Goal: Task Accomplishment & Management: Manage account settings

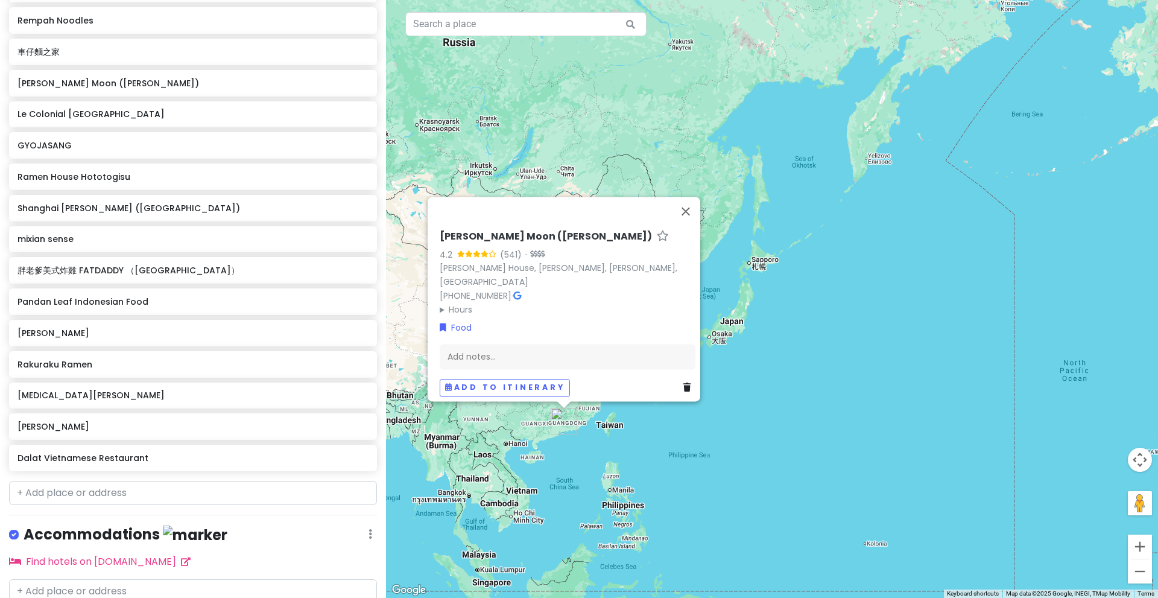
scroll to position [547, 0]
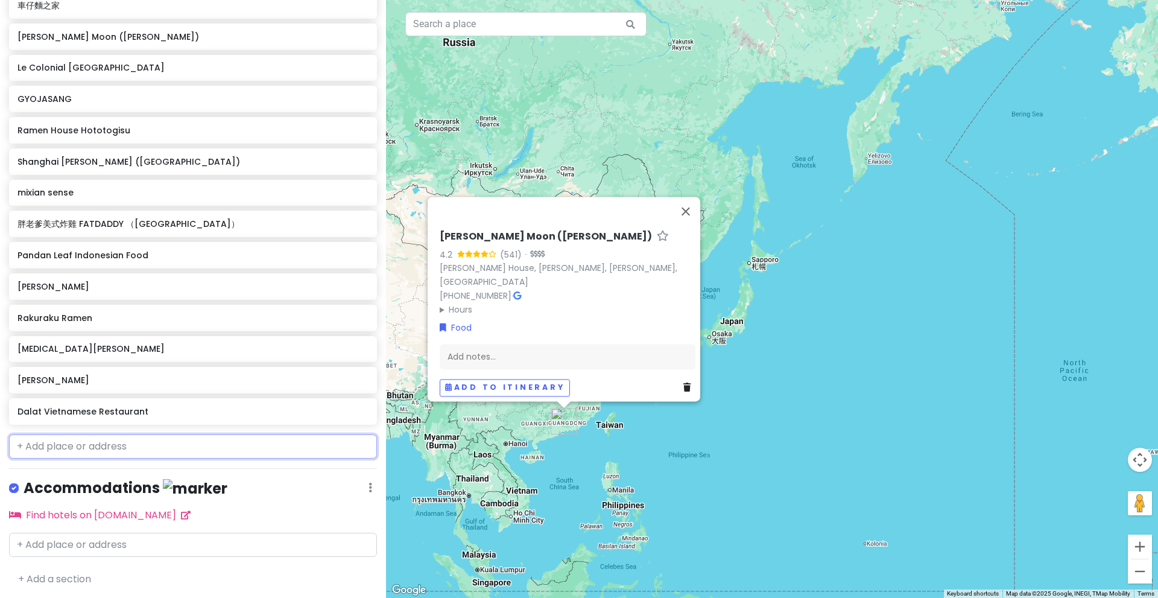
click at [171, 448] on input "text" at bounding box center [193, 446] width 368 height 24
paste input "Water Gate Chicke"
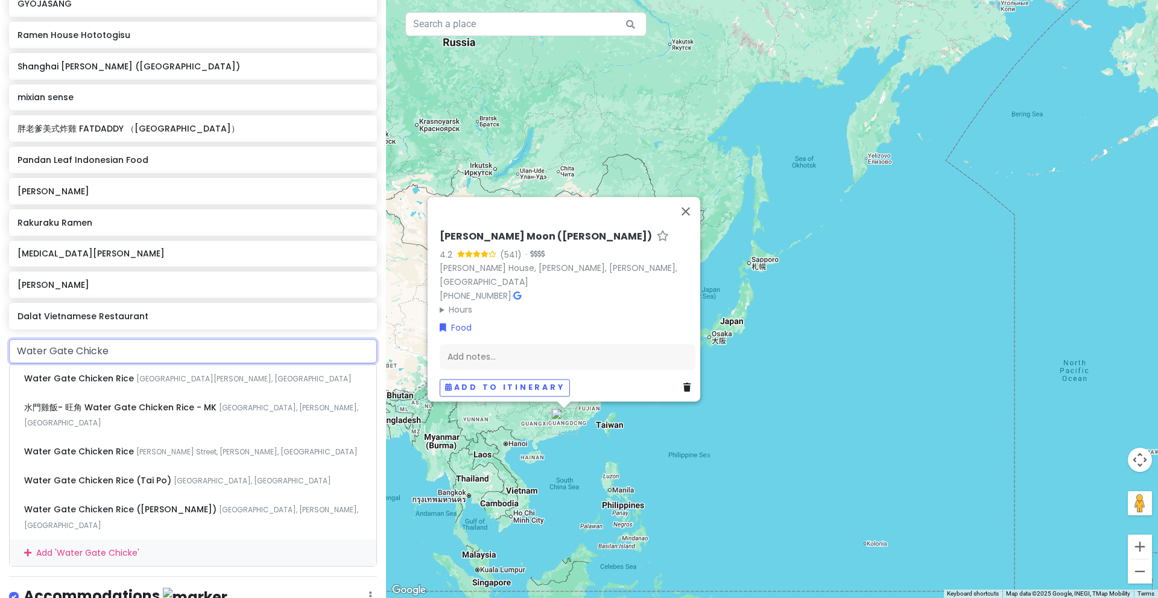
scroll to position [640, 0]
type input "Water Gate Chicke"
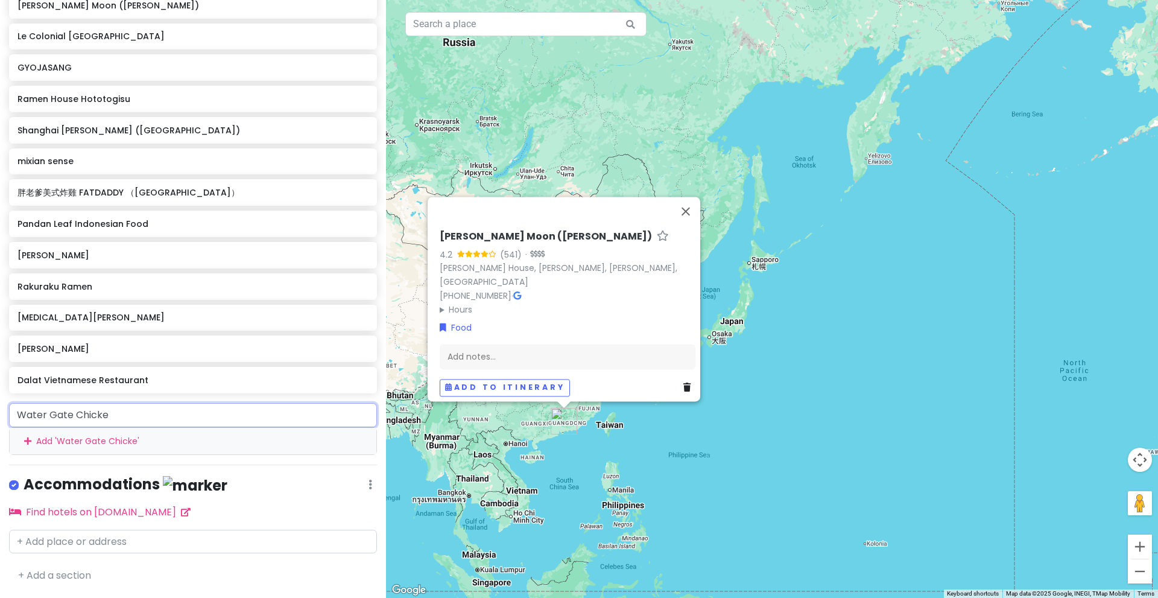
scroll to position [575, 0]
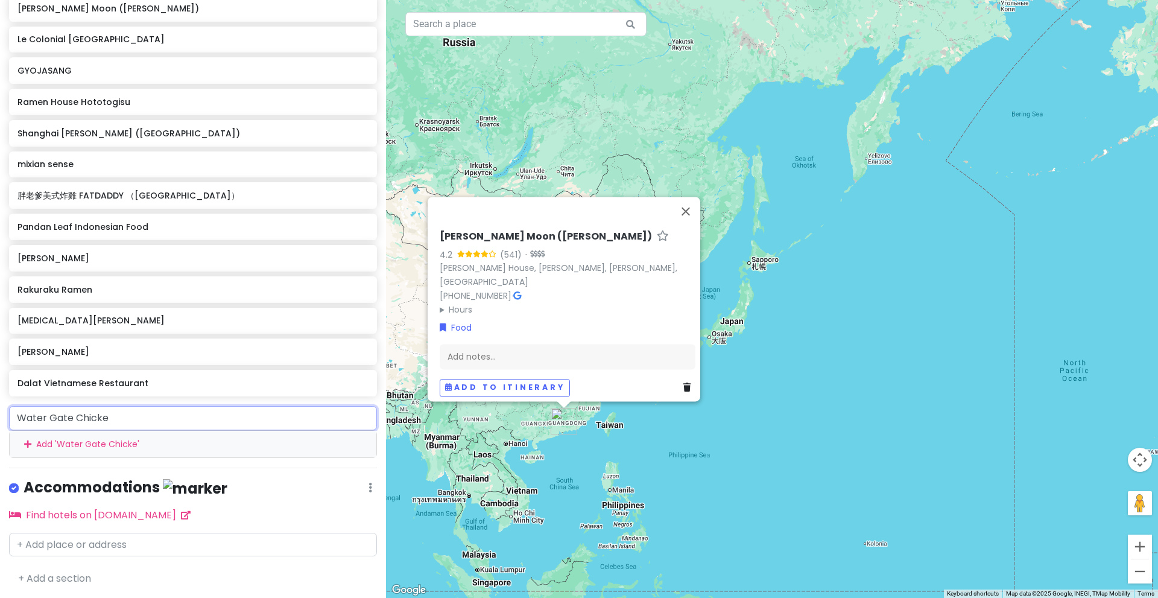
drag, startPoint x: 173, startPoint y: 414, endPoint x: 0, endPoint y: 394, distance: 173.7
click at [0, 394] on div "Hong Kong Food Discovery Private Change Dates Make a Copy Delete Trip Go Pro ⚡️…" at bounding box center [193, 299] width 386 height 598
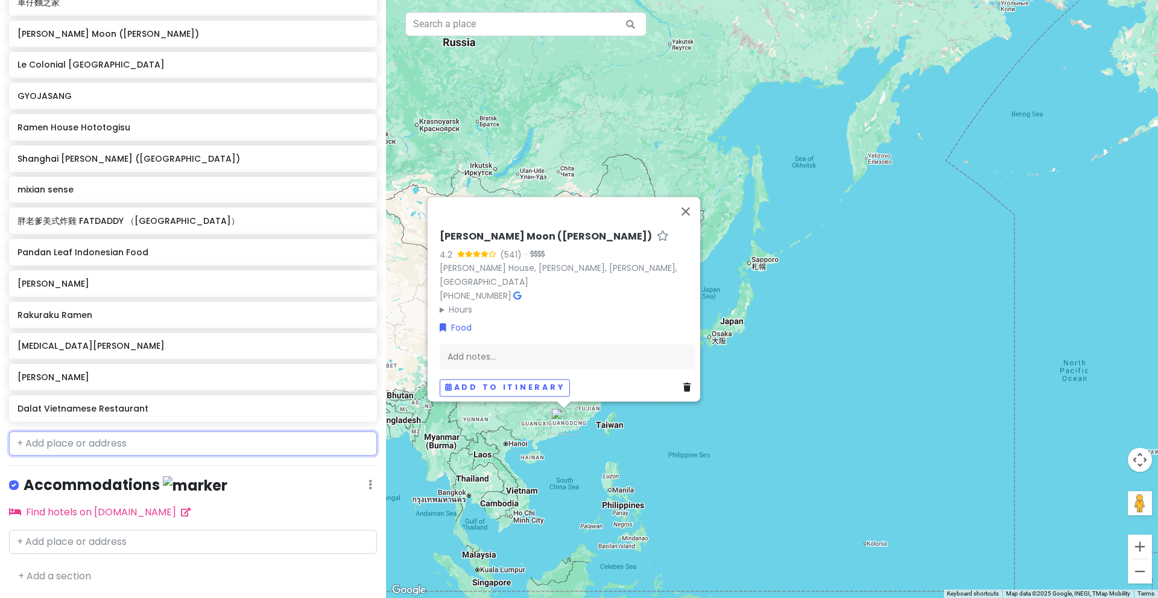
scroll to position [547, 0]
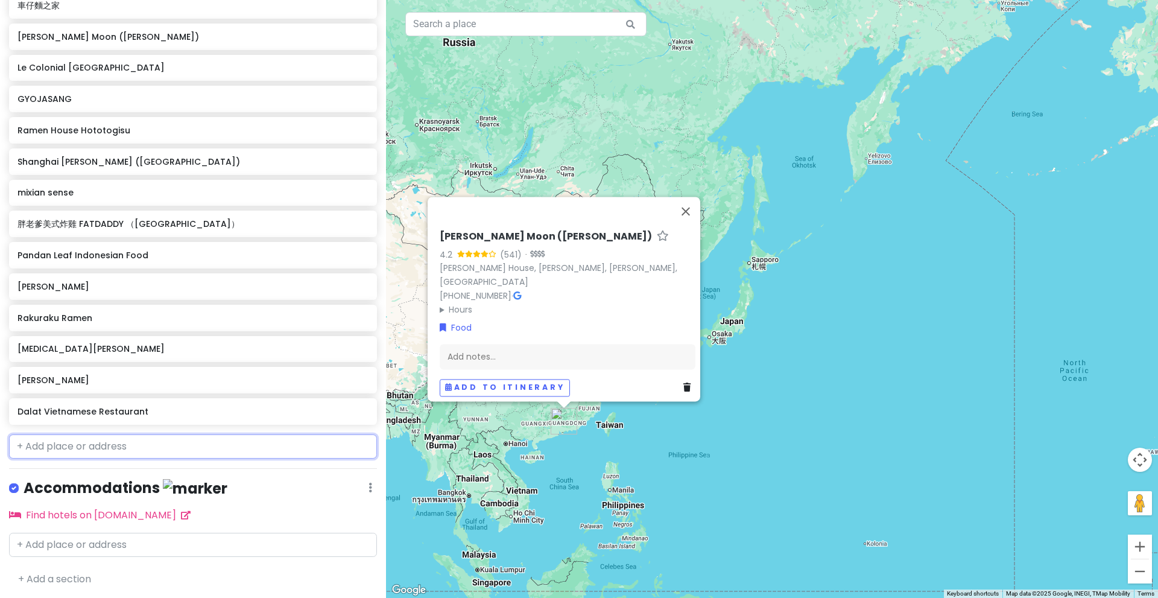
paste input "水門雞飯 (銅鑼灣)"
type input "水門雞飯 (銅鑼灣)"
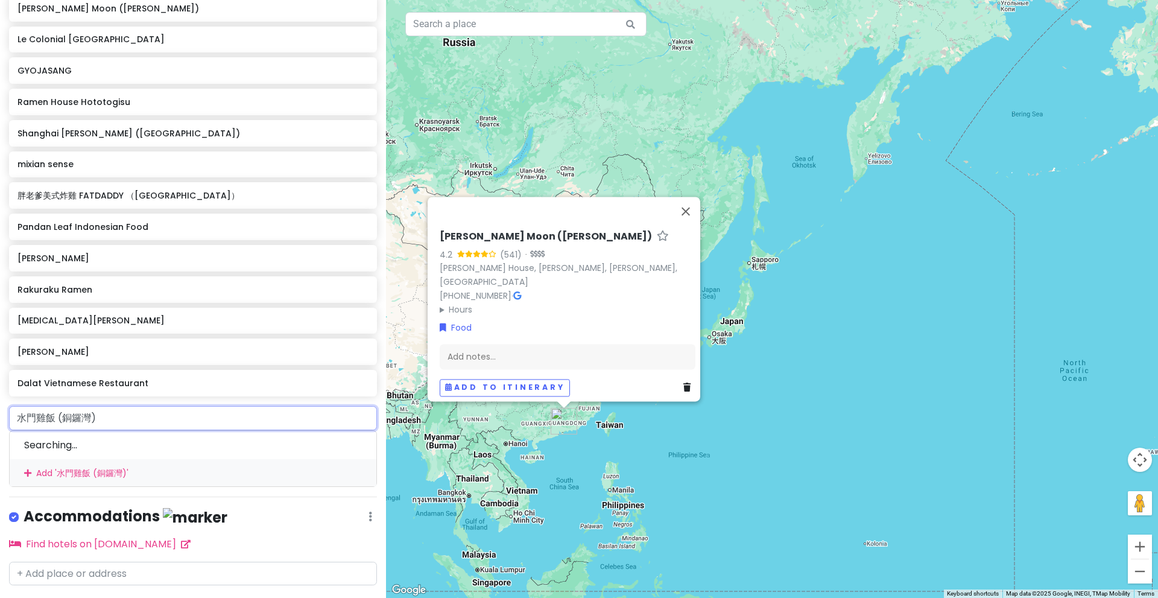
scroll to position [604, 0]
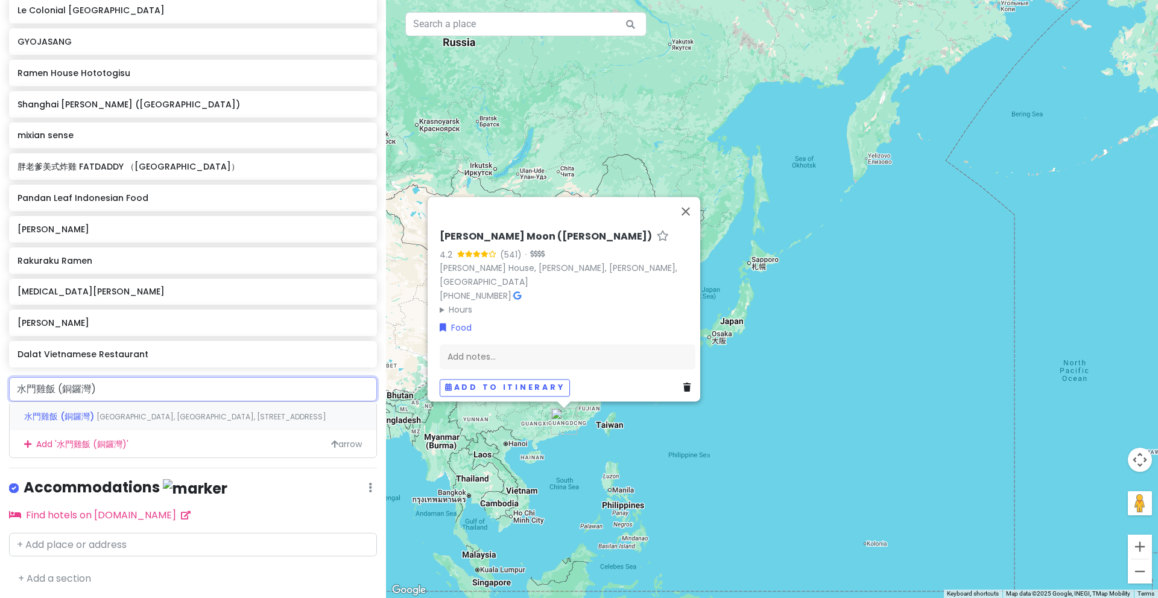
click at [141, 419] on span "Hong Kong, Causeway Bay, Hysan Avenue" at bounding box center [212, 416] width 230 height 10
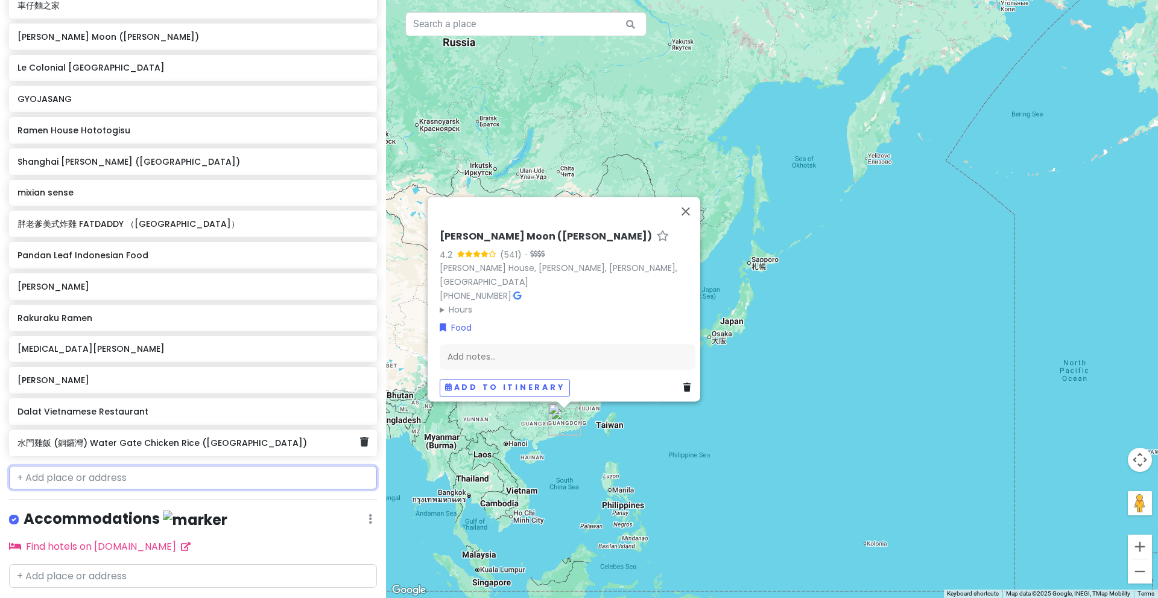
scroll to position [578, 0]
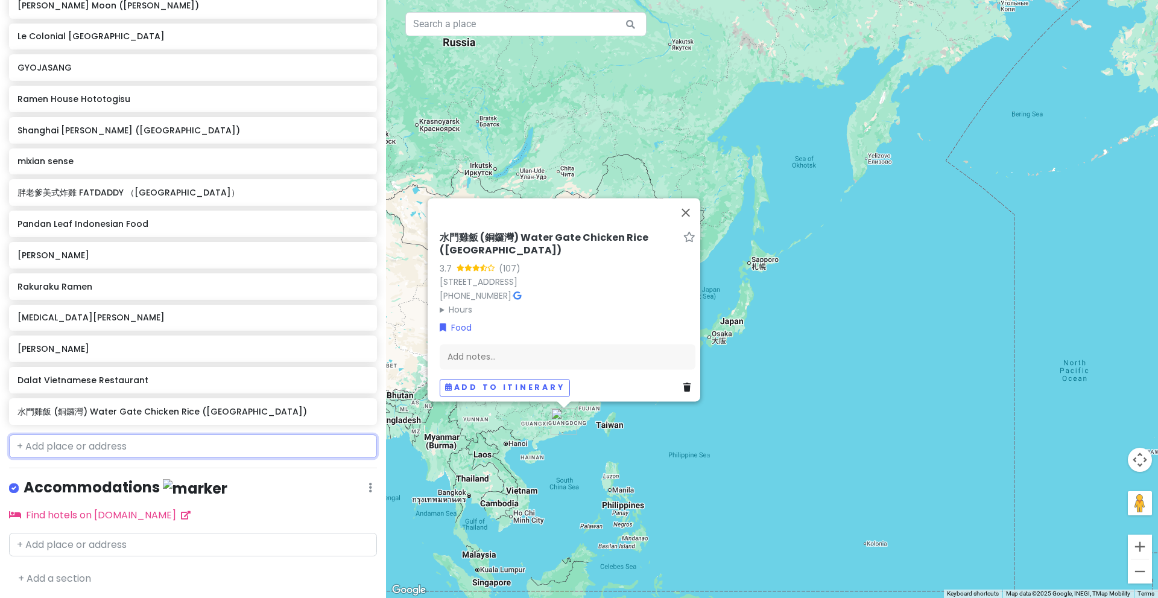
click at [224, 441] on input "text" at bounding box center [193, 446] width 368 height 24
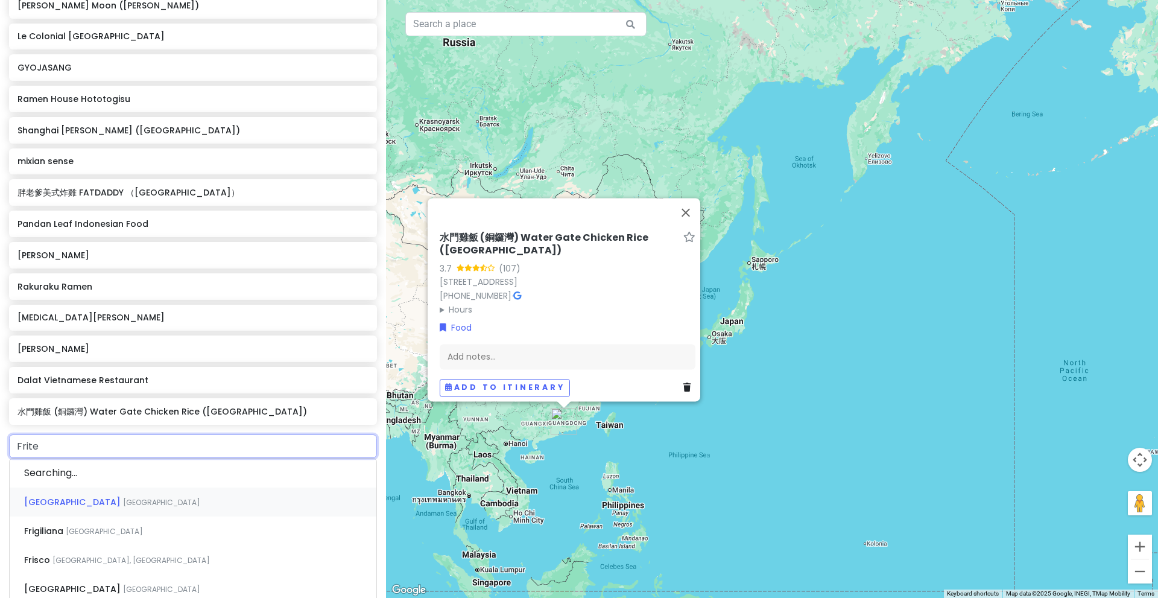
type input "Frites"
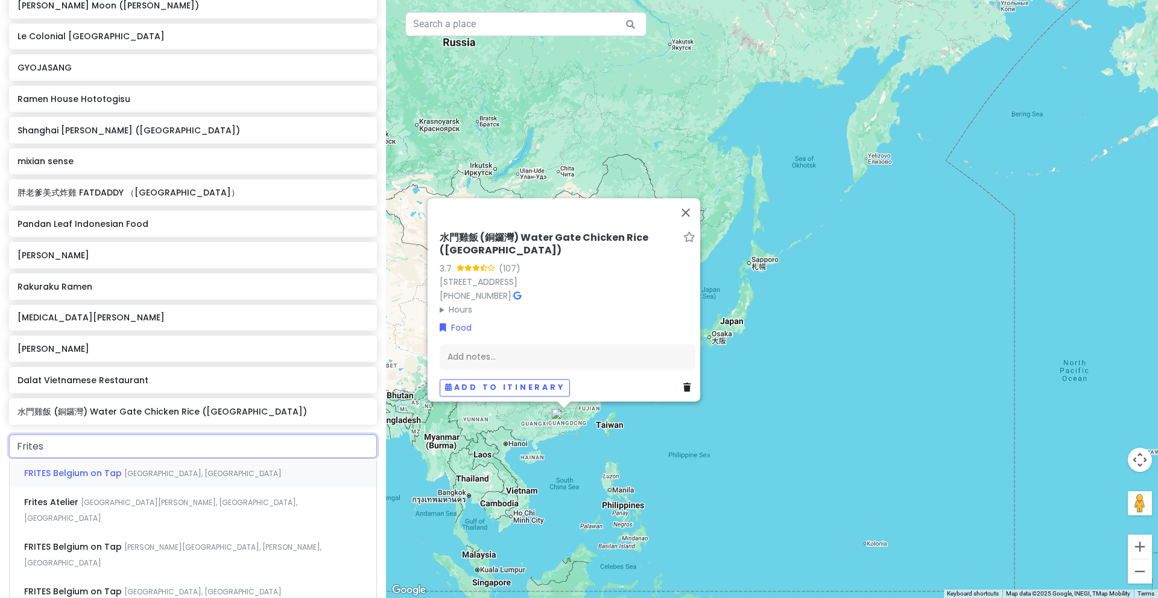
click at [177, 471] on span "Queen's Road Central, Central, Hong Kong" at bounding box center [202, 473] width 157 height 10
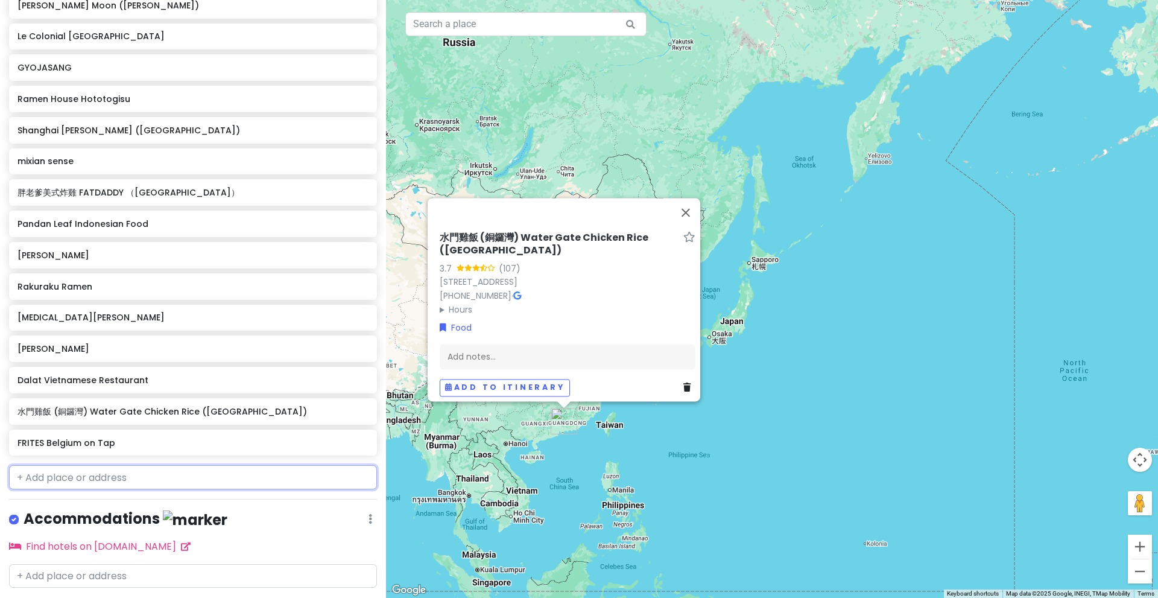
scroll to position [609, 0]
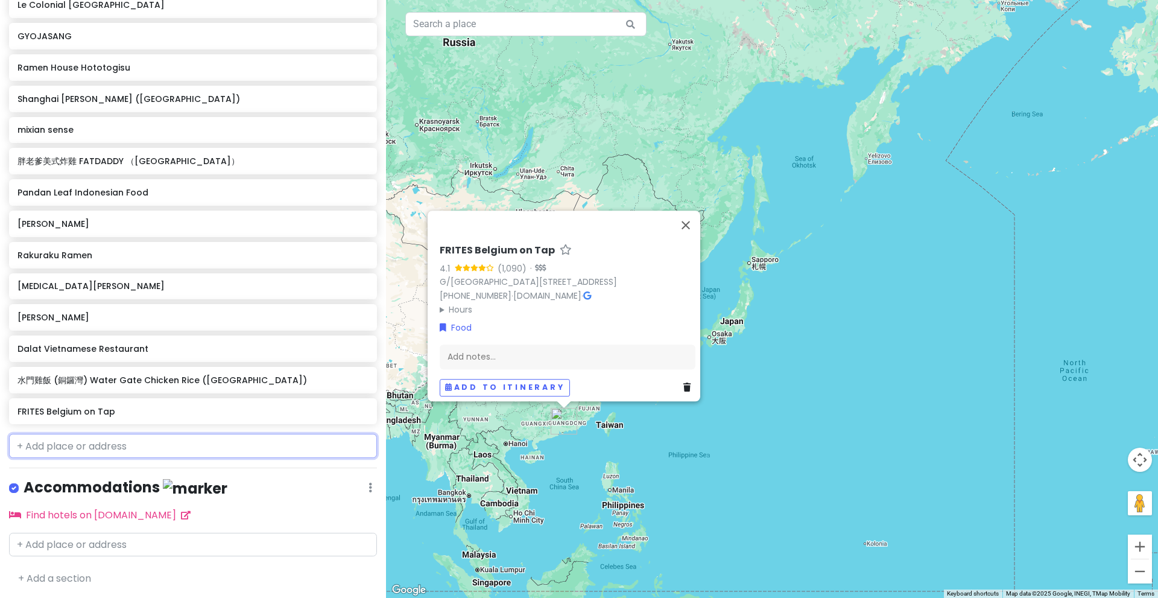
click at [59, 451] on input "text" at bounding box center [193, 446] width 368 height 24
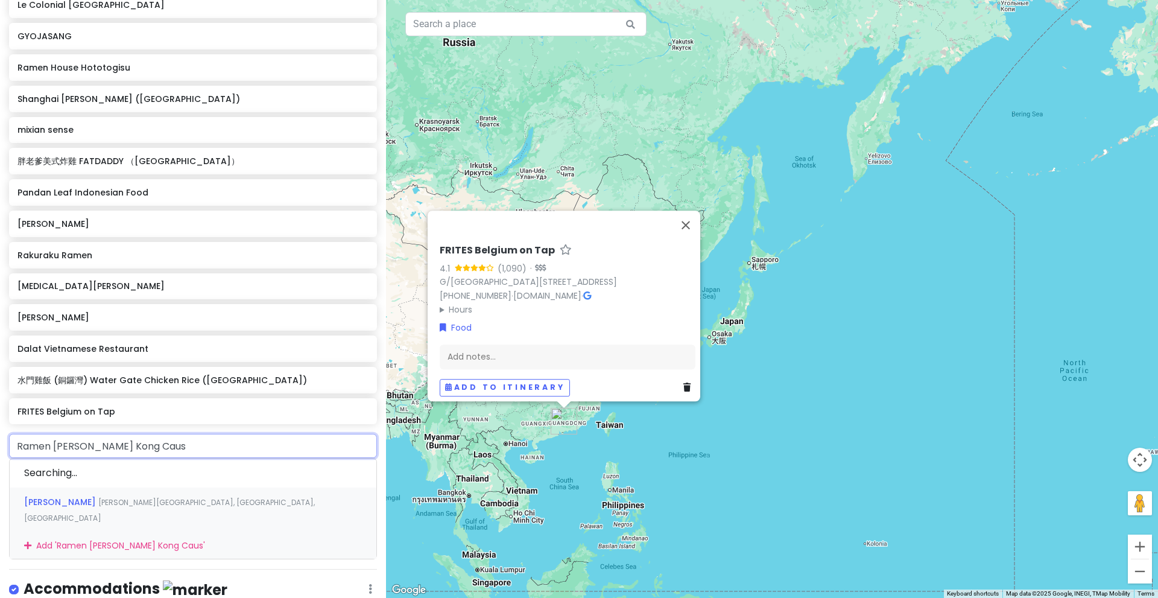
type input "Ramen Jo Hong Kong Cause"
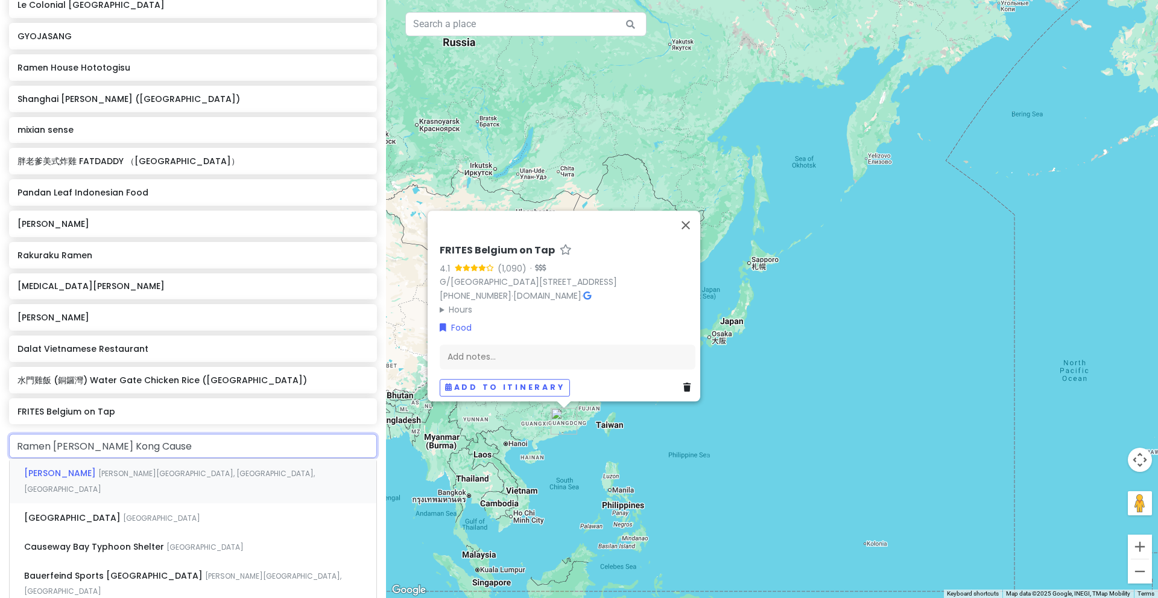
click at [170, 477] on div "Ramen Jo Caroline Hill Road, So Kon Po, Hong Kong" at bounding box center [193, 480] width 367 height 45
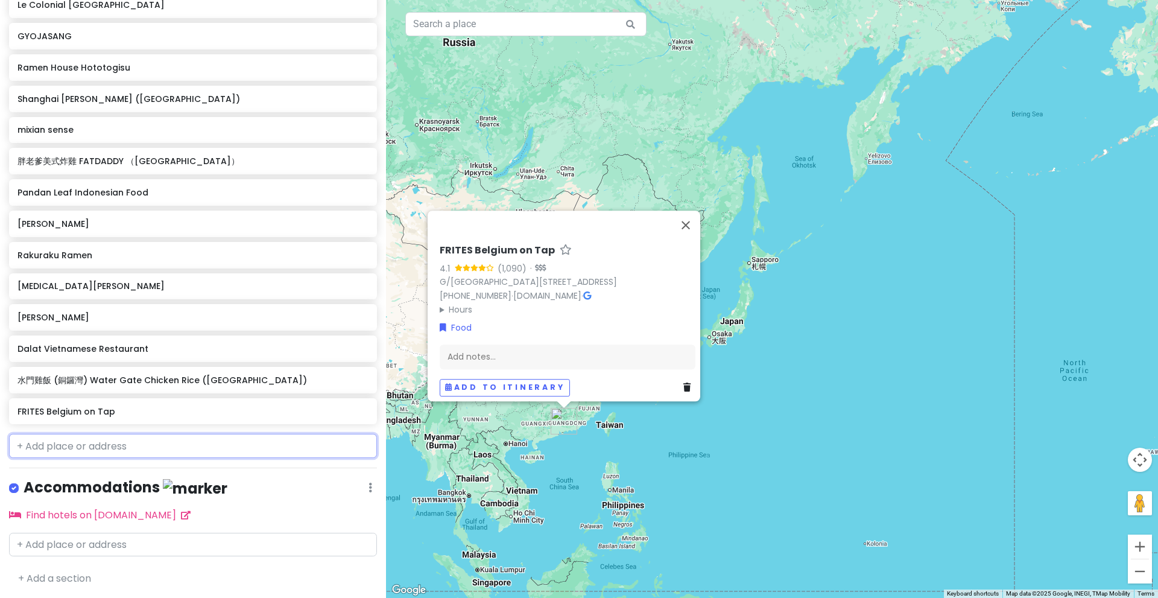
scroll to position [640, 0]
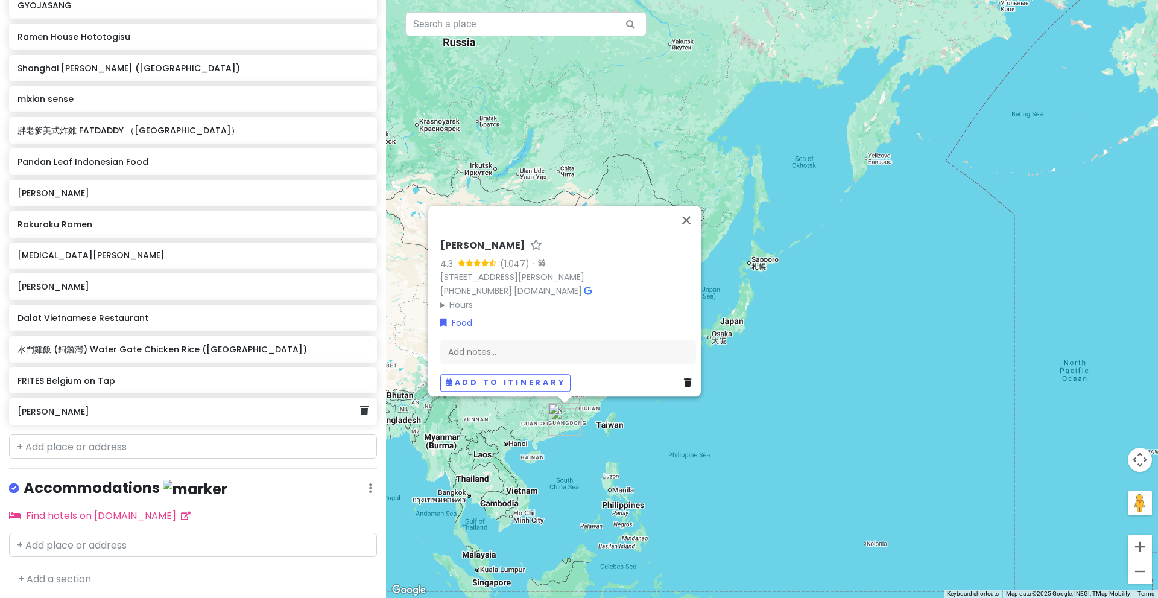
click at [138, 413] on h6 "Ramen Jo" at bounding box center [188, 411] width 342 height 11
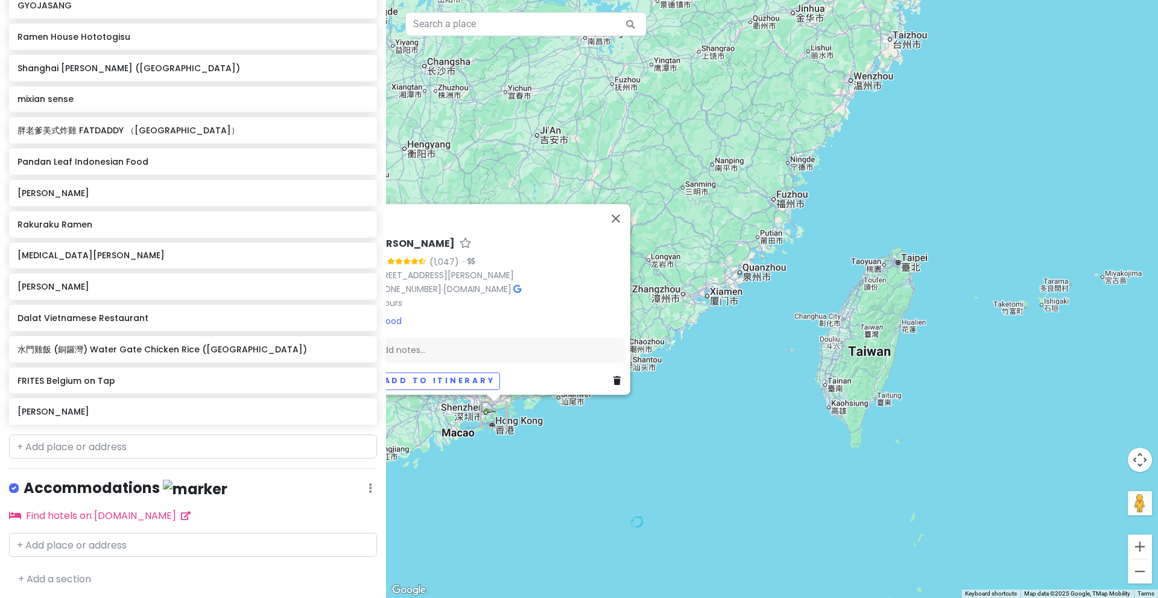
click at [516, 454] on div "Ramen Jo 4.3 (1,047) · 3 Caroline Hill Rd, So Kon Po, Hong Kong +852 2885 0638 …" at bounding box center [772, 299] width 772 height 598
click at [148, 455] on input "text" at bounding box center [193, 446] width 368 height 24
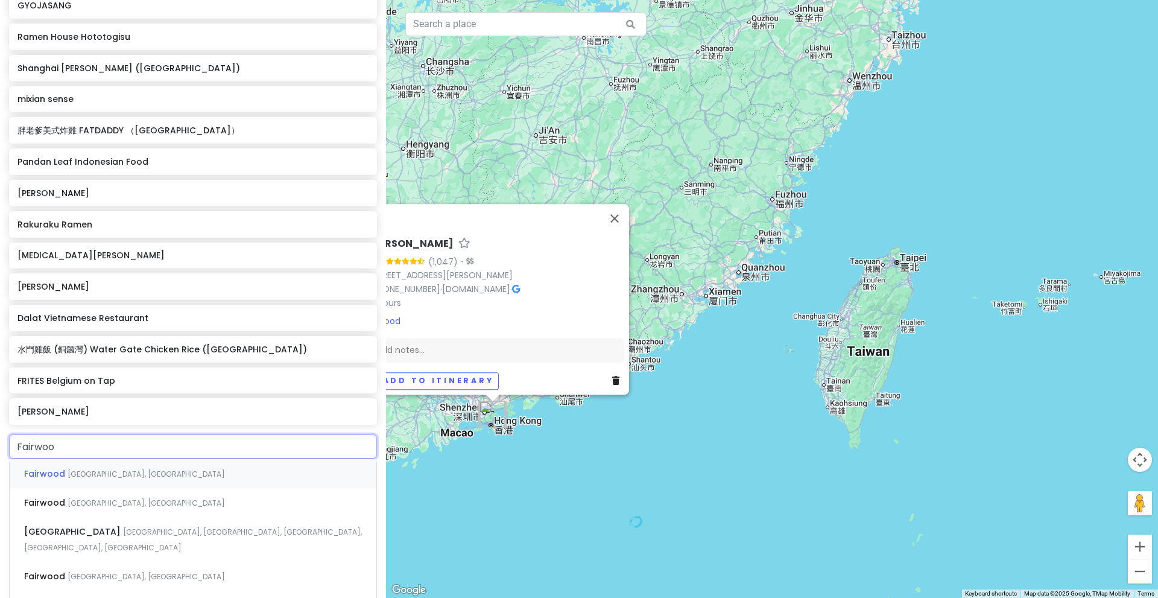
type input "Fairwood"
click at [118, 571] on span "Harbour Road, Wan Chai, Hong Kong" at bounding box center [146, 576] width 157 height 10
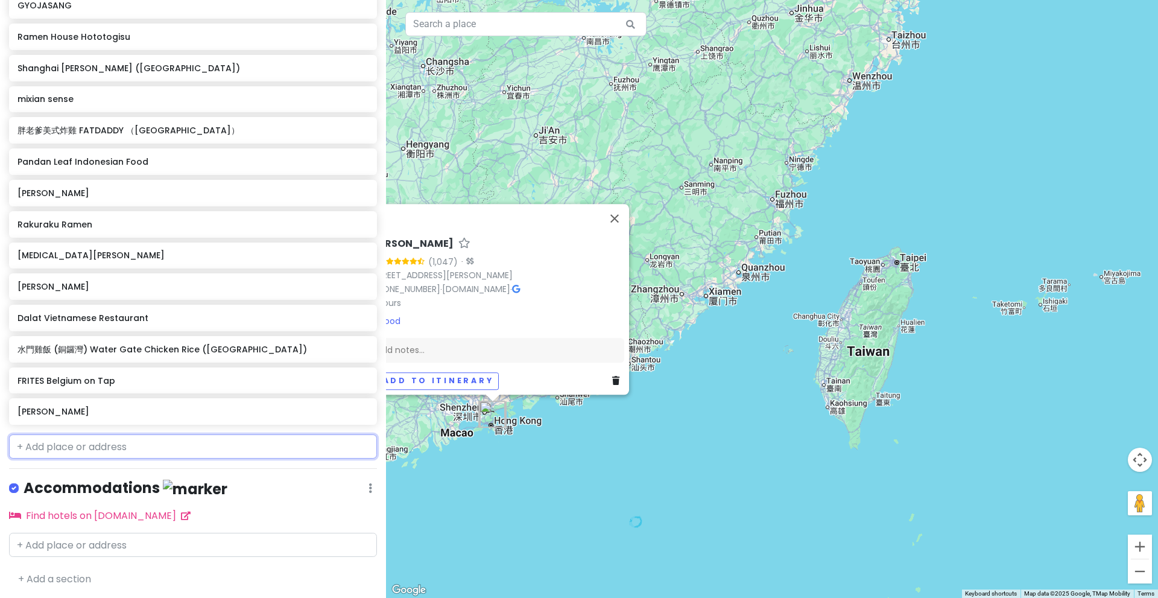
scroll to position [671, 0]
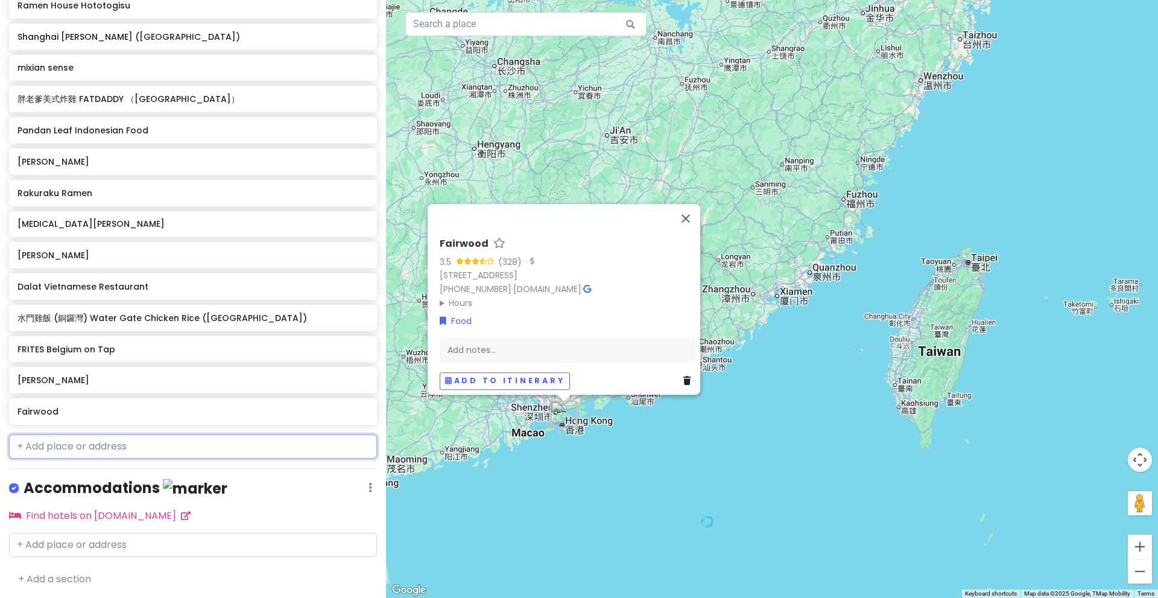
click at [154, 452] on input "text" at bounding box center [193, 446] width 368 height 24
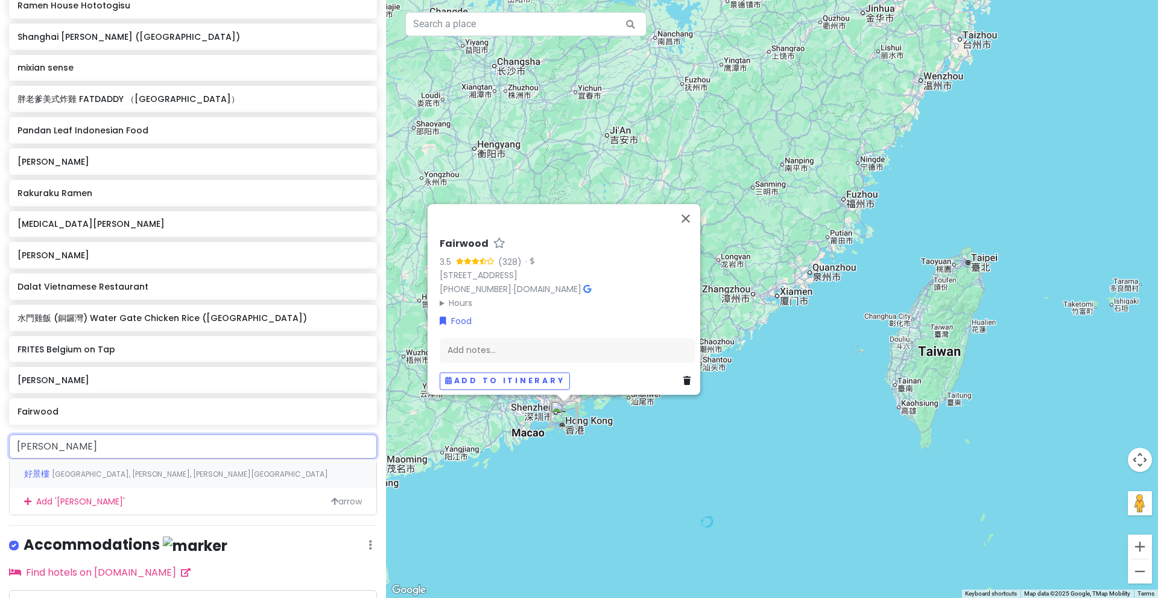
type input "Ming Hoyse"
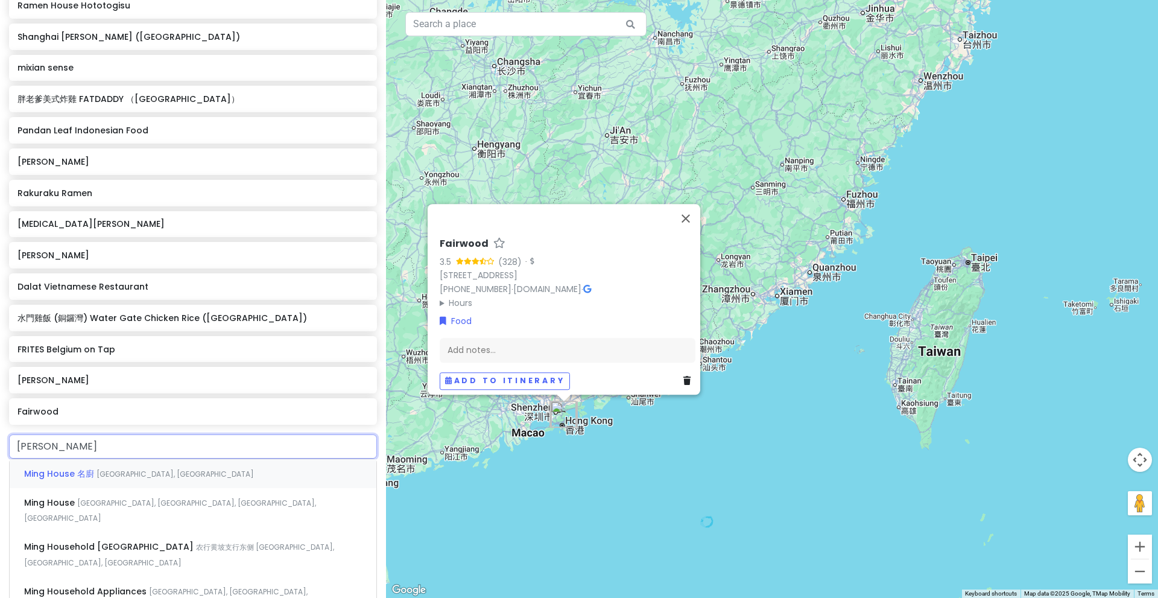
click at [138, 475] on span "Moreton Terrace, Causeway Bay, Hong Kong" at bounding box center [175, 474] width 157 height 10
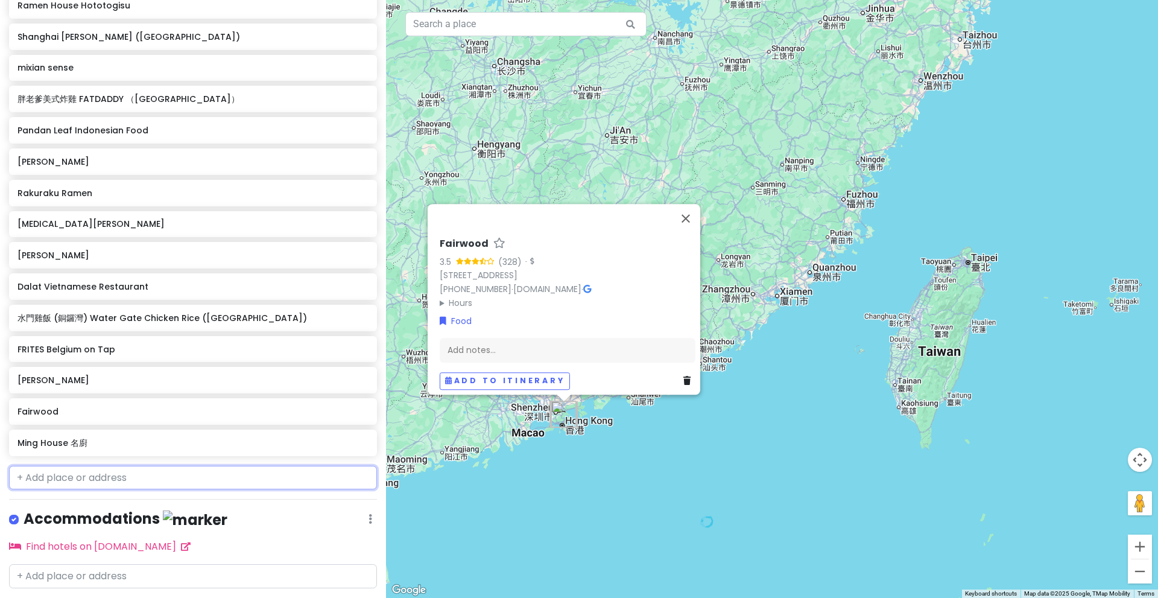
scroll to position [702, 0]
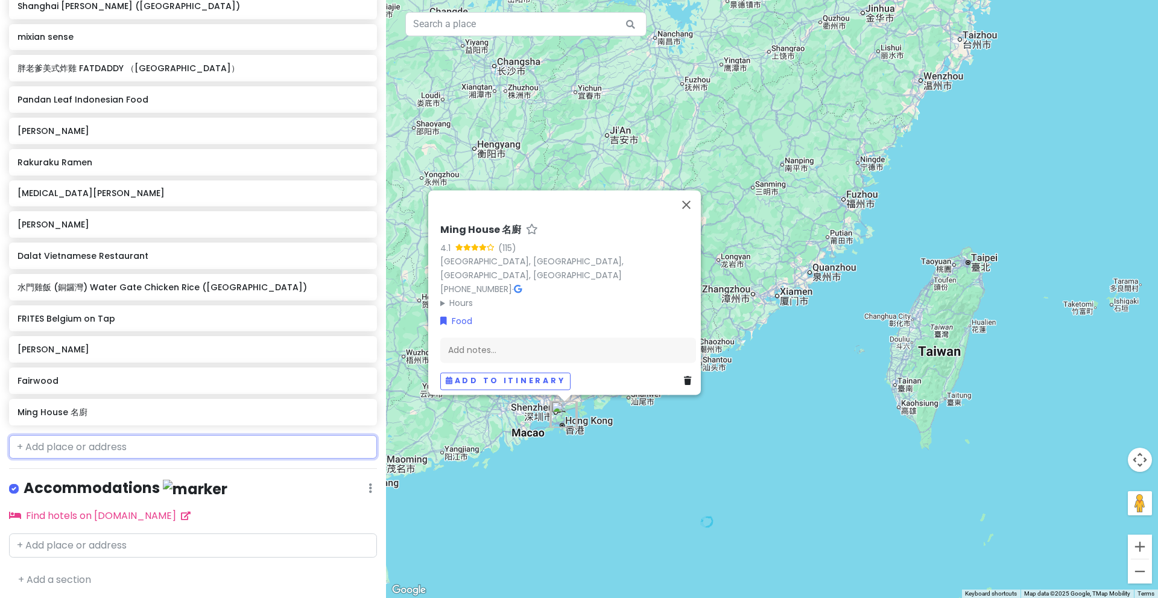
click at [221, 447] on input "text" at bounding box center [193, 447] width 368 height 24
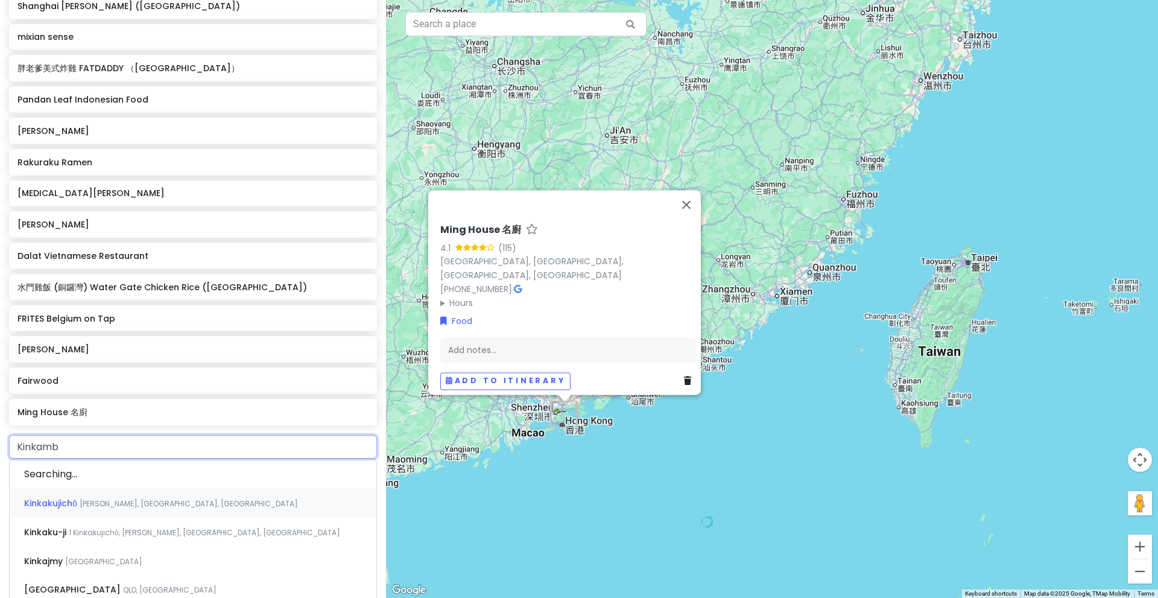
type input "Kinkambo"
click at [183, 481] on div "Kikanbo Jaffe Road, Causeway Bay, Hong Kong" at bounding box center [193, 473] width 367 height 29
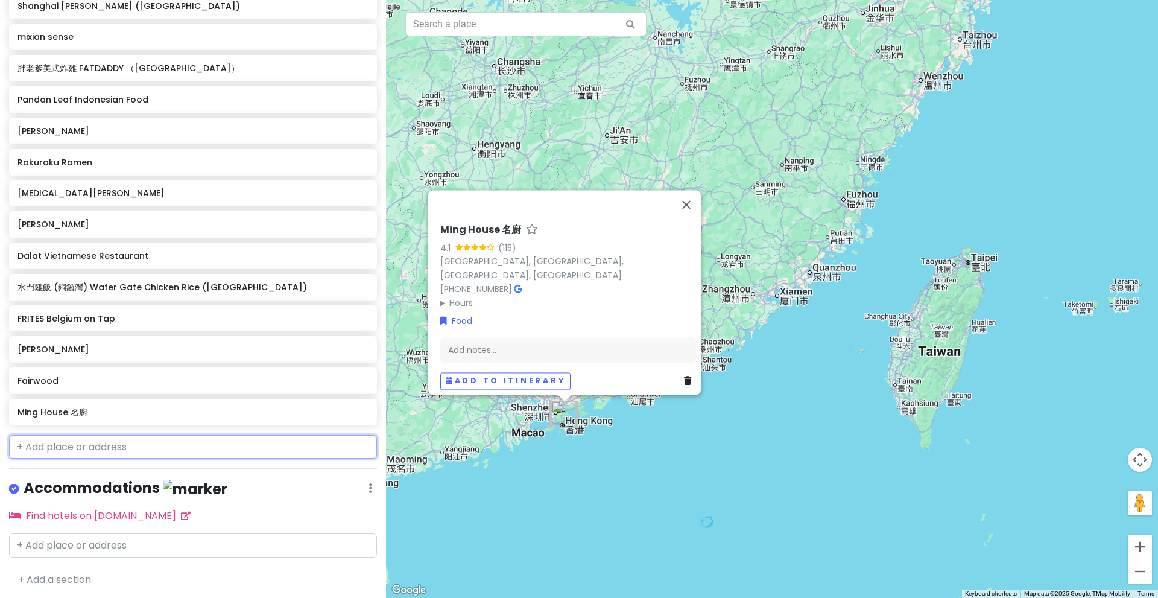
scroll to position [734, 0]
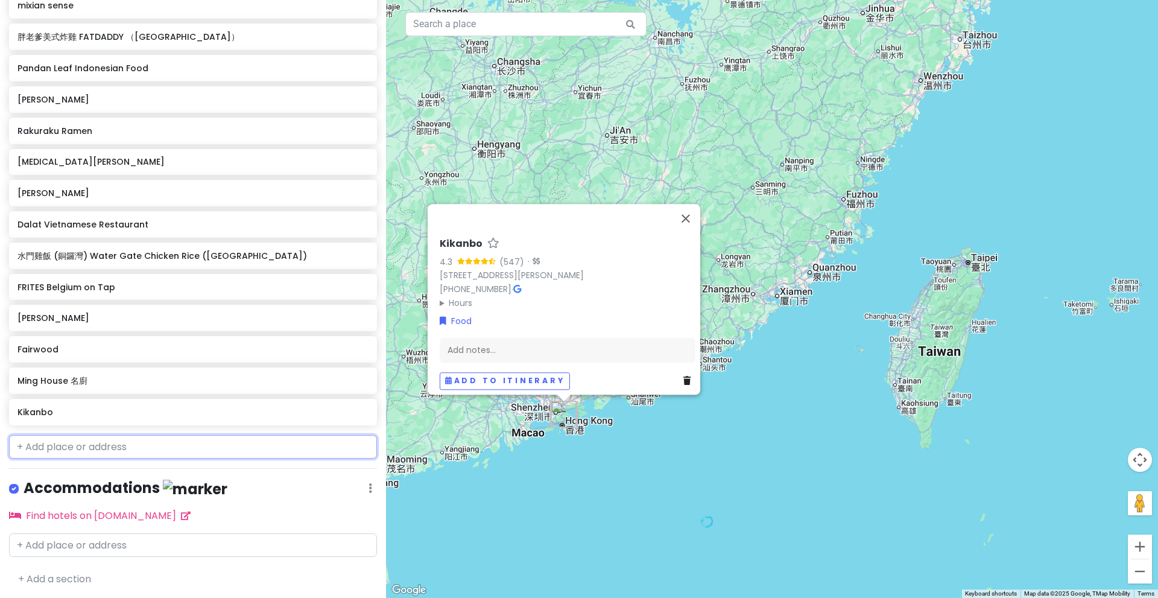
click at [80, 439] on input "text" at bounding box center [193, 447] width 368 height 24
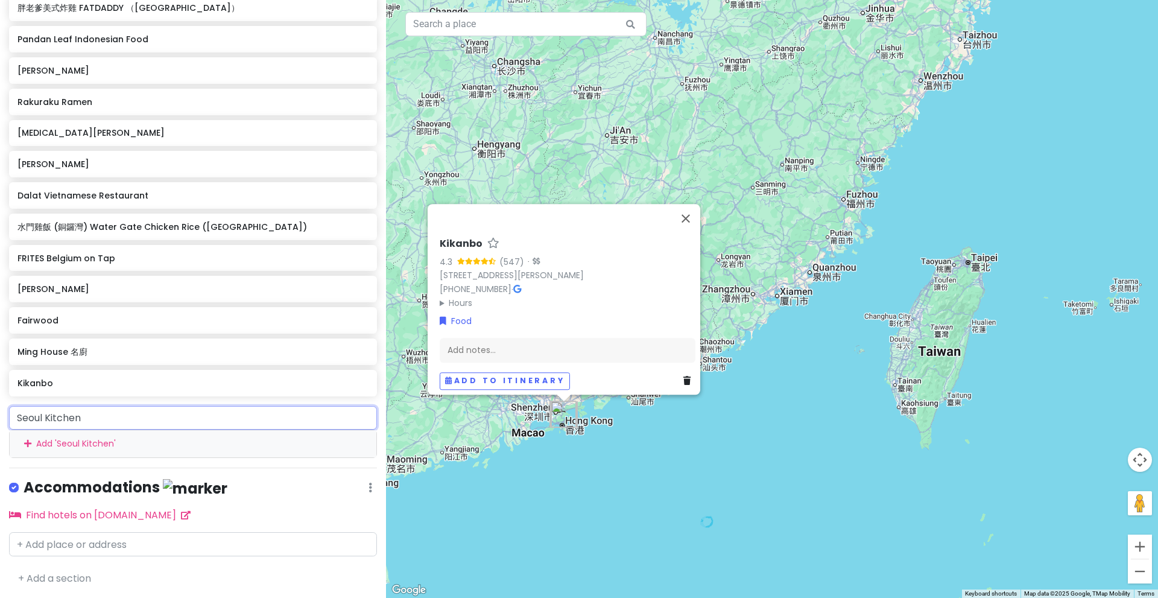
scroll to position [762, 0]
drag, startPoint x: 94, startPoint y: 422, endPoint x: 0, endPoint y: 400, distance: 96.6
click at [0, 400] on div "Hong Kong Food Discovery Private Change Dates Make a Copy Delete Trip Go Pro ⚡️…" at bounding box center [193, 299] width 386 height 598
paste input "oul Kitchen (Causeway Bay)"
type input "Soul Kitchen (Causeway Bay)"
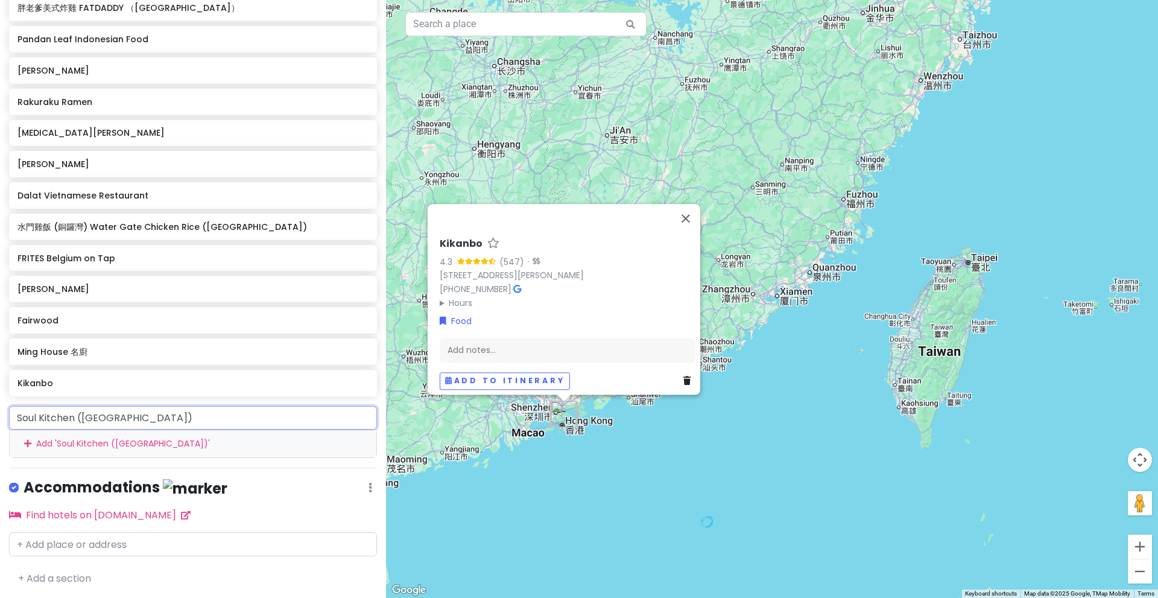
scroll to position [791, 0]
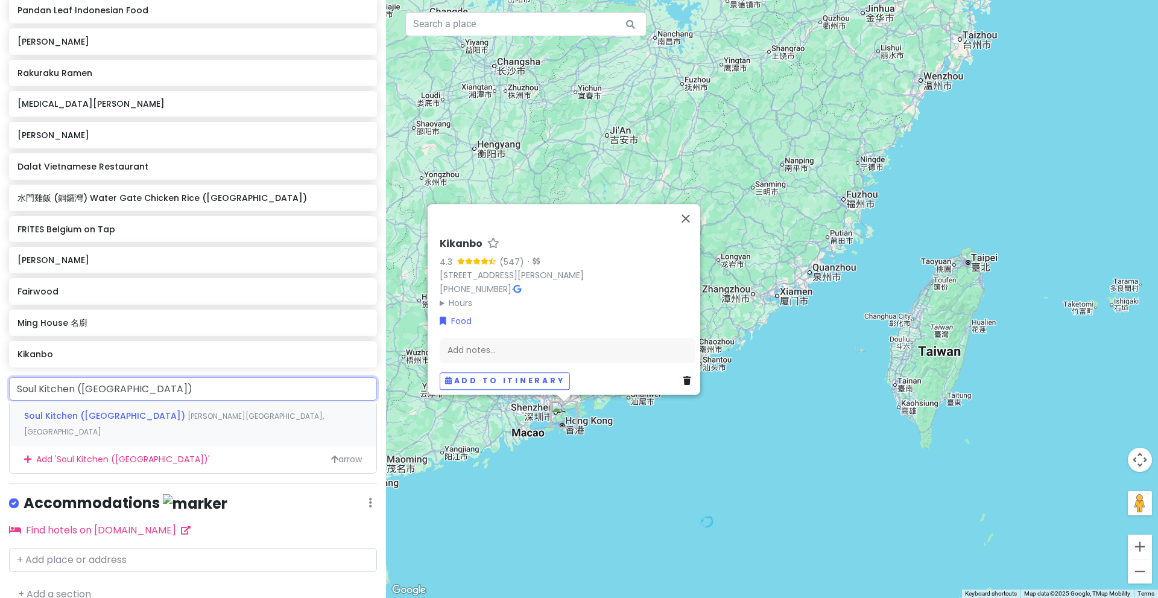
click at [62, 413] on span "Soul Kitchen (Causeway Bay)" at bounding box center [105, 416] width 163 height 12
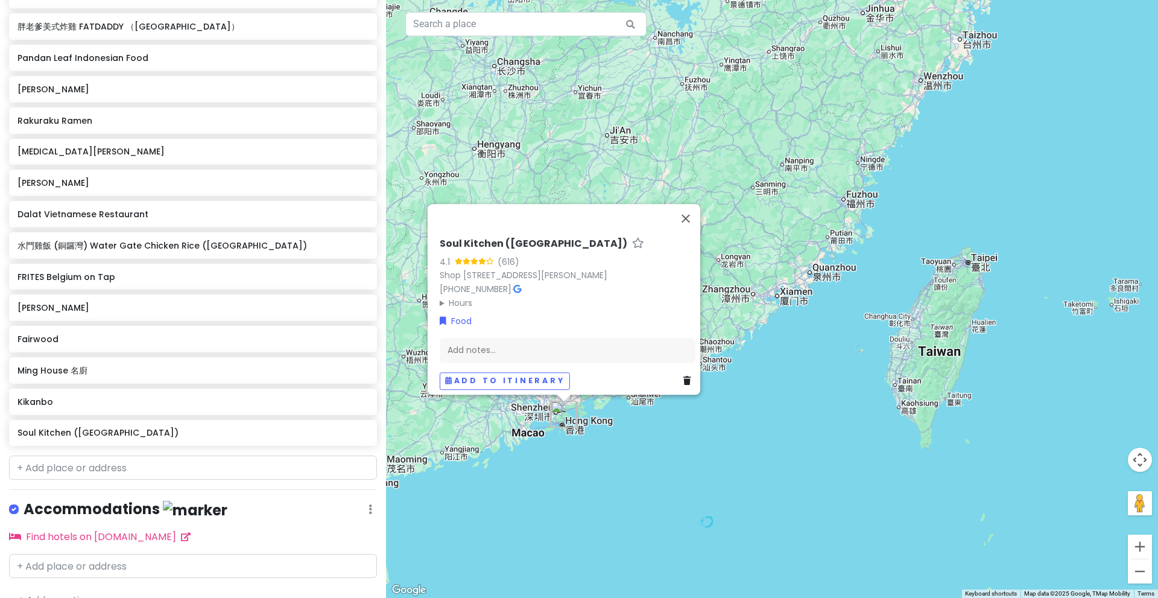
scroll to position [746, 0]
click at [42, 462] on input "text" at bounding box center [193, 465] width 368 height 24
paste input "Marugame Seimen"
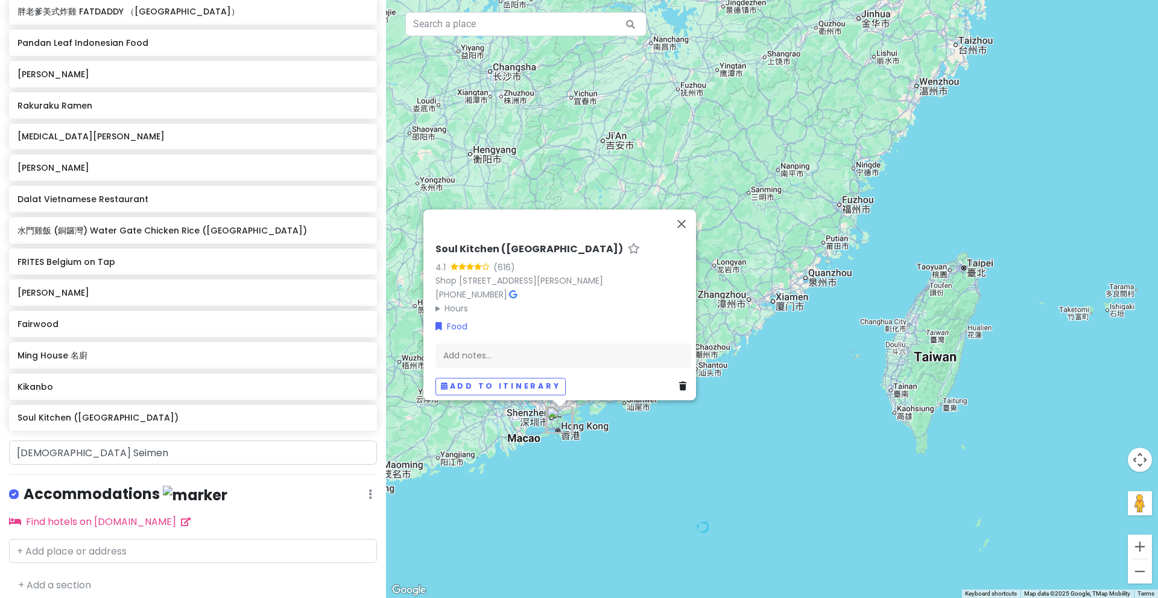
scroll to position [765, 0]
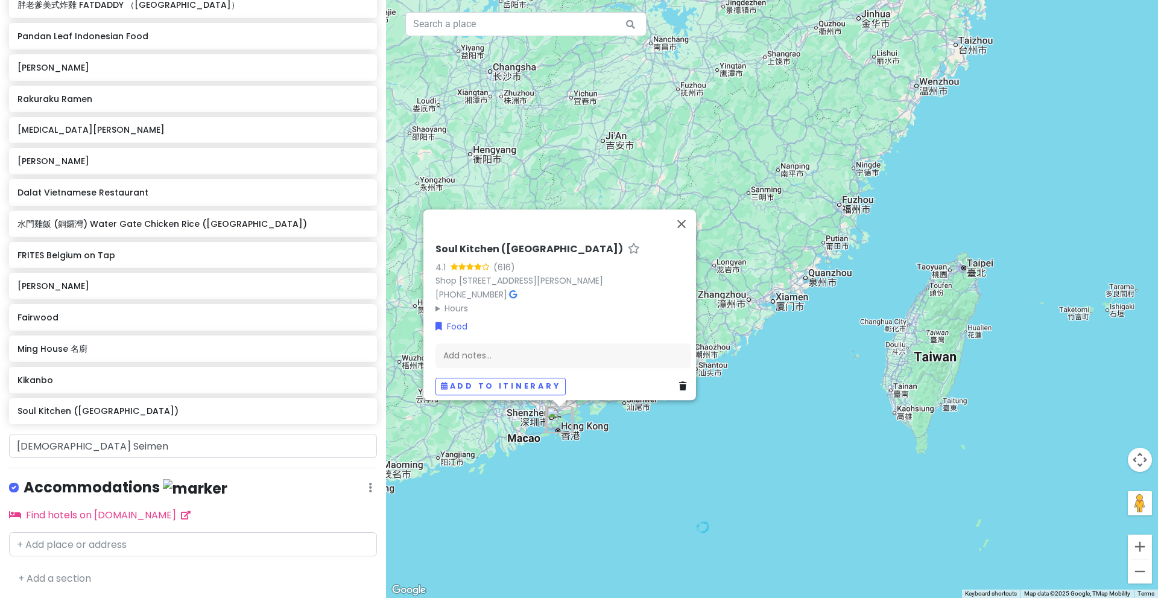
drag, startPoint x: 385, startPoint y: 476, endPoint x: 379, endPoint y: 495, distance: 20.2
click at [379, 495] on div "Hong Kong Food Discovery Private Change Dates Make a Copy Delete Trip Go Pro ⚡️…" at bounding box center [579, 299] width 1158 height 598
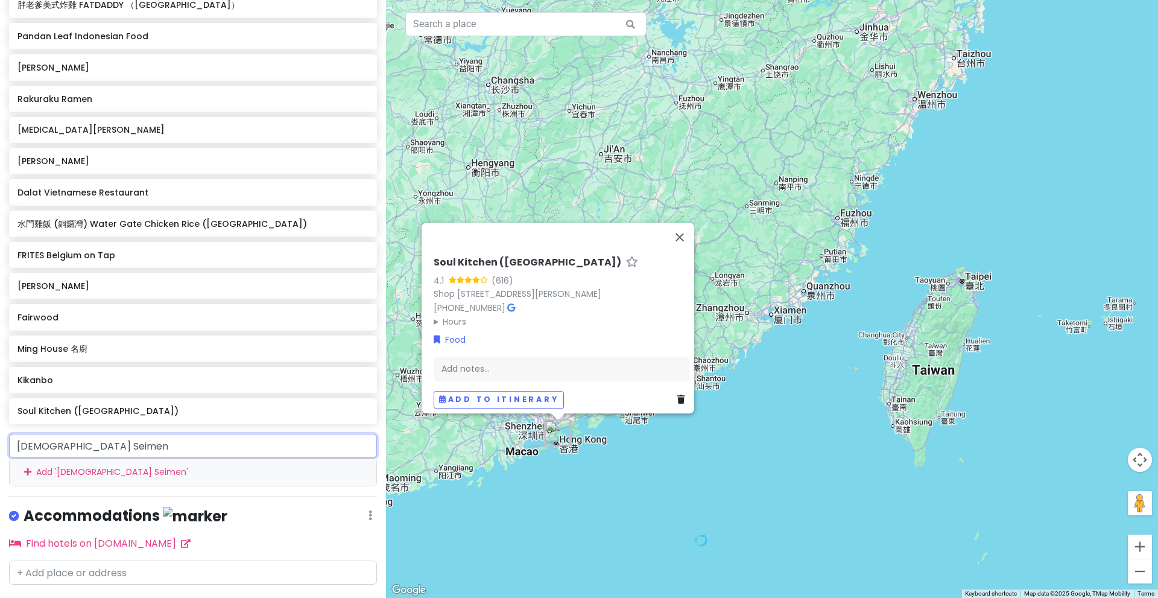
click at [154, 441] on input "Marugame Seimen" at bounding box center [193, 446] width 368 height 24
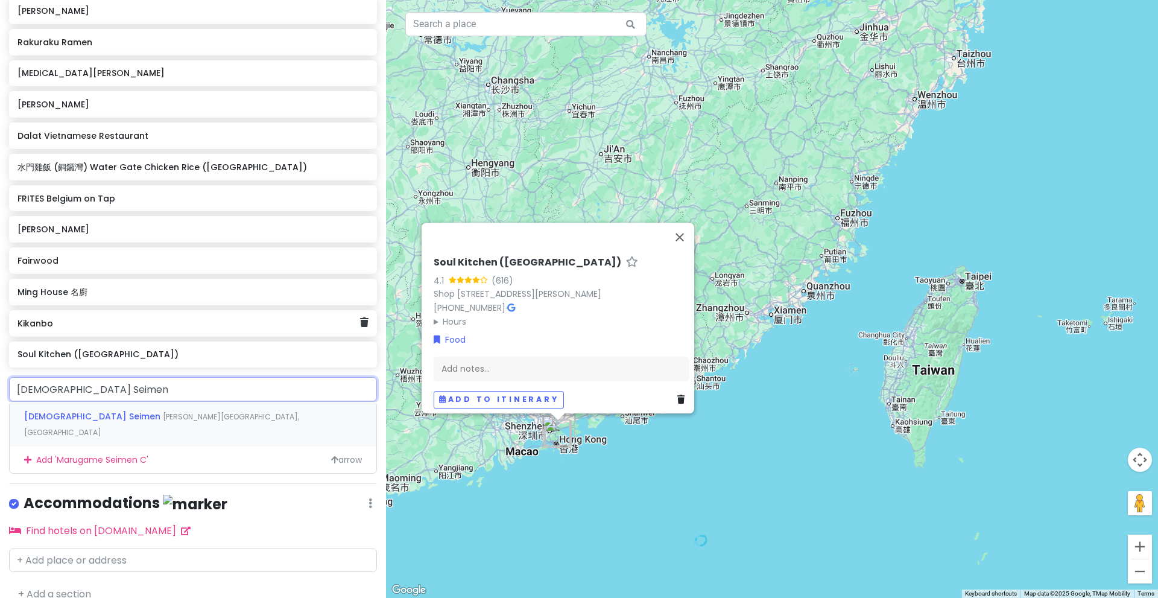
scroll to position [896, 0]
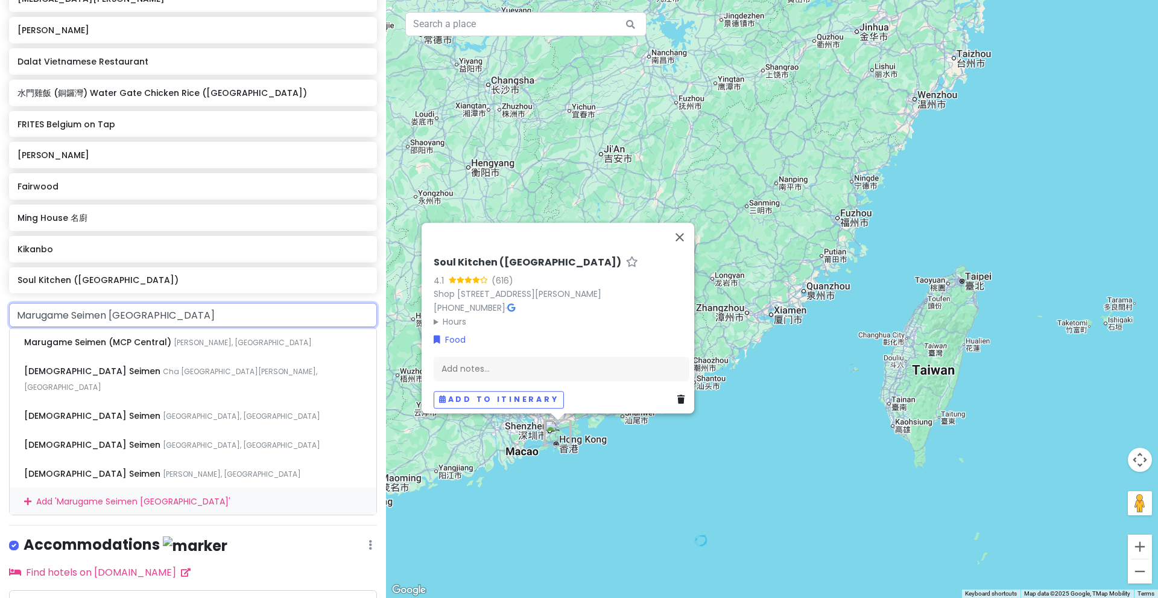
type input "Marugame Seimen Hong Kong"
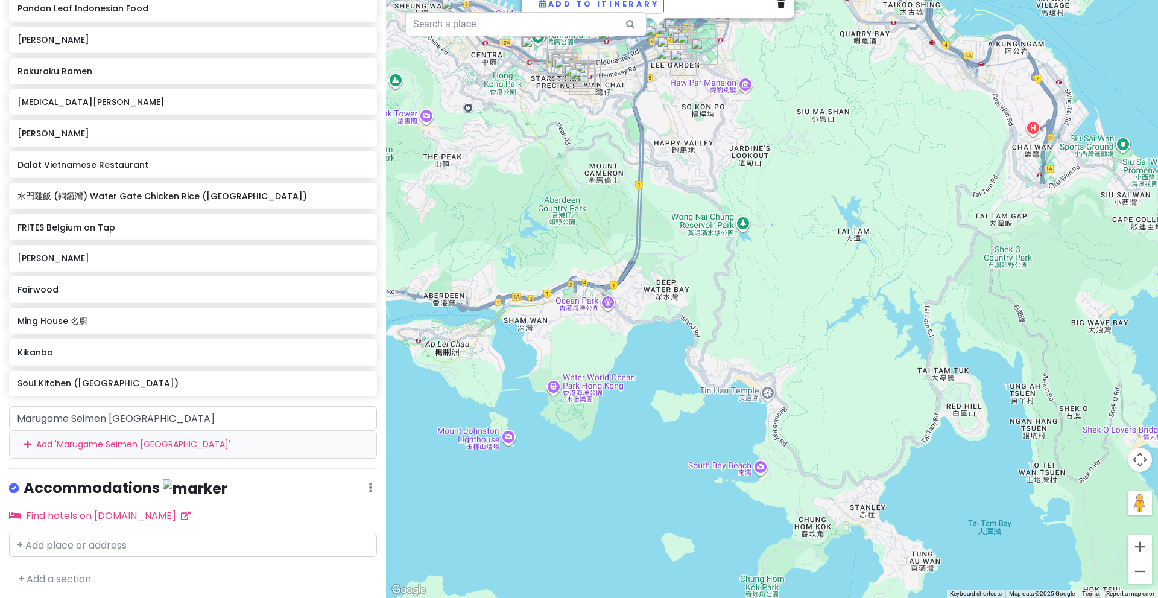
scroll to position [765, 0]
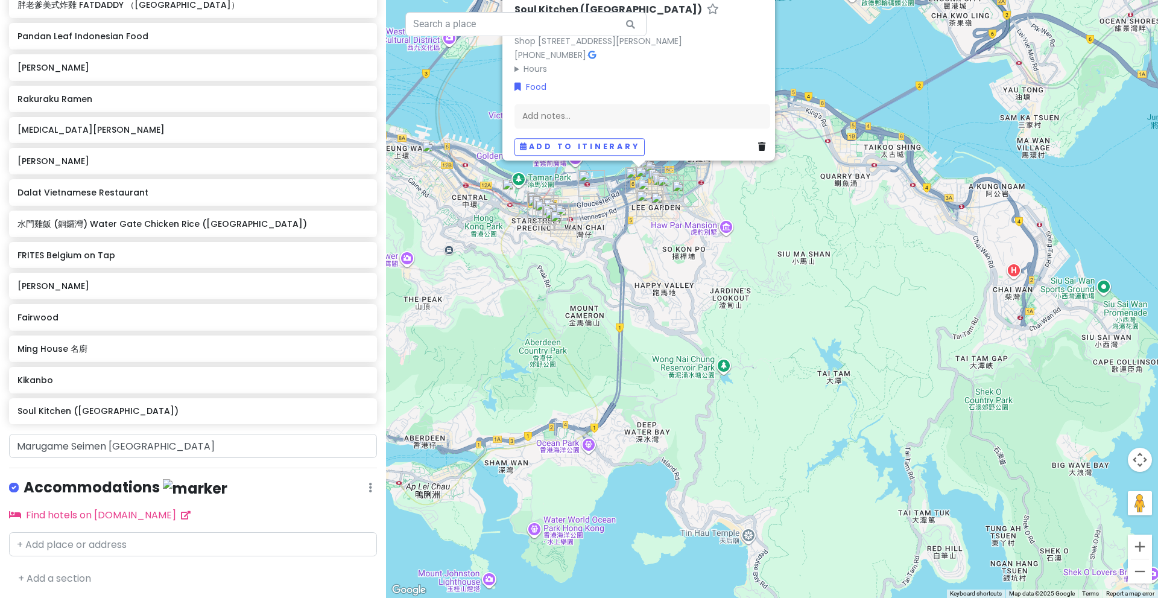
drag, startPoint x: 639, startPoint y: 270, endPoint x: 618, endPoint y: 425, distance: 156.4
click at [618, 425] on div "Soul Kitchen (Causeway Bay) 4.1 (616) Shop 1-3, G/F Siu On Plaza, 482 Jaffe Rd,…" at bounding box center [772, 299] width 772 height 598
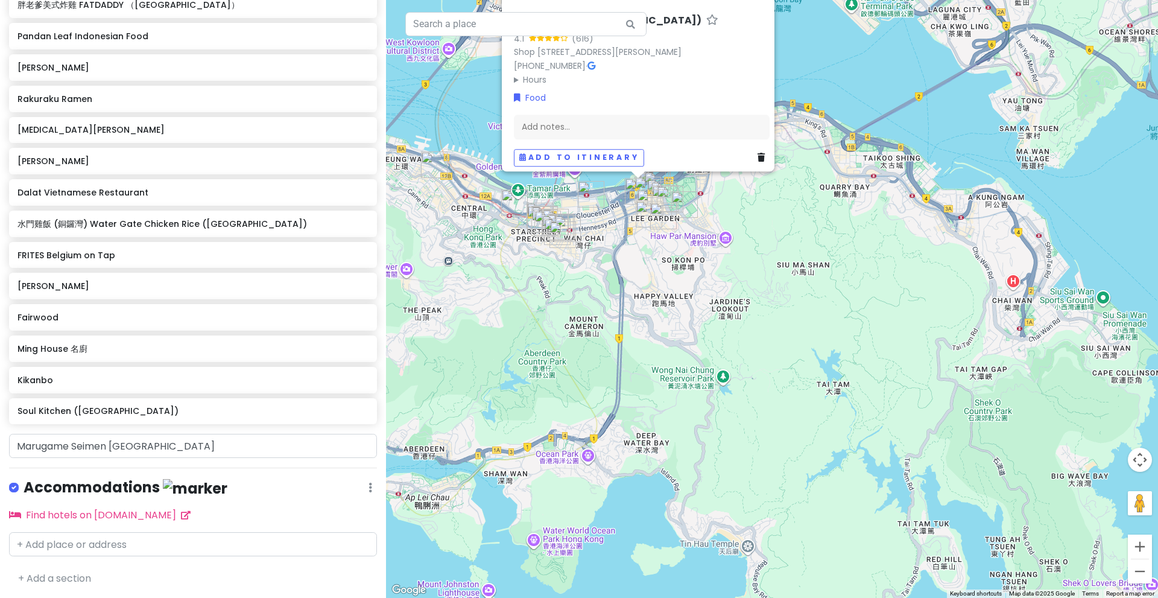
drag, startPoint x: 646, startPoint y: 315, endPoint x: 645, endPoint y: 451, distance: 135.7
click at [645, 451] on div "Soul Kitchen (Causeway Bay) 4.1 (616) Shop 1-3, G/F Siu On Plaza, 482 Jaffe Rd,…" at bounding box center [772, 299] width 772 height 598
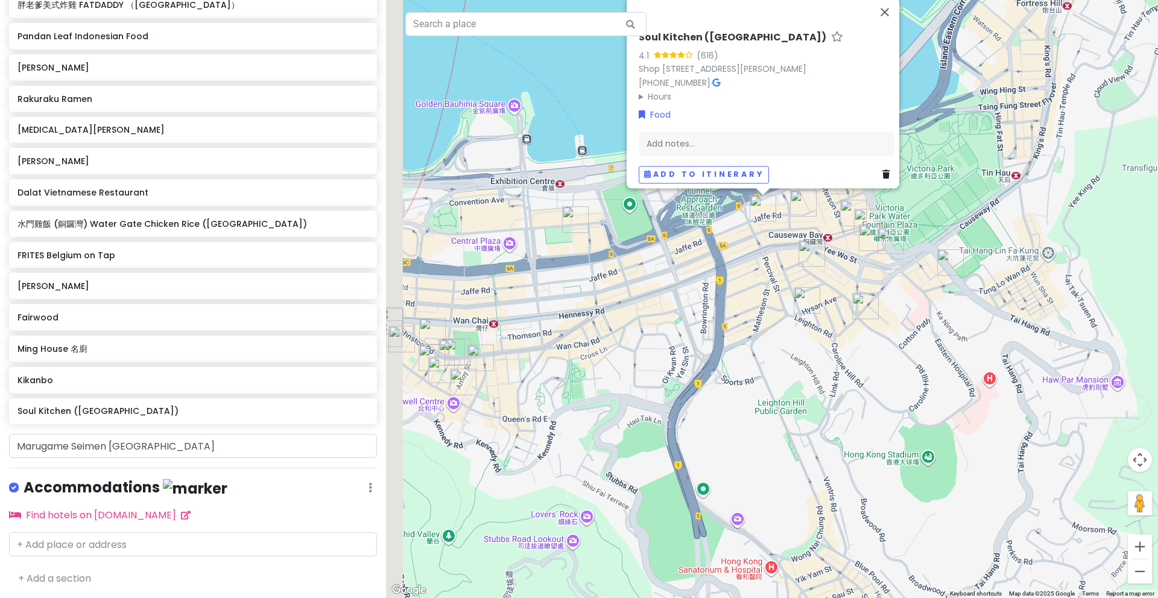
drag, startPoint x: 613, startPoint y: 388, endPoint x: 832, endPoint y: 350, distance: 222.8
click at [832, 350] on div "Soul Kitchen (Causeway Bay) 4.1 (616) Shop 1-3, G/F Siu On Plaza, 482 Jaffe Rd,…" at bounding box center [772, 299] width 772 height 598
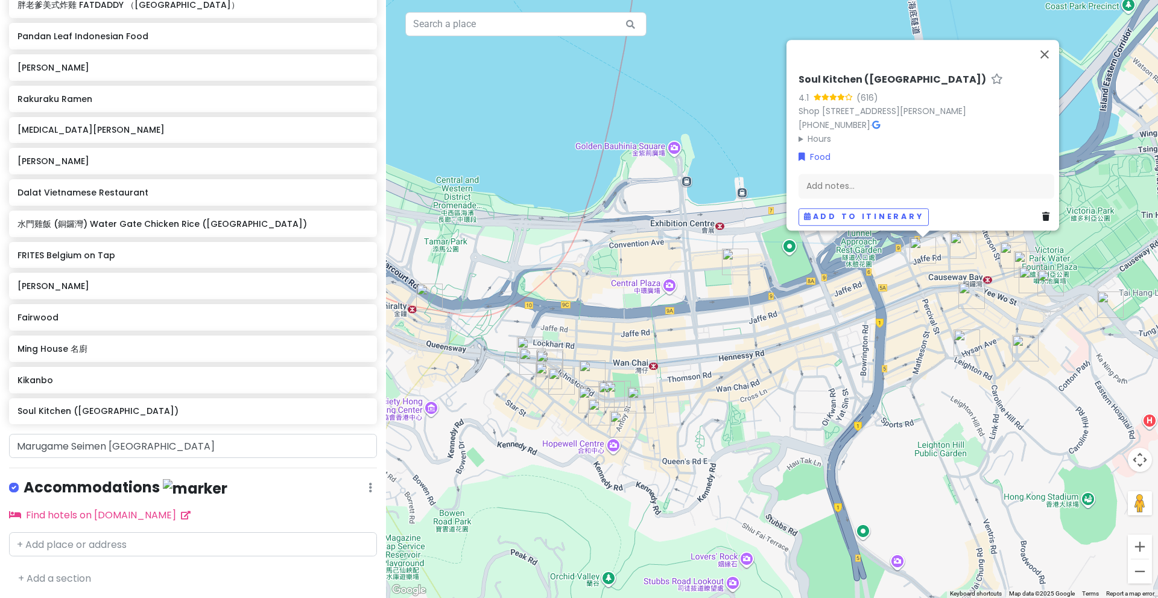
drag, startPoint x: 729, startPoint y: 350, endPoint x: 848, endPoint y: 411, distance: 133.3
click at [848, 411] on div "Soul Kitchen (Causeway Bay) 4.1 (616) Shop 1-3, G/F Siu On Plaza, 482 Jaffe Rd,…" at bounding box center [772, 299] width 772 height 598
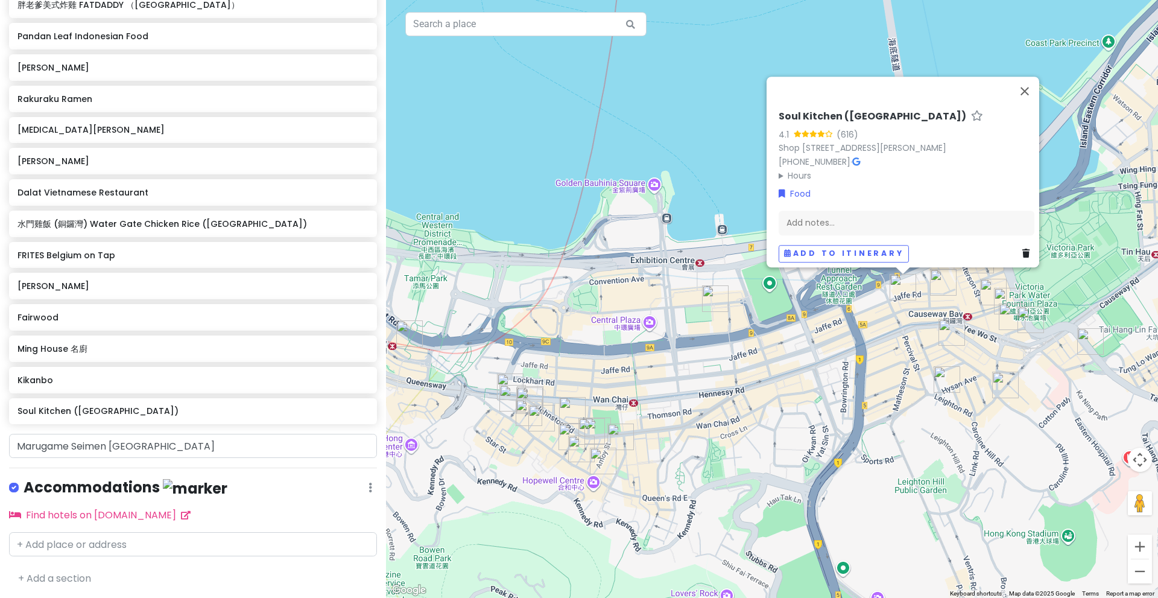
click at [715, 299] on img "Fairwood" at bounding box center [715, 298] width 27 height 27
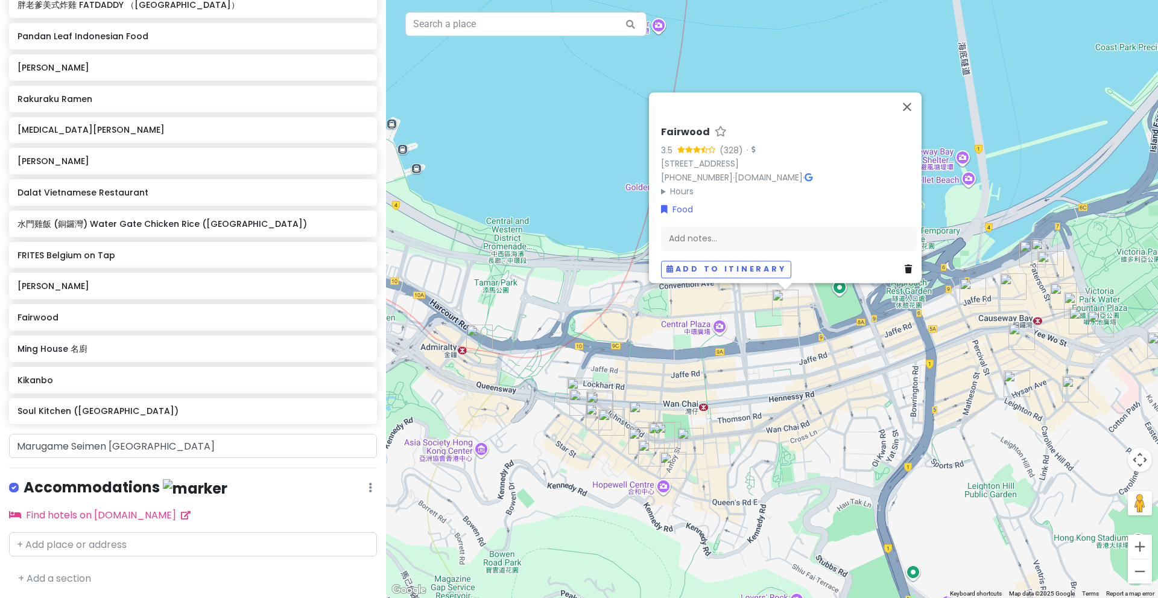
drag, startPoint x: 791, startPoint y: 335, endPoint x: 869, endPoint y: 338, distance: 77.9
click at [869, 338] on div "Fairwood 3.5 (328) · Hong Kong, Wan Chai, Harbour Rd, 28號, Causeway Centre Bloc…" at bounding box center [772, 299] width 772 height 598
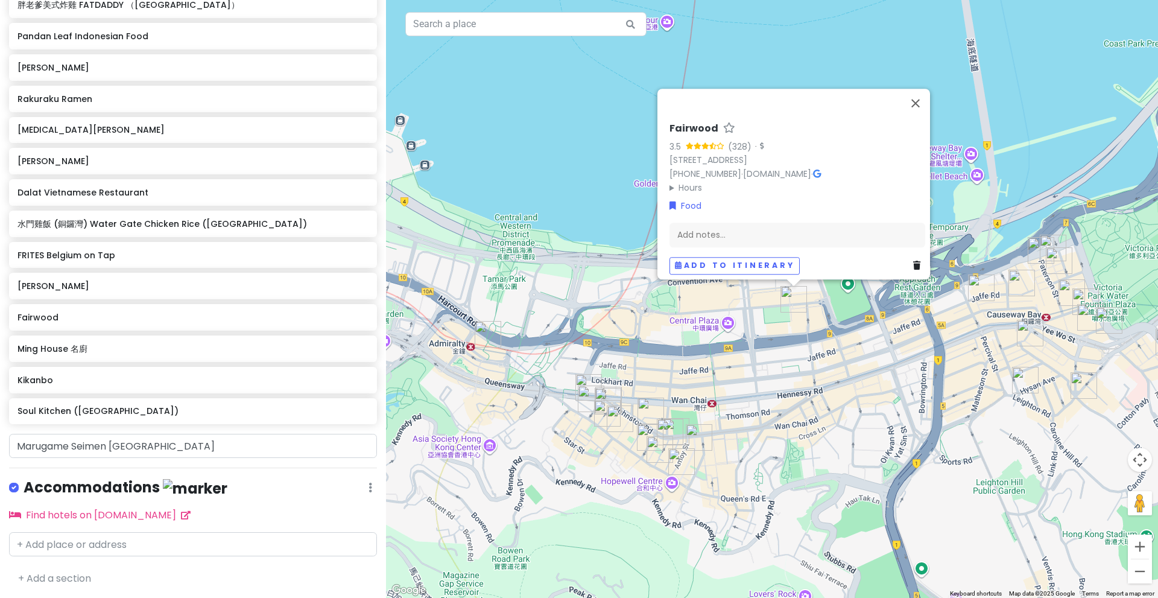
click at [483, 326] on img "mixian sense" at bounding box center [488, 334] width 27 height 27
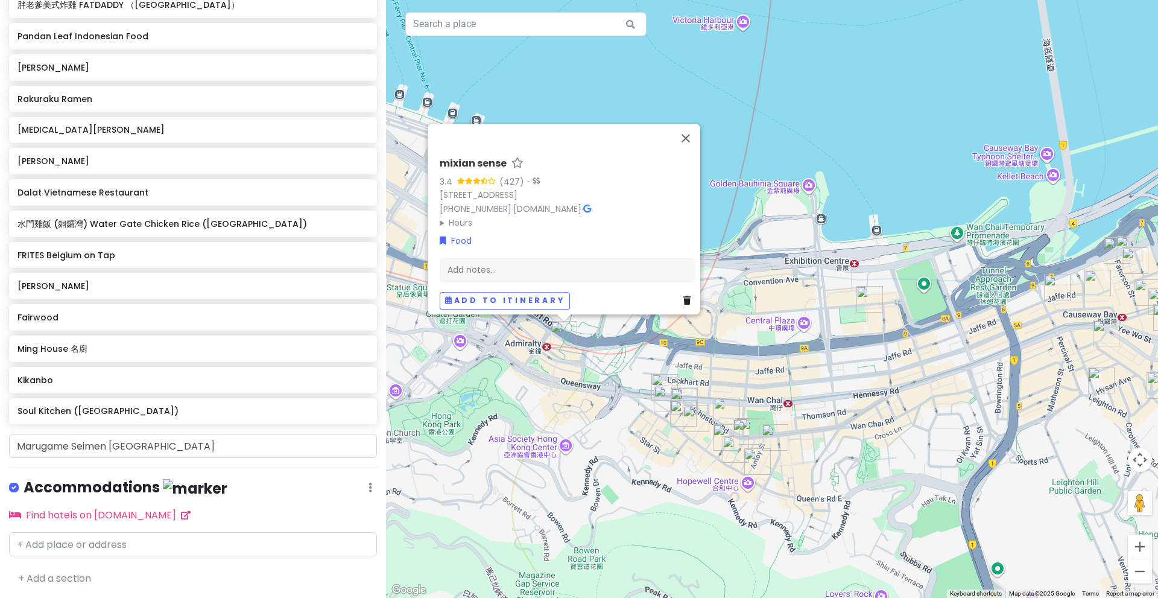
drag, startPoint x: 781, startPoint y: 319, endPoint x: 639, endPoint y: 309, distance: 142.7
click at [639, 309] on div "mixian sense 3.4 (427) · 18 Harcourt Rd, Admiralty, Hong Kong +852 2246 7855 · …" at bounding box center [772, 299] width 772 height 598
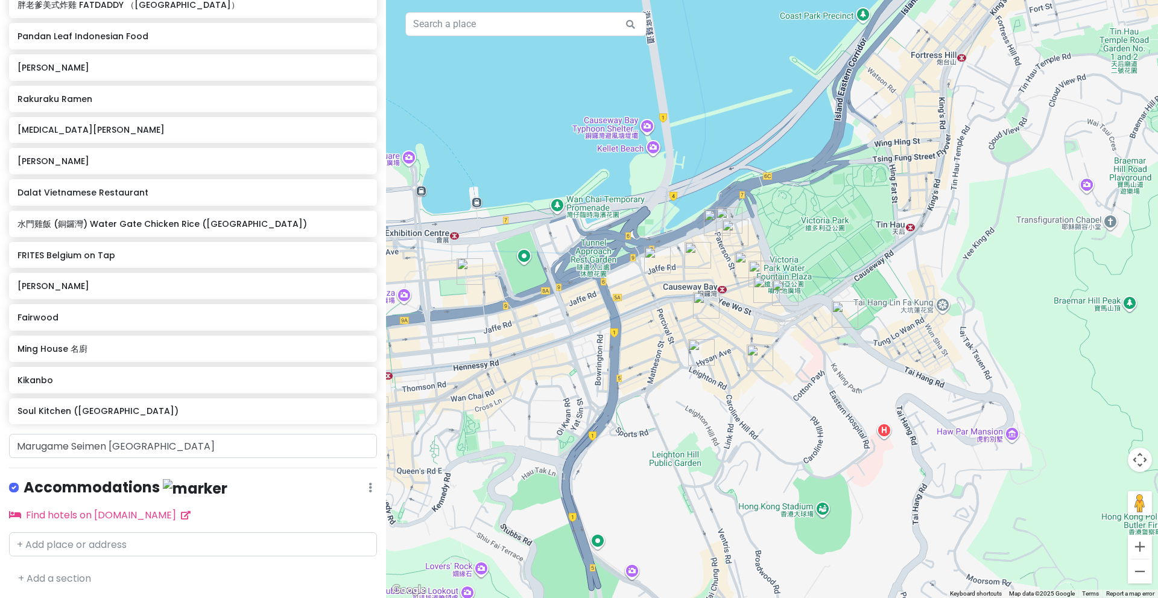
click at [794, 317] on div "mixian sense 3.4 (427) · 18 Harcourt Rd, Admiralty, Hong Kong +852 2246 7855 · …" at bounding box center [772, 299] width 772 height 598
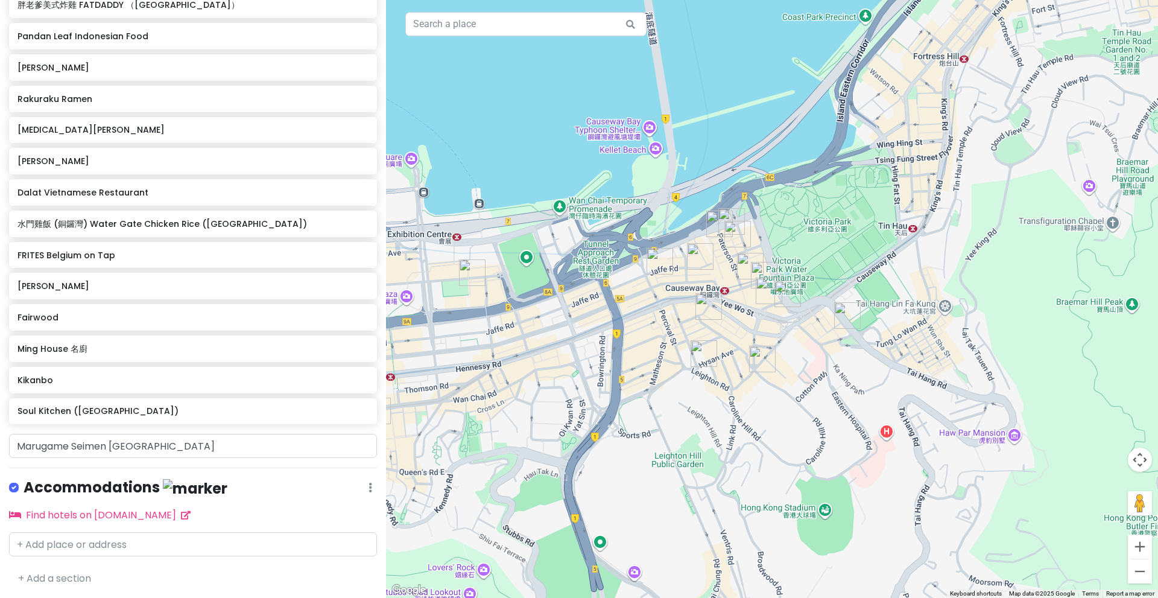
drag, startPoint x: 729, startPoint y: 323, endPoint x: 911, endPoint y: 279, distance: 187.4
click at [911, 279] on div "mixian sense 3.4 (427) · 18 Harcourt Rd, Admiralty, Hong Kong +852 2246 7855 · …" at bounding box center [772, 299] width 772 height 598
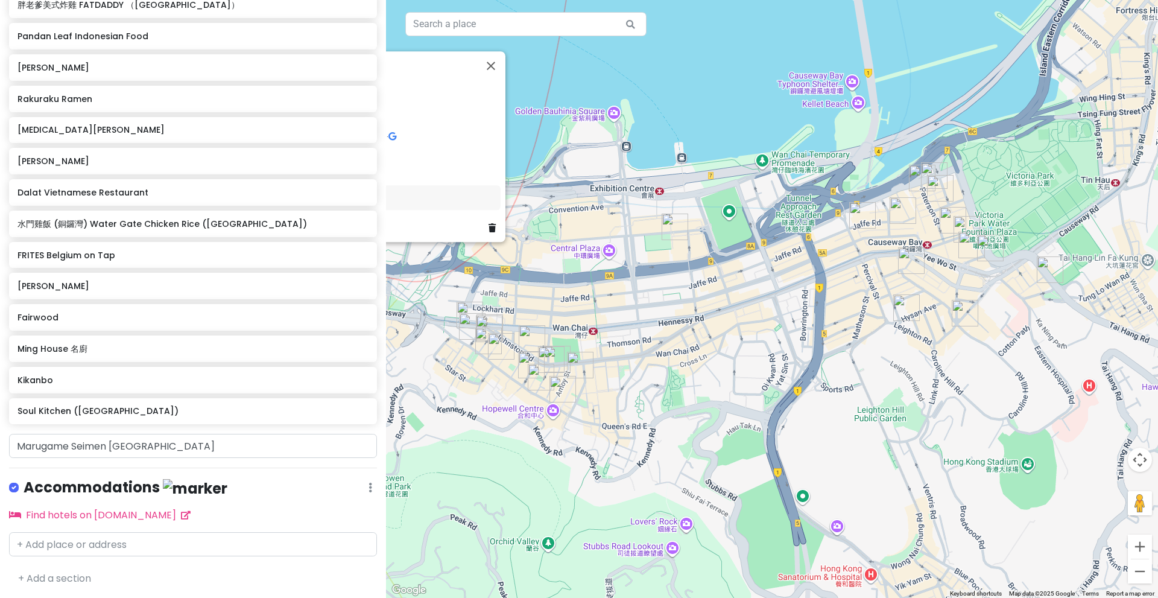
drag, startPoint x: 719, startPoint y: 299, endPoint x: 834, endPoint y: 309, distance: 115.0
click at [834, 309] on div "mixian sense 3.4 (427) · 18 Harcourt Rd, Admiralty, Hong Kong +852 2246 7855 · …" at bounding box center [772, 299] width 772 height 598
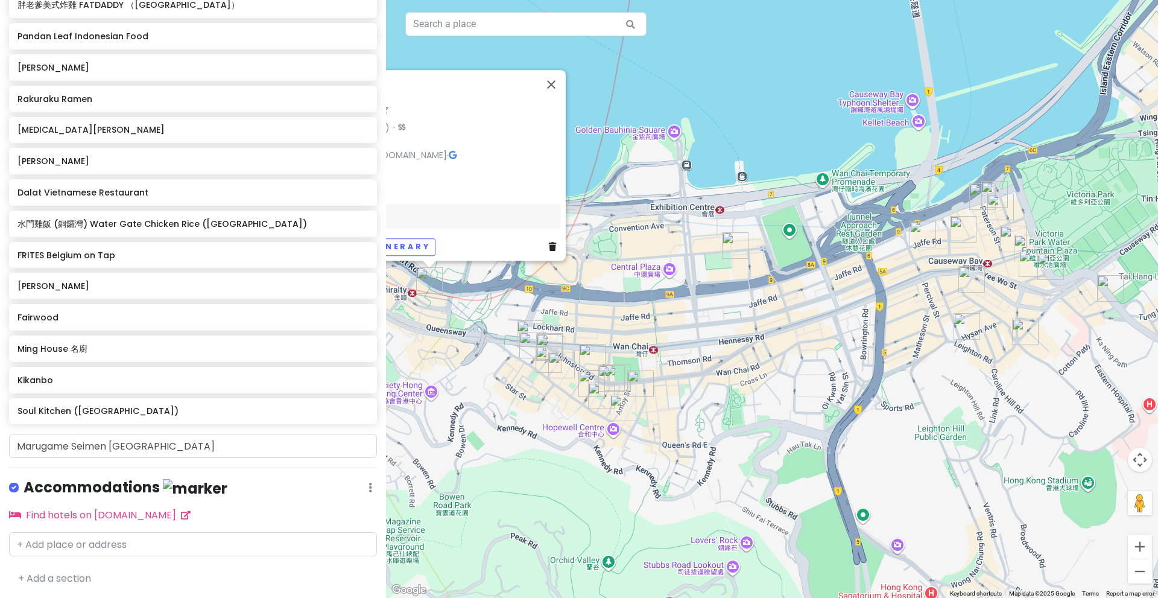
drag, startPoint x: 883, startPoint y: 322, endPoint x: 768, endPoint y: 329, distance: 114.8
click at [768, 329] on div "mixian sense 3.4 (427) · 18 Harcourt Rd, Admiralty, Hong Kong +852 2246 7855 · …" at bounding box center [772, 299] width 772 height 598
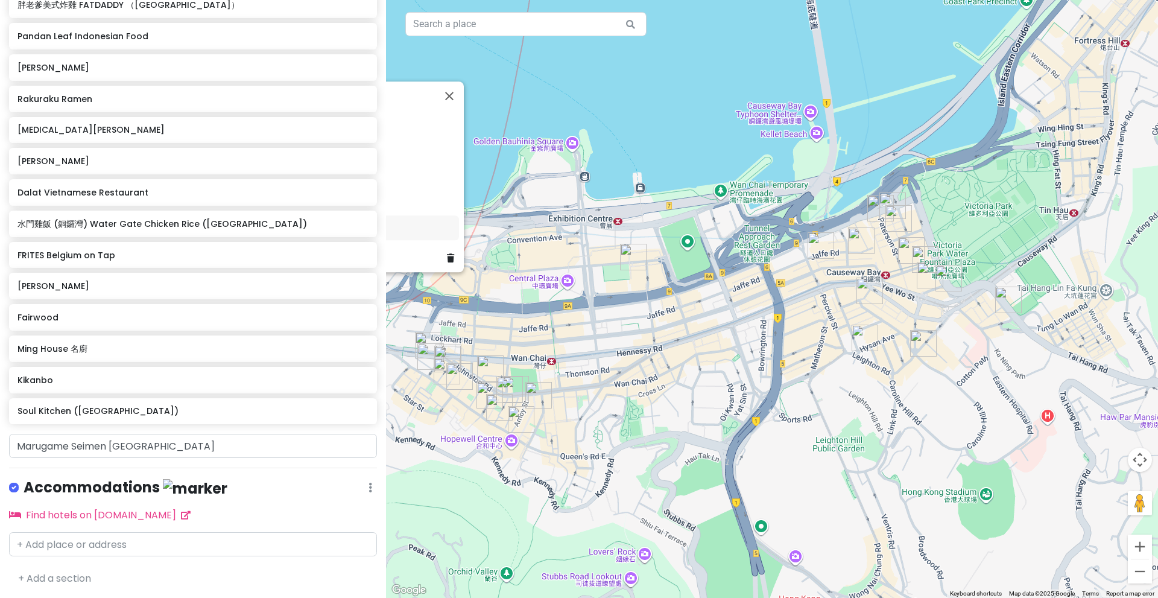
drag, startPoint x: 899, startPoint y: 322, endPoint x: 810, endPoint y: 340, distance: 91.2
click at [852, 340] on img "水門雞飯 (銅鑼灣) Water Gate Chicken Rice (Causeway Bay)" at bounding box center [865, 338] width 27 height 27
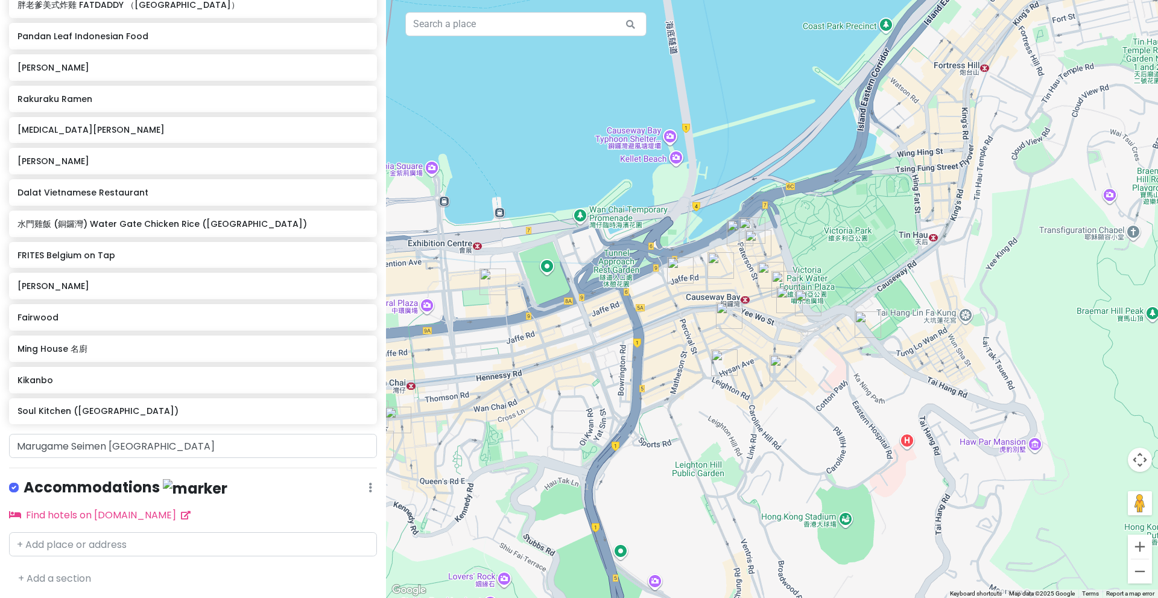
click at [726, 367] on img "水門雞飯 (銅鑼灣) Water Gate Chicken Rice (Causeway Bay)" at bounding box center [724, 362] width 27 height 27
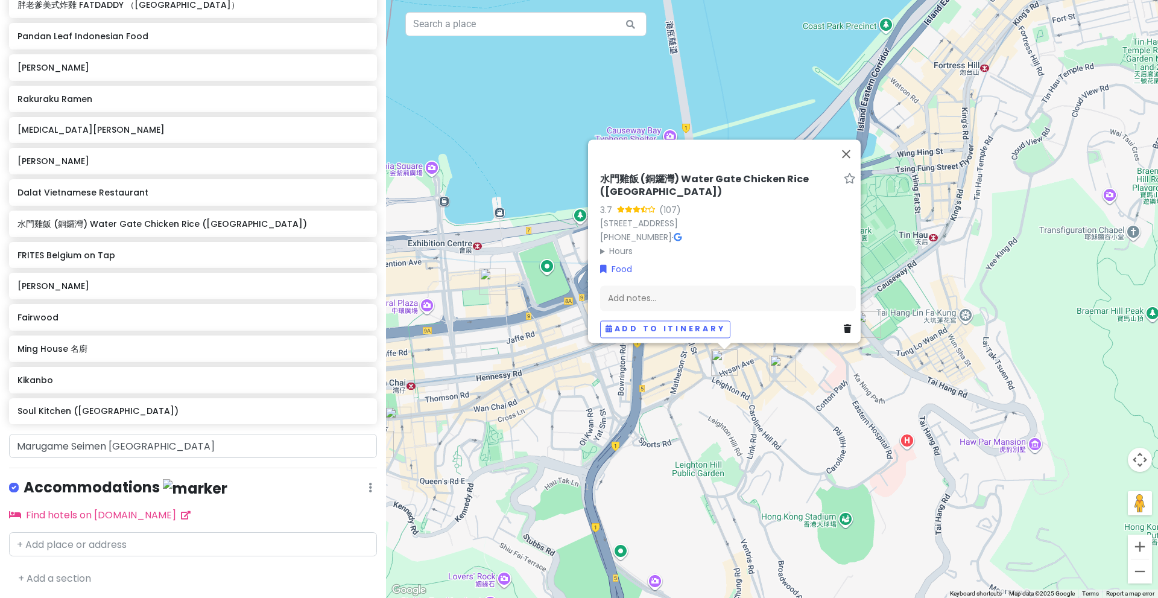
click at [827, 378] on div "水門雞飯 (銅鑼灣) Water Gate Chicken Rice (Causeway Bay) 3.7 (107) 2-4 Hysan Ave, Caus…" at bounding box center [772, 299] width 772 height 598
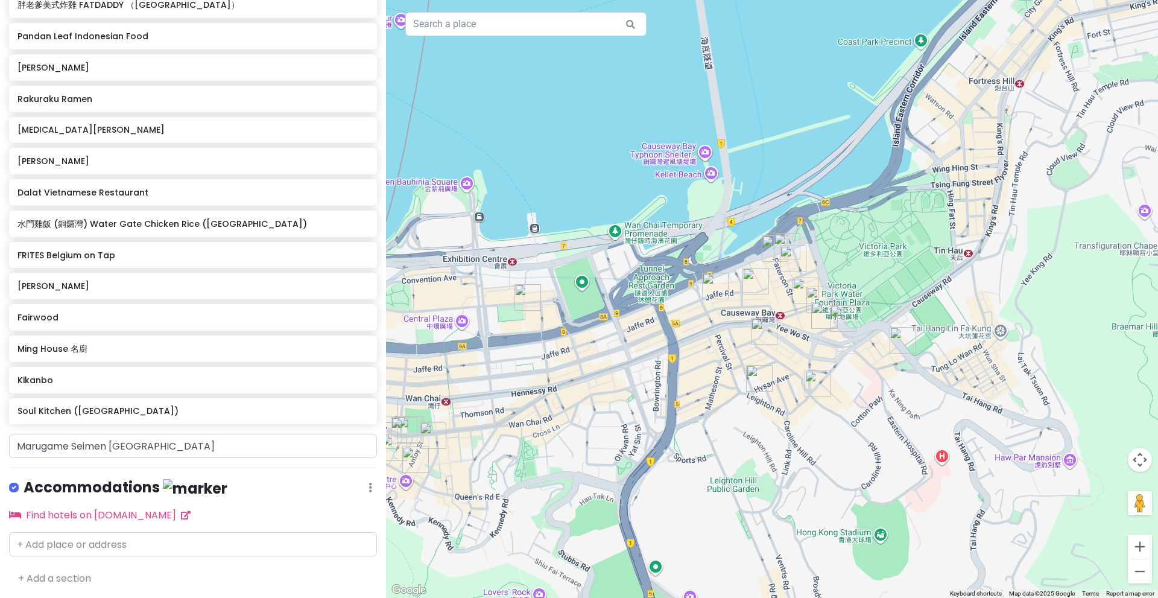
drag, startPoint x: 771, startPoint y: 211, endPoint x: 816, endPoint y: 229, distance: 48.2
click at [816, 229] on div at bounding box center [772, 299] width 772 height 598
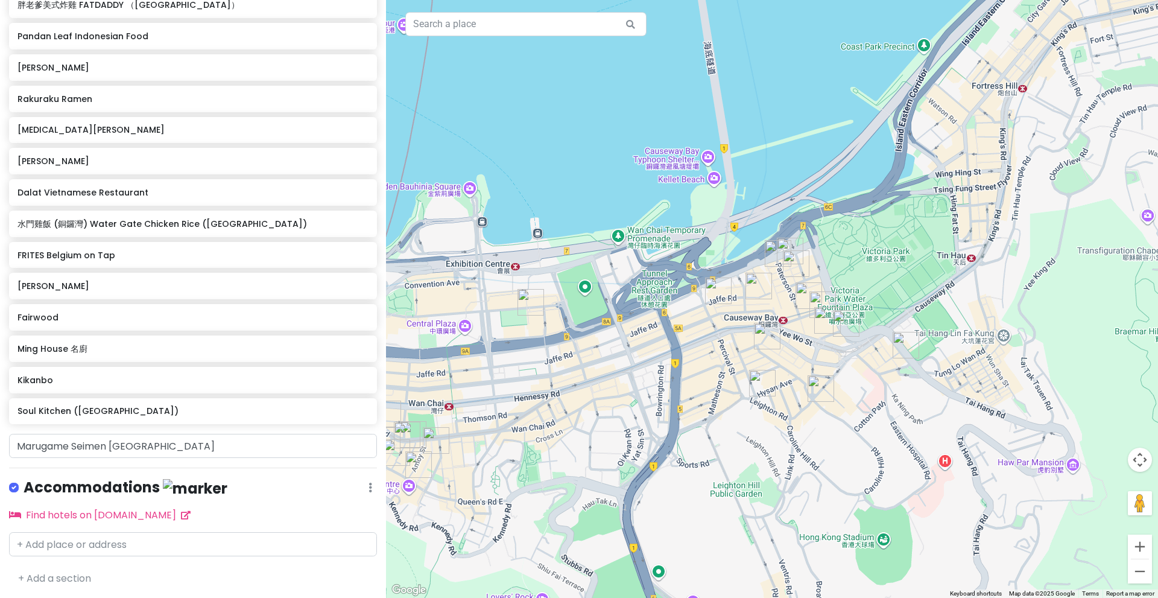
click at [721, 301] on img "Soul Kitchen (Causeway Bay)" at bounding box center [718, 290] width 27 height 27
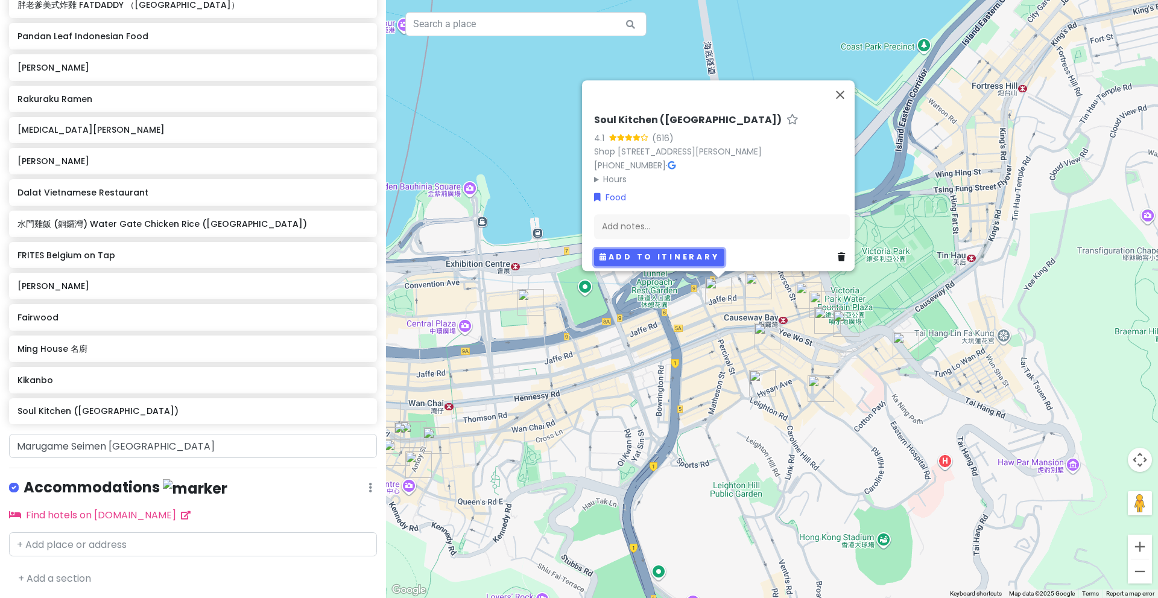
click at [636, 249] on button "Add to itinerary" at bounding box center [659, 257] width 130 height 17
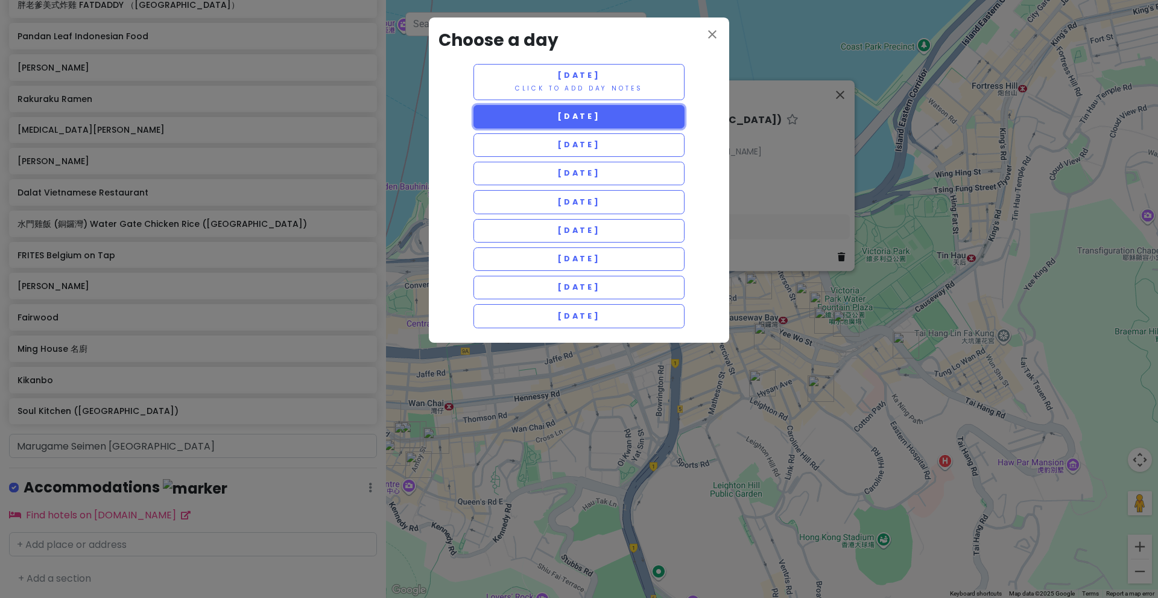
click at [577, 116] on span "[DATE]" at bounding box center [578, 116] width 43 height 10
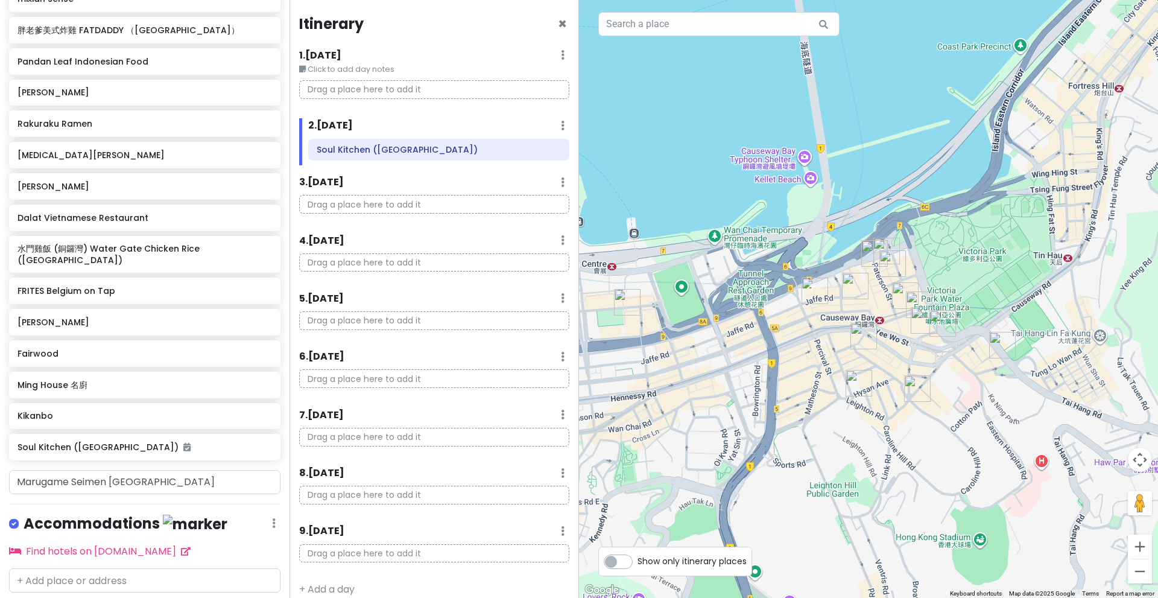
click at [845, 285] on img "Kikanbo" at bounding box center [855, 286] width 27 height 27
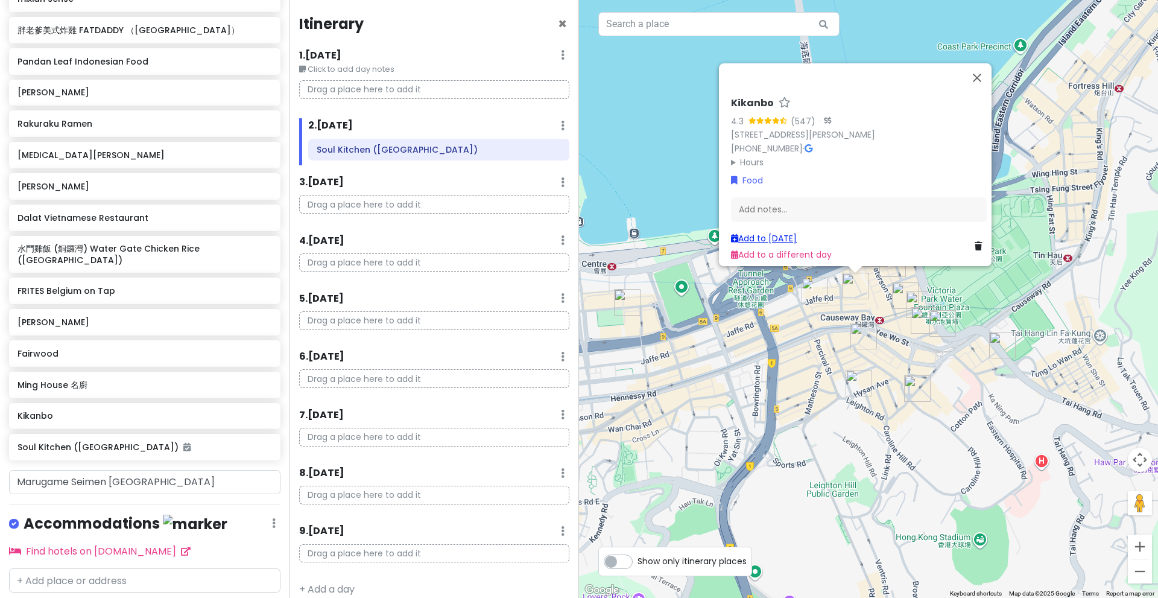
click at [781, 232] on link "Add to Mon 12/22" at bounding box center [764, 238] width 66 height 12
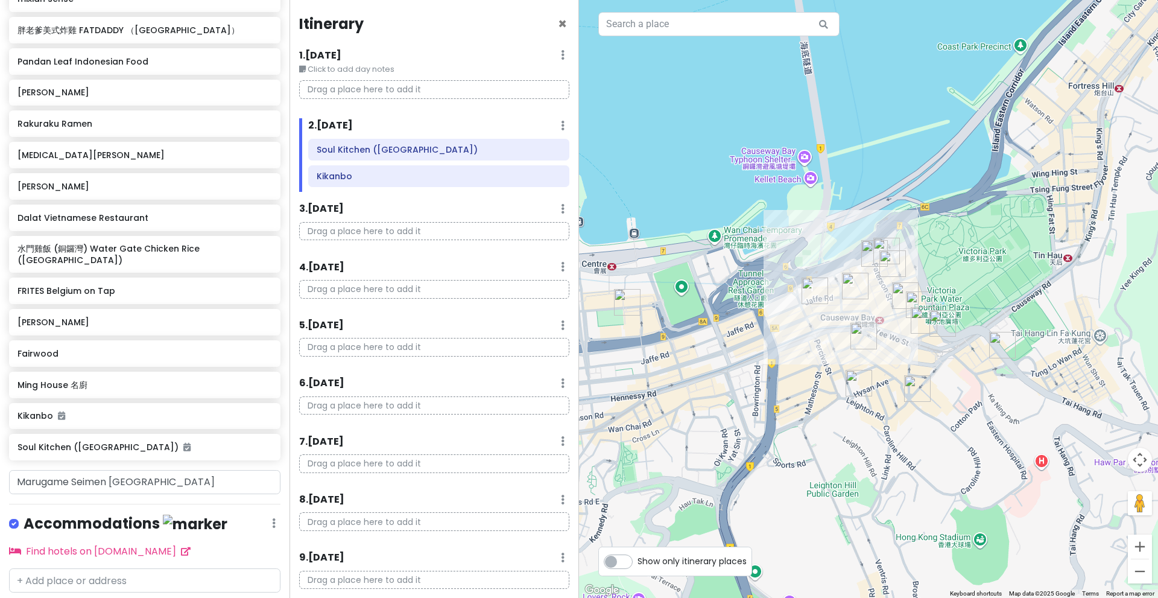
click at [875, 253] on img "Ramen House Hototogisu" at bounding box center [874, 253] width 27 height 27
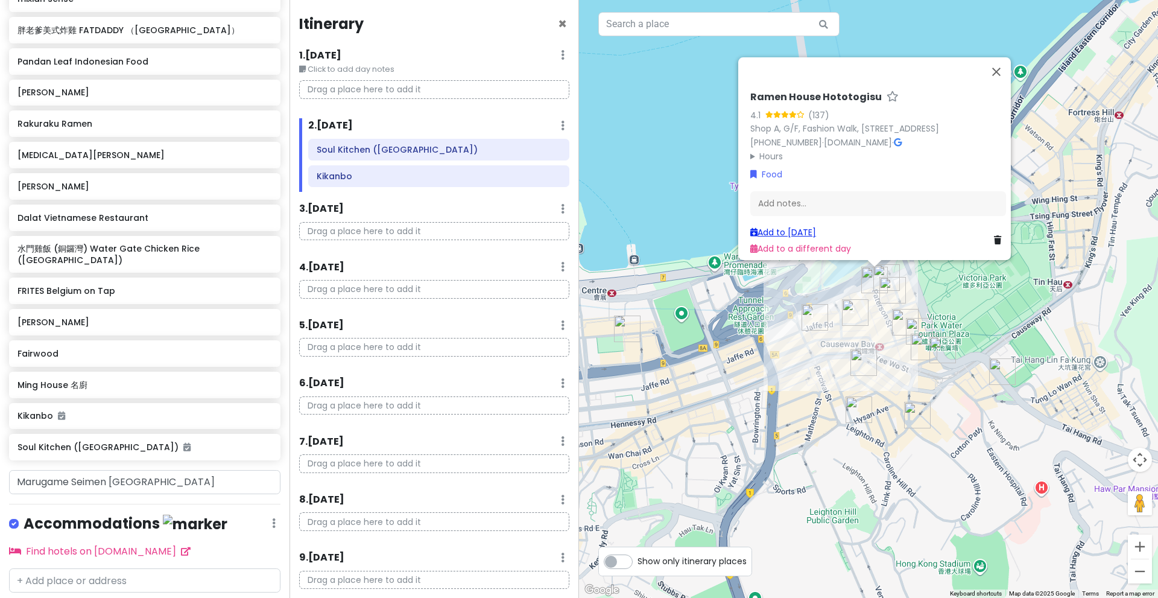
click at [816, 227] on link "Add to Mon 12/22" at bounding box center [783, 232] width 66 height 12
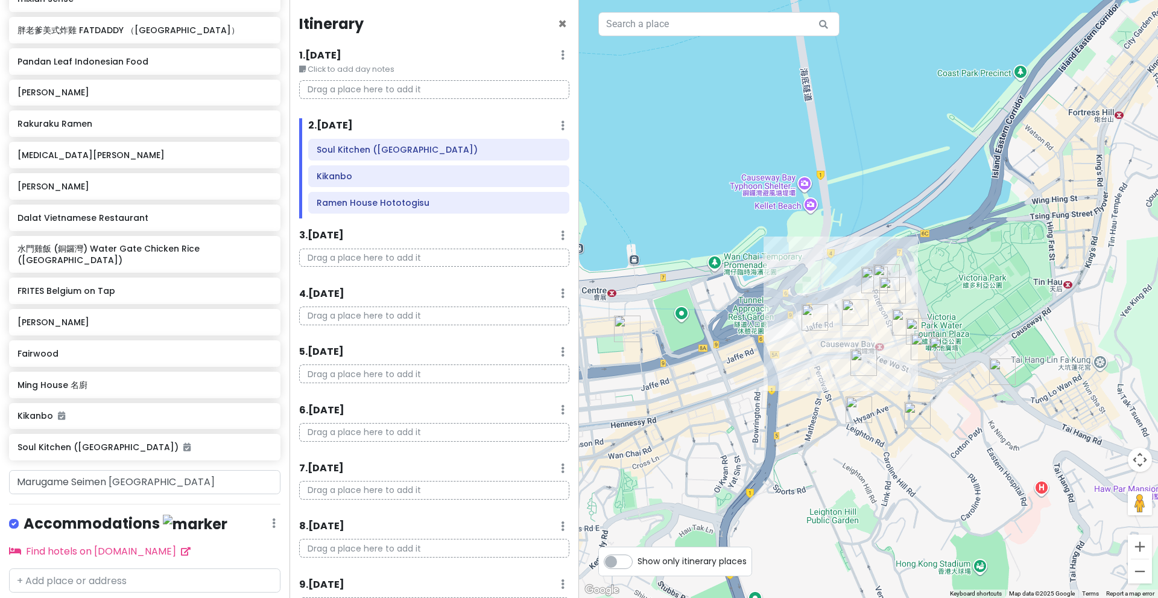
click at [879, 273] on img "Ramen House Hototogisu" at bounding box center [874, 280] width 27 height 27
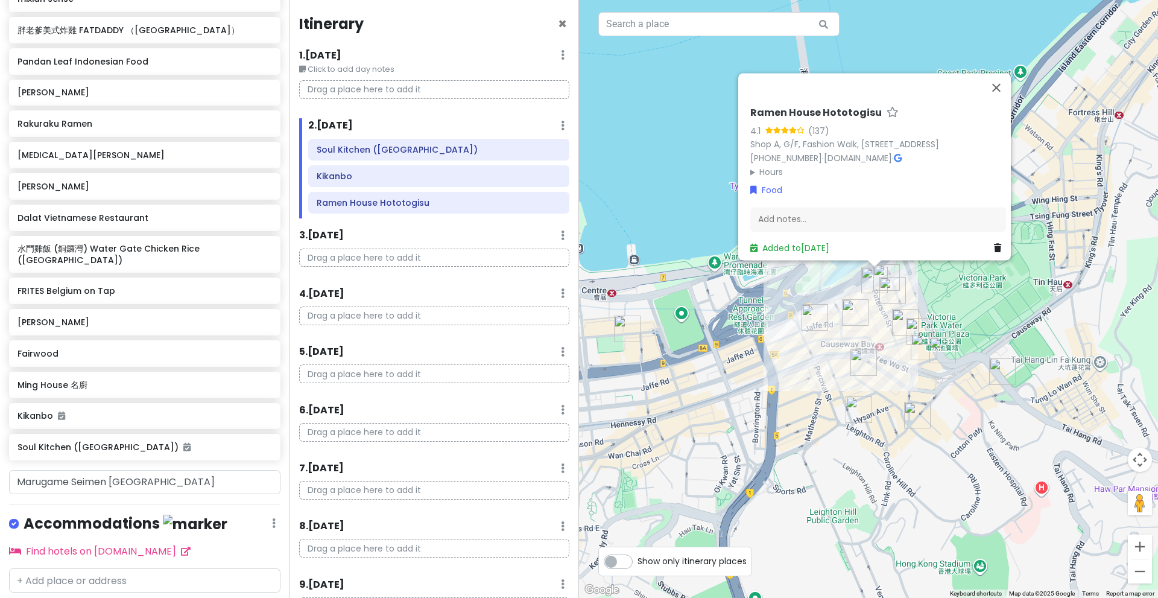
click at [886, 271] on img "Ramen House Hototogisu" at bounding box center [874, 280] width 27 height 27
click at [887, 272] on img "Ramen House Hototogisu" at bounding box center [874, 280] width 27 height 27
click at [895, 284] on img "GYOJASANG" at bounding box center [892, 290] width 27 height 27
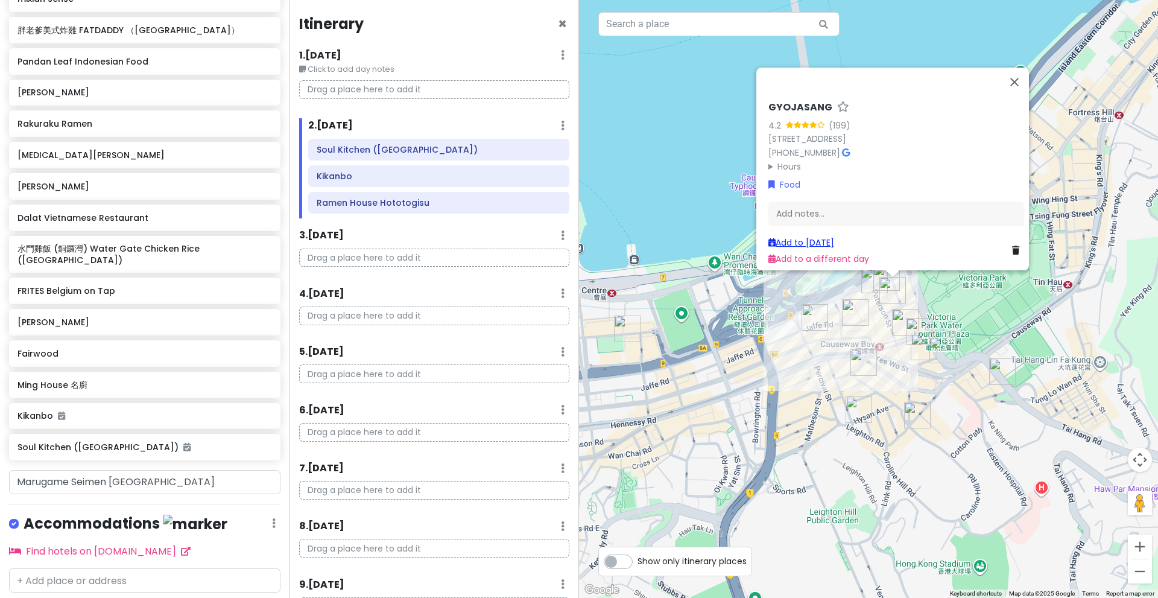
click at [834, 236] on link "Add to Mon 12/22" at bounding box center [801, 242] width 66 height 12
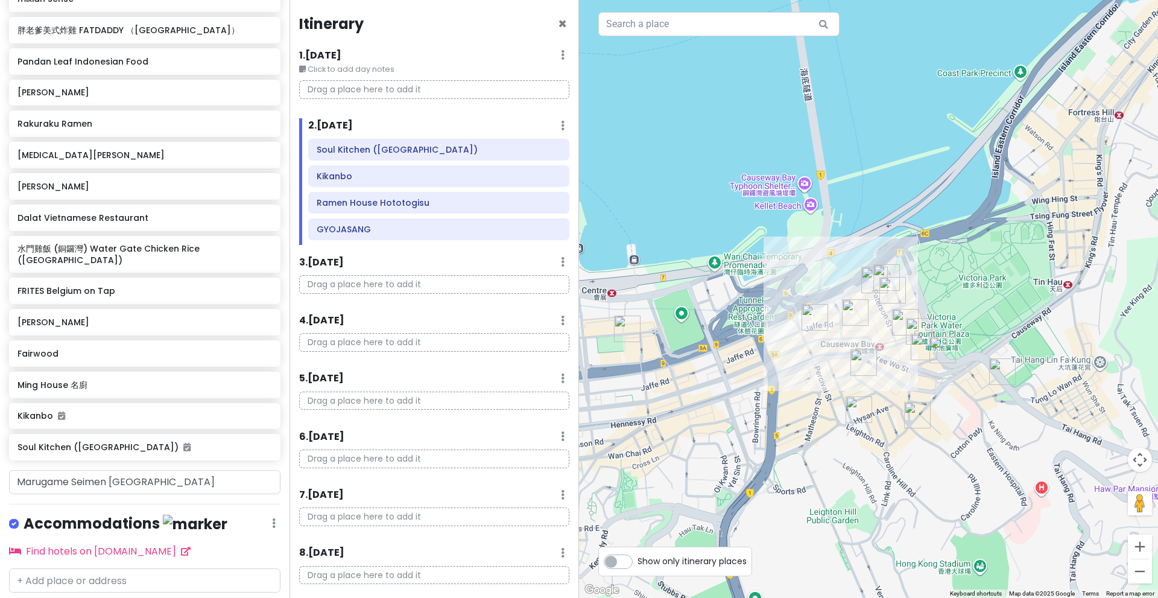
click at [884, 263] on div "To navigate, press the arrow keys." at bounding box center [868, 299] width 579 height 598
click at [887, 273] on img "Ramen House Hototogisu" at bounding box center [874, 280] width 27 height 27
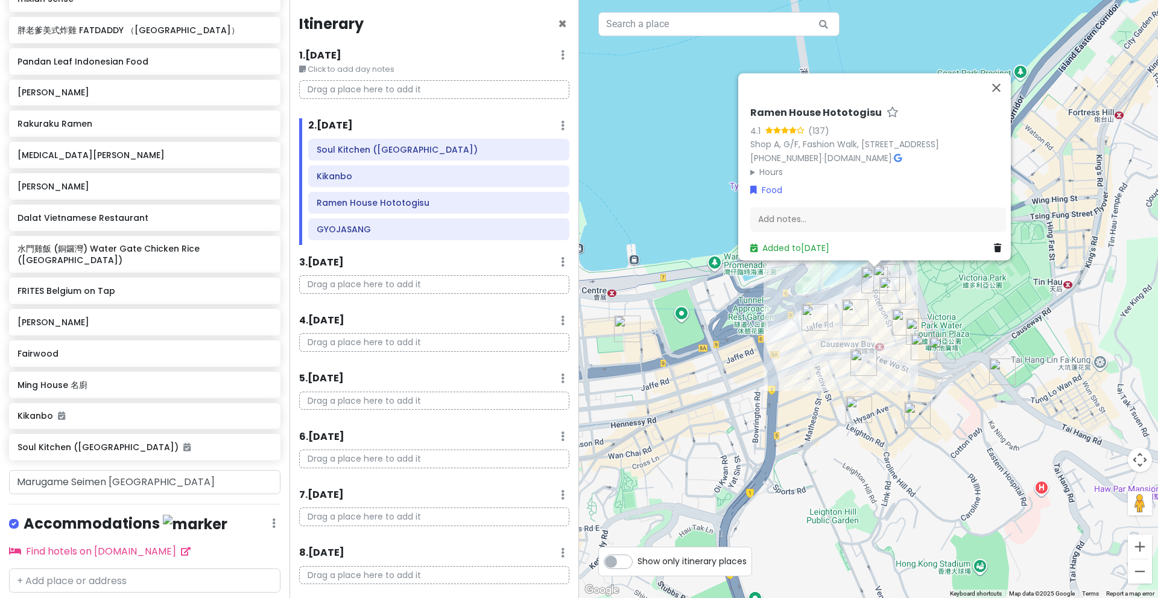
click at [901, 323] on img "Shanghai Lao Lao (Causeway Bay)" at bounding box center [905, 322] width 27 height 27
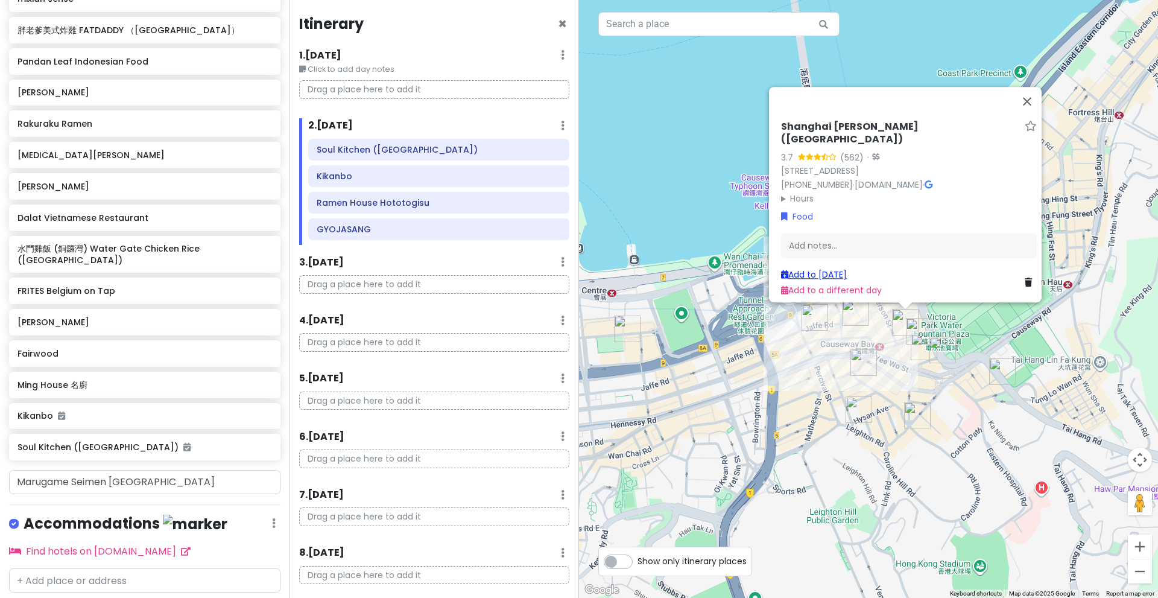
click at [847, 268] on link "Add to Mon 12/22" at bounding box center [814, 274] width 66 height 12
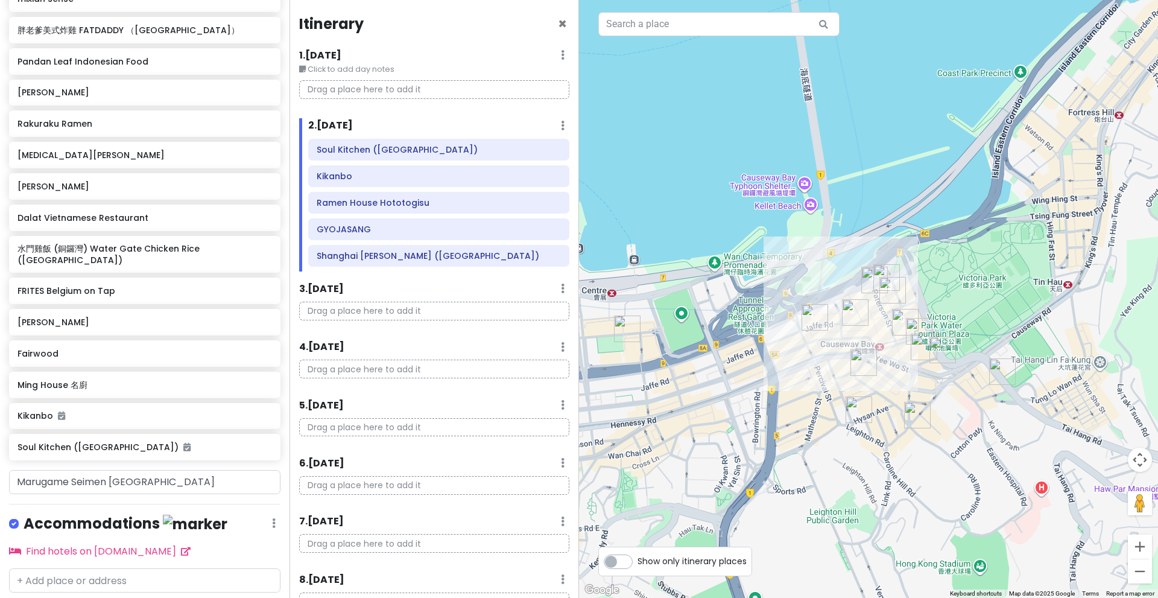
click at [917, 322] on img "Tao Heung" at bounding box center [919, 331] width 27 height 27
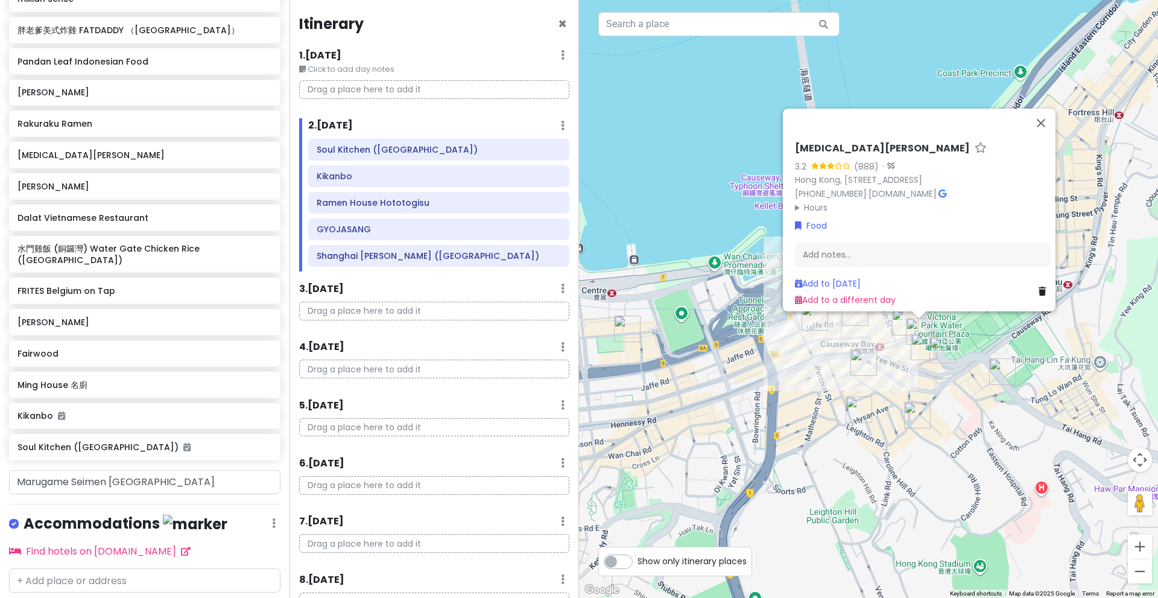
click at [874, 281] on div "Add to Mon 12/22" at bounding box center [845, 283] width 101 height 13
click at [861, 278] on link "Add to Mon 12/22" at bounding box center [828, 283] width 66 height 12
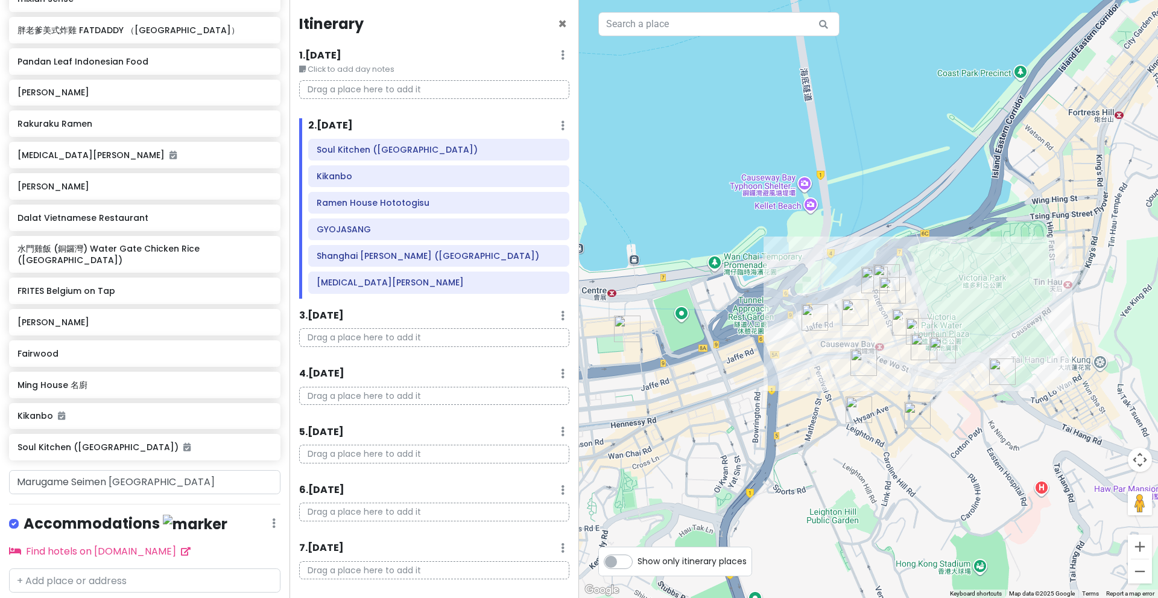
click at [919, 349] on img "Pandan Leaf Indonesian Food" at bounding box center [924, 347] width 27 height 27
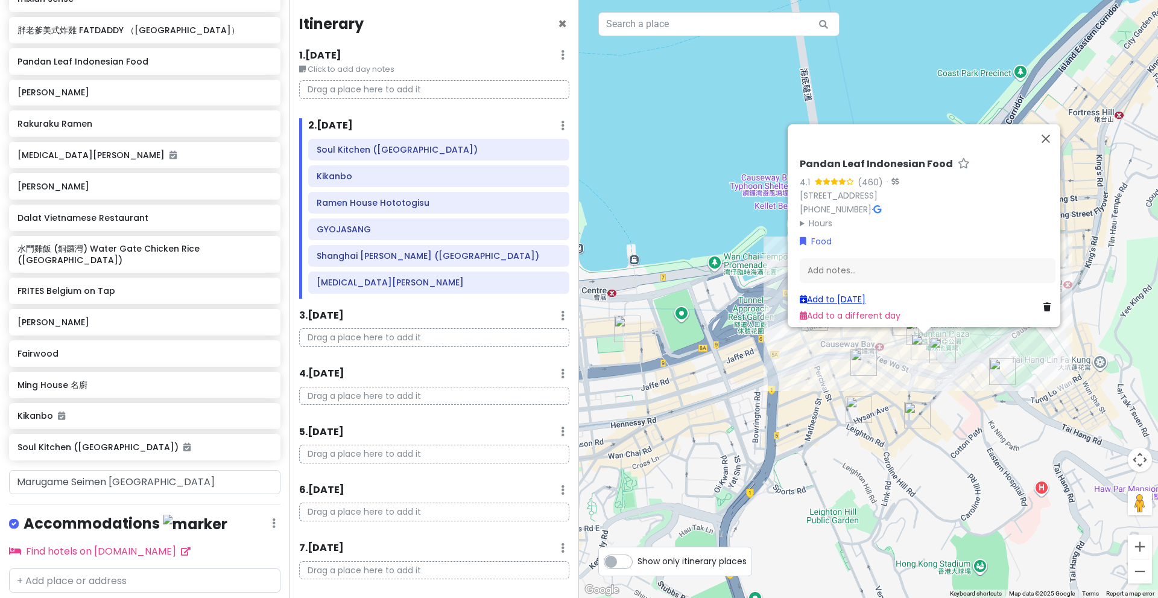
click at [861, 294] on link "Add to Mon 12/22" at bounding box center [833, 299] width 66 height 12
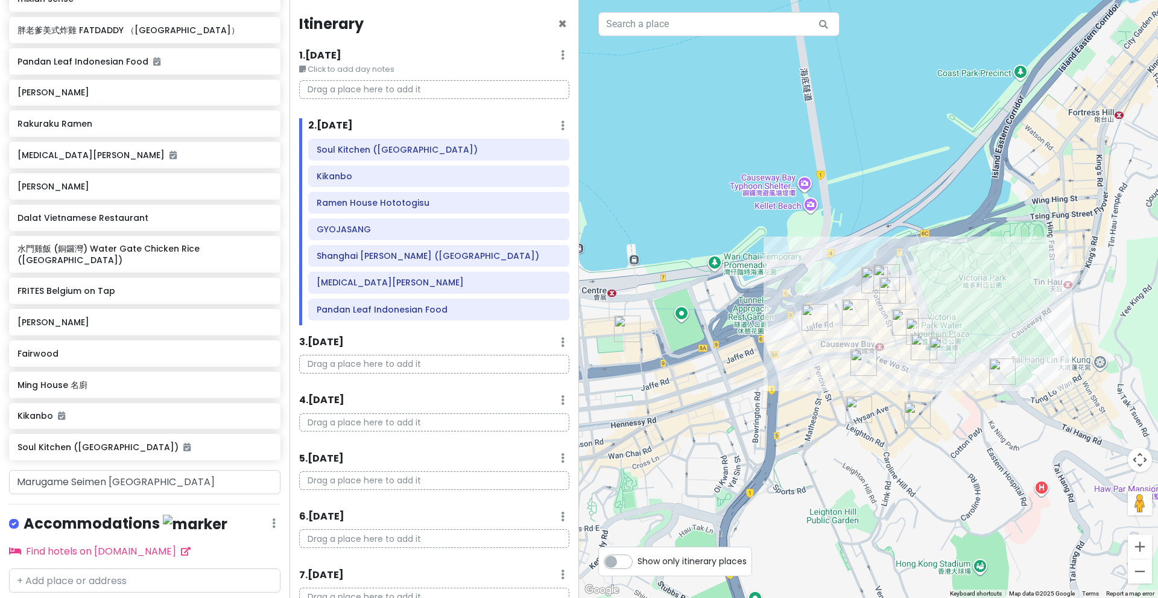
click at [938, 343] on img "胖老爹美式炸雞 FATDADDY （銅鑼灣店）" at bounding box center [943, 350] width 27 height 27
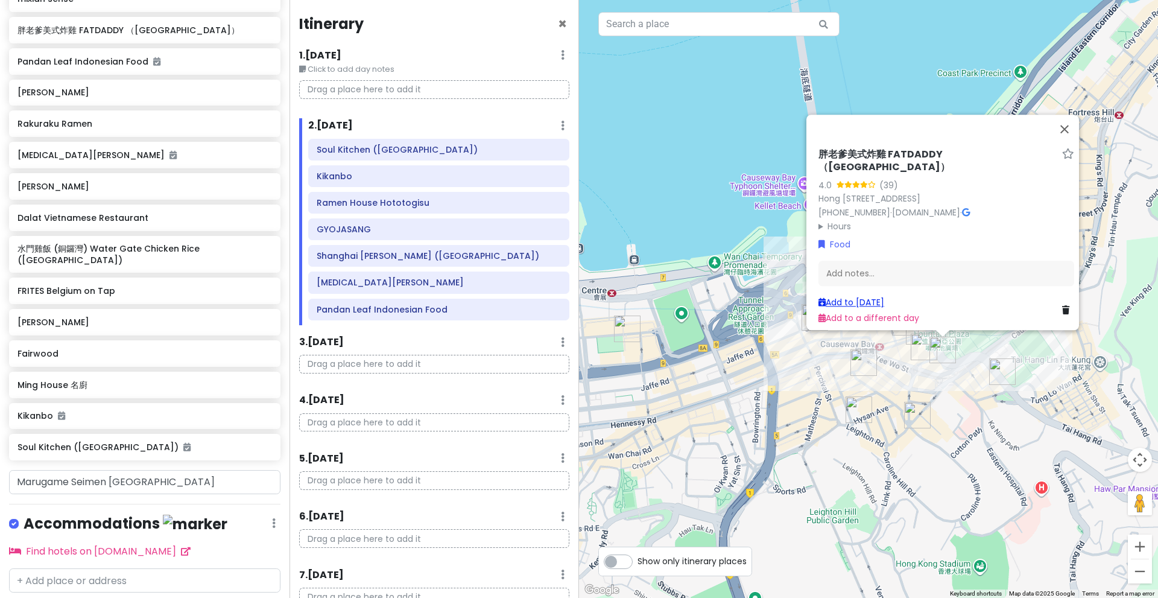
click at [884, 296] on link "Add to Mon 12/22" at bounding box center [852, 302] width 66 height 12
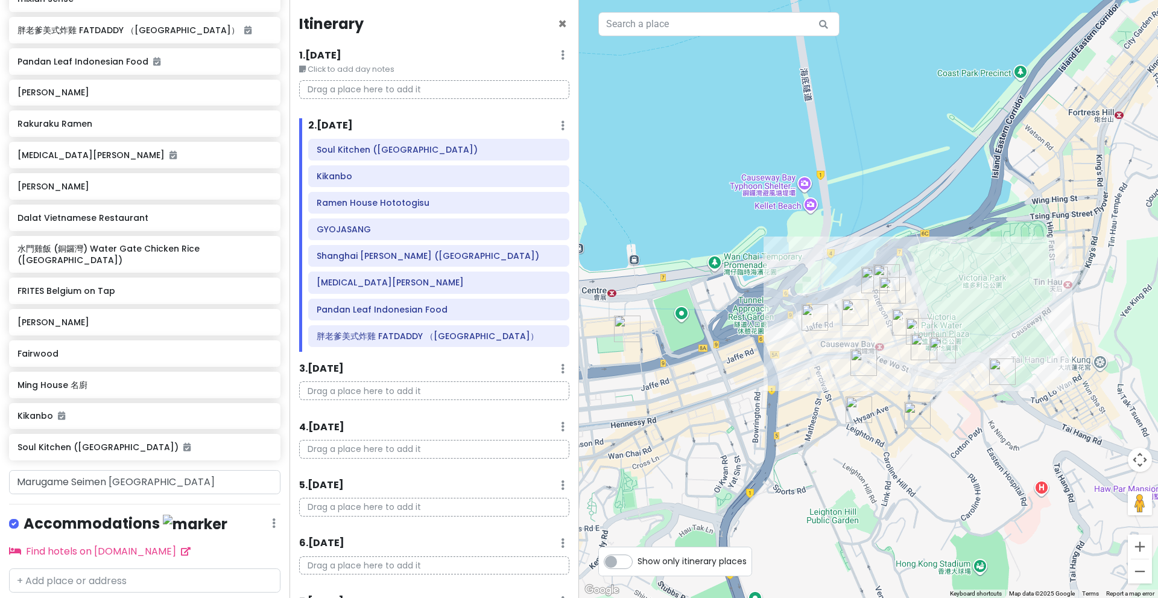
click at [998, 370] on img "Ming House 名廚" at bounding box center [1002, 371] width 27 height 27
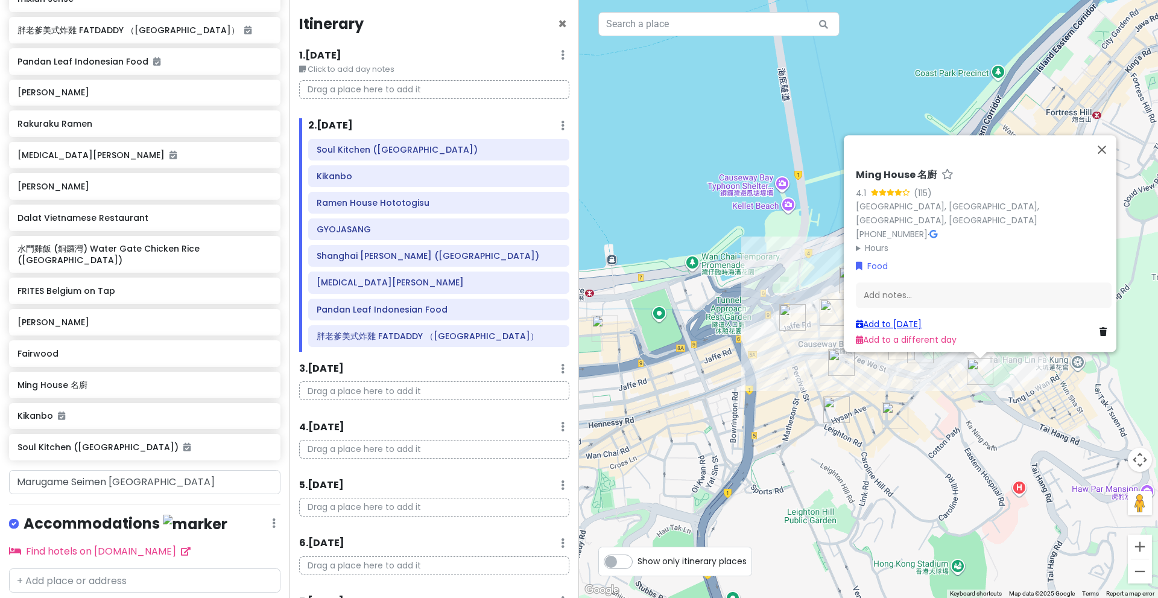
click at [889, 318] on link "Add to Mon 12/22" at bounding box center [889, 324] width 66 height 12
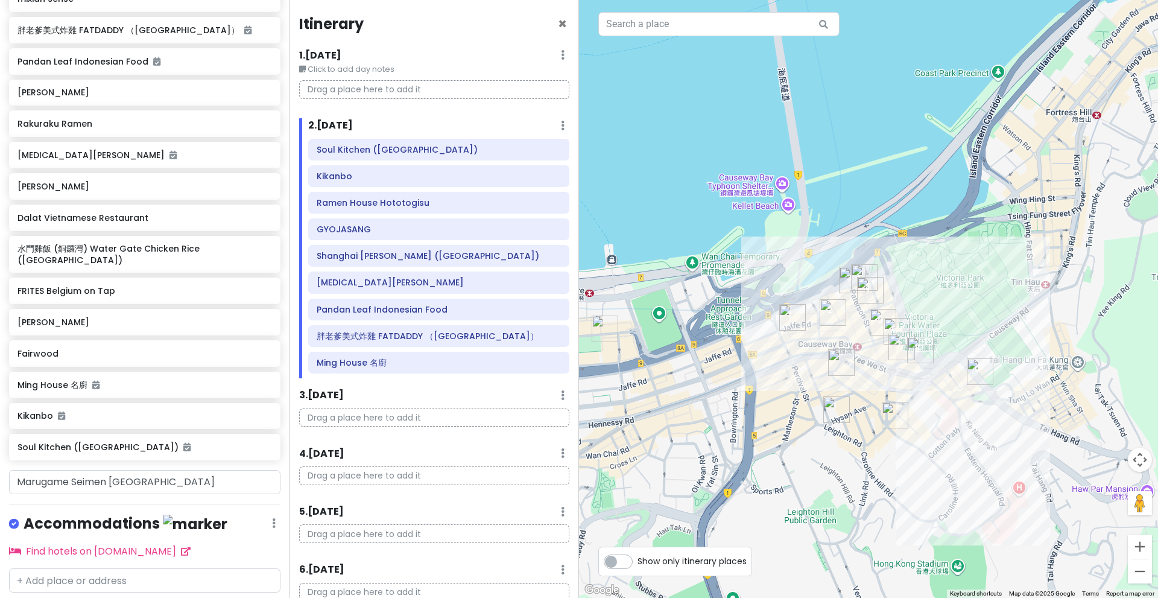
click at [849, 357] on img "Liao Za Lie" at bounding box center [841, 362] width 27 height 27
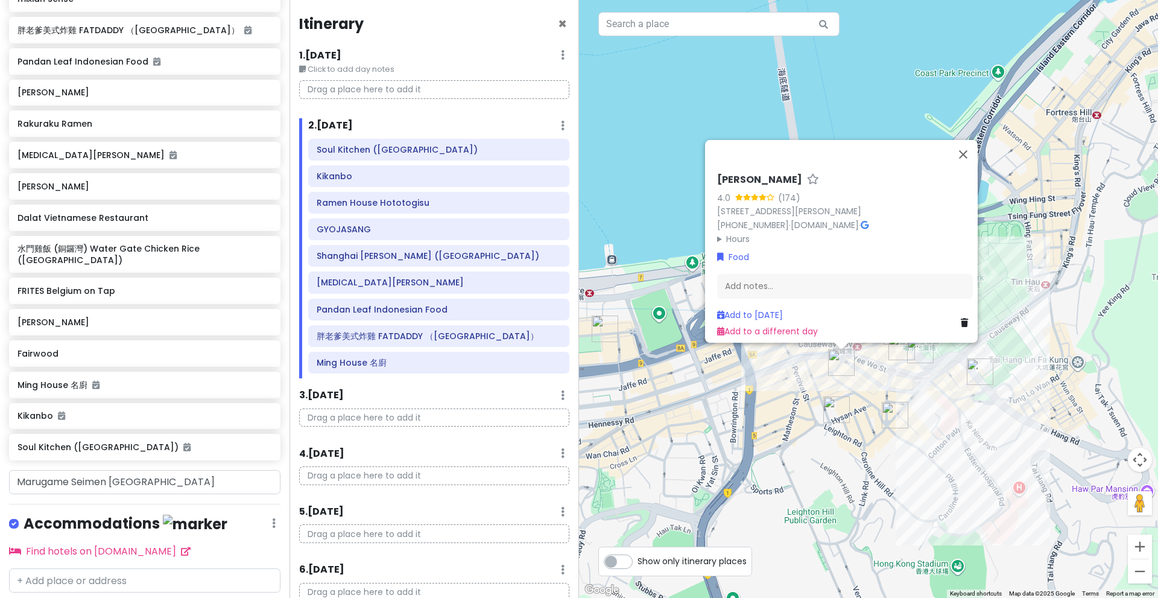
click at [894, 418] on img "Ramen Jo" at bounding box center [895, 415] width 27 height 27
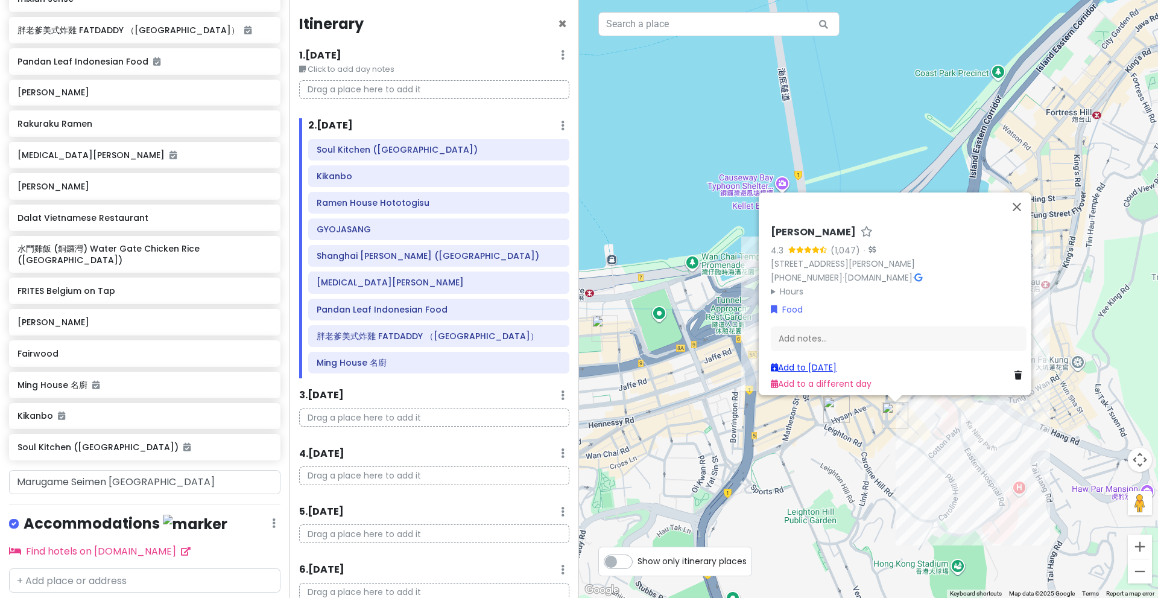
click at [837, 364] on link "Add to Mon 12/22" at bounding box center [804, 367] width 66 height 12
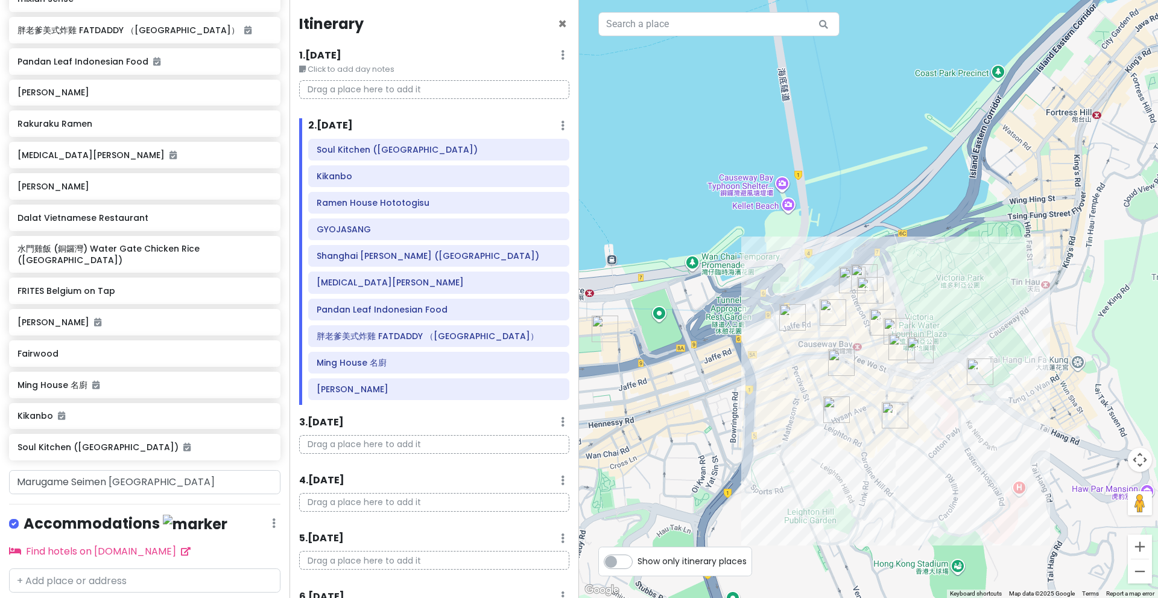
click at [840, 407] on img "水門雞飯 (銅鑼灣) Water Gate Chicken Rice (Causeway Bay)" at bounding box center [836, 409] width 27 height 27
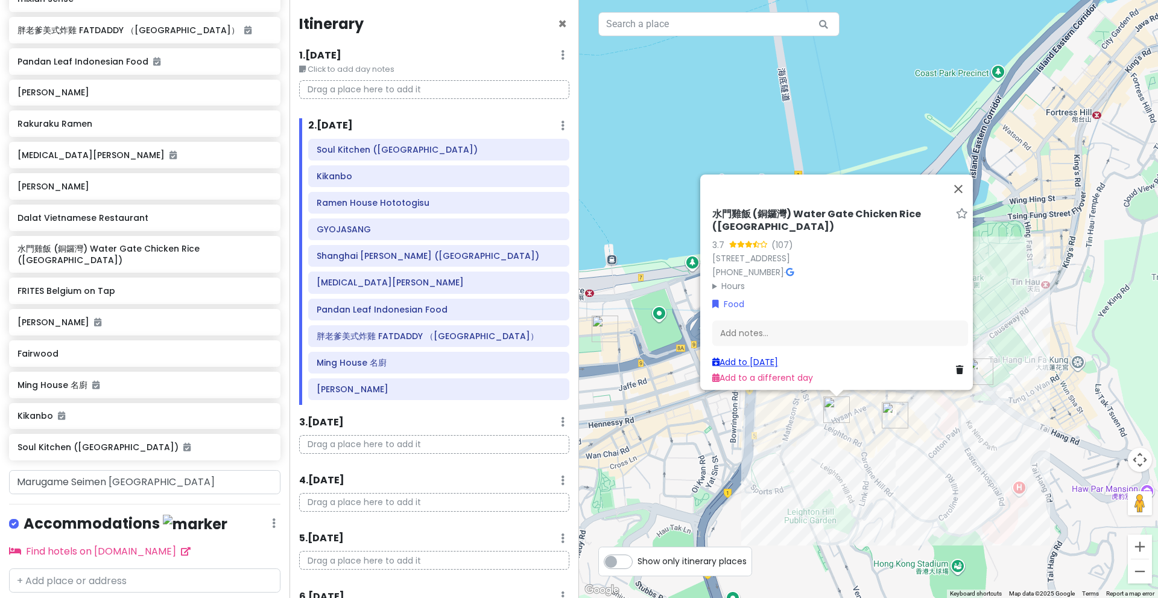
click at [778, 356] on link "Add to Mon 12/22" at bounding box center [745, 362] width 66 height 12
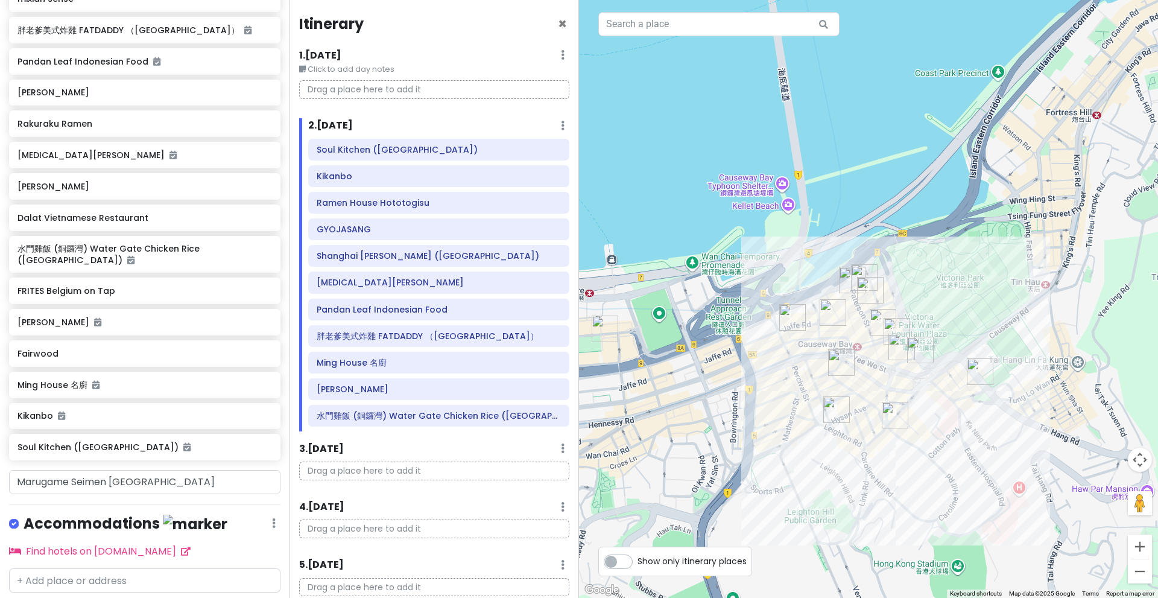
click at [832, 364] on img "Liao Za Lie" at bounding box center [841, 362] width 27 height 27
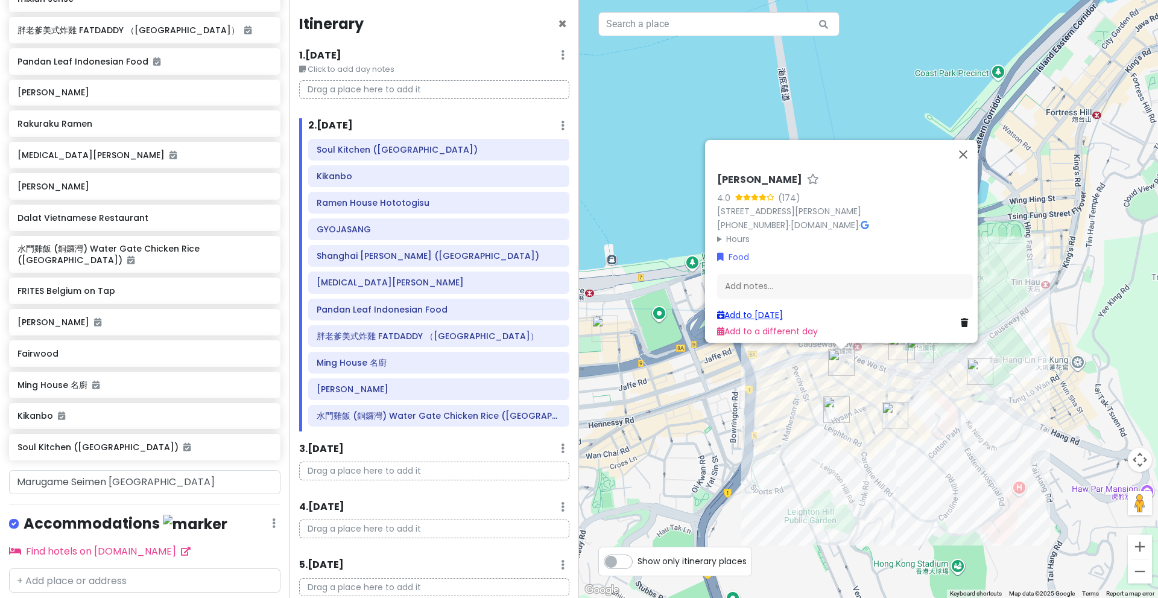
click at [776, 309] on link "Add to Mon 12/22" at bounding box center [750, 315] width 66 height 12
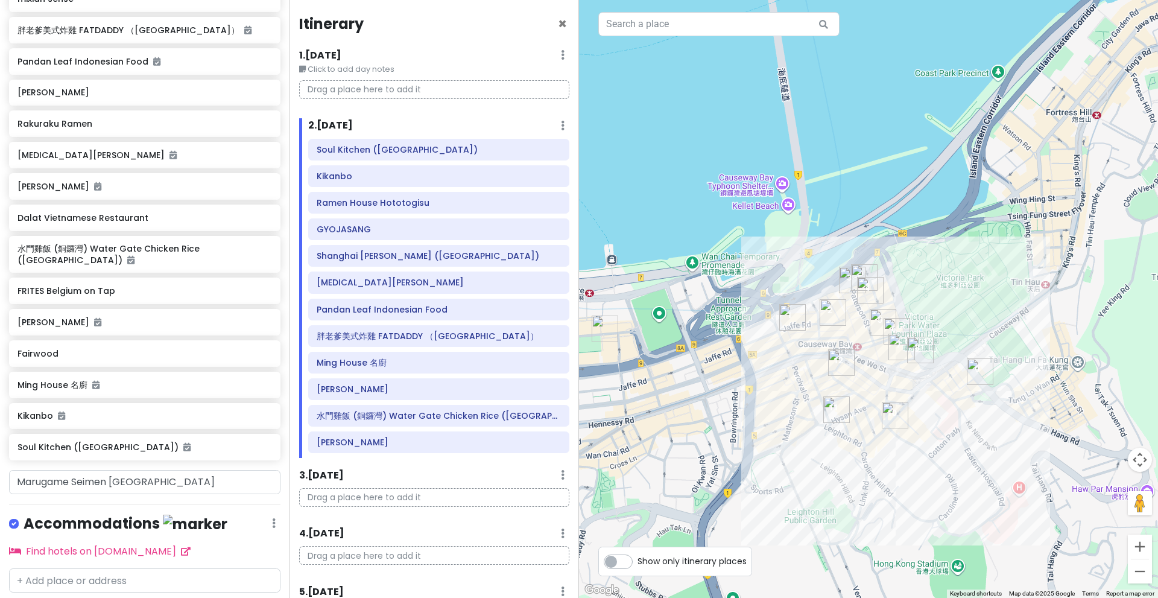
click at [865, 274] on img "Ramen House Hototogisu" at bounding box center [852, 280] width 27 height 27
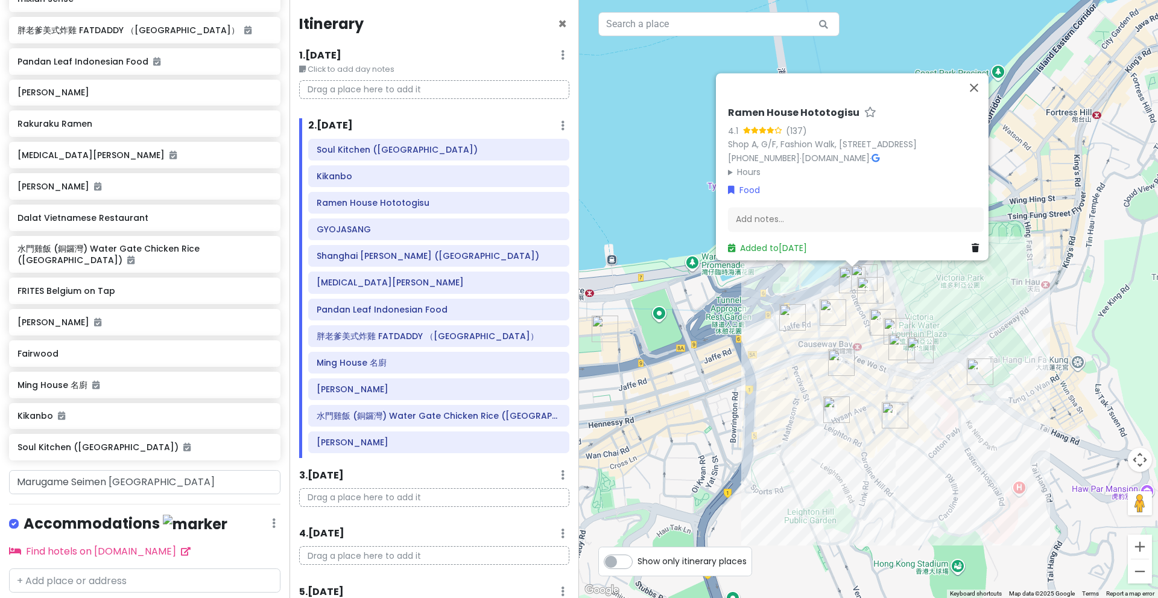
click at [864, 271] on img "Ramen House Hototogisu" at bounding box center [852, 280] width 27 height 27
click at [869, 271] on img "Le Colonial Hong Kong" at bounding box center [864, 277] width 27 height 27
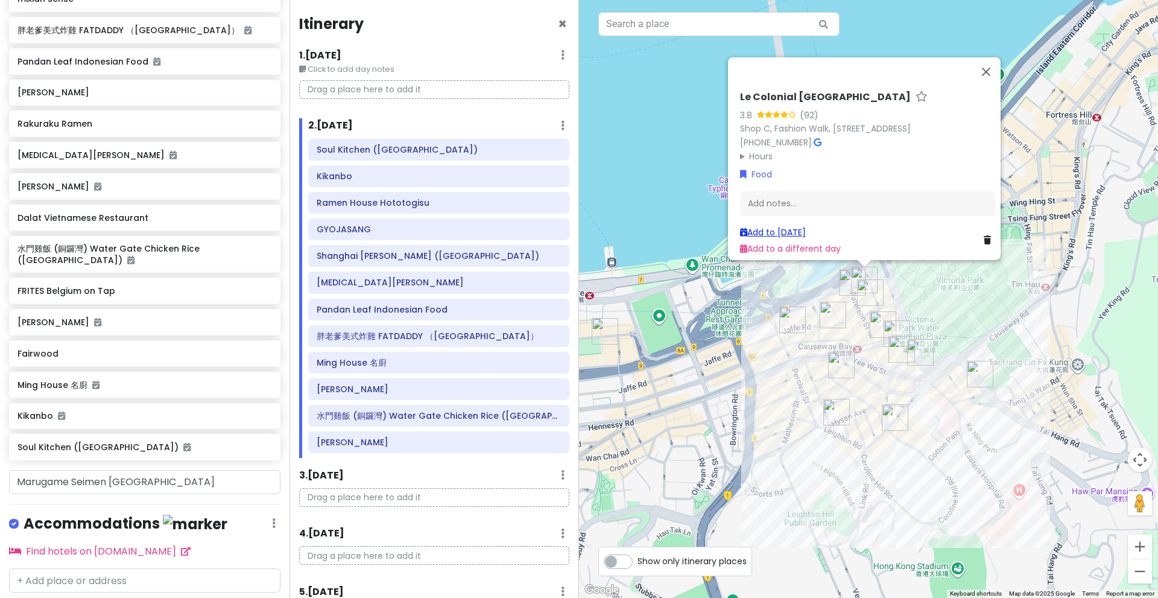
click at [779, 226] on link "Add to Mon 12/22" at bounding box center [773, 232] width 66 height 12
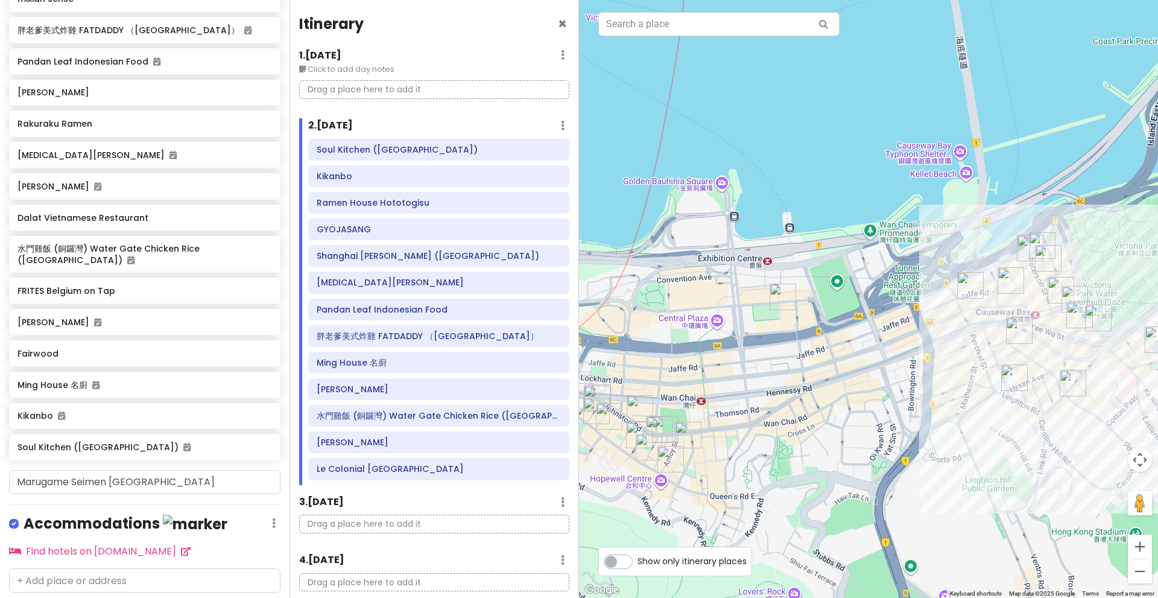
drag, startPoint x: 741, startPoint y: 385, endPoint x: 926, endPoint y: 351, distance: 188.4
click at [926, 351] on div at bounding box center [868, 299] width 579 height 598
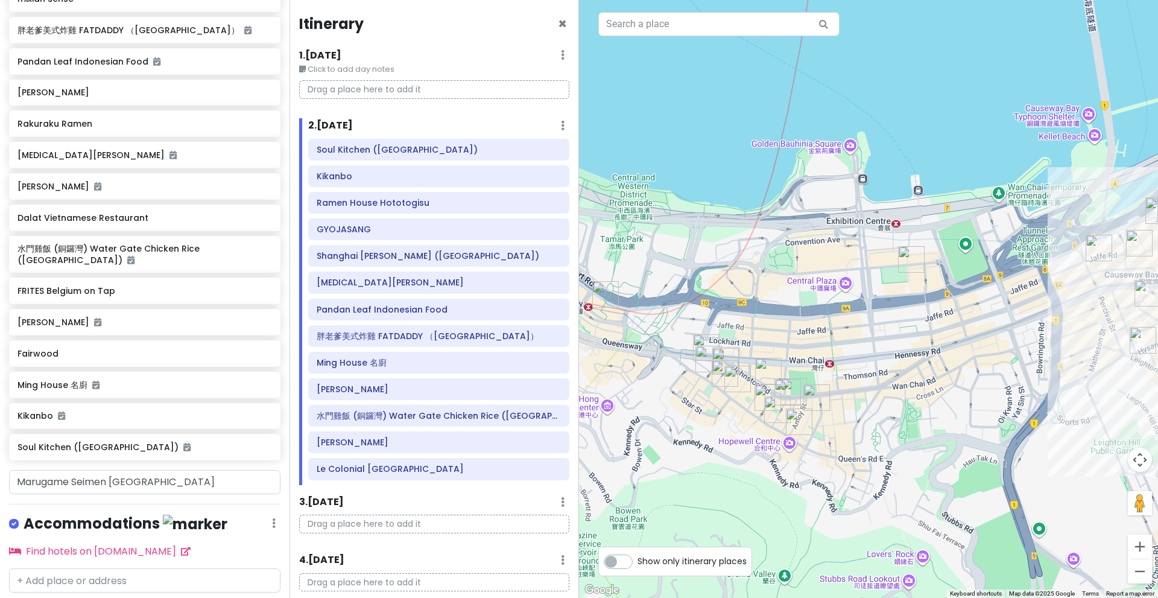
drag, startPoint x: 753, startPoint y: 355, endPoint x: 876, endPoint y: 314, distance: 130.1
click at [876, 314] on div at bounding box center [868, 299] width 579 height 598
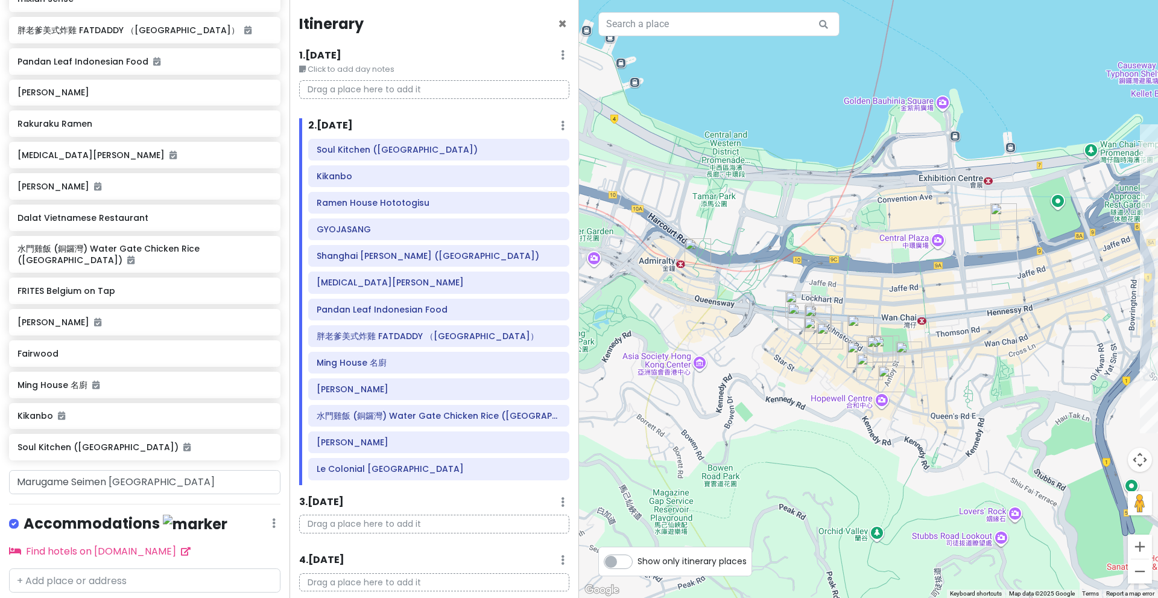
drag, startPoint x: 828, startPoint y: 338, endPoint x: 924, endPoint y: 295, distance: 104.5
click at [924, 295] on div at bounding box center [868, 299] width 579 height 598
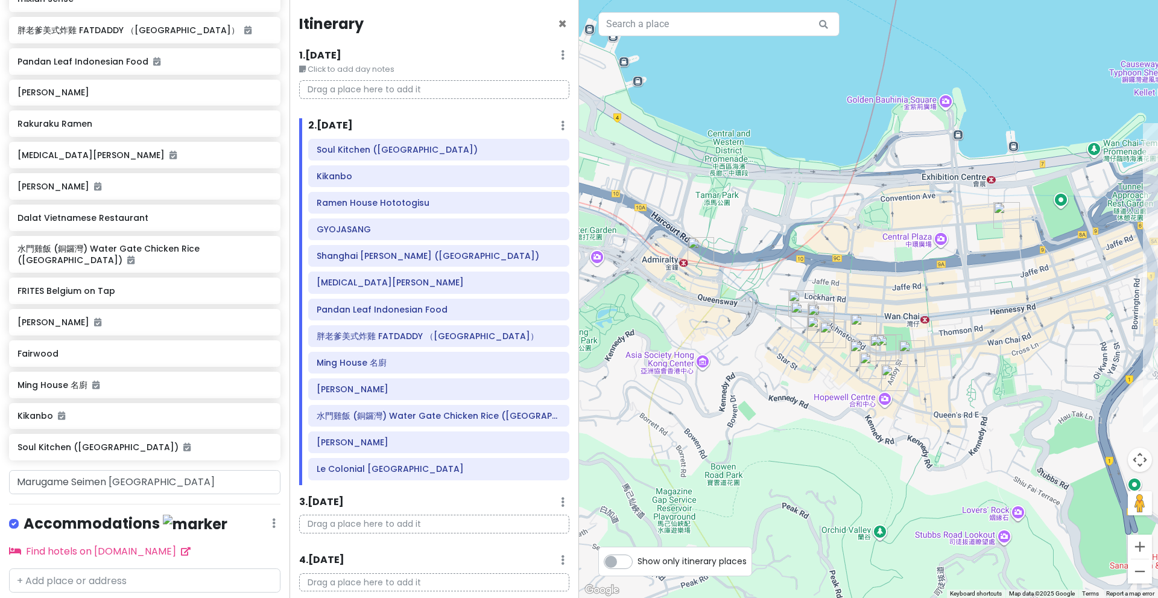
click at [1010, 213] on img "Fairwood" at bounding box center [1006, 215] width 27 height 27
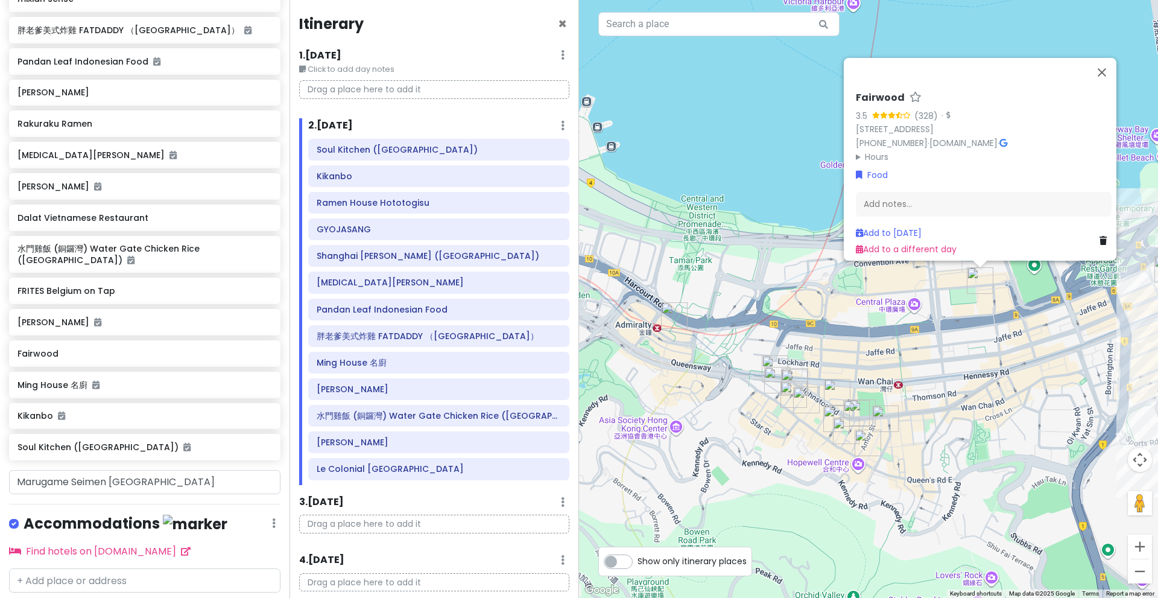
click at [861, 323] on div "Fairwood 3.5 (328) · Hong Kong, Wan Chai, Harbour Rd, 28號, Causeway Centre Bloc…" at bounding box center [868, 299] width 579 height 598
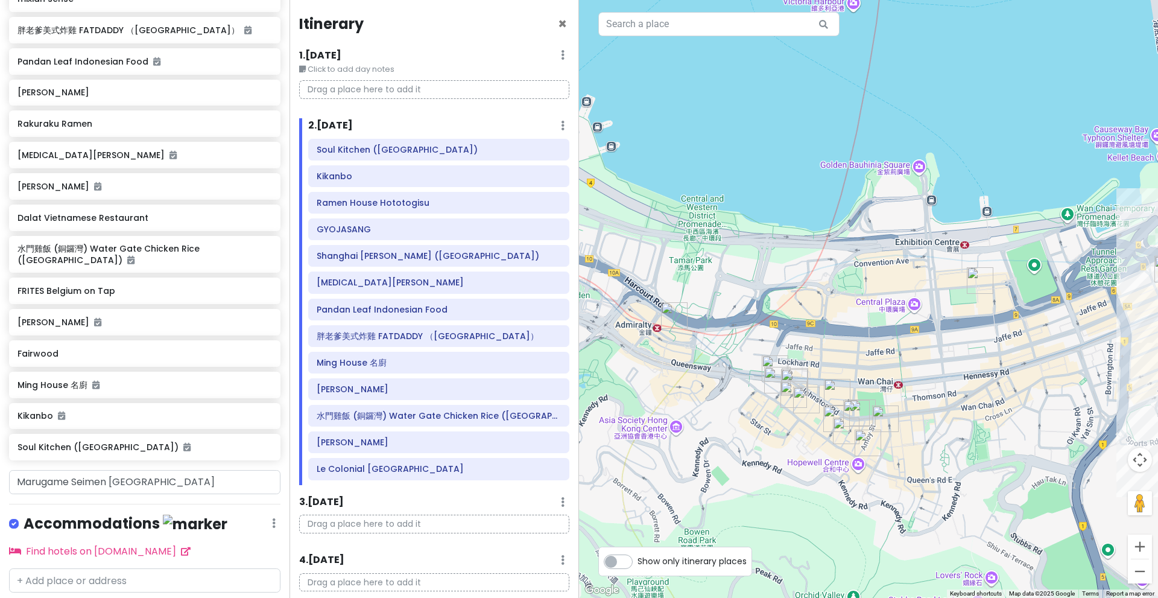
click at [891, 426] on img "Rakuraku Ramen" at bounding box center [885, 418] width 27 height 27
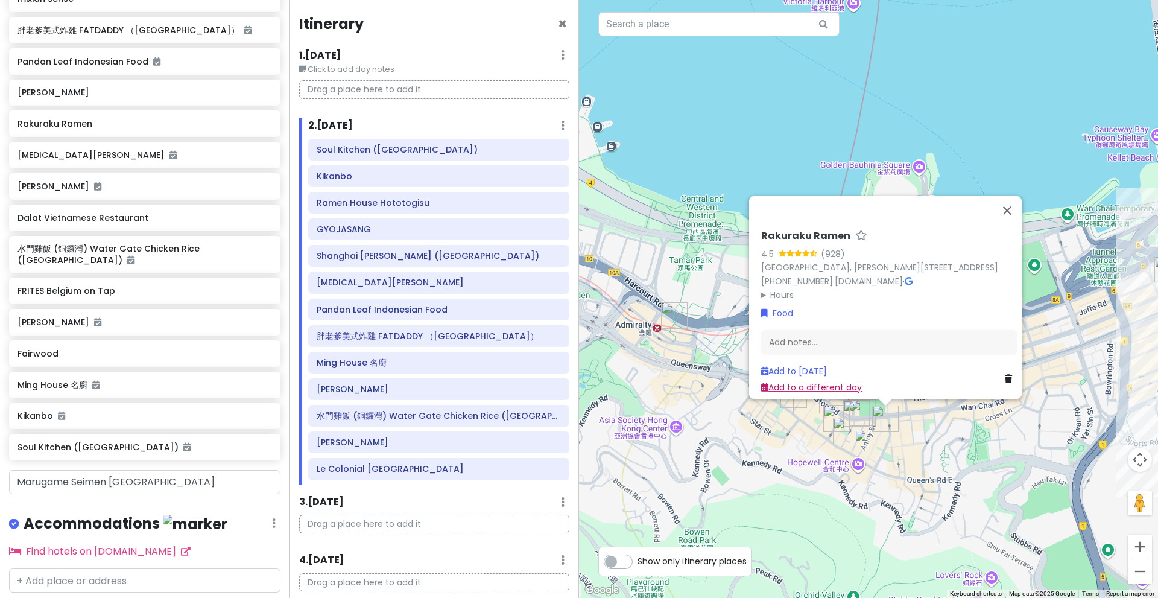
click at [827, 381] on link "Add to a different day" at bounding box center [811, 387] width 101 height 12
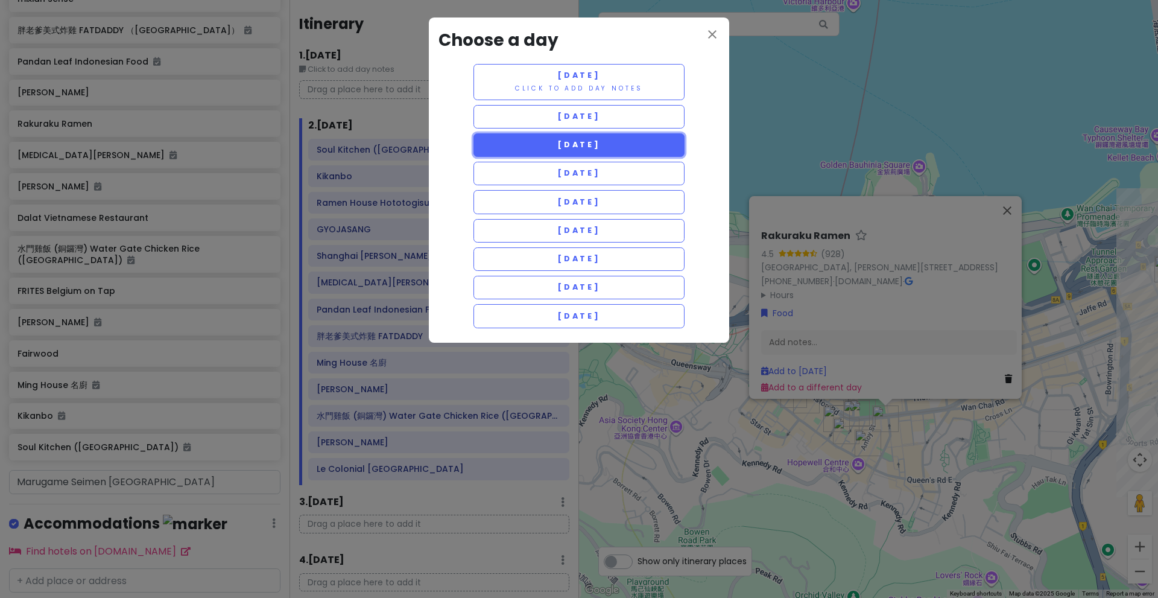
click at [588, 149] on span "[DATE]" at bounding box center [578, 144] width 43 height 10
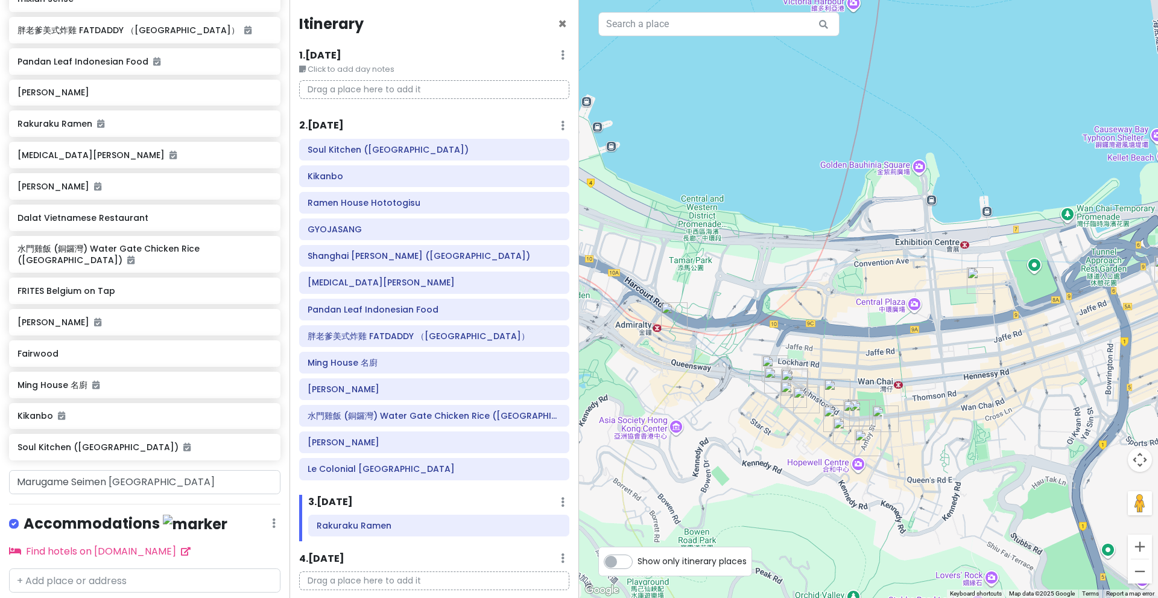
click at [867, 443] on img "Modern China Restaurant" at bounding box center [868, 442] width 27 height 27
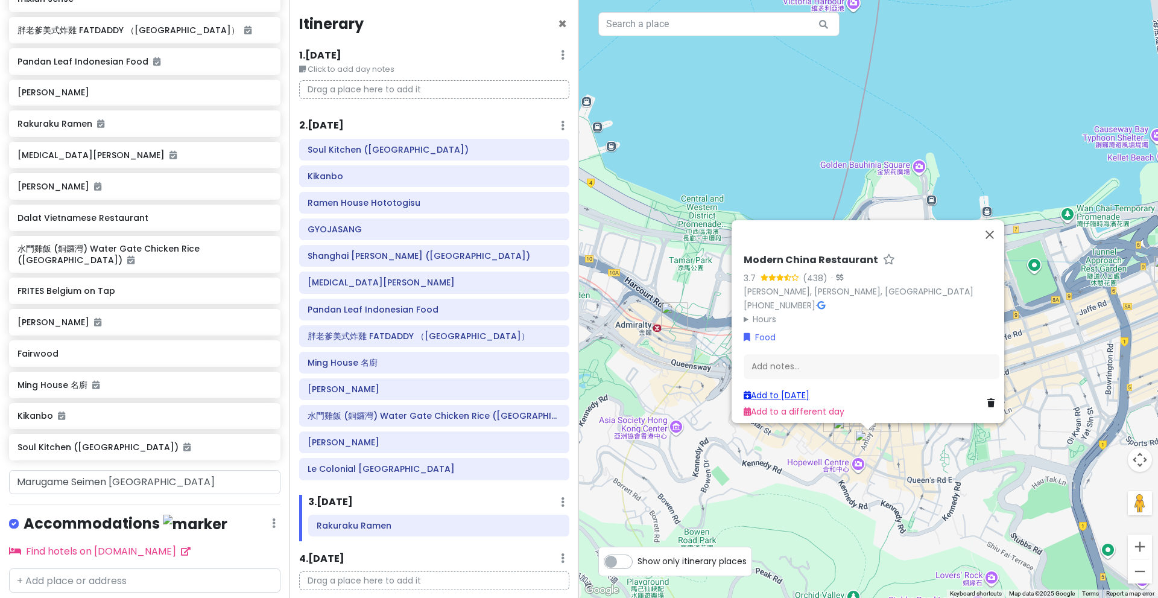
click at [810, 391] on link "Add to Tue 12/23" at bounding box center [777, 395] width 66 height 12
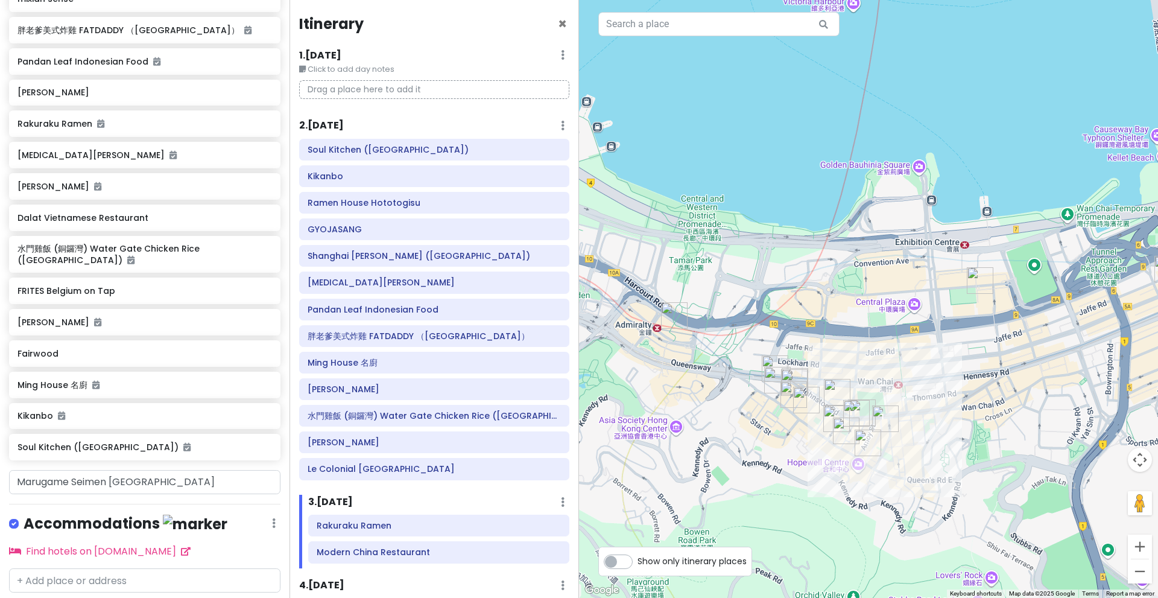
click at [843, 429] on img "Guang Mein Zi Noodle (Wan Chai)" at bounding box center [846, 430] width 27 height 27
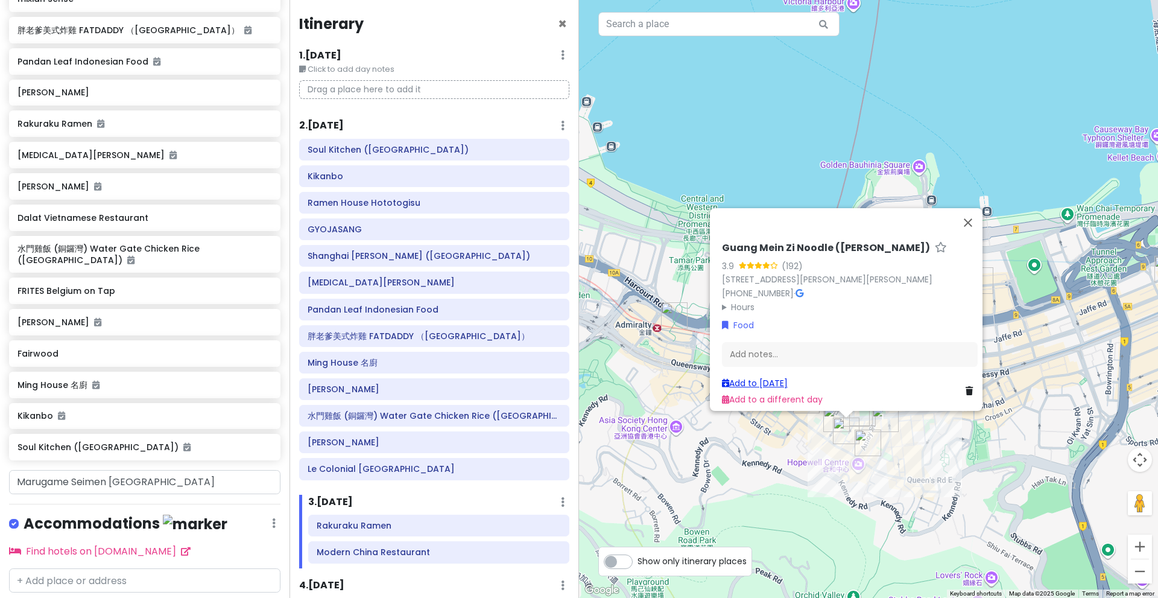
click at [784, 379] on link "Add to Tue 12/23" at bounding box center [755, 383] width 66 height 12
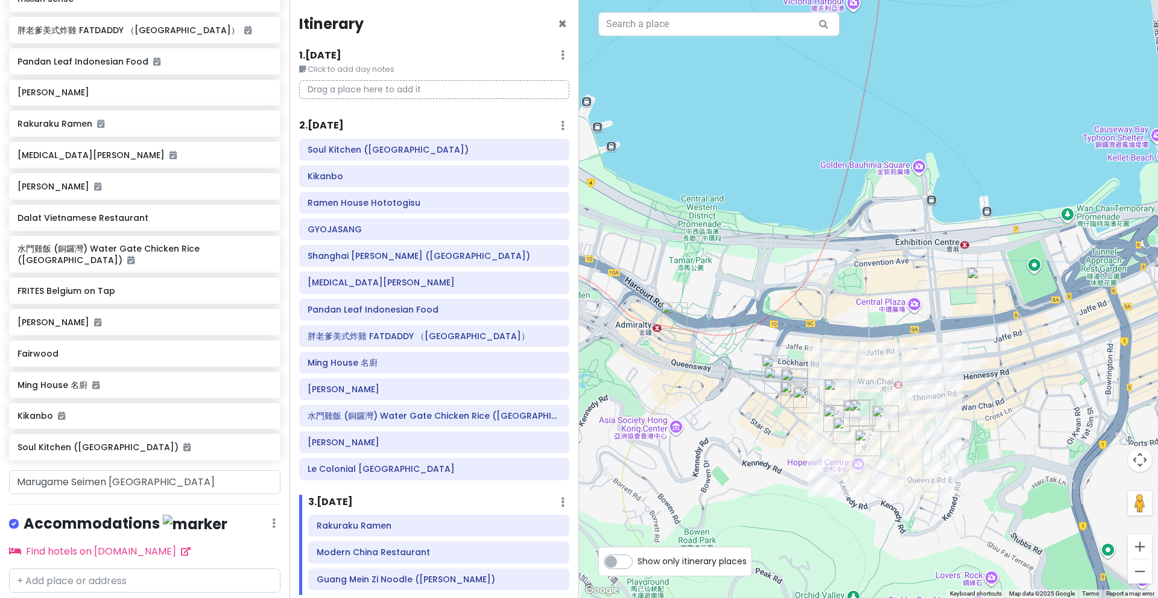
click at [830, 414] on img "Ruam" at bounding box center [836, 418] width 27 height 27
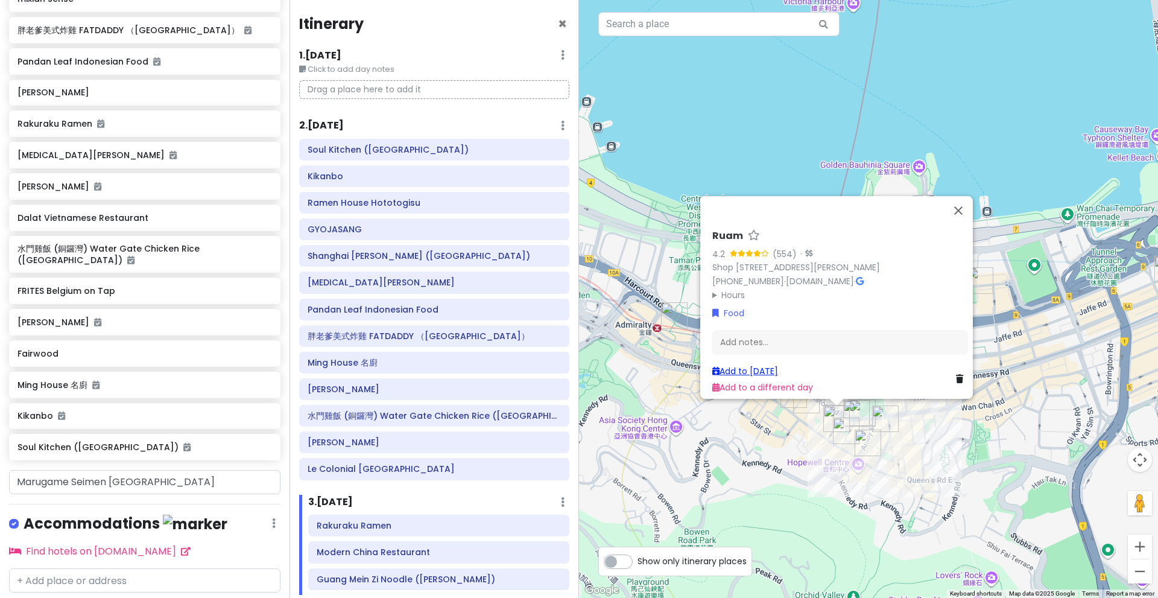
click at [775, 366] on link "Add to Tue 12/23" at bounding box center [745, 371] width 66 height 12
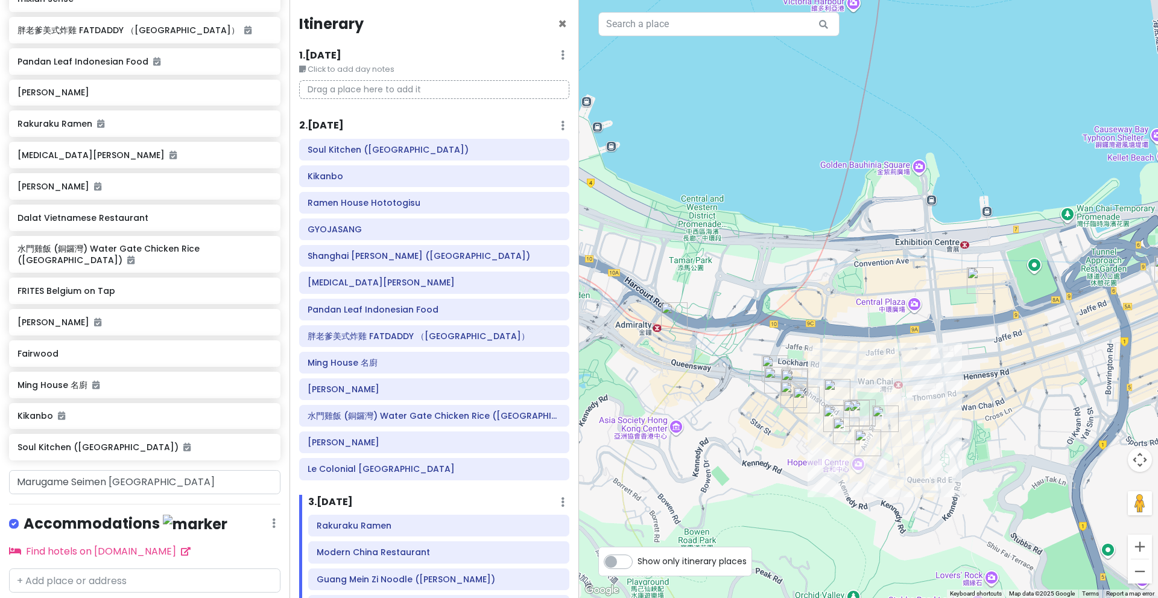
click at [849, 413] on img "Ruam" at bounding box center [836, 418] width 27 height 27
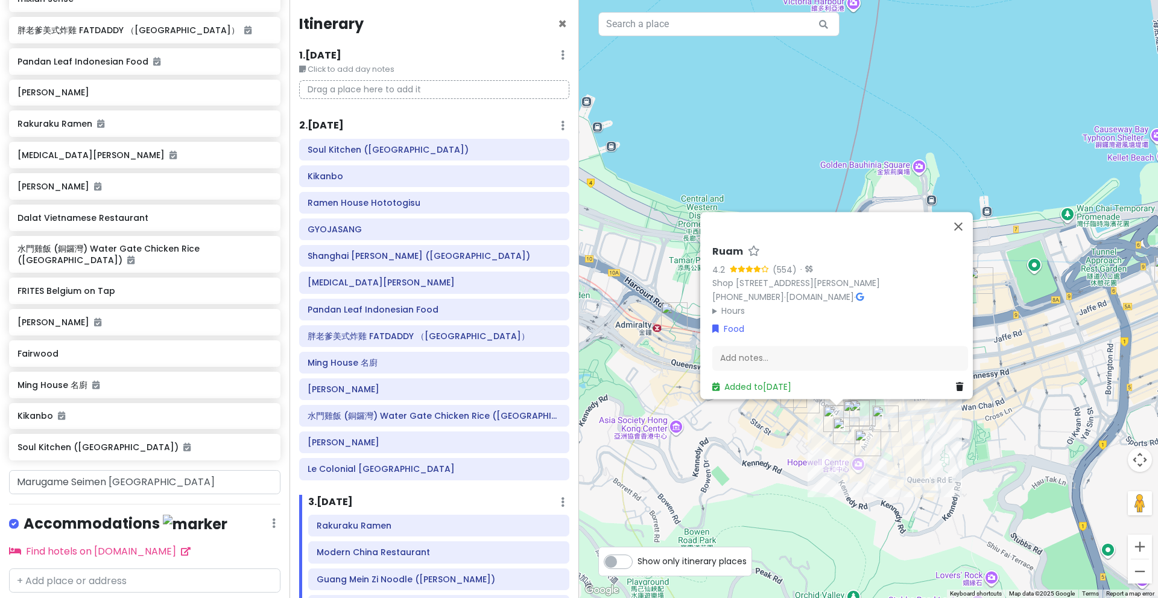
click at [863, 410] on img "Cóm Bánh Mì" at bounding box center [856, 413] width 27 height 27
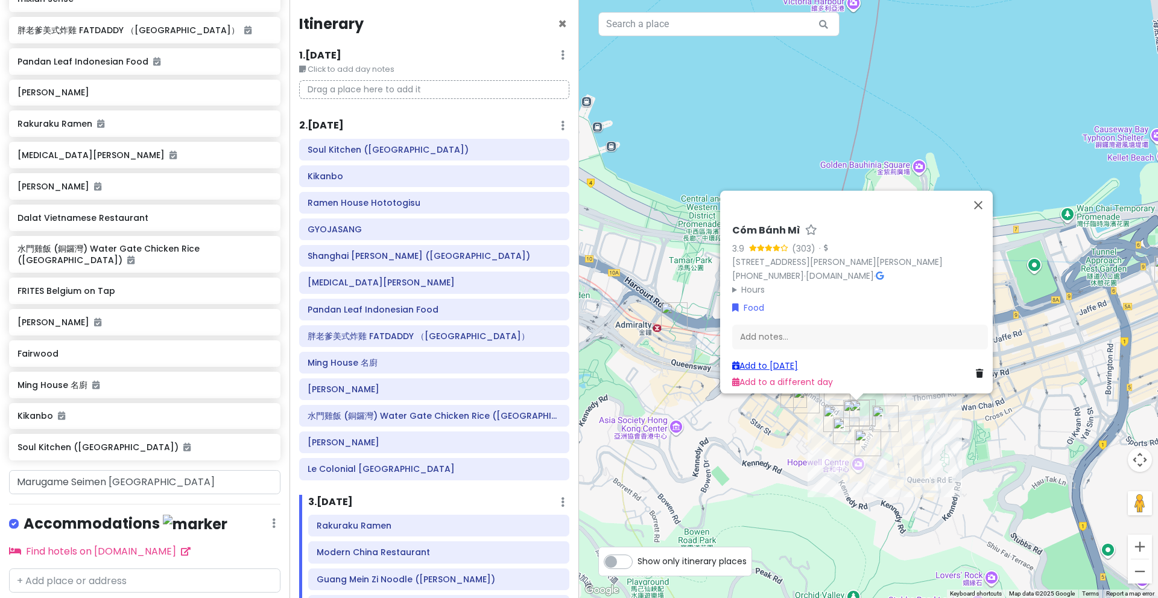
click at [788, 360] on link "Add to Tue 12/23" at bounding box center [765, 366] width 66 height 12
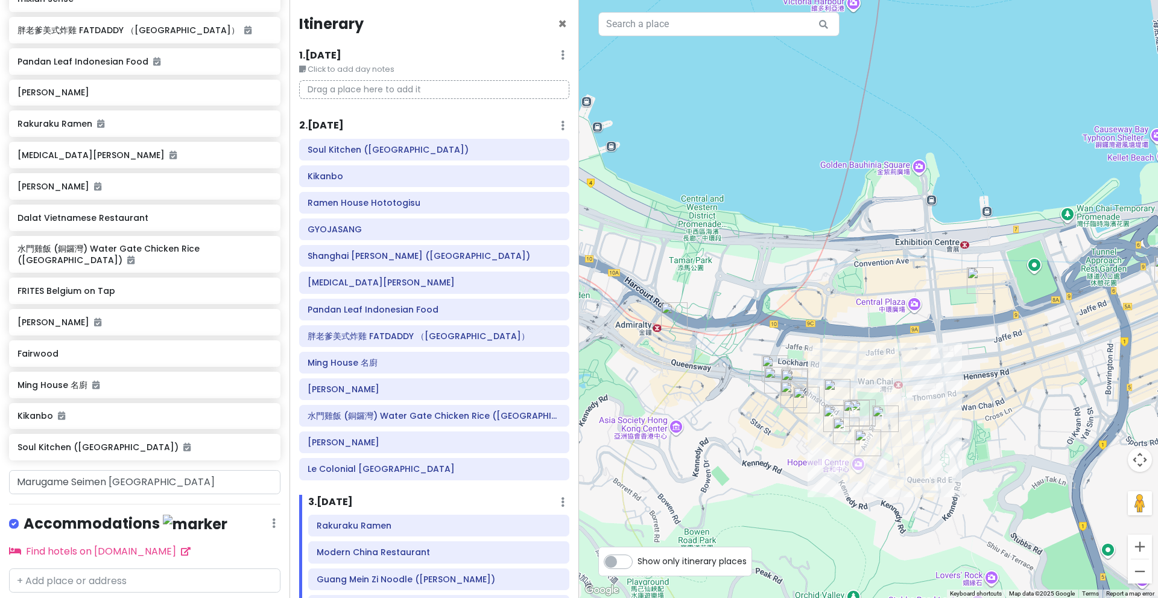
click at [871, 405] on img "Koku Ryu Ramen" at bounding box center [862, 412] width 27 height 27
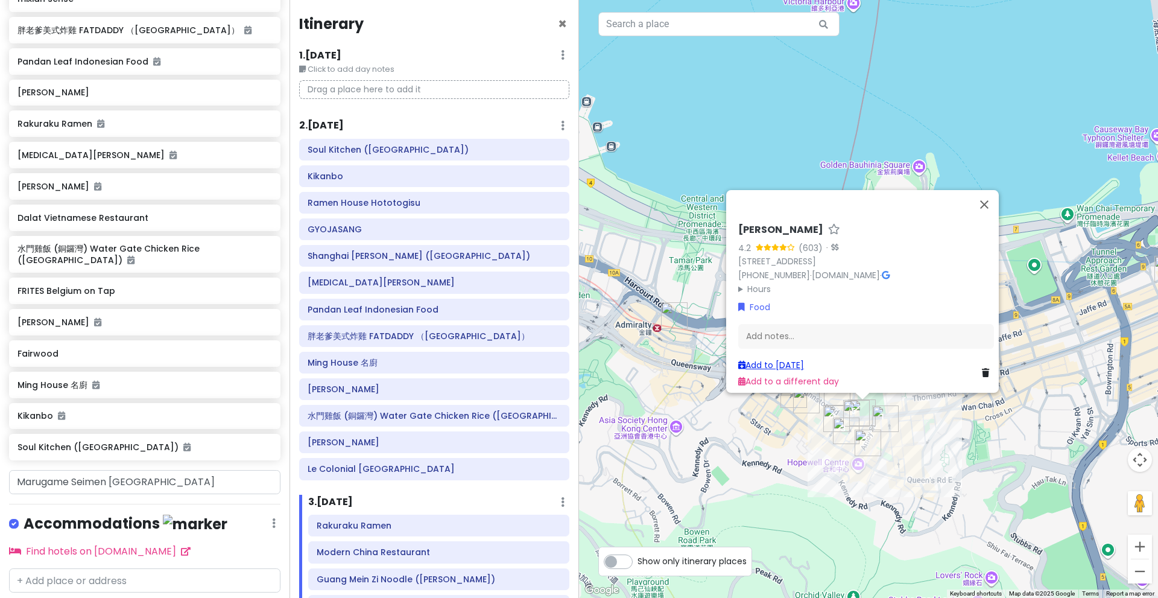
click at [793, 359] on link "Add to Tue 12/23" at bounding box center [771, 365] width 66 height 12
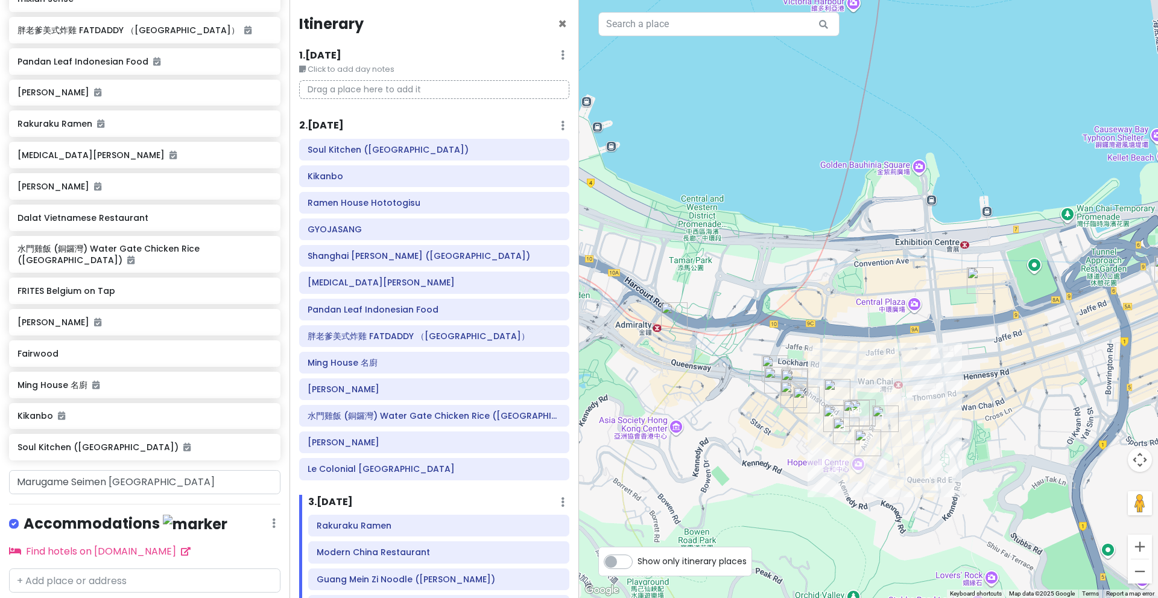
click at [835, 389] on img "Fook Lam Moon (Wan Chai)" at bounding box center [837, 392] width 27 height 27
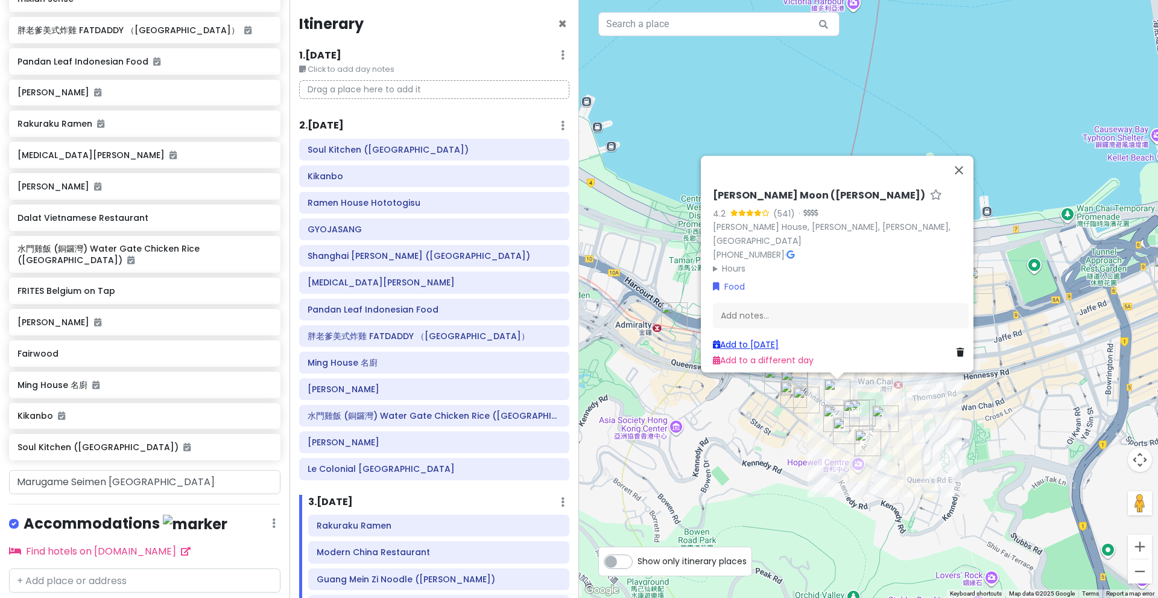
click at [765, 338] on link "Add to Tue 12/23" at bounding box center [746, 344] width 66 height 12
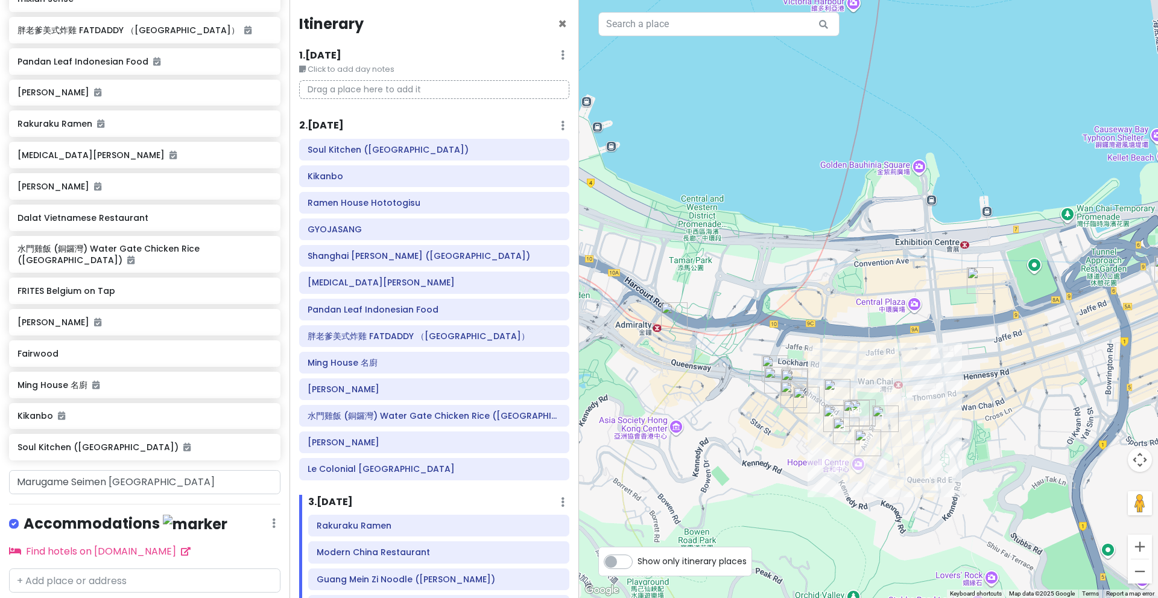
click at [804, 403] on img "Kung Chiu Noodle" at bounding box center [806, 400] width 27 height 27
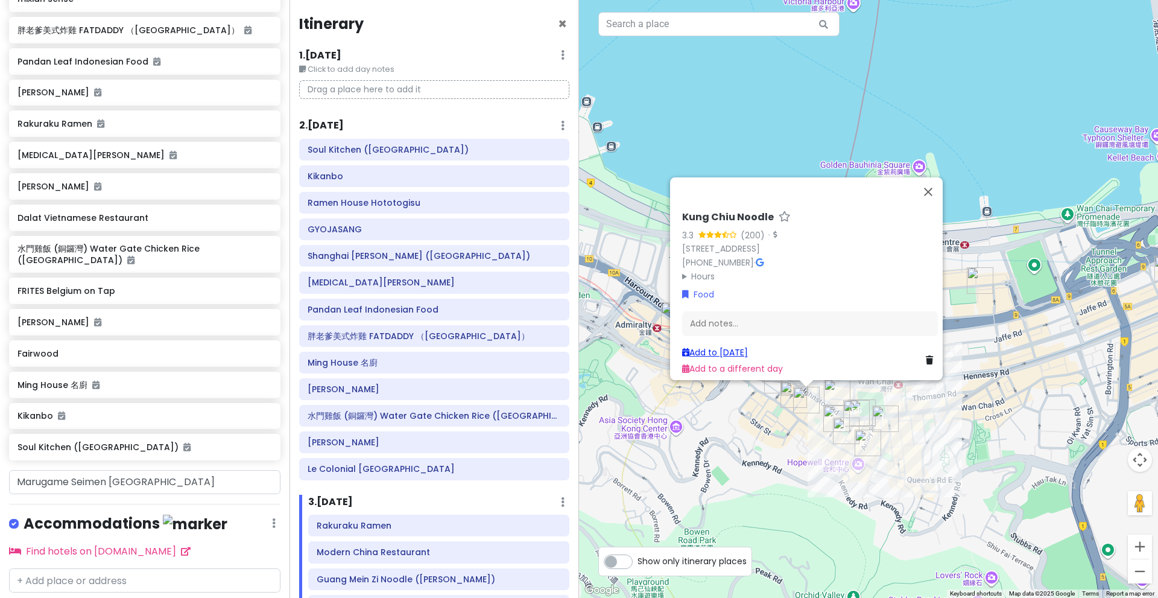
click at [740, 347] on link "Add to Tue 12/23" at bounding box center [715, 352] width 66 height 12
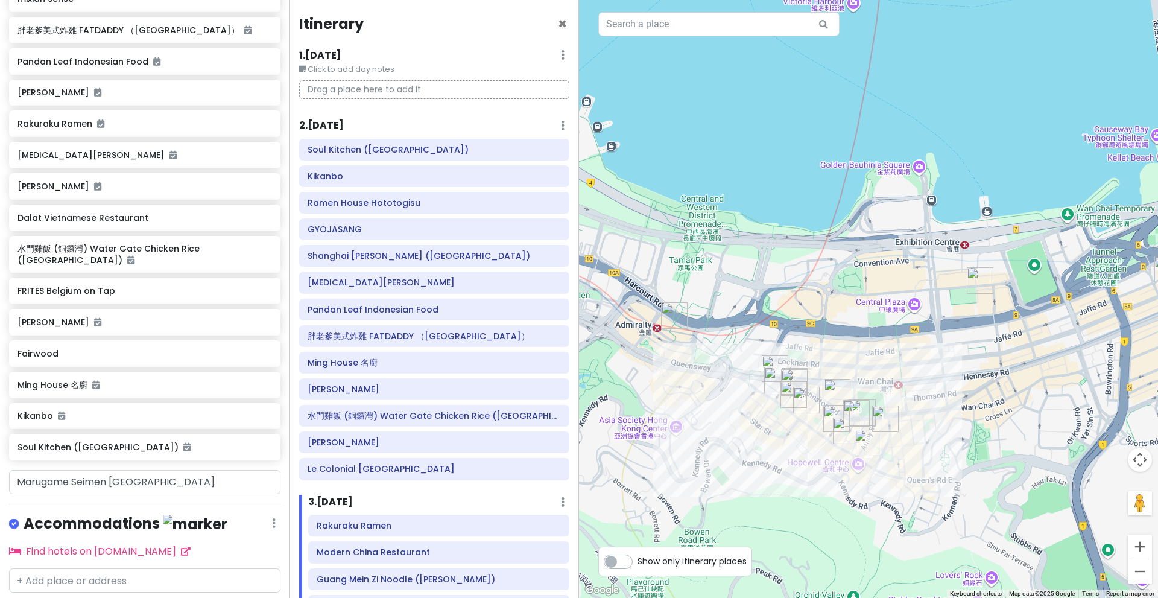
click at [790, 393] on img "Seoul Recipe Deli" at bounding box center [794, 394] width 27 height 27
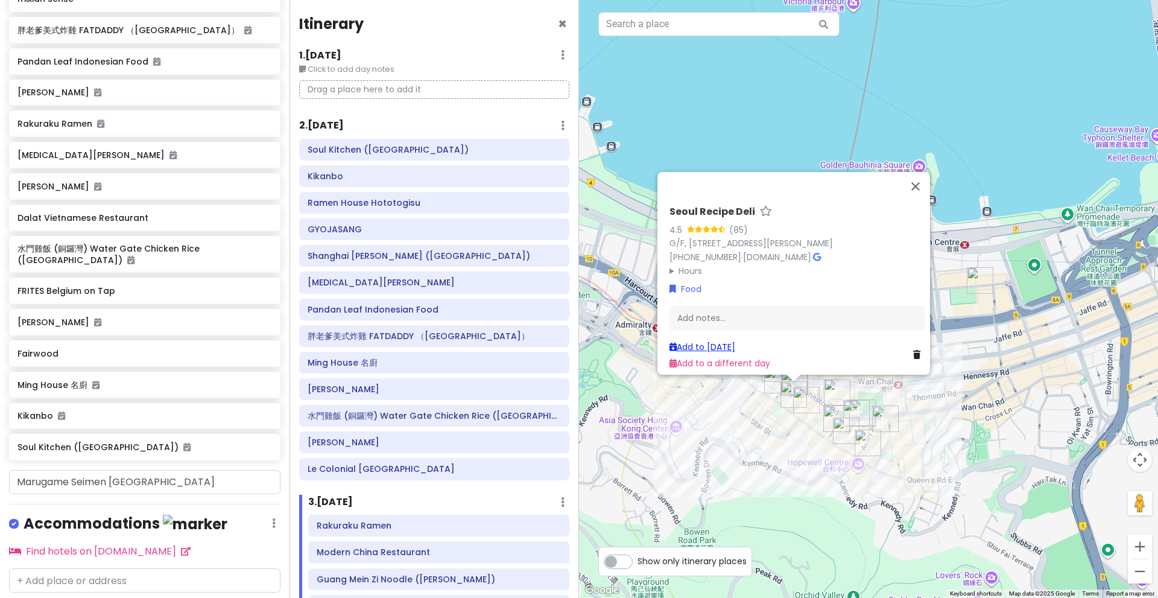
click at [729, 341] on link "Add to Tue 12/23" at bounding box center [703, 347] width 66 height 12
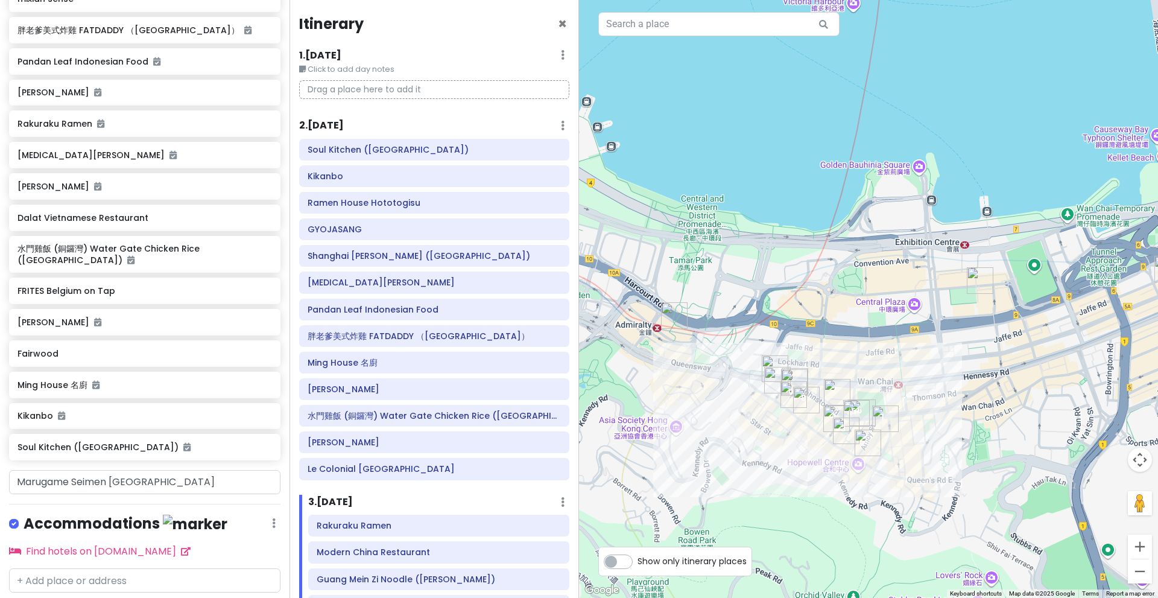
click at [796, 373] on img "Dalat Vietnamese Restaurant" at bounding box center [794, 382] width 27 height 27
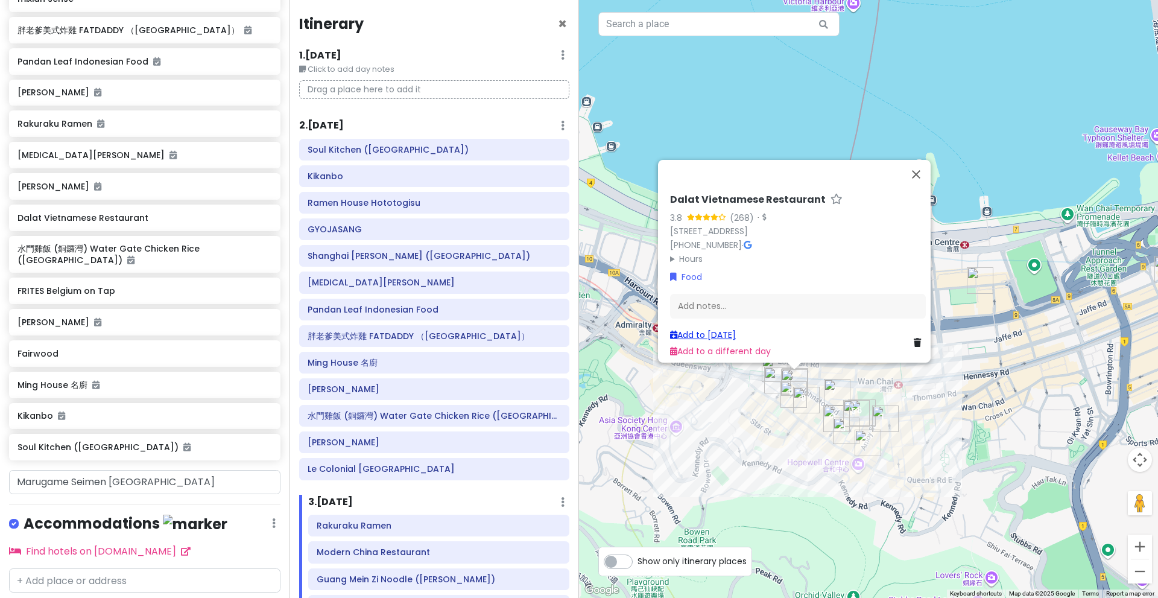
click at [730, 334] on link "Add to Tue 12/23" at bounding box center [703, 335] width 66 height 12
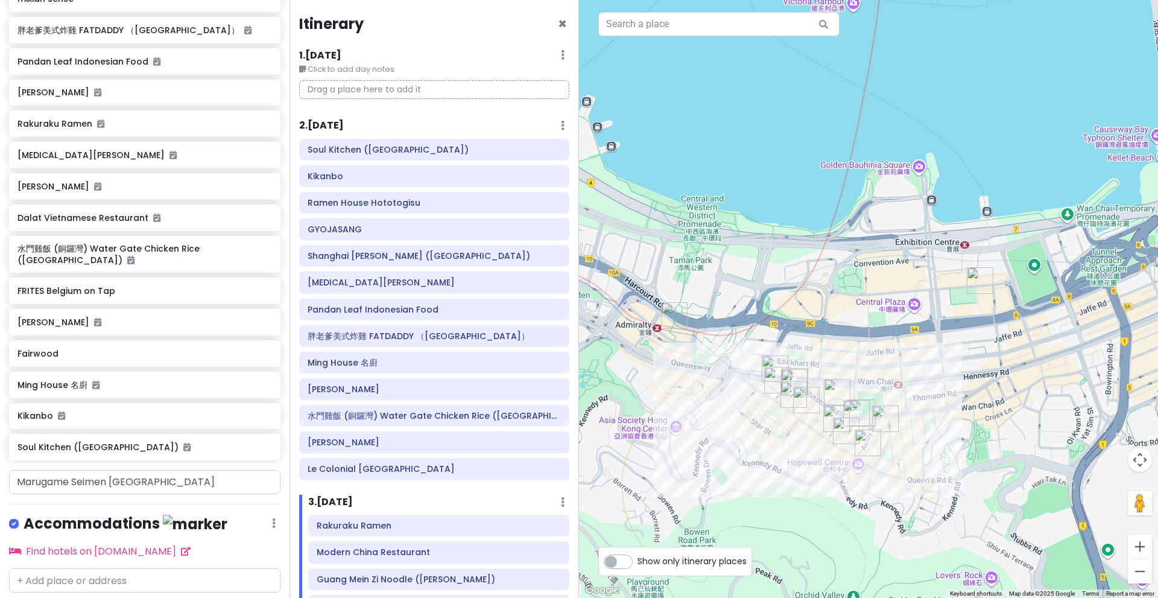
click at [802, 375] on img "Dalat Vietnamese Restaurant" at bounding box center [794, 382] width 27 height 27
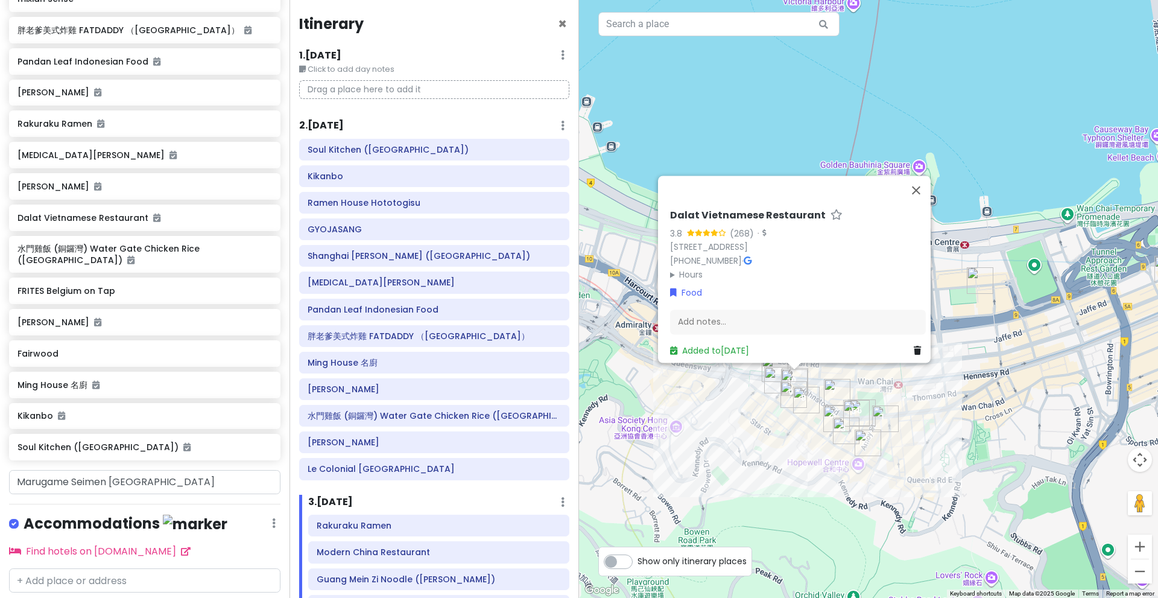
click at [769, 386] on img "車仔麵之家" at bounding box center [777, 380] width 27 height 27
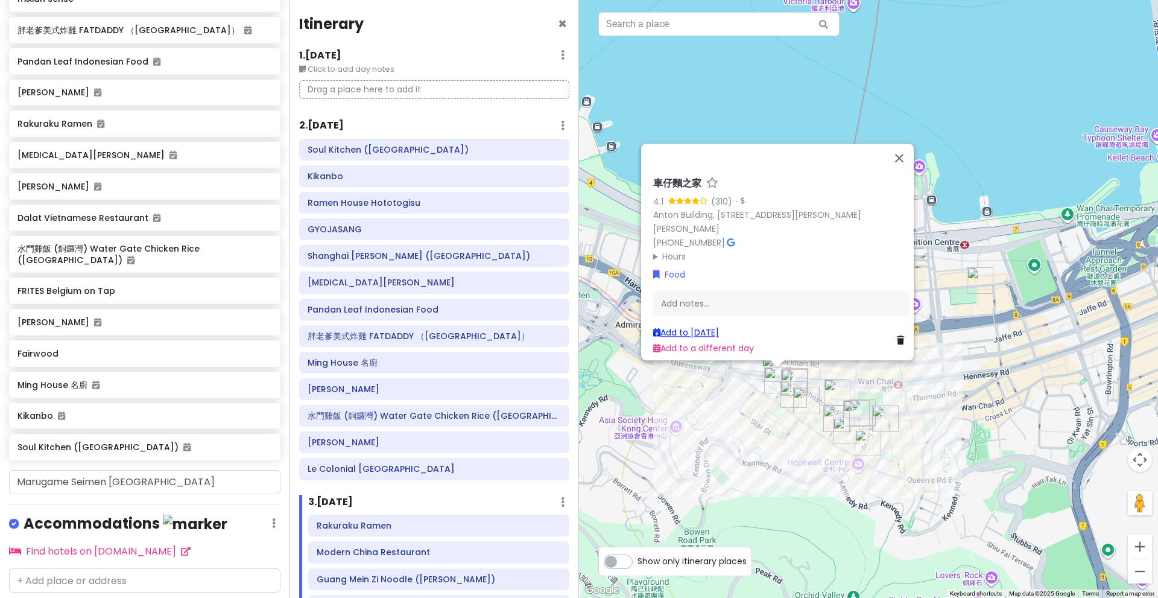
click at [713, 327] on link "Add to Tue 12/23" at bounding box center [686, 332] width 66 height 12
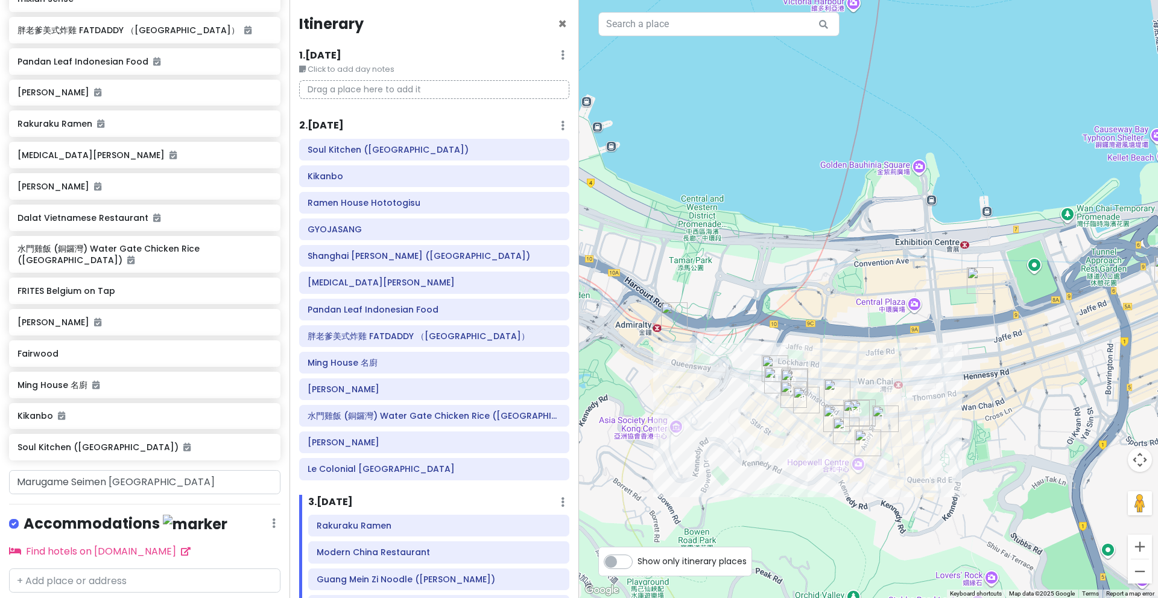
click at [767, 363] on img "Rempah Noodles" at bounding box center [775, 368] width 27 height 27
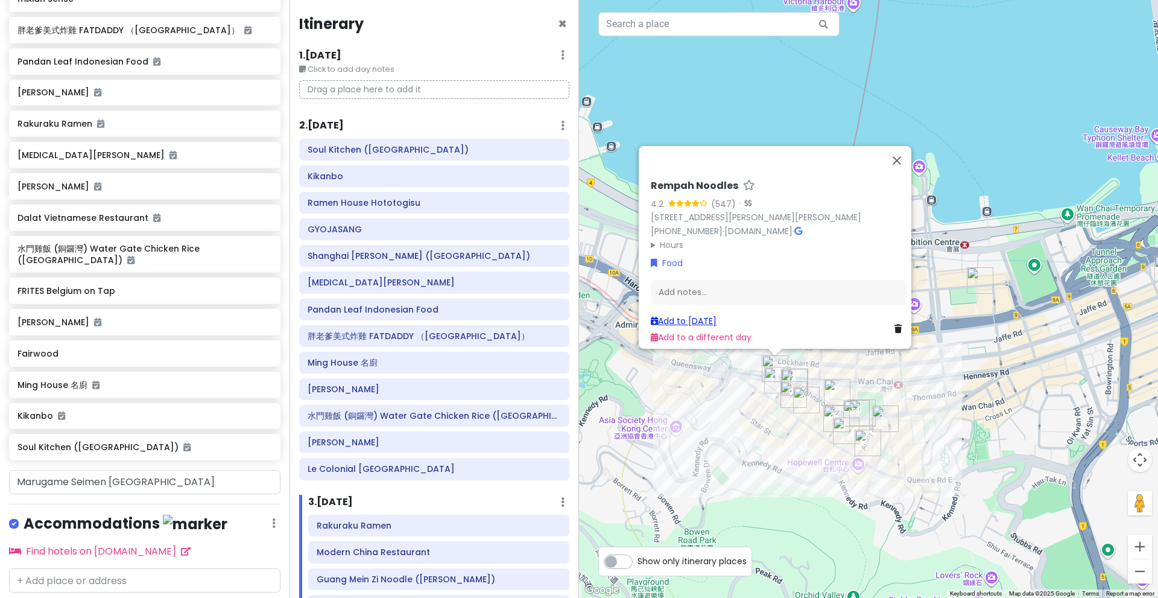
click at [709, 315] on link "Add to Tue 12/23" at bounding box center [684, 321] width 66 height 12
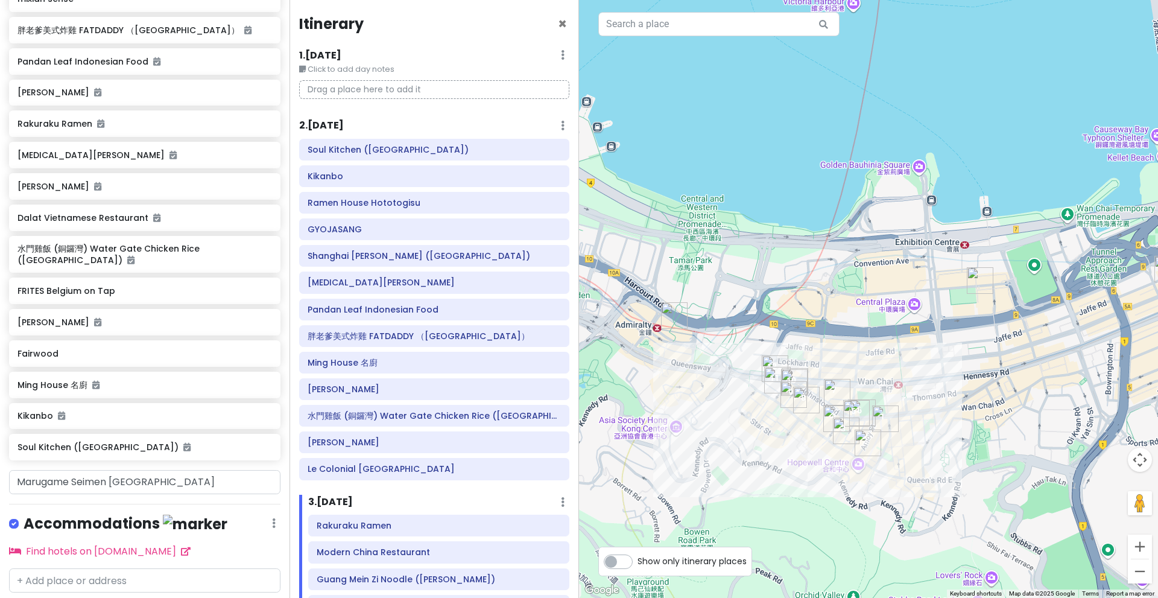
click at [802, 378] on img "Dalat Vietnamese Restaurant" at bounding box center [794, 382] width 27 height 27
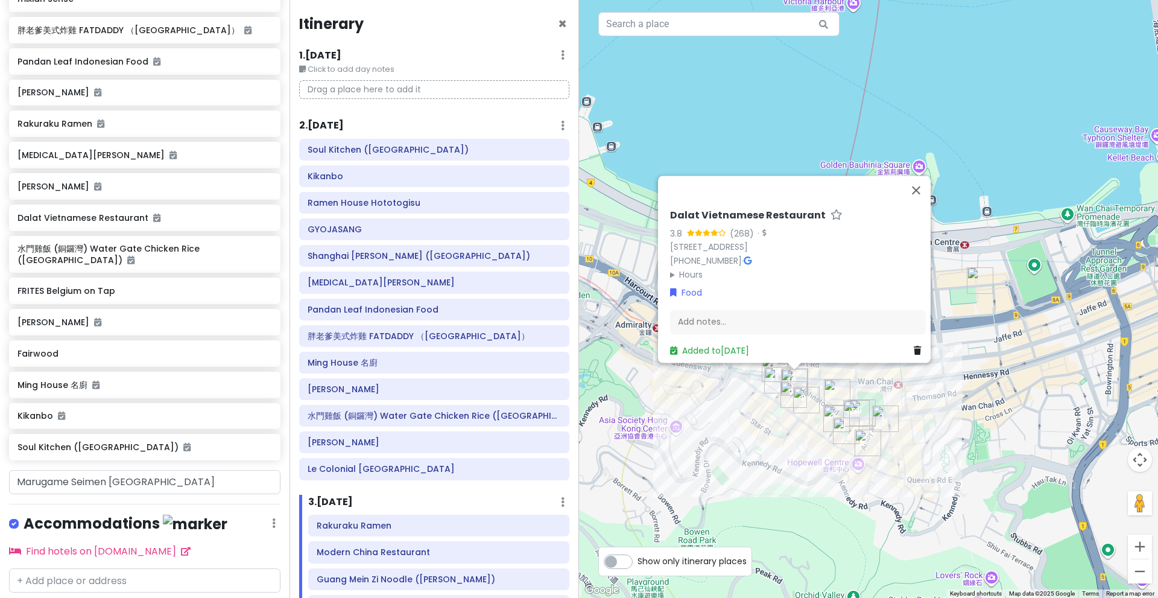
click at [802, 371] on img "Dalat Vietnamese Restaurant" at bounding box center [794, 382] width 27 height 27
click at [807, 371] on img "Dalat Vietnamese Restaurant" at bounding box center [794, 382] width 27 height 27
click at [810, 371] on div "To navigate, press the arrow keys. Dalat Vietnamese Restaurant 3.8 (268) · 8 La…" at bounding box center [868, 299] width 579 height 598
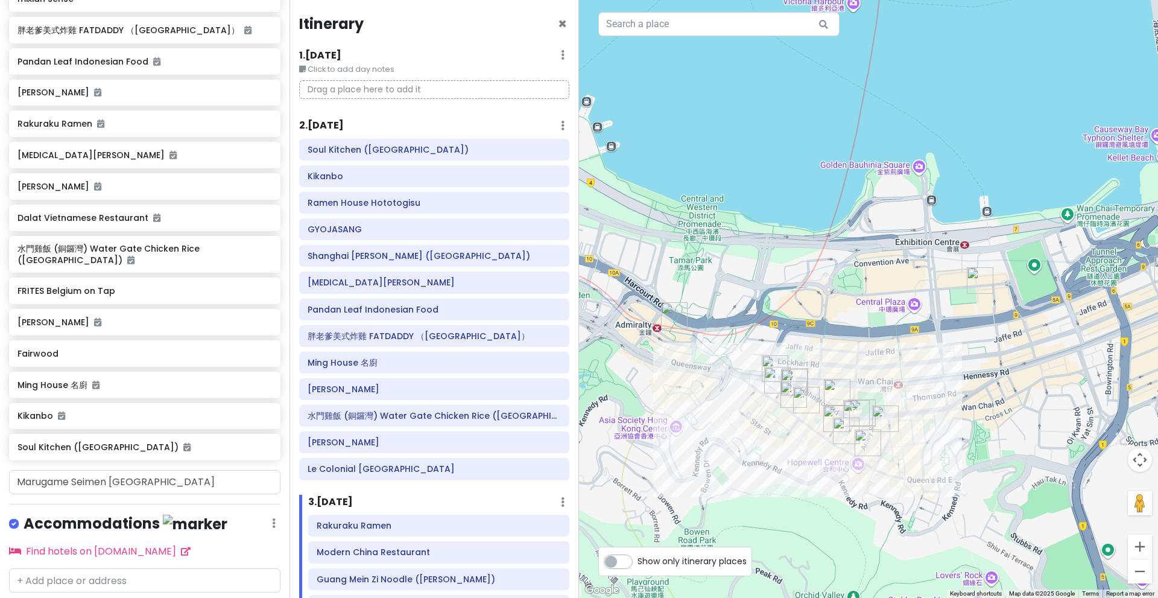
click at [802, 367] on div at bounding box center [868, 299] width 579 height 598
click at [802, 373] on img "Dalat Vietnamese Restaurant" at bounding box center [794, 382] width 27 height 27
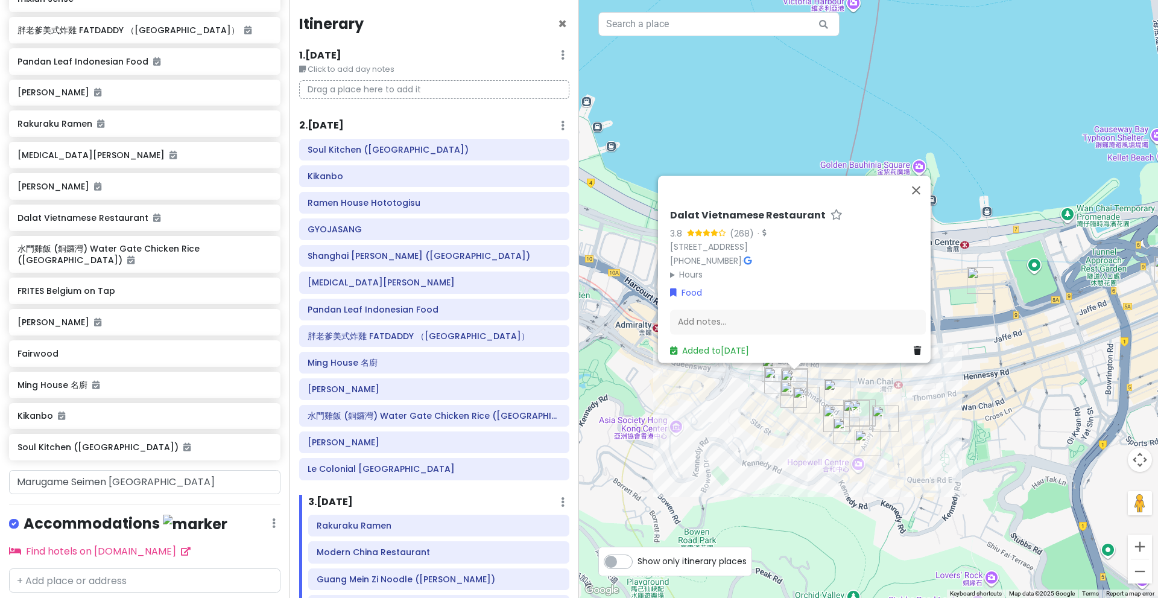
click at [810, 370] on div "Dalat Vietnamese Restaurant 3.8 (268) · 8 Landale St, Wan Chai, Hong Kong +852 …" at bounding box center [868, 299] width 579 height 598
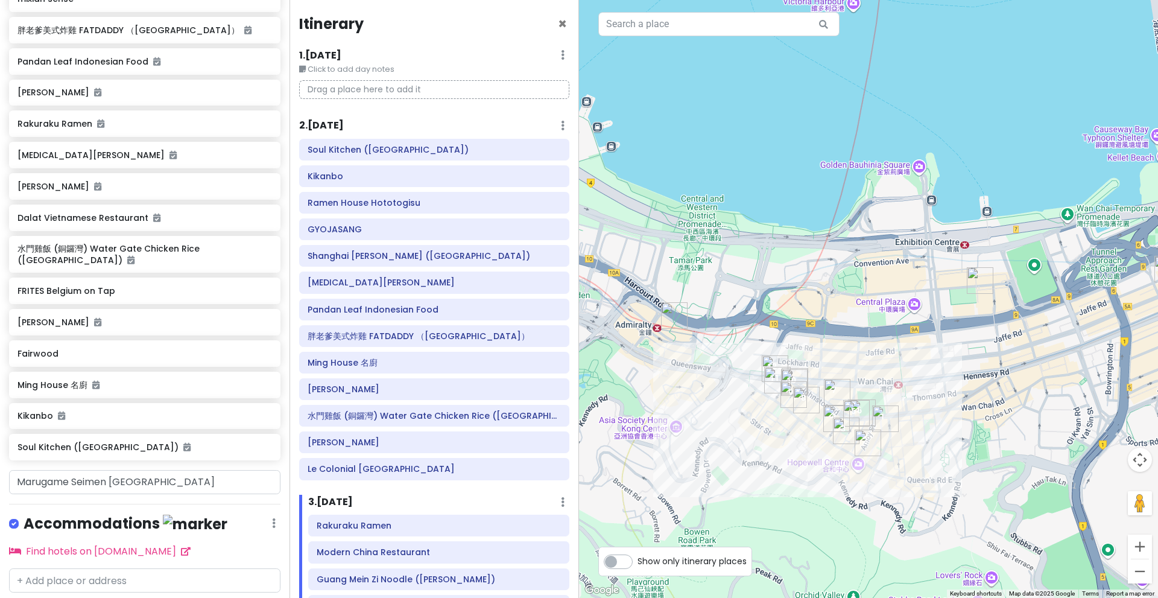
click at [804, 373] on img "Dalat Vietnamese Restaurant" at bounding box center [794, 382] width 27 height 27
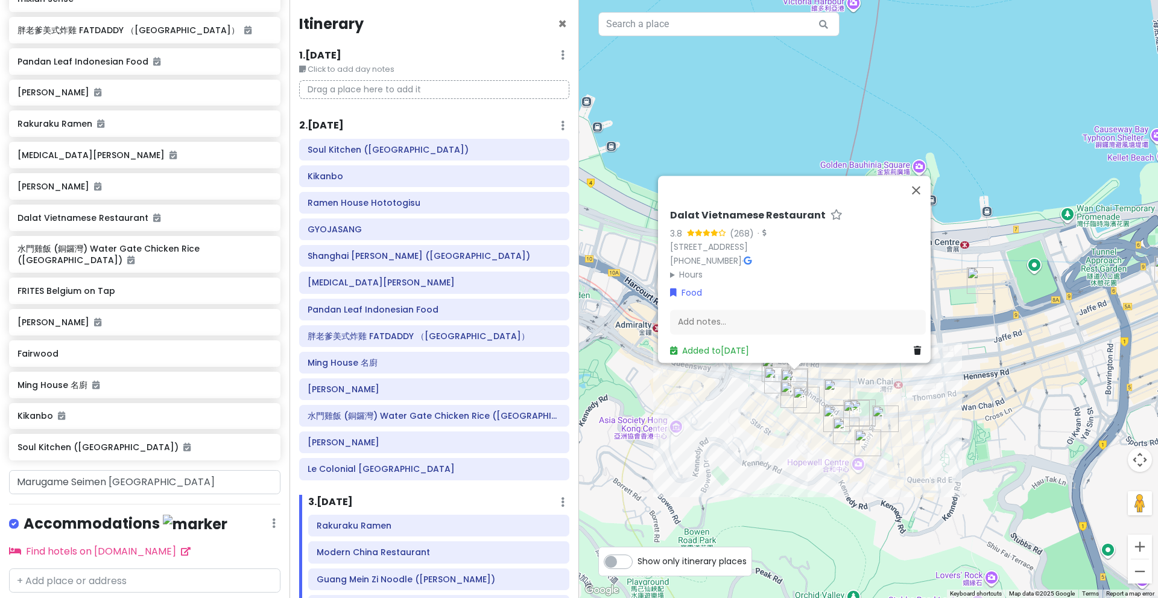
click at [810, 376] on div "Dalat Vietnamese Restaurant 3.8 (268) · 8 Landale St, Wan Chai, Hong Kong +852 …" at bounding box center [868, 299] width 579 height 598
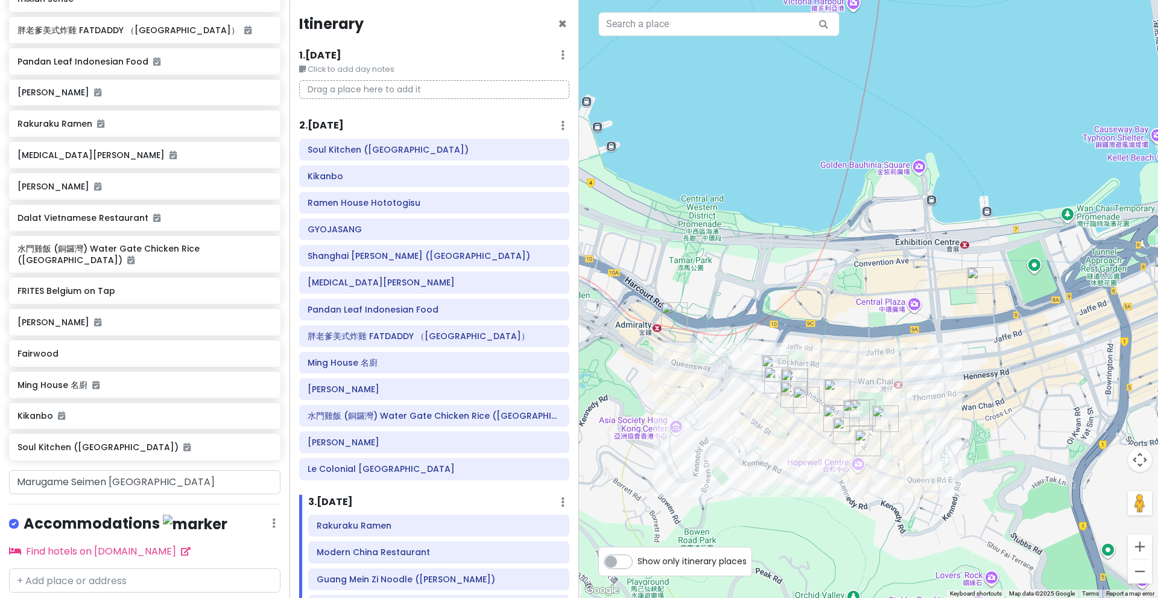
click at [796, 367] on div at bounding box center [868, 299] width 579 height 598
click at [796, 372] on img "Dalat Vietnamese Restaurant" at bounding box center [794, 382] width 27 height 27
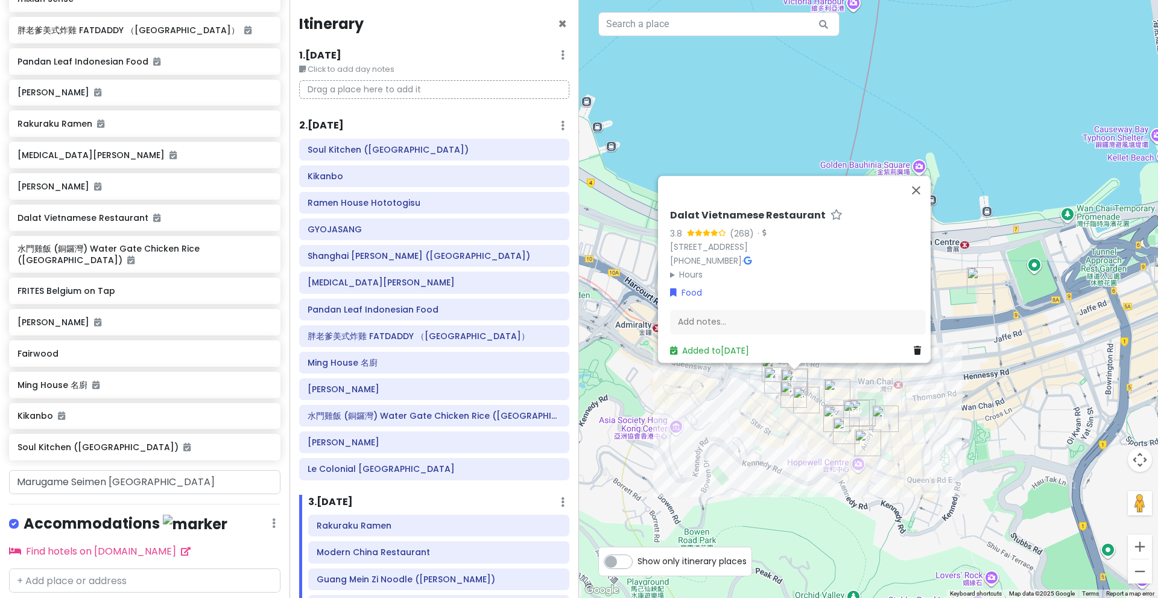
click at [811, 382] on div "Dalat Vietnamese Restaurant 3.8 (268) · 8 Landale St, Wan Chai, Hong Kong +852 …" at bounding box center [868, 299] width 579 height 598
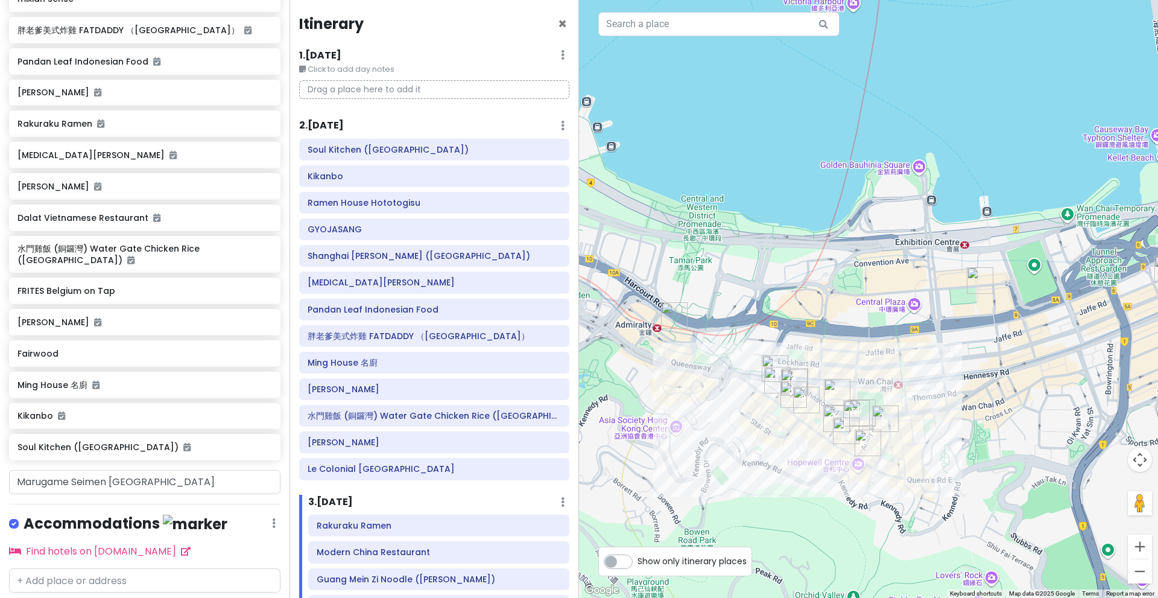
click at [797, 372] on img "Dalat Vietnamese Restaurant" at bounding box center [794, 382] width 27 height 27
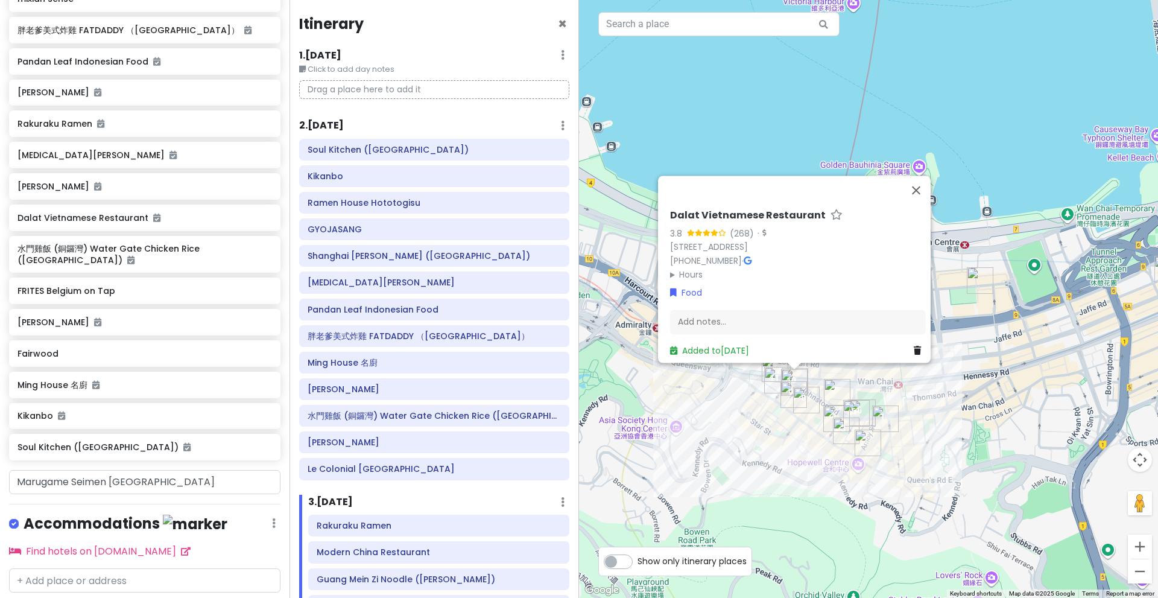
click at [806, 379] on img "Dalat Vietnamese Restaurant" at bounding box center [794, 382] width 27 height 27
click at [187, 285] on h6 "FRITES Belgium on Tap" at bounding box center [140, 290] width 246 height 11
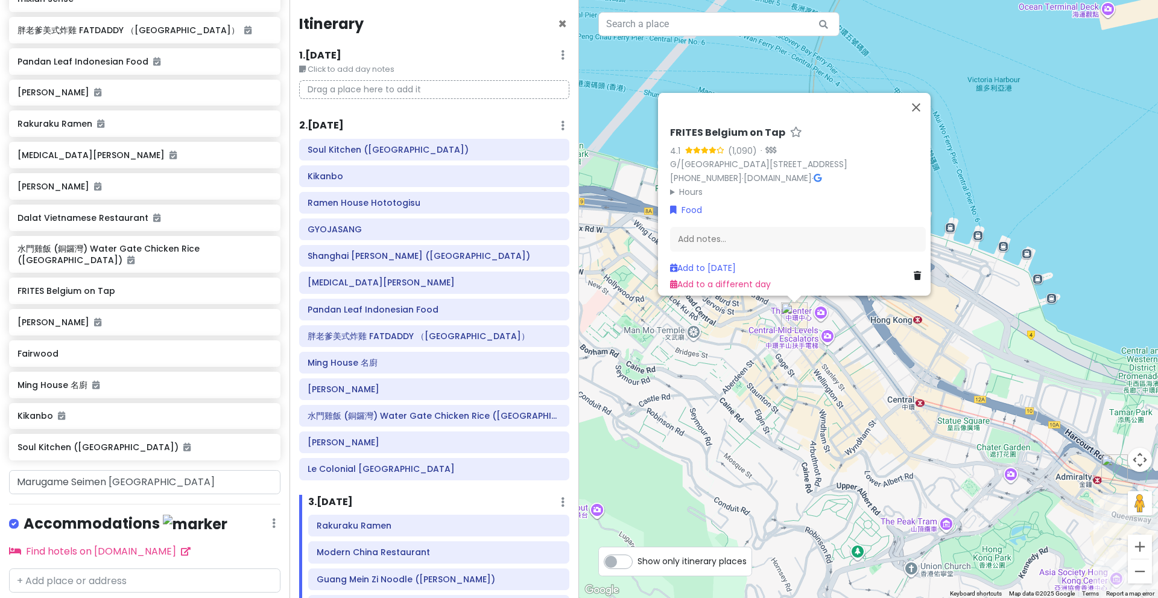
drag, startPoint x: 653, startPoint y: 358, endPoint x: 719, endPoint y: 422, distance: 91.3
click at [719, 422] on div "FRITES Belgium on Tap 4.1 (1,090) · G/F Queen's Road Centre 152, Queen's Road C…" at bounding box center [868, 299] width 579 height 598
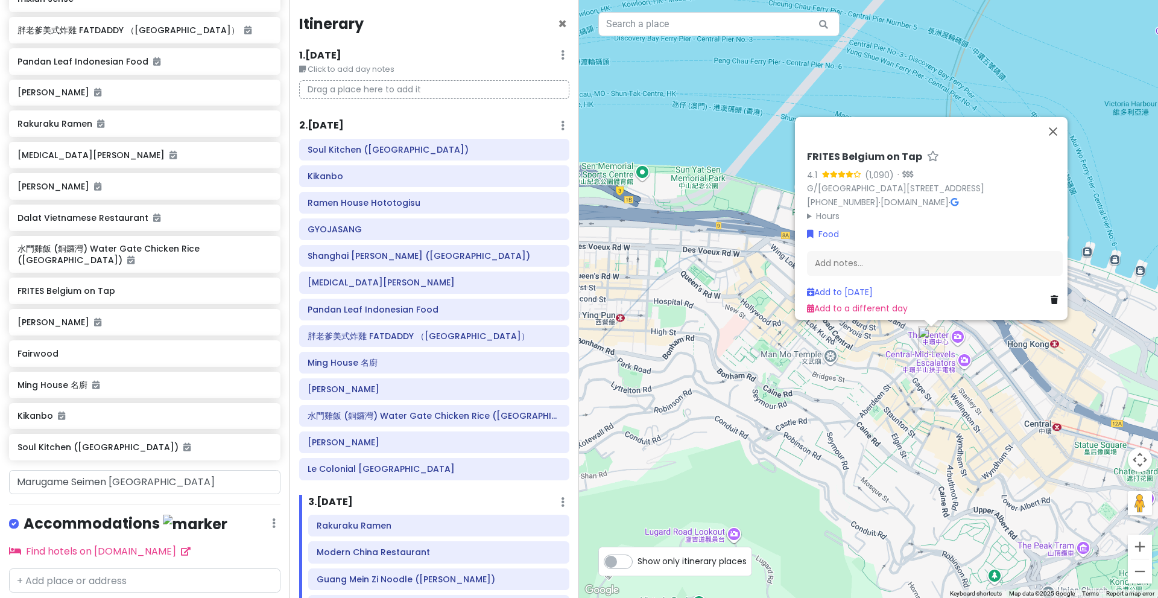
drag, startPoint x: 683, startPoint y: 416, endPoint x: 789, endPoint y: 393, distance: 107.9
click at [789, 393] on div "FRITES Belgium on Tap 4.1 (1,090) · G/F Queen's Road Centre 152, Queen's Road C…" at bounding box center [868, 299] width 579 height 598
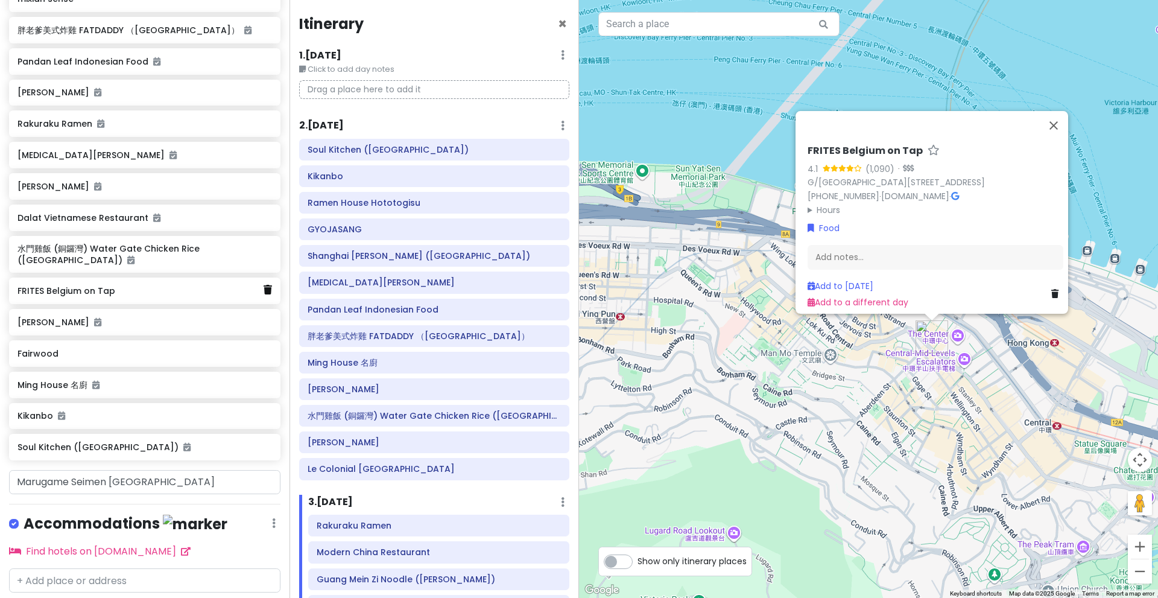
click at [264, 287] on icon at bounding box center [268, 290] width 8 height 10
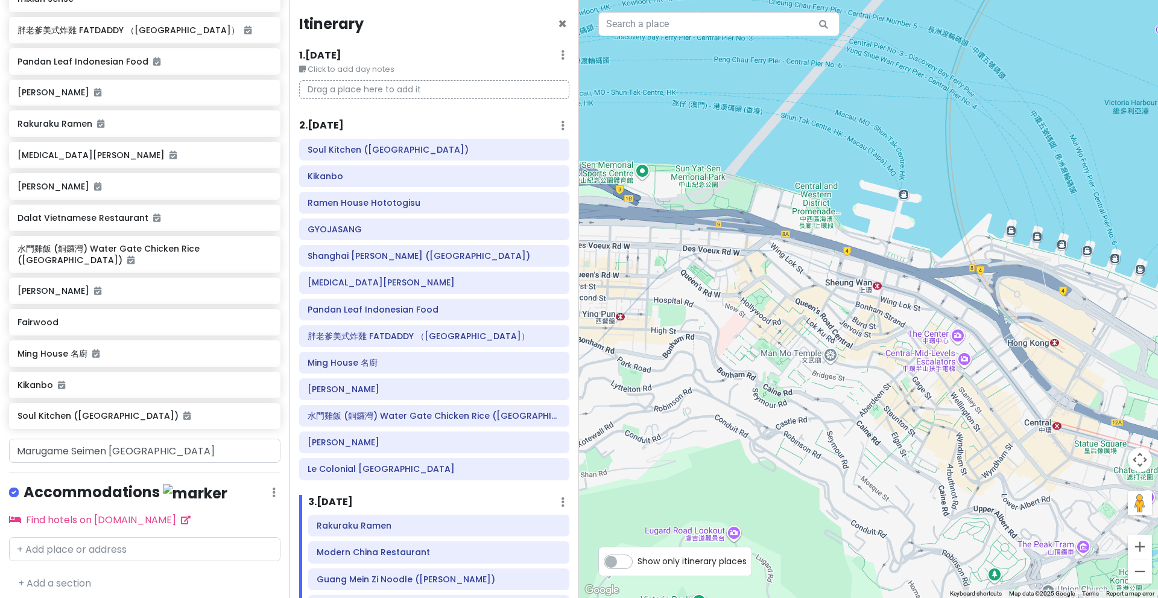
scroll to position [734, 0]
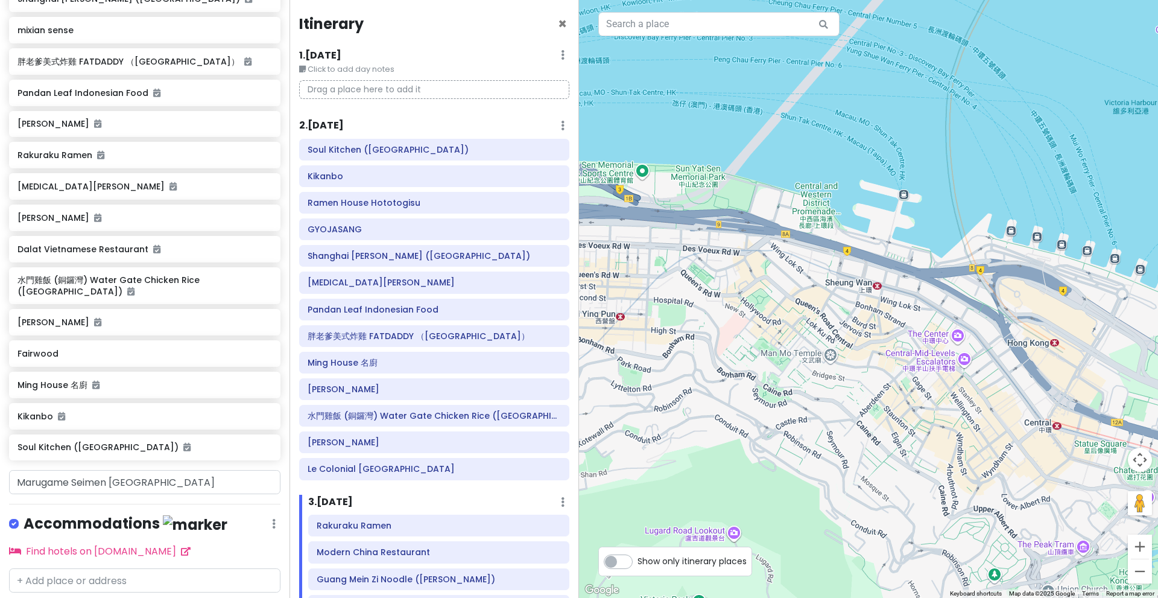
drag, startPoint x: 919, startPoint y: 434, endPoint x: 795, endPoint y: 353, distance: 148.6
click at [795, 353] on div at bounding box center [868, 299] width 579 height 598
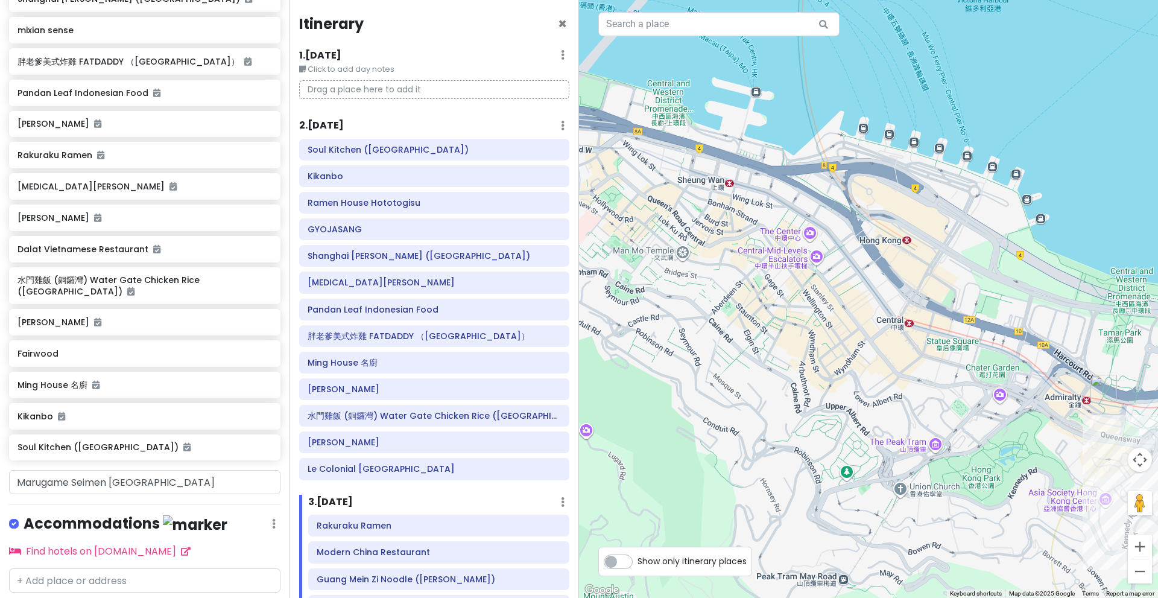
drag, startPoint x: 993, startPoint y: 393, endPoint x: 850, endPoint y: 338, distance: 153.1
click at [850, 338] on div at bounding box center [868, 299] width 579 height 598
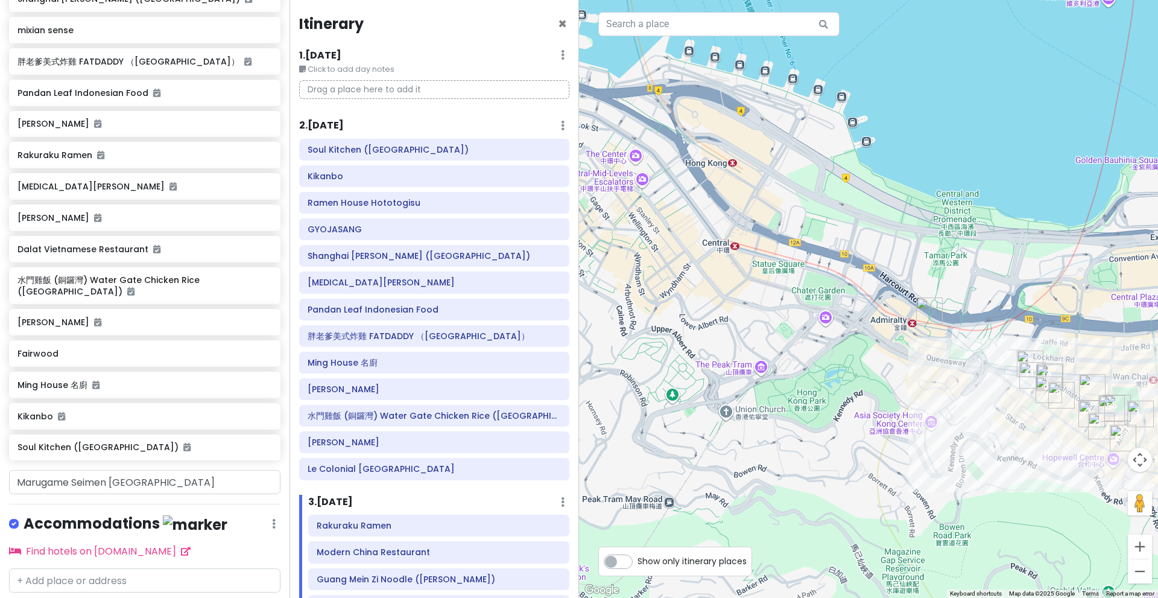
drag, startPoint x: 971, startPoint y: 349, endPoint x: 904, endPoint y: 330, distance: 68.9
click at [904, 330] on div at bounding box center [868, 299] width 579 height 598
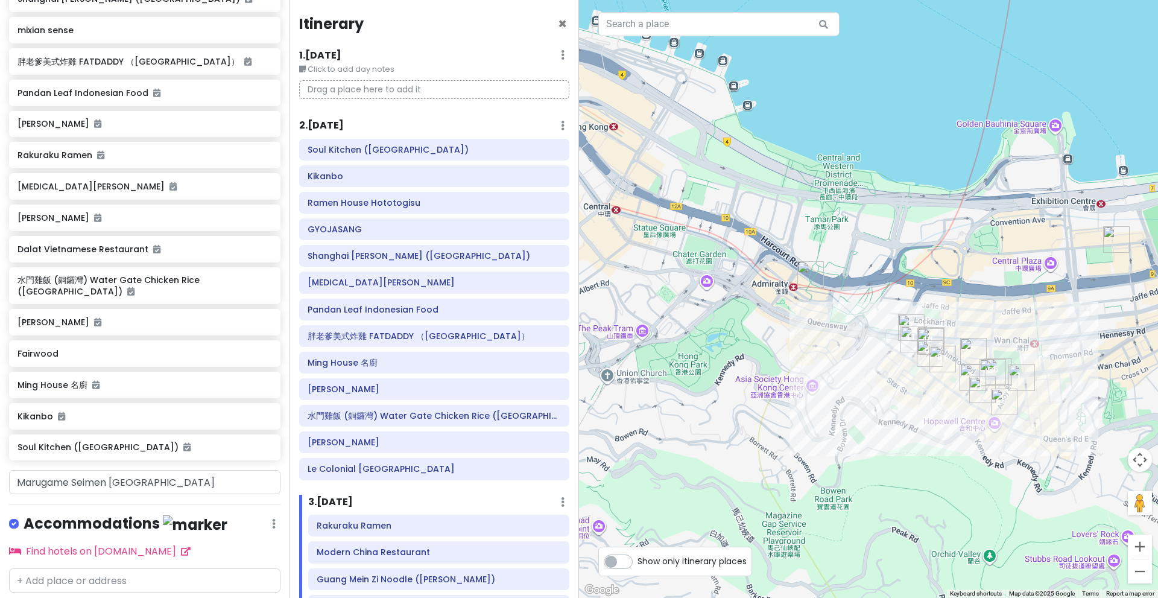
click at [806, 284] on img "mixian sense" at bounding box center [810, 274] width 27 height 27
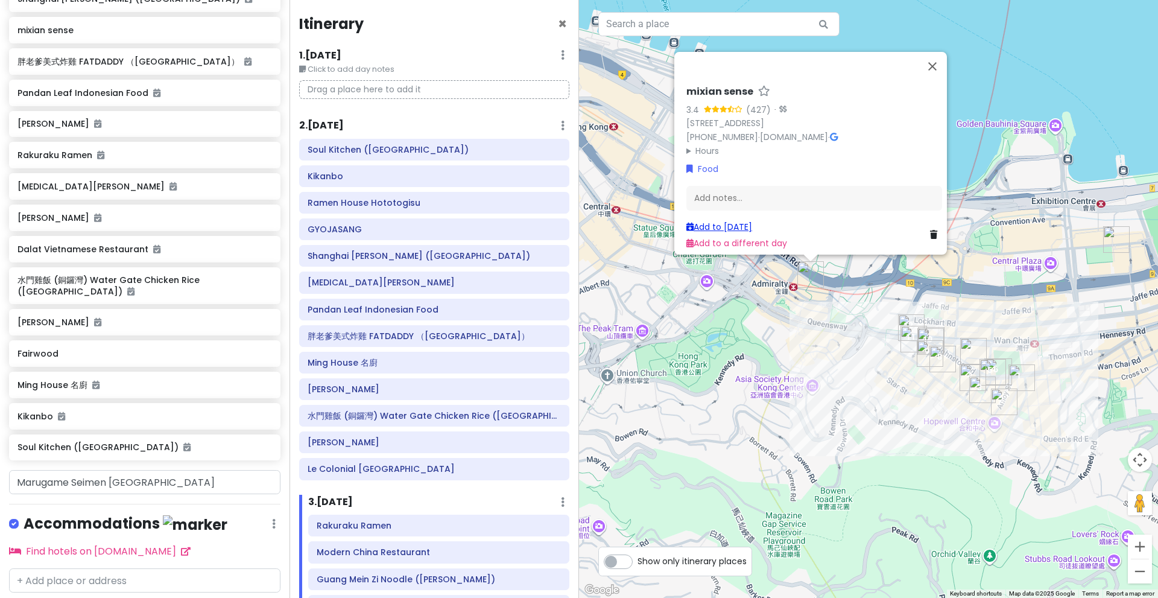
click at [730, 221] on link "Add to Tue 12/23" at bounding box center [719, 227] width 66 height 12
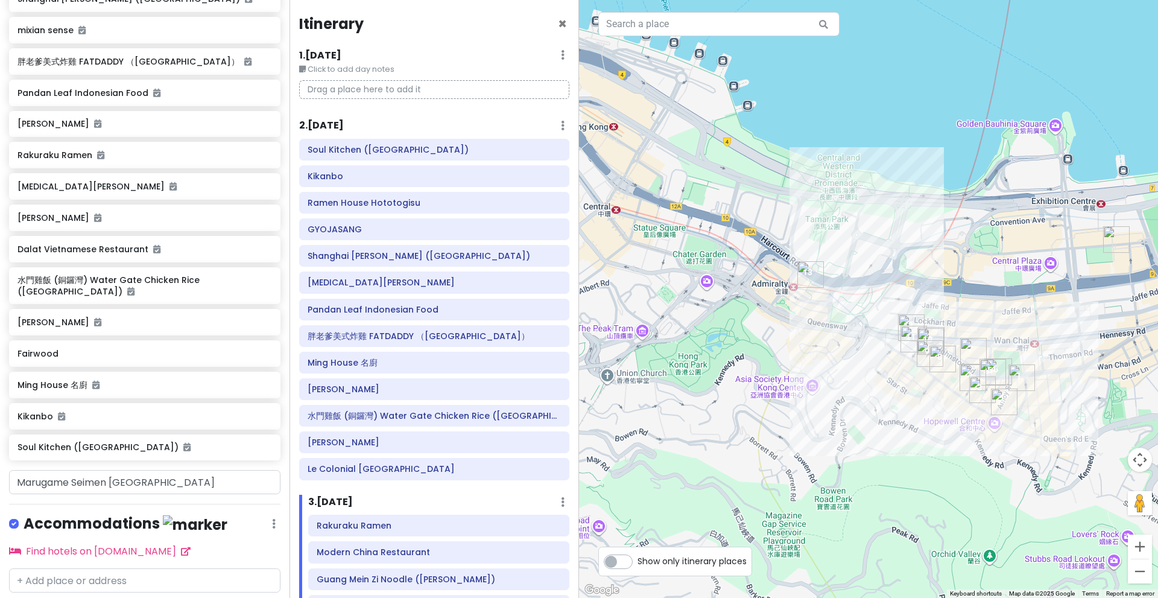
drag, startPoint x: 969, startPoint y: 332, endPoint x: 943, endPoint y: 331, distance: 26.6
click at [943, 331] on div at bounding box center [868, 299] width 579 height 598
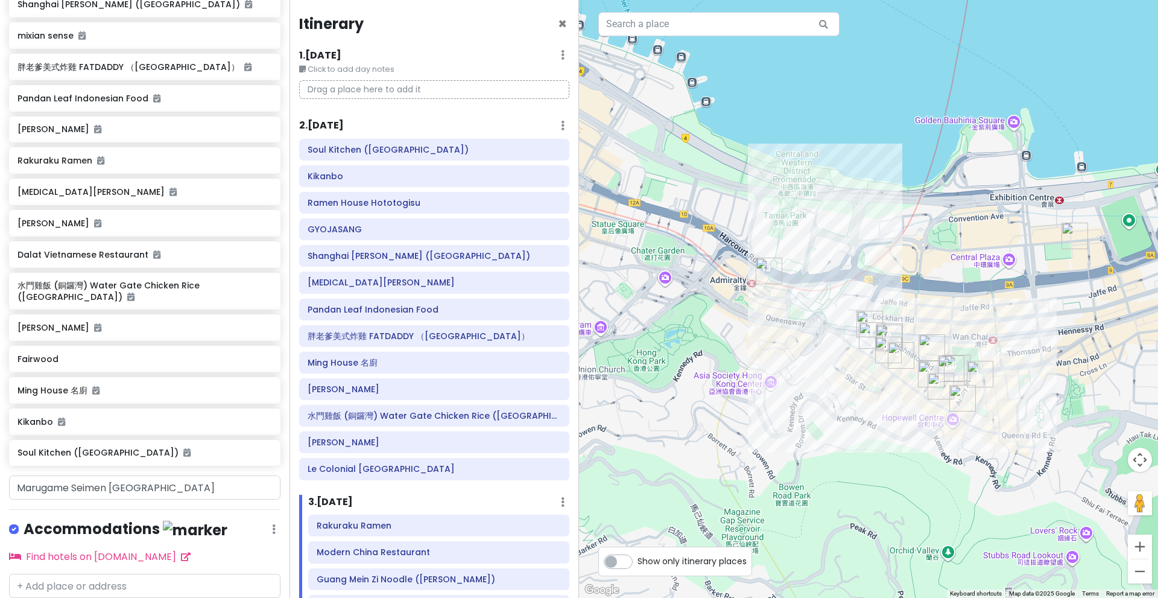
scroll to position [732, 0]
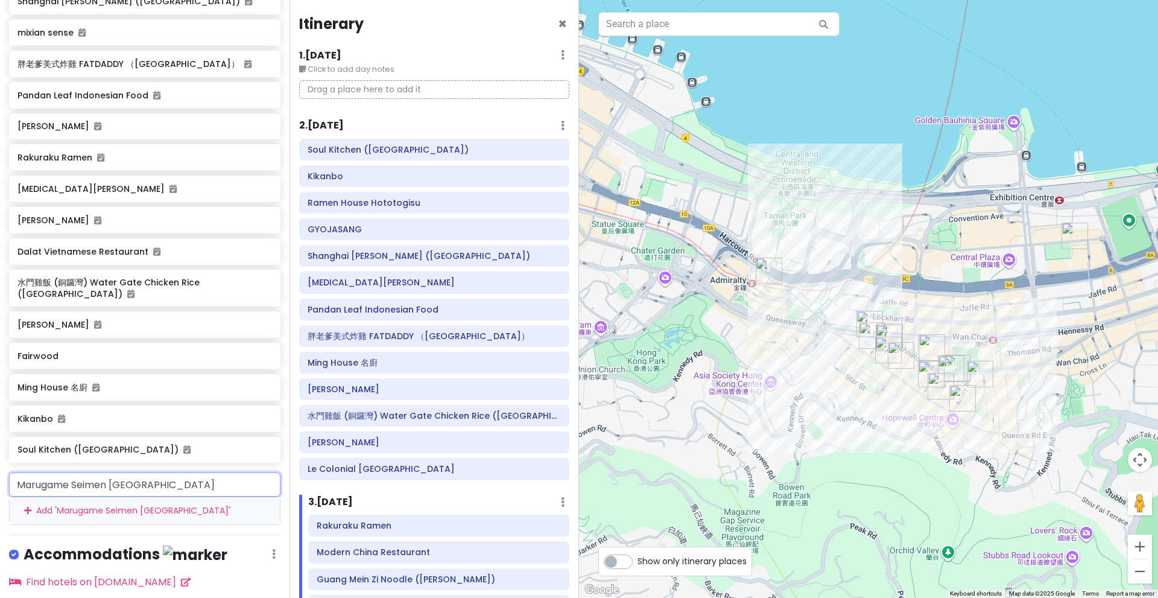
click at [188, 481] on input "Marugame Seimen Hong Kong" at bounding box center [144, 484] width 271 height 24
click at [185, 489] on input "Marugame Seimen Hong Kong" at bounding box center [144, 484] width 271 height 24
drag, startPoint x: 181, startPoint y: 486, endPoint x: 0, endPoint y: 516, distance: 183.6
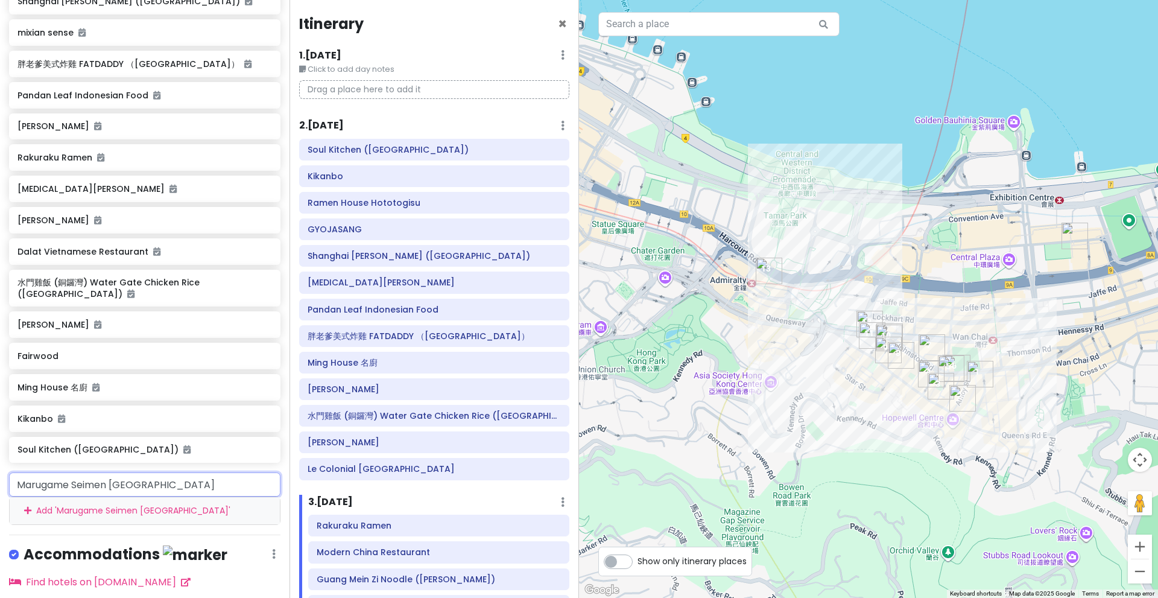
click at [0, 516] on div "Marugame Seimen Hong Kong Add ' Marugame Seimen Hong Kong '" at bounding box center [145, 498] width 290 height 52
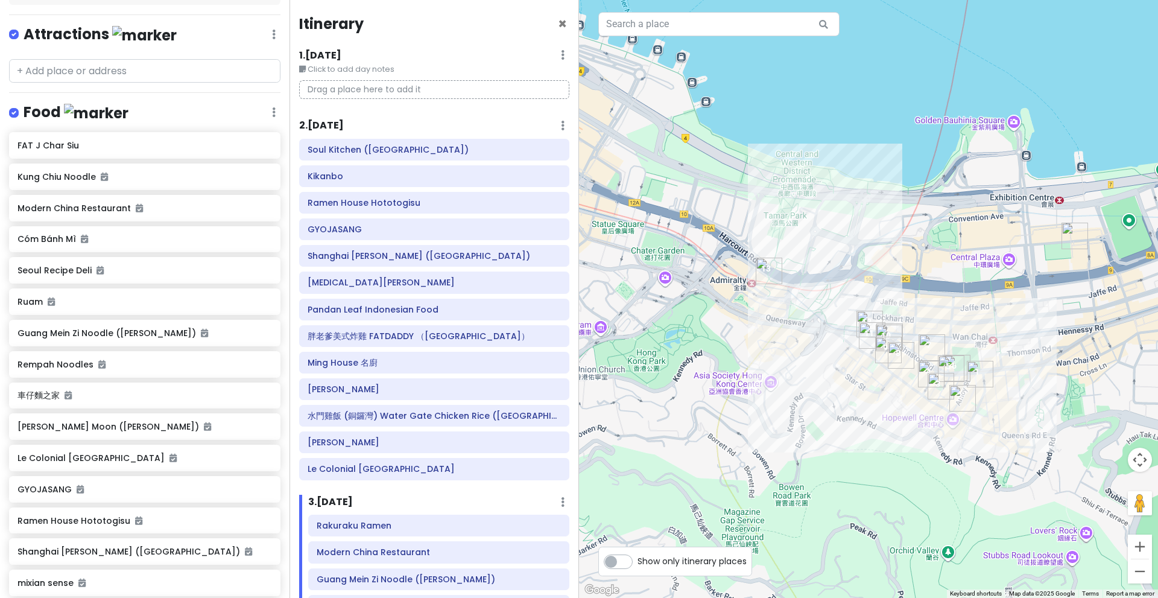
scroll to position [180, 0]
click at [174, 154] on div "FAT J Char Siu" at bounding box center [144, 146] width 271 height 27
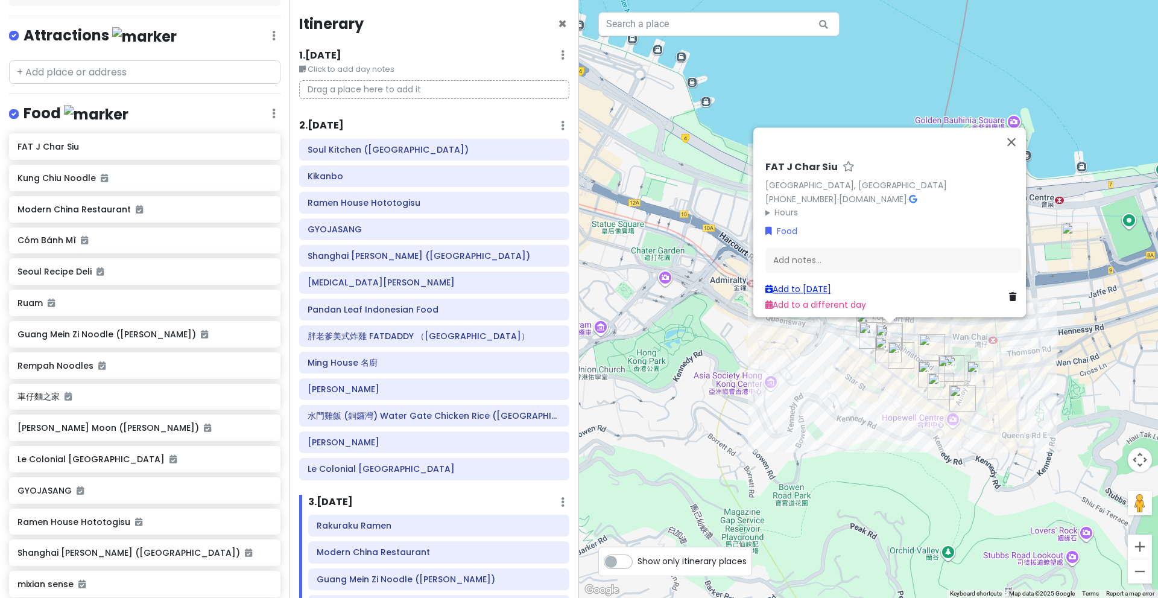
click at [791, 283] on link "Add to Tue 12/23" at bounding box center [798, 289] width 66 height 12
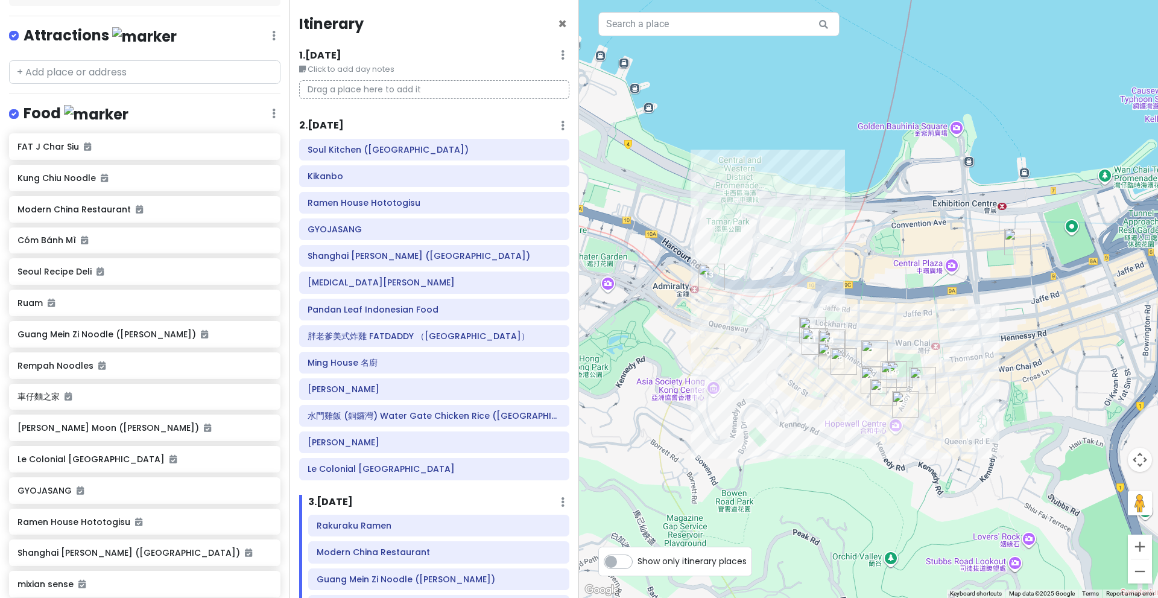
drag, startPoint x: 917, startPoint y: 425, endPoint x: 843, endPoint y: 439, distance: 75.5
click at [843, 439] on div at bounding box center [868, 299] width 579 height 598
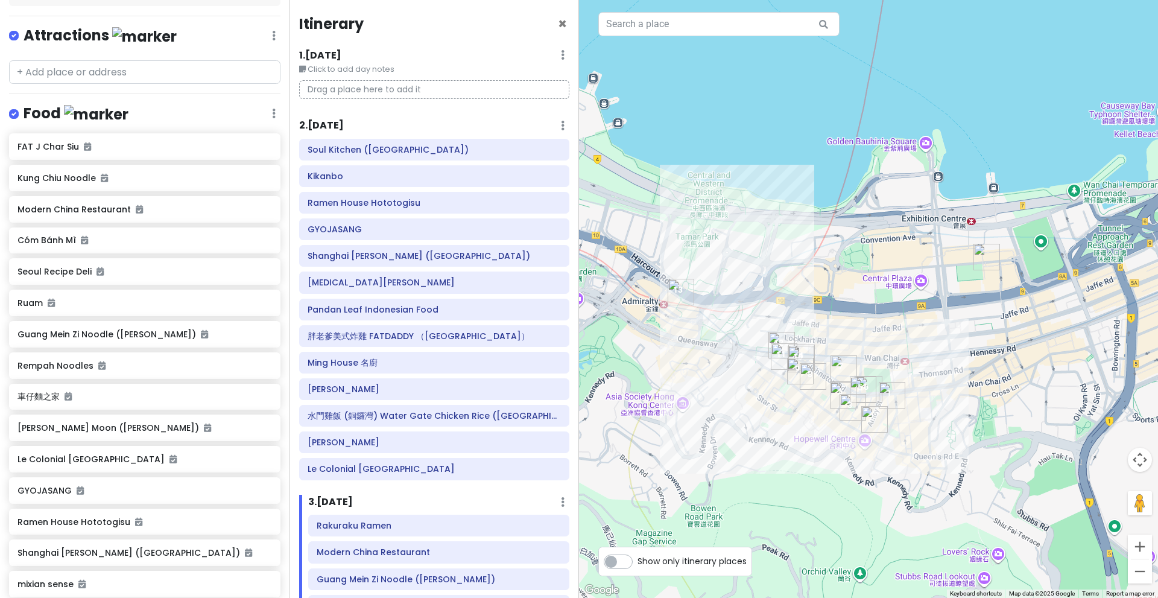
drag, startPoint x: 1012, startPoint y: 263, endPoint x: 965, endPoint y: 277, distance: 49.2
click at [974, 270] on img "Fairwood" at bounding box center [987, 257] width 27 height 27
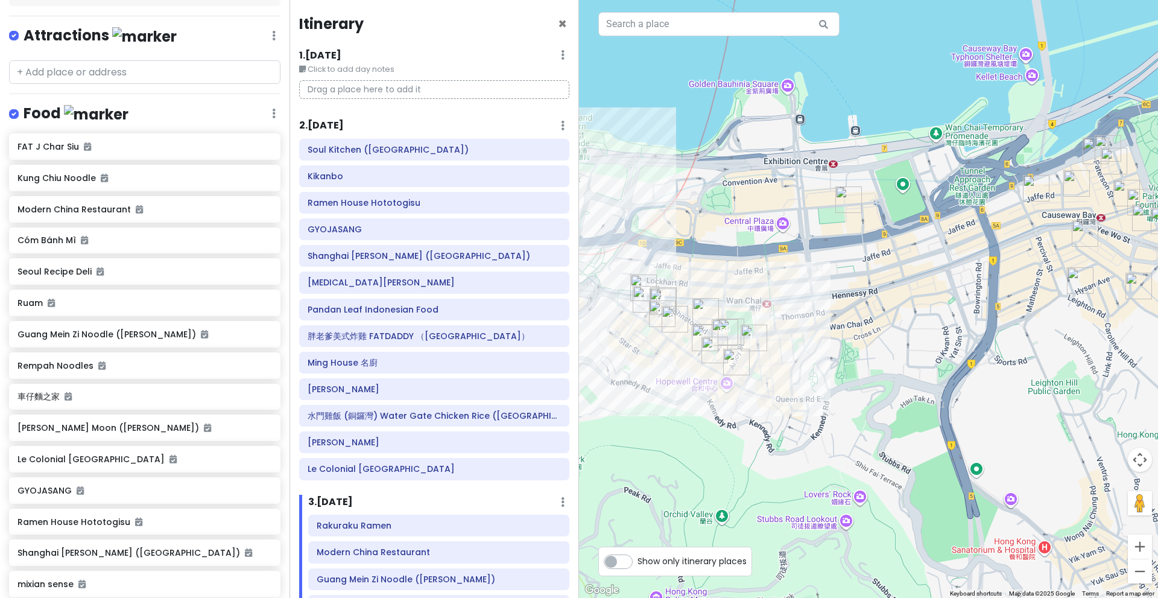
drag, startPoint x: 995, startPoint y: 323, endPoint x: 886, endPoint y: 254, distance: 129.0
click at [886, 254] on div at bounding box center [868, 299] width 579 height 598
click at [840, 218] on div at bounding box center [868, 299] width 579 height 598
click at [843, 204] on img "Fairwood" at bounding box center [848, 199] width 27 height 27
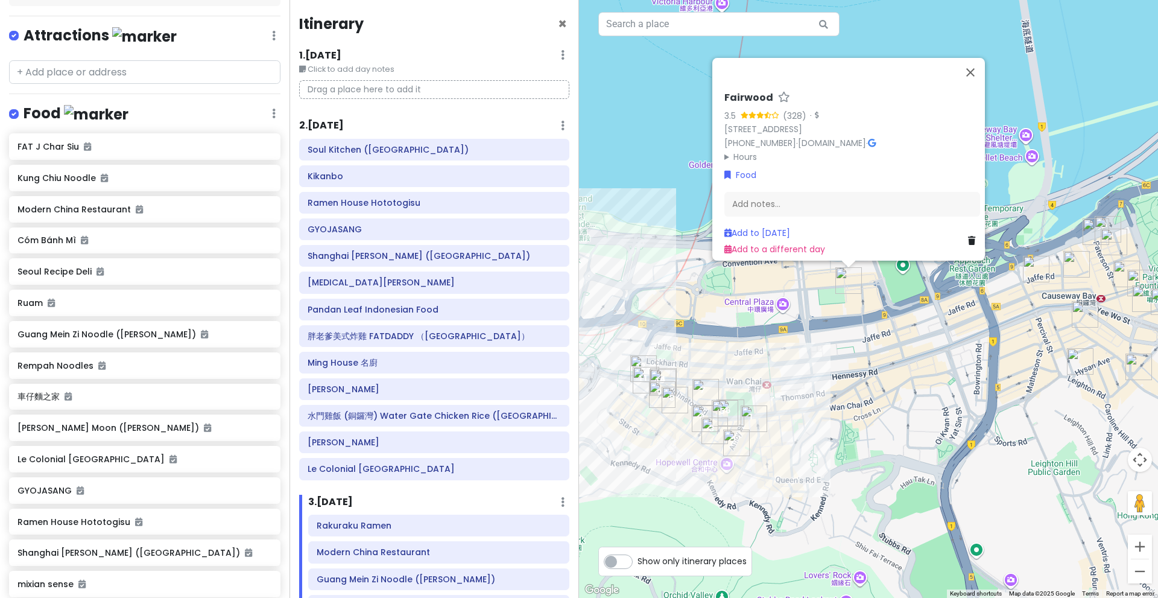
click at [974, 235] on link at bounding box center [974, 240] width 12 height 13
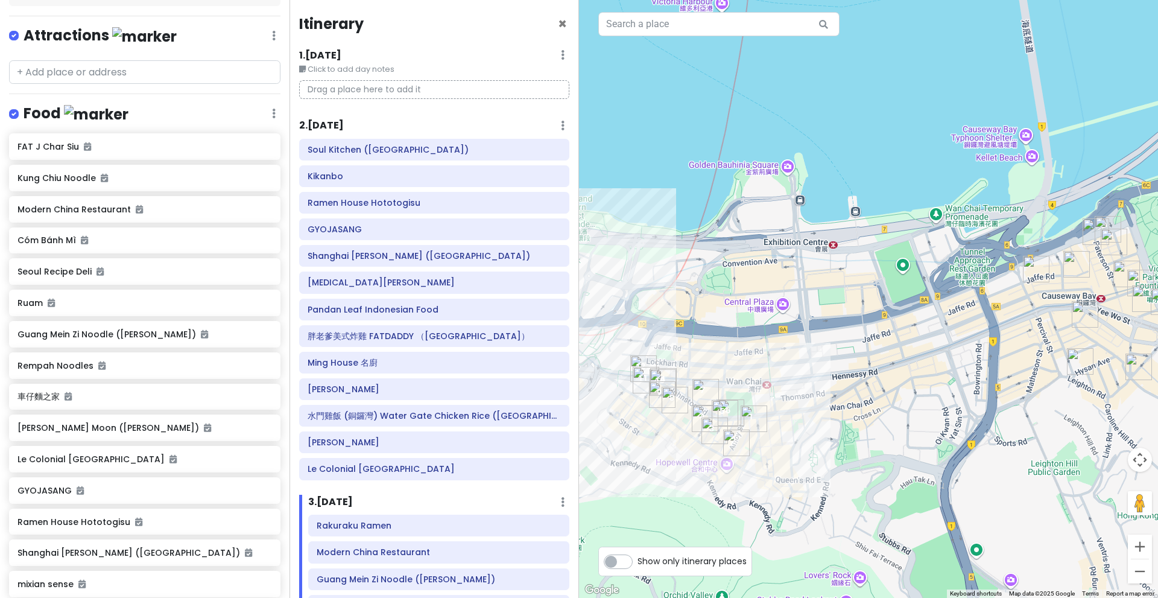
drag, startPoint x: 887, startPoint y: 360, endPoint x: 838, endPoint y: 309, distance: 70.4
click at [838, 309] on div at bounding box center [868, 299] width 579 height 598
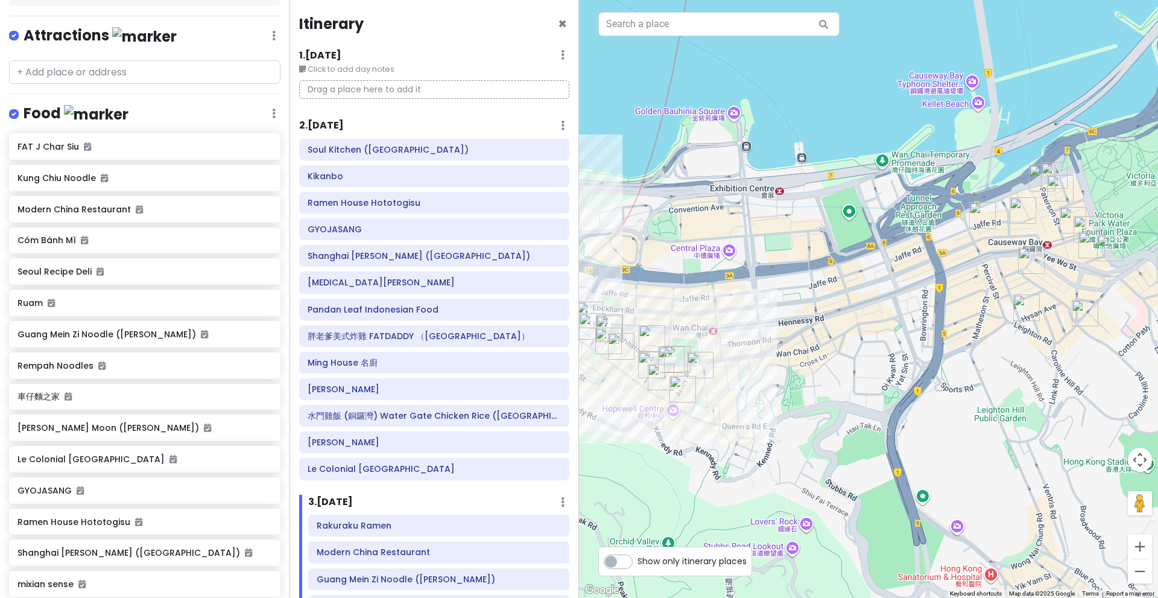
drag, startPoint x: 993, startPoint y: 339, endPoint x: 936, endPoint y: 325, distance: 59.0
click at [936, 325] on div at bounding box center [868, 299] width 579 height 598
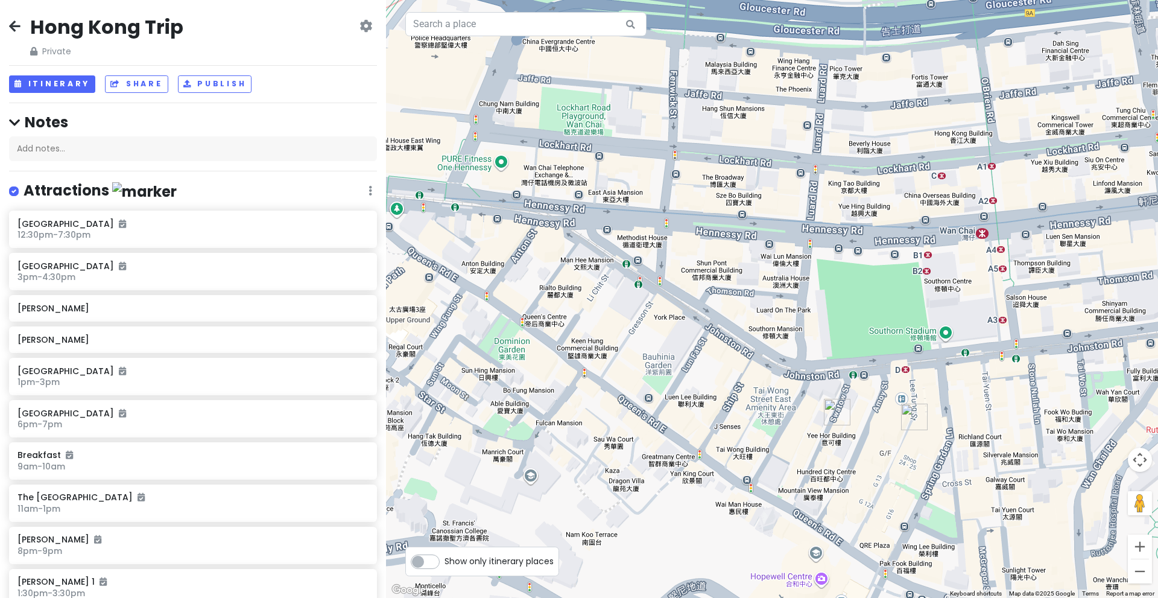
scroll to position [874, 0]
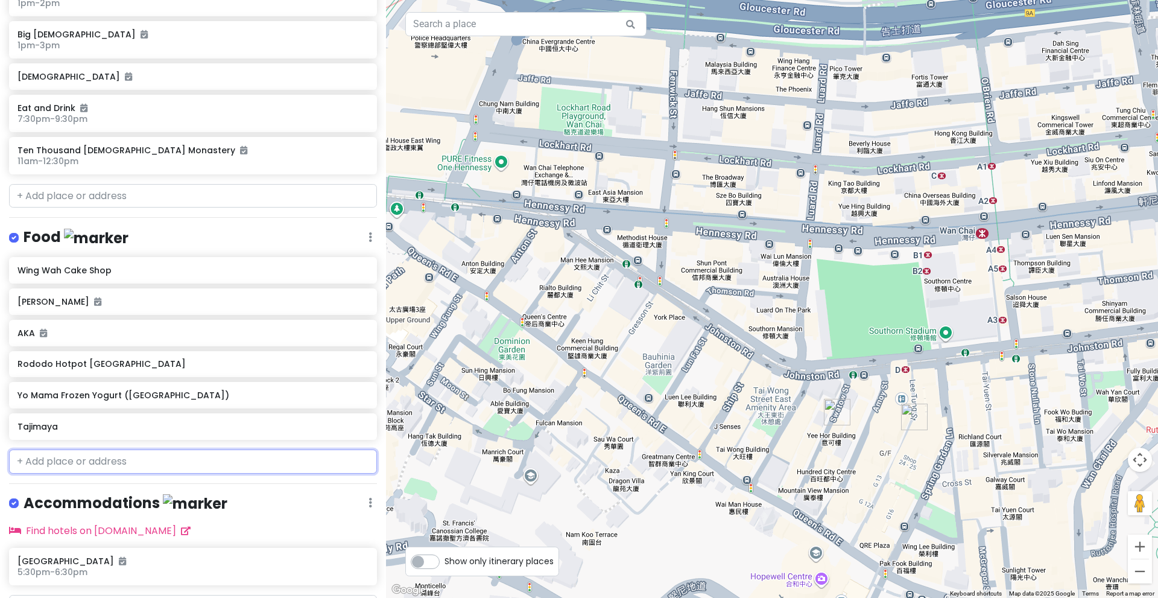
click at [173, 457] on input "text" at bounding box center [193, 461] width 368 height 24
paste input "Top Blade Steak Lab"
type input "Top Blade Steak Lab"
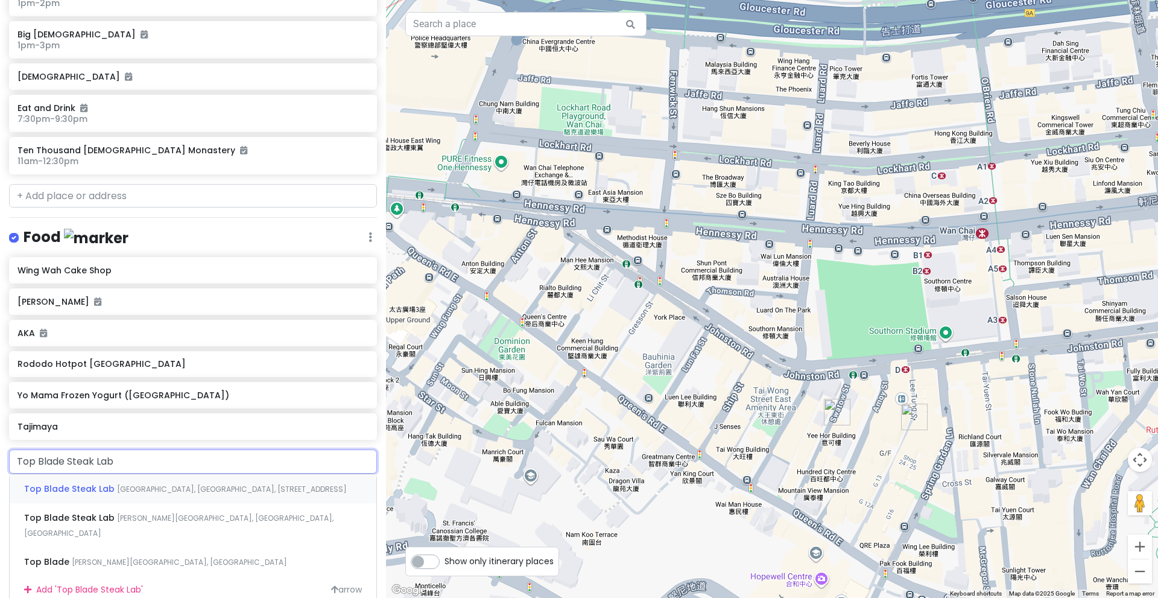
click at [169, 484] on span "Hong Kong, Causeway Bay, Hysan Avenue" at bounding box center [232, 489] width 230 height 10
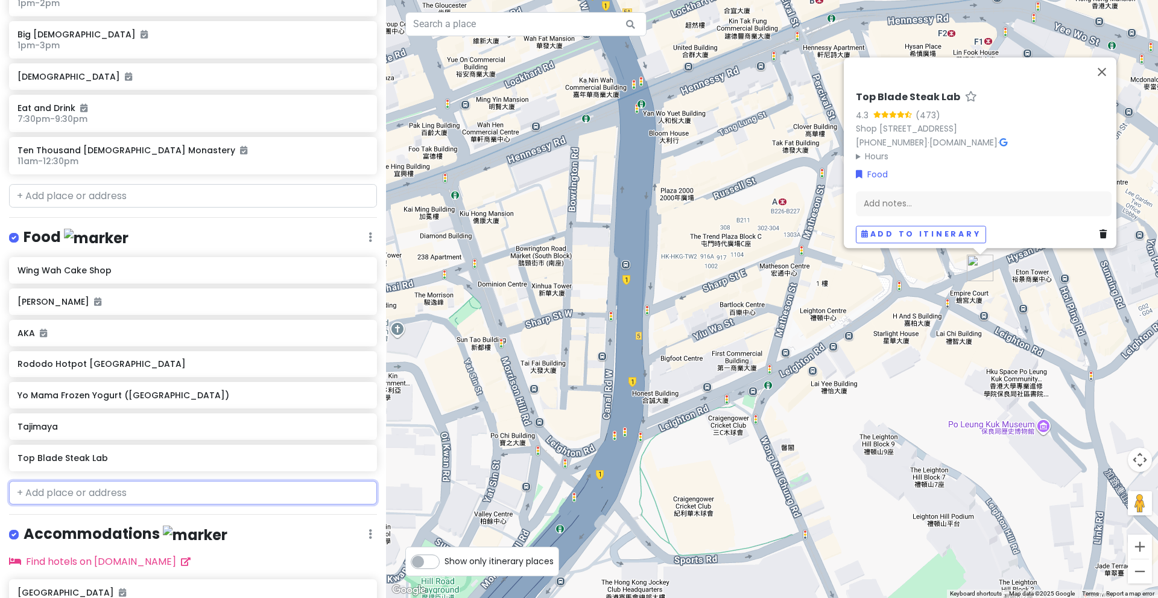
click at [170, 496] on input "text" at bounding box center [193, 493] width 368 height 24
paste input "Deerlicious Pudding"
type input "Deerlicious Pudding"
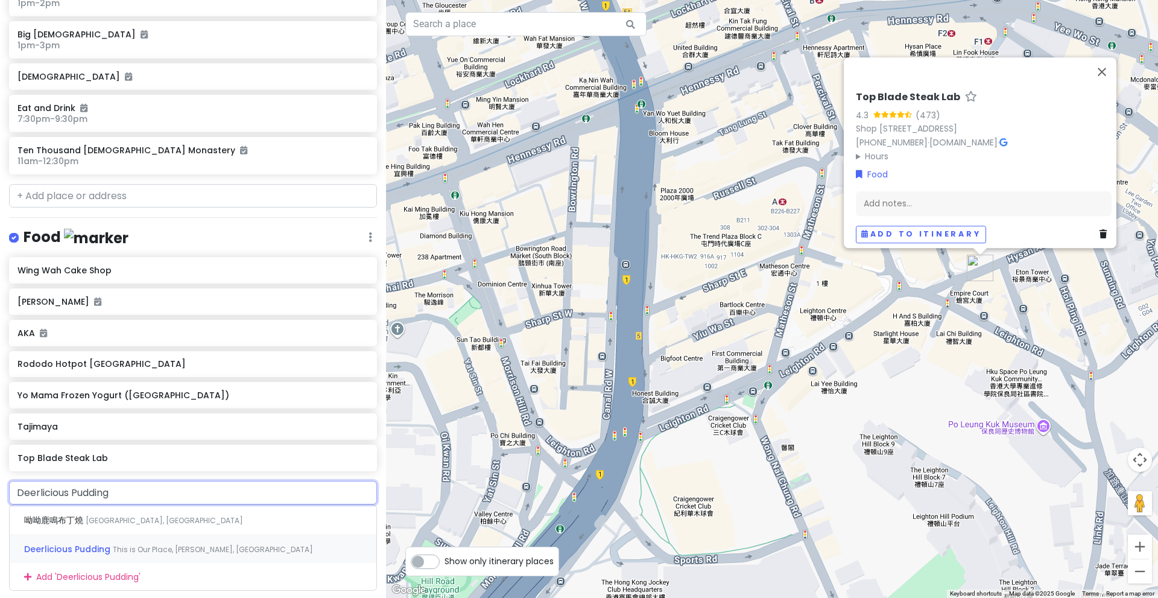
click at [169, 539] on div "Deerlicious Pudding This is Our Place, Mong Kok, Hong Kong" at bounding box center [193, 548] width 367 height 29
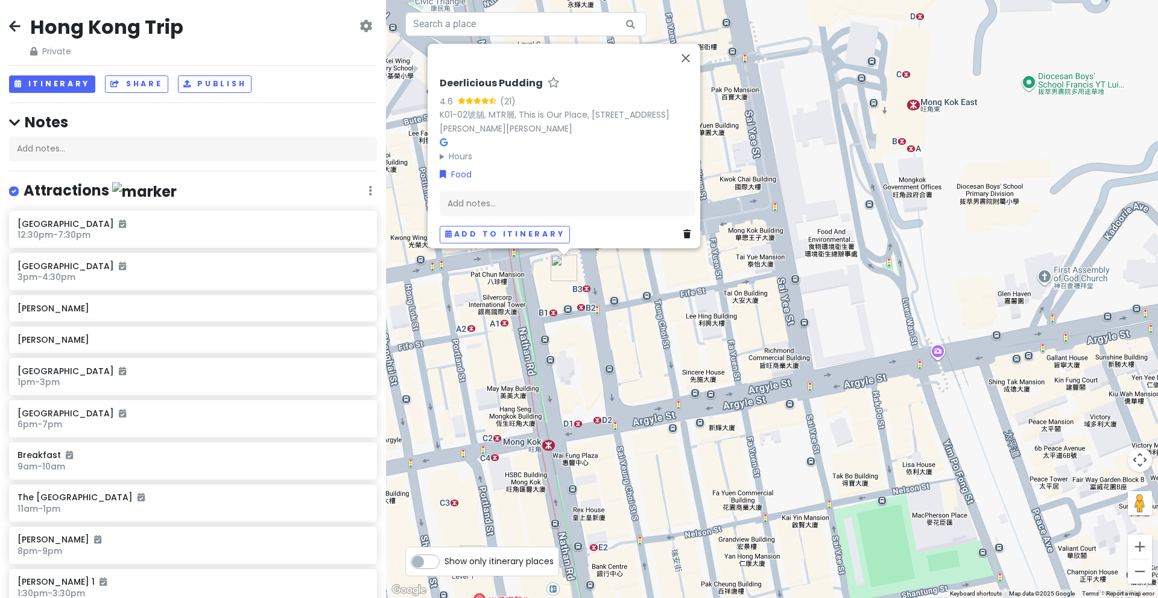
scroll to position [874, 0]
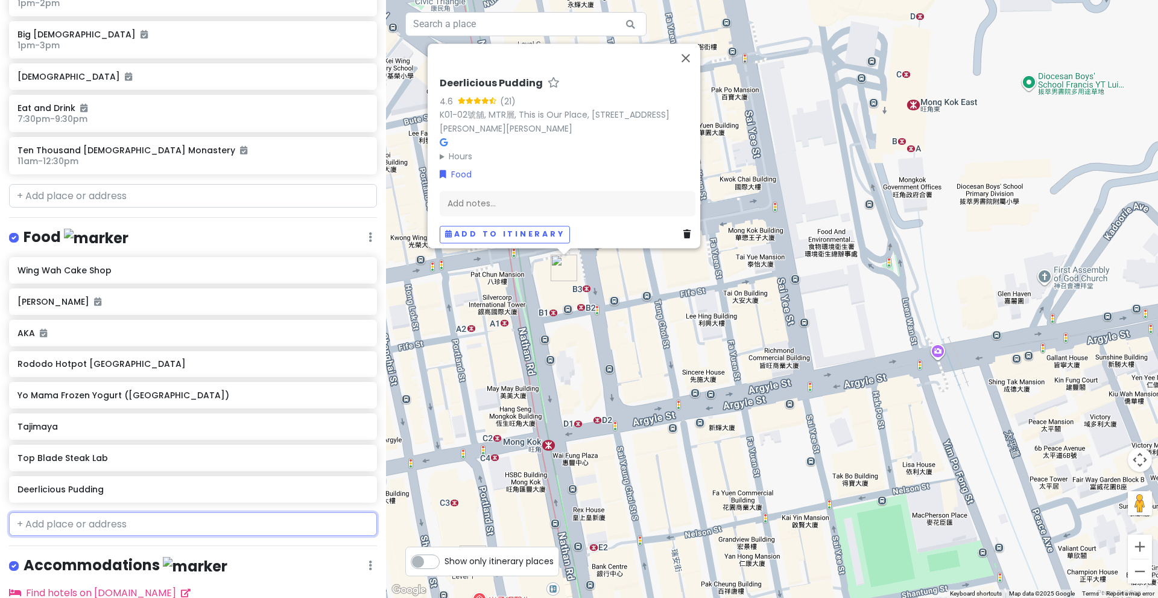
click at [100, 521] on input "text" at bounding box center [193, 524] width 368 height 24
paste input "Mixue Ice Cream & Tea (Causeway Bay)"
type input "Mixue Ice Cream & Tea (Causeway Bay)"
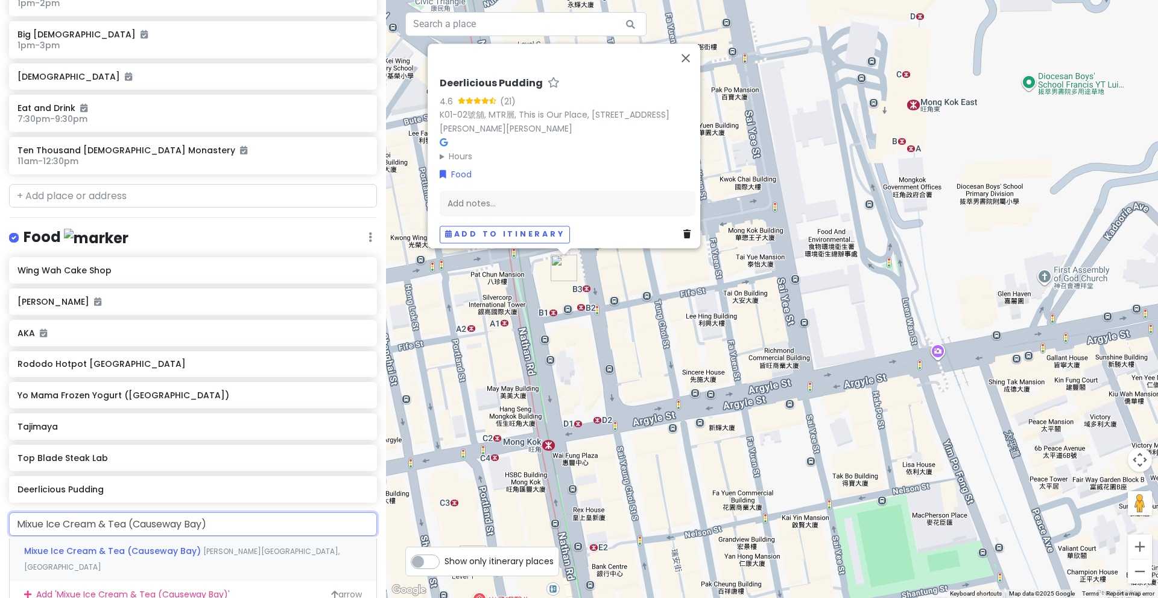
click at [108, 557] on div "Mixue Ice Cream & Tea ([GEOGRAPHIC_DATA]) [PERSON_NAME][STREET_ADDRESS]" at bounding box center [193, 558] width 367 height 45
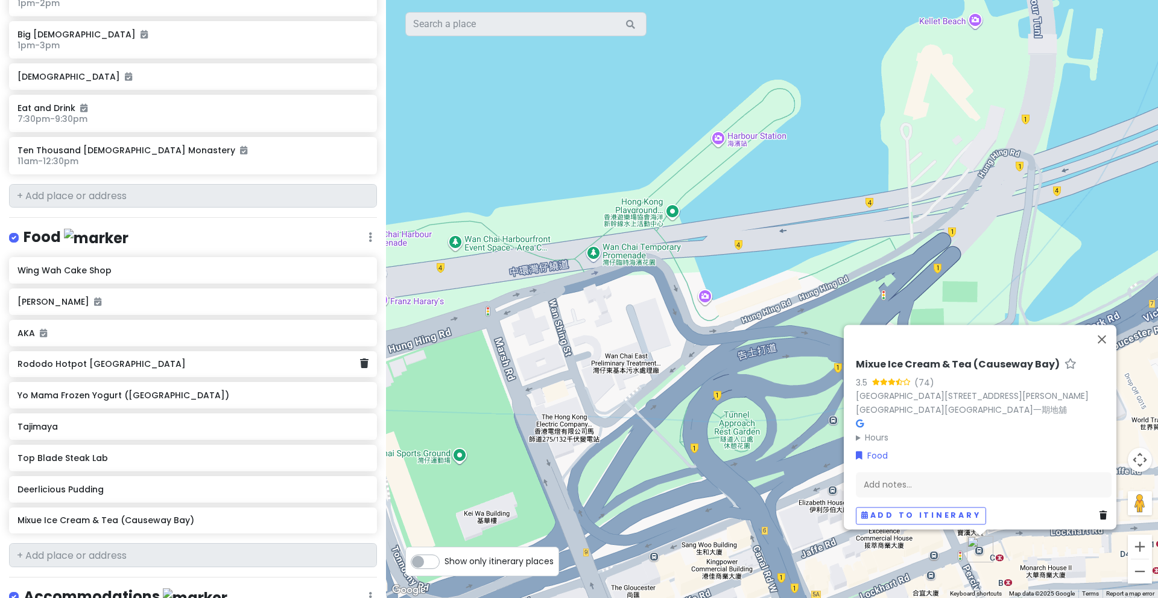
click at [200, 366] on h6 "Rododo Hotpot [GEOGRAPHIC_DATA]" at bounding box center [188, 363] width 342 height 11
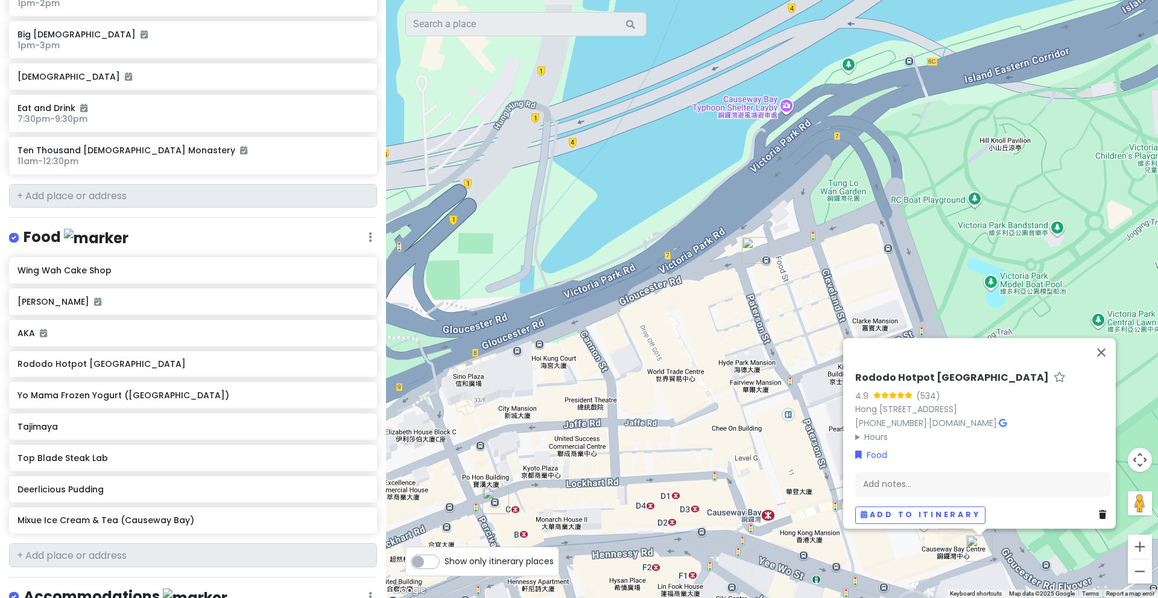
click at [876, 431] on summary "Hours" at bounding box center [983, 436] width 256 height 13
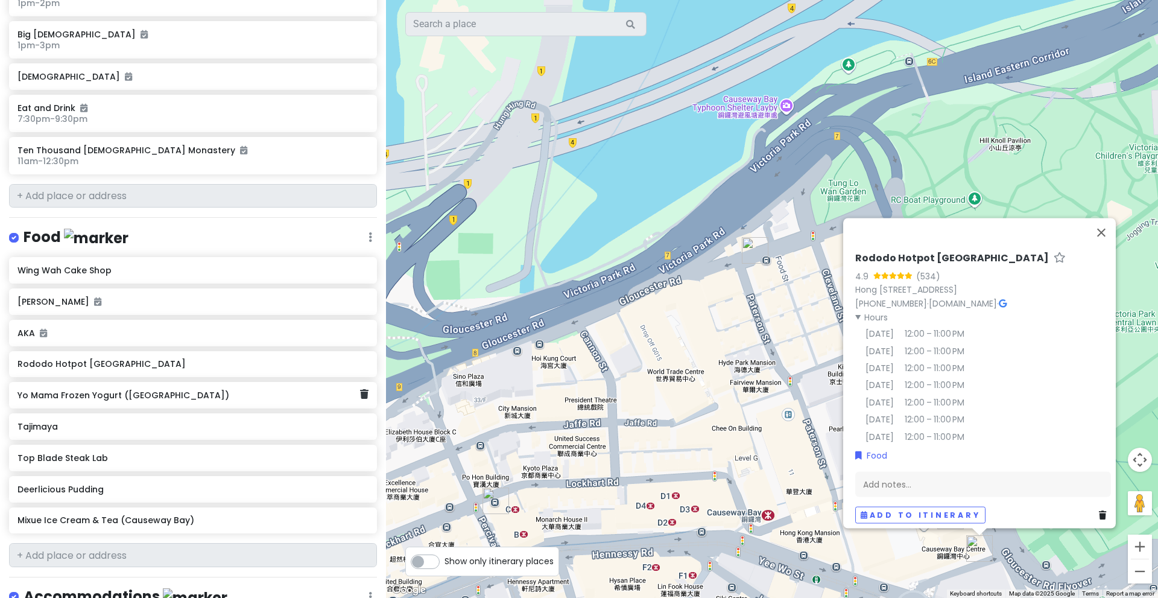
click at [163, 392] on h6 "Yo Mama Frozen Yogurt ([GEOGRAPHIC_DATA])" at bounding box center [188, 395] width 342 height 11
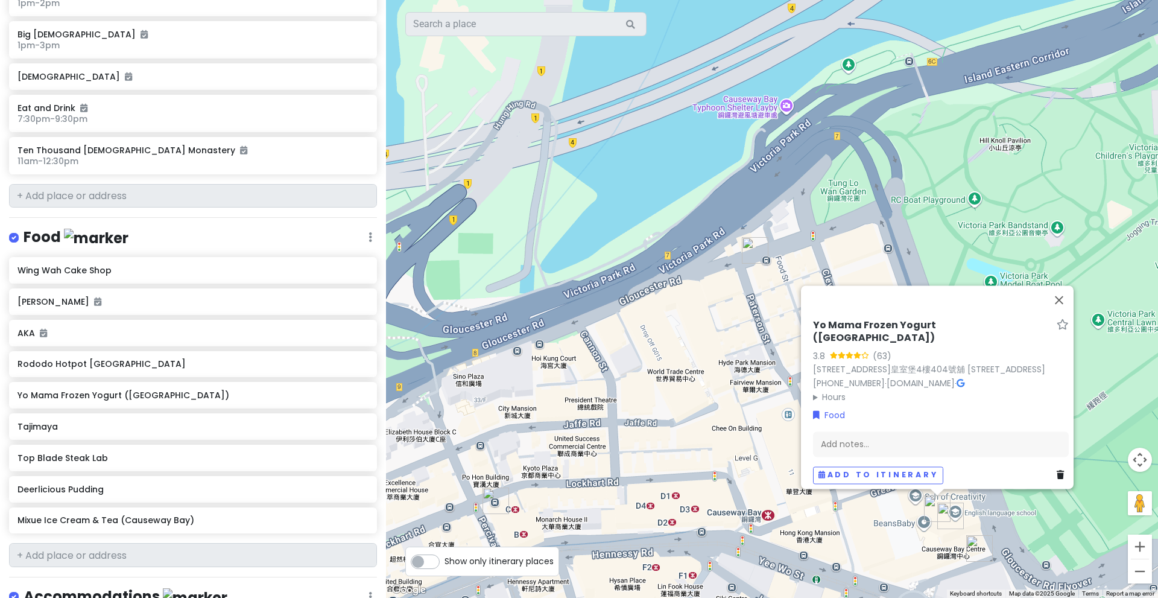
click at [813, 390] on summary "Hours" at bounding box center [941, 396] width 256 height 13
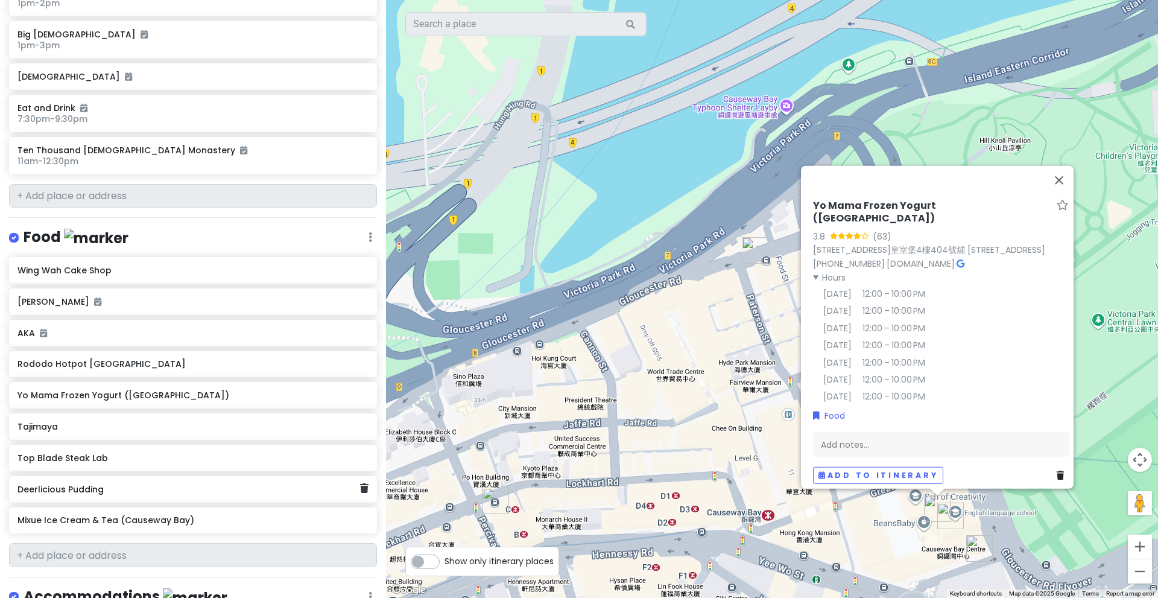
click at [70, 484] on h6 "Deerlicious Pudding" at bounding box center [188, 489] width 342 height 11
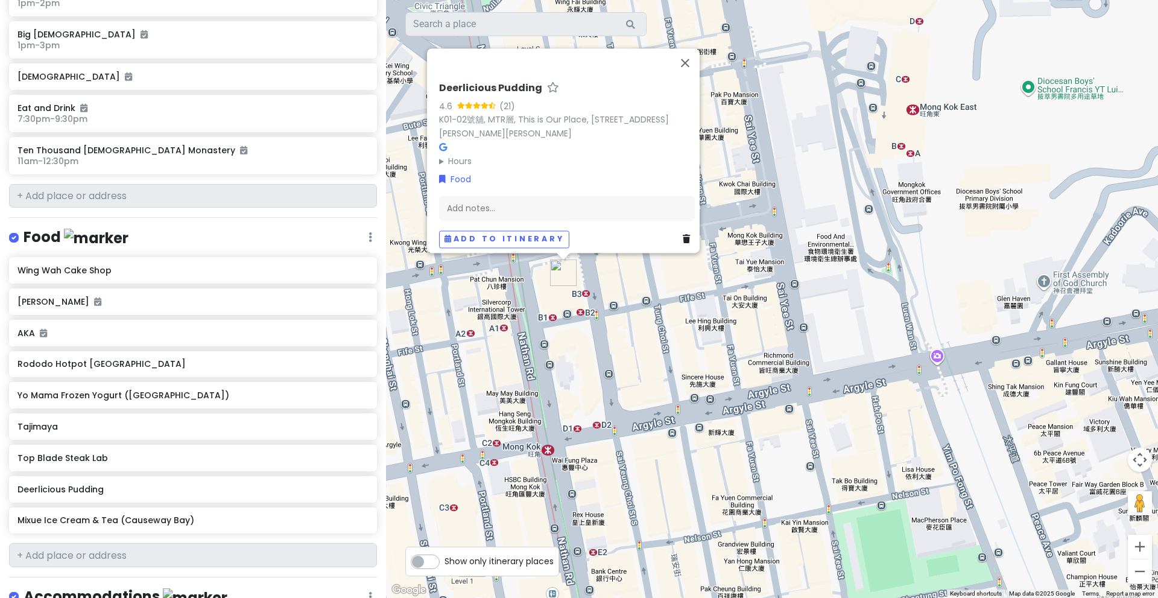
click at [461, 154] on summary "Hours" at bounding box center [567, 160] width 256 height 13
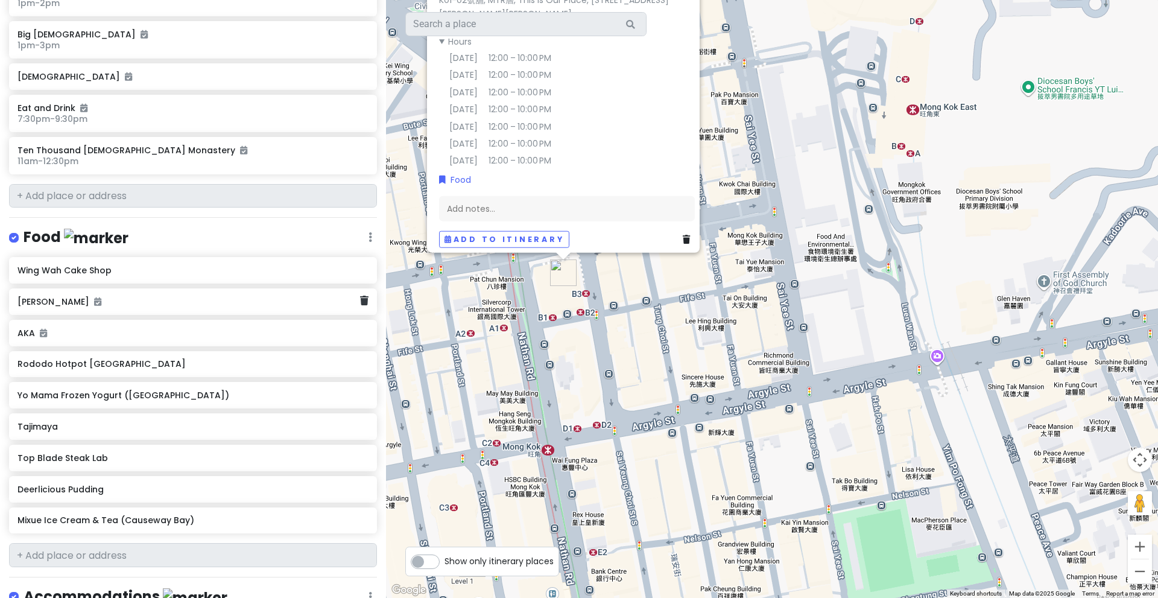
click at [246, 303] on h6 "[PERSON_NAME]" at bounding box center [188, 301] width 342 height 11
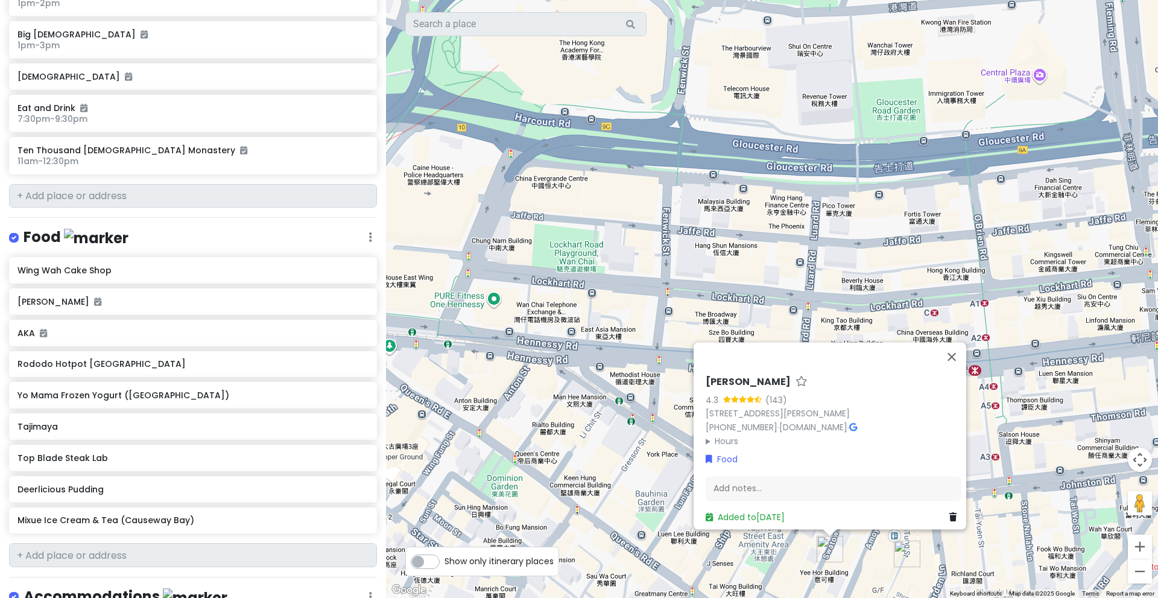
click at [729, 434] on summary "Hours" at bounding box center [834, 440] width 256 height 13
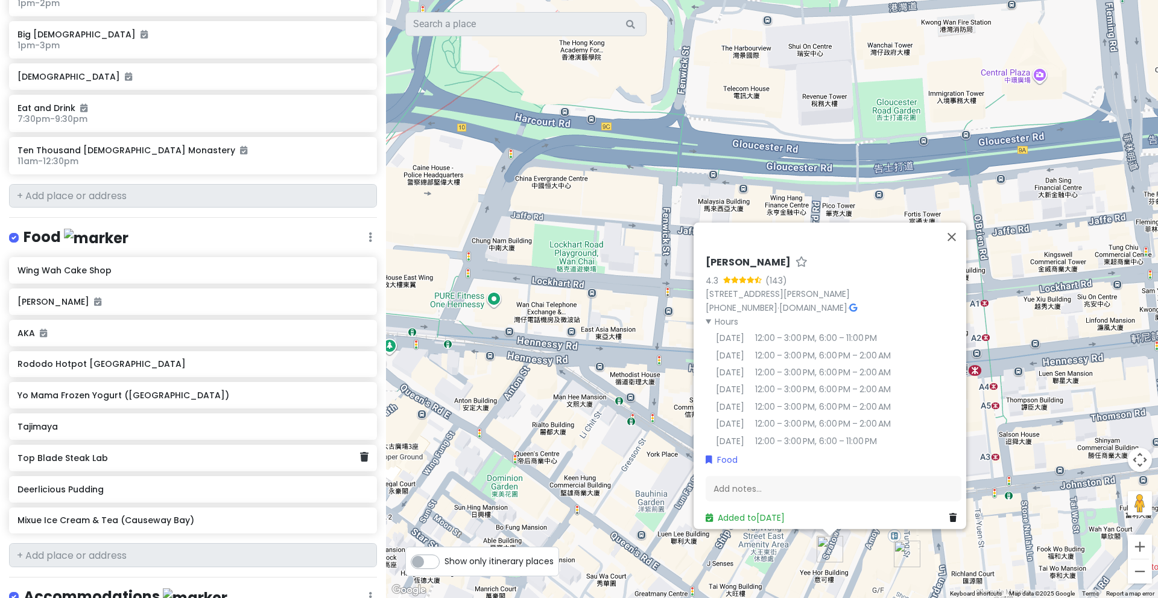
click at [133, 454] on h6 "Top Blade Steak Lab" at bounding box center [188, 457] width 342 height 11
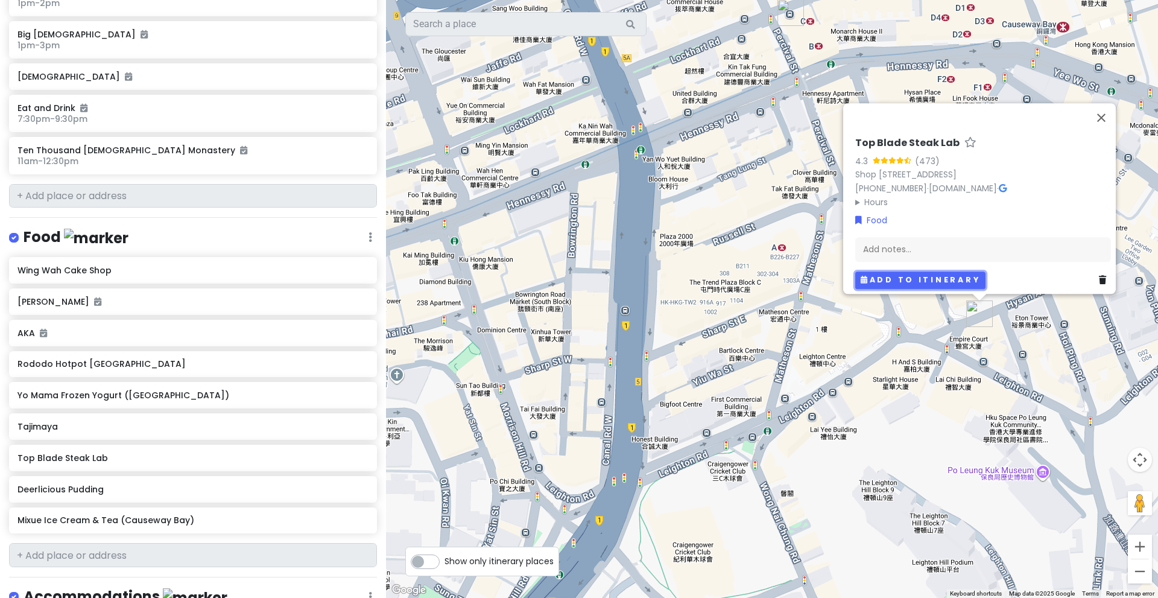
click at [884, 277] on button "Add to itinerary" at bounding box center [920, 279] width 130 height 17
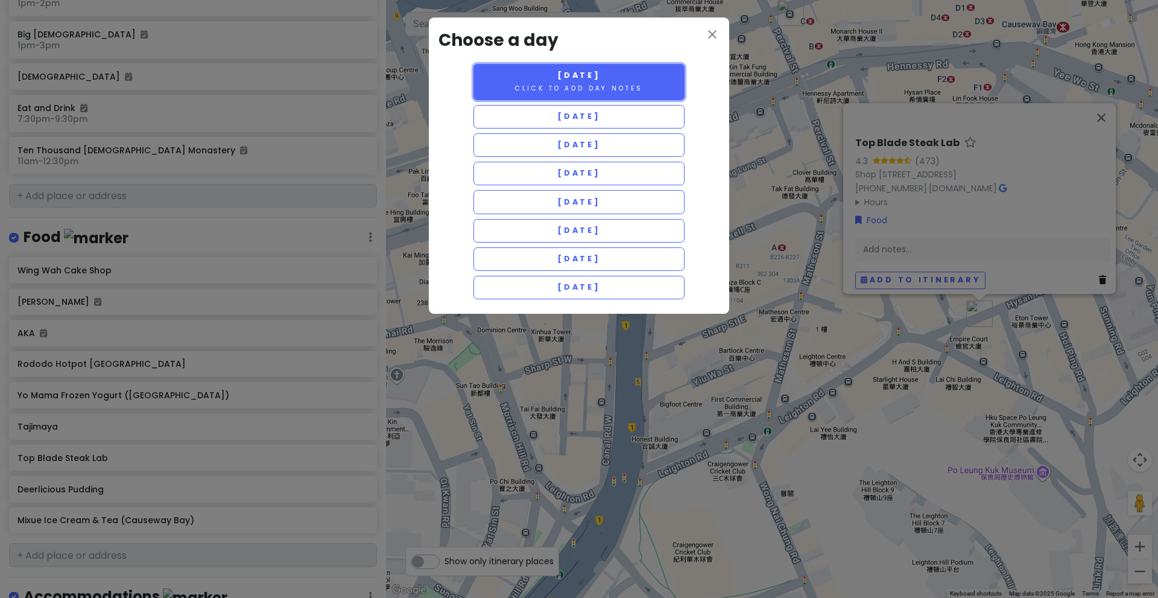
click at [582, 93] on button "[DATE] Click to add day notes" at bounding box center [579, 82] width 211 height 36
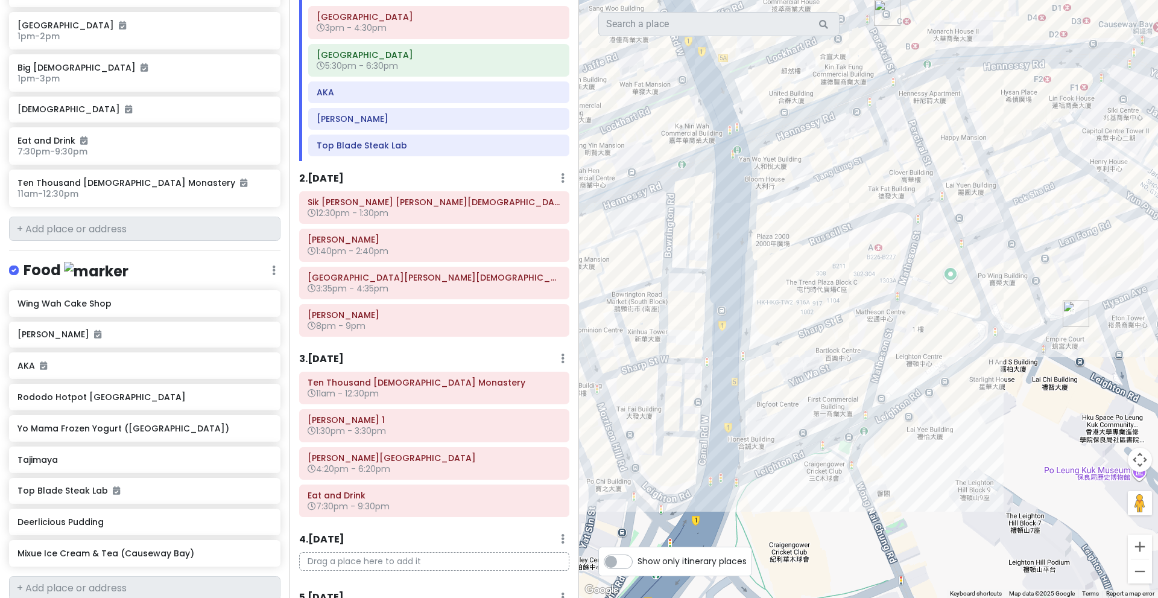
scroll to position [71, 0]
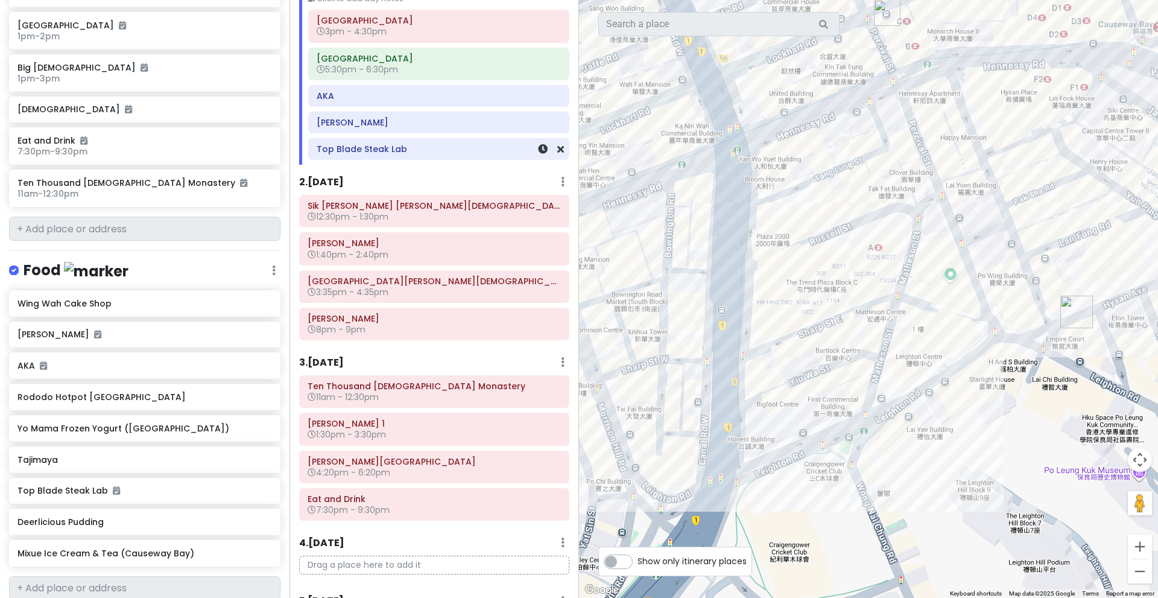
click at [449, 142] on div "Top Blade Steak Lab" at bounding box center [439, 149] width 244 height 17
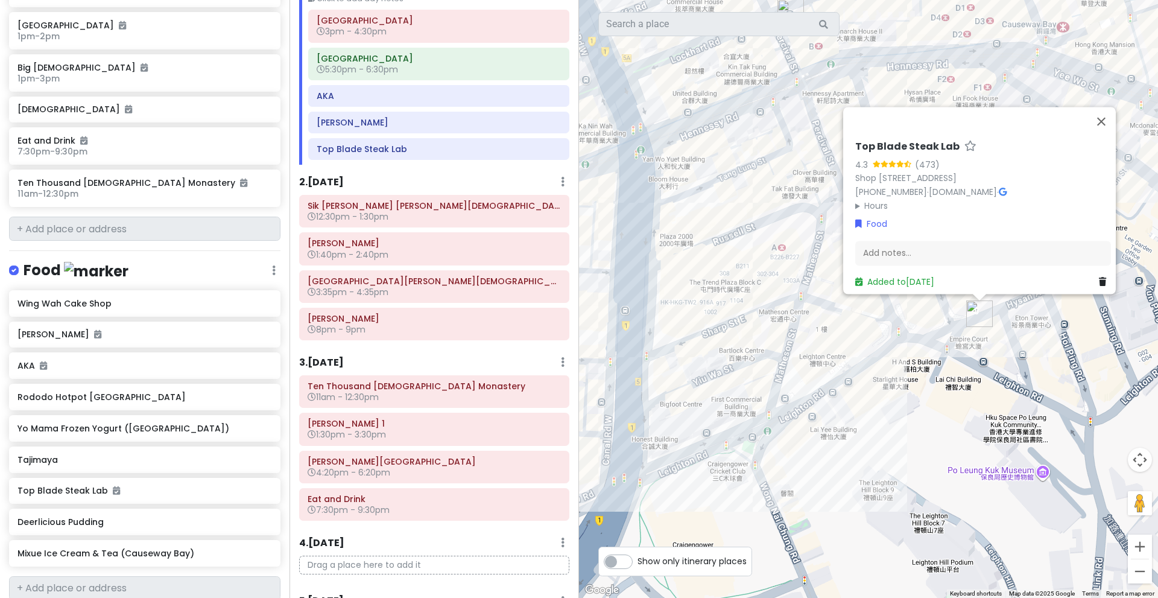
click at [870, 201] on summary "Hours" at bounding box center [983, 205] width 256 height 13
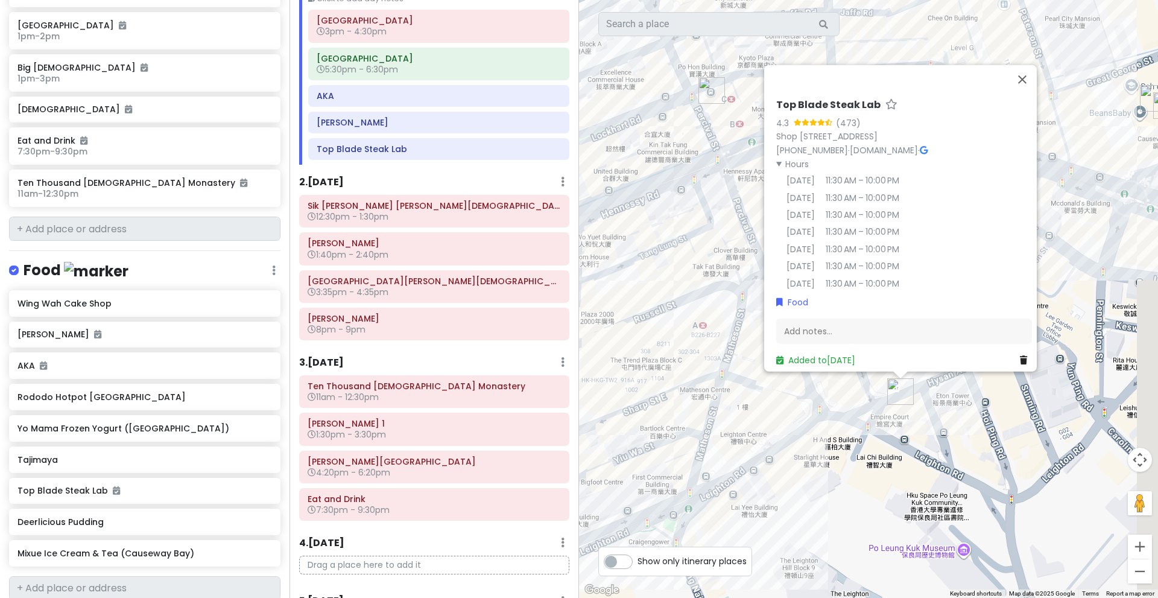
drag, startPoint x: 1036, startPoint y: 331, endPoint x: 925, endPoint y: 440, distance: 155.7
click at [925, 440] on div "Top Blade Steak Lab 4.3 (473) Shop [STREET_ADDRESS] [PHONE_NUMBER] · [DOMAIN_NA…" at bounding box center [868, 299] width 579 height 598
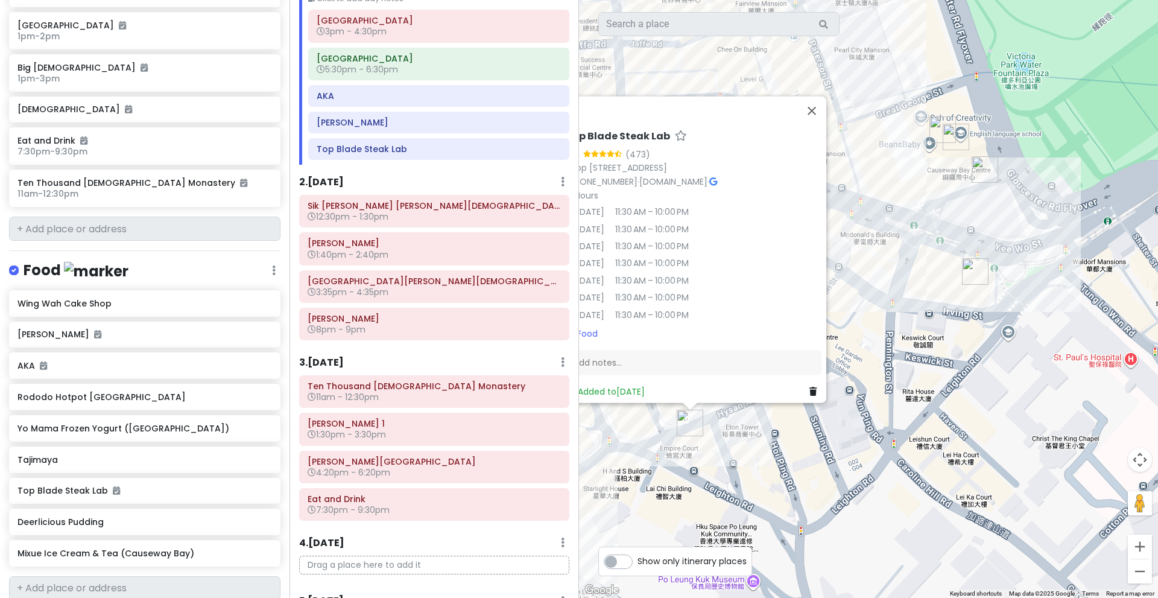
drag, startPoint x: 1089, startPoint y: 406, endPoint x: 951, endPoint y: 368, distance: 142.7
click at [951, 368] on div "Top Blade Steak Lab 4.3 (473) Shop [STREET_ADDRESS] [PHONE_NUMBER] · [DOMAIN_NA…" at bounding box center [868, 299] width 579 height 598
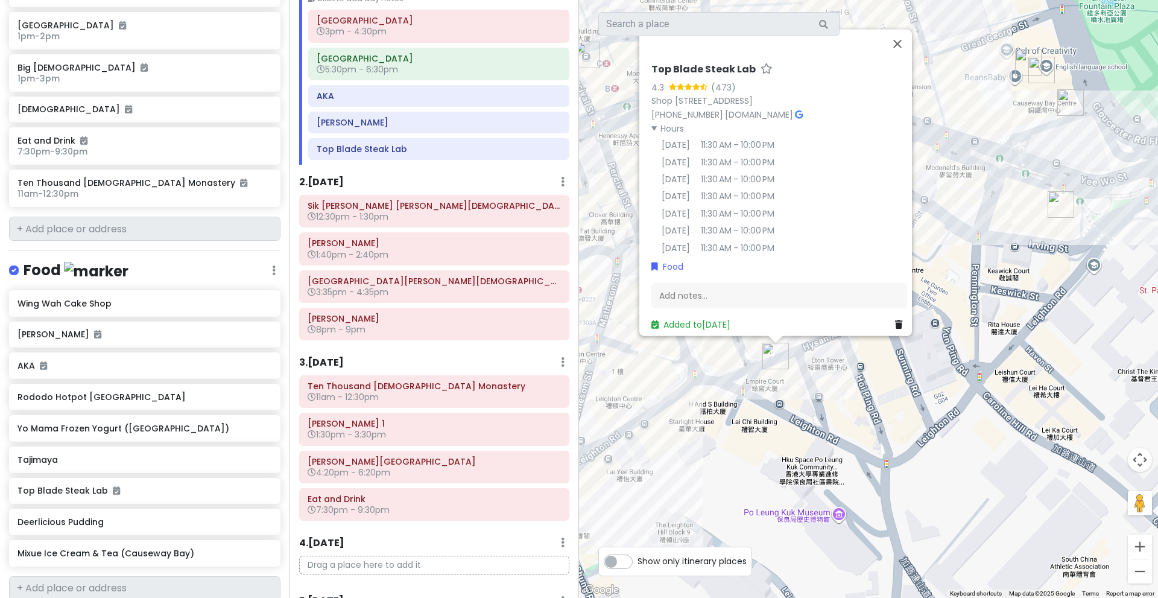
click at [927, 424] on div "Top Blade Steak Lab 4.3 (473) Shop [STREET_ADDRESS] [PHONE_NUMBER] · [DOMAIN_NA…" at bounding box center [868, 299] width 579 height 598
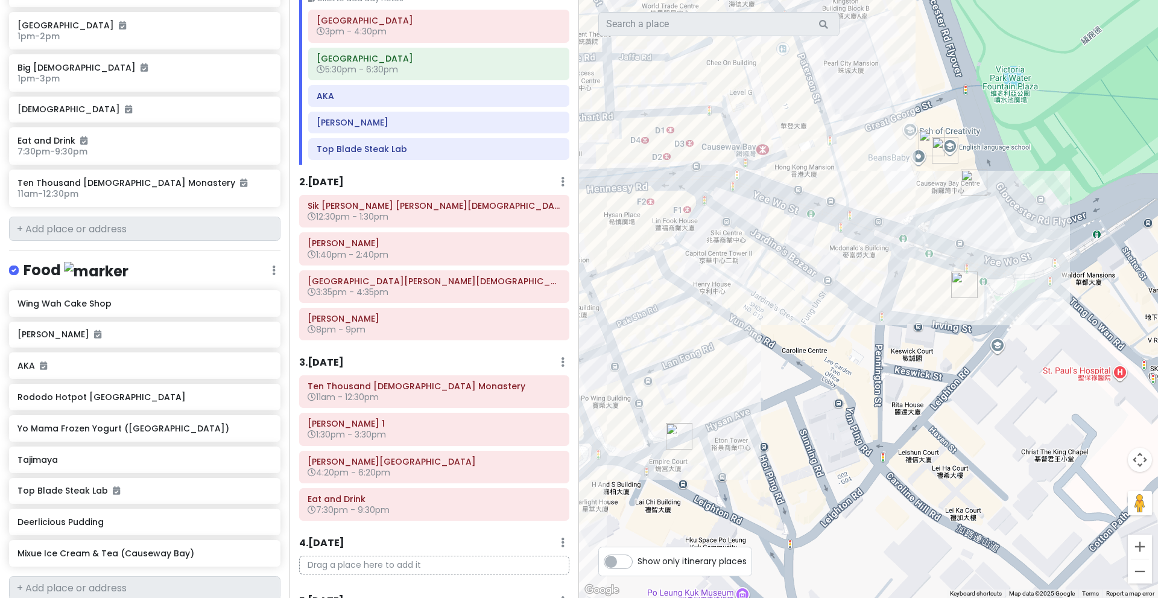
drag, startPoint x: 861, startPoint y: 320, endPoint x: 766, endPoint y: 402, distance: 125.8
click at [766, 402] on div at bounding box center [868, 299] width 579 height 598
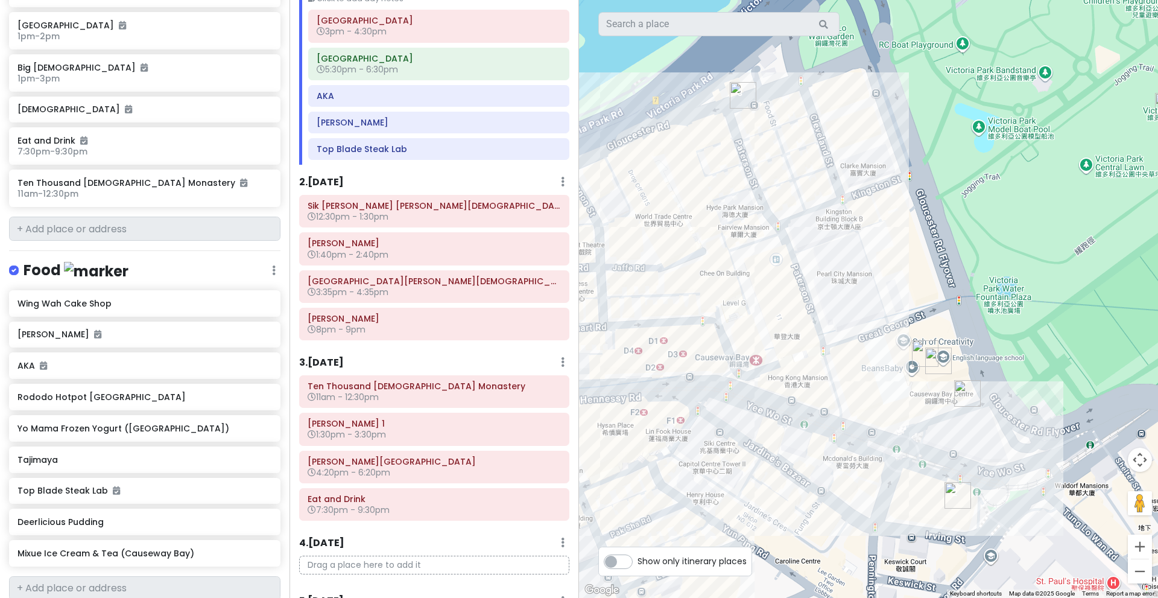
drag, startPoint x: 785, startPoint y: 153, endPoint x: 779, endPoint y: 390, distance: 237.8
click at [779, 390] on div at bounding box center [868, 299] width 579 height 598
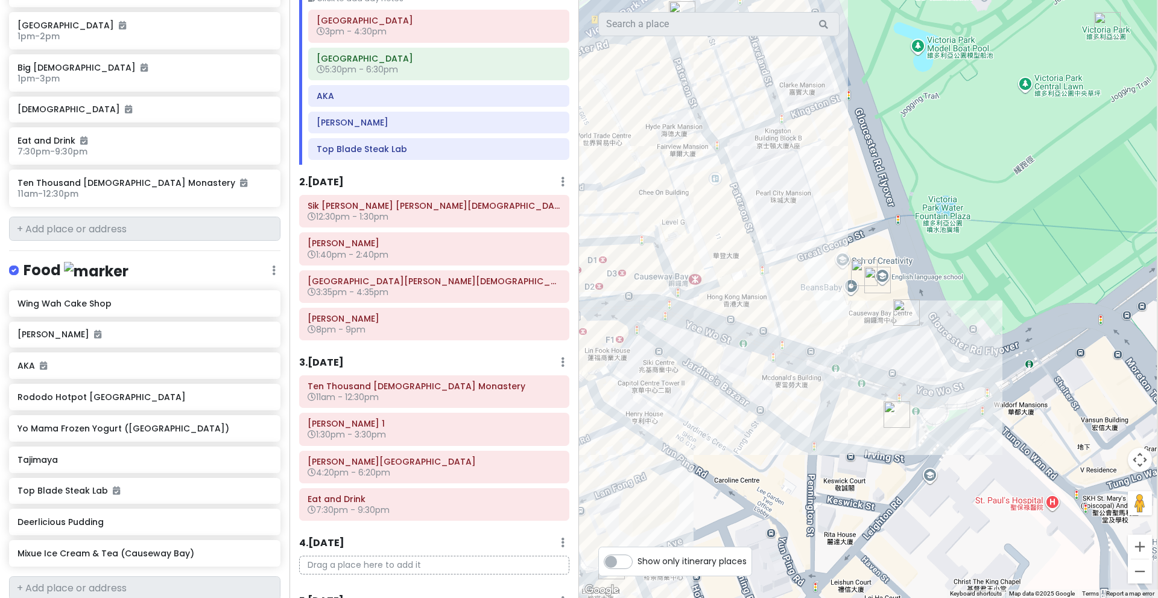
drag, startPoint x: 784, startPoint y: 329, endPoint x: 721, endPoint y: 241, distance: 107.8
click at [721, 241] on div at bounding box center [868, 299] width 579 height 598
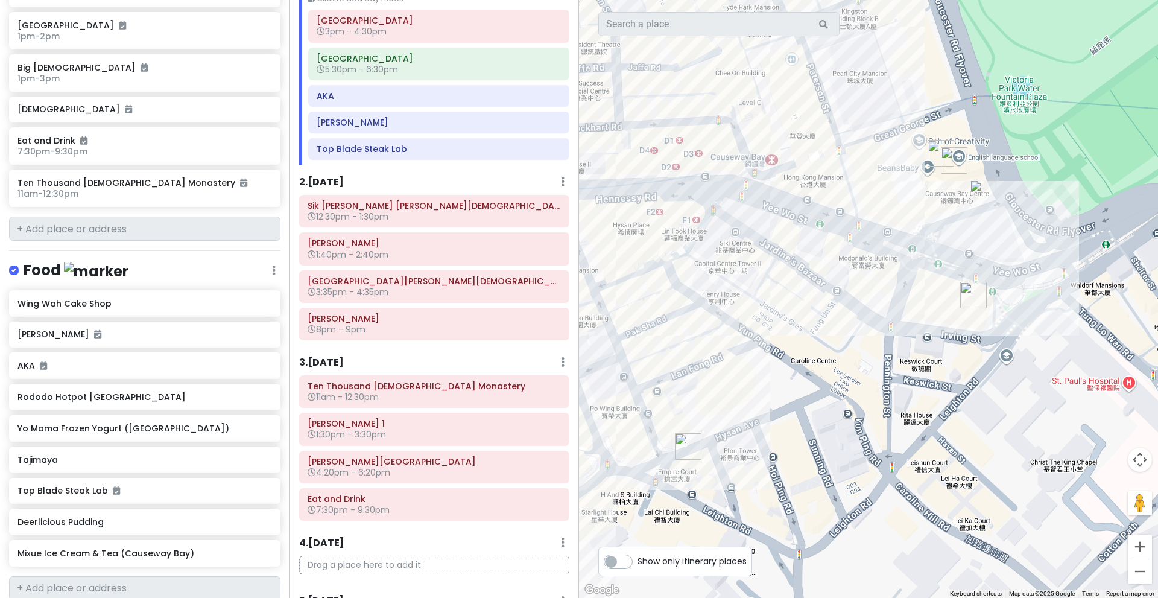
drag, startPoint x: 774, startPoint y: 464, endPoint x: 894, endPoint y: 307, distance: 198.0
click at [894, 307] on div at bounding box center [868, 299] width 579 height 598
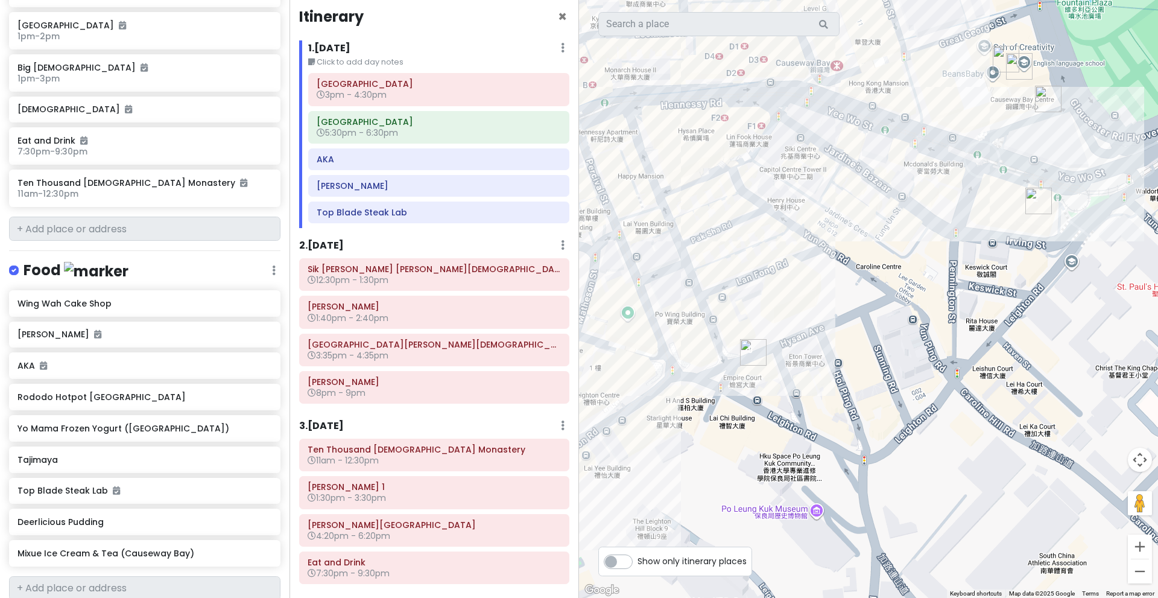
scroll to position [10, 0]
click at [150, 423] on h6 "Yo Mama Frozen Yogurt ([GEOGRAPHIC_DATA])" at bounding box center [140, 428] width 246 height 11
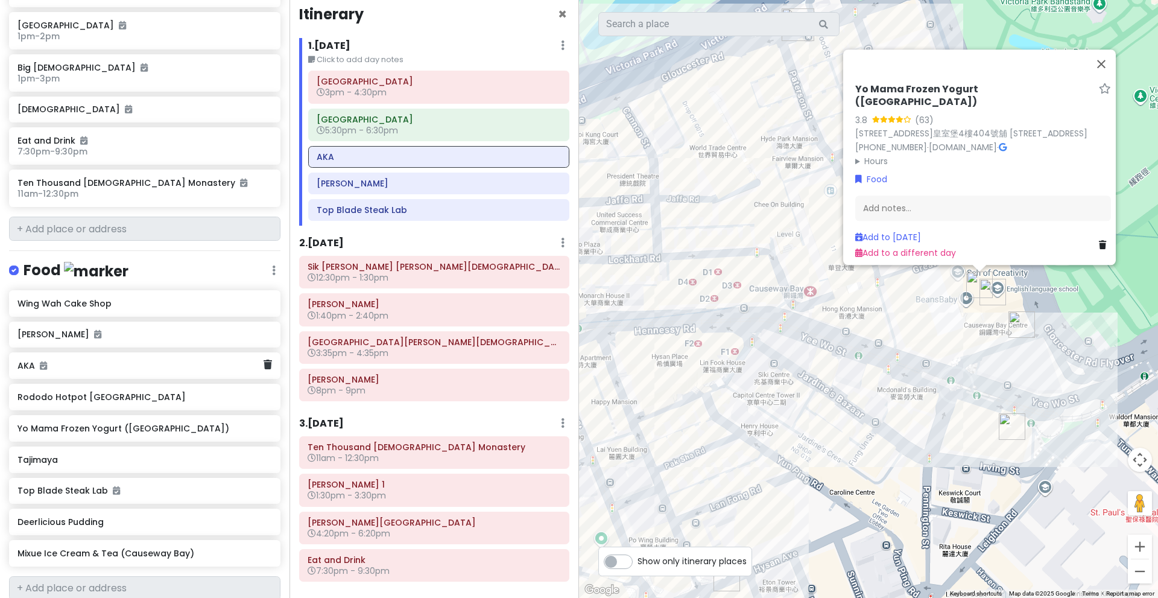
click at [180, 352] on div "AKA" at bounding box center [144, 365] width 271 height 27
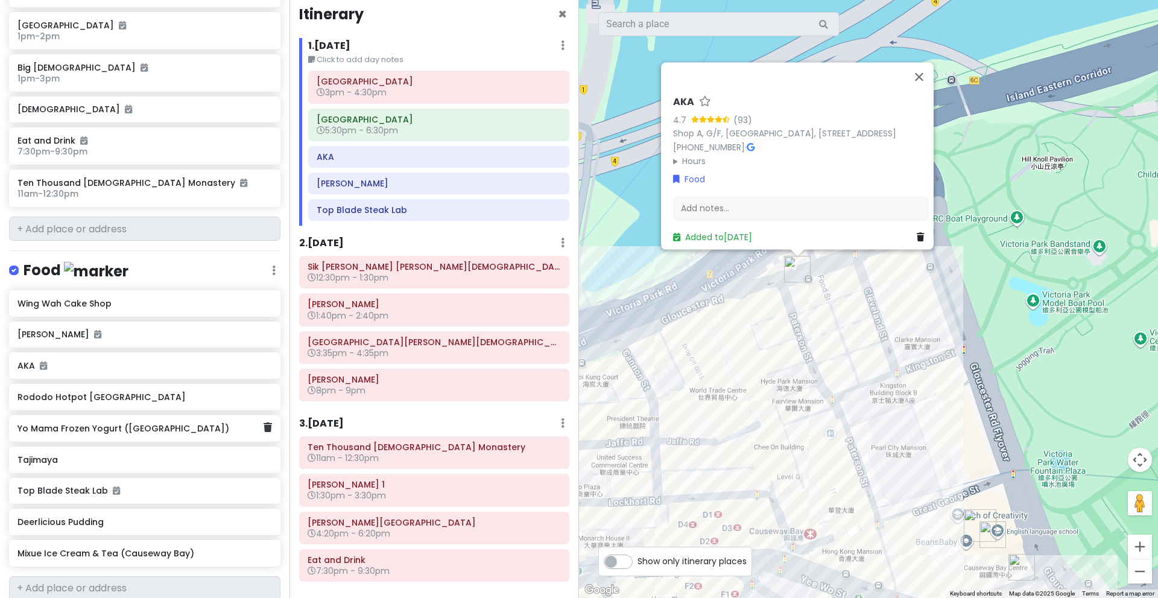
click at [179, 423] on h6 "Yo Mama Frozen Yogurt ([GEOGRAPHIC_DATA])" at bounding box center [140, 428] width 246 height 11
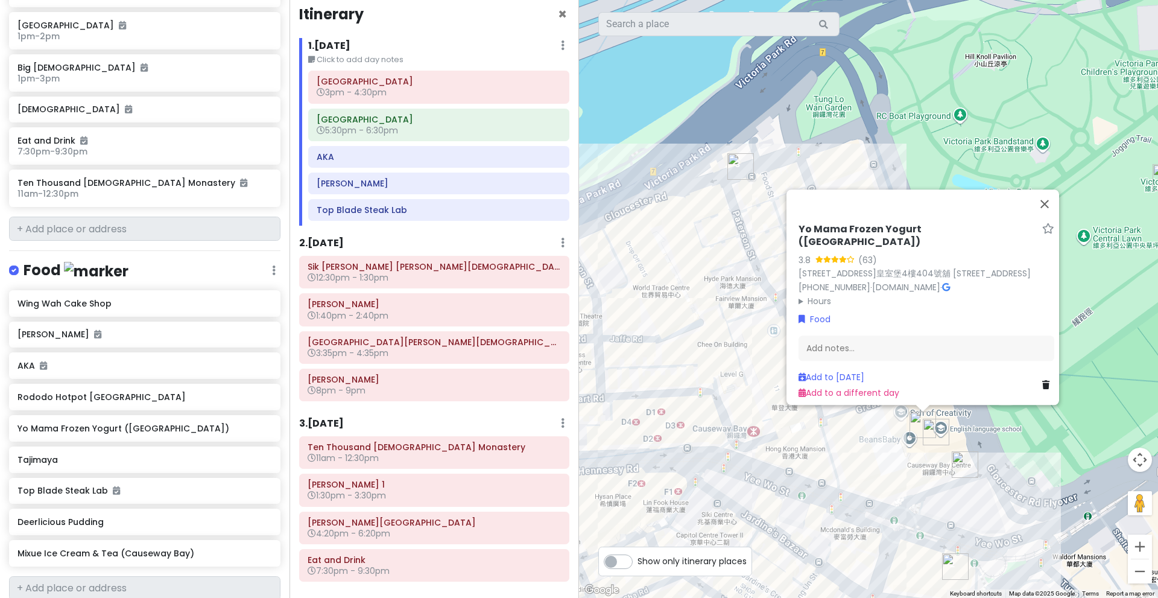
drag, startPoint x: 867, startPoint y: 548, endPoint x: 808, endPoint y: 429, distance: 132.2
click at [808, 429] on div "Yo Mama Frozen Yogurt ([GEOGRAPHIC_DATA]) 3.8 (63) [STREET_ADDRESS]舖 [STREET_AD…" at bounding box center [868, 299] width 579 height 598
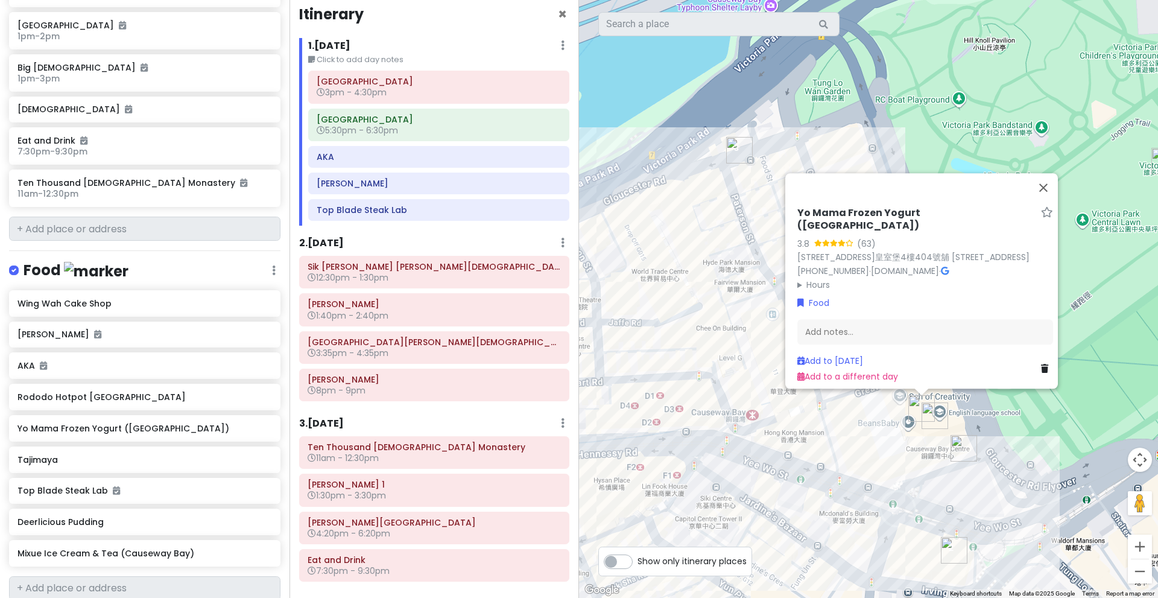
click at [811, 278] on summary "Hours" at bounding box center [925, 283] width 256 height 13
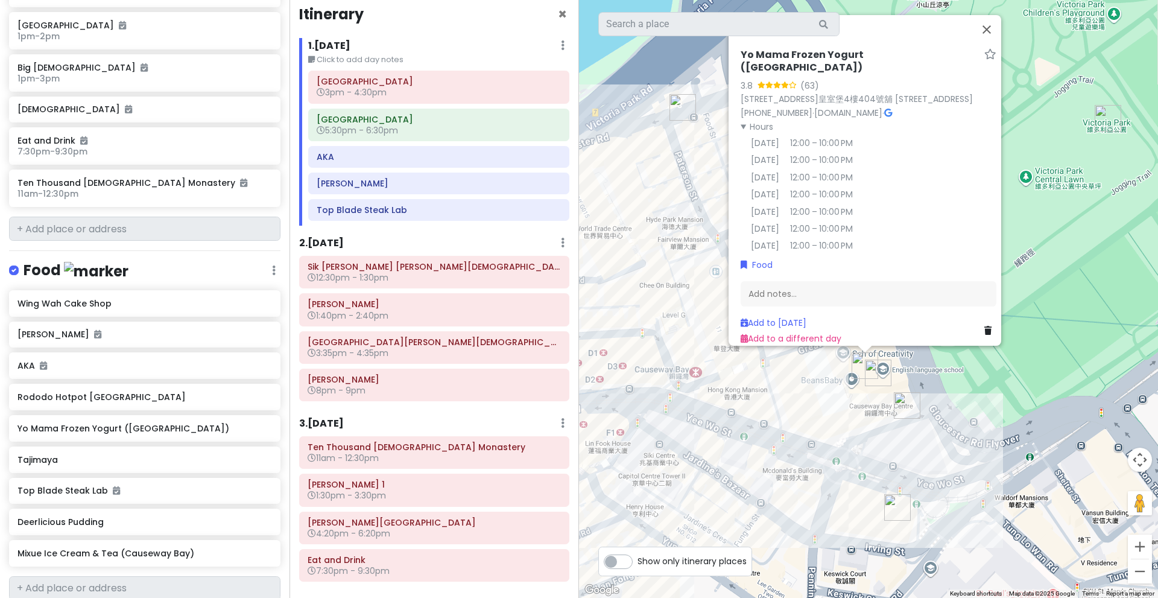
drag, startPoint x: 837, startPoint y: 455, endPoint x: 756, endPoint y: 399, distance: 98.0
click at [756, 399] on div "Yo Mama Frozen Yogurt ([GEOGRAPHIC_DATA]) 3.8 (63) [STREET_ADDRESS]舖 [STREET_AD…" at bounding box center [868, 299] width 579 height 598
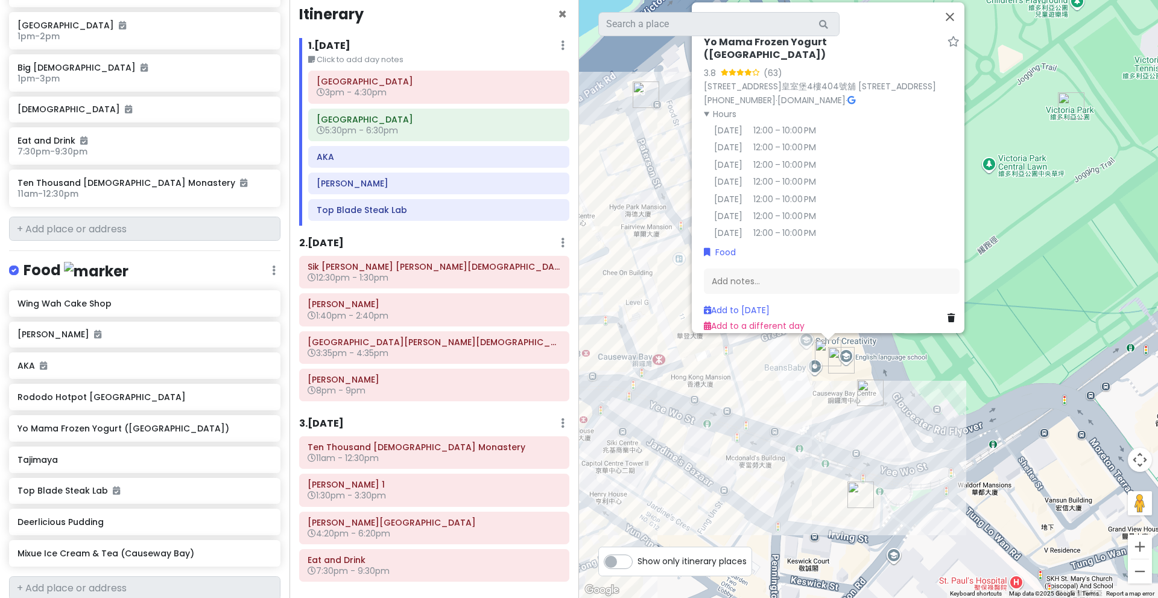
click at [869, 394] on img "Rododo Hotpot Hong Kong" at bounding box center [870, 392] width 27 height 27
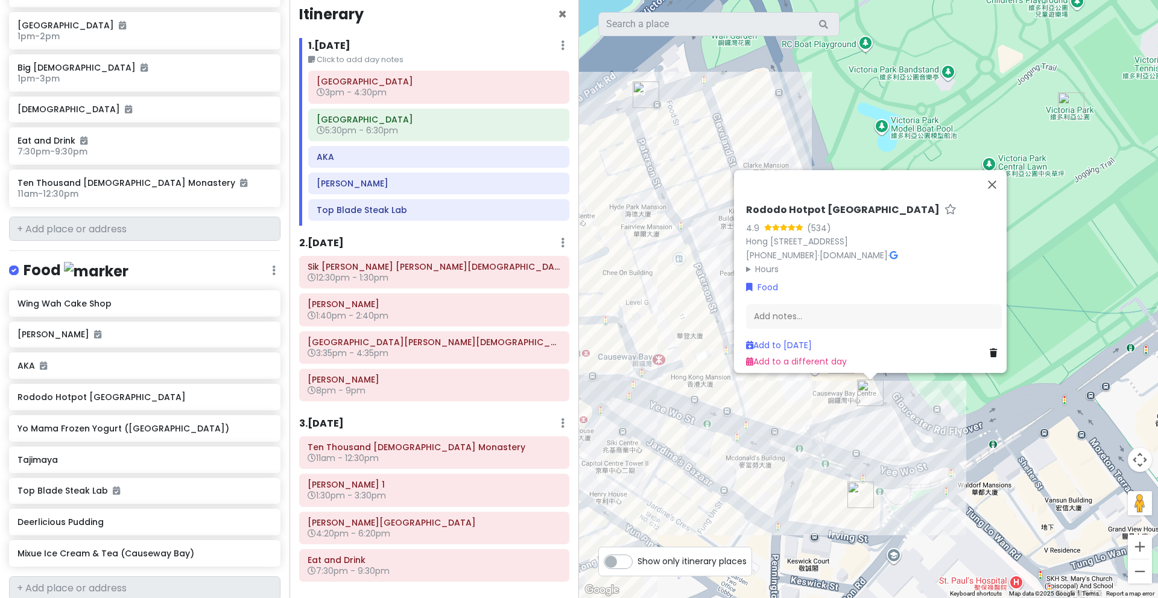
click at [769, 262] on summary "Hours" at bounding box center [874, 268] width 256 height 13
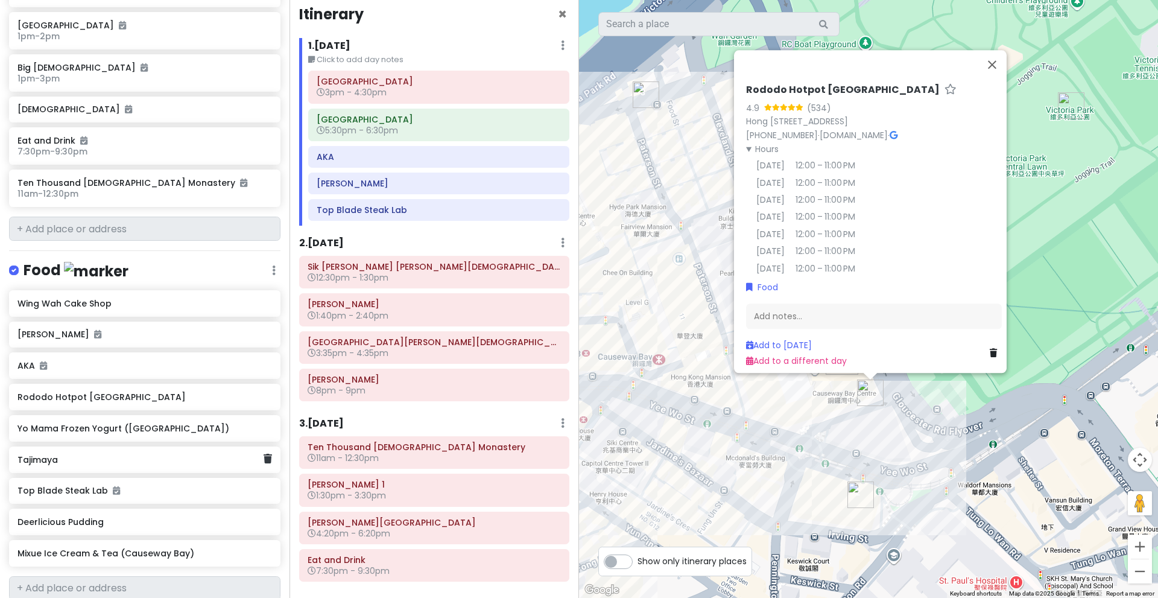
click at [179, 454] on h6 "Tajimaya" at bounding box center [140, 459] width 246 height 11
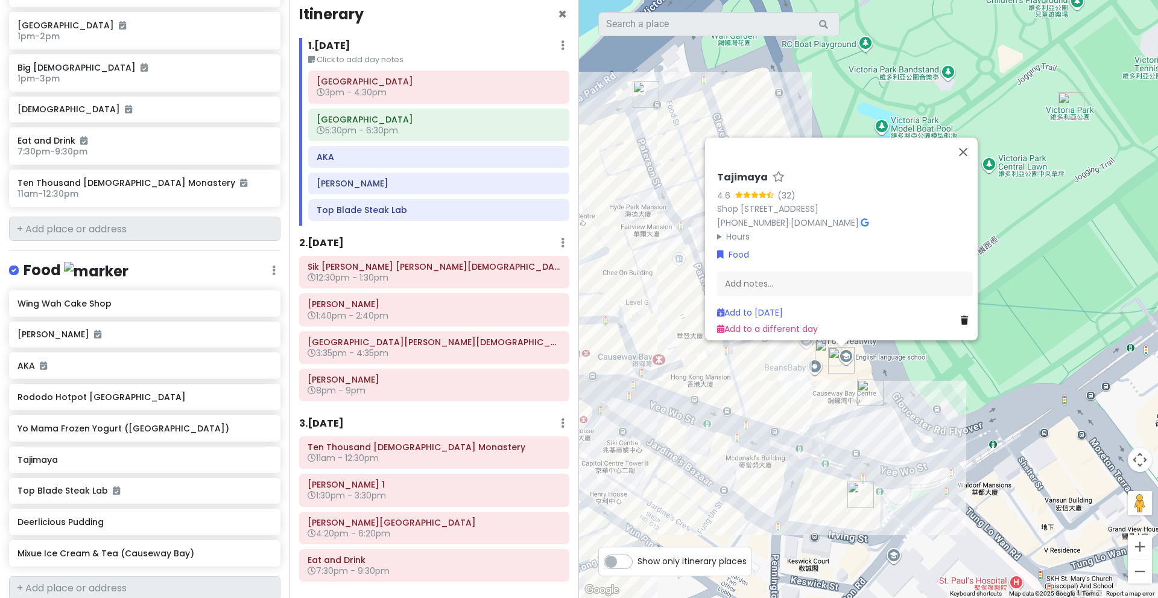
click at [869, 396] on img "Rododo Hotpot Hong Kong" at bounding box center [870, 392] width 27 height 27
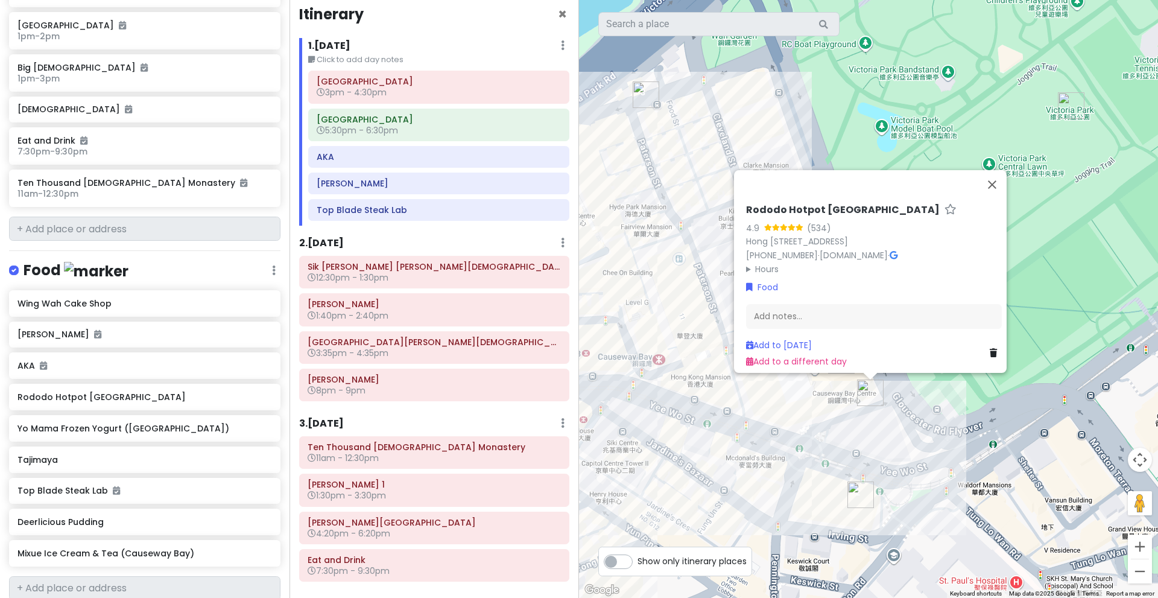
click at [913, 426] on div "Rododo Hotpot [GEOGRAPHIC_DATA] 4.9 (534) [GEOGRAPHIC_DATA], [GEOGRAPHIC_DATA]+…" at bounding box center [868, 299] width 579 height 598
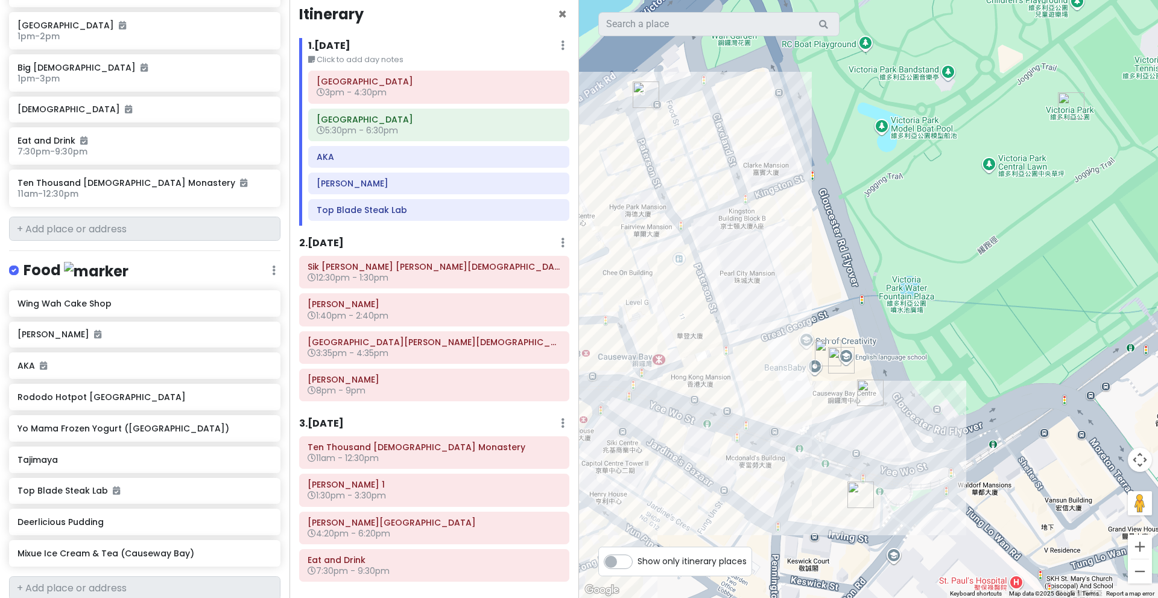
click at [839, 357] on img "Tajimaya" at bounding box center [841, 360] width 27 height 27
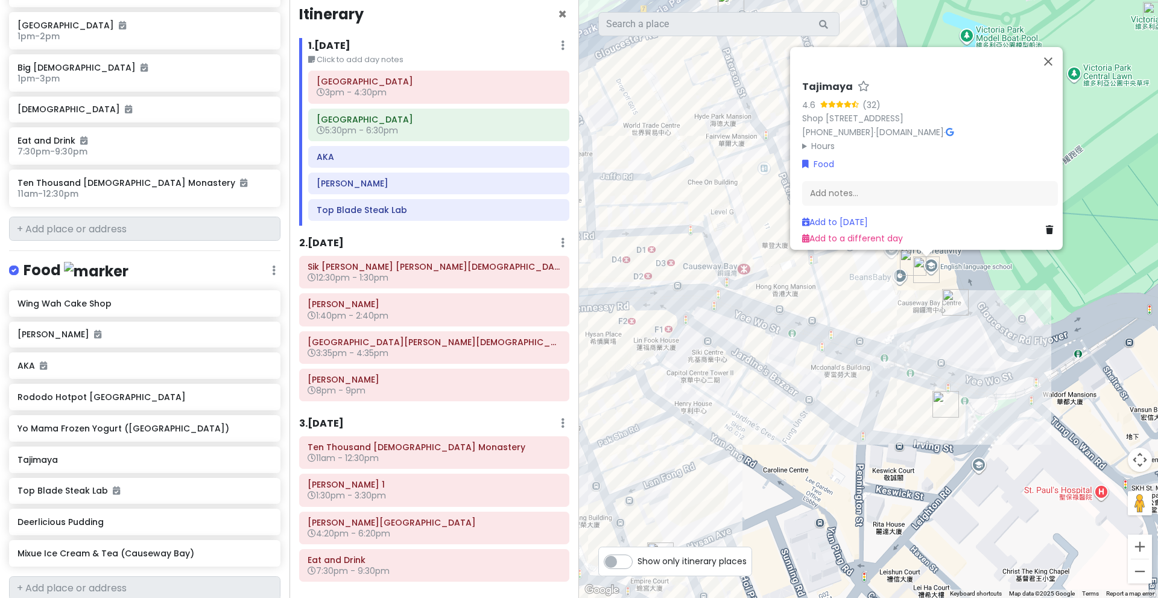
drag, startPoint x: 747, startPoint y: 467, endPoint x: 838, endPoint y: 370, distance: 133.6
click at [838, 370] on div "Tajimaya 4.6 (32) Shop [STREET_ADDRESS] [PHONE_NUMBER] · [DOMAIN_NAME] · Hours …" at bounding box center [868, 299] width 579 height 598
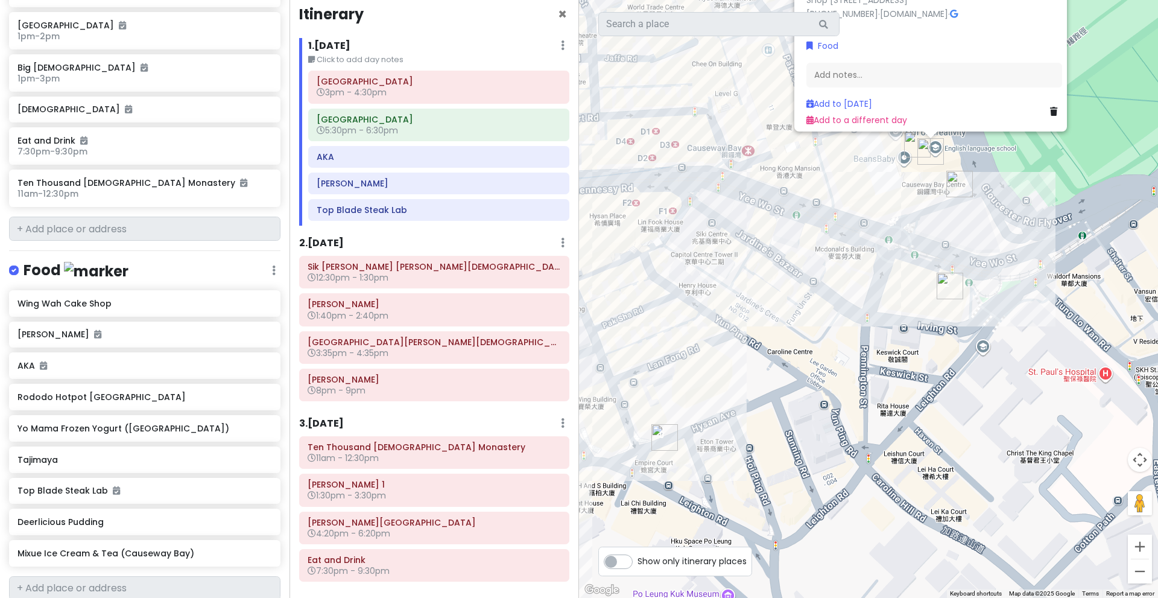
drag, startPoint x: 779, startPoint y: 523, endPoint x: 782, endPoint y: 398, distance: 124.9
click at [782, 398] on div "Tajimaya 4.6 (32) Shop [STREET_ADDRESS] [PHONE_NUMBER] · [DOMAIN_NAME] · Hours …" at bounding box center [868, 299] width 579 height 598
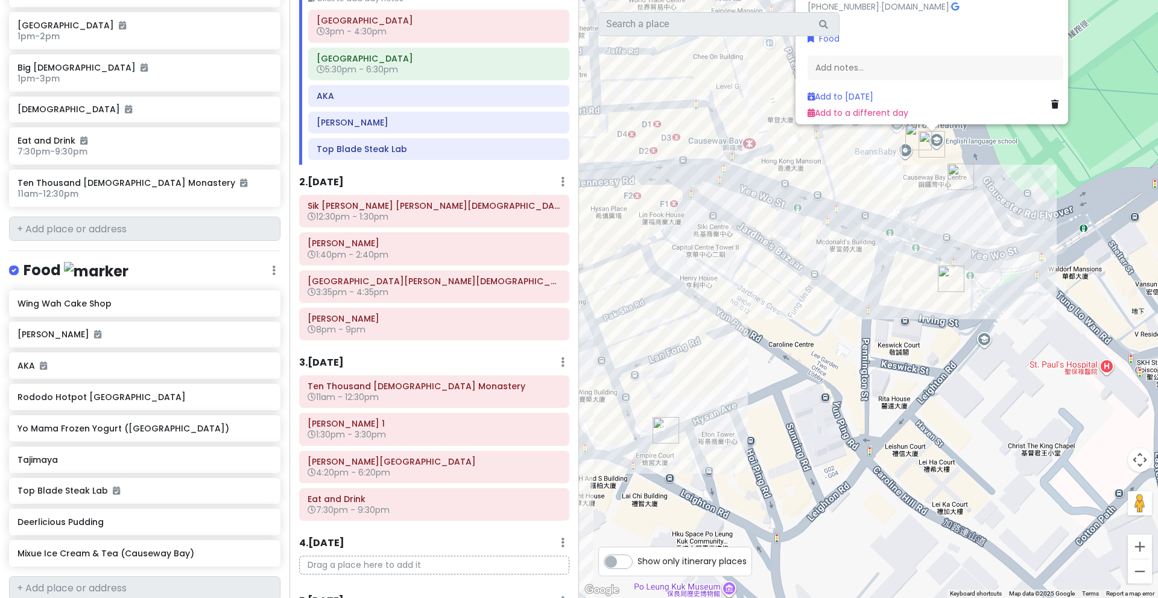
scroll to position [73, 0]
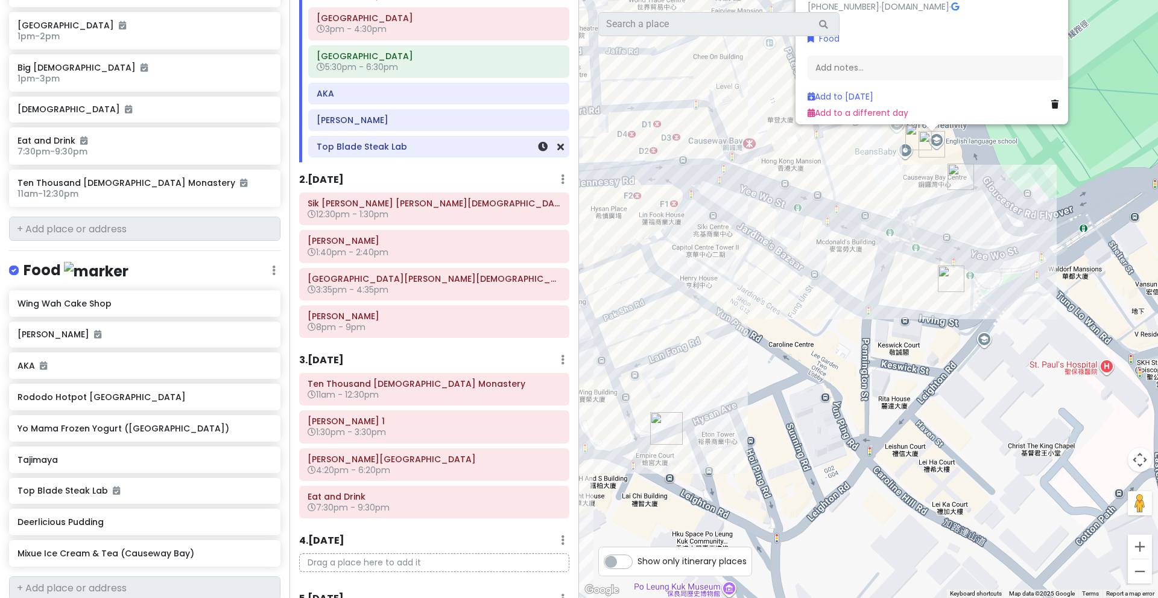
click at [487, 145] on h6 "Top Blade Steak Lab" at bounding box center [439, 146] width 244 height 11
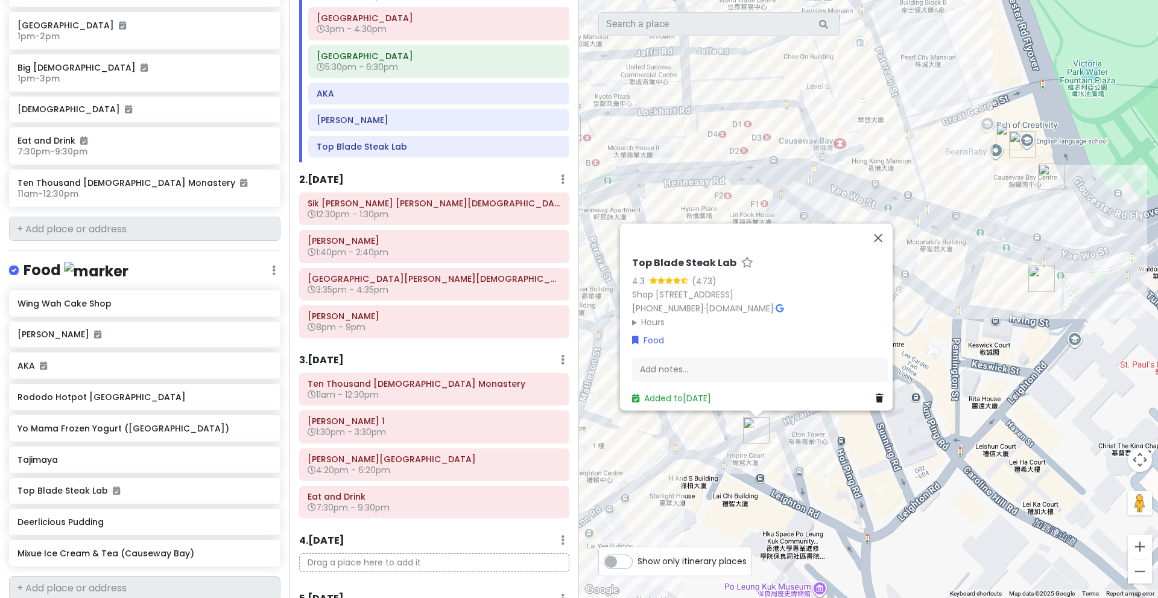
click at [650, 321] on summary "Hours" at bounding box center [760, 321] width 256 height 13
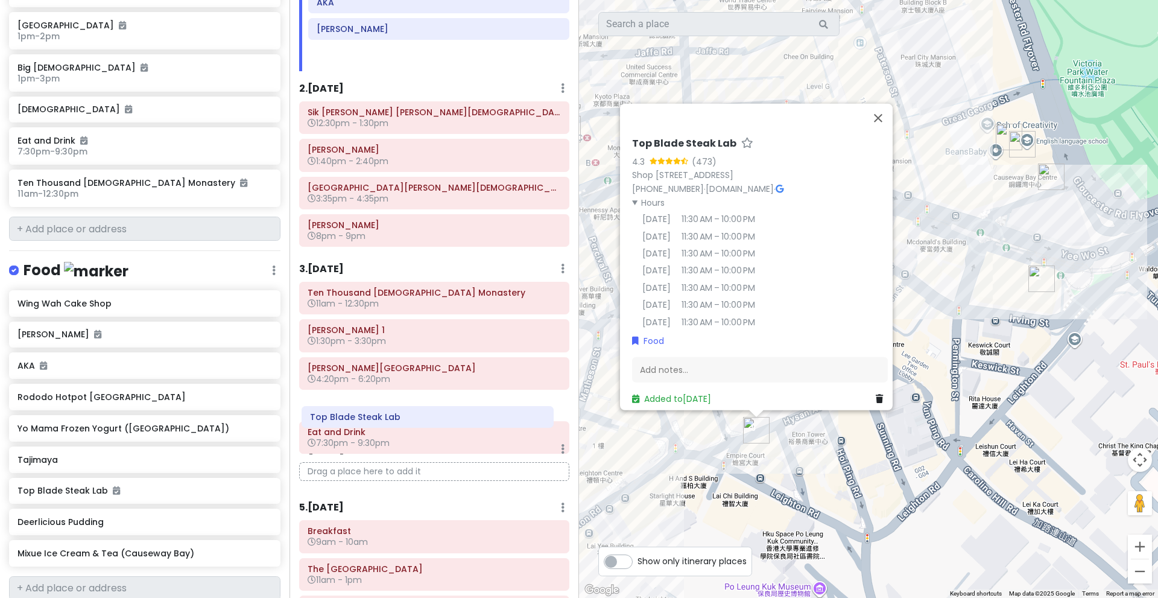
scroll to position [165, 0]
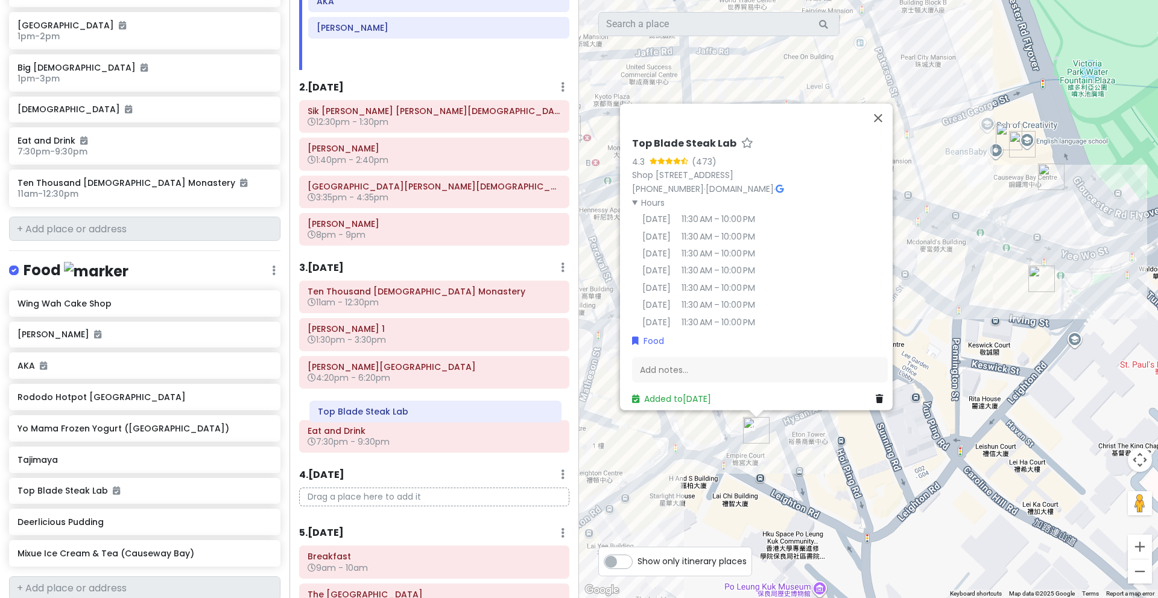
drag, startPoint x: 468, startPoint y: 145, endPoint x: 469, endPoint y: 410, distance: 264.8
click at [469, 410] on div "Itinerary × 1 . [DATE] Edit Day Notes Delete Day Click to add day notes [GEOGRA…" at bounding box center [435, 299] width 290 height 598
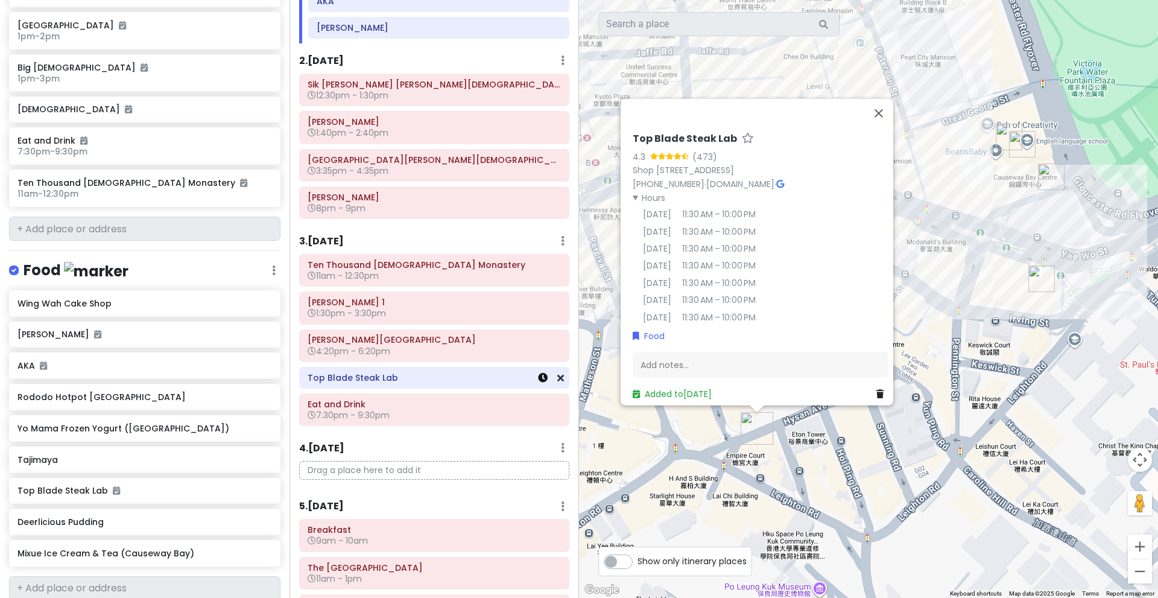
click at [538, 377] on icon at bounding box center [543, 378] width 10 height 10
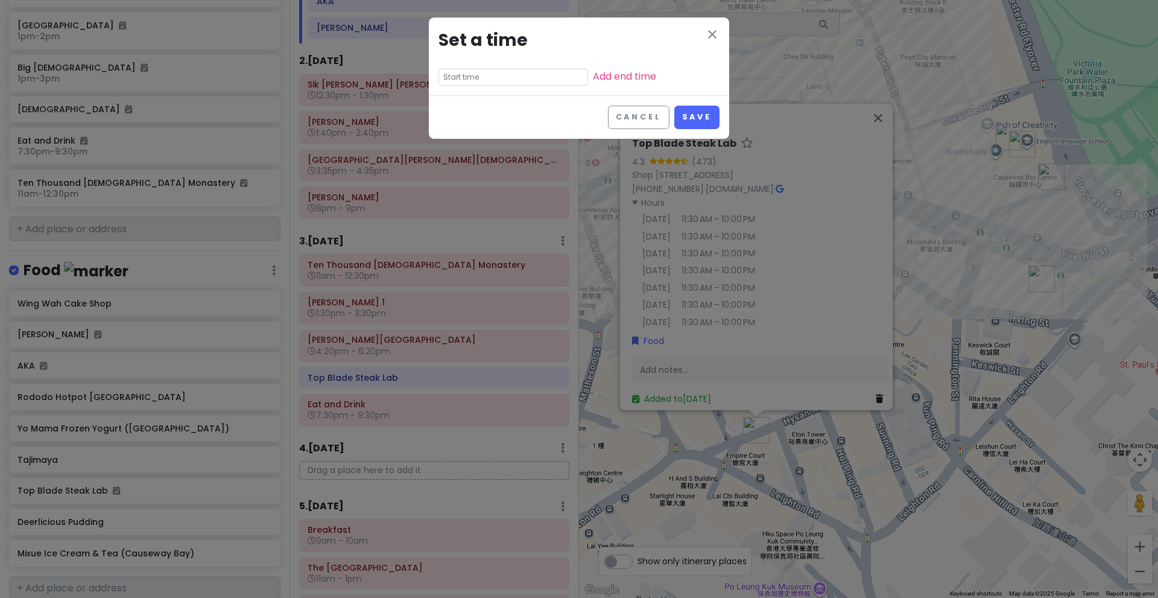
click at [492, 75] on input "text" at bounding box center [514, 77] width 150 height 17
click at [461, 122] on li "08" at bounding box center [455, 123] width 33 height 14
type input "8:05 pm"
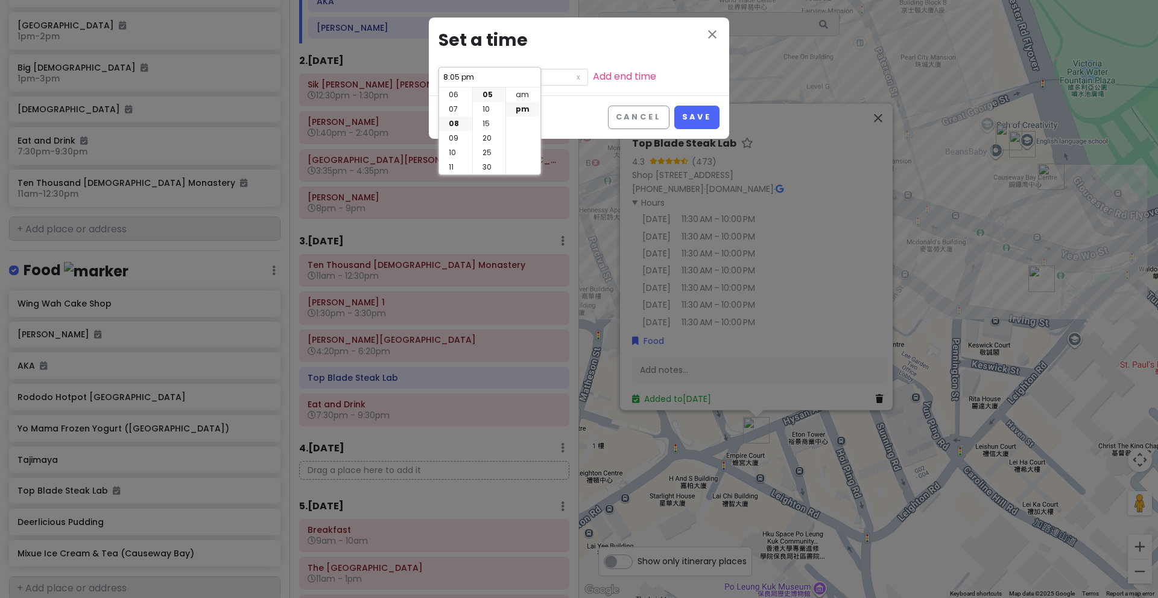
scroll to position [0, 0]
click at [493, 99] on li "00" at bounding box center [489, 94] width 33 height 14
type input "8:00 pm"
click at [573, 89] on div "close Set a time 8:00 pm Add end time" at bounding box center [579, 56] width 300 height 78
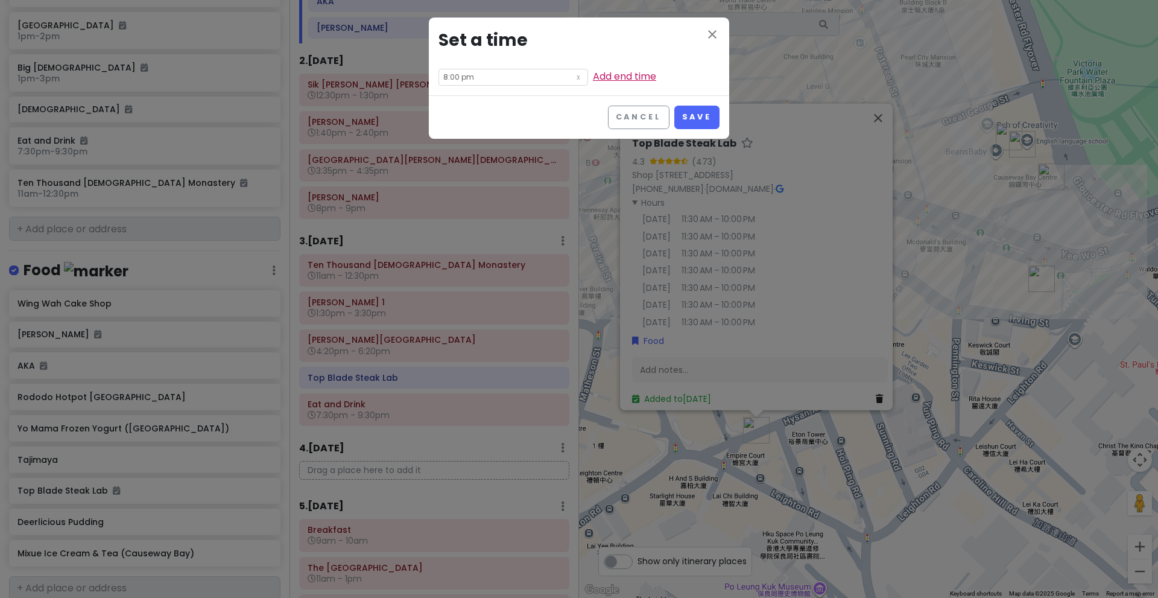
click at [593, 75] on link "Add end time" at bounding box center [624, 76] width 63 height 14
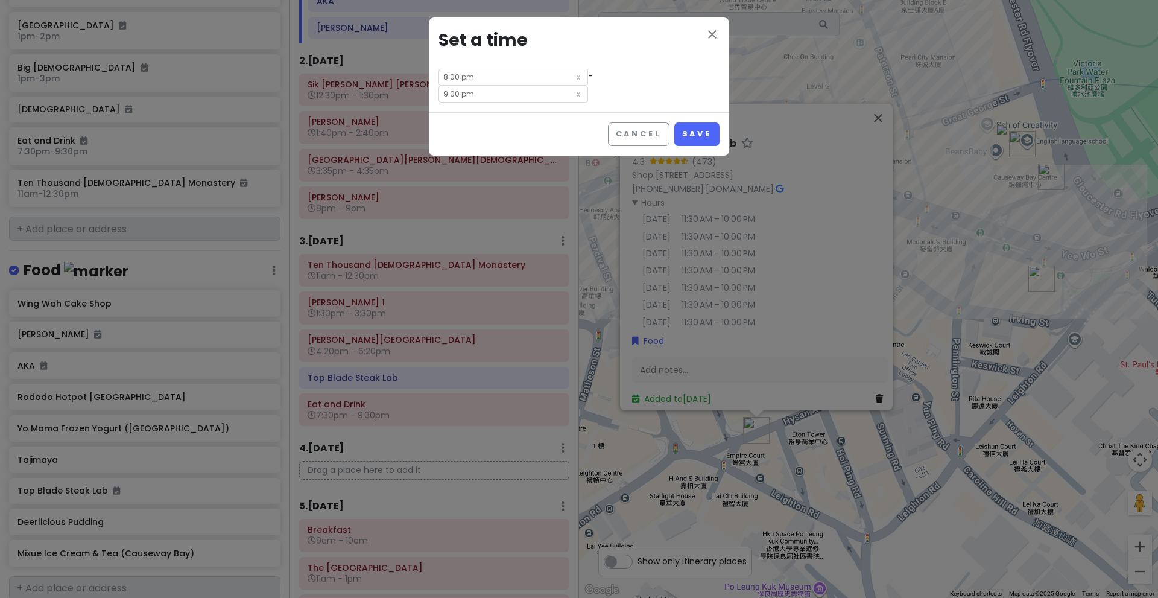
click at [588, 86] on input "9:00 pm" at bounding box center [514, 94] width 150 height 17
click at [601, 154] on li "30" at bounding box center [600, 157] width 33 height 14
type input "9:30 pm"
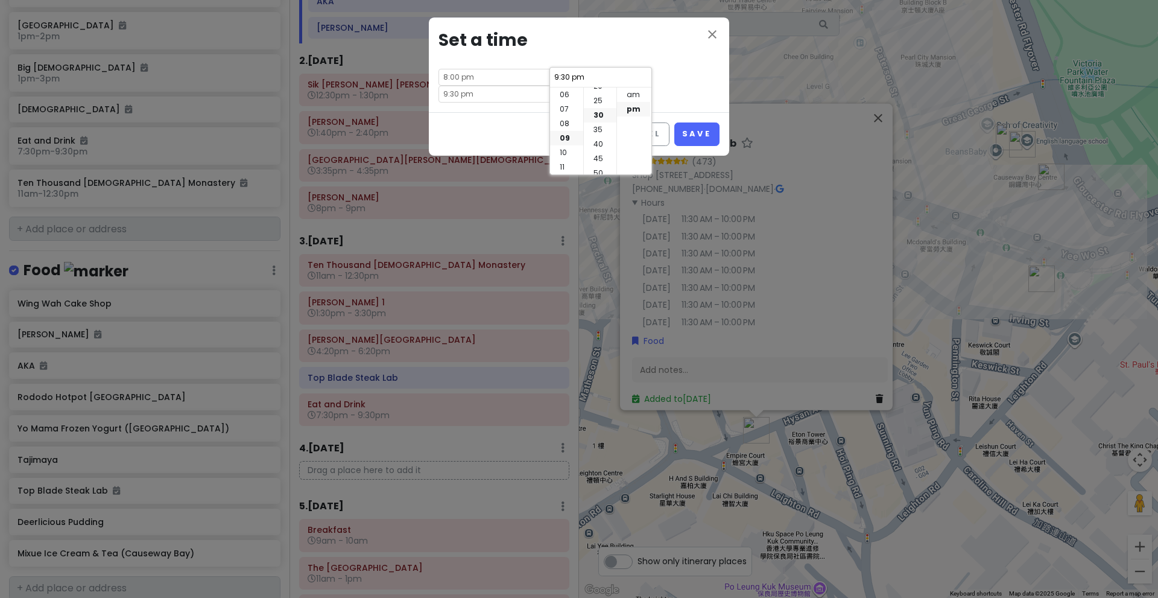
scroll to position [87, 0]
click at [671, 88] on div "close Set a time 8:00 pm - 9:30 pm" at bounding box center [579, 64] width 300 height 95
click at [683, 122] on button "Save" at bounding box center [696, 134] width 45 height 24
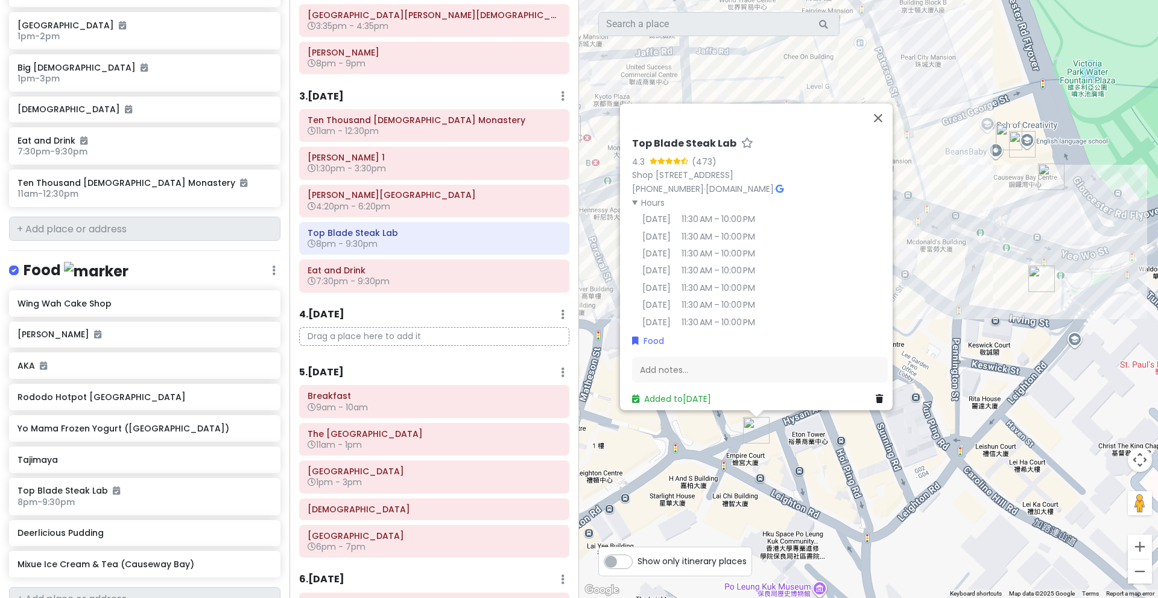
scroll to position [306, 0]
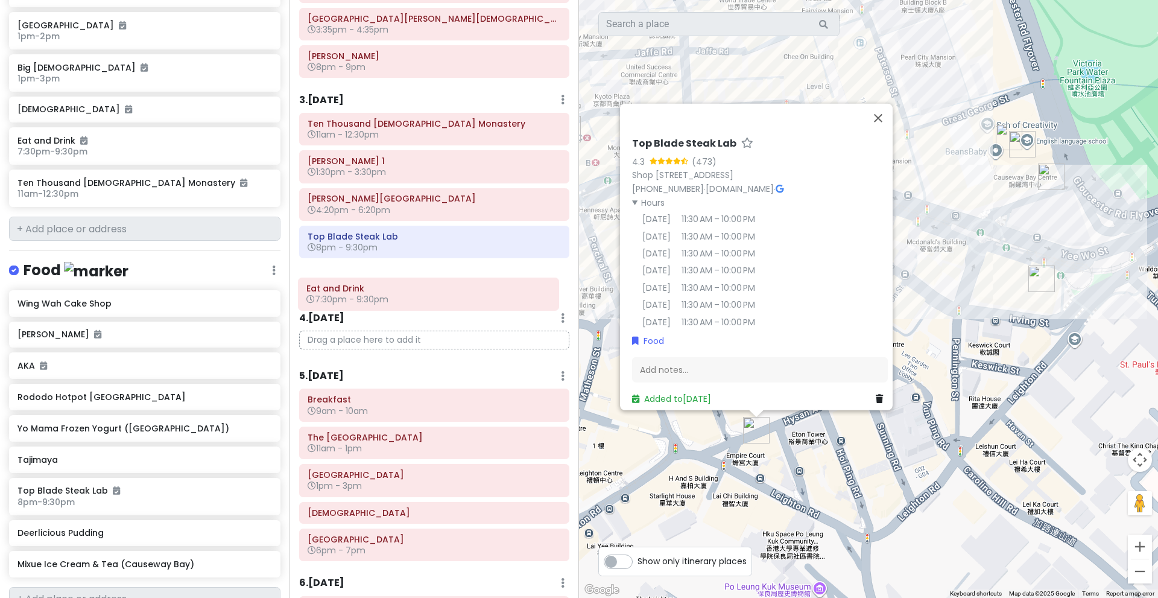
drag, startPoint x: 440, startPoint y: 277, endPoint x: 439, endPoint y: 291, distance: 14.5
click at [439, 291] on div "Ten Thousand Buddhas Monastery 11am - 12:30pm Nina Mall 1 1:30pm - 3:30pm [PERS…" at bounding box center [434, 207] width 288 height 188
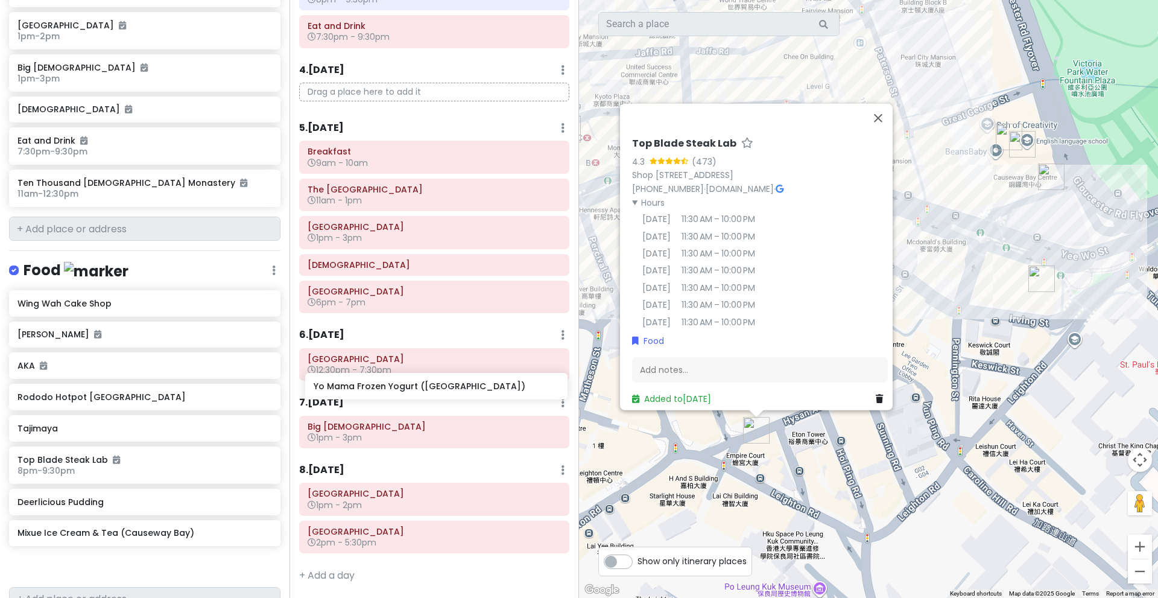
scroll to position [569, 0]
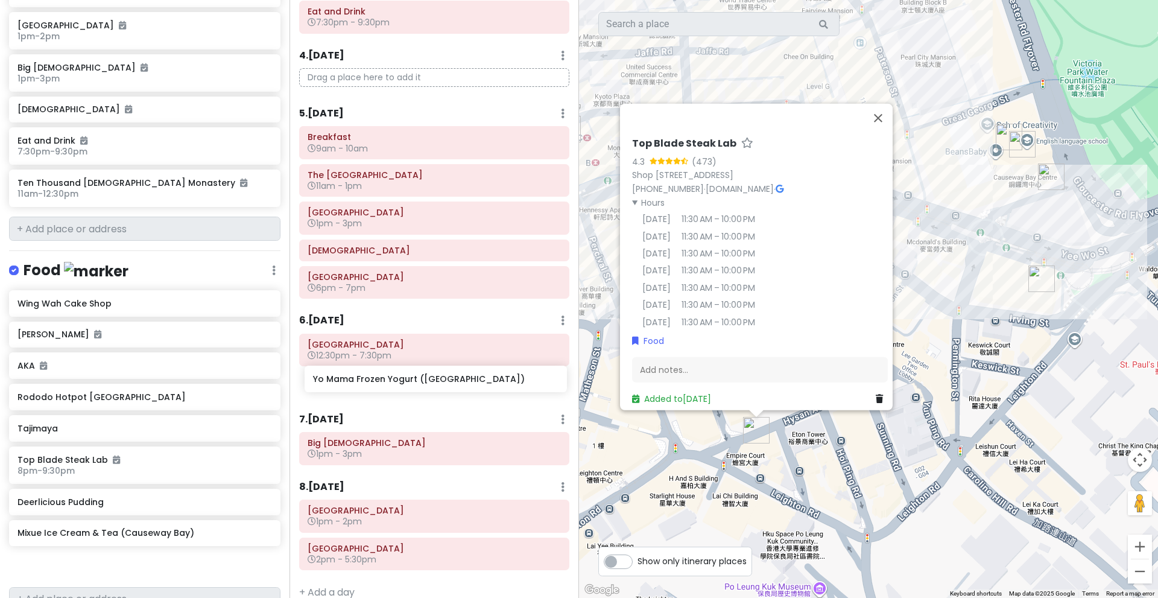
drag, startPoint x: 156, startPoint y: 398, endPoint x: 450, endPoint y: 384, distance: 294.7
click at [450, 384] on div "Hong Kong Trip Private Change Dates Make a Copy Delete Trip Go Pro ⚡️ Give Feed…" at bounding box center [579, 299] width 1158 height 598
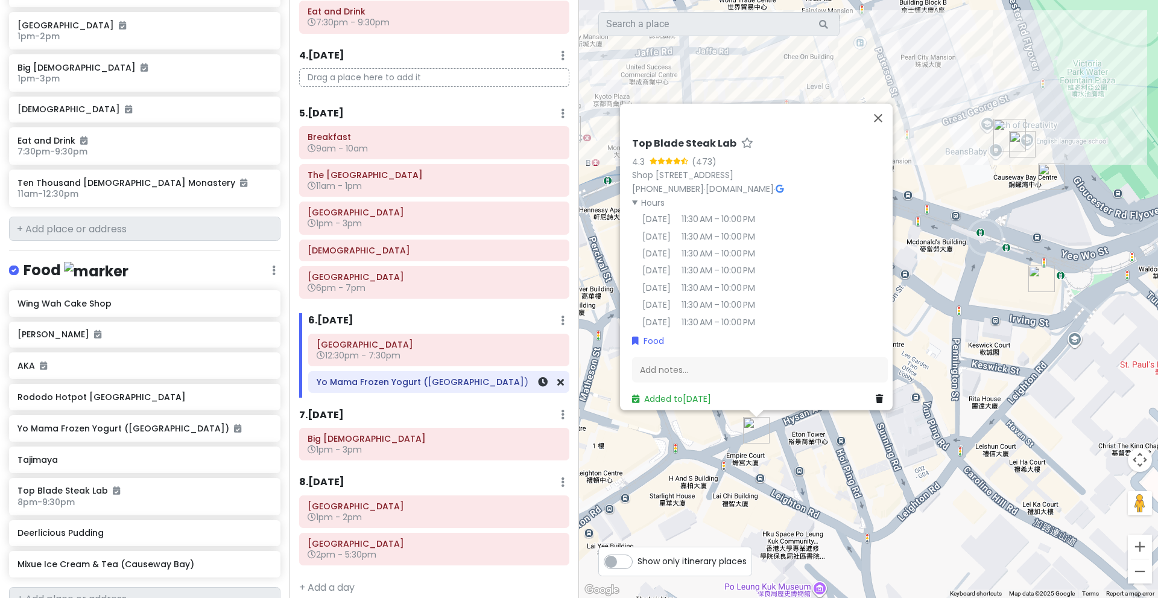
click at [524, 387] on div at bounding box center [544, 382] width 40 height 21
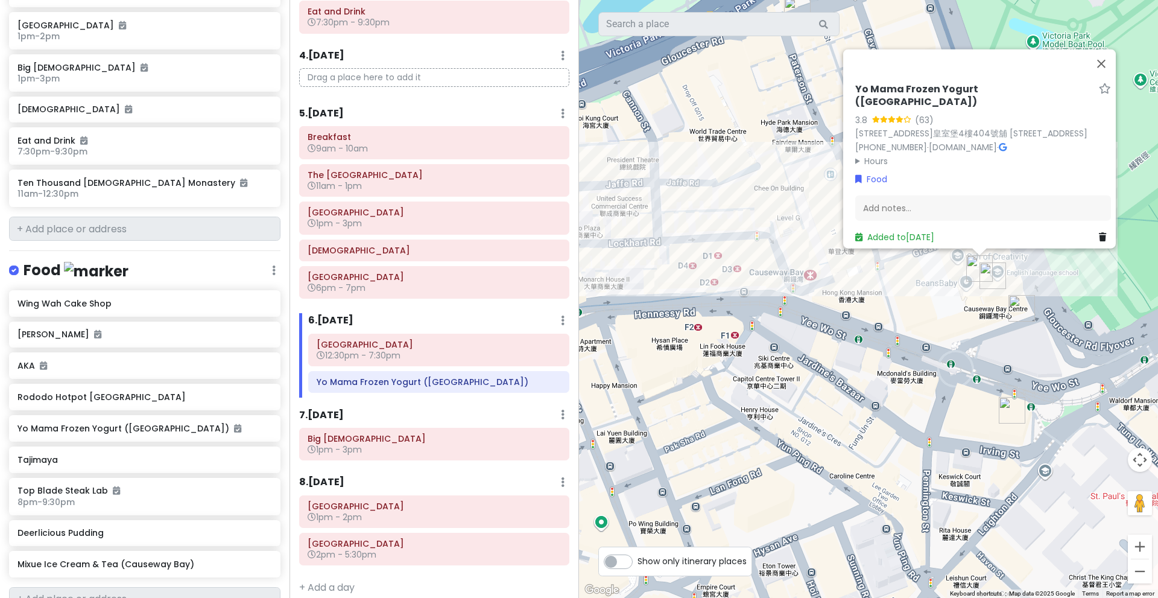
click at [878, 156] on summary "Hours" at bounding box center [983, 160] width 256 height 13
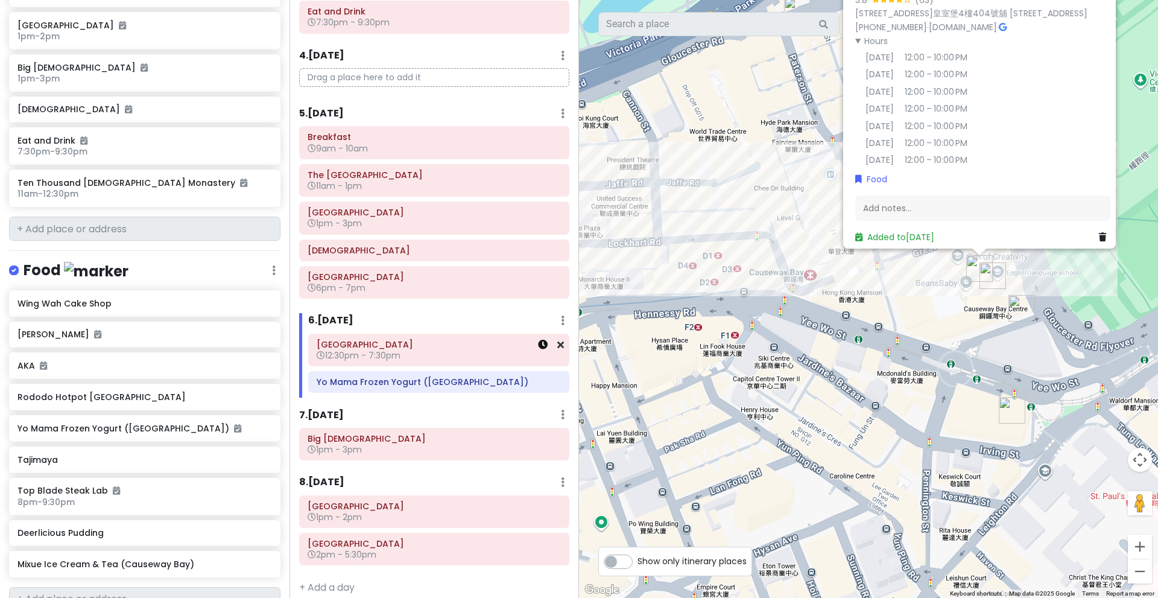
click at [538, 346] on icon at bounding box center [543, 345] width 10 height 10
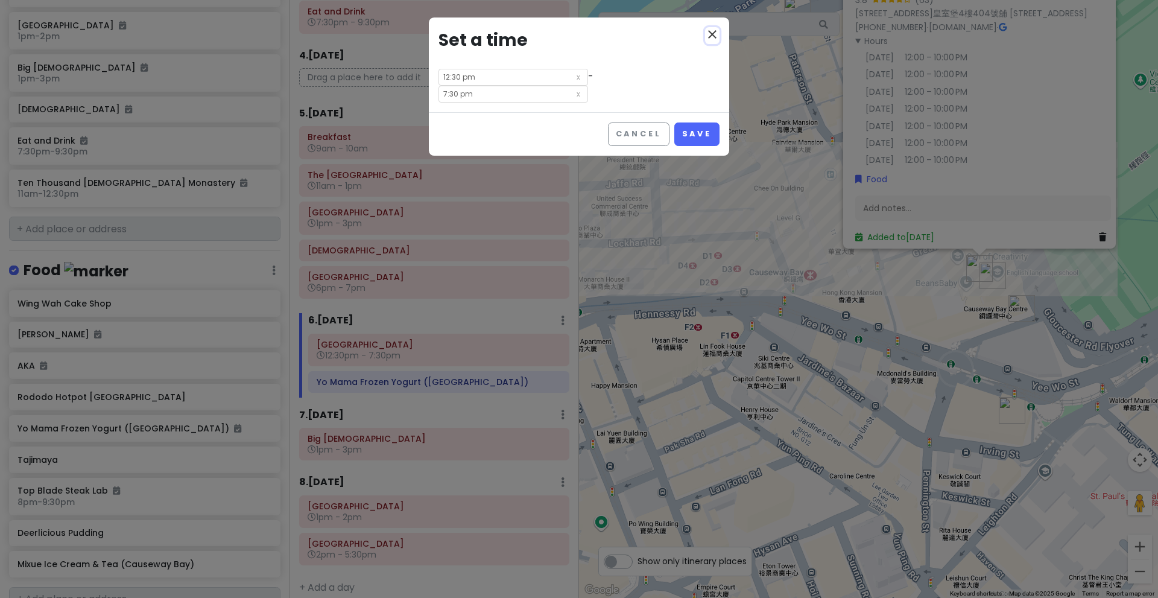
click at [710, 37] on icon "close" at bounding box center [712, 34] width 14 height 14
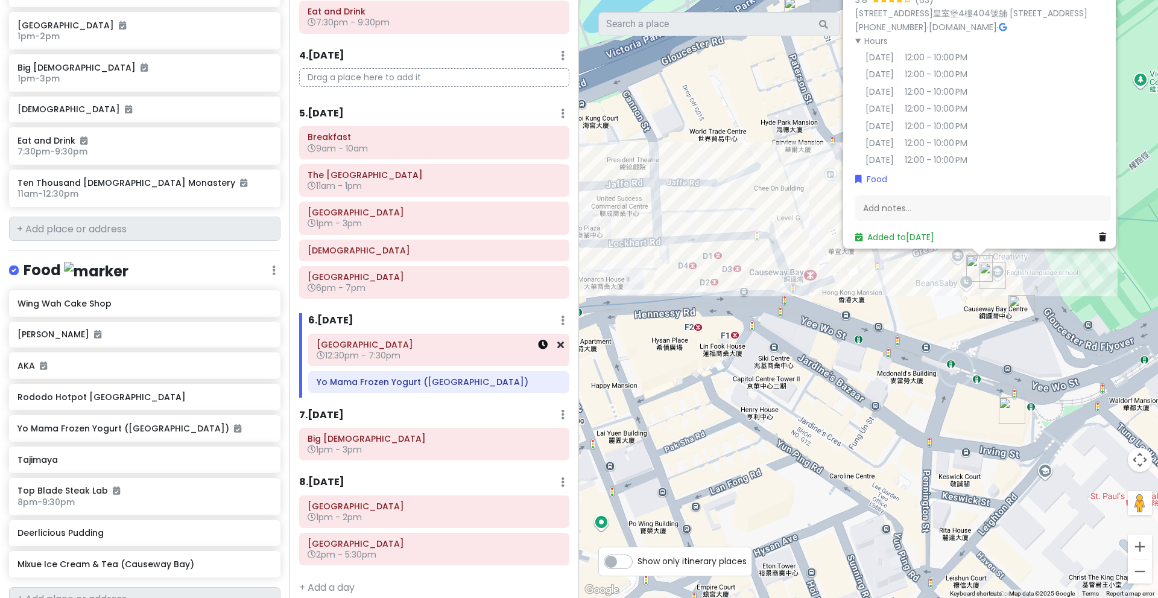
click at [538, 344] on icon at bounding box center [543, 345] width 10 height 10
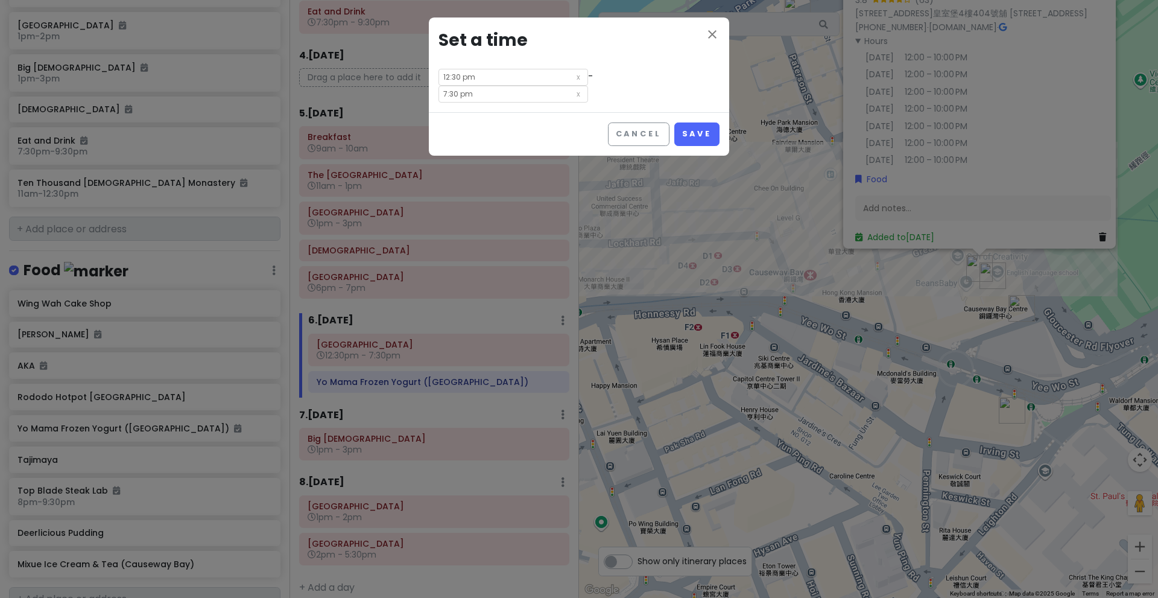
click at [567, 86] on input "7:30 pm" at bounding box center [514, 94] width 150 height 17
click at [568, 96] on li "06" at bounding box center [566, 94] width 33 height 14
type input "6:30 pm"
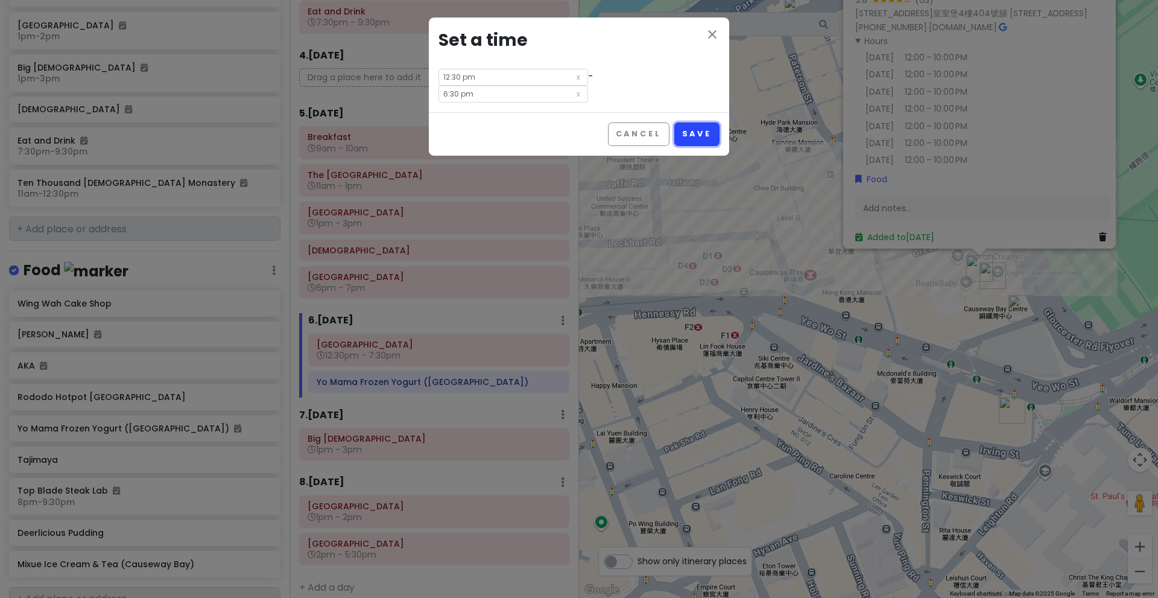
click at [691, 122] on button "Save" at bounding box center [696, 134] width 45 height 24
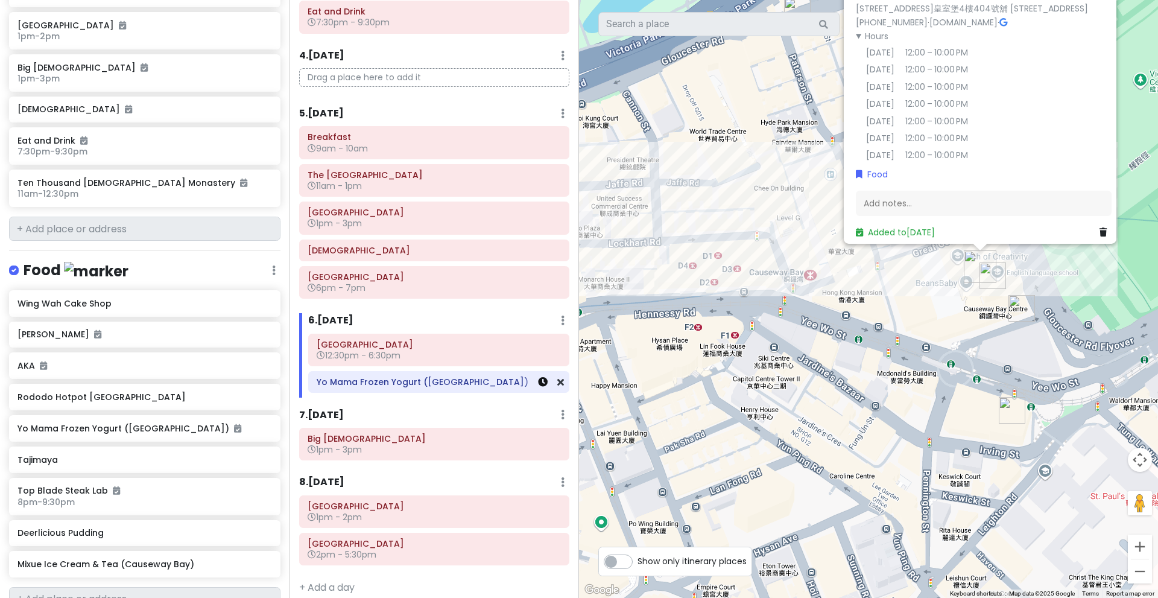
click at [538, 382] on icon at bounding box center [543, 382] width 10 height 10
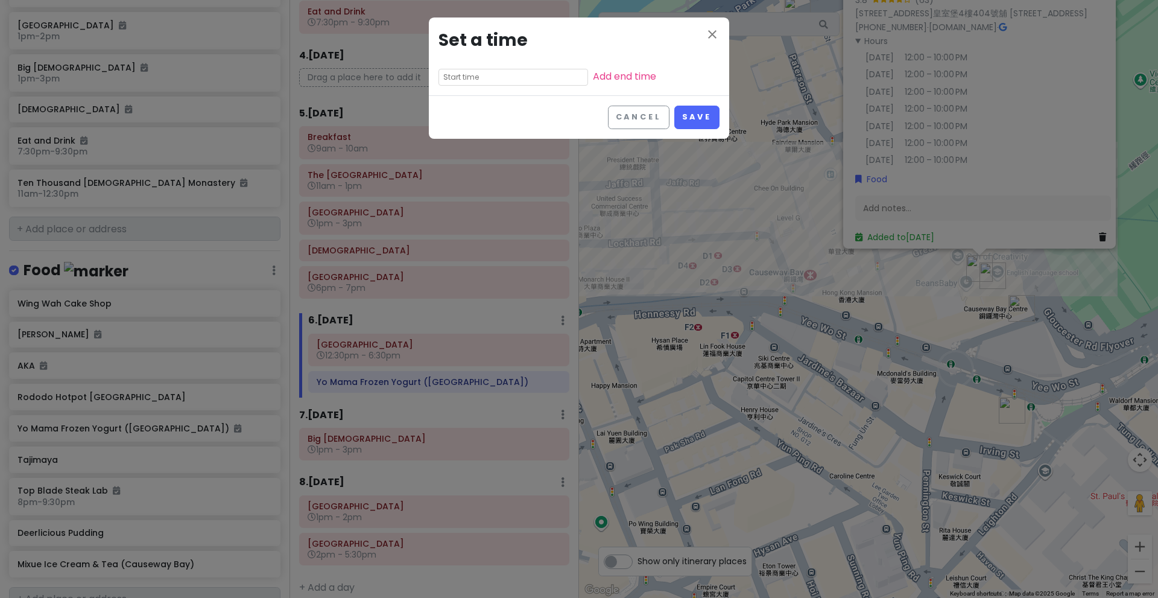
click at [498, 77] on input "text" at bounding box center [514, 77] width 150 height 17
click at [455, 138] on li "09" at bounding box center [455, 138] width 33 height 14
type input "9:05 pm"
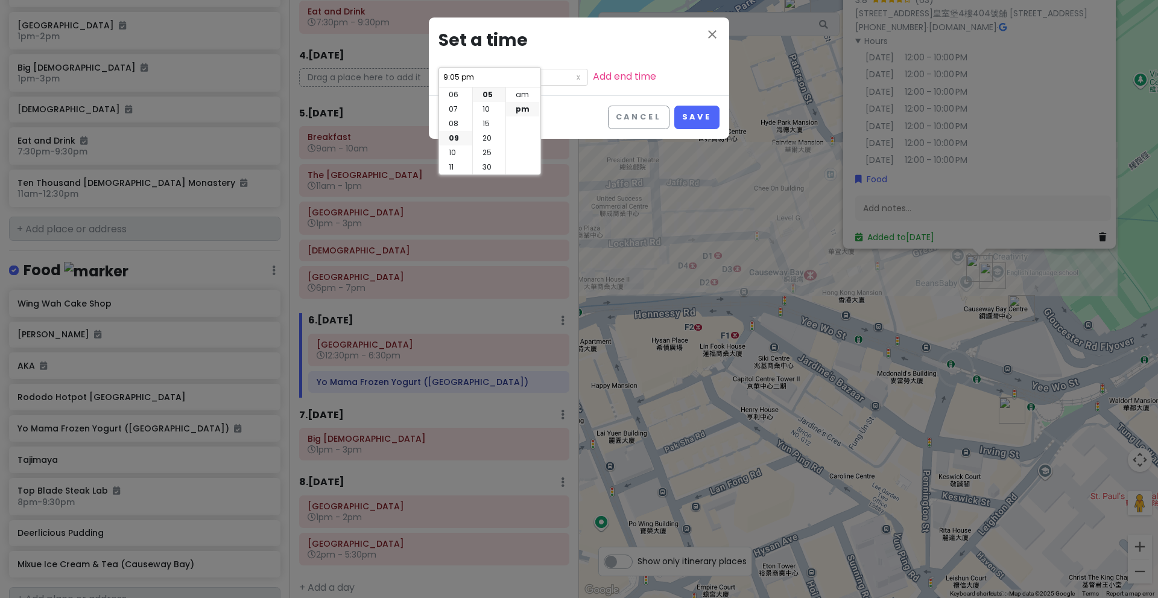
scroll to position [87, 0]
click at [491, 92] on li "30" at bounding box center [489, 94] width 33 height 14
type input "9:30 pm"
click at [593, 80] on link "Add end time" at bounding box center [624, 76] width 63 height 14
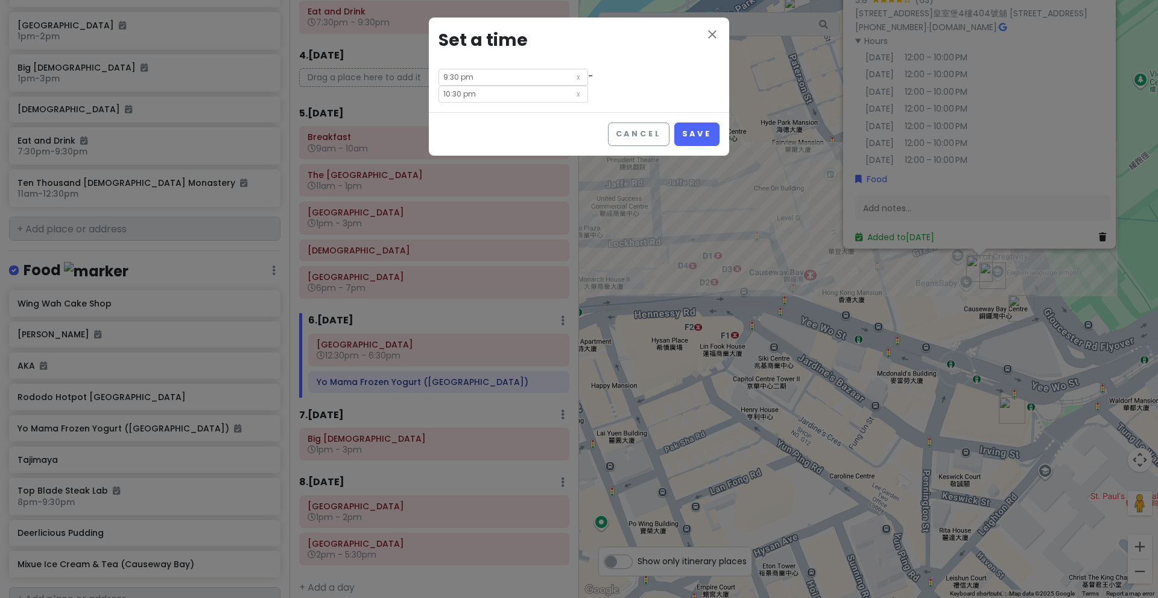
click at [572, 86] on input "10:30 pm" at bounding box center [514, 94] width 150 height 17
click at [501, 68] on div "close Set a time 9:30 pm - 10:30 pm" at bounding box center [579, 64] width 300 height 95
click at [497, 76] on input "9:30 pm" at bounding box center [514, 77] width 150 height 17
click at [485, 119] on li "15" at bounding box center [489, 123] width 33 height 14
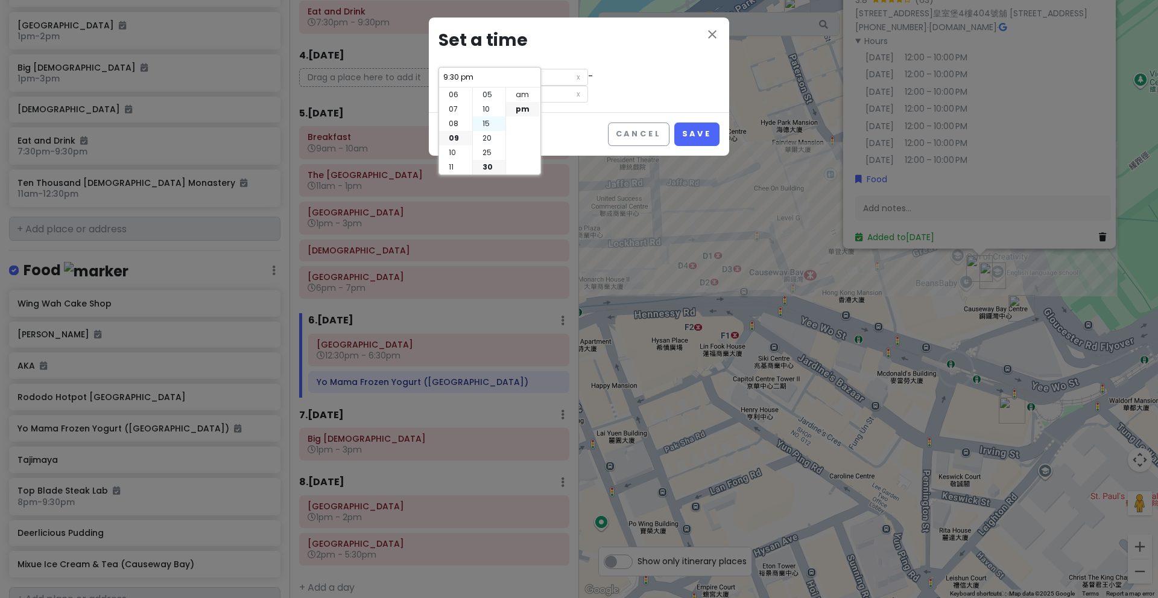
type input "9:15 pm"
type input "10:15 pm"
type input "9:15 pm"
click at [577, 86] on input "10:15 pm" at bounding box center [514, 94] width 150 height 17
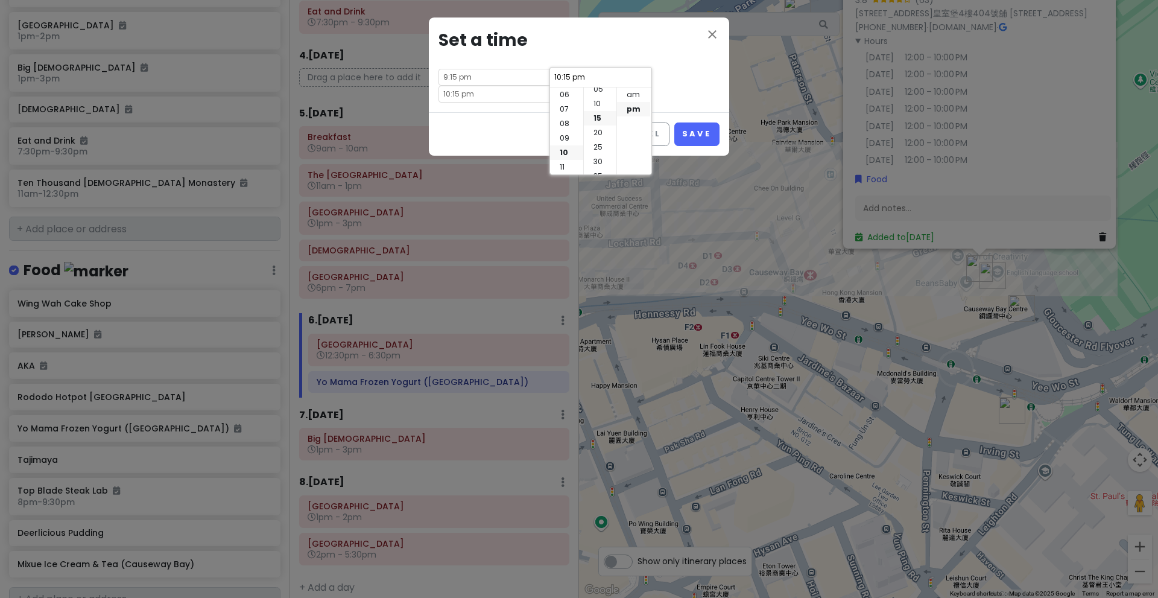
scroll to position [0, 0]
click at [600, 98] on li "00" at bounding box center [600, 94] width 33 height 14
type input "10:00 pm"
click at [683, 90] on div "close Set a time 9:15 pm - 10:00 pm" at bounding box center [579, 64] width 300 height 95
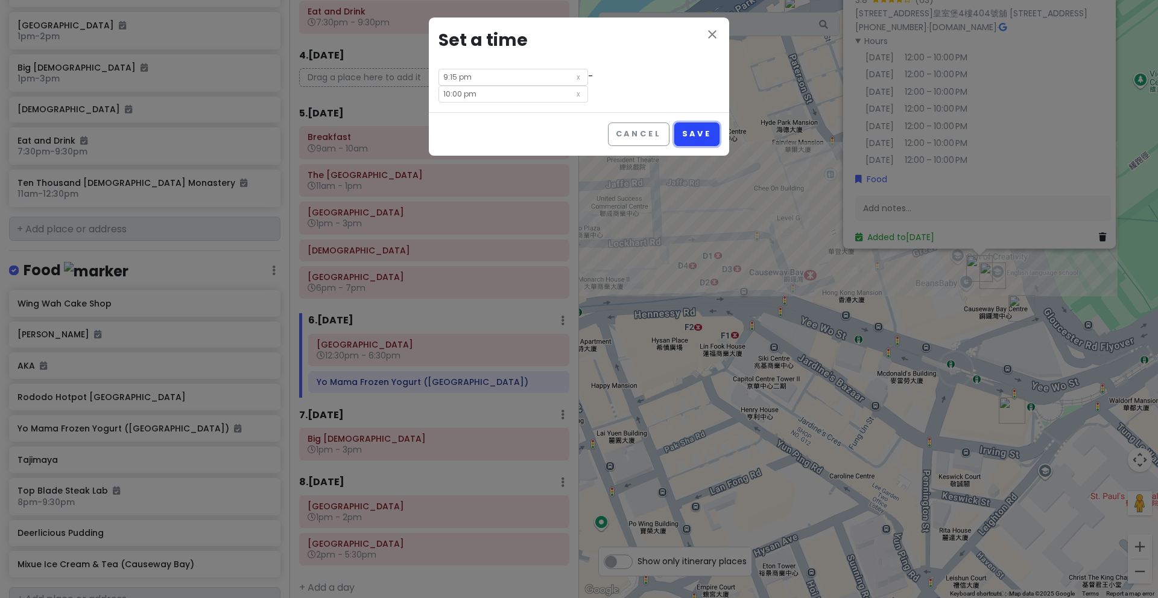
click at [688, 122] on button "Save" at bounding box center [696, 134] width 45 height 24
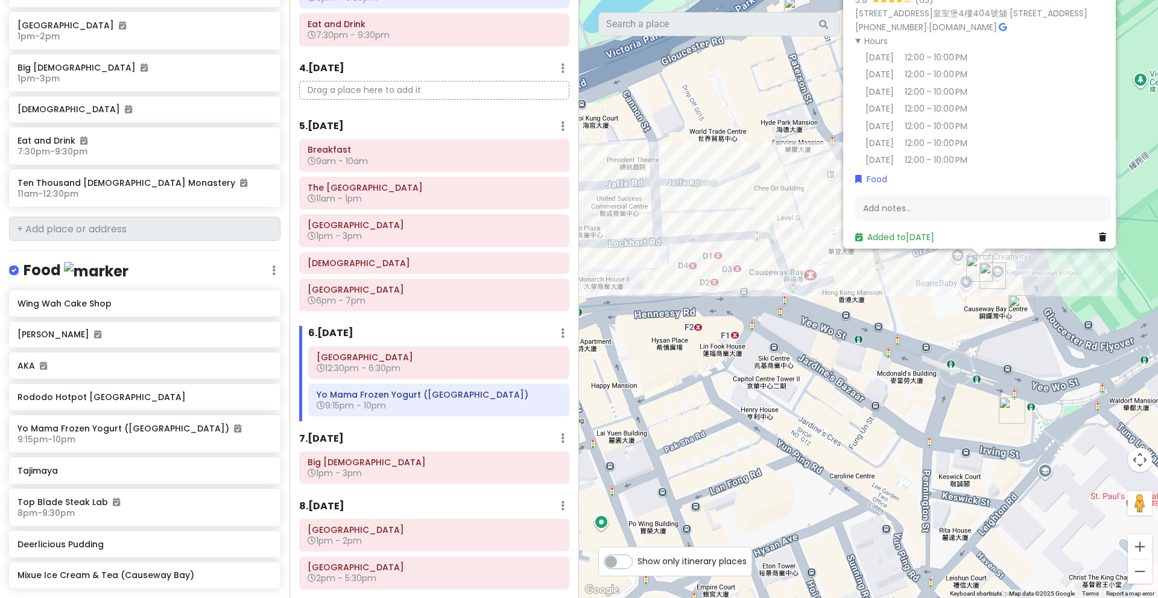
scroll to position [592, 0]
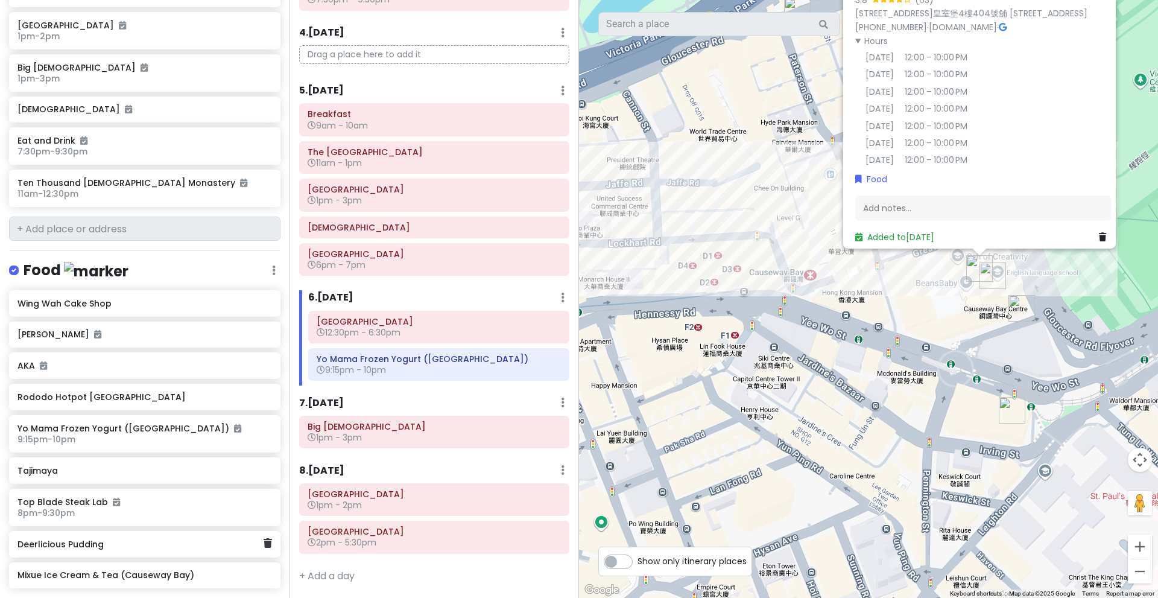
click at [151, 536] on div "Deerlicious Pudding" at bounding box center [140, 544] width 246 height 17
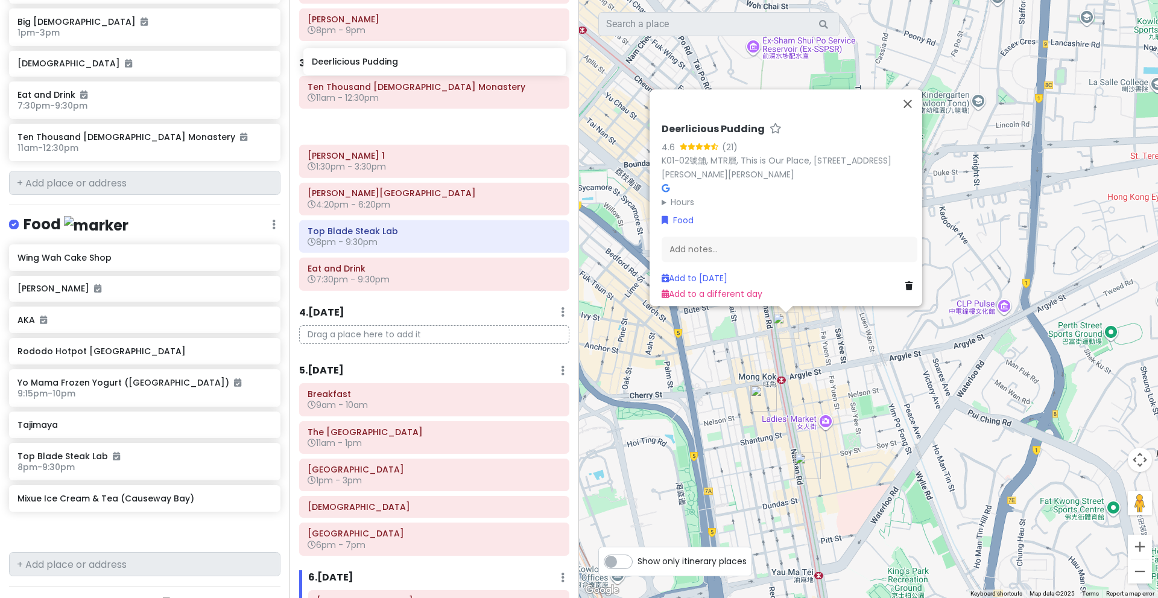
scroll to position [337, 0]
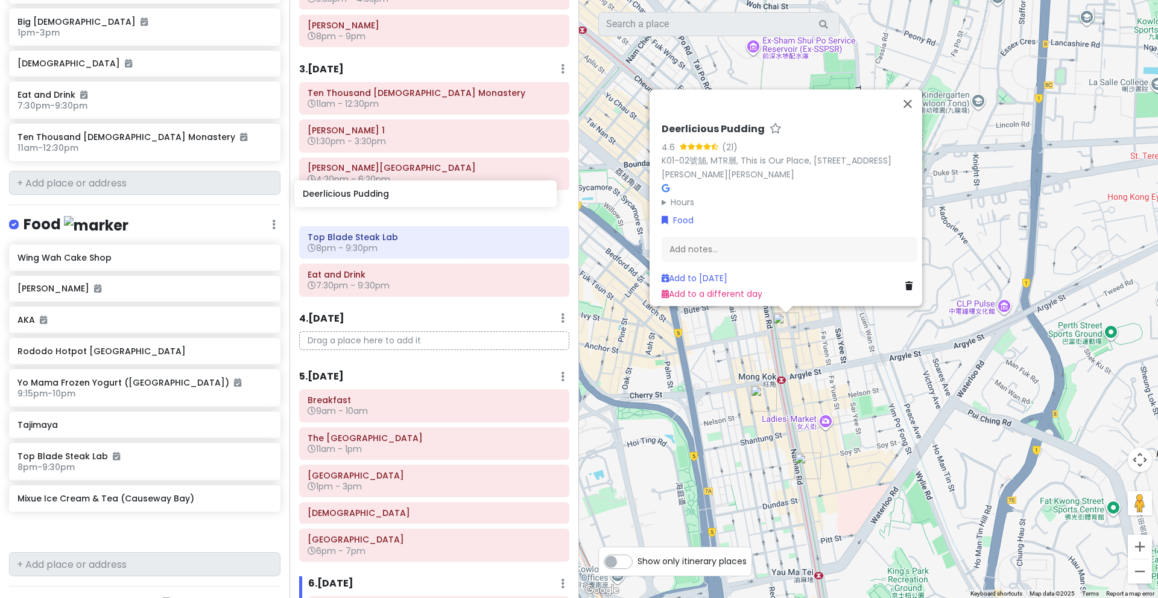
drag, startPoint x: 116, startPoint y: 513, endPoint x: 402, endPoint y: 197, distance: 425.4
click at [402, 197] on div "Hong Kong Trip Private Change Dates Make a Copy Delete Trip Go Pro ⚡️ Give Feed…" at bounding box center [579, 299] width 1158 height 598
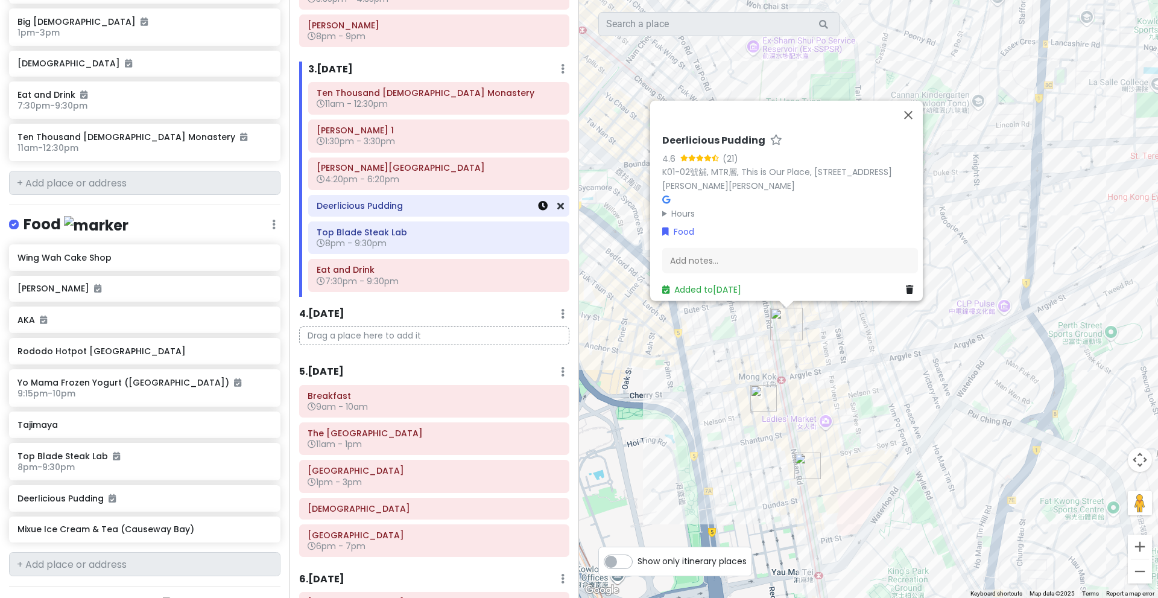
click at [538, 203] on icon at bounding box center [543, 206] width 10 height 10
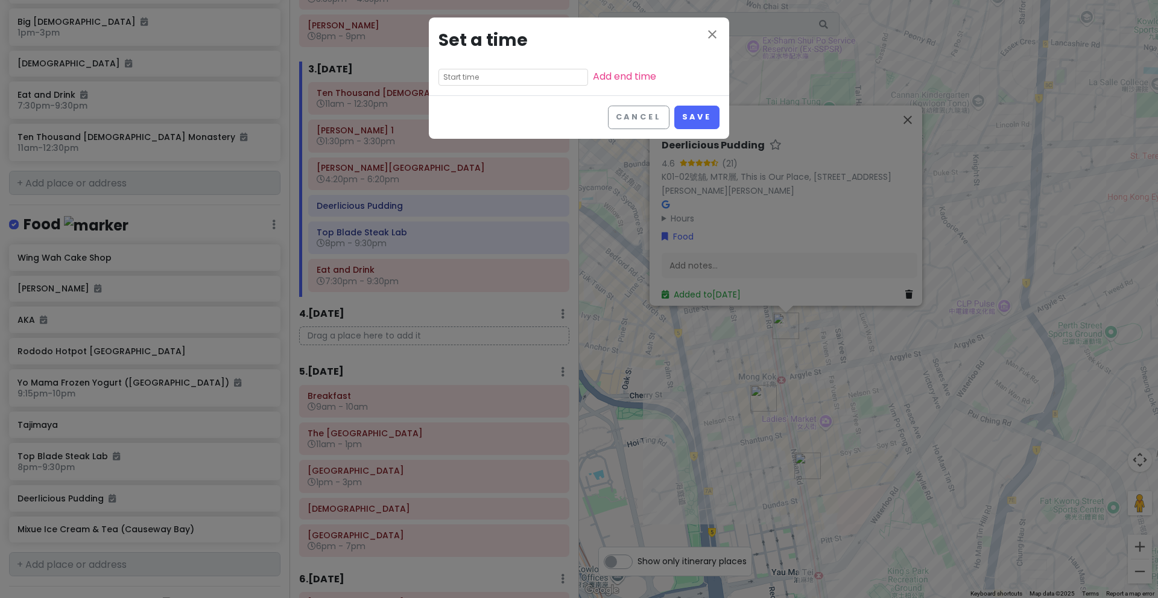
click at [496, 72] on input "text" at bounding box center [514, 77] width 150 height 17
click at [460, 93] on li "06" at bounding box center [455, 94] width 33 height 14
type input "6:05 pm"
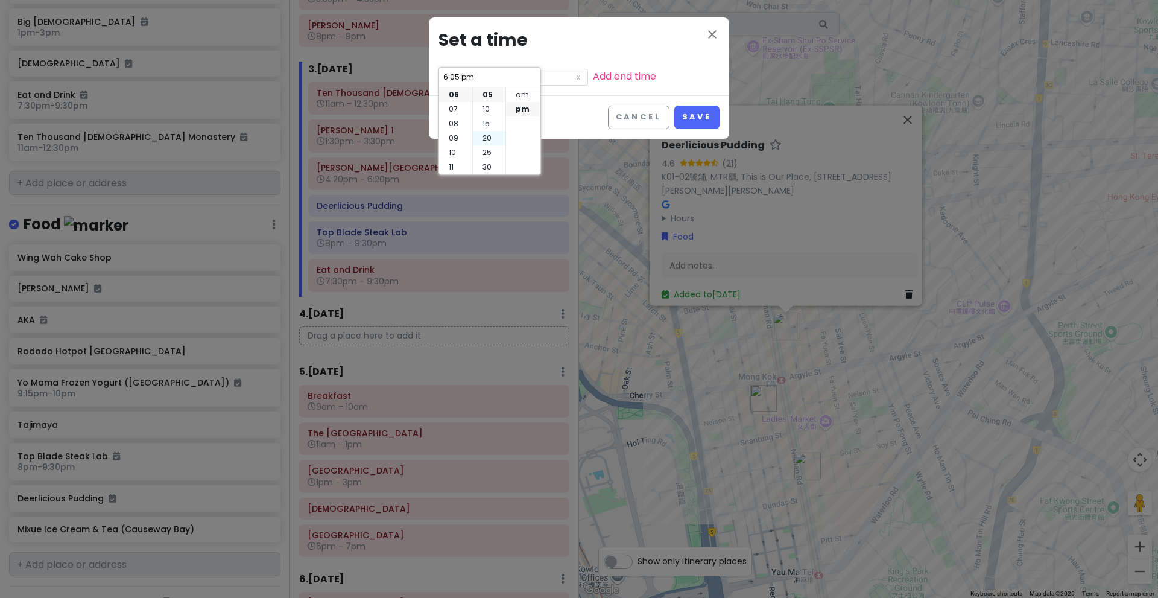
click at [487, 141] on li "20" at bounding box center [489, 138] width 33 height 14
type input "6:20 pm"
click at [593, 75] on link "Add end time" at bounding box center [624, 76] width 63 height 14
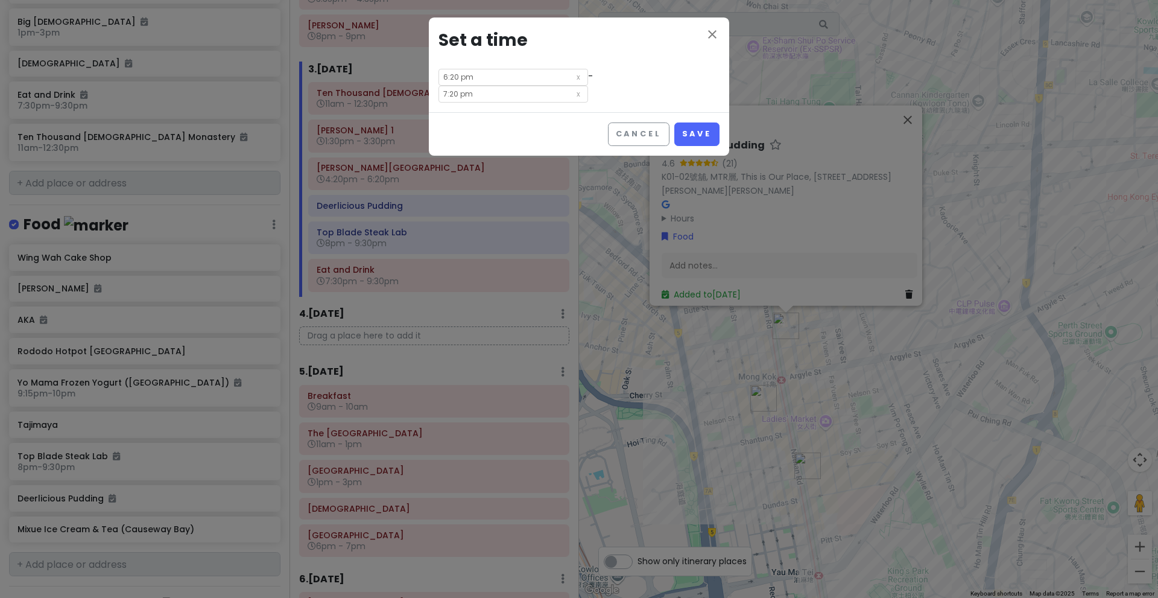
click at [568, 86] on input "7:20 pm" at bounding box center [514, 94] width 150 height 17
click at [563, 97] on li "06" at bounding box center [566, 94] width 33 height 14
type input "6:20 pm"
click at [595, 120] on li "30" at bounding box center [600, 123] width 33 height 14
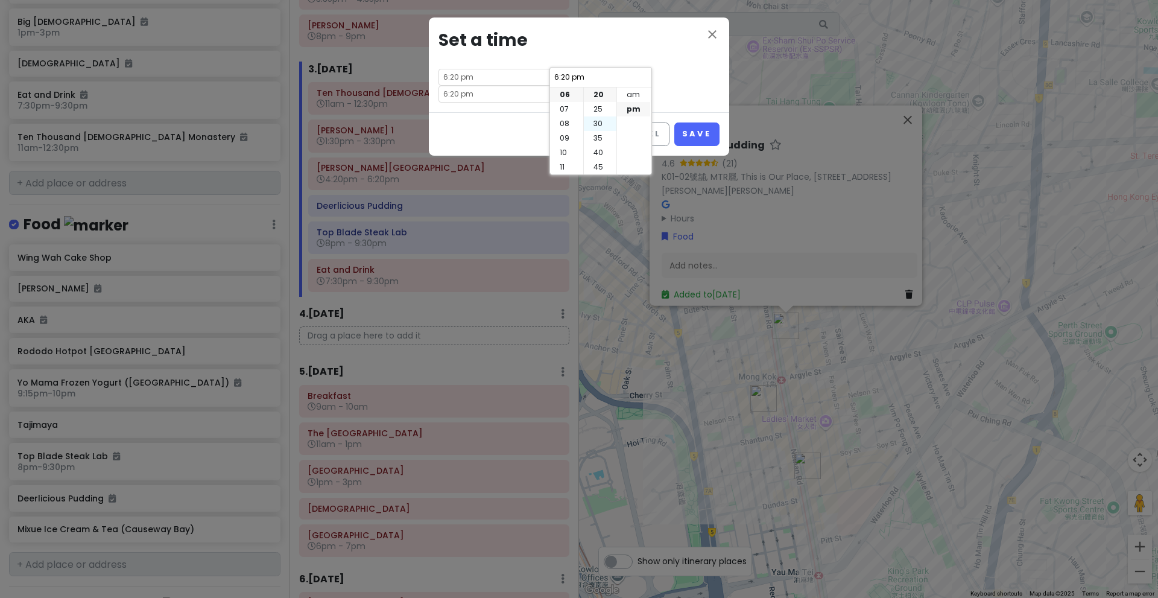
type input "6:30 pm"
click at [667, 84] on div "close Set a time 6:20 pm - 6:30 pm" at bounding box center [579, 64] width 300 height 95
click at [569, 86] on input "6:30 pm" at bounding box center [514, 94] width 150 height 17
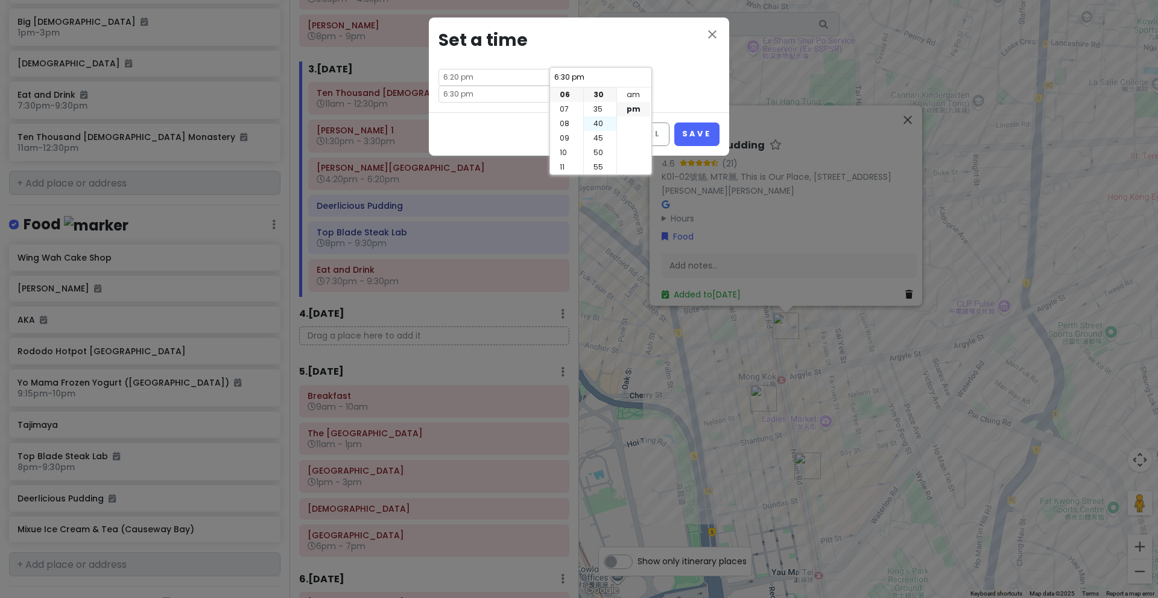
click at [601, 123] on li "40" at bounding box center [600, 123] width 33 height 14
type input "6:40 pm"
click at [674, 65] on div "close Set a time 6:20 pm - 6:40 pm" at bounding box center [579, 64] width 300 height 95
click at [685, 122] on button "Save" at bounding box center [696, 134] width 45 height 24
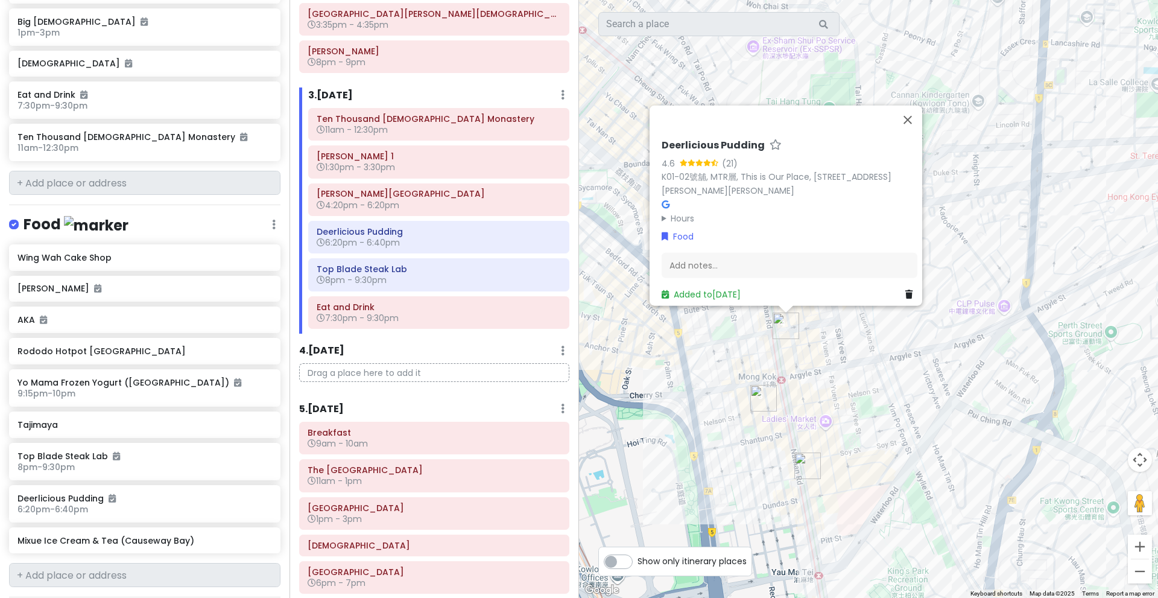
scroll to position [310, 0]
click at [538, 236] on icon at bounding box center [543, 233] width 10 height 10
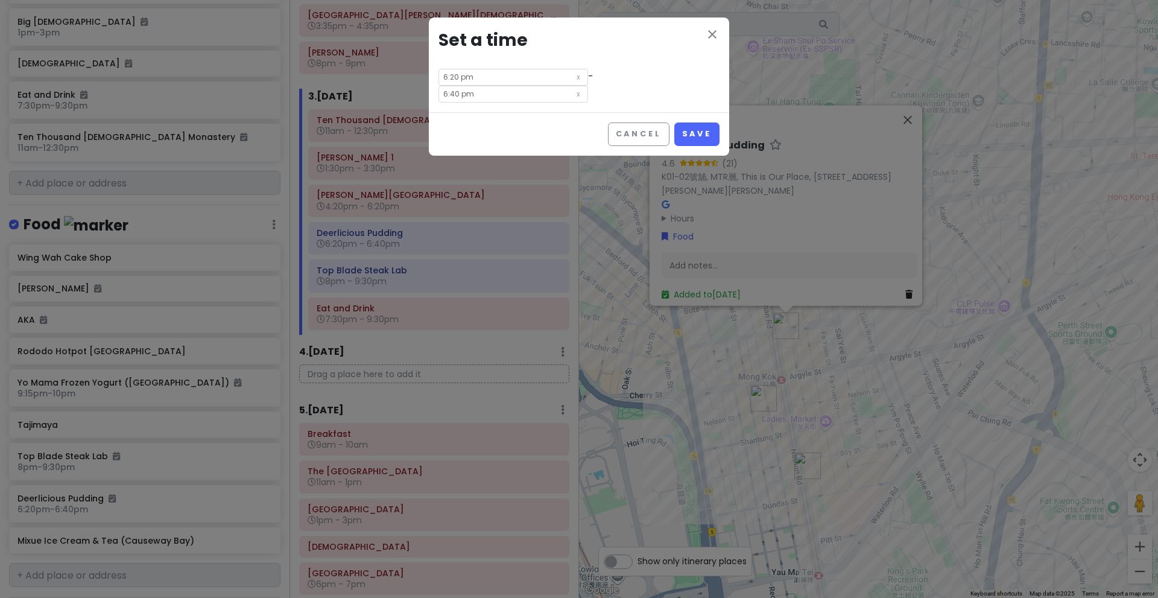
click at [572, 86] on input "6:40 pm" at bounding box center [514, 94] width 150 height 17
click at [599, 150] on li "50" at bounding box center [600, 152] width 33 height 14
type input "6:50 pm"
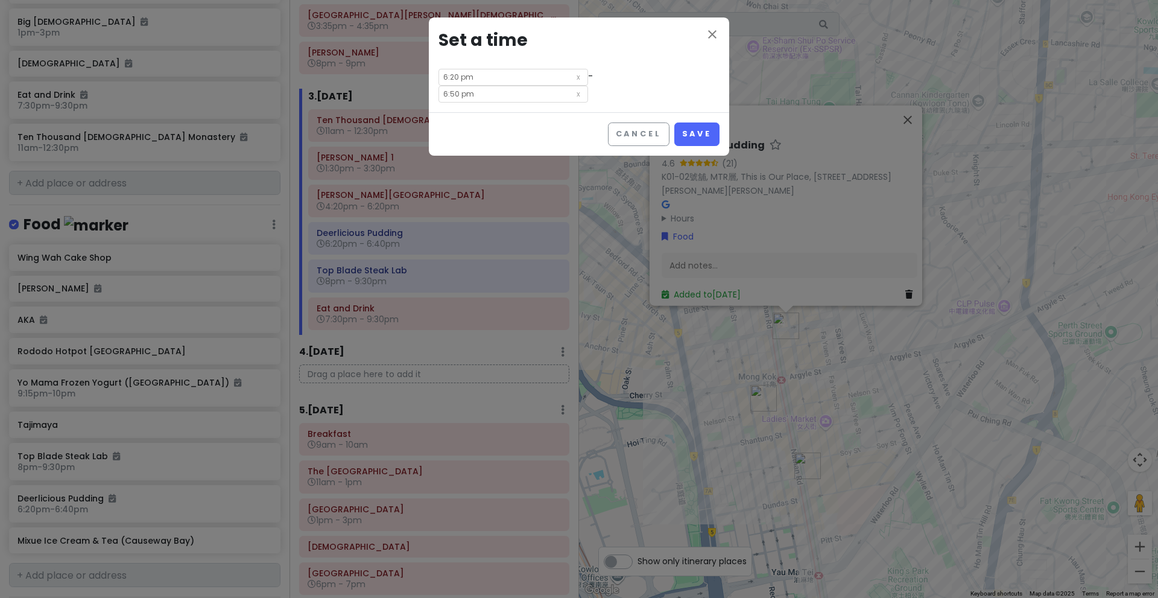
click at [676, 78] on div "close Set a time 6:20 pm - 6:50 pm" at bounding box center [579, 64] width 300 height 95
click at [688, 122] on button "Save" at bounding box center [696, 134] width 45 height 24
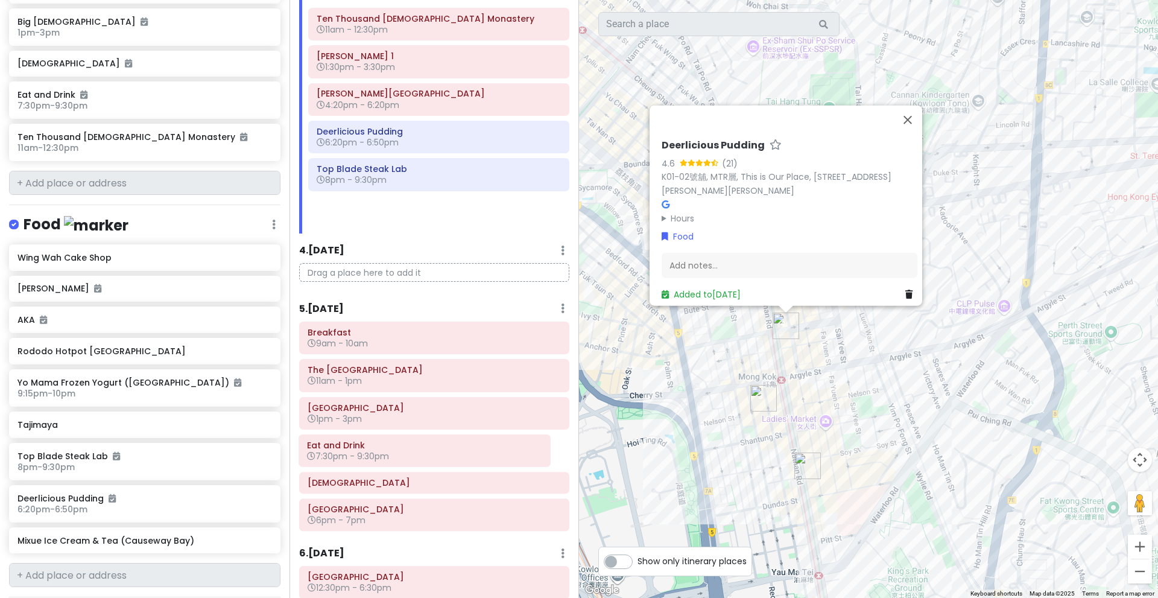
scroll to position [415, 0]
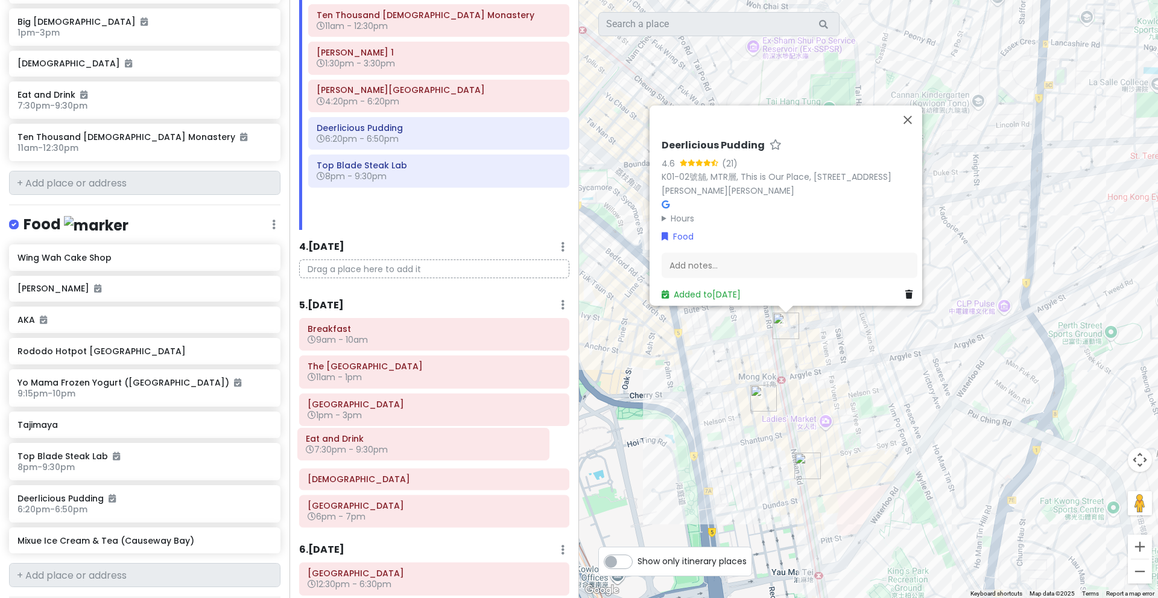
drag, startPoint x: 423, startPoint y: 233, endPoint x: 412, endPoint y: 444, distance: 210.8
click at [412, 444] on div "Itinerary × 1 . [DATE] Edit Day Notes Delete Day Click to add day notes [GEOGRA…" at bounding box center [435, 299] width 290 height 598
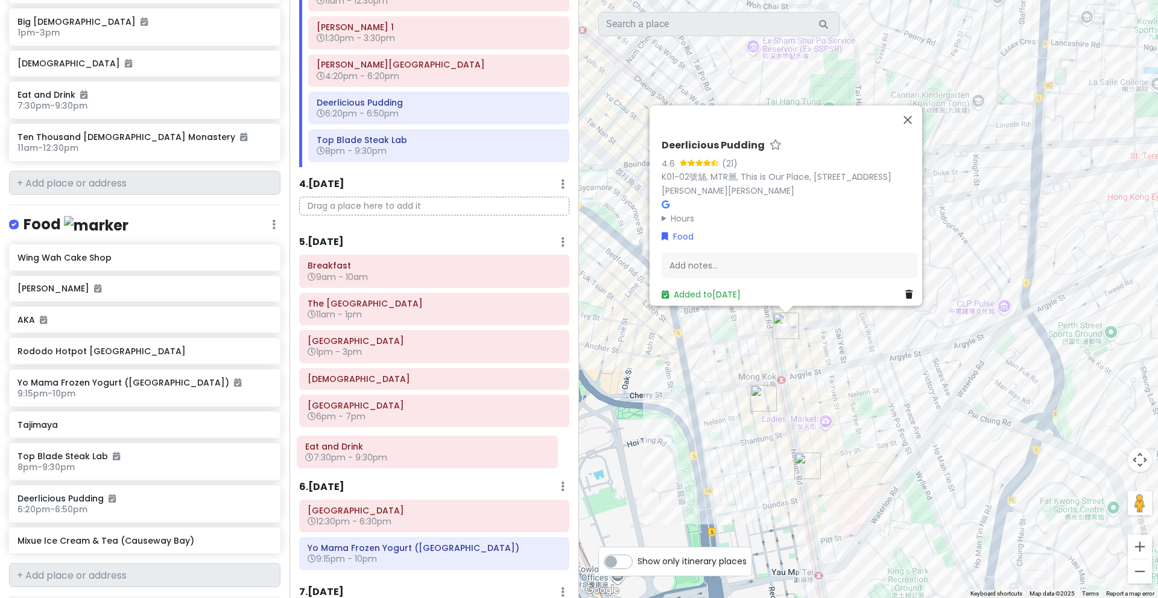
drag, startPoint x: 414, startPoint y: 424, endPoint x: 413, endPoint y: 461, distance: 37.4
click at [413, 461] on div "Breakfast 9am - 10am [GEOGRAPHIC_DATA] 11am - 1pm [GEOGRAPHIC_DATA] 1pm - 3pm E…" at bounding box center [434, 362] width 288 height 215
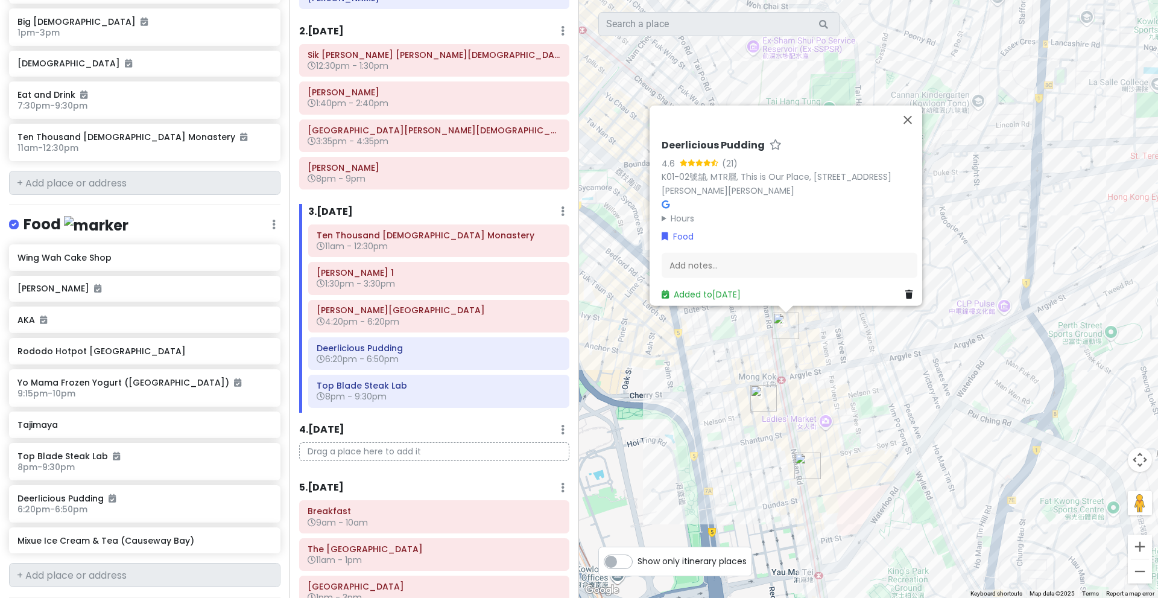
scroll to position [192, 0]
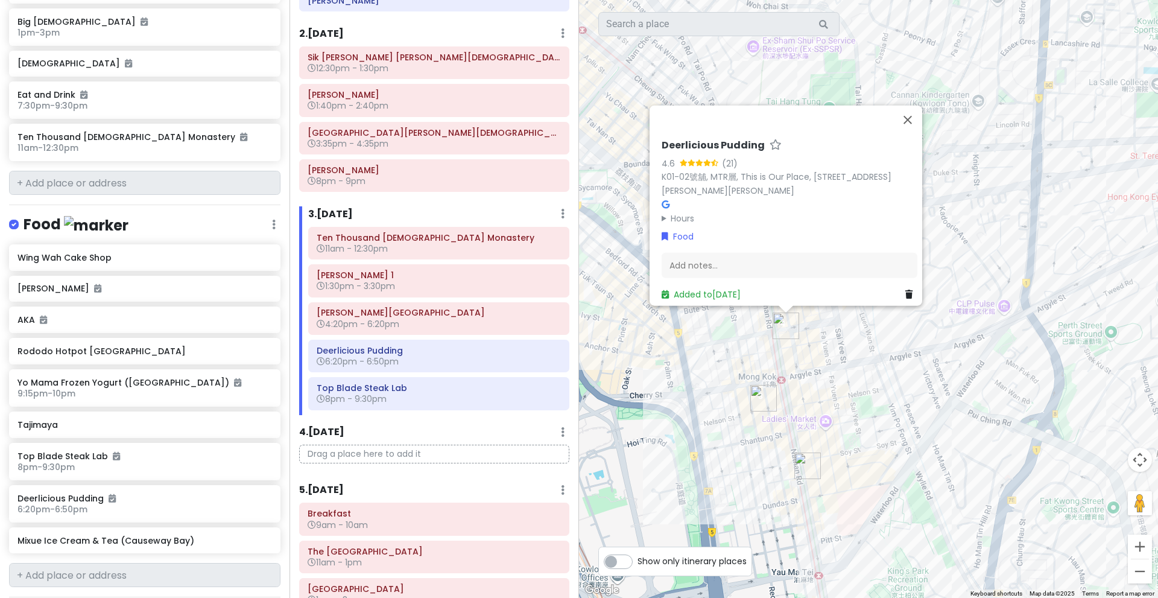
click at [578, 173] on div "Itinerary × 1 . [DATE] Edit Day Notes Delete Day Click to add day notes [GEOGRA…" at bounding box center [435, 299] width 290 height 598
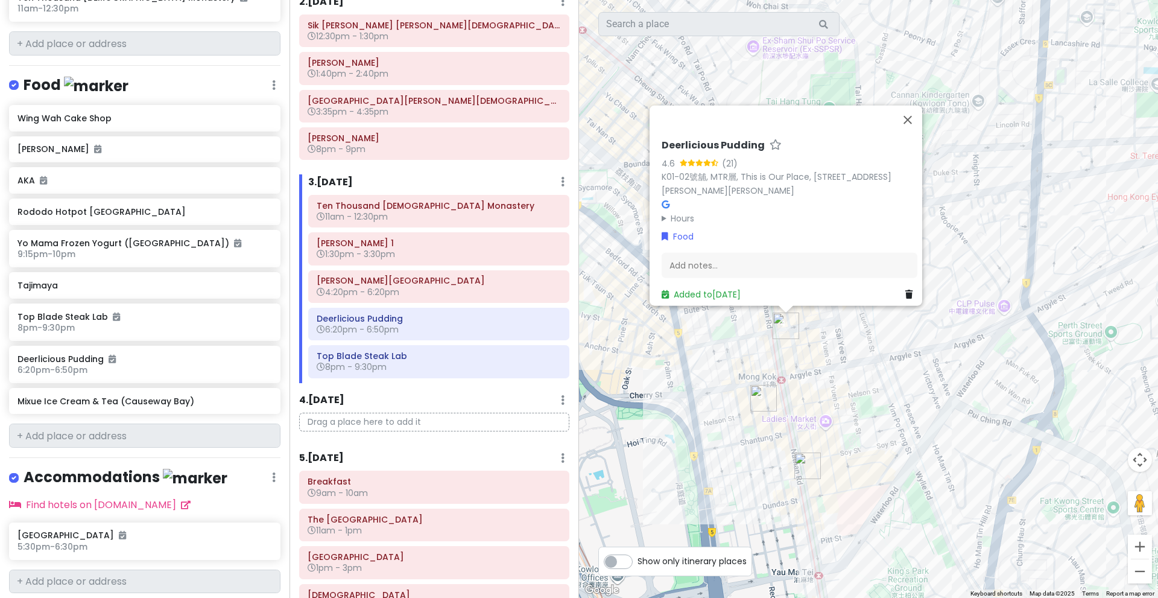
scroll to position [1063, 0]
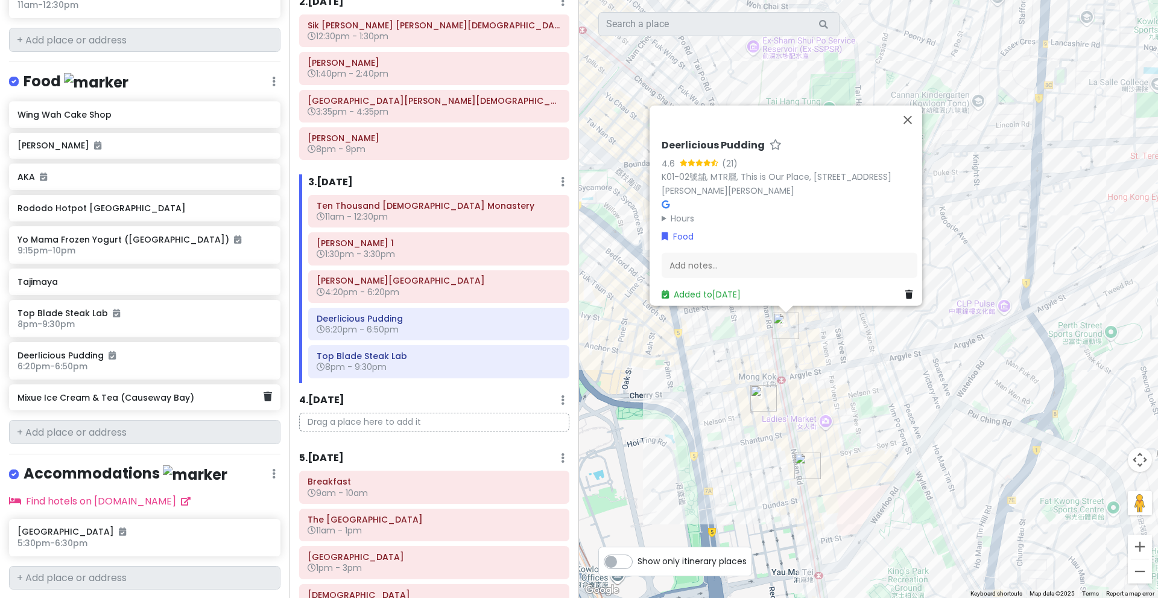
click at [206, 389] on div "Mixue Ice Cream & Tea (Causeway Bay)" at bounding box center [140, 397] width 246 height 17
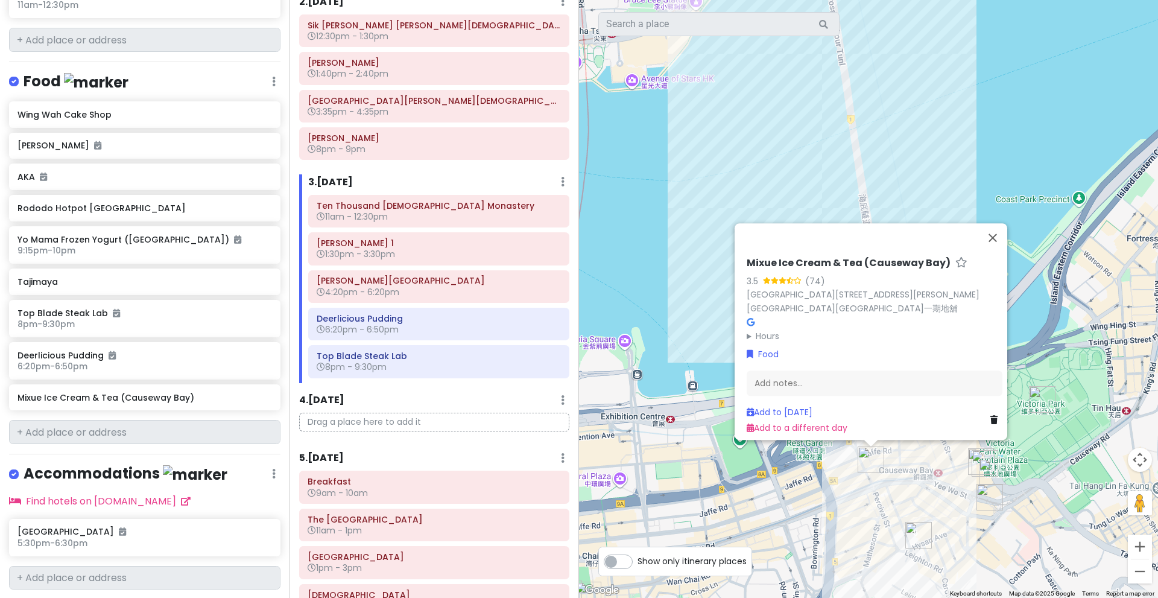
drag, startPoint x: 741, startPoint y: 402, endPoint x: 628, endPoint y: 308, distance: 147.7
click at [628, 308] on div "Mixue Ice Cream & Tea ([GEOGRAPHIC_DATA]) 3.5 (74) [GEOGRAPHIC_DATA][STREET_ADD…" at bounding box center [868, 299] width 579 height 598
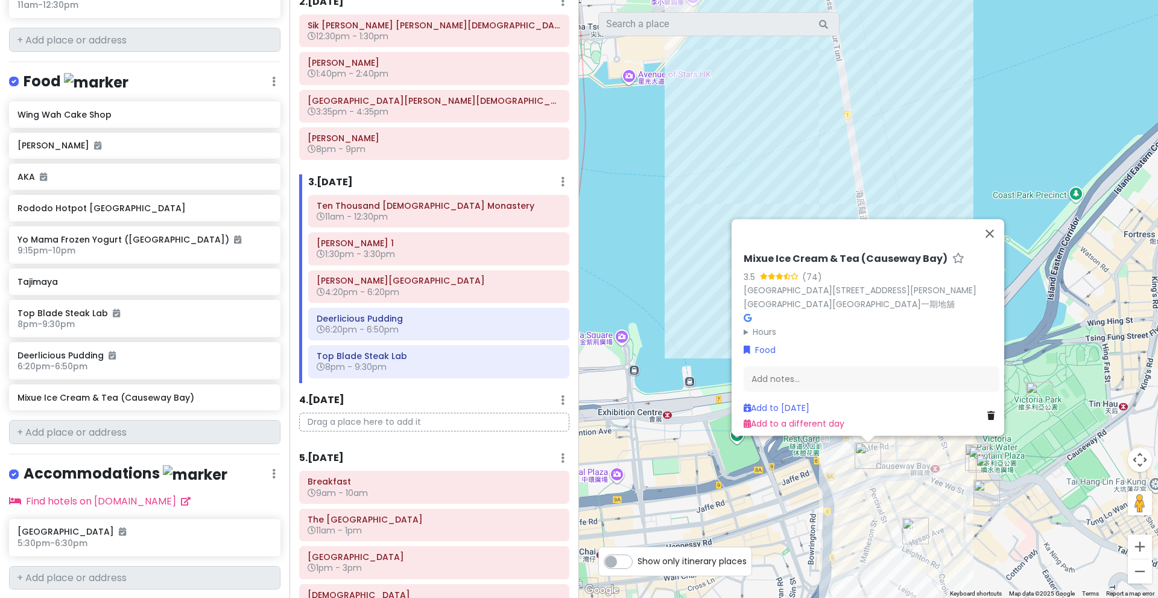
drag, startPoint x: 826, startPoint y: 516, endPoint x: 737, endPoint y: 435, distance: 120.0
click at [737, 435] on div "Mixue Ice Cream & Tea ([GEOGRAPHIC_DATA]) 3.5 (74) [GEOGRAPHIC_DATA][STREET_ADD…" at bounding box center [868, 299] width 579 height 598
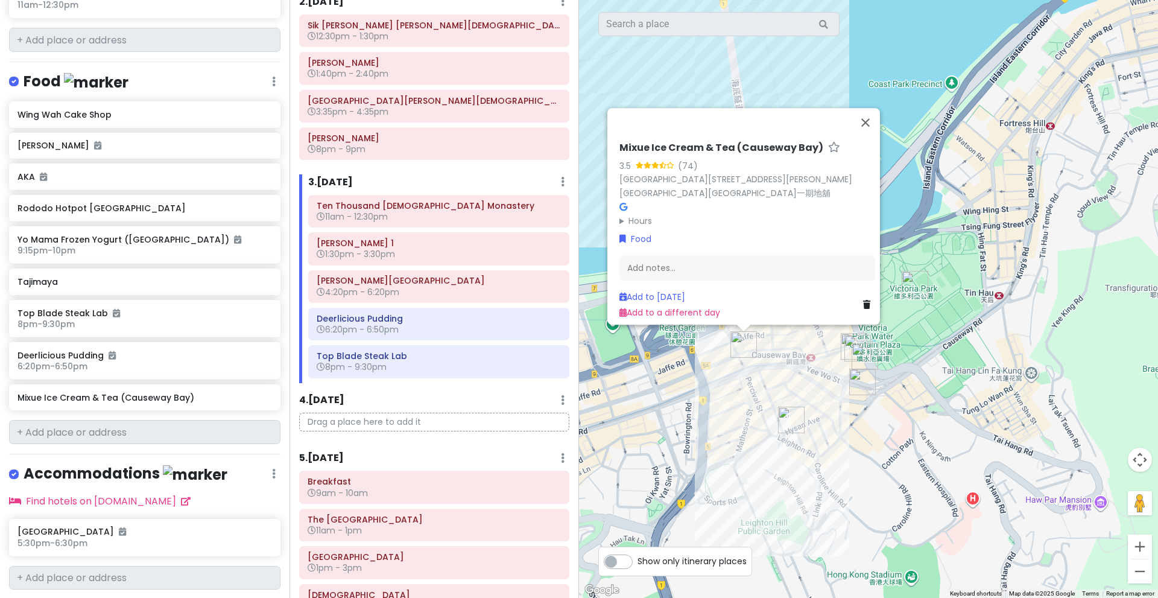
click at [784, 420] on img "Top Blade Steak Lab" at bounding box center [791, 420] width 27 height 27
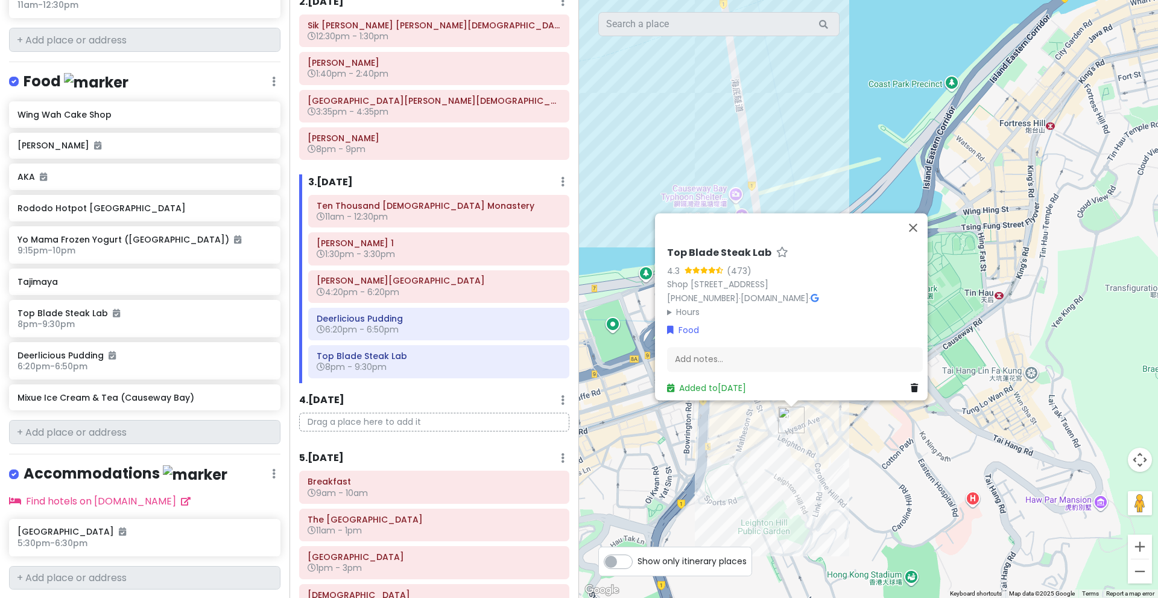
click at [732, 473] on div "Top Blade Steak Lab 4.3 (473) Shop [STREET_ADDRESS] [PHONE_NUMBER] · [DOMAIN_NA…" at bounding box center [868, 299] width 579 height 598
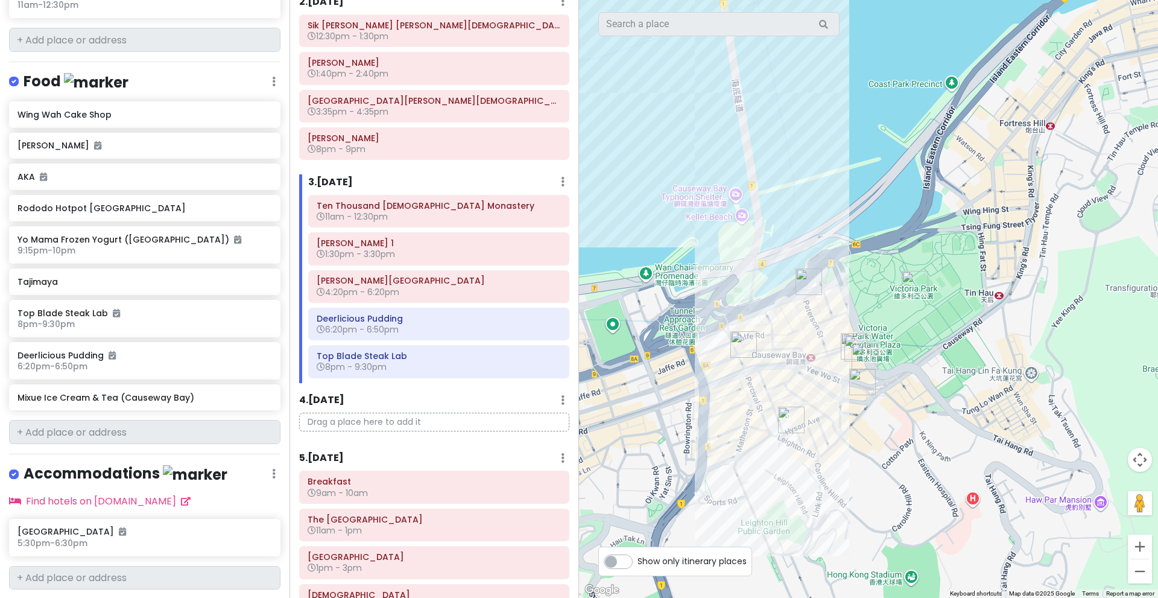
click at [743, 341] on img "Mixue Ice Cream & Tea (Causeway Bay)" at bounding box center [743, 344] width 27 height 27
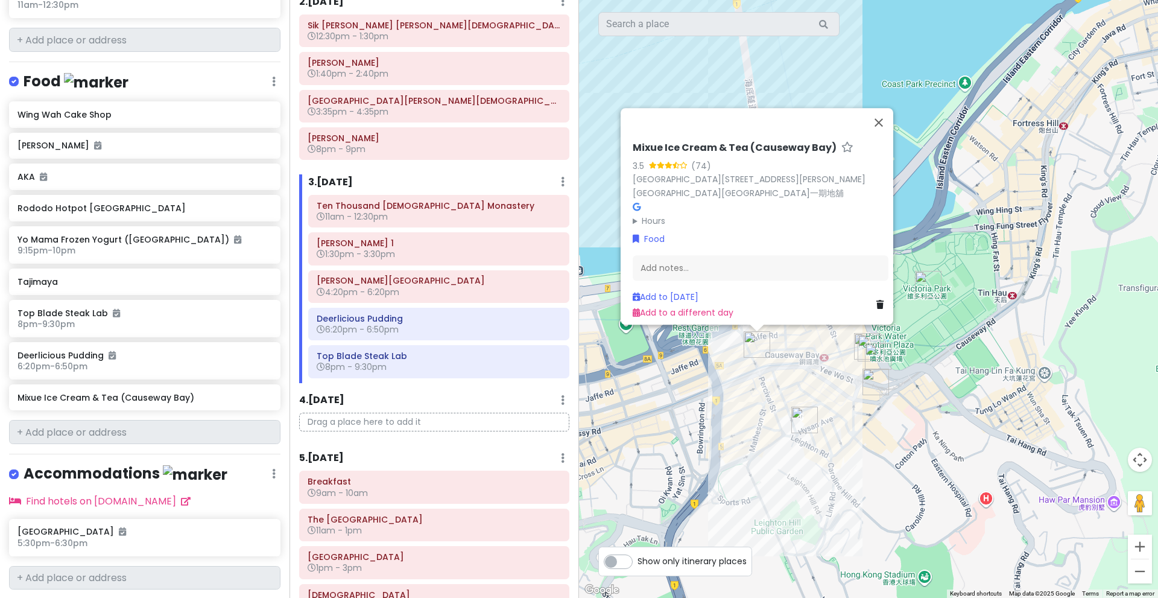
click at [641, 218] on summary "Hours" at bounding box center [761, 220] width 256 height 13
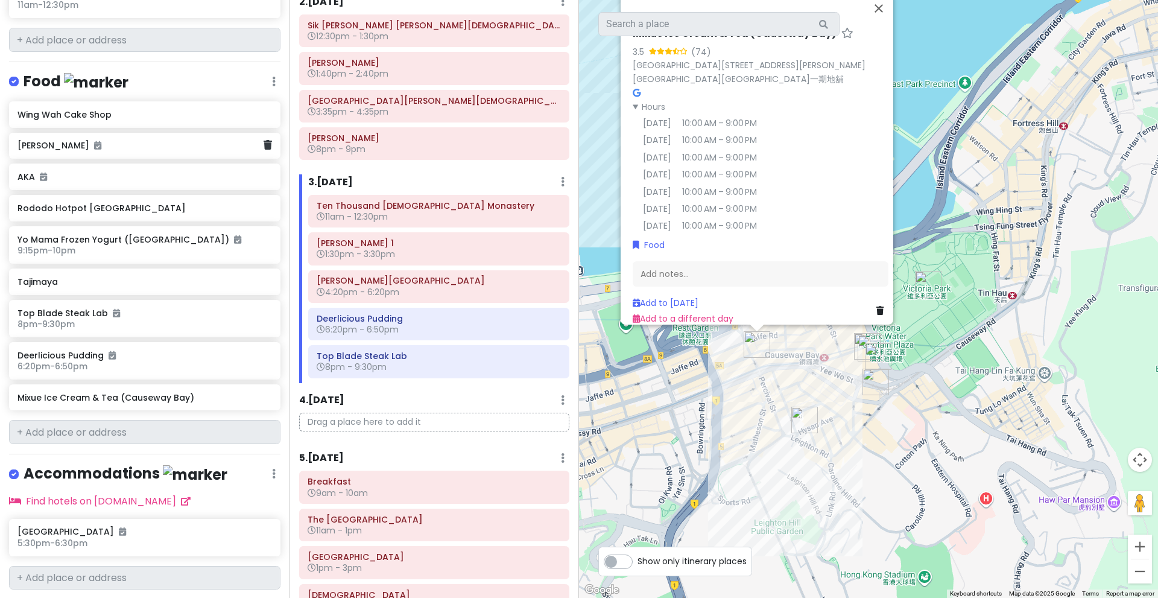
click at [214, 133] on div "[PERSON_NAME]" at bounding box center [144, 146] width 271 height 27
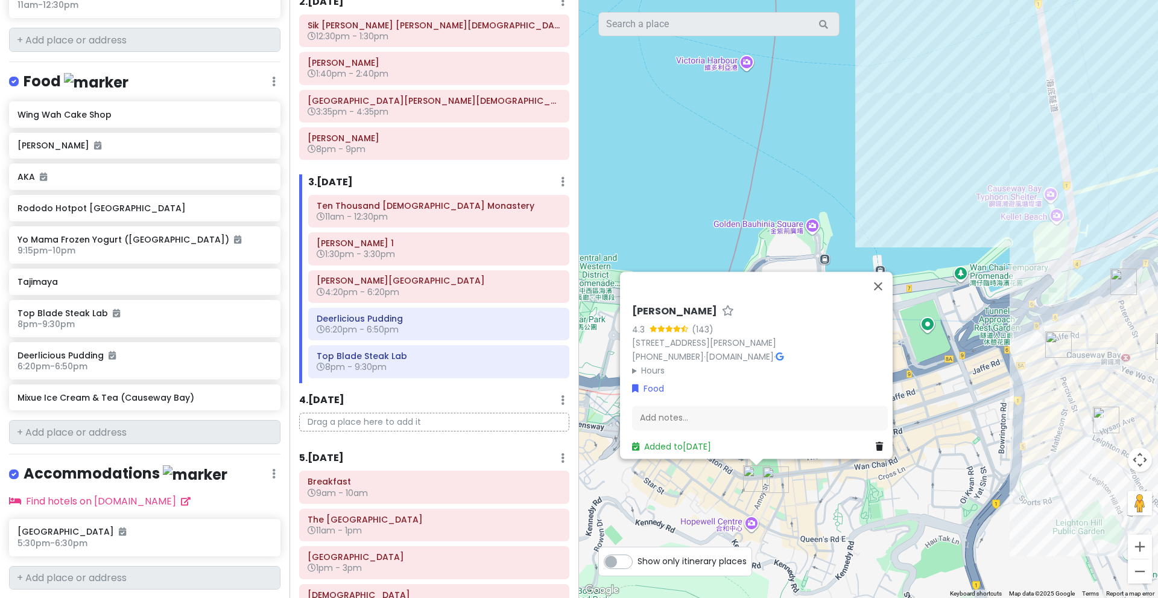
click at [779, 475] on img "Wing Wah Cake Shop" at bounding box center [775, 479] width 27 height 27
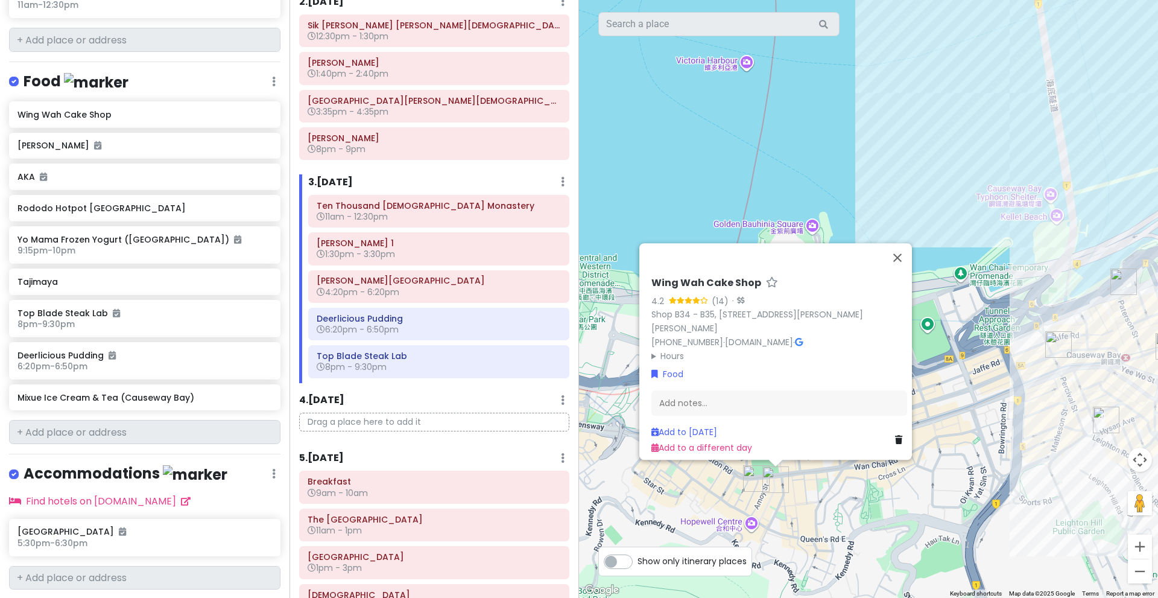
click at [756, 477] on img "Yakitori Kobako" at bounding box center [756, 478] width 27 height 27
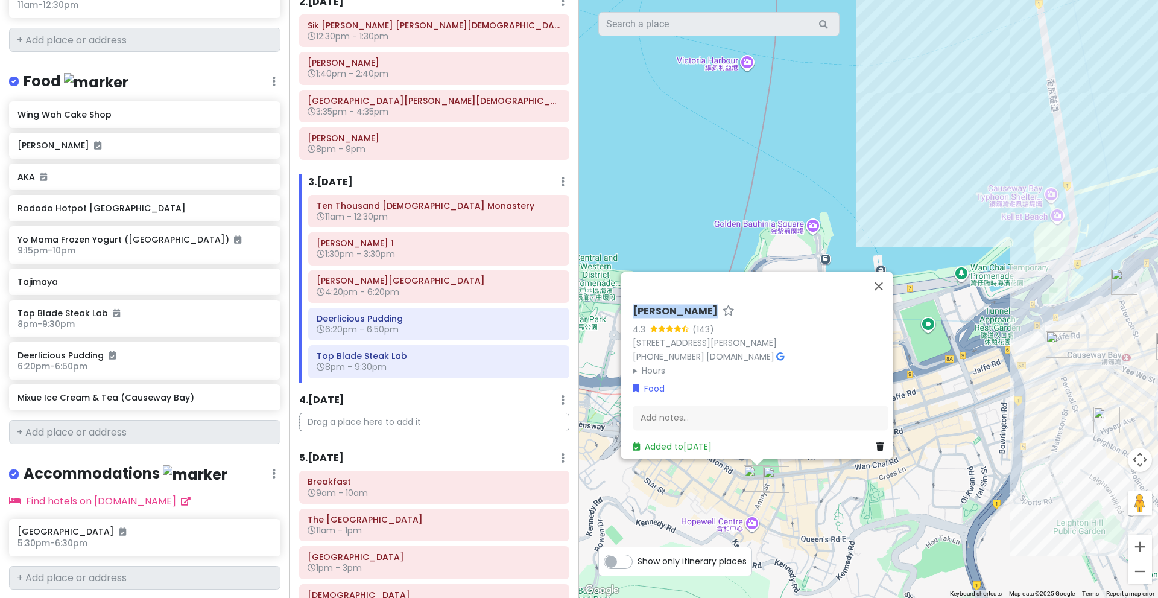
drag, startPoint x: 629, startPoint y: 304, endPoint x: 713, endPoint y: 297, distance: 84.8
click at [713, 300] on div "[PERSON_NAME] 4.3 (143) G/F, [PERSON_NAME] Mansion, [STREET_ADDRESS][PERSON_NAM…" at bounding box center [760, 379] width 265 height 158
copy h6 "[PERSON_NAME]"
click at [643, 367] on summary "Hours" at bounding box center [761, 370] width 256 height 13
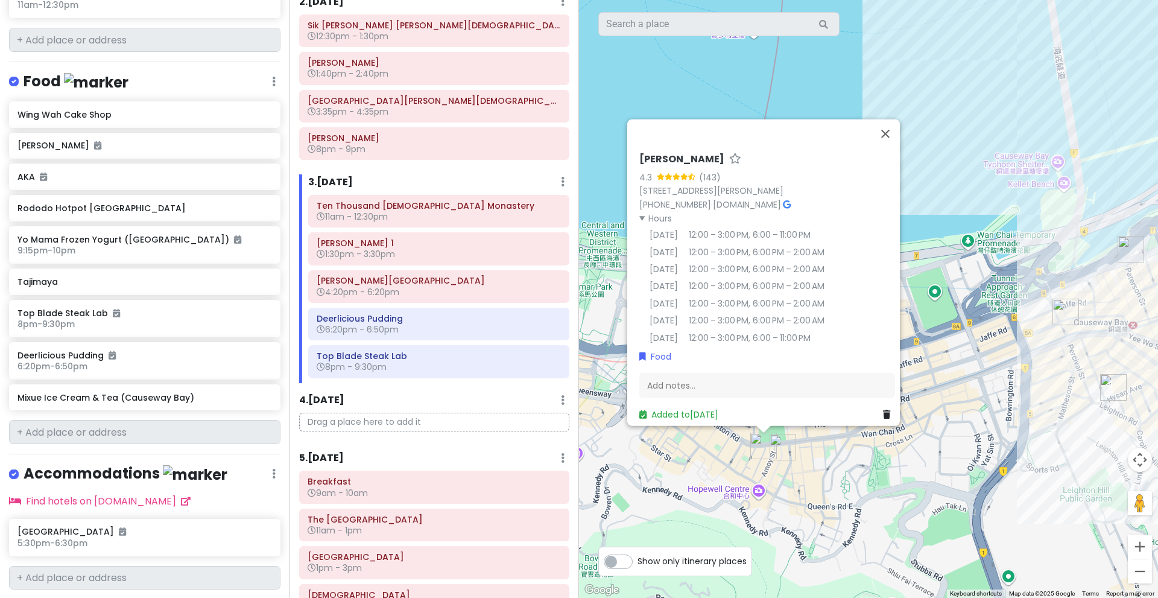
drag, startPoint x: 787, startPoint y: 492, endPoint x: 795, endPoint y: 452, distance: 41.2
click at [795, 452] on img "Wing Wah Cake Shop" at bounding box center [783, 447] width 27 height 27
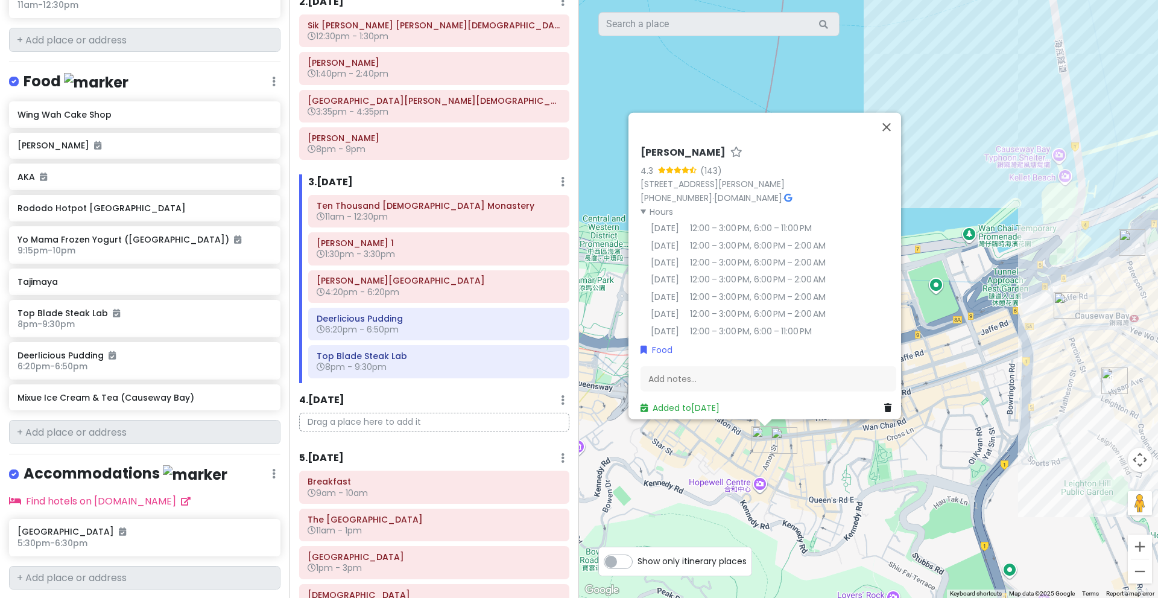
click at [787, 437] on img "Wing Wah Cake Shop" at bounding box center [784, 440] width 27 height 27
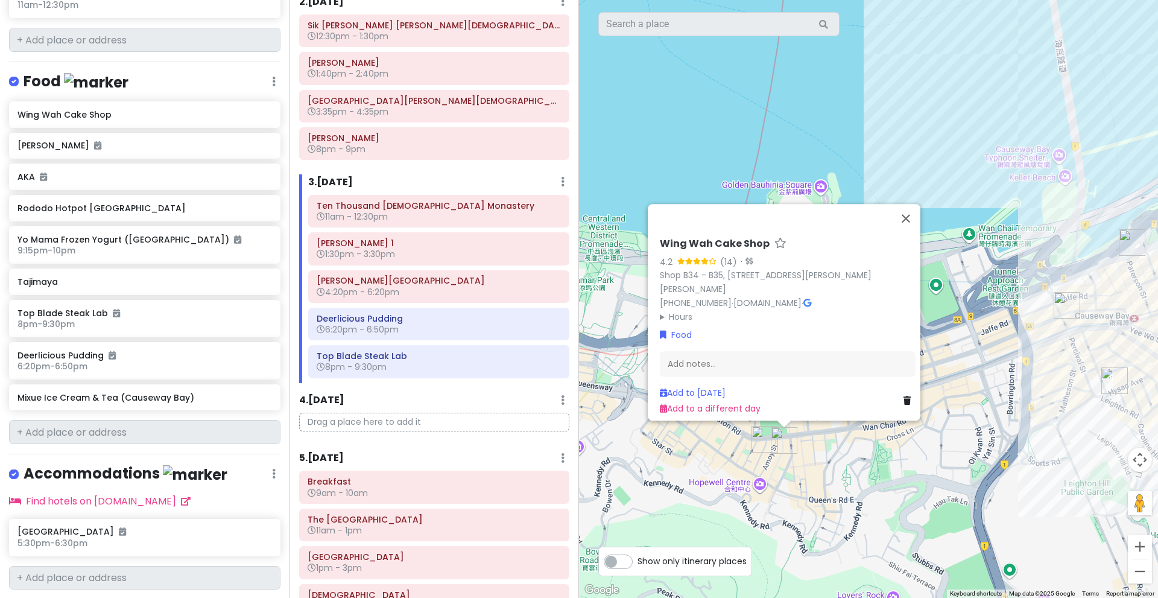
click at [673, 309] on summary "Hours" at bounding box center [788, 315] width 256 height 13
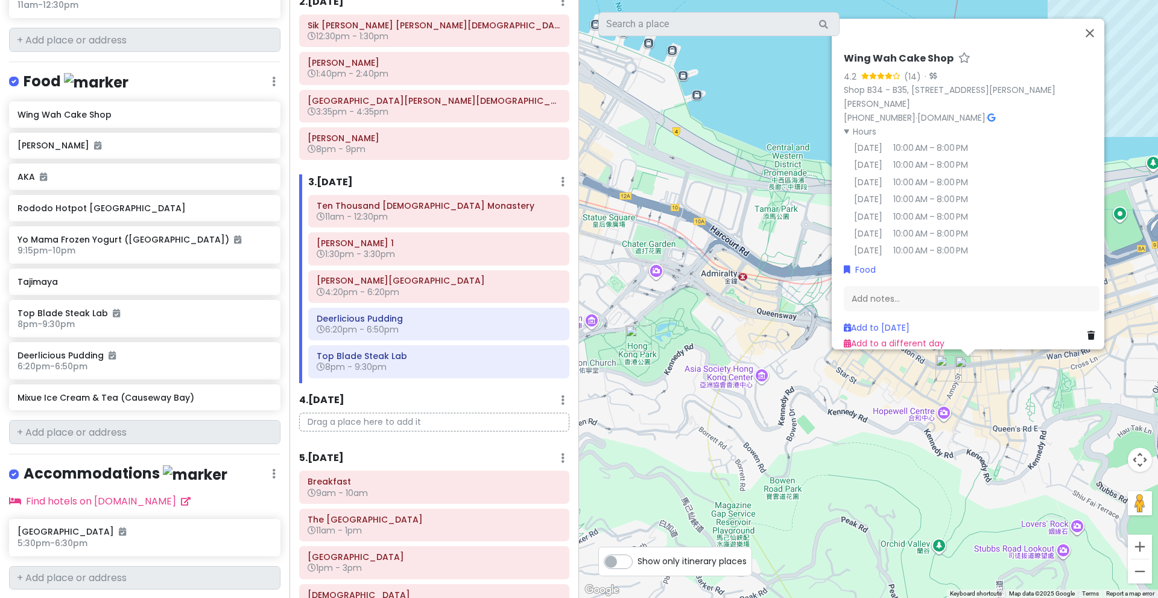
drag, startPoint x: 727, startPoint y: 480, endPoint x: 915, endPoint y: 405, distance: 202.0
click at [915, 405] on div "Wing Wah Cake Shop 4.2 (14) · [STREET_ADDRESS][PERSON_NAME][PERSON_NAME] [PHONE…" at bounding box center [868, 299] width 579 height 598
click at [640, 341] on img "Hong Kong Park" at bounding box center [639, 338] width 27 height 27
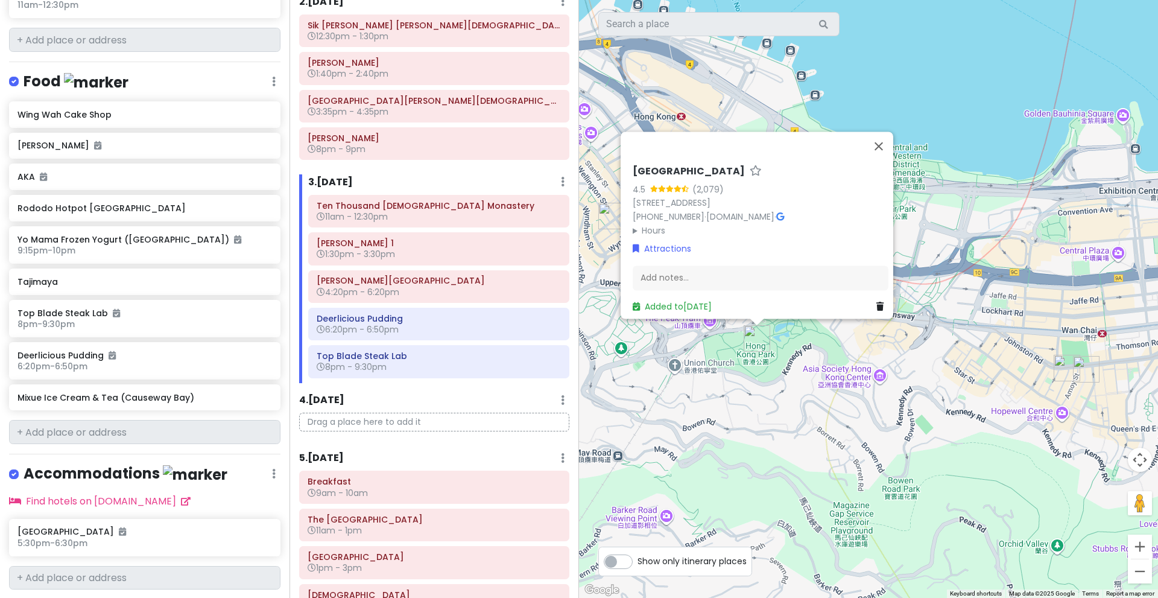
click at [752, 338] on img "Hong Kong Park" at bounding box center [757, 338] width 27 height 27
click at [709, 357] on div "To navigate, press the arrow keys. [GEOGRAPHIC_DATA] 4.5 (2,079) [STREET_ADDRES…" at bounding box center [868, 299] width 579 height 598
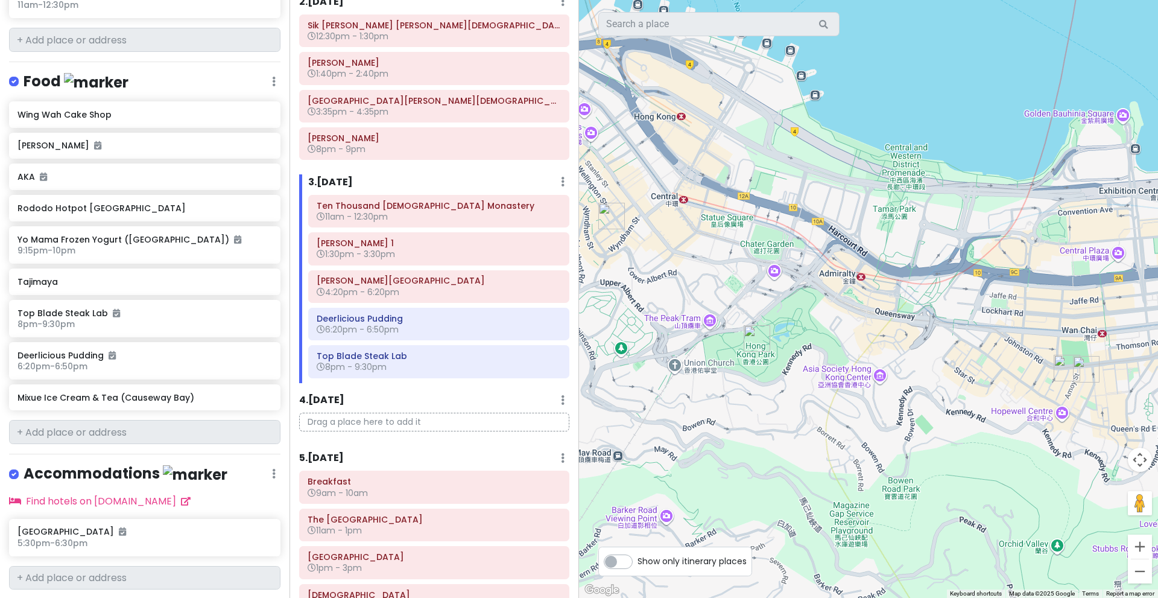
click at [610, 218] on img "Lan Kwai Fong" at bounding box center [611, 216] width 27 height 27
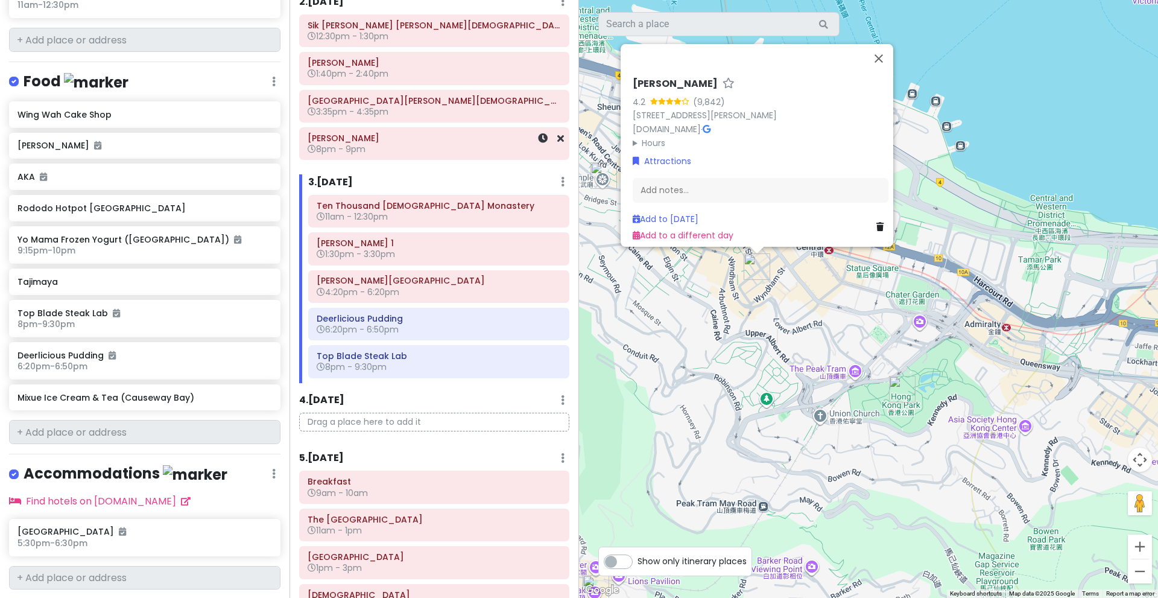
click at [481, 145] on h6 "8pm - 9pm" at bounding box center [434, 149] width 253 height 11
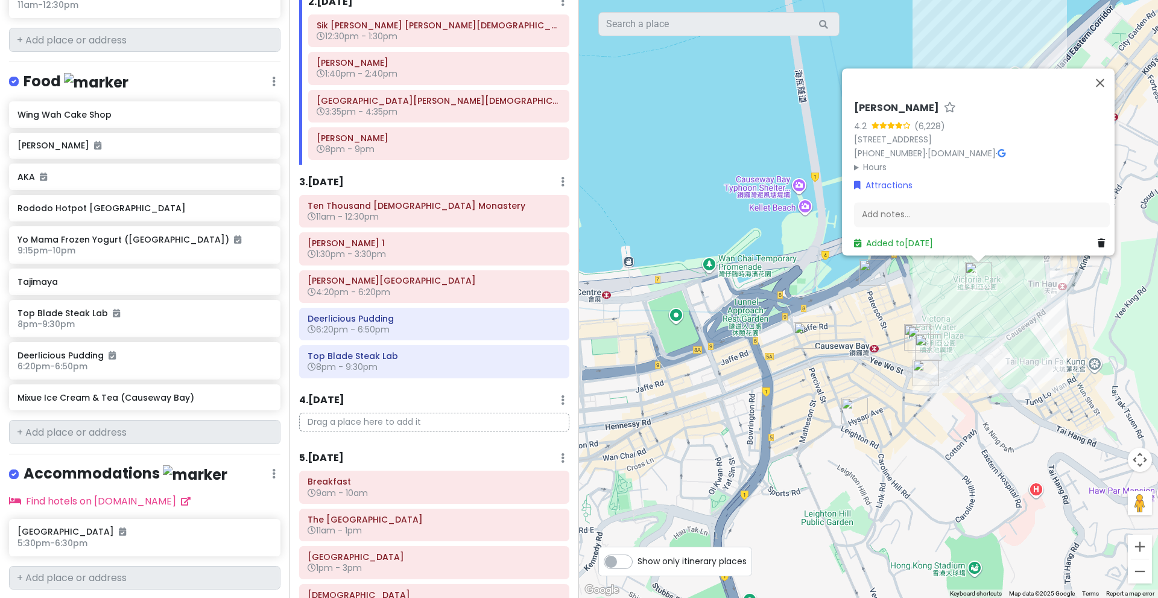
drag, startPoint x: 634, startPoint y: 170, endPoint x: 632, endPoint y: 200, distance: 30.2
click at [632, 200] on div "[PERSON_NAME] 4.2 (6,228) [STREET_ADDRESS] [PHONE_NUMBER] · [DOMAIN_NAME] · Hou…" at bounding box center [868, 299] width 579 height 598
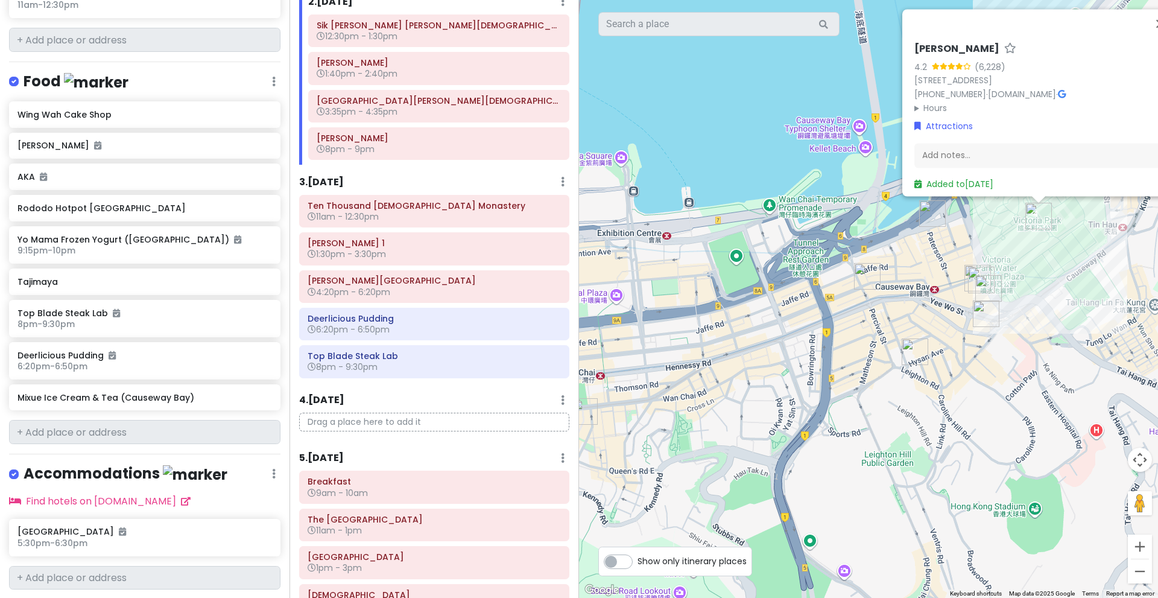
drag, startPoint x: 614, startPoint y: 202, endPoint x: 681, endPoint y: 134, distance: 95.5
click at [681, 134] on div "[PERSON_NAME] 4.2 (6,228) [STREET_ADDRESS] [PHONE_NUMBER] · [DOMAIN_NAME] · Hou…" at bounding box center [868, 299] width 579 height 598
click at [968, 278] on img "Tajimaya" at bounding box center [979, 280] width 27 height 27
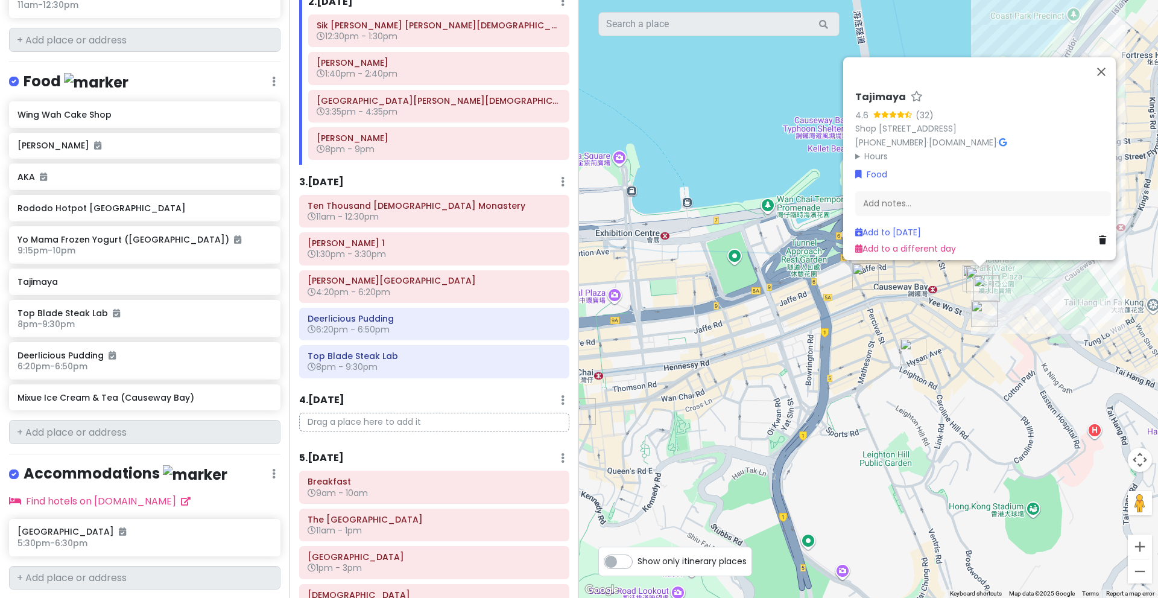
click at [976, 281] on img "Rododo Hotpot Hong Kong" at bounding box center [987, 288] width 27 height 27
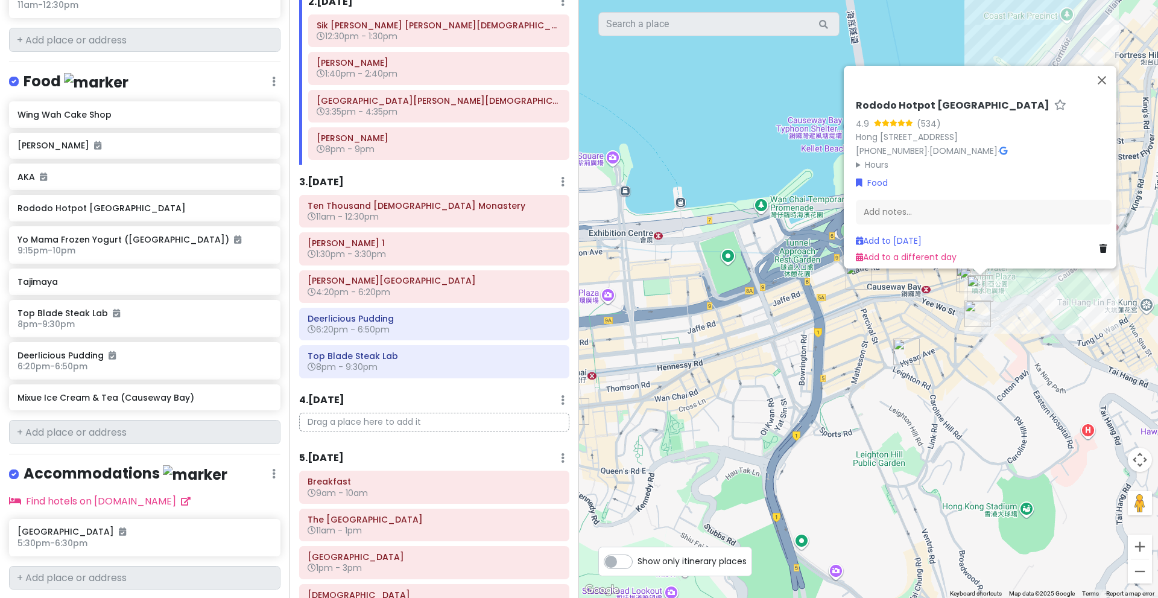
click at [977, 290] on img "Rododo Hotpot Hong Kong" at bounding box center [980, 288] width 27 height 27
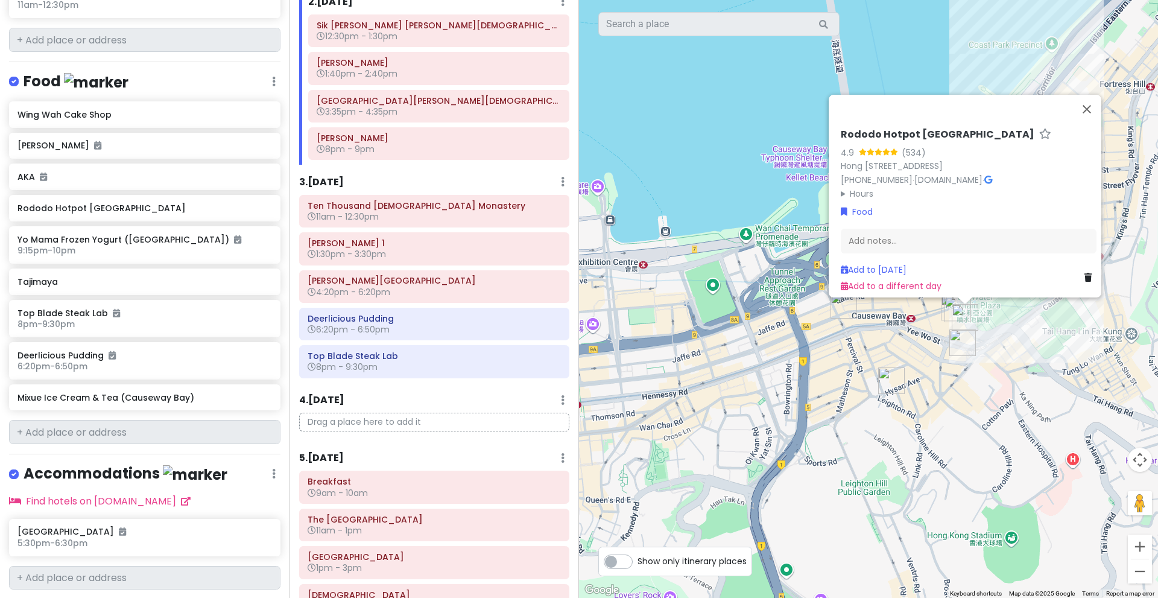
drag, startPoint x: 998, startPoint y: 296, endPoint x: 977, endPoint y: 337, distance: 45.9
click at [977, 337] on div "Rododo Hotpot [GEOGRAPHIC_DATA] 4.9 (534) [GEOGRAPHIC_DATA], [GEOGRAPHIC_DATA]+…" at bounding box center [868, 299] width 579 height 598
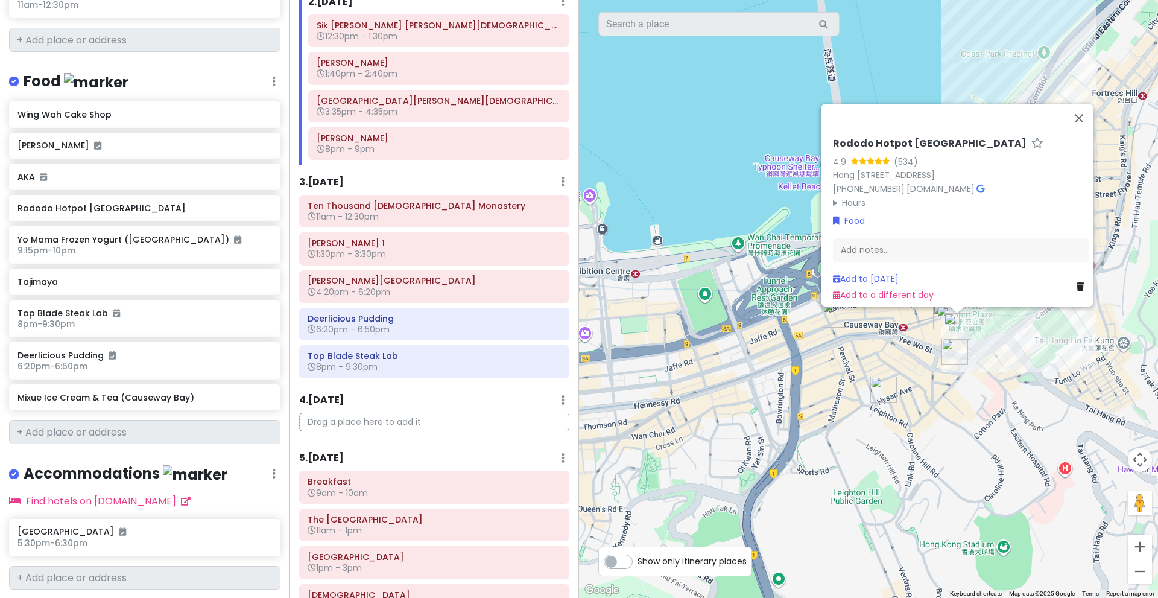
click at [961, 347] on img "Regal Hongkong Hotel" at bounding box center [955, 351] width 27 height 27
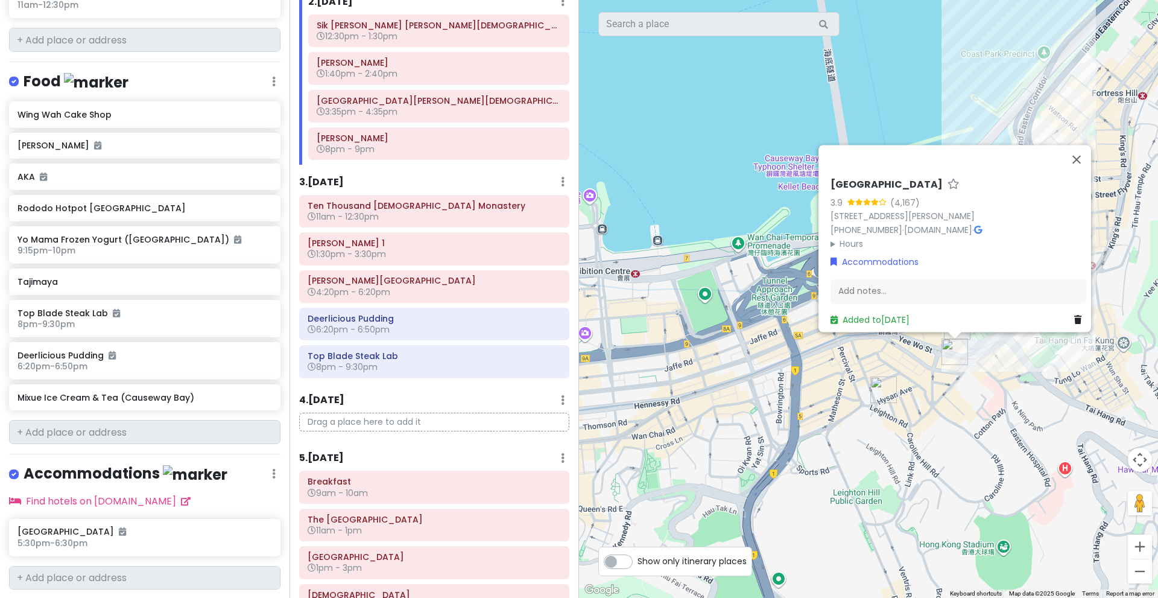
click at [987, 383] on div "[GEOGRAPHIC_DATA] 3.9 (4,167) [STREET_ADDRESS][PERSON_NAME] [PHONE_NUMBER] · [D…" at bounding box center [868, 299] width 579 height 598
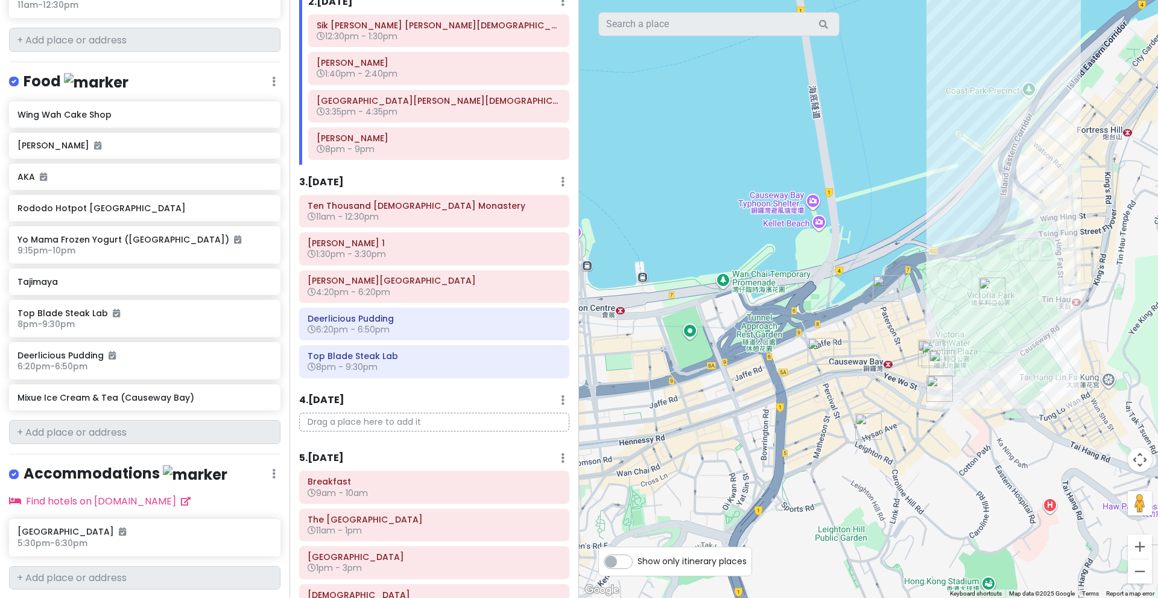
drag, startPoint x: 1004, startPoint y: 323, endPoint x: 988, endPoint y: 361, distance: 41.7
click at [988, 361] on div at bounding box center [868, 299] width 579 height 598
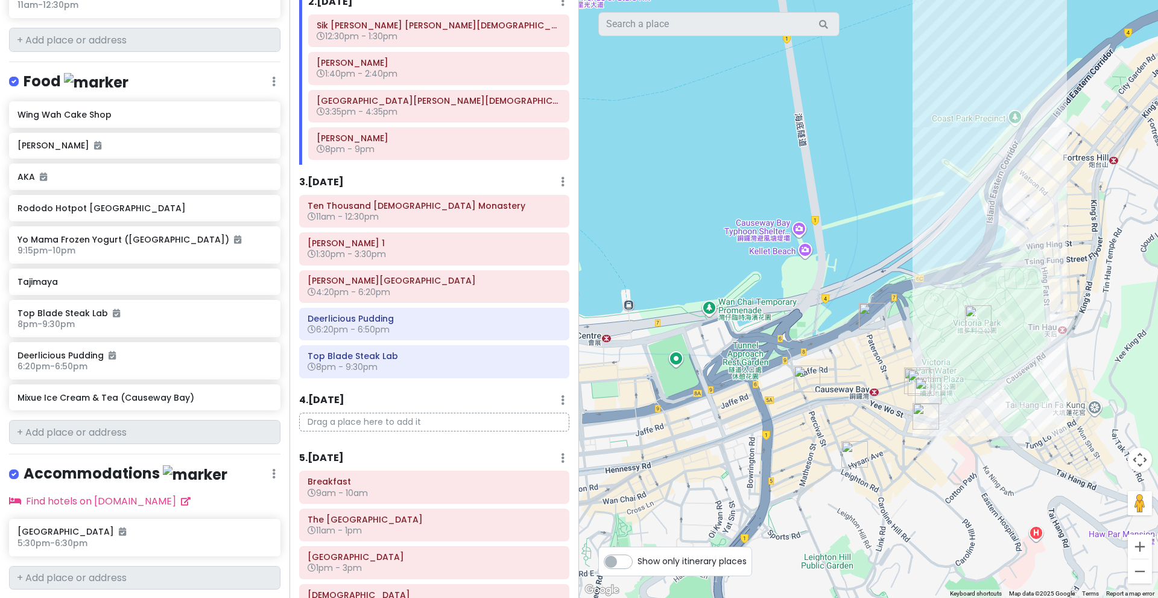
click at [867, 318] on img "AKA" at bounding box center [872, 316] width 27 height 27
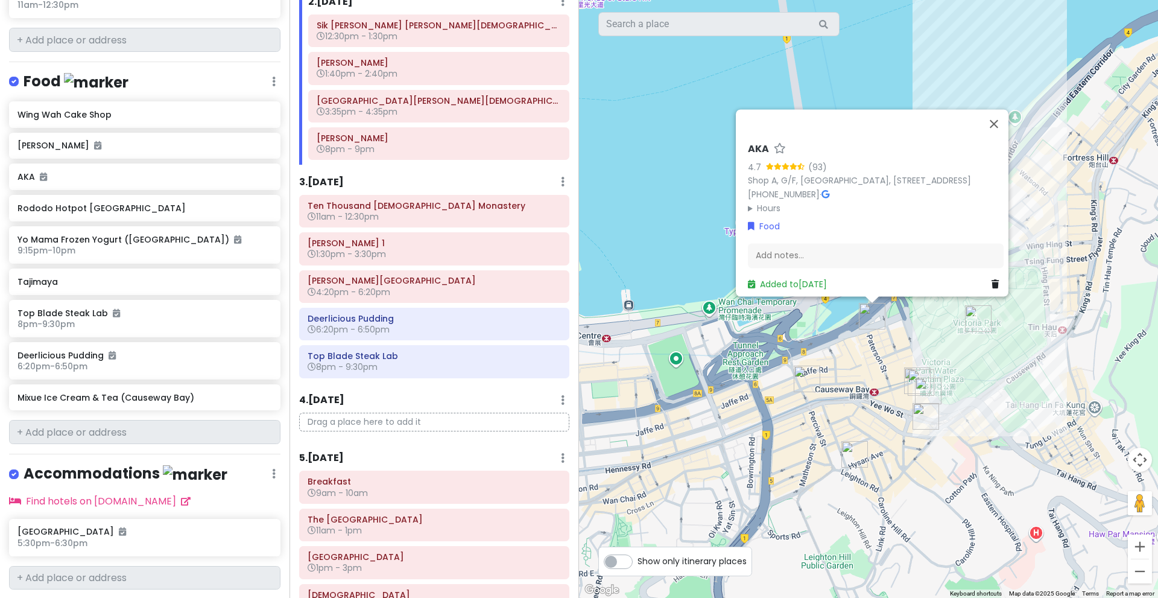
click at [913, 375] on img "Tajimaya" at bounding box center [921, 382] width 27 height 27
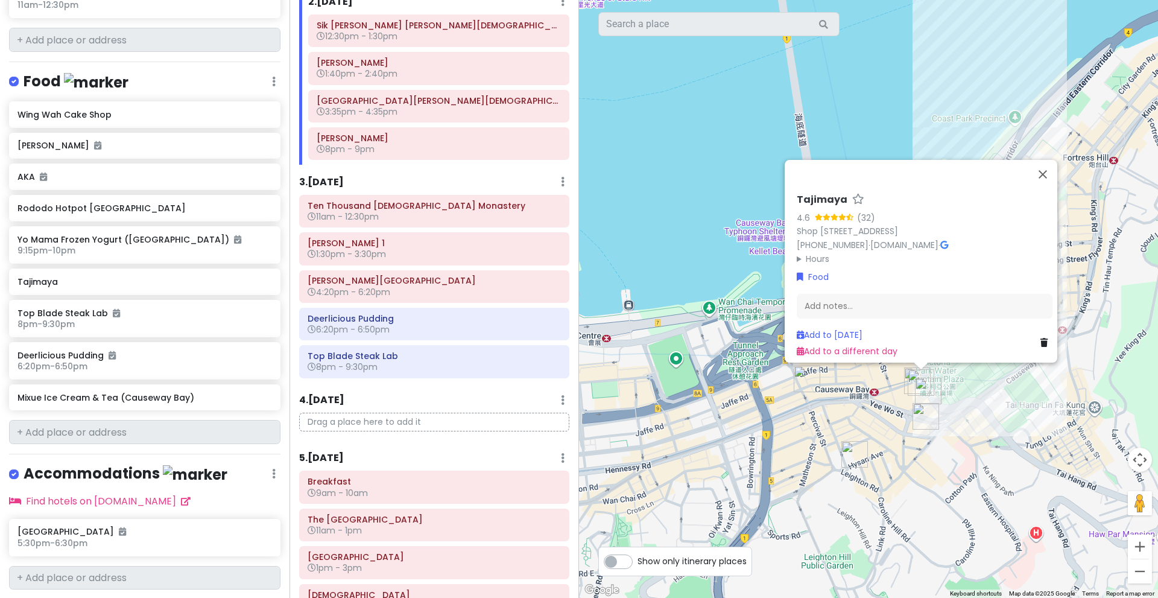
click at [913, 375] on img "Tajimaya" at bounding box center [921, 382] width 27 height 27
click at [908, 375] on img "Tajimaya" at bounding box center [921, 382] width 27 height 27
click at [913, 379] on img "Tajimaya" at bounding box center [921, 382] width 27 height 27
click at [922, 384] on img "Rododo Hotpot Hong Kong" at bounding box center [928, 391] width 27 height 27
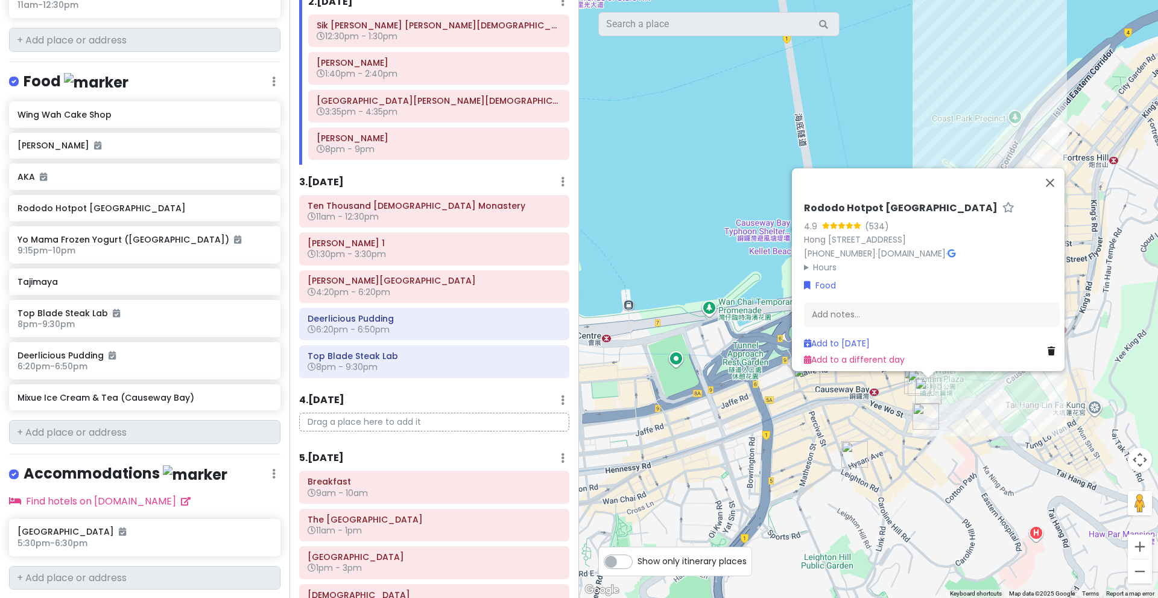
click at [927, 389] on img "Rododo Hotpot Hong Kong" at bounding box center [928, 391] width 27 height 27
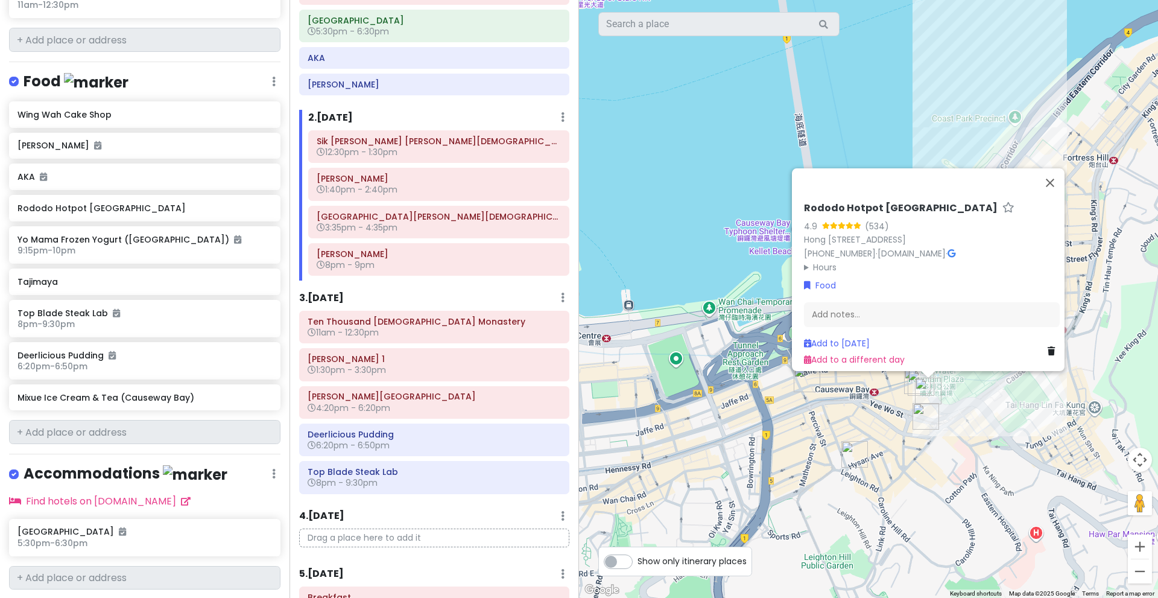
scroll to position [101, 0]
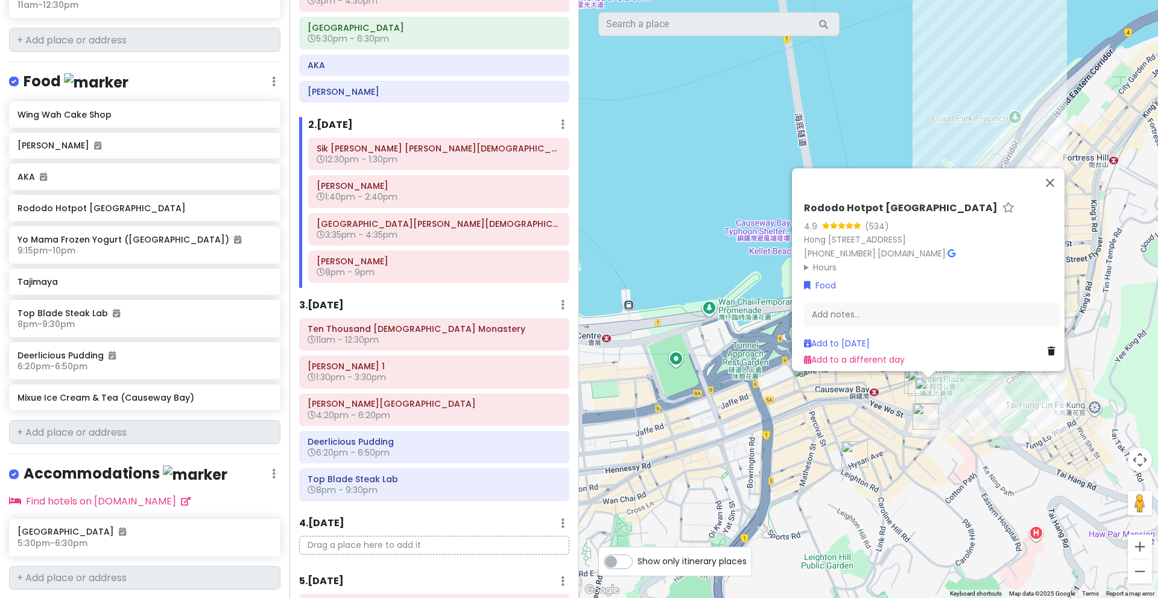
click at [925, 392] on img "Rododo Hotpot Hong Kong" at bounding box center [928, 391] width 27 height 27
click at [811, 261] on summary "Hours" at bounding box center [932, 266] width 256 height 13
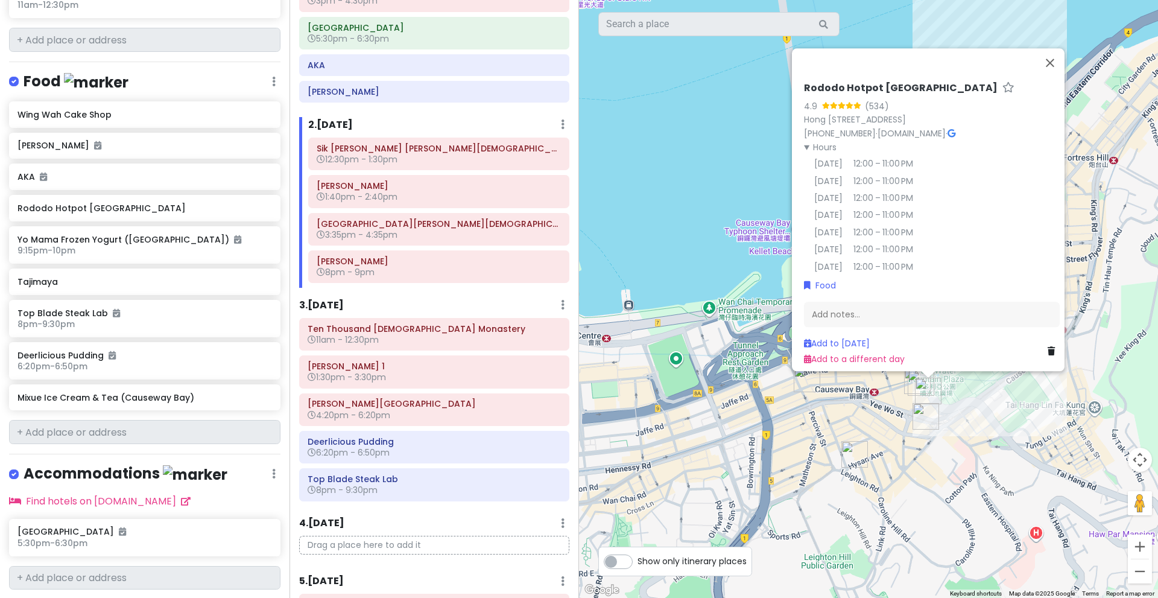
click at [955, 427] on div "Rododo Hotpot [GEOGRAPHIC_DATA] 4.9 (534) [GEOGRAPHIC_DATA], [GEOGRAPHIC_DATA]+…" at bounding box center [868, 299] width 579 height 598
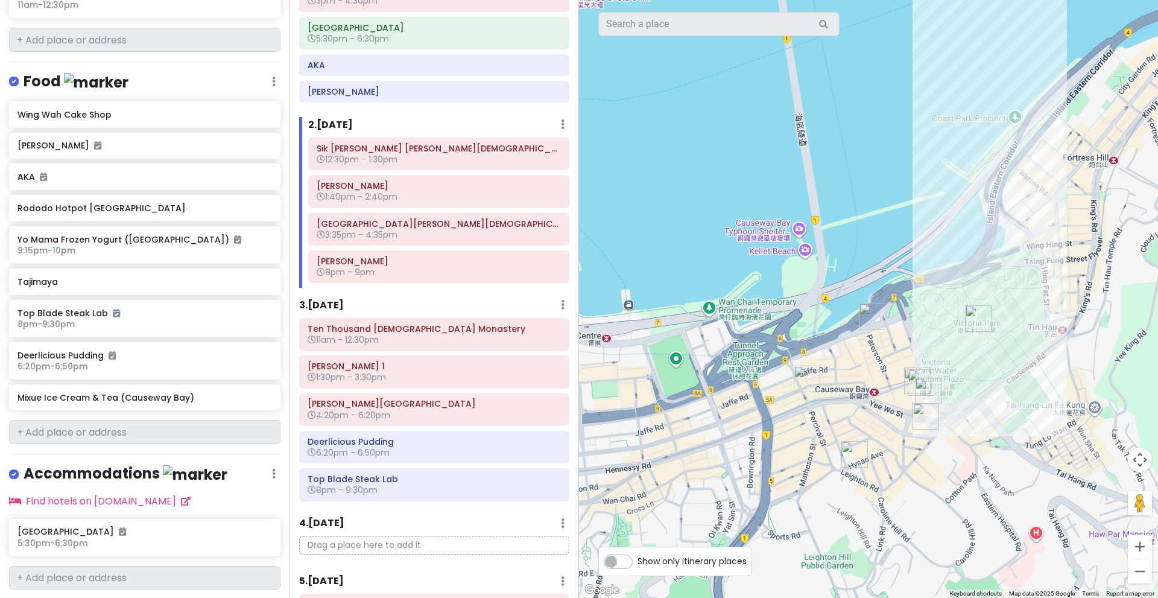
click at [915, 381] on img "Rododo Hotpot Hong Kong" at bounding box center [928, 391] width 27 height 27
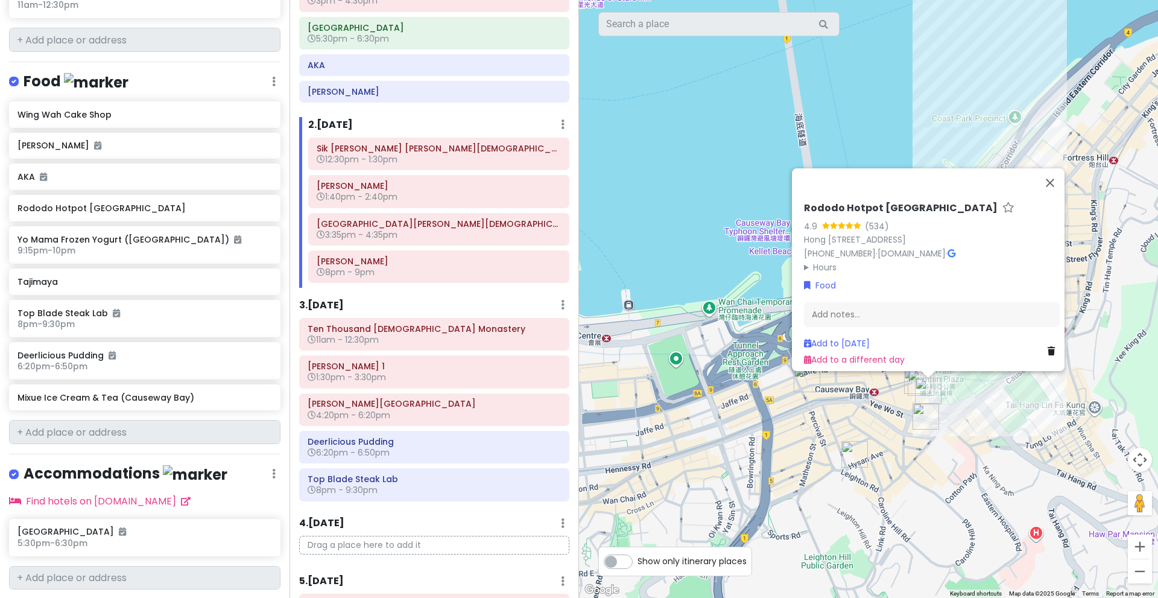
click at [914, 381] on img "Tajimaya" at bounding box center [921, 382] width 27 height 27
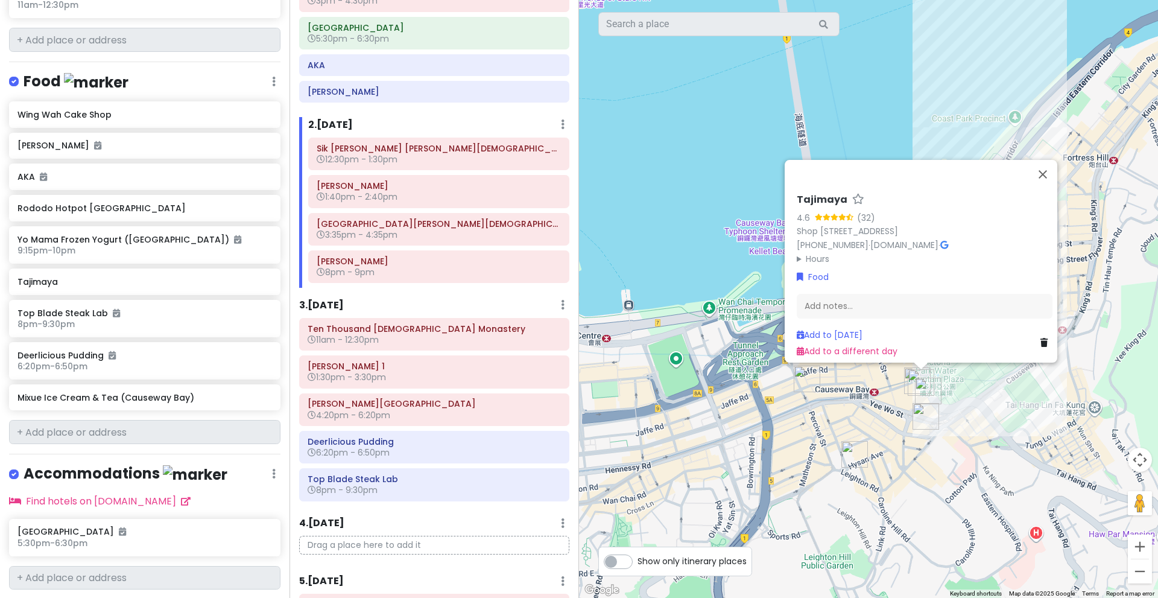
click at [826, 253] on summary "Hours" at bounding box center [925, 258] width 256 height 13
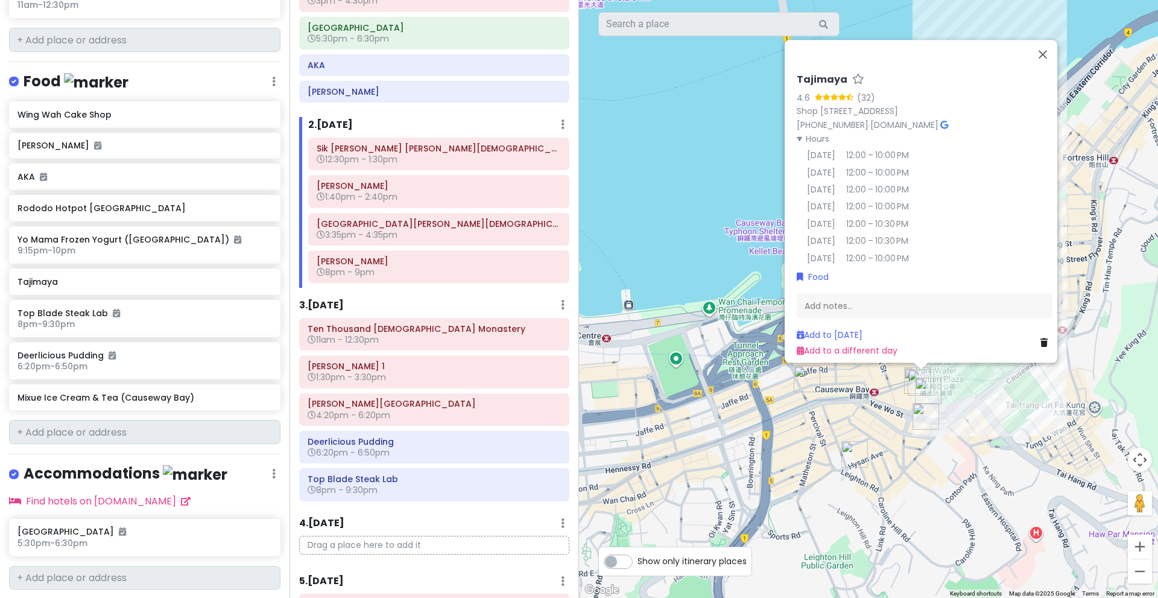
click at [945, 394] on div "Tajimaya 4.6 (32) Shop [STREET_ADDRESS] [PHONE_NUMBER] · [DOMAIN_NAME] · Hours …" at bounding box center [868, 299] width 579 height 598
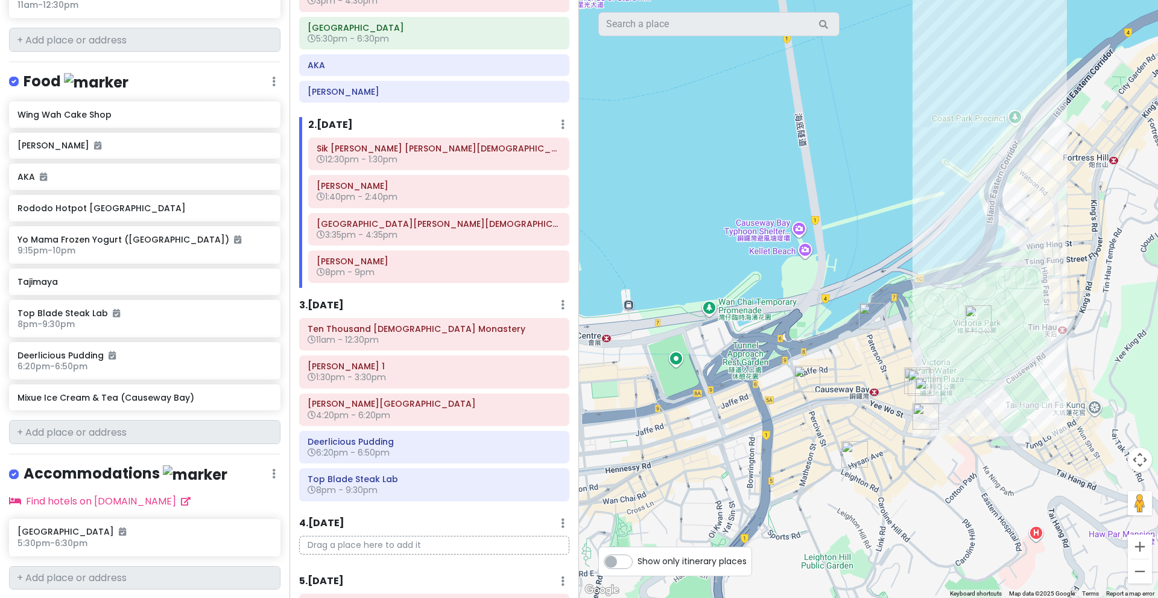
click at [908, 375] on img "Tajimaya" at bounding box center [921, 382] width 27 height 27
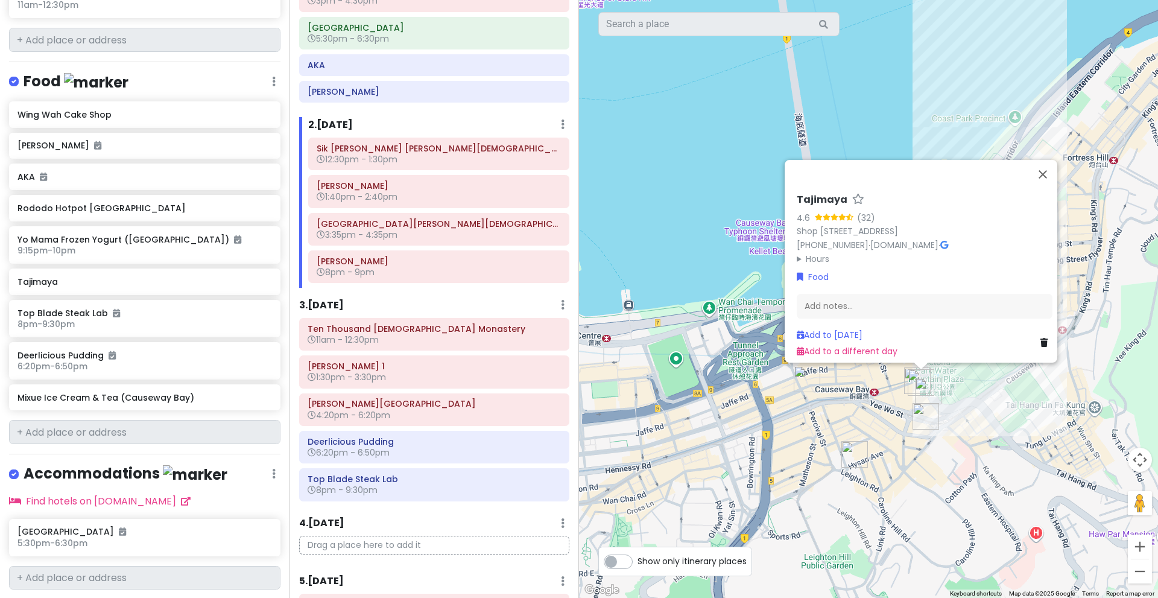
click at [910, 376] on img "Tajimaya" at bounding box center [921, 382] width 27 height 27
click at [903, 379] on div "To navigate, press the arrow keys. Tajimaya 4.6 (32) Shop [STREET_ADDRESS] [PHO…" at bounding box center [868, 299] width 579 height 598
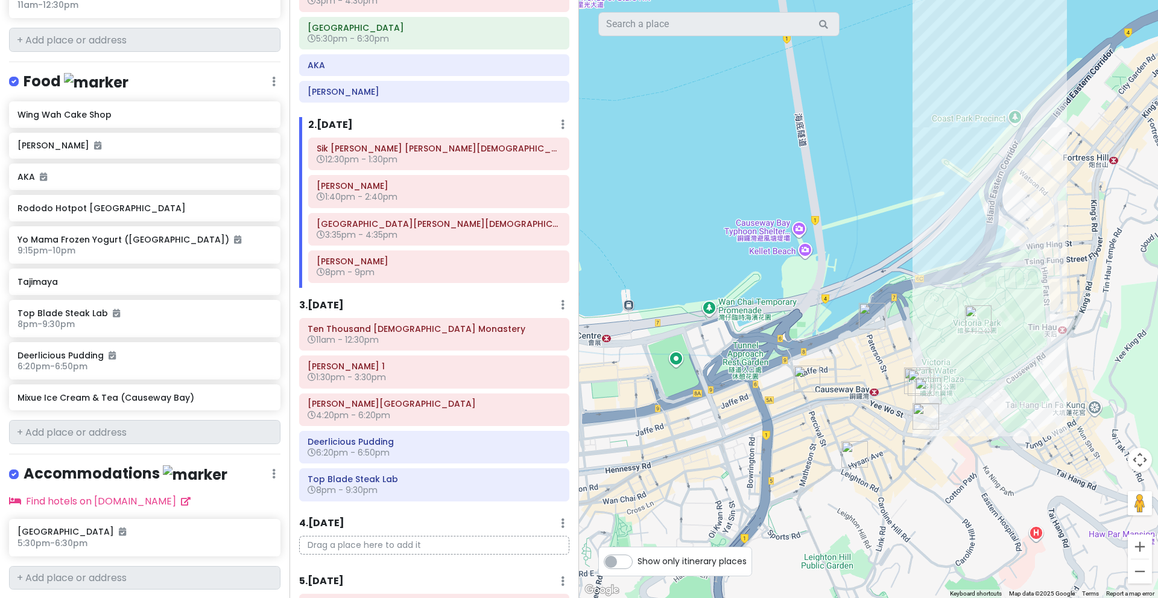
click at [908, 382] on img "Tajimaya" at bounding box center [921, 382] width 27 height 27
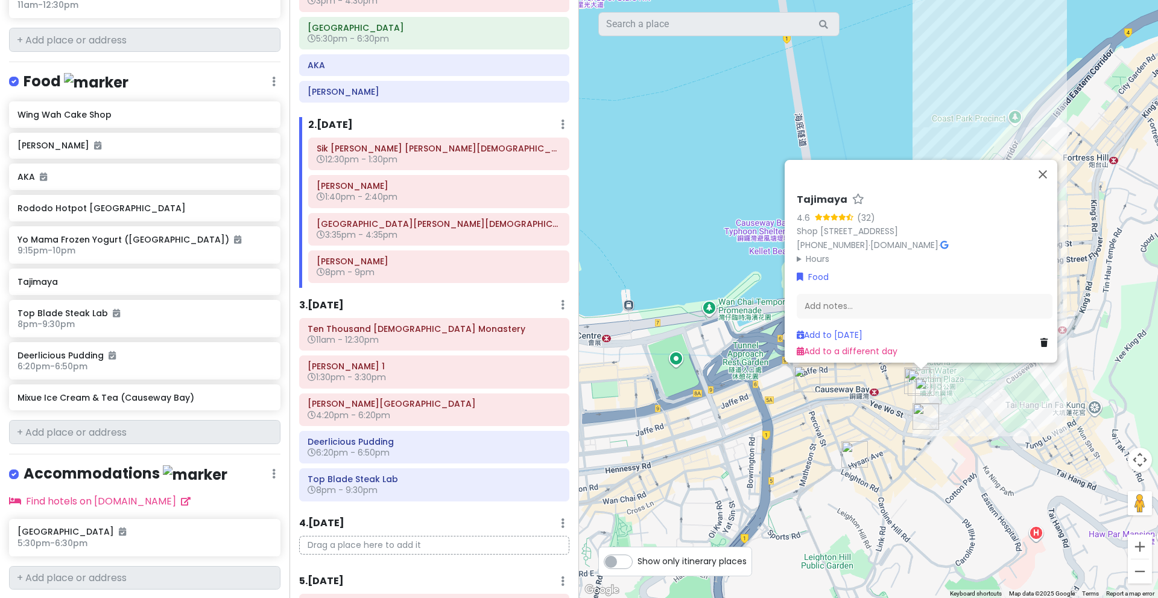
click at [904, 380] on div "Tajimaya 4.6 (32) Shop [STREET_ADDRESS] [PHONE_NUMBER] · [DOMAIN_NAME] · Hours …" at bounding box center [868, 299] width 579 height 598
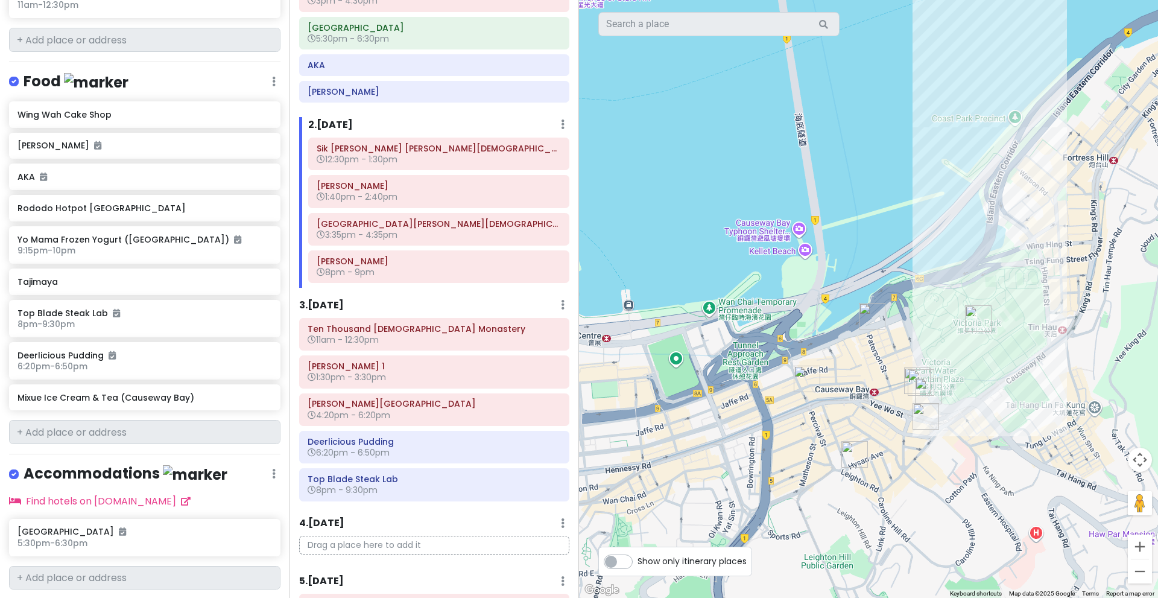
click at [905, 378] on img "Yo Mama Frozen Yogurt (Causeway Bay)" at bounding box center [917, 380] width 27 height 27
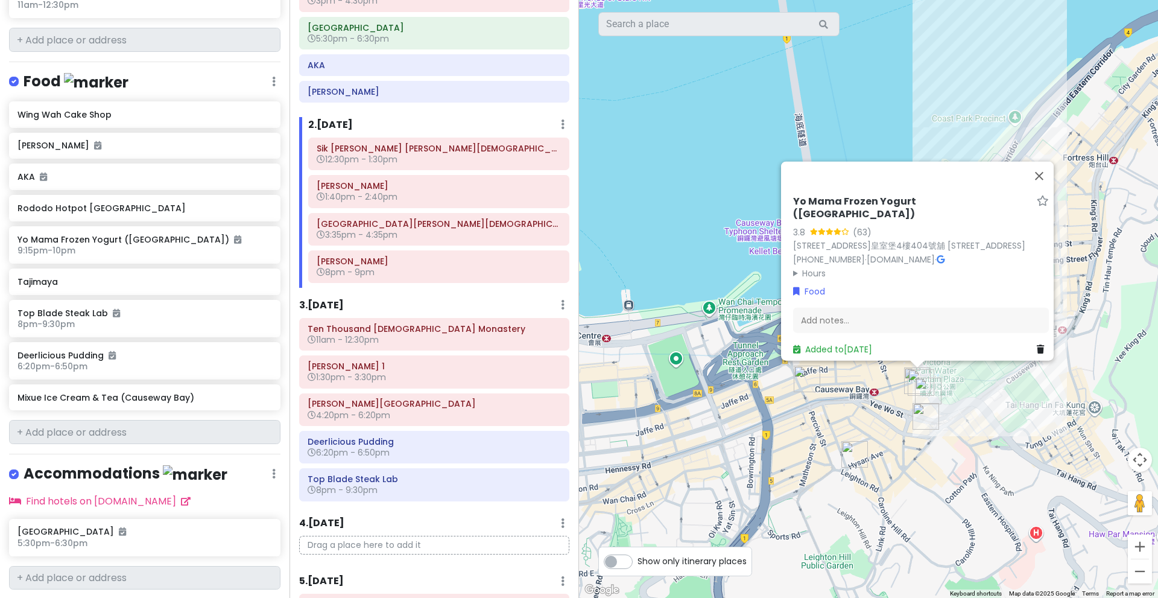
click at [905, 378] on img "Yo Mama Frozen Yogurt (Causeway Bay)" at bounding box center [917, 380] width 27 height 27
click at [808, 271] on summary "Hours" at bounding box center [921, 272] width 256 height 13
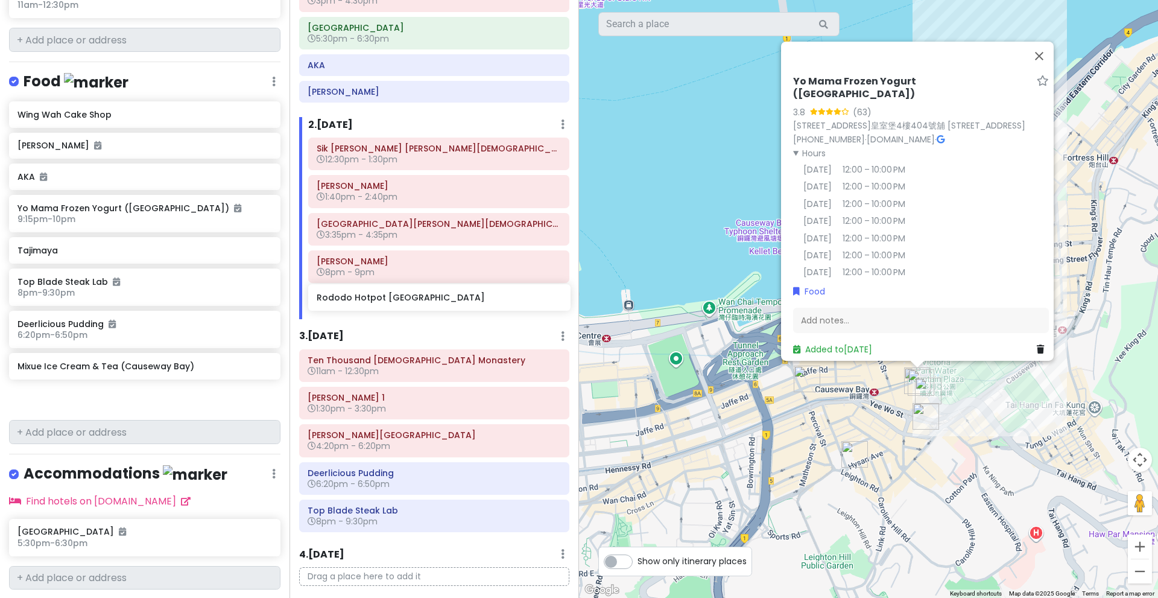
drag, startPoint x: 118, startPoint y: 182, endPoint x: 417, endPoint y: 306, distance: 324.0
click at [417, 306] on div "Hong Kong Trip Private Change Dates Make a Copy Delete Trip Go Pro ⚡️ Give Feed…" at bounding box center [579, 299] width 1158 height 598
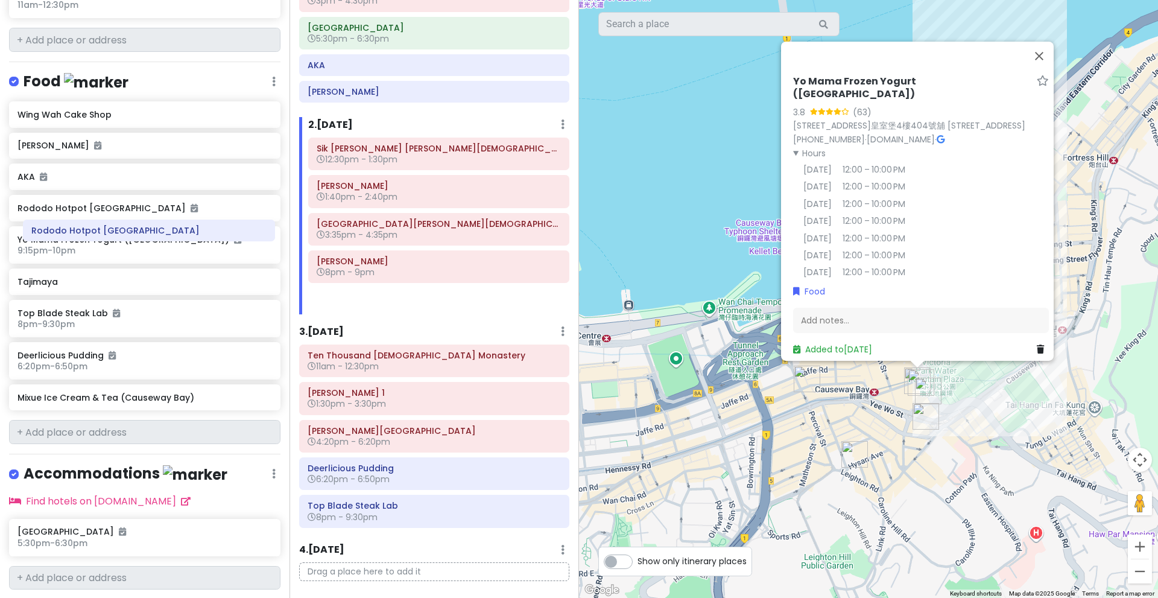
drag, startPoint x: 369, startPoint y: 302, endPoint x: 81, endPoint y: 234, distance: 295.1
click at [81, 234] on div "Hong Kong Trip Private Change Dates Make a Copy Delete Trip Go Pro ⚡️ Give Feed…" at bounding box center [579, 299] width 1158 height 598
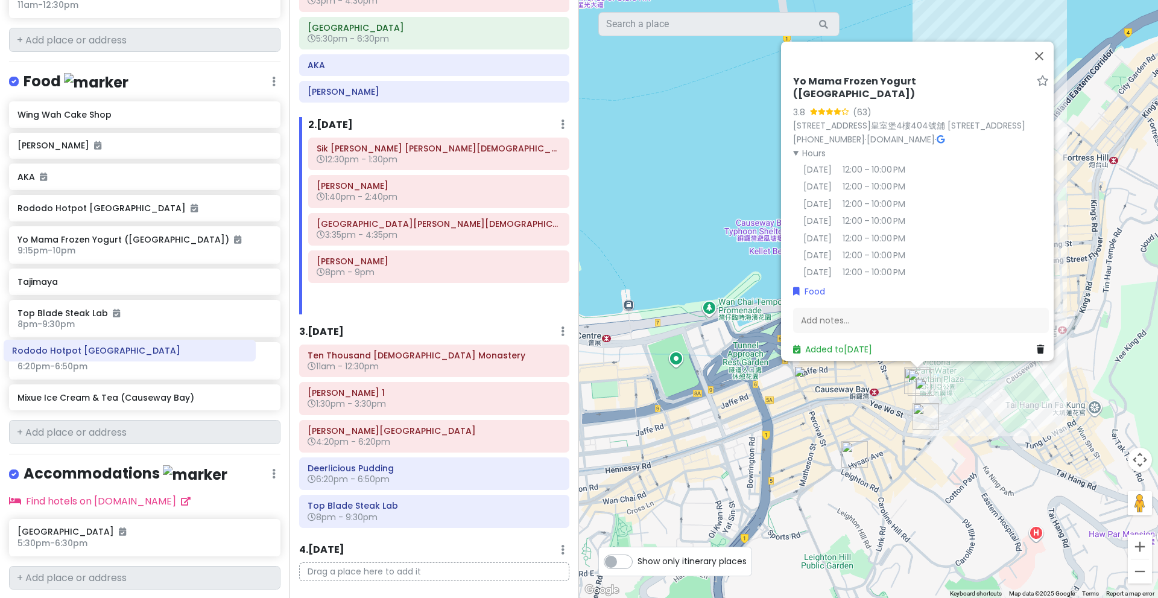
drag, startPoint x: 352, startPoint y: 302, endPoint x: 45, endPoint y: 350, distance: 310.9
click at [45, 350] on div "Hong Kong Trip Private Change Dates Make a Copy Delete Trip Go Pro ⚡️ Give Feed…" at bounding box center [579, 299] width 1158 height 598
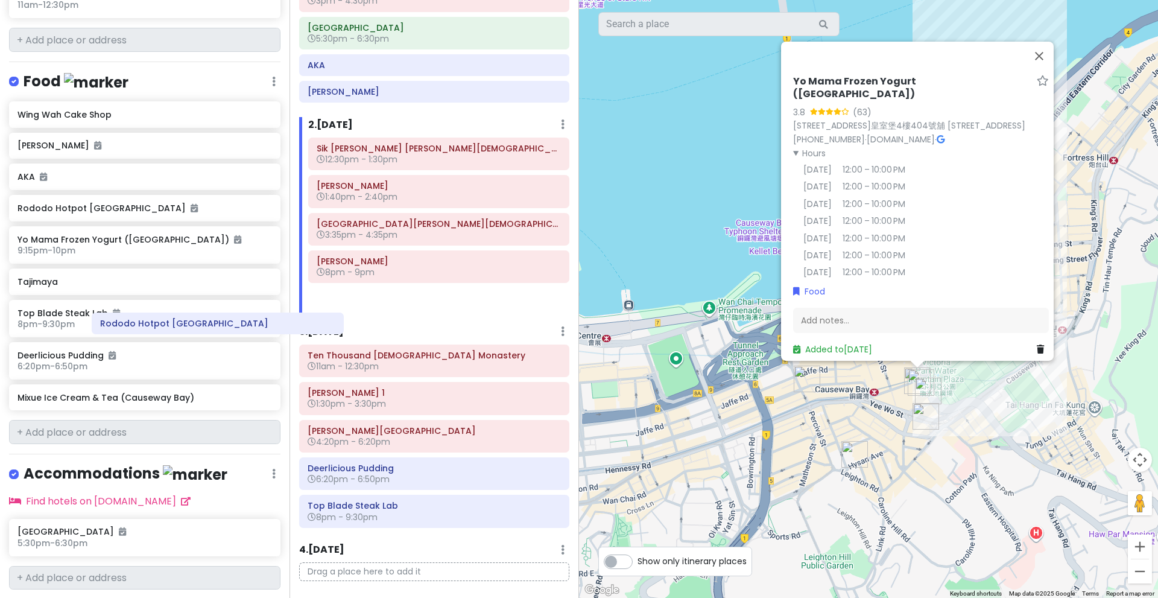
drag, startPoint x: 341, startPoint y: 302, endPoint x: 95, endPoint y: 343, distance: 249.5
click at [95, 343] on div "Hong Kong Trip Private Change Dates Make a Copy Delete Trip Go Pro ⚡️ Give Feed…" at bounding box center [579, 299] width 1158 height 598
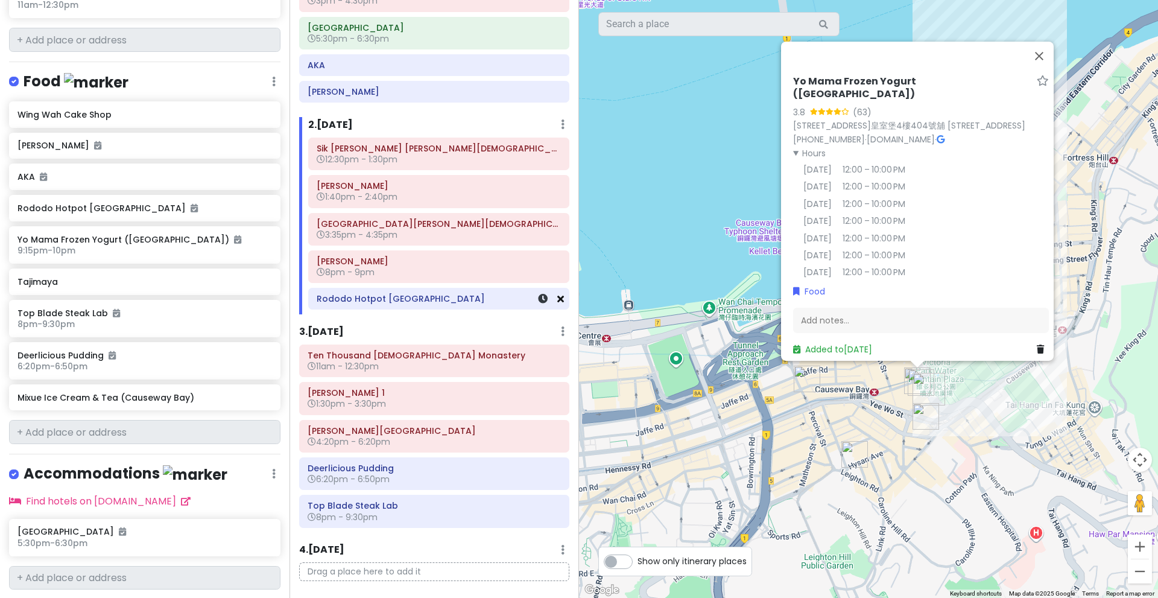
click at [557, 300] on icon at bounding box center [560, 299] width 7 height 10
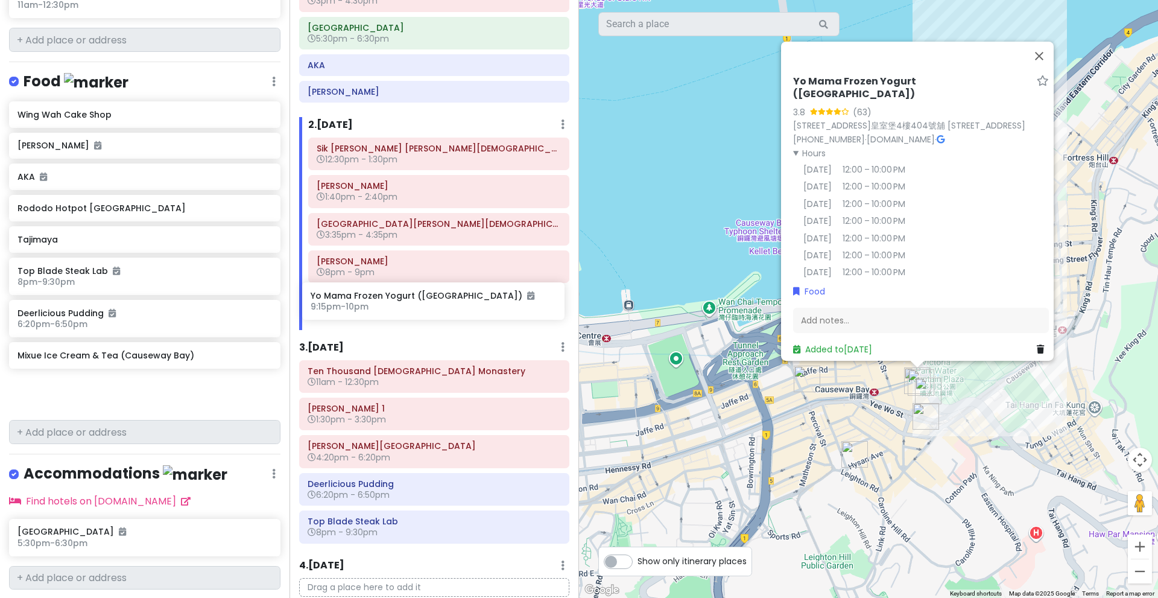
drag, startPoint x: 127, startPoint y: 216, endPoint x: 420, endPoint y: 306, distance: 306.8
click at [420, 306] on div "Hong Kong Trip Private Change Dates Make a Copy Delete Trip Go Pro ⚡️ Give Feed…" at bounding box center [579, 299] width 1158 height 598
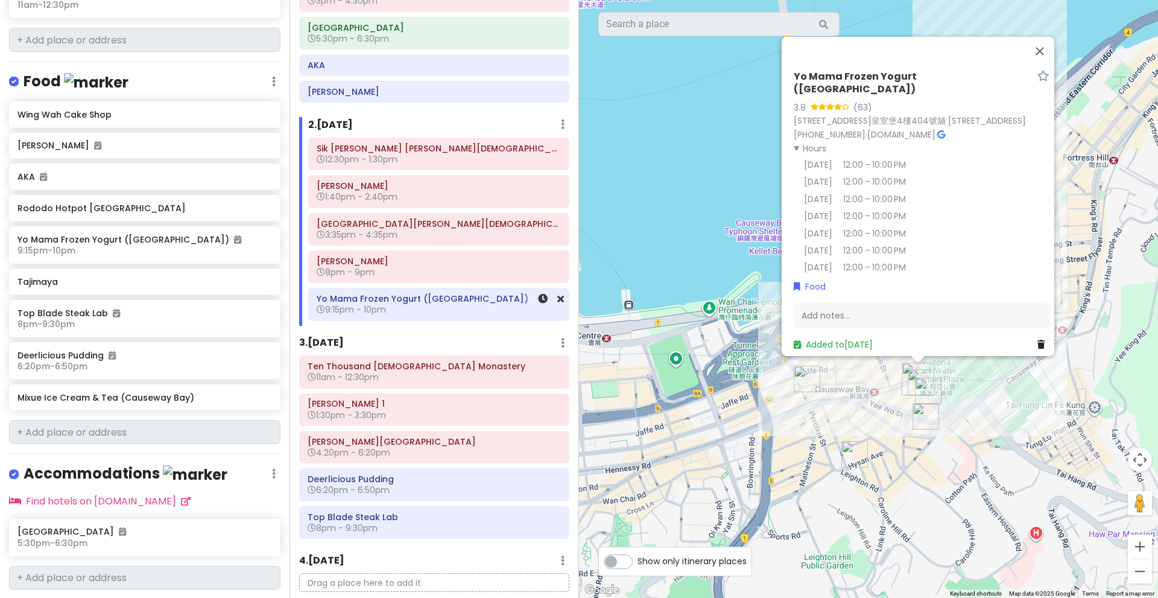
click at [469, 312] on h6 "9:15pm - 10pm" at bounding box center [439, 309] width 244 height 11
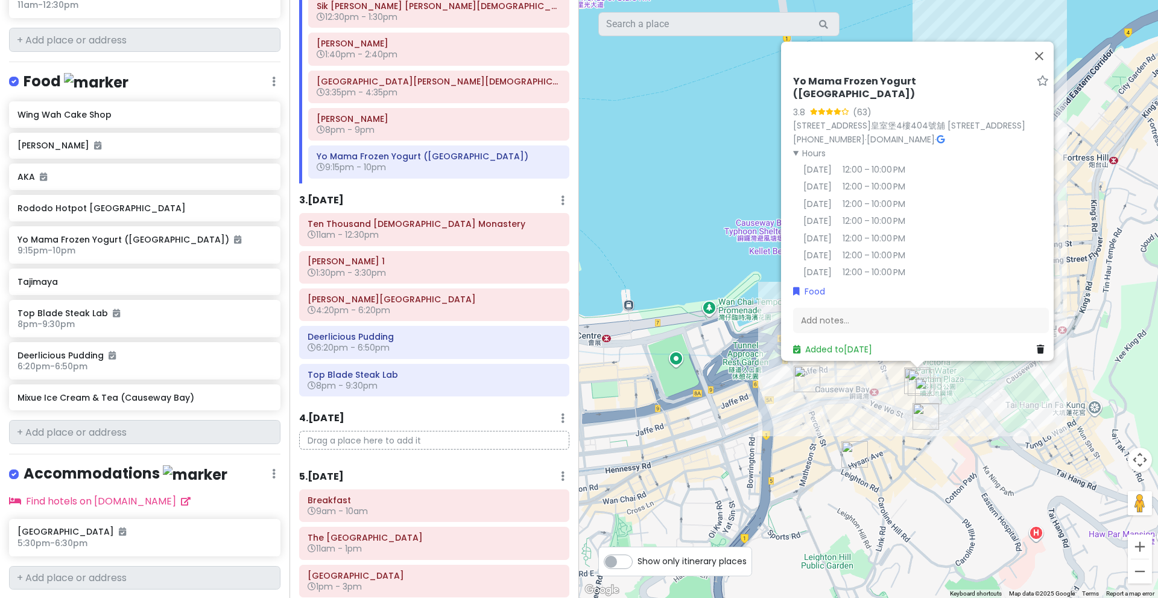
scroll to position [267, 0]
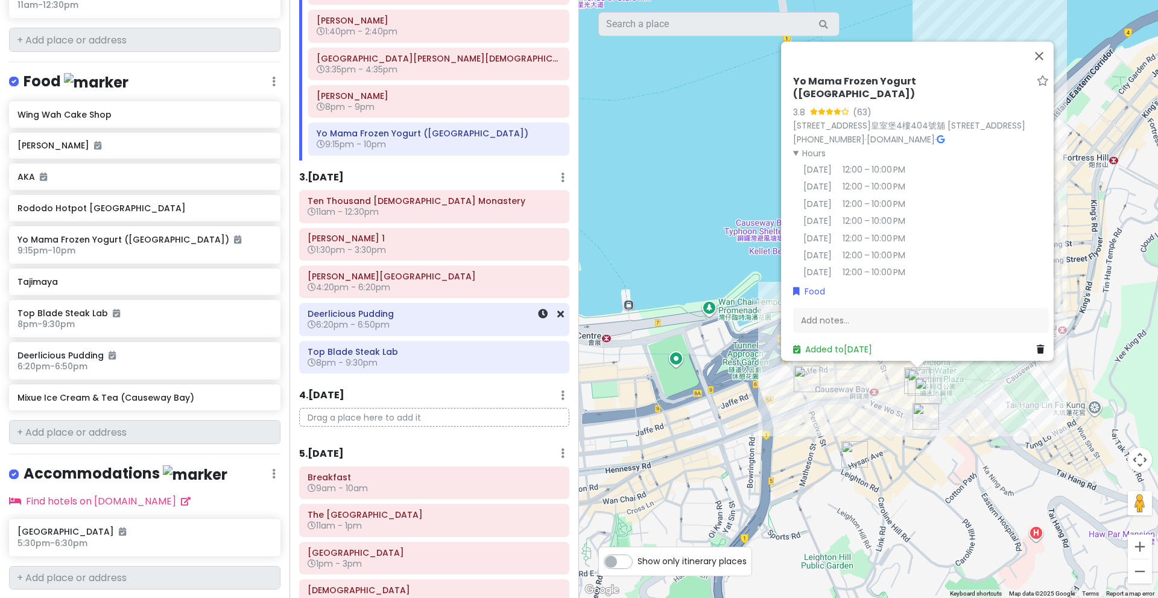
click at [481, 315] on h6 "Deerlicious Pudding" at bounding box center [434, 313] width 253 height 11
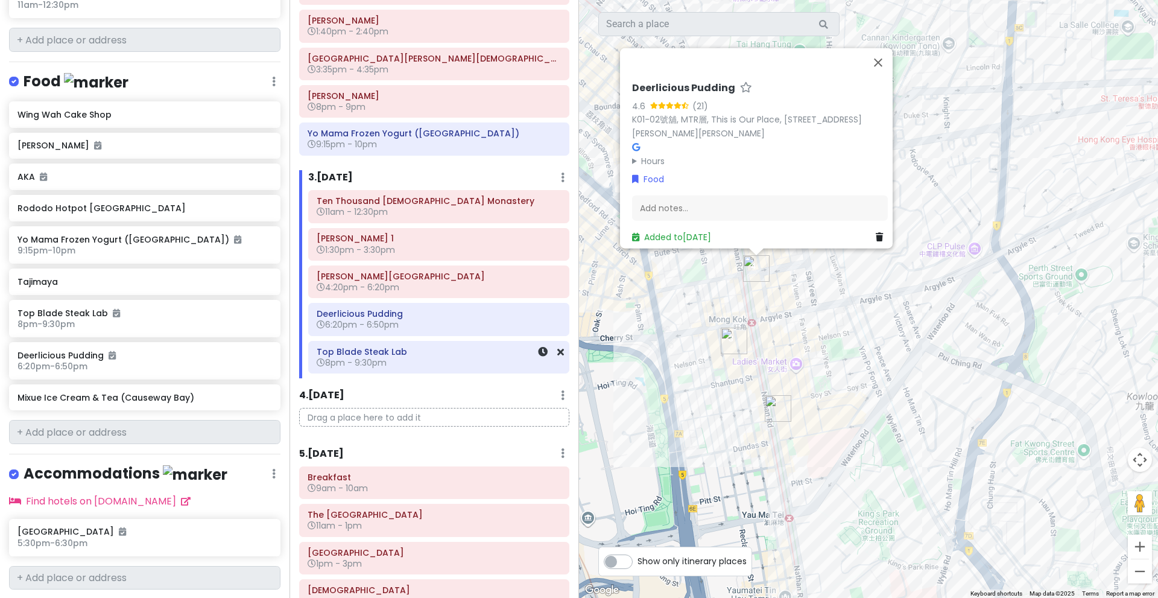
click at [485, 355] on h6 "Top Blade Steak Lab" at bounding box center [439, 351] width 244 height 11
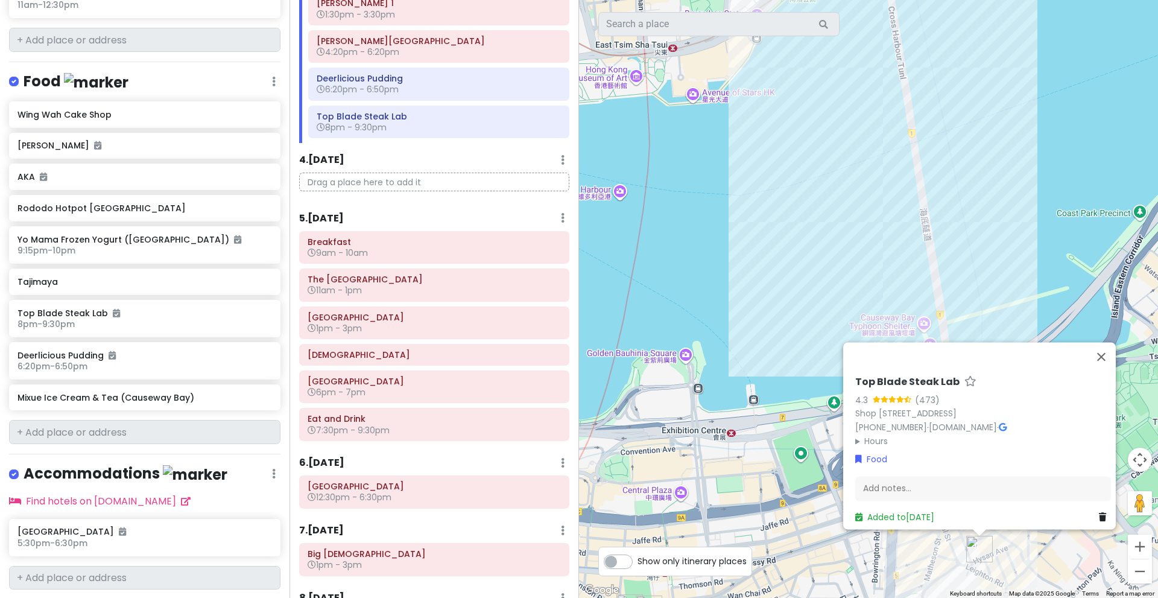
scroll to position [513, 0]
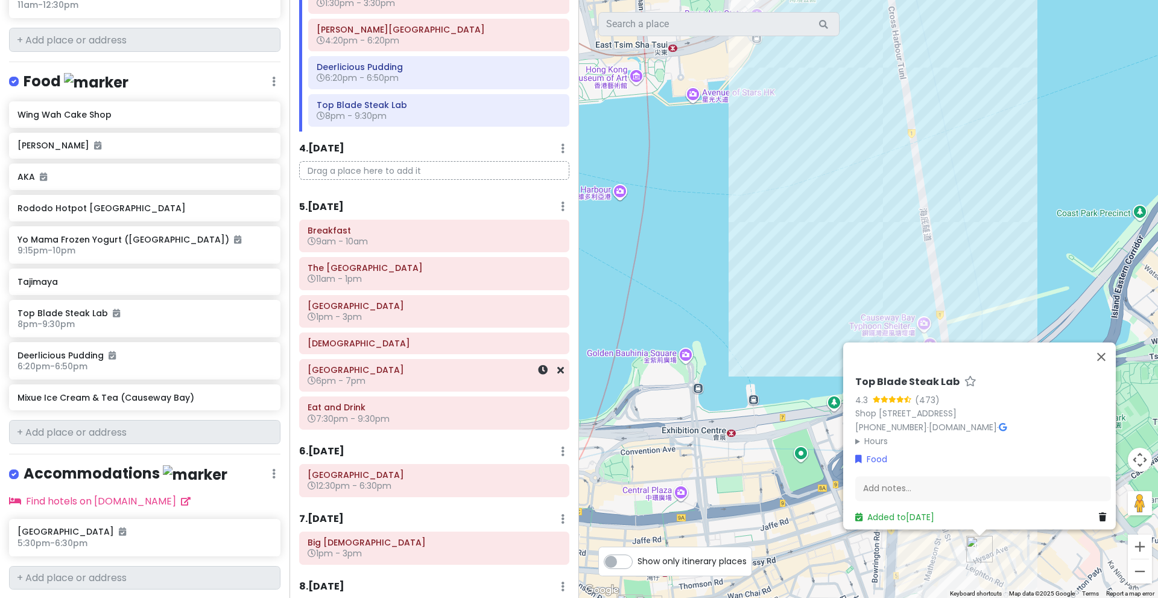
click at [410, 389] on div "[GEOGRAPHIC_DATA] 6pm - 7pm" at bounding box center [434, 375] width 253 height 28
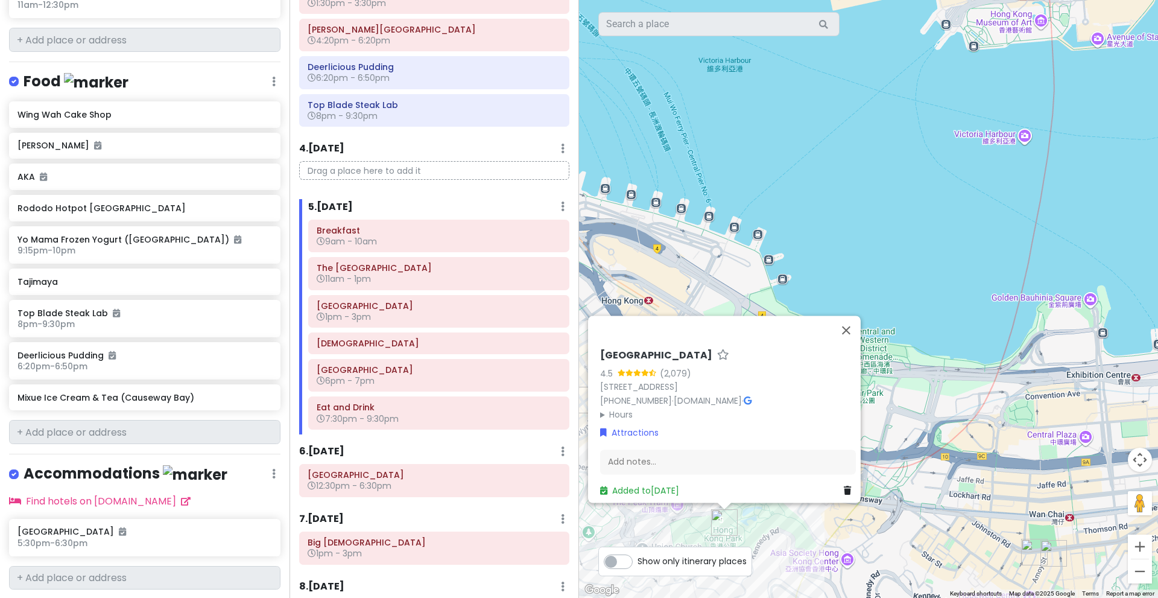
drag, startPoint x: 901, startPoint y: 267, endPoint x: 793, endPoint y: 160, distance: 151.4
click at [793, 160] on div "[GEOGRAPHIC_DATA] 4.5 (2,079) [STREET_ADDRESS] [PHONE_NUMBER] · [DOMAIN_NAME] ·…" at bounding box center [868, 299] width 579 height 598
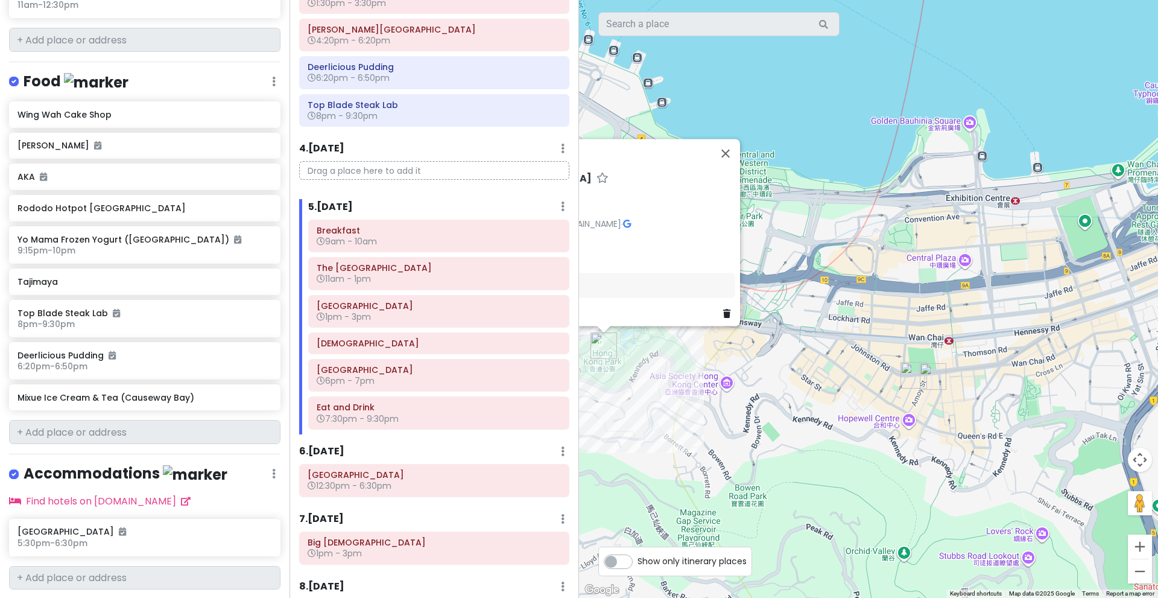
drag, startPoint x: 906, startPoint y: 373, endPoint x: 865, endPoint y: 283, distance: 98.8
click at [865, 283] on div "[GEOGRAPHIC_DATA] 4.5 (2,079) [STREET_ADDRESS] [PHONE_NUMBER] · [DOMAIN_NAME] ·…" at bounding box center [868, 299] width 579 height 598
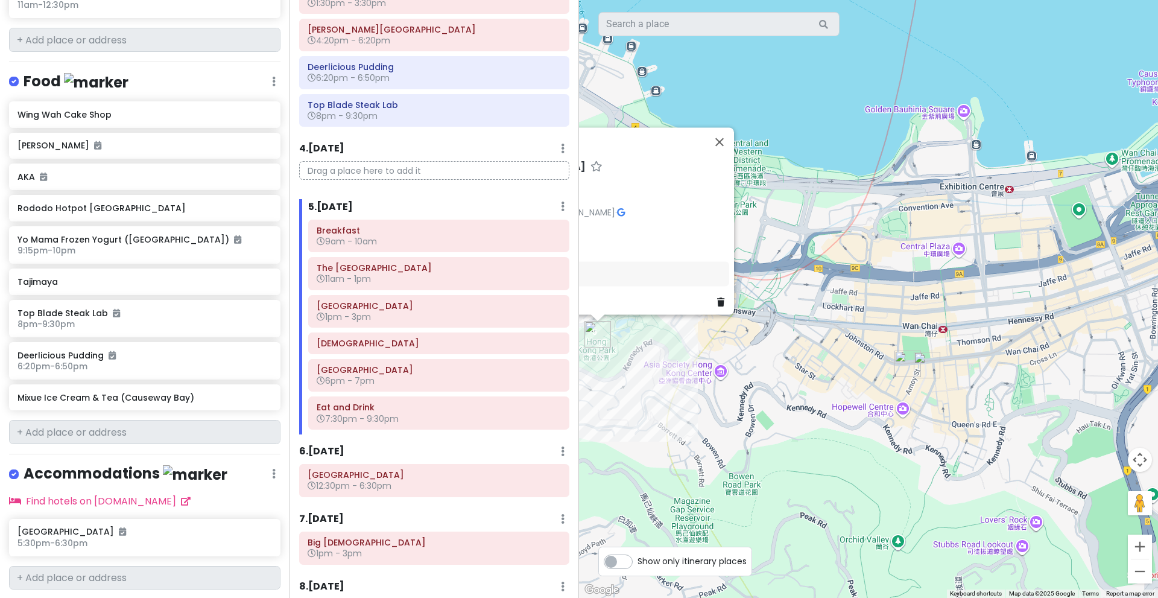
click at [908, 368] on img "Yakitori Kobako" at bounding box center [908, 363] width 27 height 27
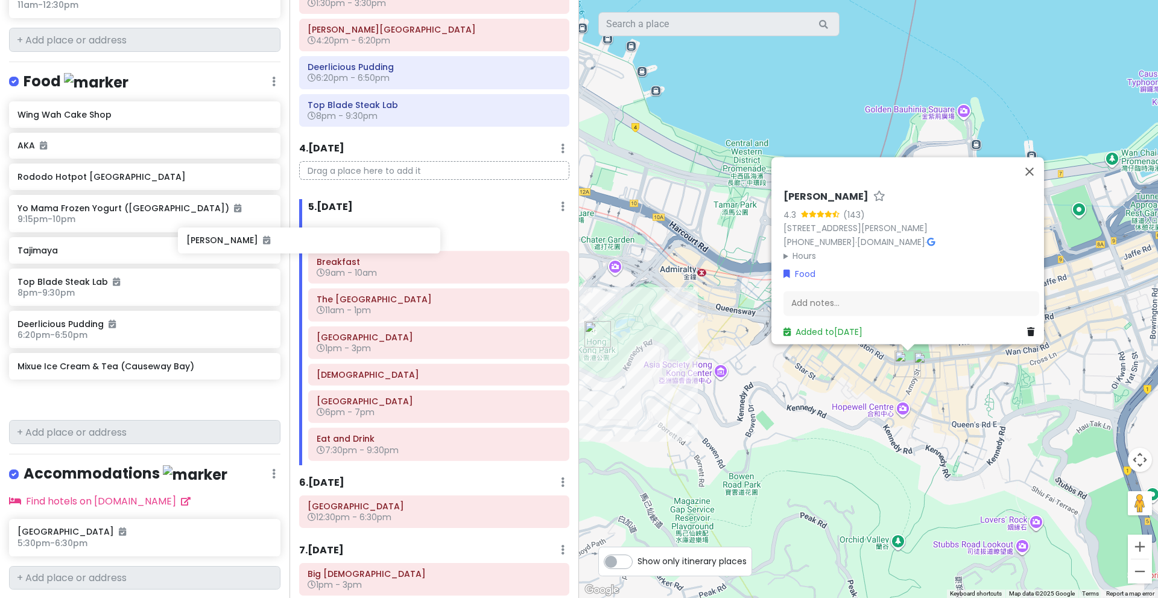
scroll to position [1061, 0]
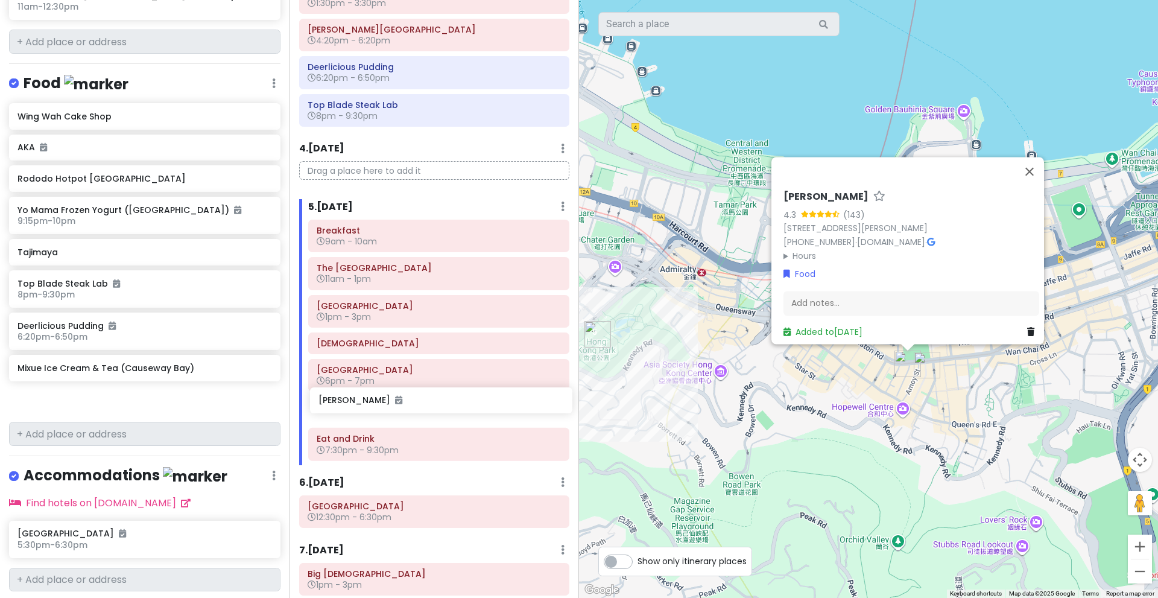
drag, startPoint x: 137, startPoint y: 114, endPoint x: 438, endPoint y: 404, distance: 417.7
click at [438, 404] on div "Hong Kong Trip Private Change Dates Make a Copy Delete Trip Go Pro ⚡️ Give Feed…" at bounding box center [579, 299] width 1158 height 598
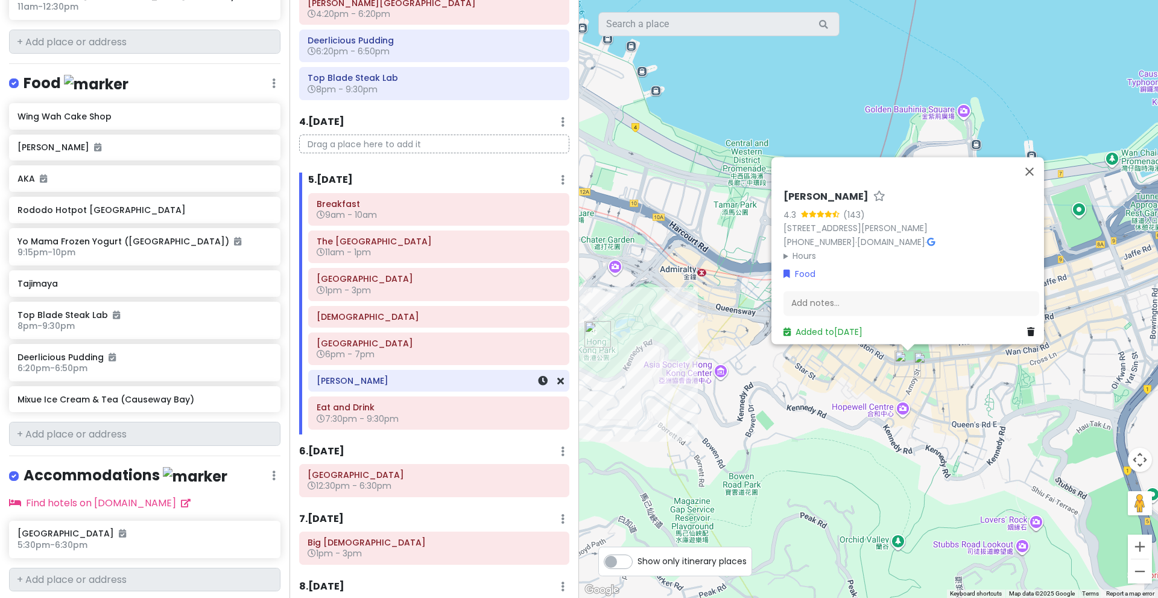
scroll to position [486, 0]
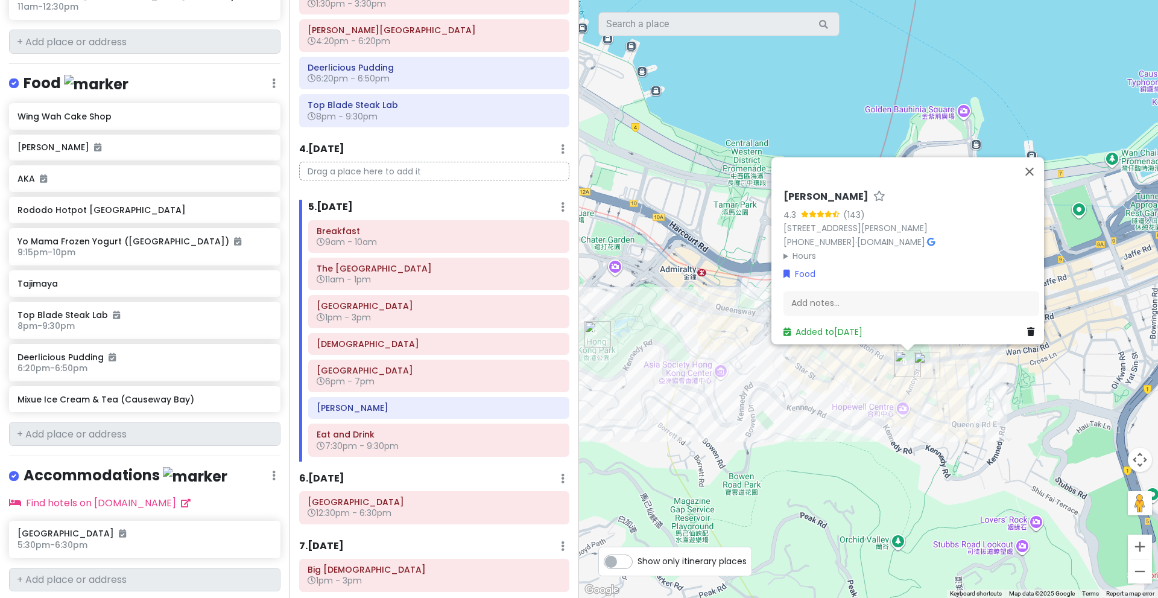
click at [931, 365] on img "Wing Wah Cake Shop" at bounding box center [927, 365] width 27 height 27
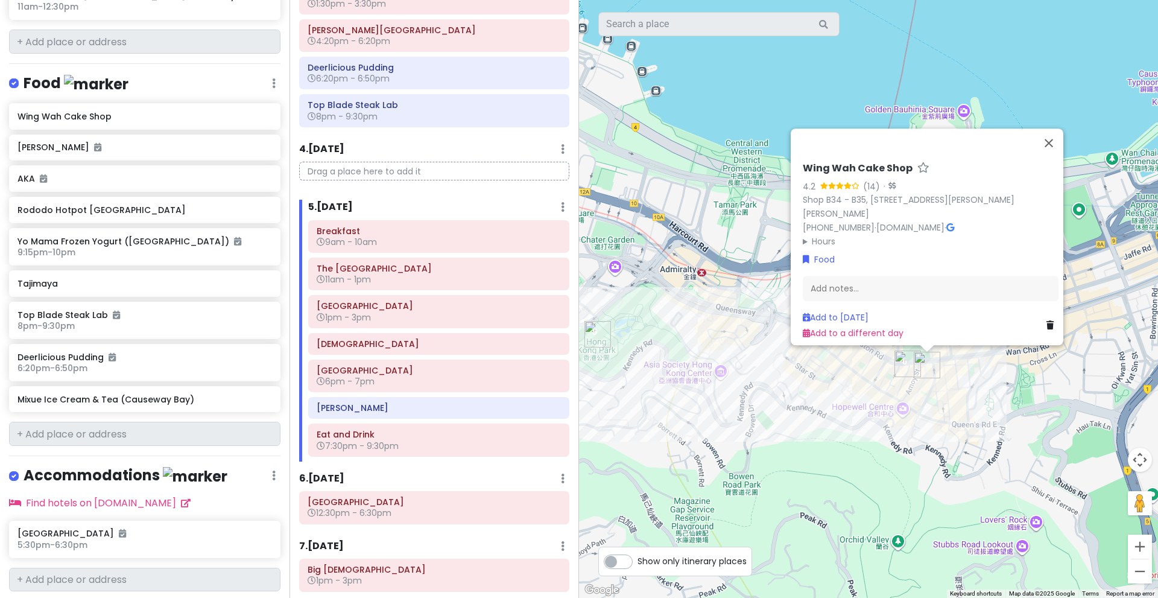
click at [821, 238] on summary "Hours" at bounding box center [931, 240] width 256 height 13
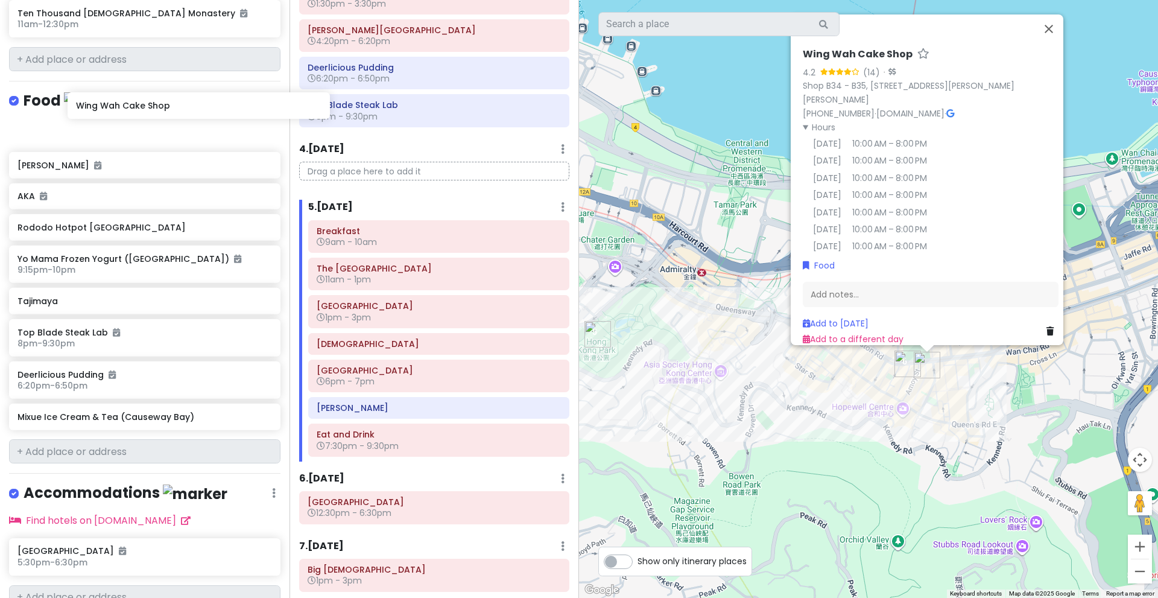
scroll to position [1043, 0]
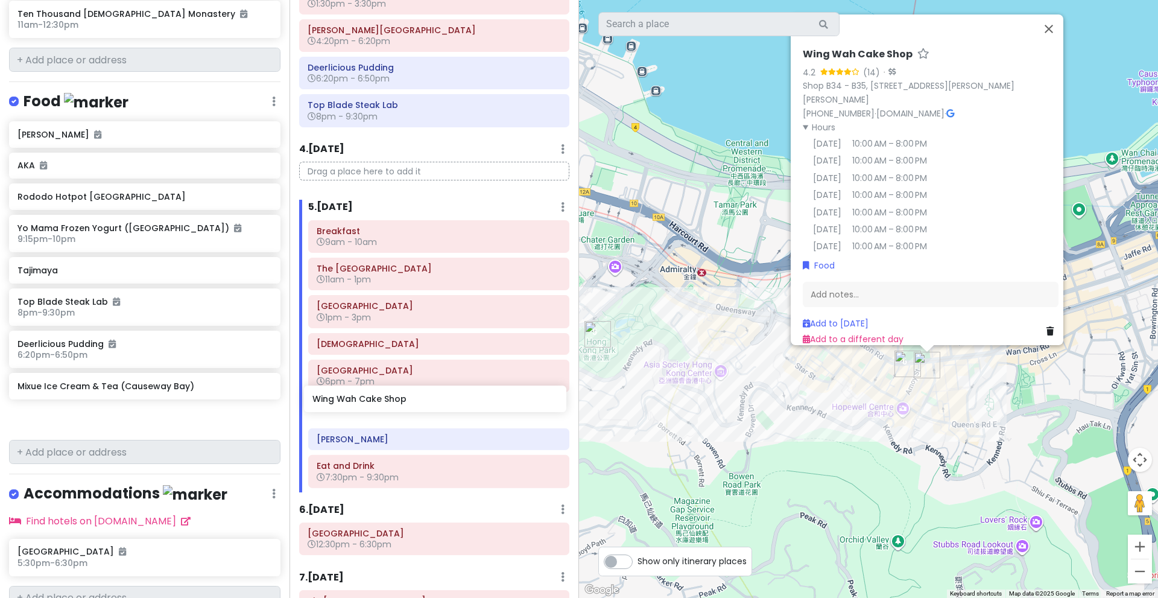
drag, startPoint x: 131, startPoint y: 87, endPoint x: 426, endPoint y: 405, distance: 433.2
click at [426, 405] on div "Hong Kong Trip Private Change Dates Make a Copy Delete Trip Go Pro ⚡️ Give Feed…" at bounding box center [579, 299] width 1158 height 598
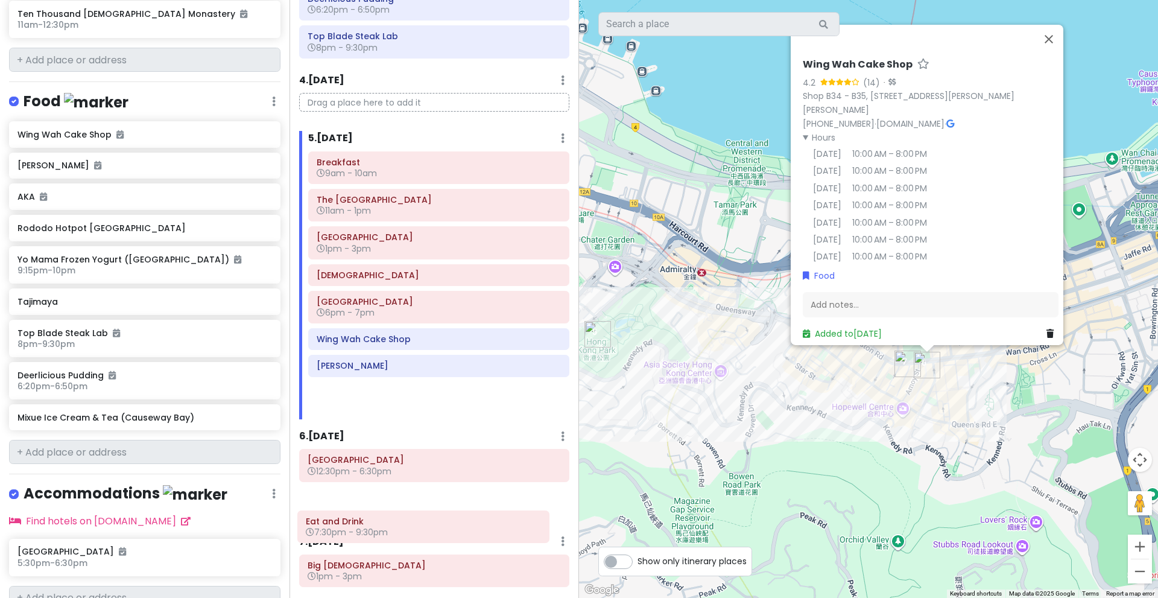
drag, startPoint x: 467, startPoint y: 475, endPoint x: 457, endPoint y: 533, distance: 58.3
click at [457, 533] on div "Itinerary × 1 . [DATE] Edit Day Notes Delete Day Click to add day notes [GEOGRA…" at bounding box center [435, 299] width 290 height 598
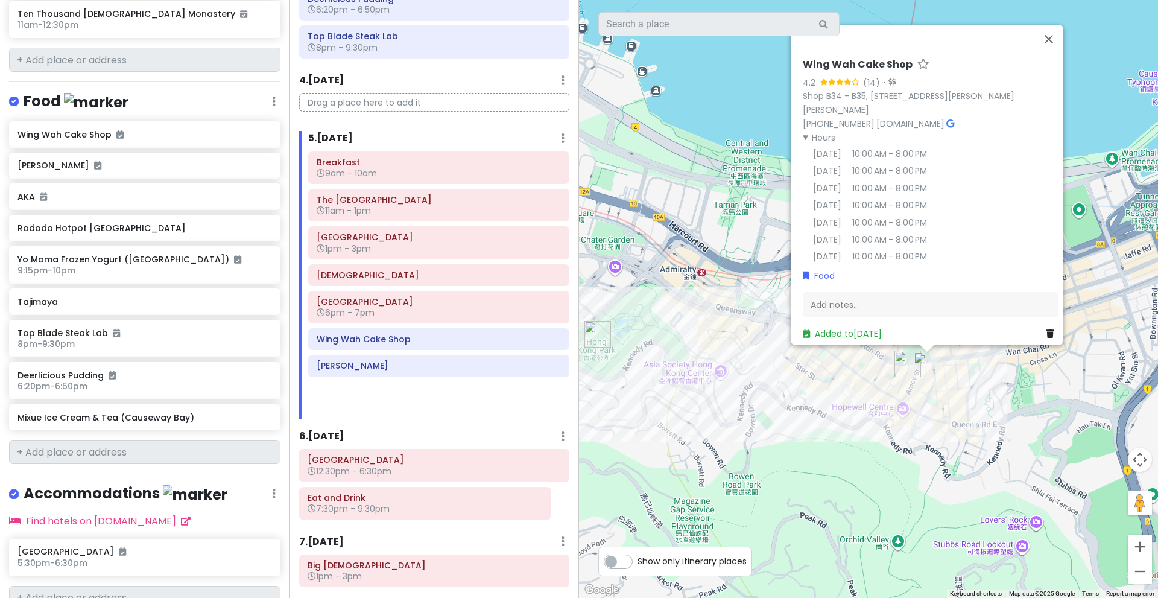
scroll to position [555, 0]
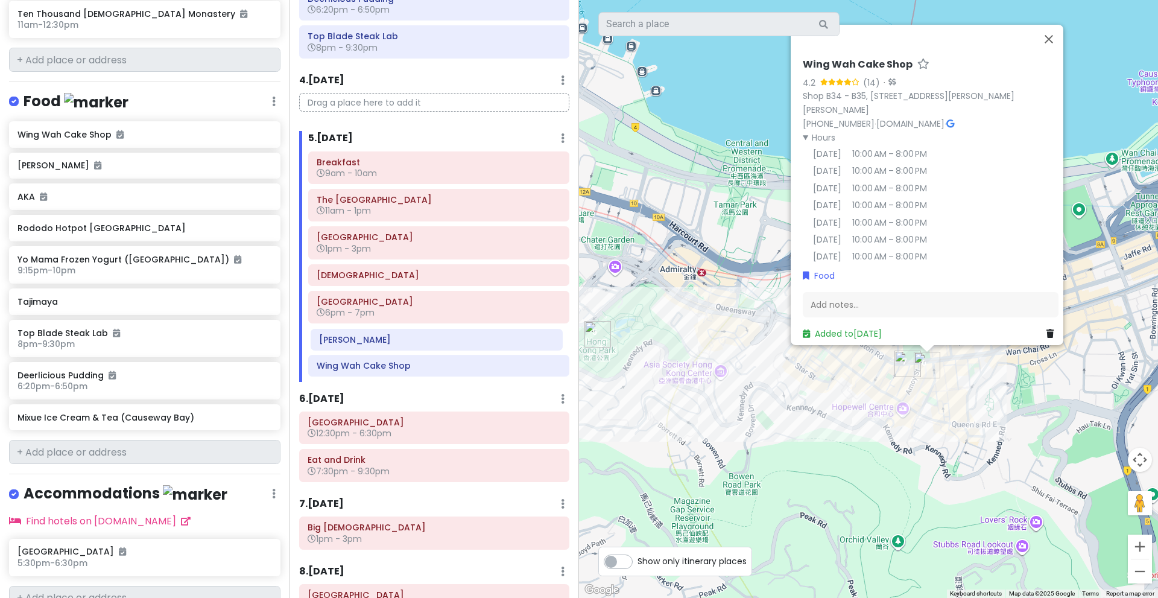
drag, startPoint x: 466, startPoint y: 373, endPoint x: 469, endPoint y: 347, distance: 26.1
click at [469, 347] on div "Breakfast 9am - 10am [GEOGRAPHIC_DATA] 11am - 1pm [GEOGRAPHIC_DATA] 1pm - 3pm M…" at bounding box center [438, 266] width 279 height 230
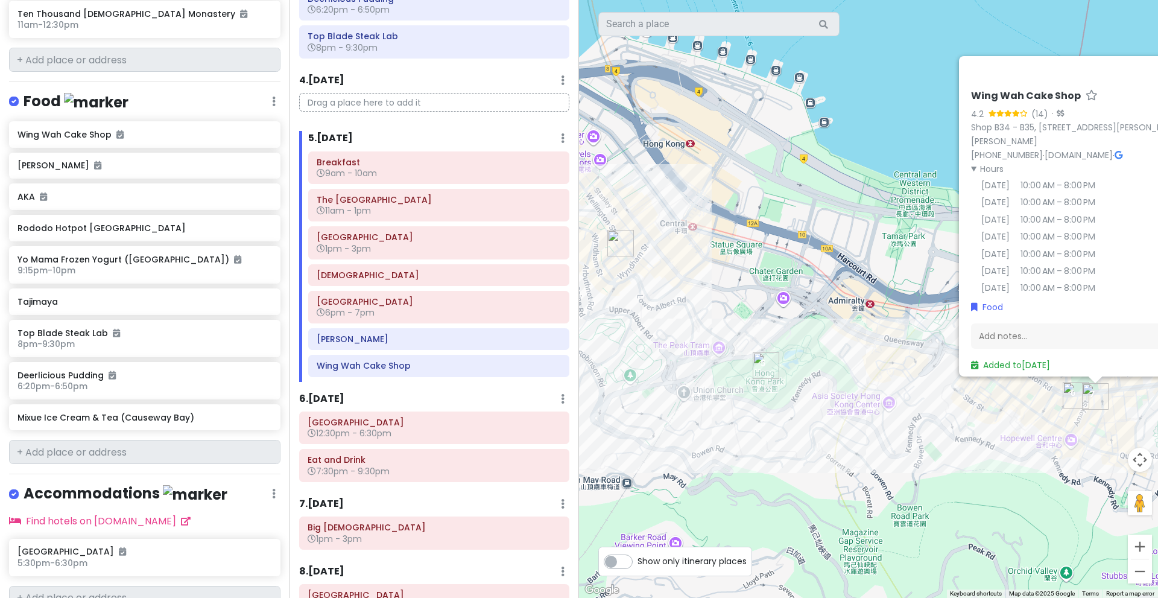
drag, startPoint x: 710, startPoint y: 378, endPoint x: 883, endPoint y: 410, distance: 176.1
click at [883, 410] on div "Wing Wah Cake Shop 4.2 (14) · [STREET_ADDRESS][PERSON_NAME][PERSON_NAME] [PHONE…" at bounding box center [868, 299] width 579 height 598
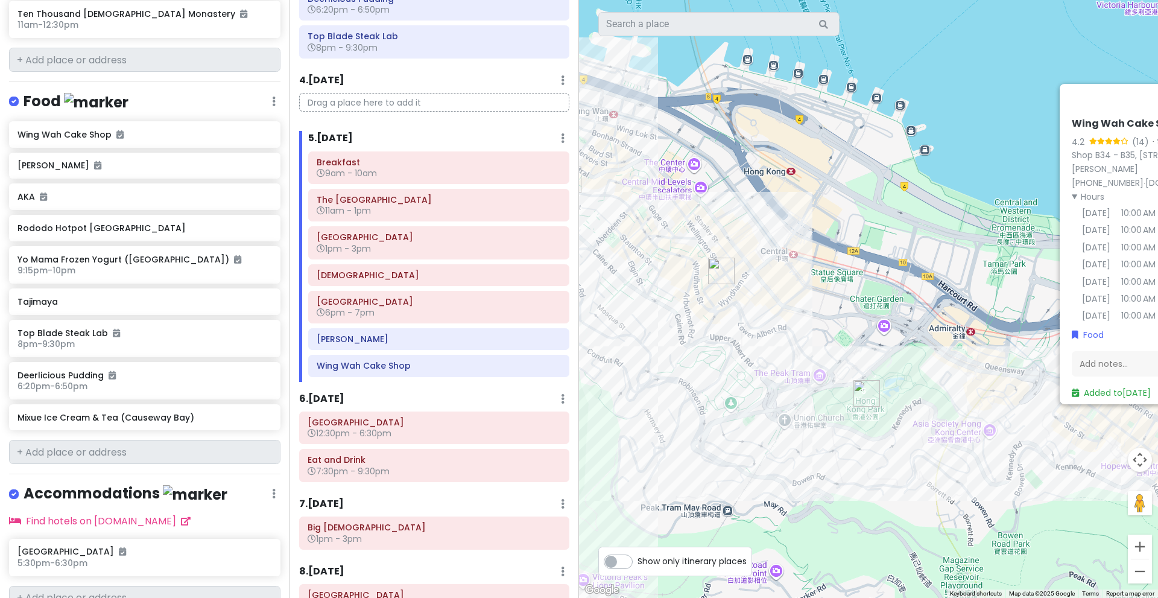
drag, startPoint x: 750, startPoint y: 382, endPoint x: 849, endPoint y: 411, distance: 103.1
click at [849, 411] on div "Wing Wah Cake Shop 4.2 (14) · [STREET_ADDRESS][PERSON_NAME][PERSON_NAME] [PHONE…" at bounding box center [868, 299] width 579 height 598
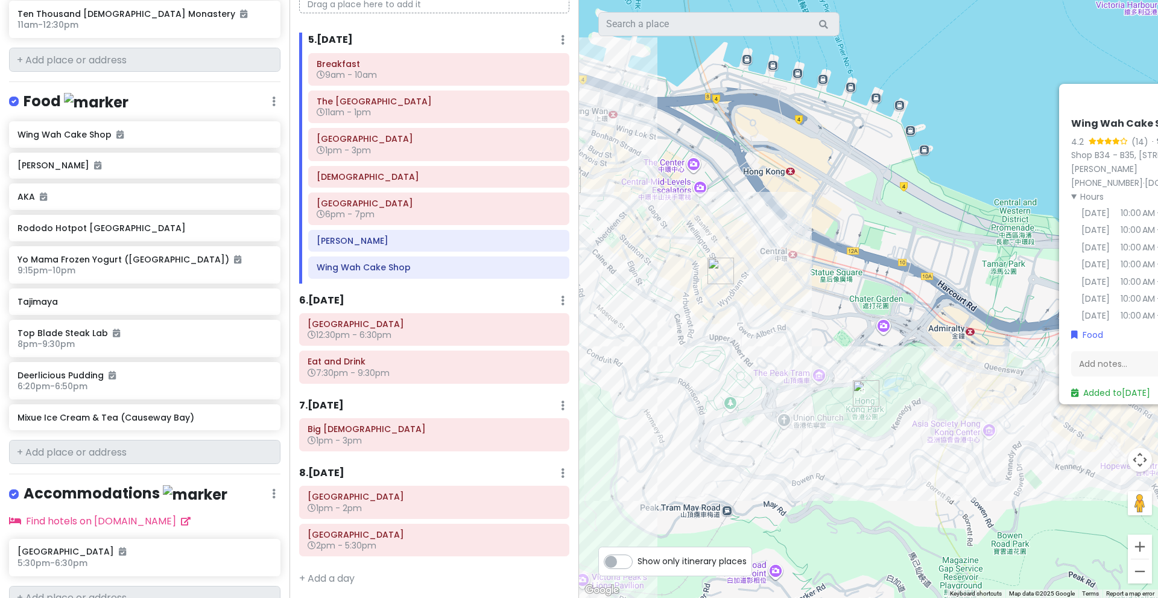
scroll to position [656, 0]
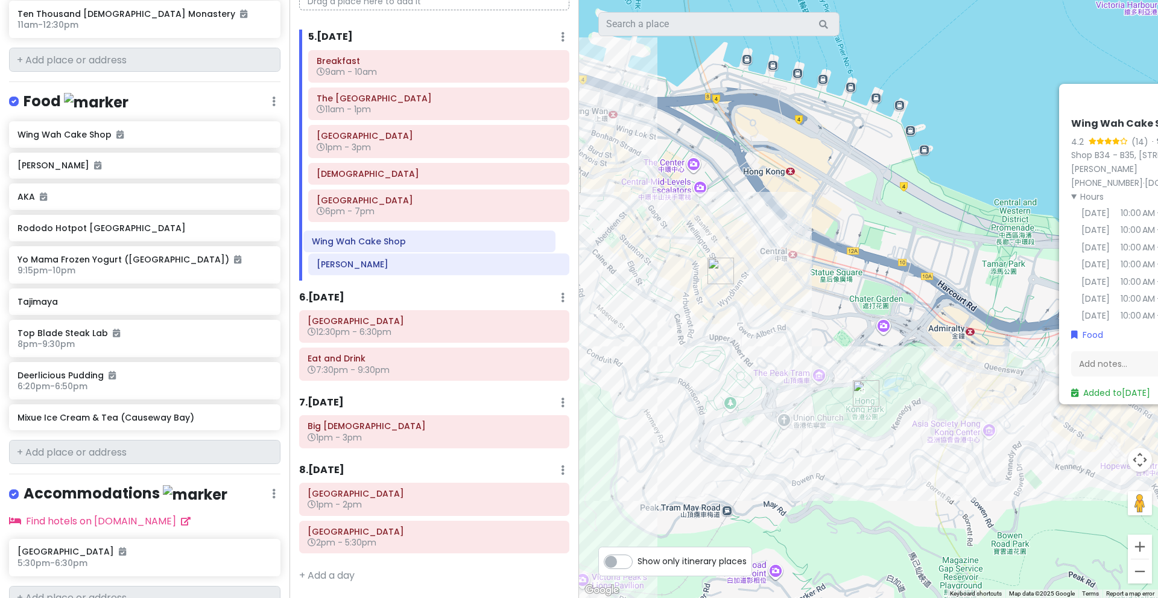
drag, startPoint x: 472, startPoint y: 264, endPoint x: 468, endPoint y: 238, distance: 25.7
click at [468, 238] on div "Breakfast 9am - 10am [GEOGRAPHIC_DATA] 11am - 1pm [GEOGRAPHIC_DATA] 1pm - 3pm […" at bounding box center [438, 165] width 279 height 230
click at [468, 238] on h6 "Wing Wah Cake Shop" at bounding box center [439, 237] width 244 height 11
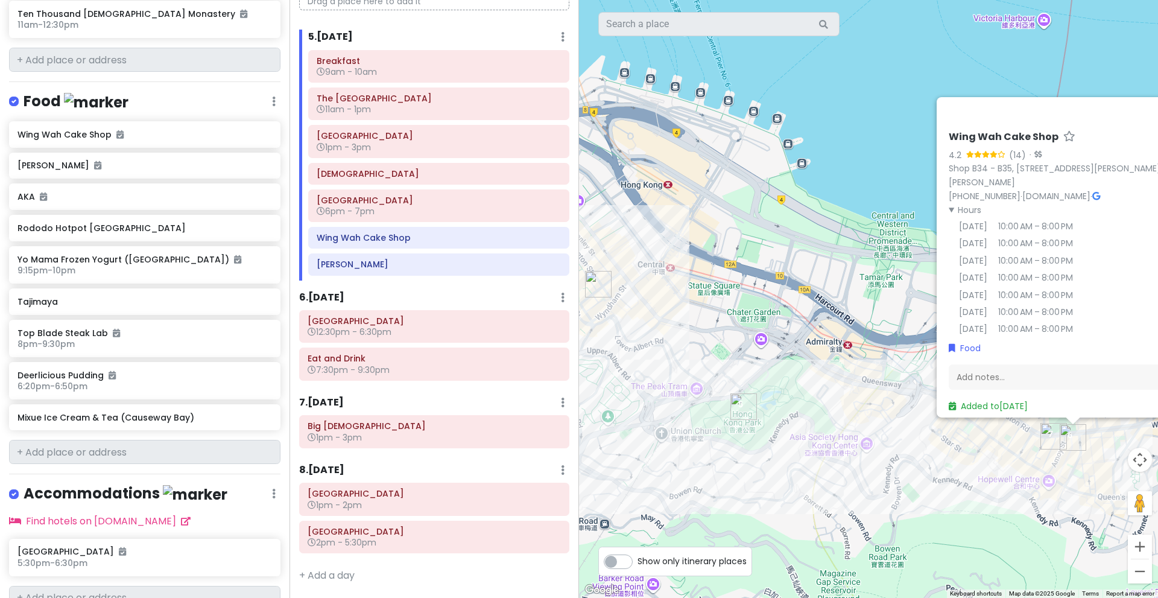
drag, startPoint x: 1063, startPoint y: 452, endPoint x: 936, endPoint y: 466, distance: 128.6
click at [936, 466] on div "Wing Wah Cake Shop 4.2 (14) · [STREET_ADDRESS][PERSON_NAME][PERSON_NAME] [PHONE…" at bounding box center [868, 299] width 579 height 598
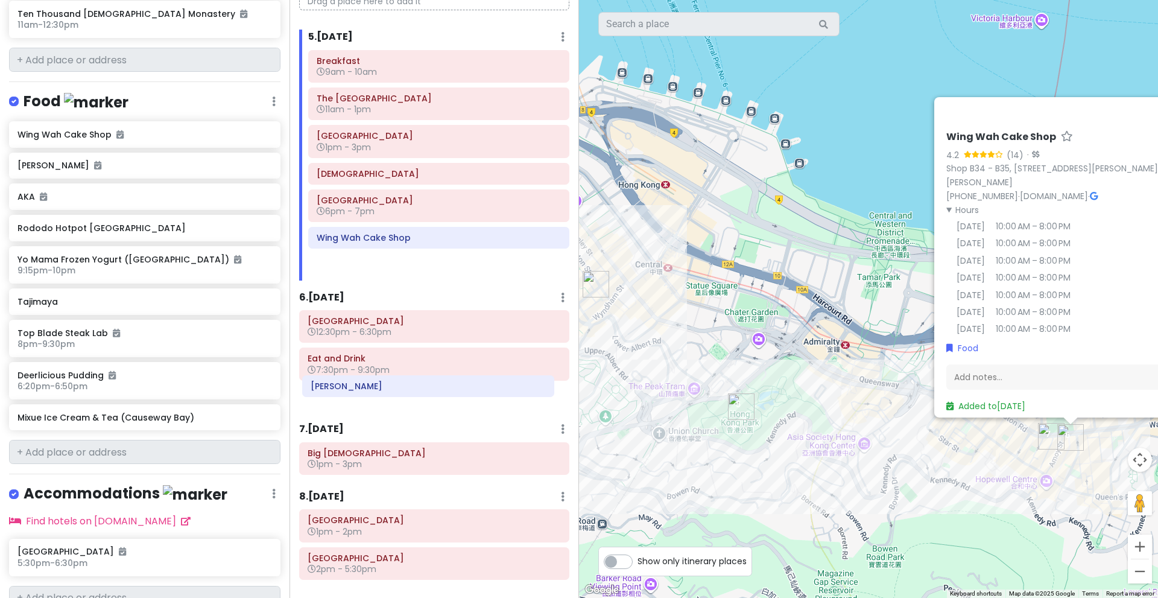
drag, startPoint x: 482, startPoint y: 262, endPoint x: 477, endPoint y: 385, distance: 122.6
click at [477, 385] on div "Itinerary × 1 . [DATE] Edit Day Notes Delete Day Click to add day notes [GEOGRA…" at bounding box center [435, 299] width 290 height 598
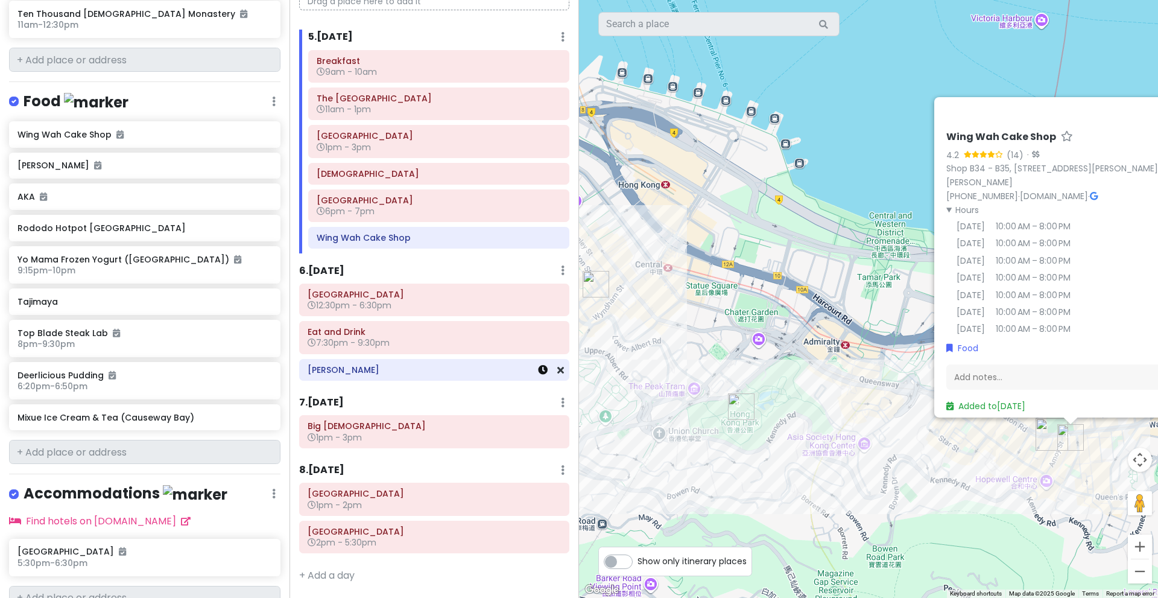
click at [538, 374] on icon at bounding box center [543, 370] width 10 height 10
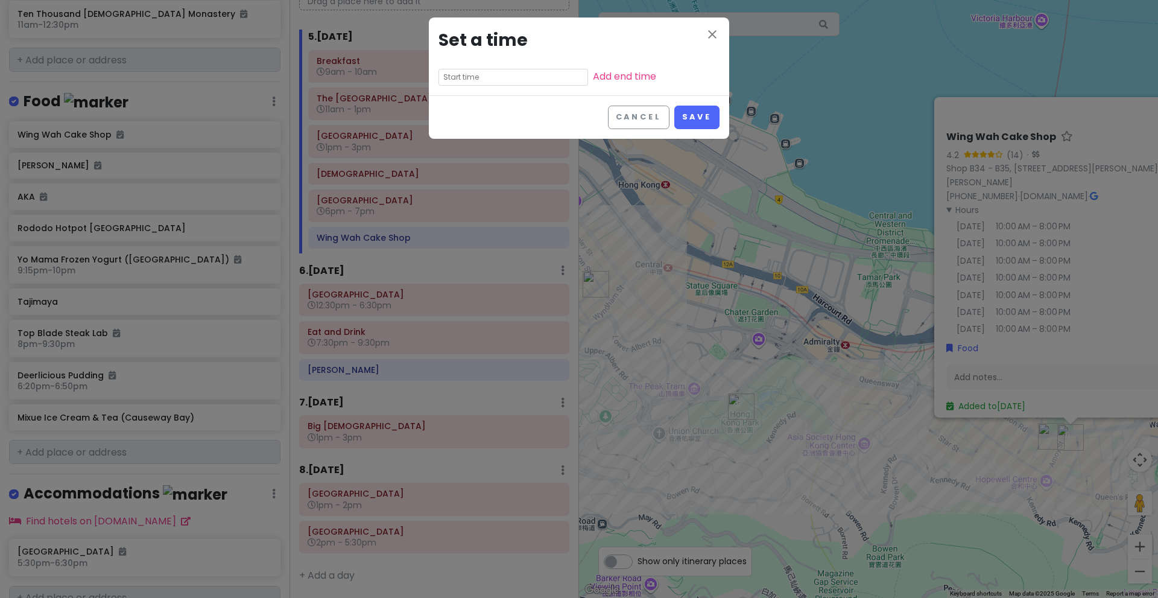
click at [522, 80] on input "text" at bounding box center [514, 77] width 150 height 17
click at [459, 121] on li "08" at bounding box center [455, 123] width 33 height 14
type input "8:05 pm"
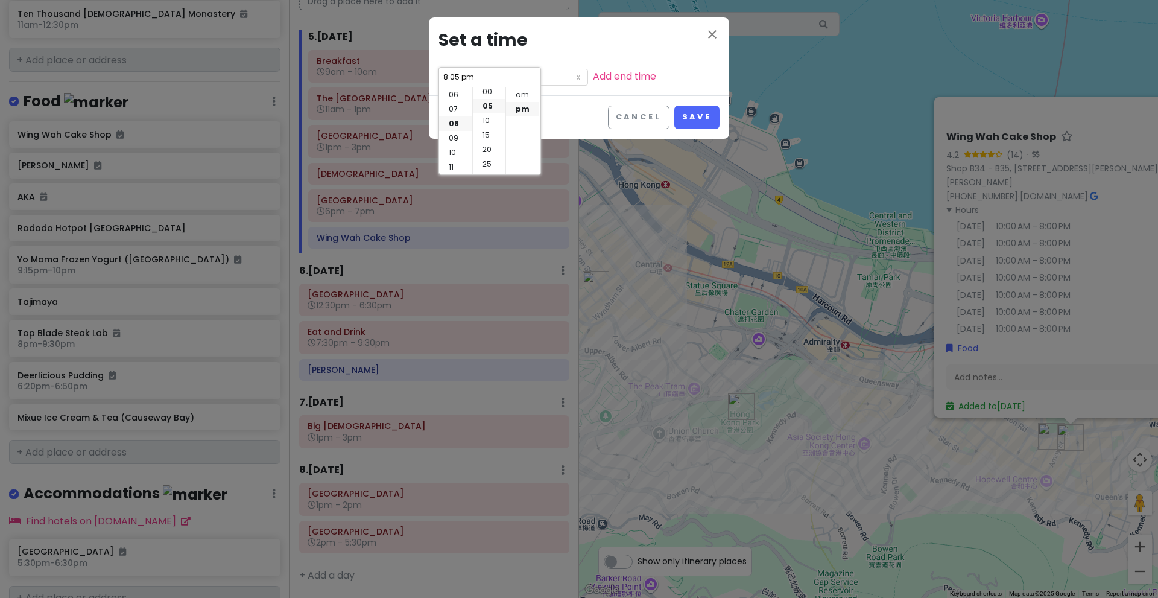
scroll to position [0, 0]
click at [490, 93] on li "00" at bounding box center [489, 94] width 33 height 14
type input "8:00 pm"
click at [552, 61] on div "close Set a time 8:00 pm Add end time" at bounding box center [579, 56] width 300 height 78
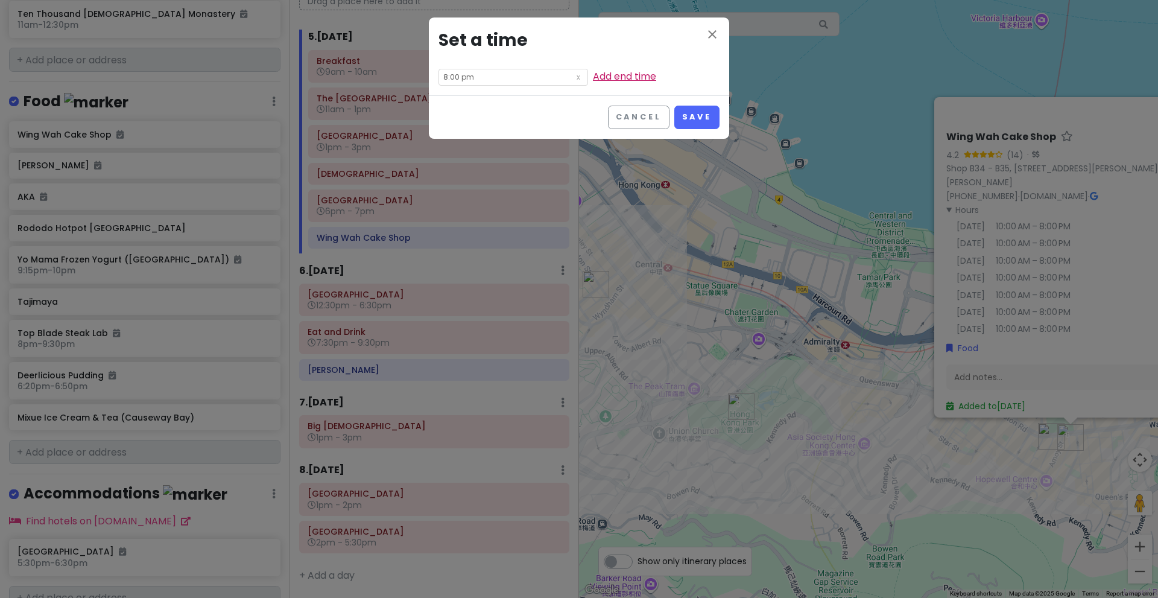
click at [593, 81] on link "Add end time" at bounding box center [624, 76] width 63 height 14
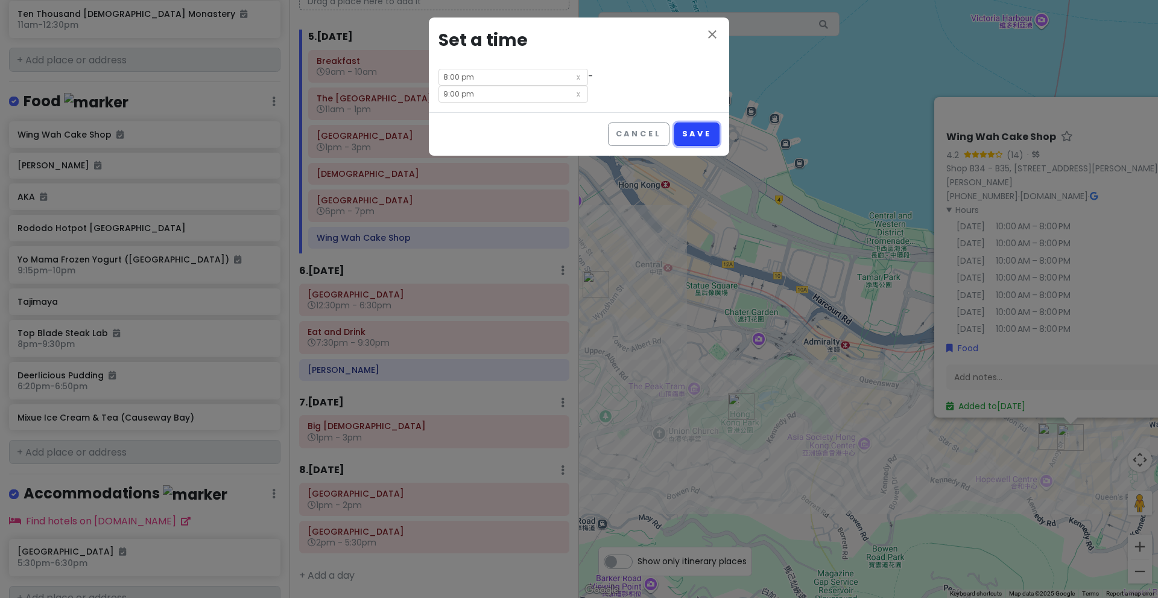
click at [693, 122] on button "Save" at bounding box center [696, 134] width 45 height 24
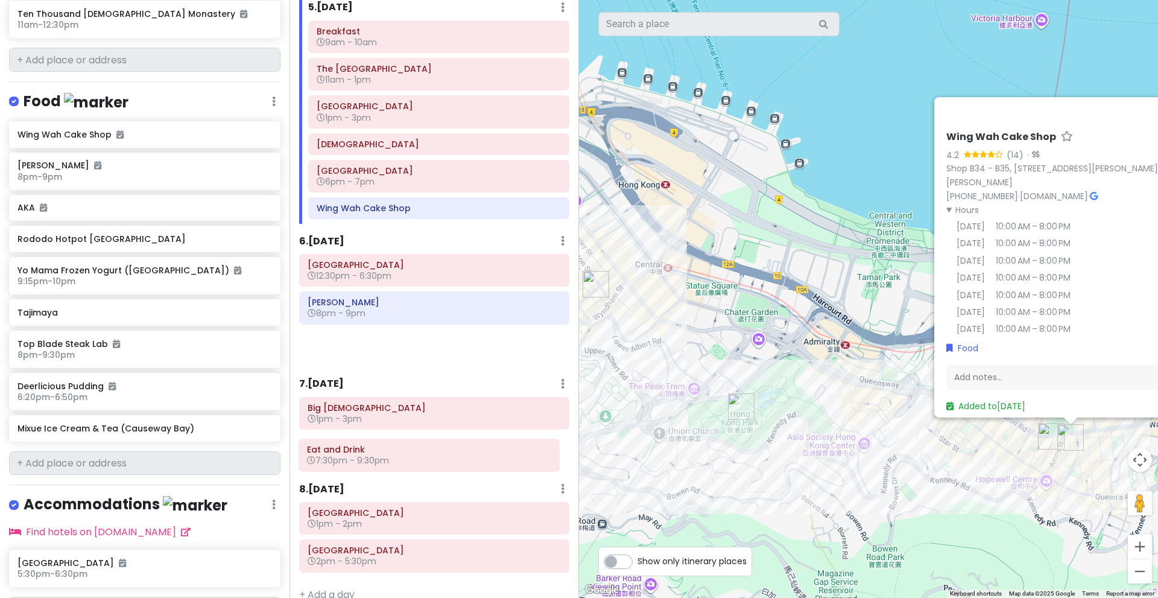
drag, startPoint x: 447, startPoint y: 343, endPoint x: 446, endPoint y: 459, distance: 116.4
click at [446, 459] on div "Itinerary × 1 . [DATE] Edit Day Notes Delete Day Click to add day notes [GEOGRA…" at bounding box center [435, 299] width 290 height 598
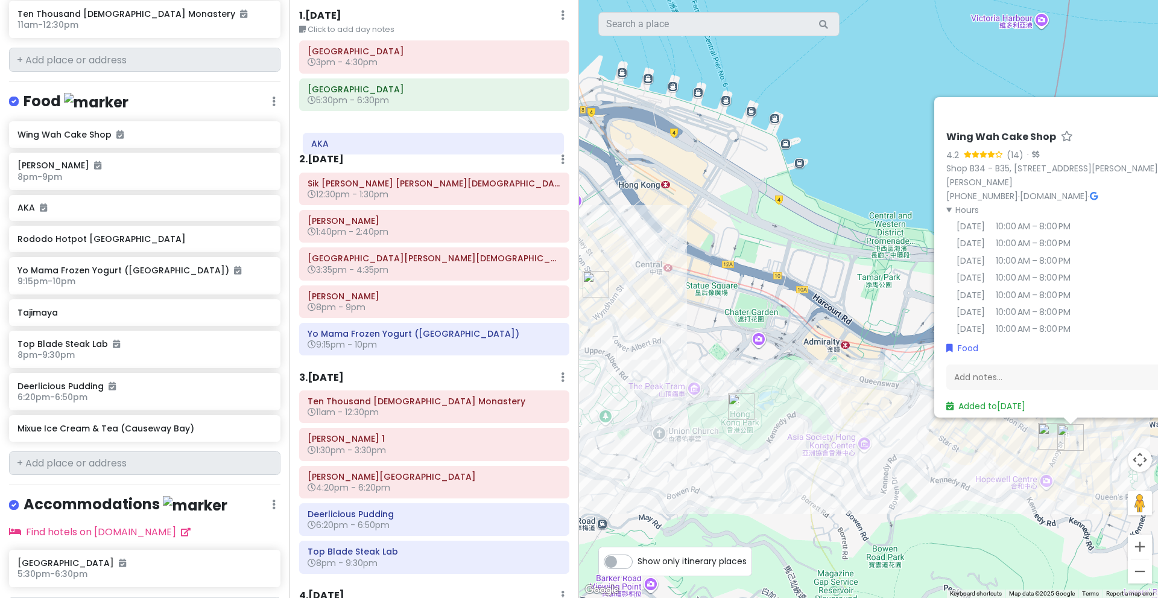
scroll to position [37, 0]
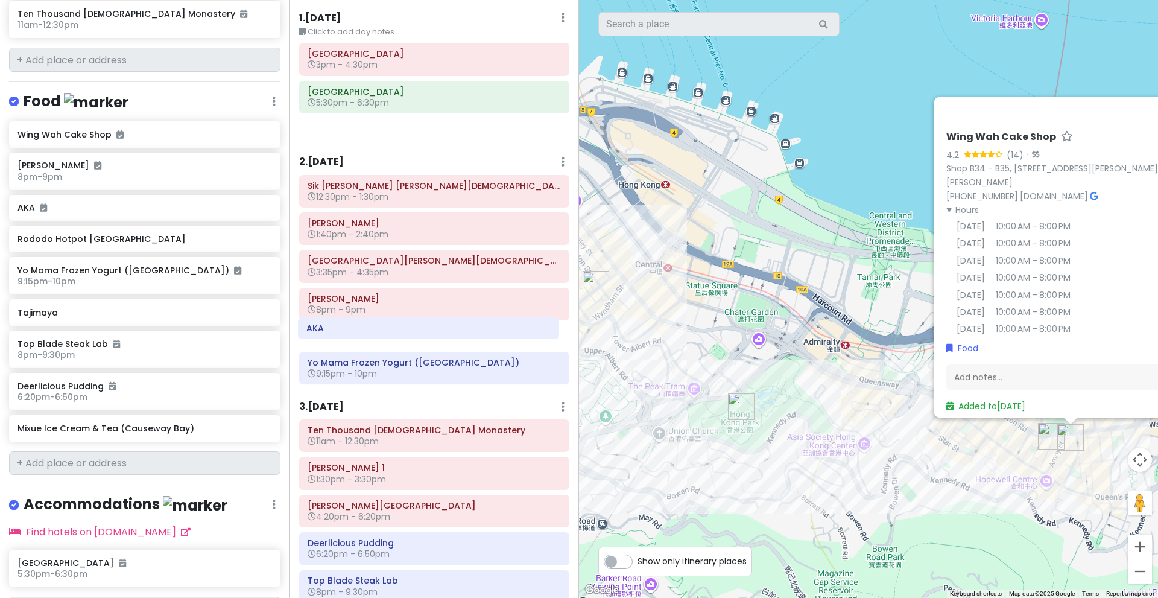
drag, startPoint x: 454, startPoint y: 124, endPoint x: 453, endPoint y: 326, distance: 201.5
click at [453, 326] on div "Itinerary × 1 . [DATE] Edit Day Notes Delete Day Click to add day notes [GEOGRA…" at bounding box center [435, 299] width 290 height 598
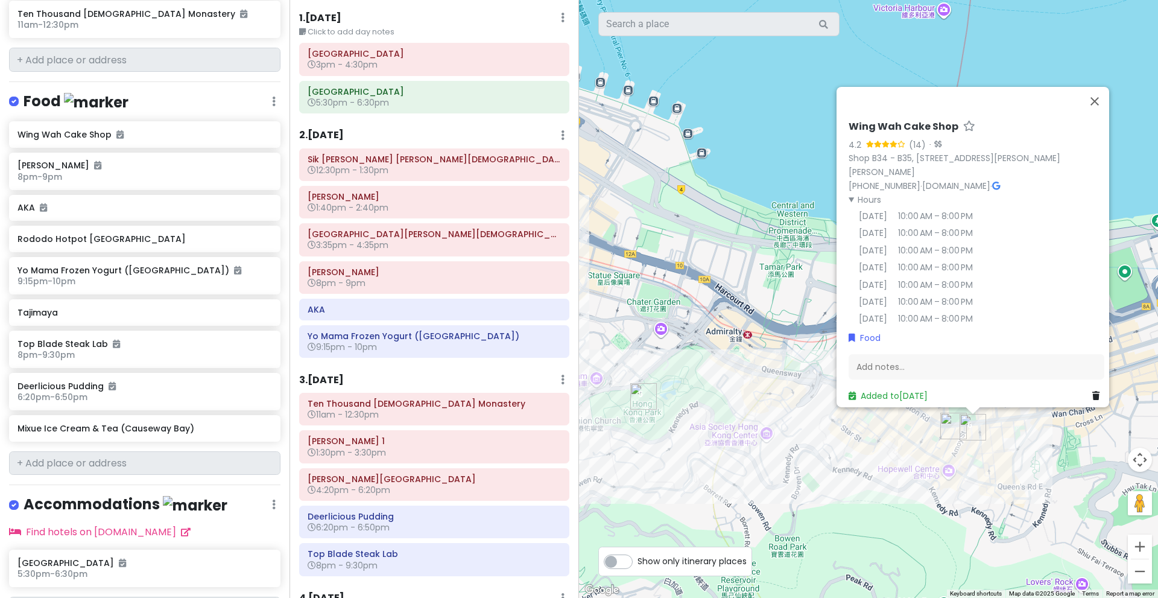
drag, startPoint x: 869, startPoint y: 500, endPoint x: 729, endPoint y: 487, distance: 141.1
click at [729, 487] on div "Wing Wah Cake Shop 4.2 (14) · [STREET_ADDRESS][PERSON_NAME][PERSON_NAME] [PHONE…" at bounding box center [868, 299] width 579 height 598
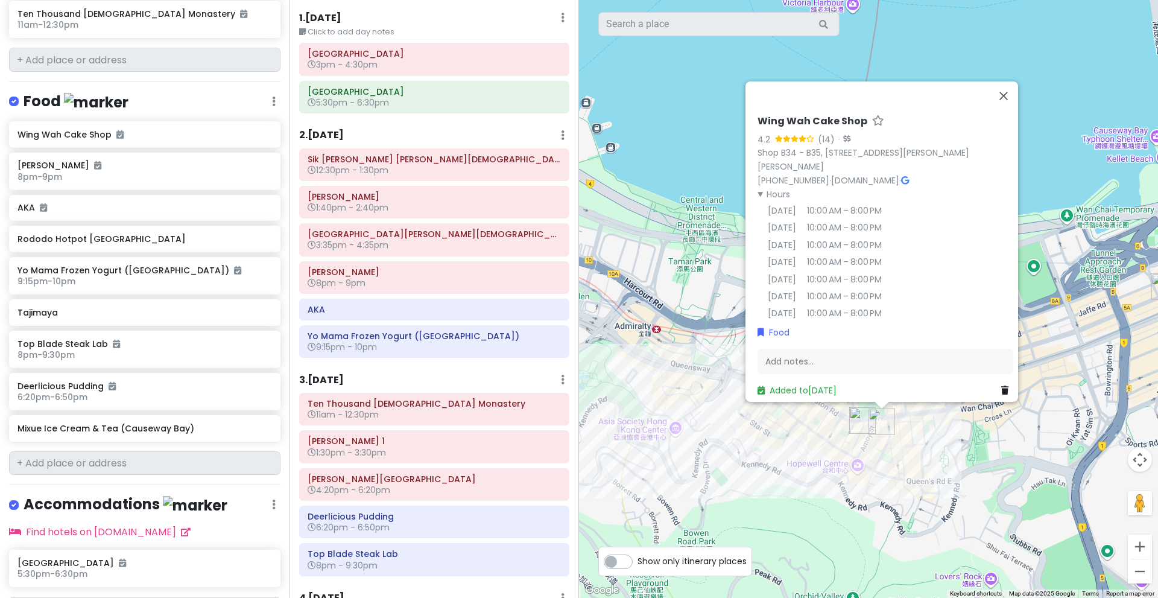
drag, startPoint x: 968, startPoint y: 476, endPoint x: 803, endPoint y: 477, distance: 164.1
click at [803, 477] on div "Wing Wah Cake Shop 4.2 (14) · [STREET_ADDRESS][PERSON_NAME][PERSON_NAME] [PHONE…" at bounding box center [868, 299] width 579 height 598
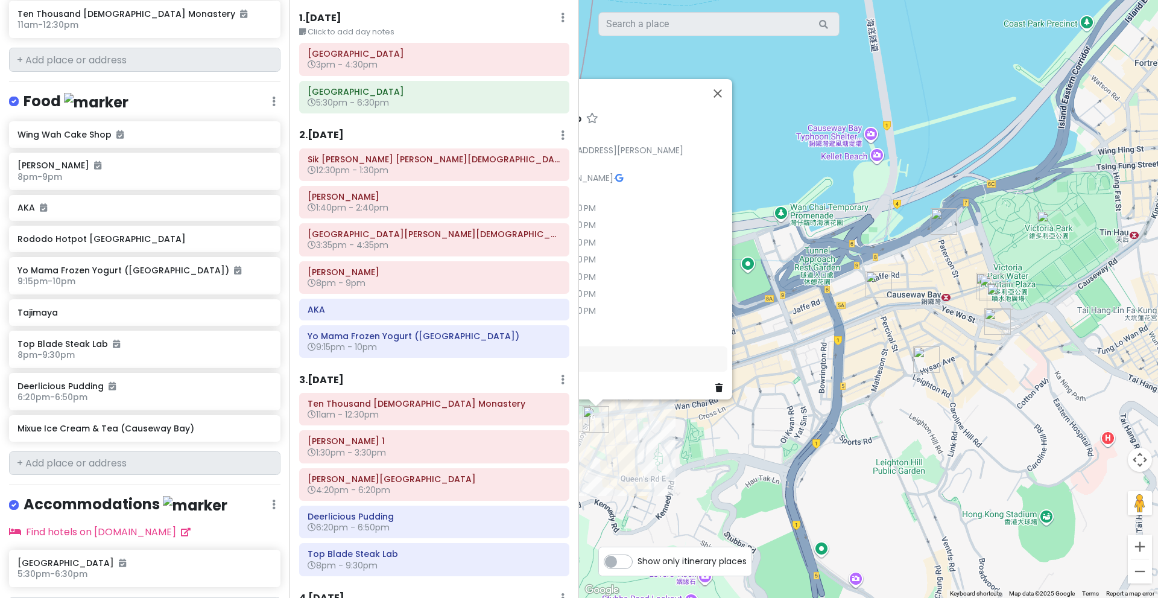
drag, startPoint x: 987, startPoint y: 390, endPoint x: 838, endPoint y: 414, distance: 151.4
click at [838, 414] on div "Wing Wah Cake Shop 4.2 (14) · [STREET_ADDRESS][PERSON_NAME][PERSON_NAME] [PHONE…" at bounding box center [868, 299] width 579 height 598
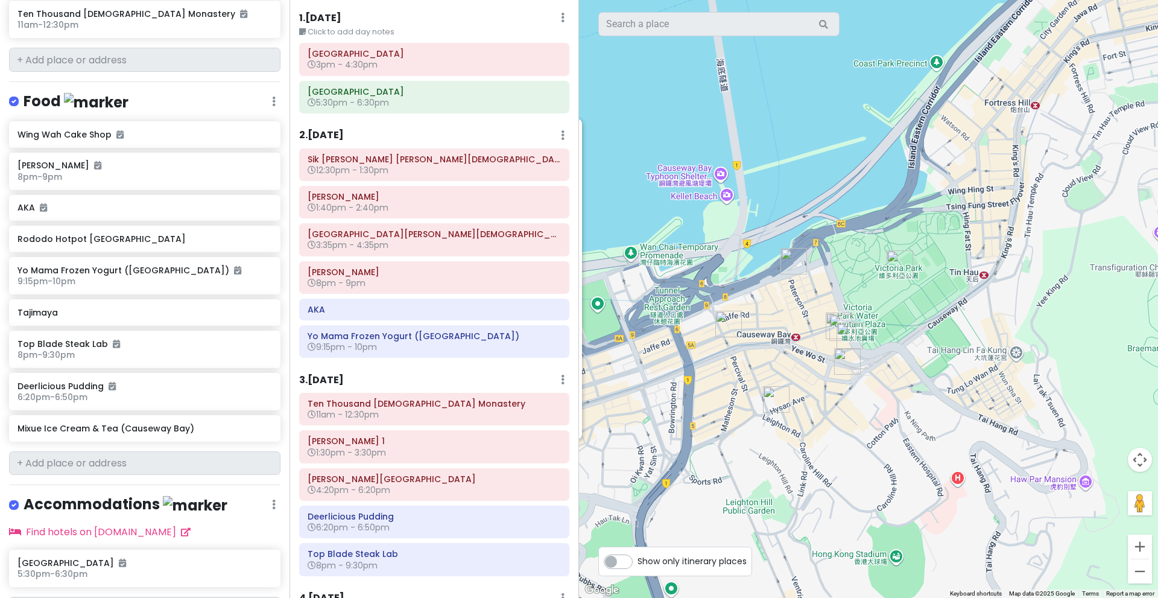
drag, startPoint x: 905, startPoint y: 382, endPoint x: 964, endPoint y: 395, distance: 59.9
click at [964, 395] on div "Wing Wah Cake Shop 4.2 (14) · [STREET_ADDRESS][PERSON_NAME][PERSON_NAME] [PHONE…" at bounding box center [868, 299] width 579 height 598
click at [431, 310] on h6 "AKA" at bounding box center [434, 309] width 253 height 11
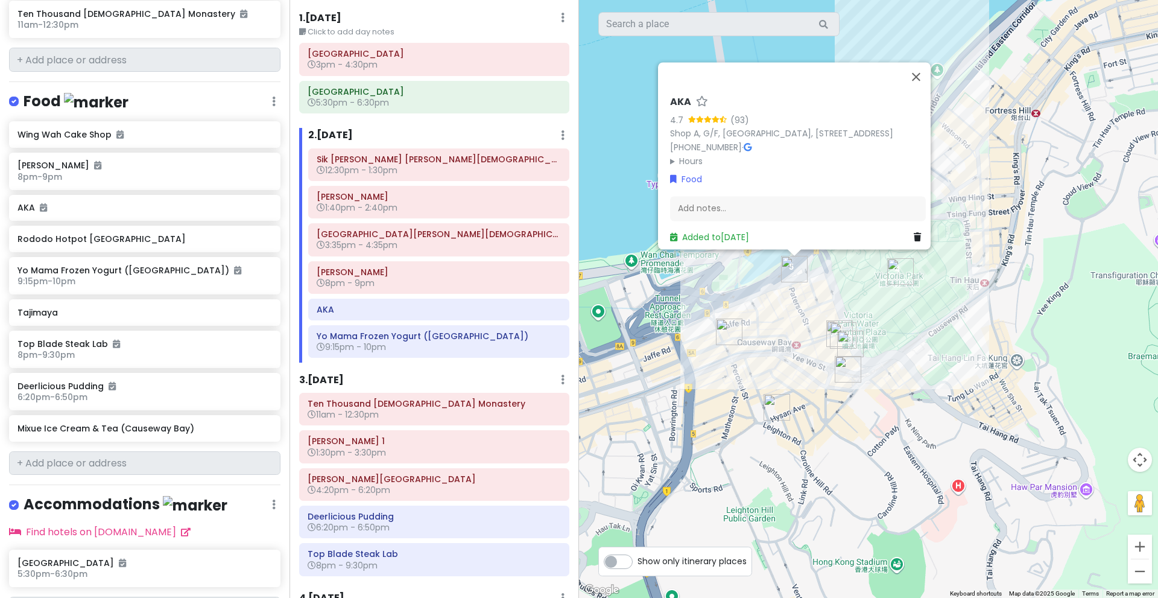
click at [694, 154] on summary "Hours" at bounding box center [798, 160] width 256 height 13
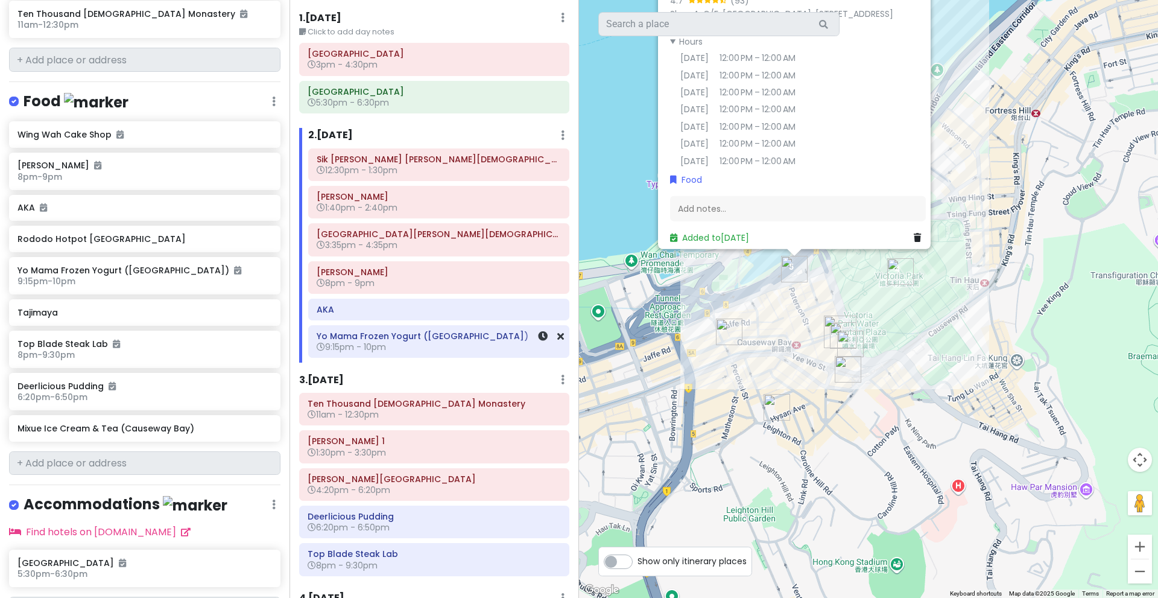
click at [508, 337] on h6 "Yo Mama Frozen Yogurt ([GEOGRAPHIC_DATA])" at bounding box center [439, 336] width 244 height 11
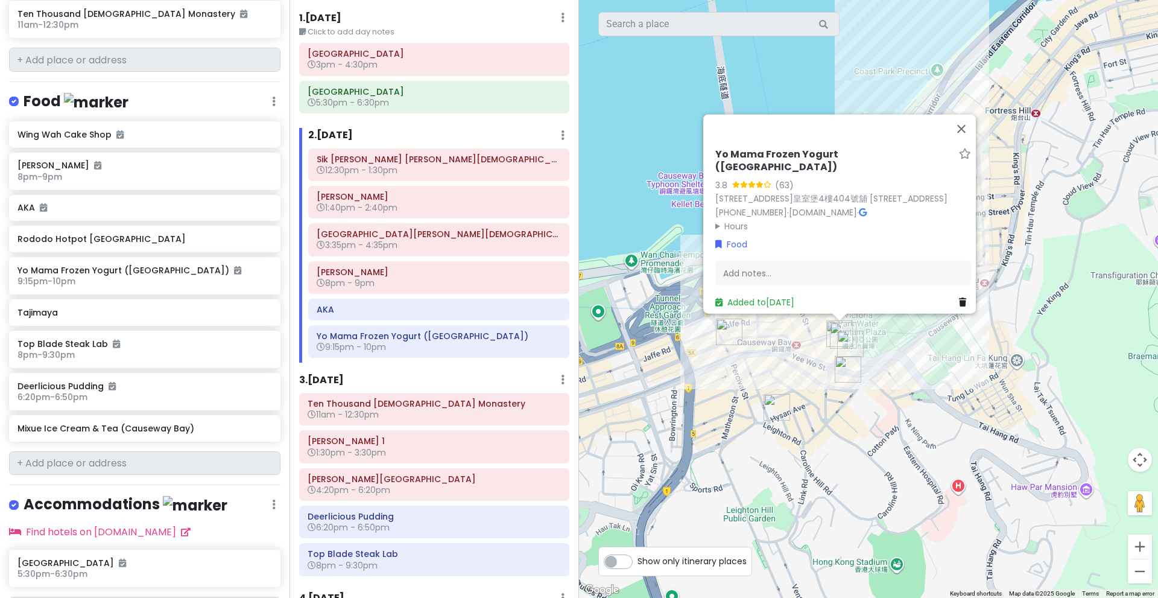
click at [730, 224] on summary "Hours" at bounding box center [843, 225] width 256 height 13
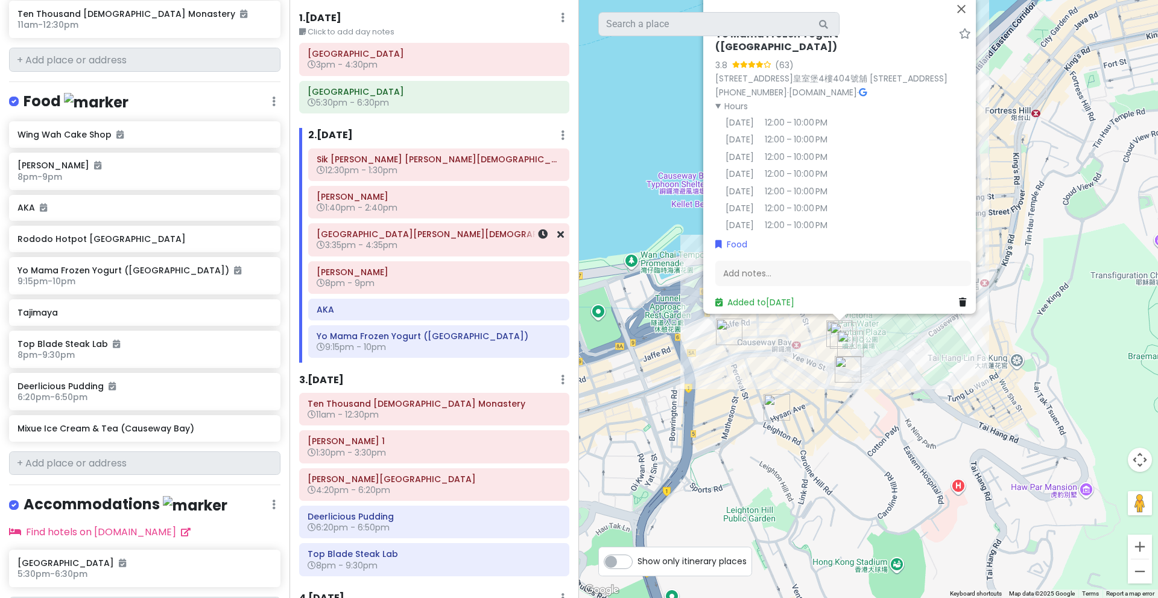
click at [487, 255] on div "[GEOGRAPHIC_DATA][PERSON_NAME][DEMOGRAPHIC_DATA] 3:35pm - 4:35pm" at bounding box center [439, 239] width 260 height 31
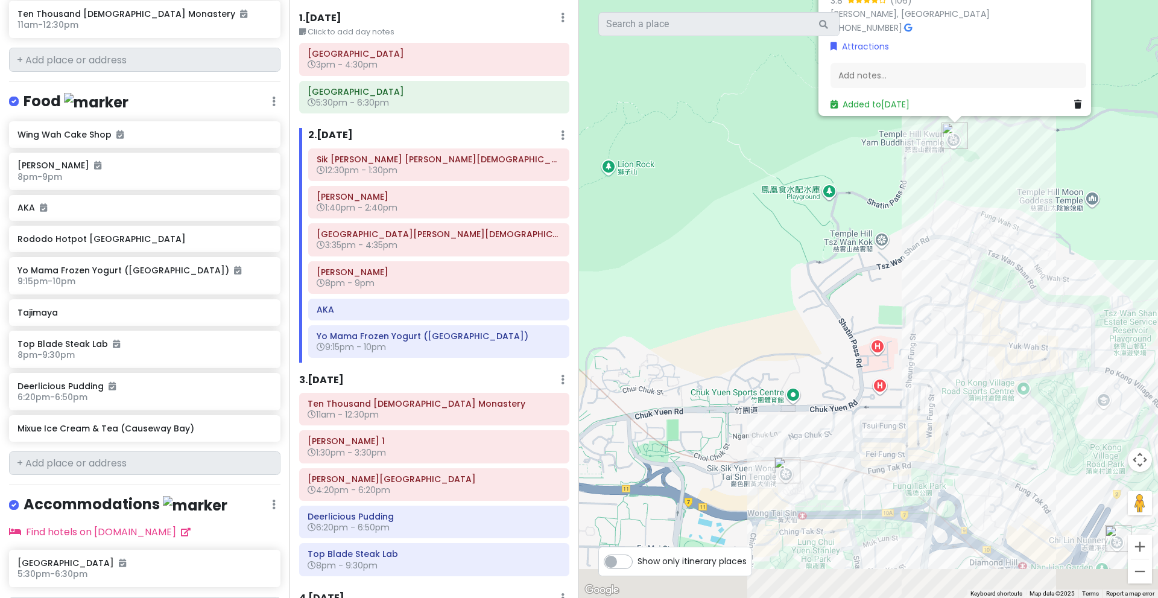
drag, startPoint x: 762, startPoint y: 402, endPoint x: 733, endPoint y: 213, distance: 191.0
click at [733, 213] on div "[GEOGRAPHIC_DATA][PERSON_NAME][DEMOGRAPHIC_DATA] 3.8 (106) [PERSON_NAME], [GEOG…" at bounding box center [868, 299] width 579 height 598
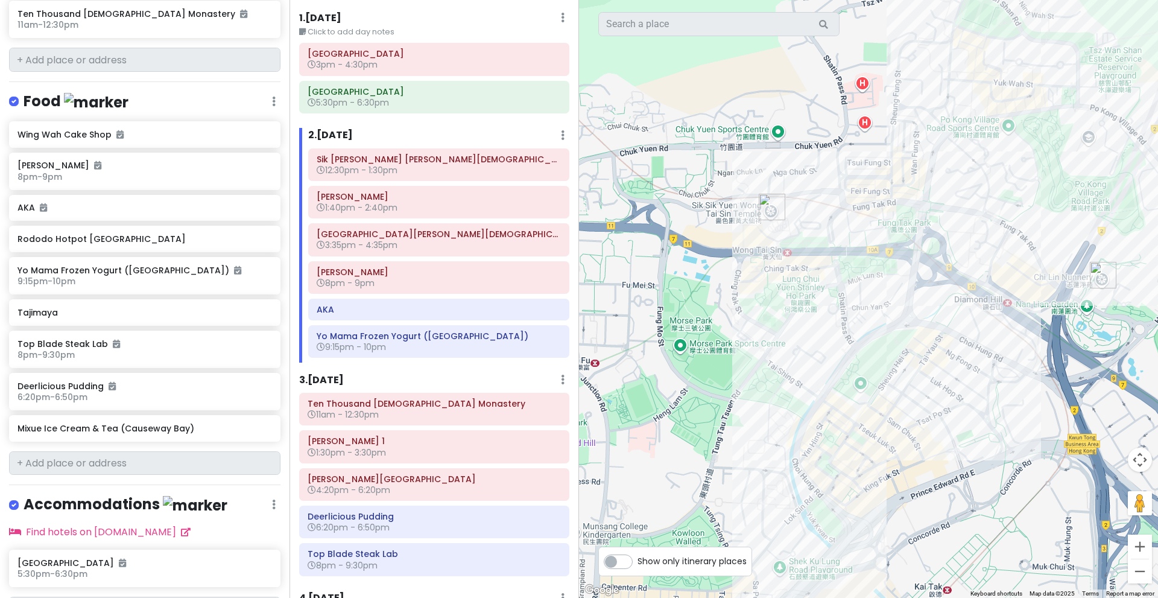
drag, startPoint x: 769, startPoint y: 319, endPoint x: 755, endPoint y: 171, distance: 148.4
click at [755, 171] on div "[GEOGRAPHIC_DATA][PERSON_NAME][DEMOGRAPHIC_DATA] 3.8 (106) [PERSON_NAME], [GEOG…" at bounding box center [868, 299] width 579 height 598
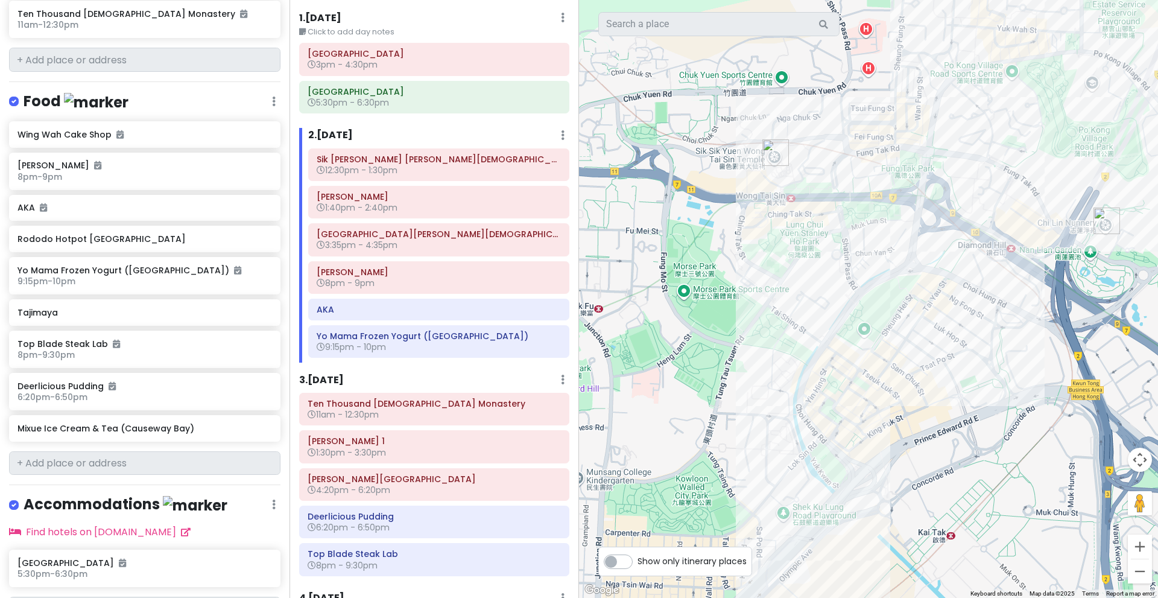
drag, startPoint x: 769, startPoint y: 312, endPoint x: 711, endPoint y: 211, distance: 117.2
click at [711, 211] on div "[GEOGRAPHIC_DATA][PERSON_NAME][DEMOGRAPHIC_DATA] 3.8 (106) [PERSON_NAME], [GEOG…" at bounding box center [868, 299] width 579 height 598
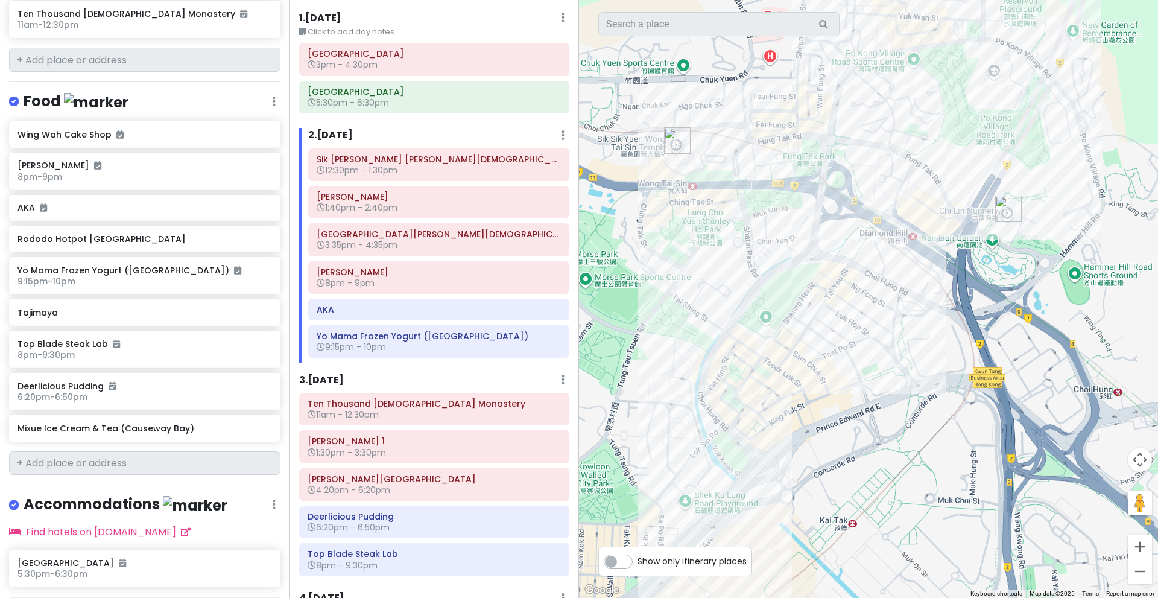
drag, startPoint x: 750, startPoint y: 189, endPoint x: 731, endPoint y: 343, distance: 155.0
click at [731, 343] on div "[GEOGRAPHIC_DATA][PERSON_NAME][DEMOGRAPHIC_DATA] 3.8 (106) [PERSON_NAME], [GEOG…" at bounding box center [868, 299] width 579 height 598
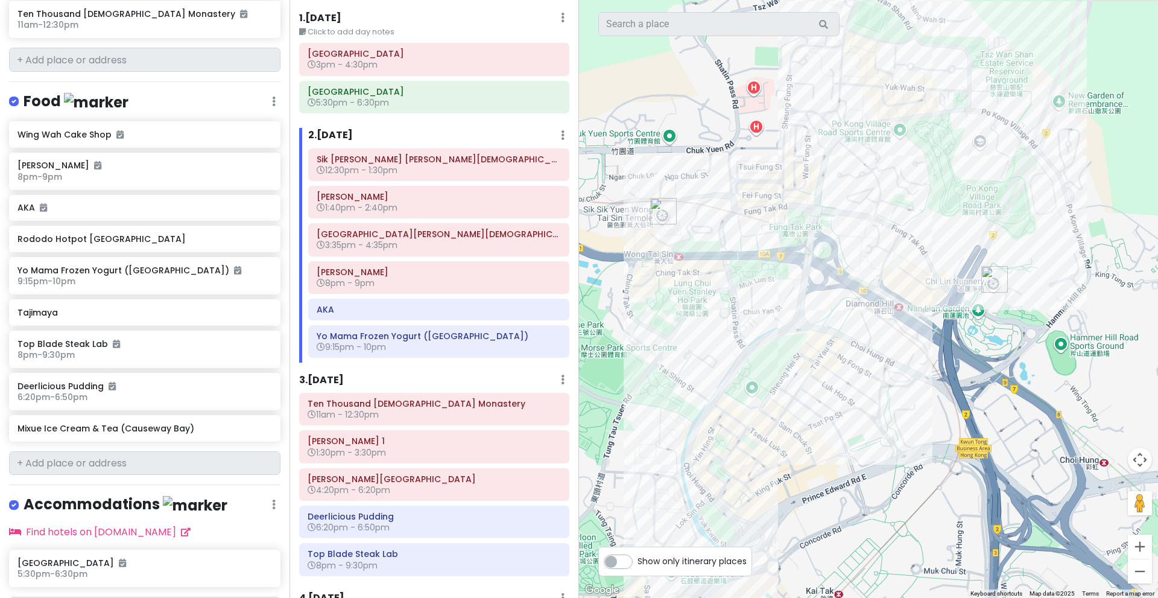
drag, startPoint x: 737, startPoint y: 174, endPoint x: 729, endPoint y: 363, distance: 188.4
click at [729, 363] on div "[GEOGRAPHIC_DATA][PERSON_NAME][DEMOGRAPHIC_DATA] 3.8 (106) [PERSON_NAME], [GEOG…" at bounding box center [868, 299] width 579 height 598
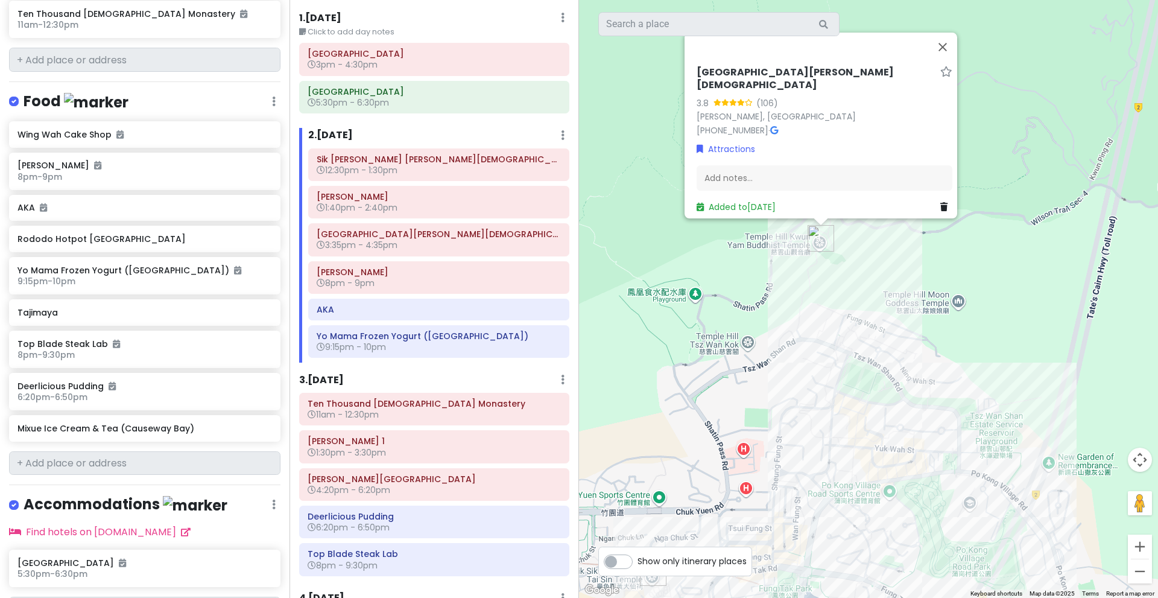
drag, startPoint x: 743, startPoint y: 254, endPoint x: 732, endPoint y: 417, distance: 163.2
click at [732, 417] on div "[GEOGRAPHIC_DATA][PERSON_NAME][DEMOGRAPHIC_DATA] 3.8 (106) [PERSON_NAME], [GEOG…" at bounding box center [868, 299] width 579 height 598
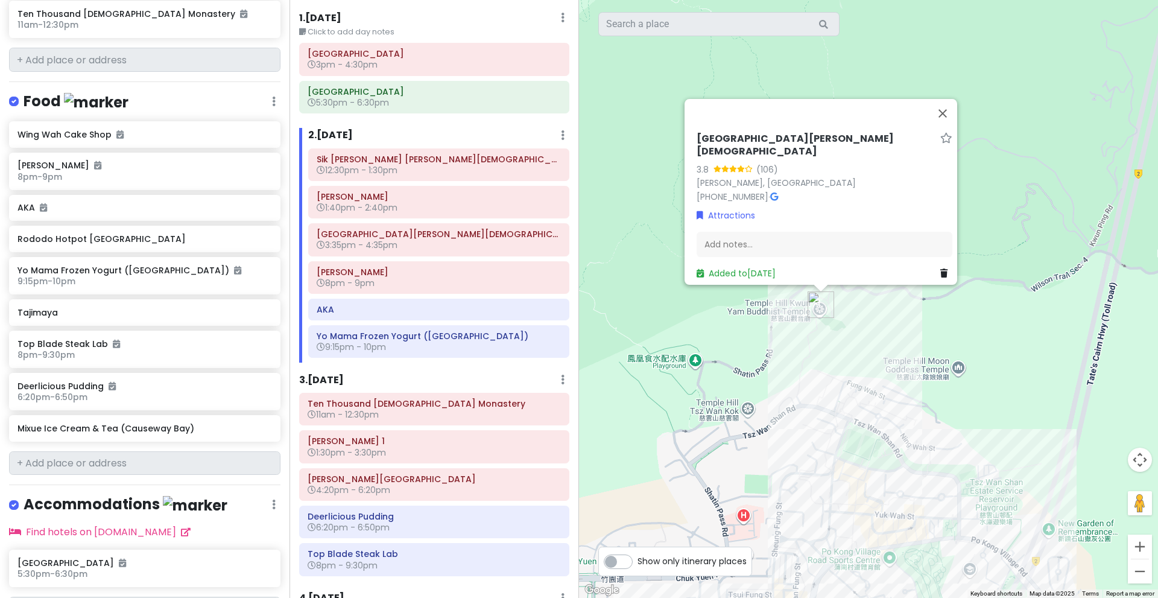
drag, startPoint x: 730, startPoint y: 424, endPoint x: 672, endPoint y: 290, distance: 146.5
click at [672, 290] on div "[GEOGRAPHIC_DATA][PERSON_NAME][DEMOGRAPHIC_DATA] 3.8 (106) [PERSON_NAME], [GEOG…" at bounding box center [868, 299] width 579 height 598
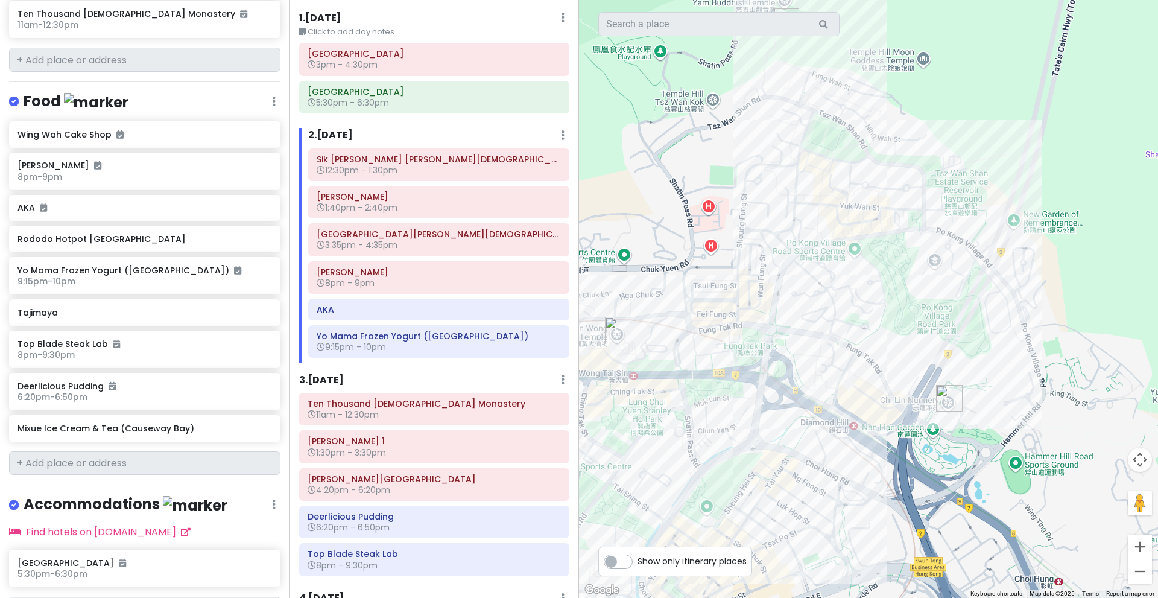
drag, startPoint x: 679, startPoint y: 351, endPoint x: 760, endPoint y: 212, distance: 160.6
click at [760, 212] on div "[GEOGRAPHIC_DATA][PERSON_NAME][DEMOGRAPHIC_DATA] 3.8 (106) [PERSON_NAME], [GEOG…" at bounding box center [868, 299] width 579 height 598
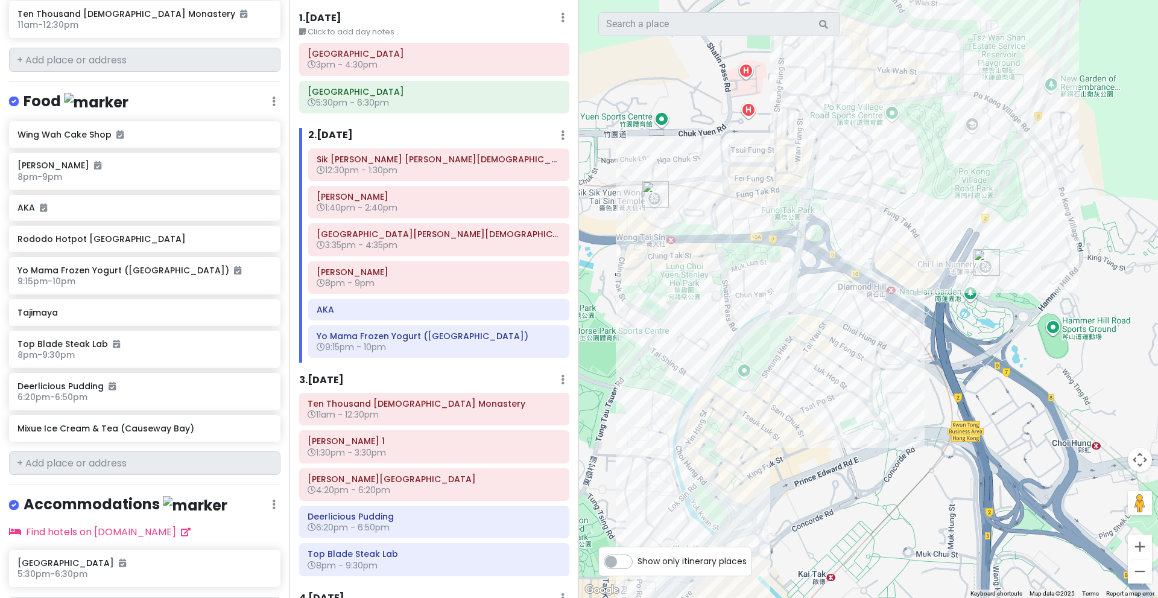
drag, startPoint x: 762, startPoint y: 324, endPoint x: 794, endPoint y: 422, distance: 102.8
click at [794, 422] on div "[GEOGRAPHIC_DATA][PERSON_NAME][DEMOGRAPHIC_DATA] 3.8 (106) [PERSON_NAME], [GEOG…" at bounding box center [868, 299] width 579 height 598
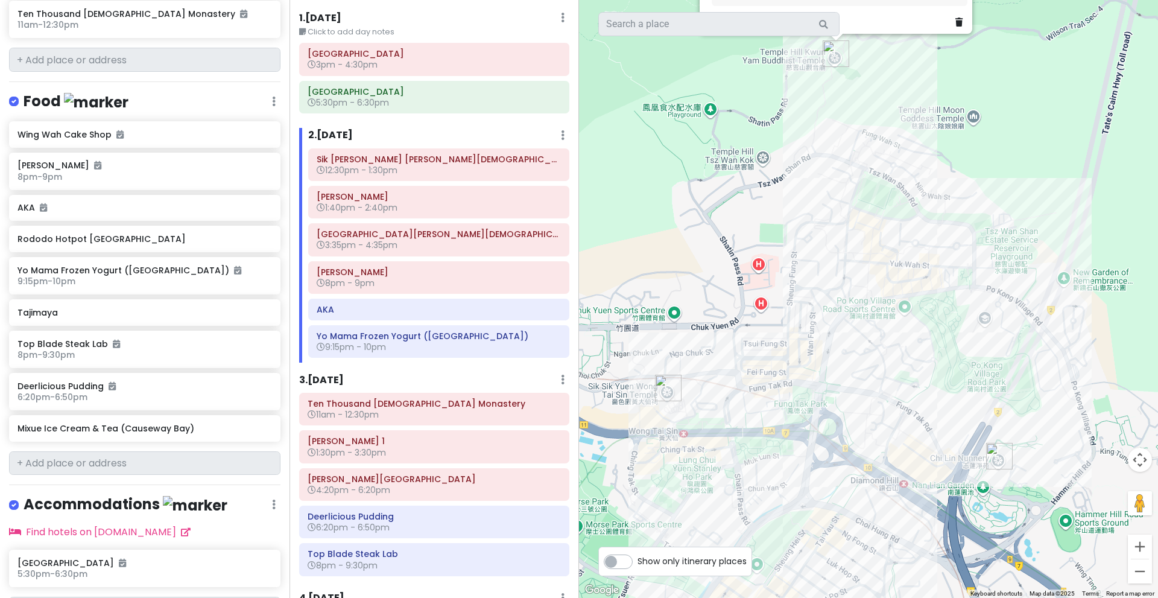
drag, startPoint x: 787, startPoint y: 305, endPoint x: 800, endPoint y: 432, distance: 128.0
click at [800, 432] on div "[GEOGRAPHIC_DATA][PERSON_NAME][DEMOGRAPHIC_DATA] 3.8 (106) [PERSON_NAME], [GEOG…" at bounding box center [868, 299] width 579 height 598
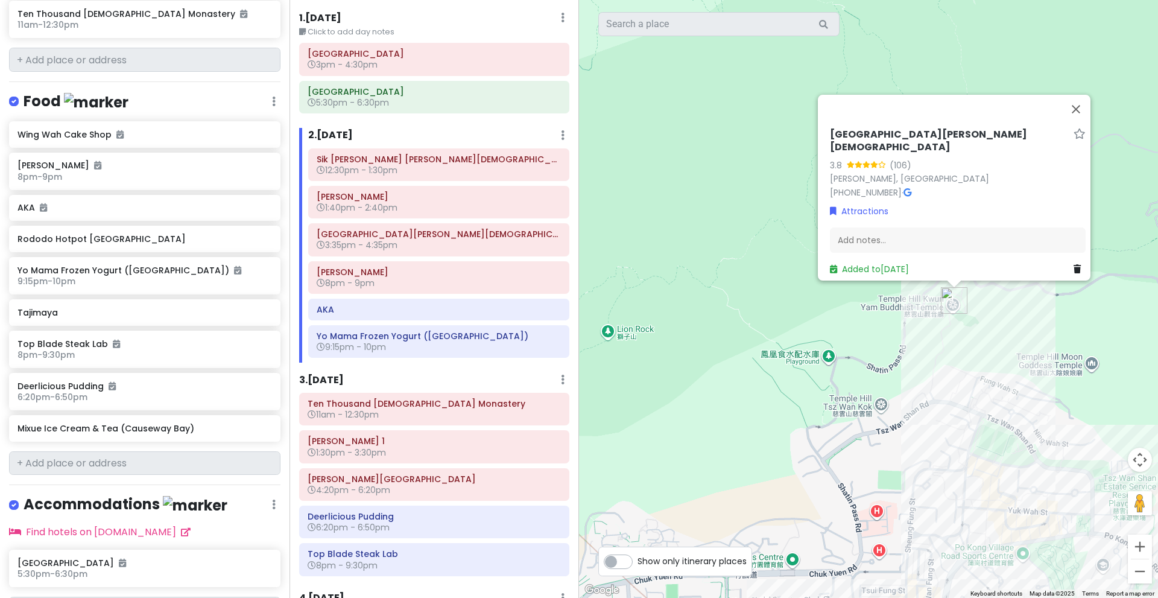
drag, startPoint x: 724, startPoint y: 303, endPoint x: 814, endPoint y: 384, distance: 120.9
click at [814, 384] on div "[GEOGRAPHIC_DATA][PERSON_NAME][DEMOGRAPHIC_DATA] 3.8 (106) [PERSON_NAME], [GEOG…" at bounding box center [868, 299] width 579 height 598
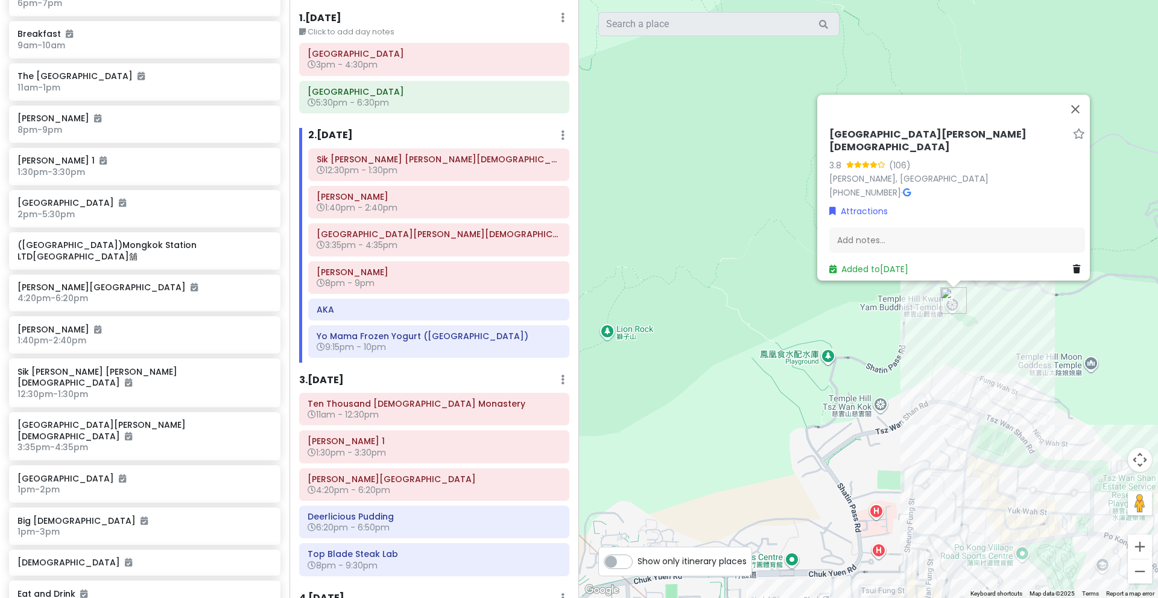
scroll to position [419, 0]
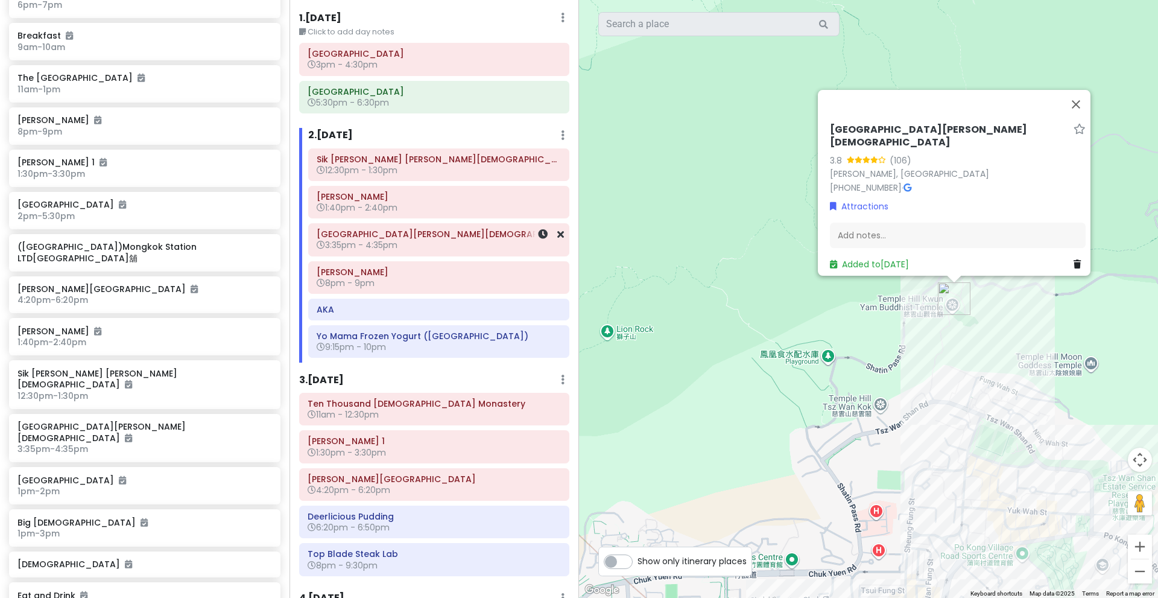
click at [407, 244] on h6 "3:35pm - 4:35pm" at bounding box center [439, 244] width 244 height 11
click at [470, 244] on h6 "3:35pm - 4:35pm" at bounding box center [439, 244] width 244 height 11
click at [473, 250] on h6 "3:35pm - 4:35pm" at bounding box center [439, 244] width 244 height 11
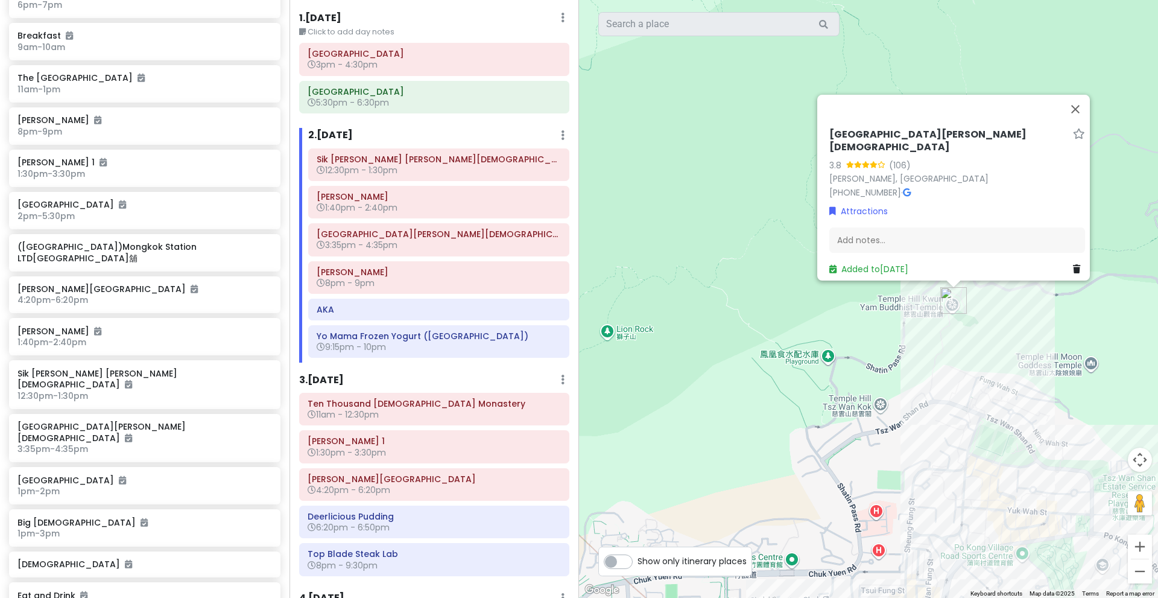
drag, startPoint x: 867, startPoint y: 486, endPoint x: 735, endPoint y: 318, distance: 213.5
click at [735, 318] on div "[GEOGRAPHIC_DATA][PERSON_NAME][DEMOGRAPHIC_DATA] 3.8 (106) [PERSON_NAME], [GEOG…" at bounding box center [868, 299] width 579 height 598
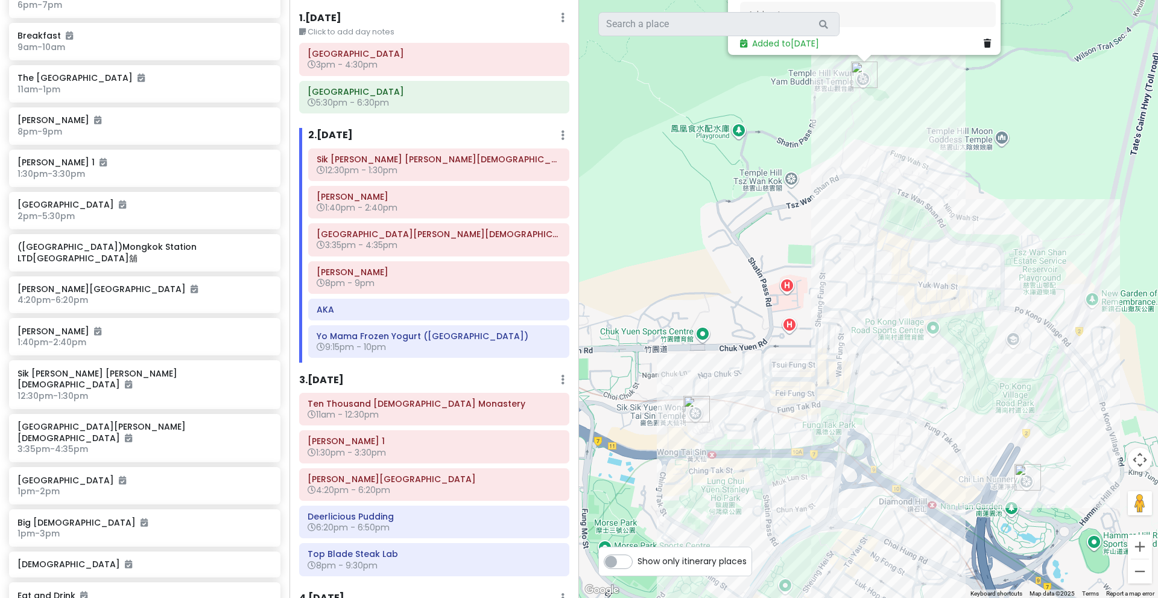
drag, startPoint x: 776, startPoint y: 359, endPoint x: 848, endPoint y: 370, distance: 72.1
click at [848, 370] on div "[GEOGRAPHIC_DATA][PERSON_NAME][DEMOGRAPHIC_DATA] 3.8 (106) [PERSON_NAME], [GEOG…" at bounding box center [868, 299] width 579 height 598
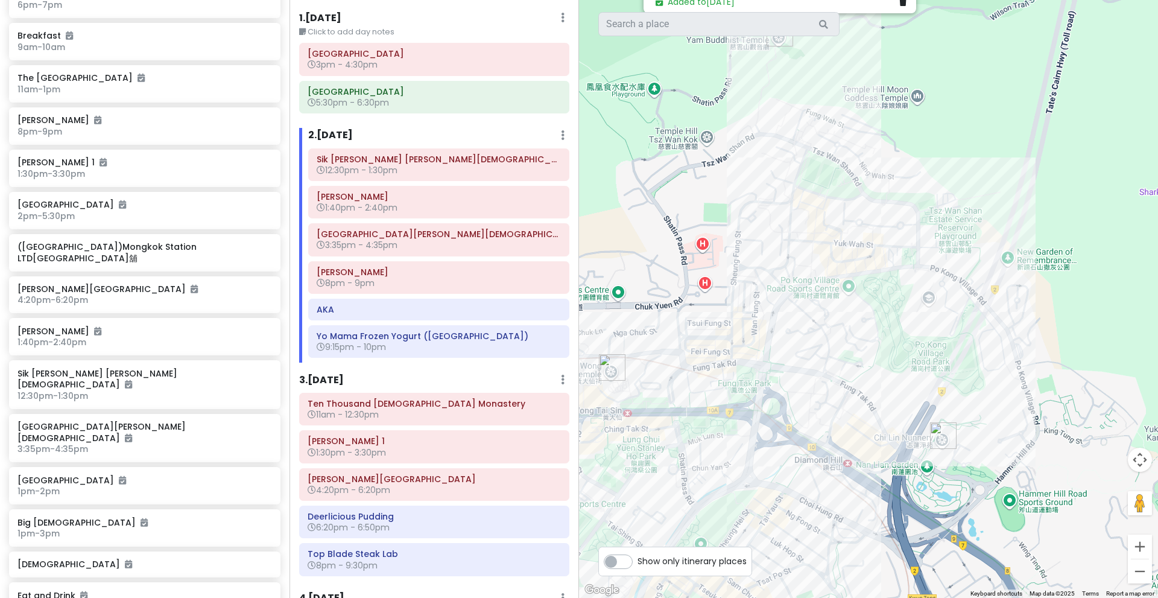
drag, startPoint x: 961, startPoint y: 428, endPoint x: 865, endPoint y: 382, distance: 106.0
click at [865, 382] on div "[GEOGRAPHIC_DATA][PERSON_NAME][DEMOGRAPHIC_DATA] 3.8 (106) [PERSON_NAME], [GEOG…" at bounding box center [868, 299] width 579 height 598
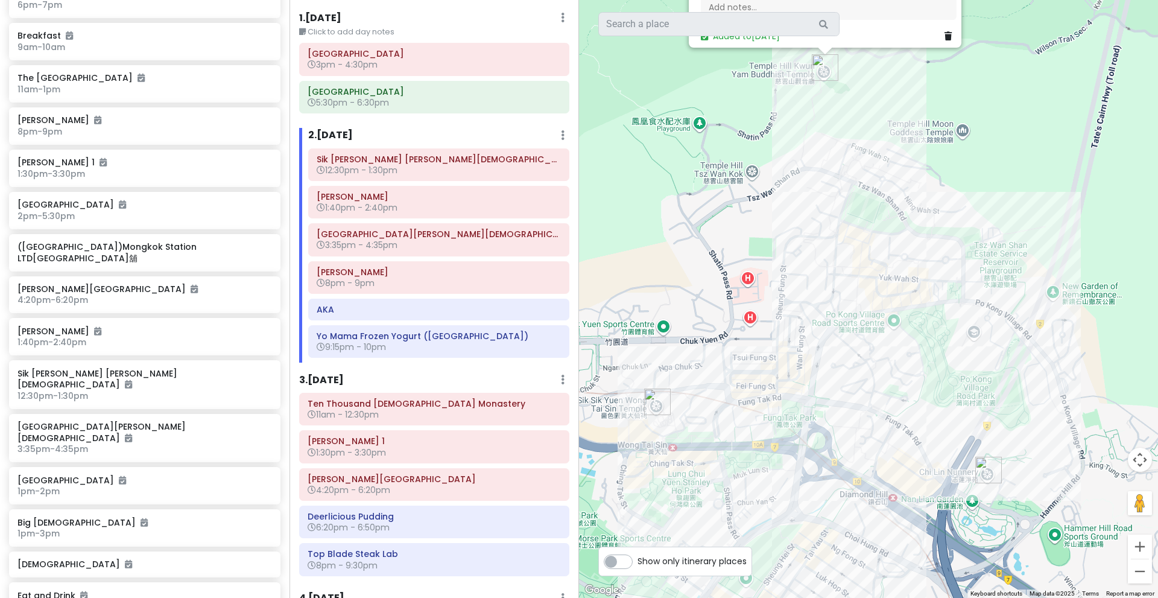
drag, startPoint x: 835, startPoint y: 303, endPoint x: 897, endPoint y: 346, distance: 75.5
click at [897, 346] on div "[GEOGRAPHIC_DATA][PERSON_NAME][DEMOGRAPHIC_DATA] 3.8 (106) [PERSON_NAME], [GEOG…" at bounding box center [868, 299] width 579 height 598
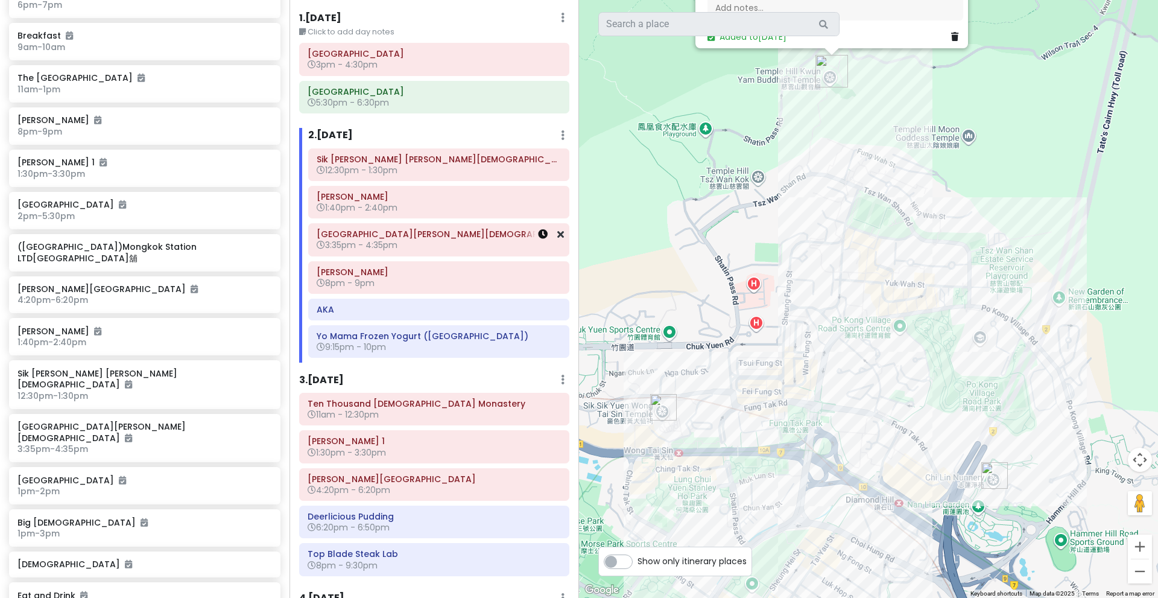
click at [538, 232] on icon at bounding box center [543, 234] width 10 height 10
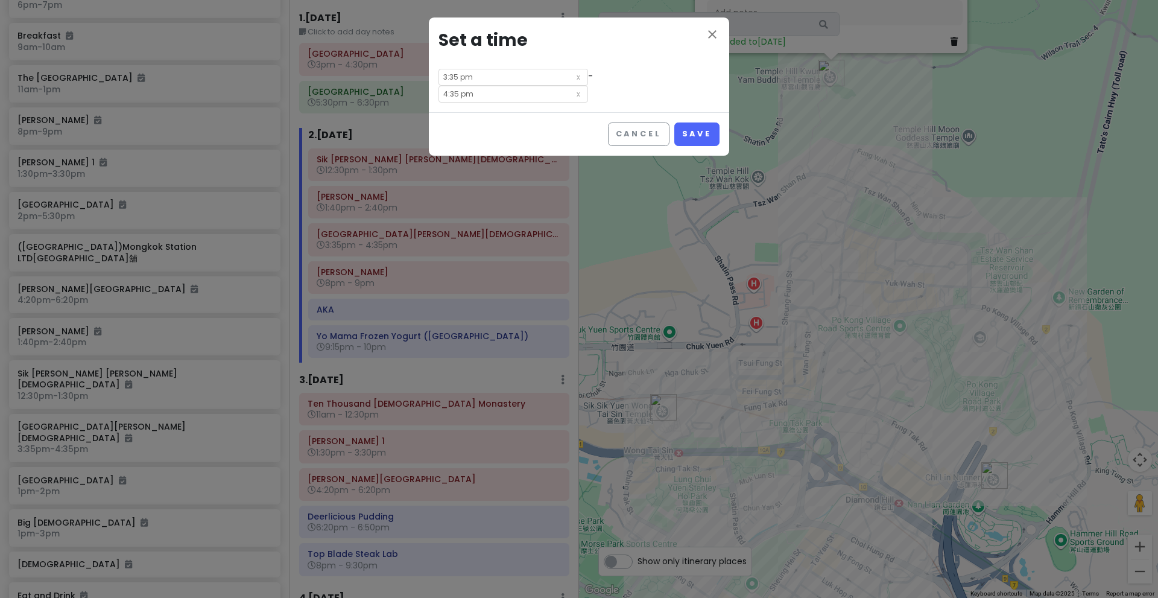
click at [508, 84] on input "3:35 pm" at bounding box center [514, 77] width 150 height 17
click at [459, 111] on li "04" at bounding box center [455, 109] width 33 height 14
type input "4:35 pm"
type input "5:35 pm"
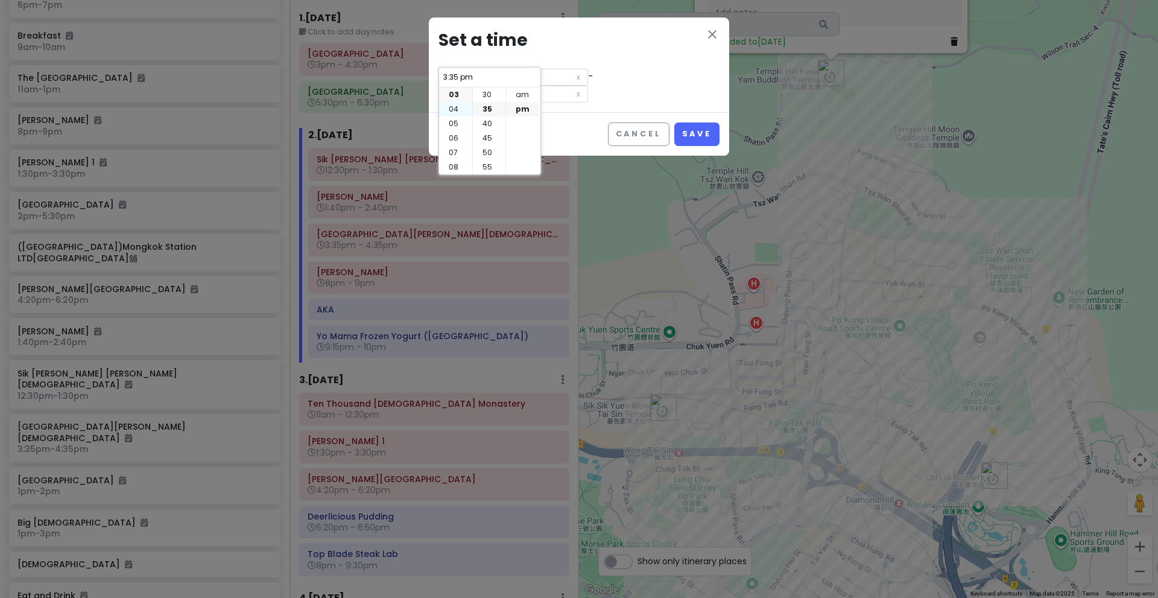
type input "4:35 pm"
click at [589, 112] on div "Cancel Save" at bounding box center [579, 133] width 300 height 43
click at [688, 122] on button "Save" at bounding box center [696, 134] width 45 height 24
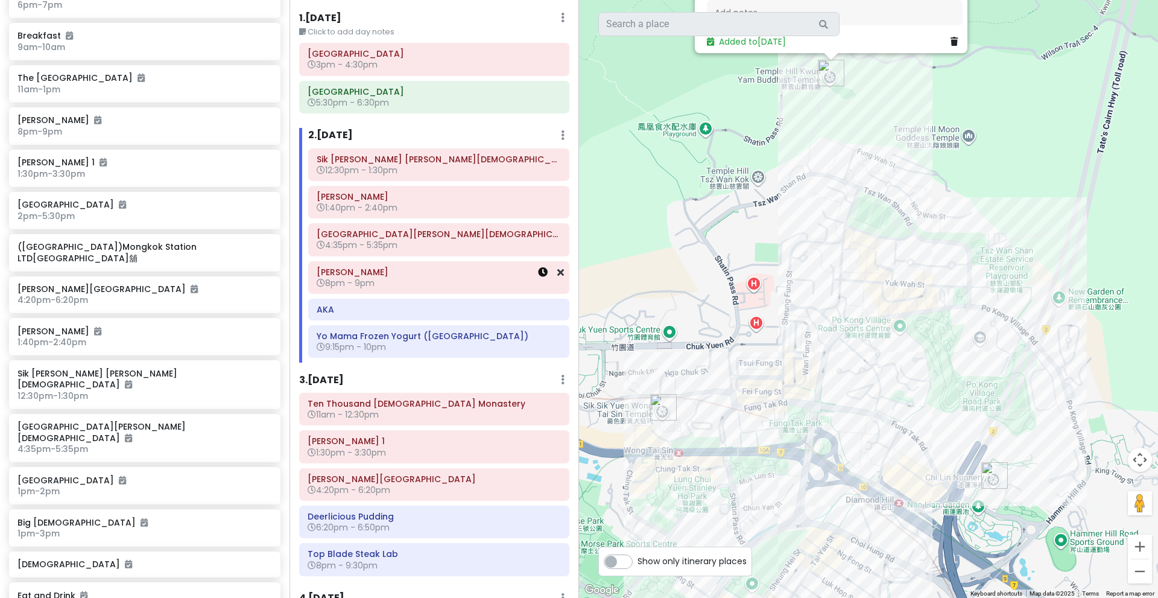
click at [538, 273] on icon at bounding box center [543, 272] width 10 height 10
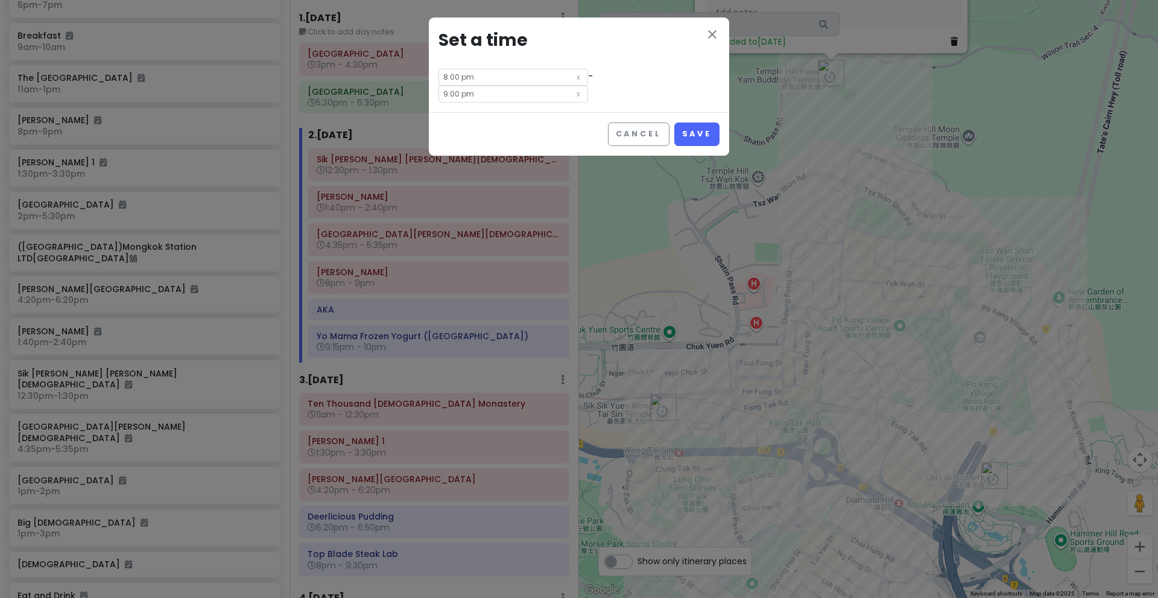
click at [490, 79] on input "8:00 pm" at bounding box center [514, 77] width 150 height 17
click at [455, 98] on li "06" at bounding box center [455, 94] width 33 height 14
type input "6:00 pm"
type input "7:00 pm"
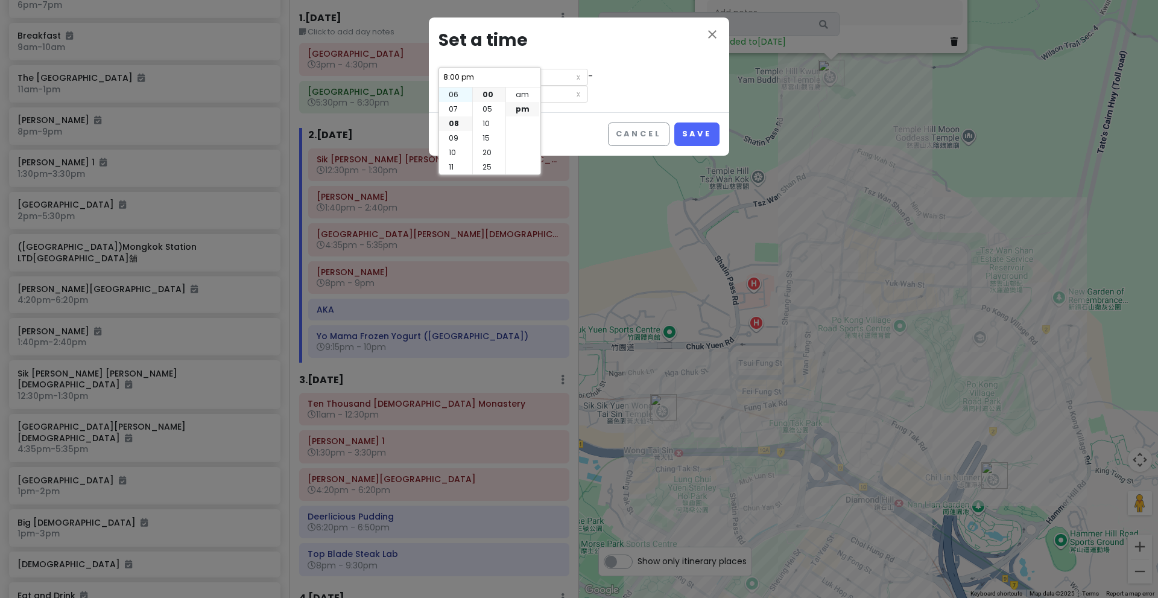
type input "6:00 pm"
click at [489, 138] on li "35" at bounding box center [489, 138] width 33 height 14
type input "6:35 pm"
type input "7:35 pm"
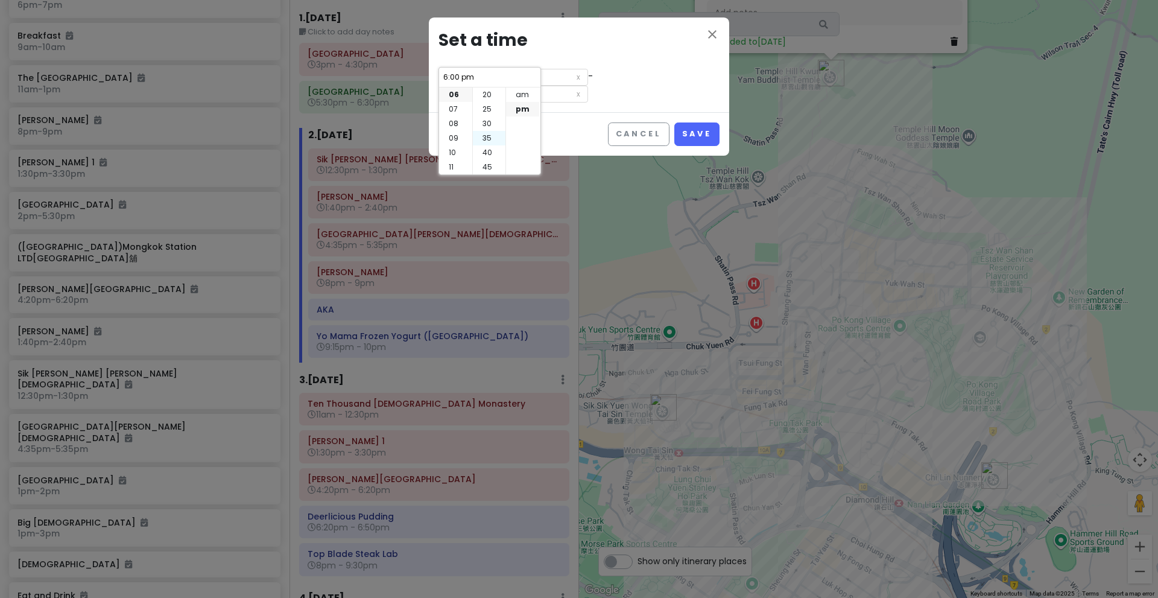
type input "6:35 pm"
click at [677, 74] on div "close Set a time 6:35 pm - 7:35 pm" at bounding box center [579, 64] width 300 height 95
click at [688, 122] on button "Save" at bounding box center [696, 134] width 45 height 24
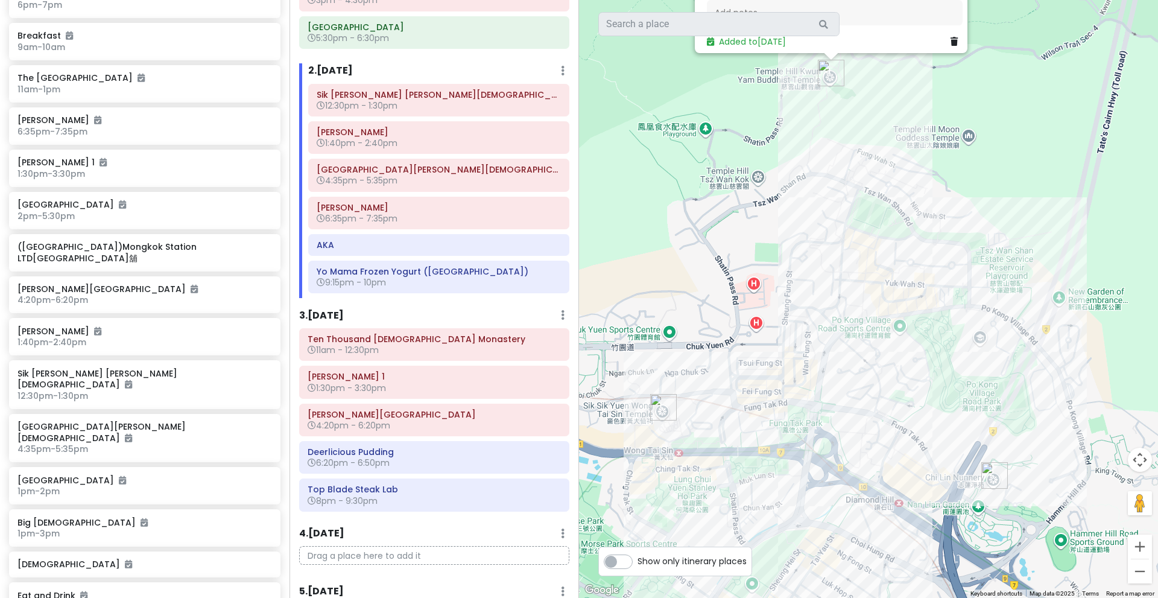
scroll to position [112, 0]
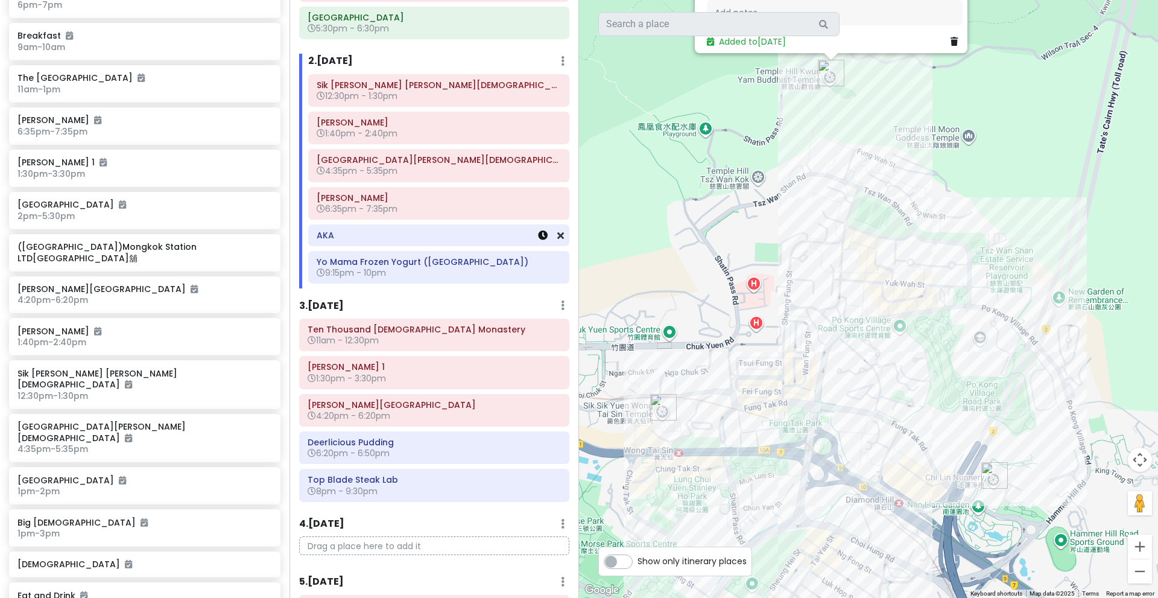
click at [538, 236] on icon at bounding box center [543, 235] width 10 height 10
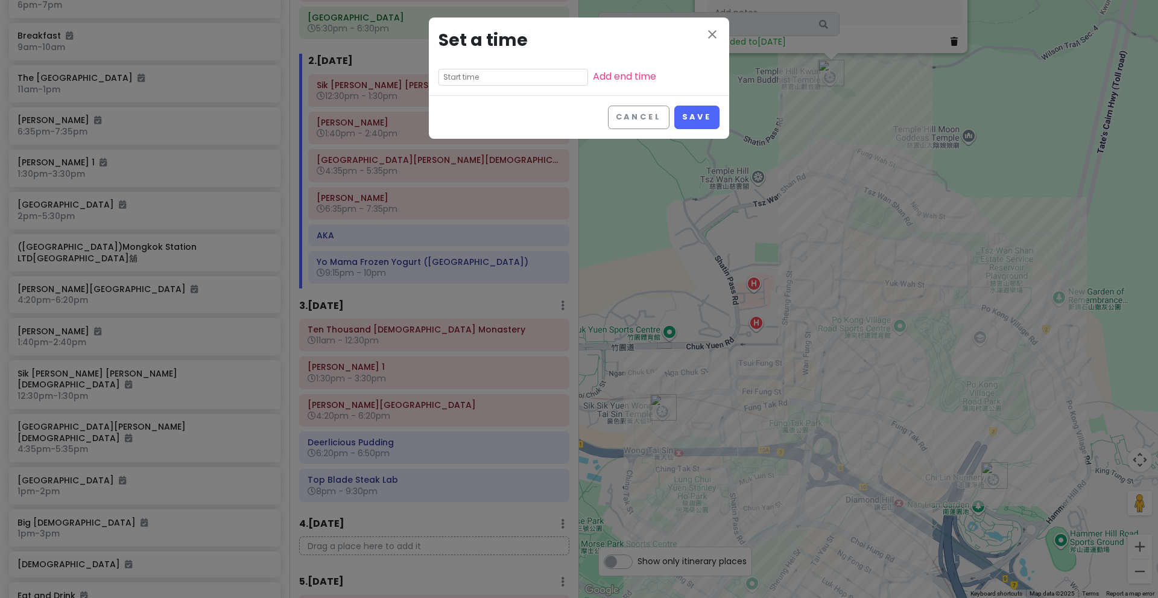
click at [500, 84] on input "text" at bounding box center [514, 77] width 150 height 17
click at [462, 135] on li "08" at bounding box center [455, 141] width 33 height 14
type input "8:05 pm"
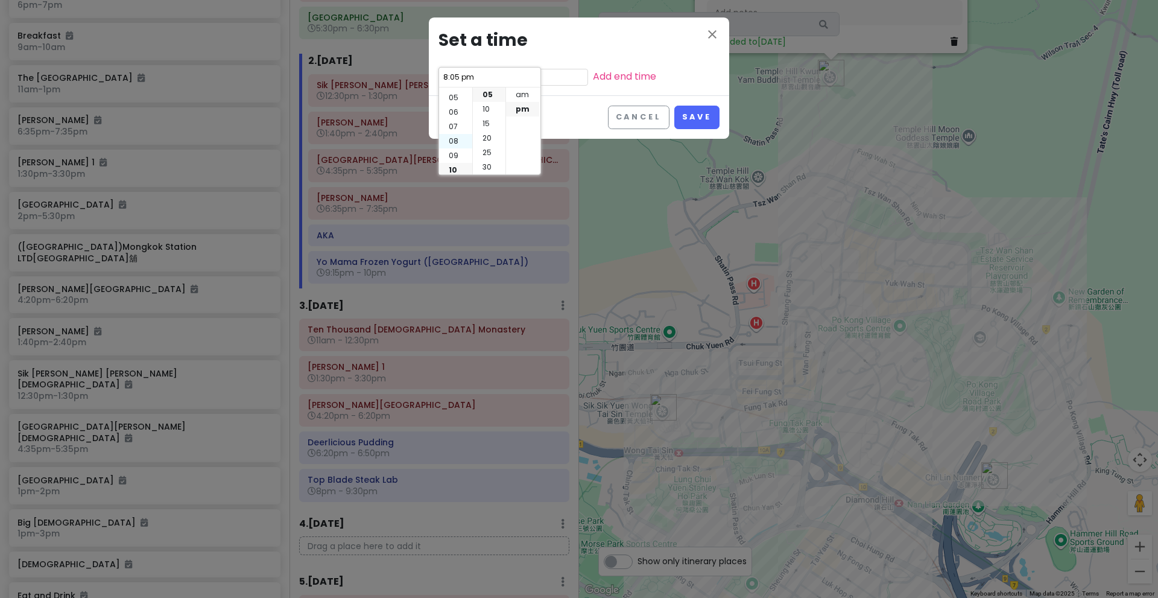
scroll to position [87, 0]
click at [593, 78] on link "Add end time" at bounding box center [624, 76] width 63 height 14
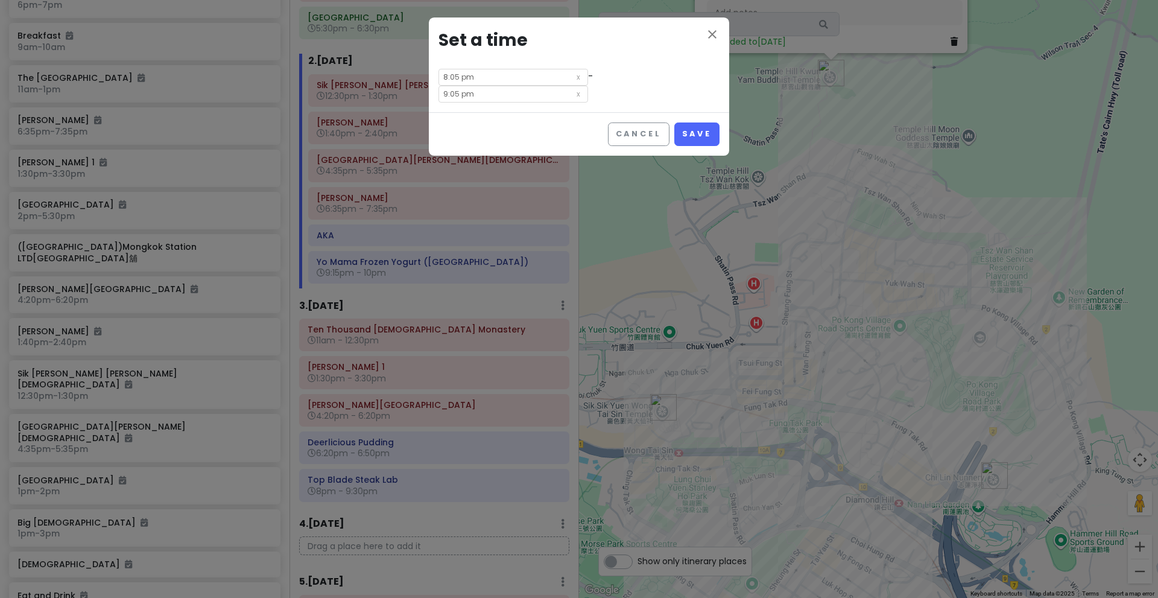
click at [588, 86] on input "9:05 pm" at bounding box center [514, 94] width 150 height 17
click at [598, 130] on li "30" at bounding box center [600, 126] width 33 height 14
type input "9:30 pm"
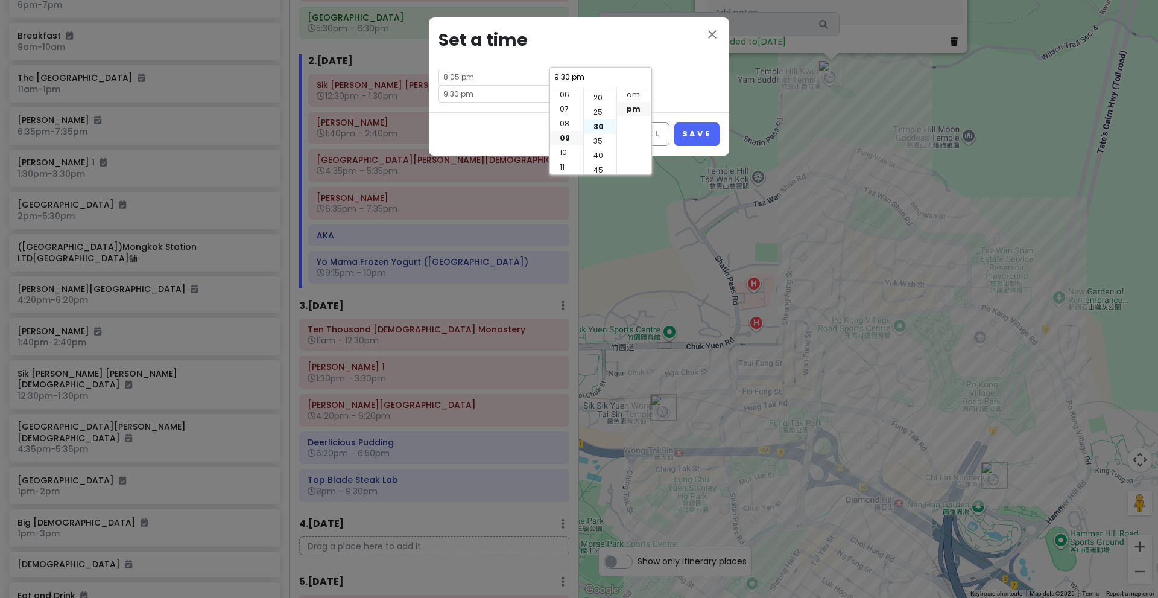
scroll to position [87, 0]
click at [689, 87] on div "close Set a time 8:05 pm - 9:30 pm" at bounding box center [579, 64] width 300 height 95
click at [691, 122] on button "Save" at bounding box center [696, 134] width 45 height 24
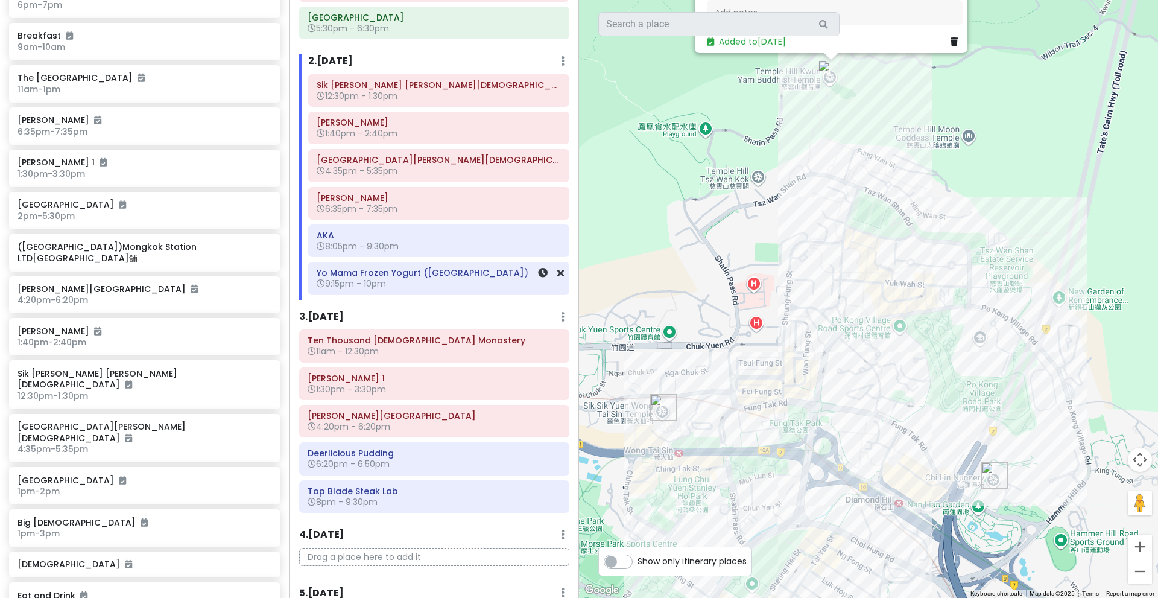
click at [496, 283] on h6 "9:15pm - 10pm" at bounding box center [439, 283] width 244 height 11
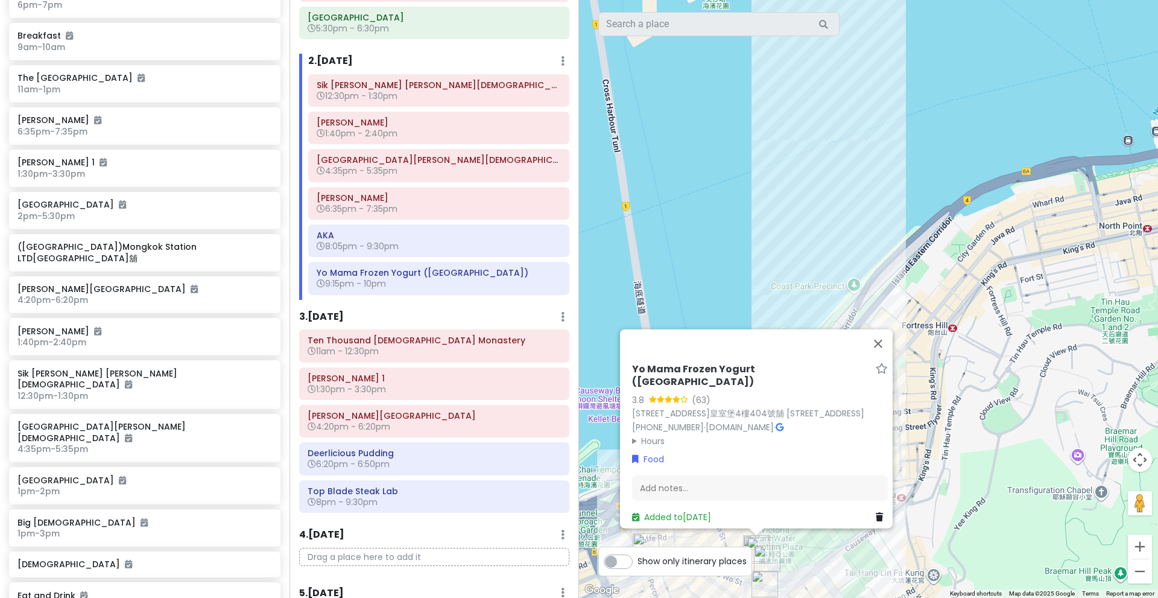
click at [651, 437] on summary "Hours" at bounding box center [760, 440] width 256 height 13
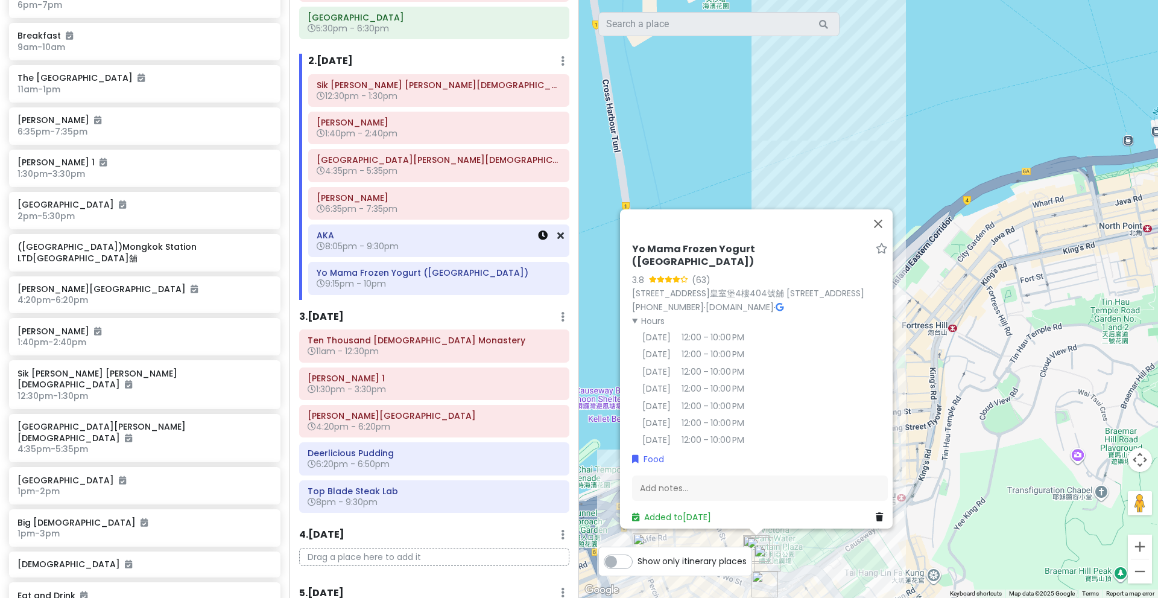
click at [538, 239] on icon at bounding box center [543, 235] width 10 height 10
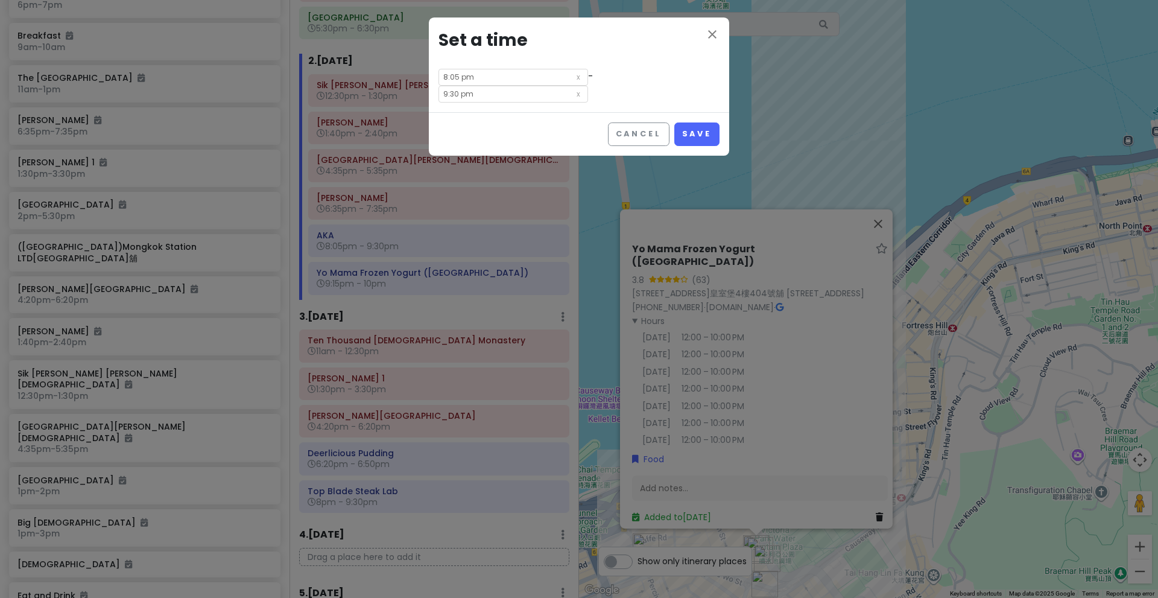
click at [575, 86] on input "9:30 pm" at bounding box center [514, 94] width 150 height 17
click at [492, 77] on input "8:05 pm" at bounding box center [514, 77] width 150 height 17
click at [458, 75] on input "8:05 pm" at bounding box center [490, 77] width 94 height 12
click at [459, 114] on li "07" at bounding box center [455, 109] width 33 height 14
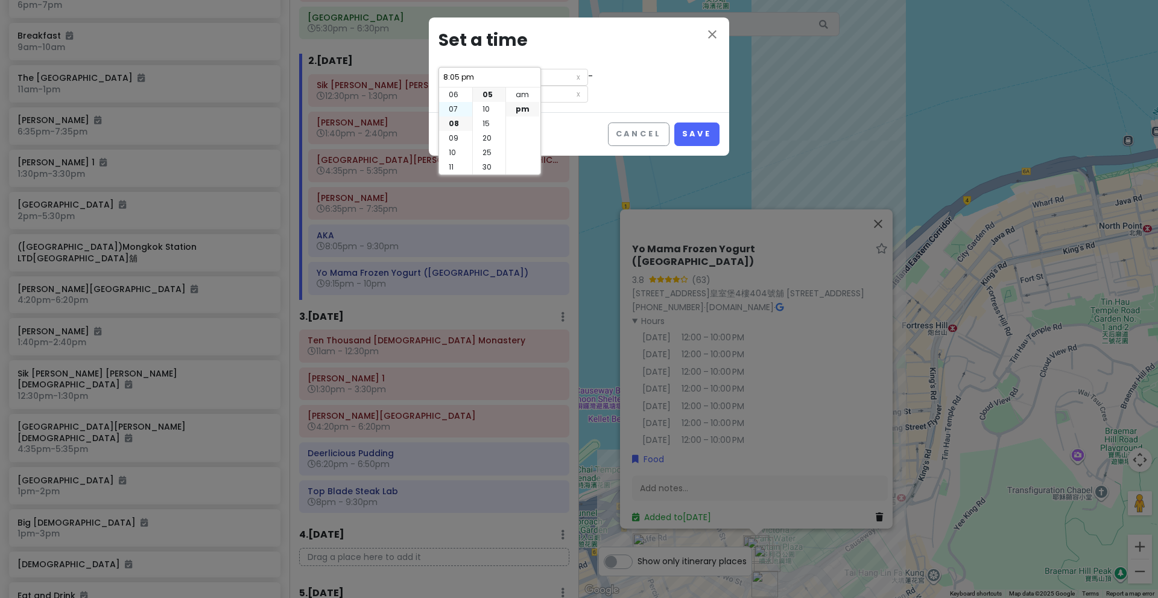
type input "7:05 pm"
type input "8:30 pm"
type input "7:05 pm"
click at [487, 133] on li "20" at bounding box center [489, 133] width 33 height 14
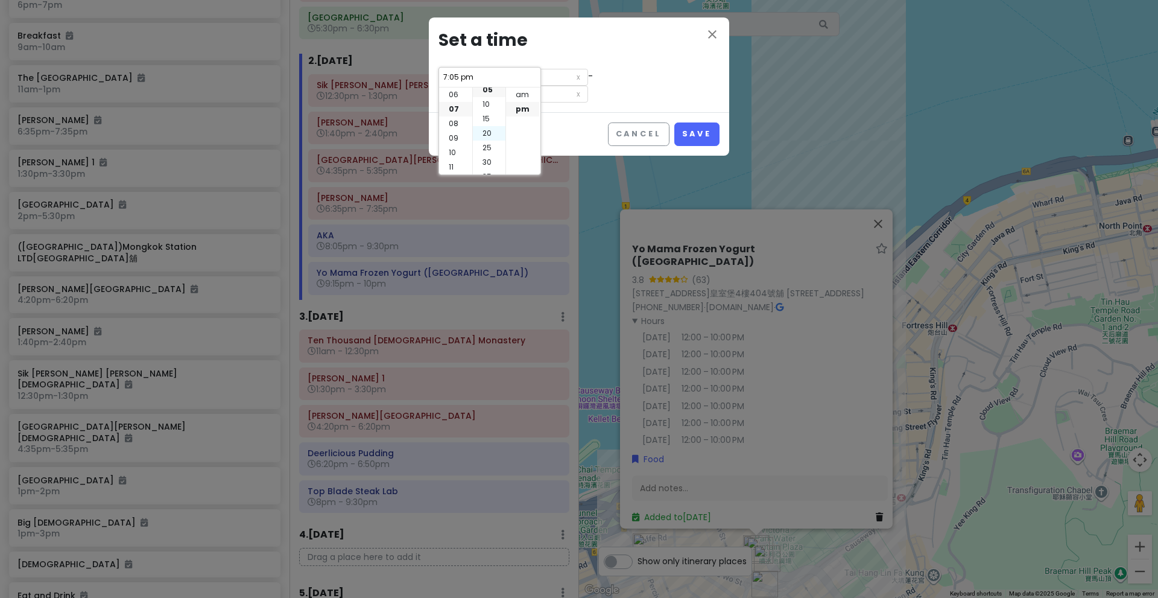
type input "7:20 pm"
type input "8:45 pm"
type input "7:20 pm"
click at [488, 136] on li "45" at bounding box center [489, 138] width 33 height 14
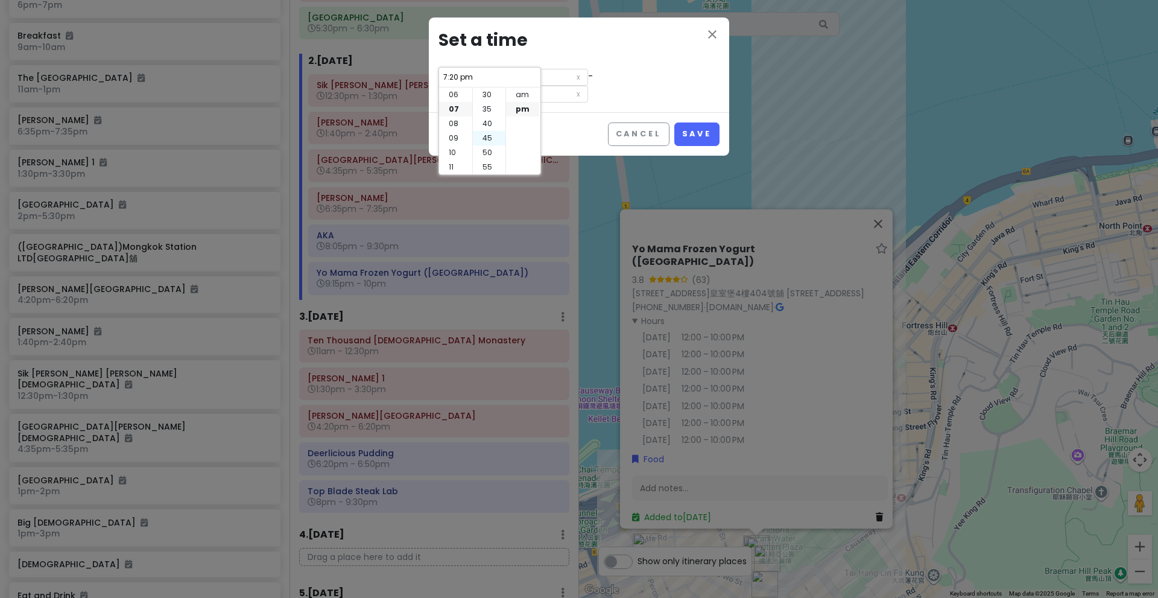
type input "7:45 pm"
type input "9:10 pm"
type input "7:45 pm"
click at [489, 165] on li "55" at bounding box center [489, 167] width 33 height 14
type input "7:55 pm"
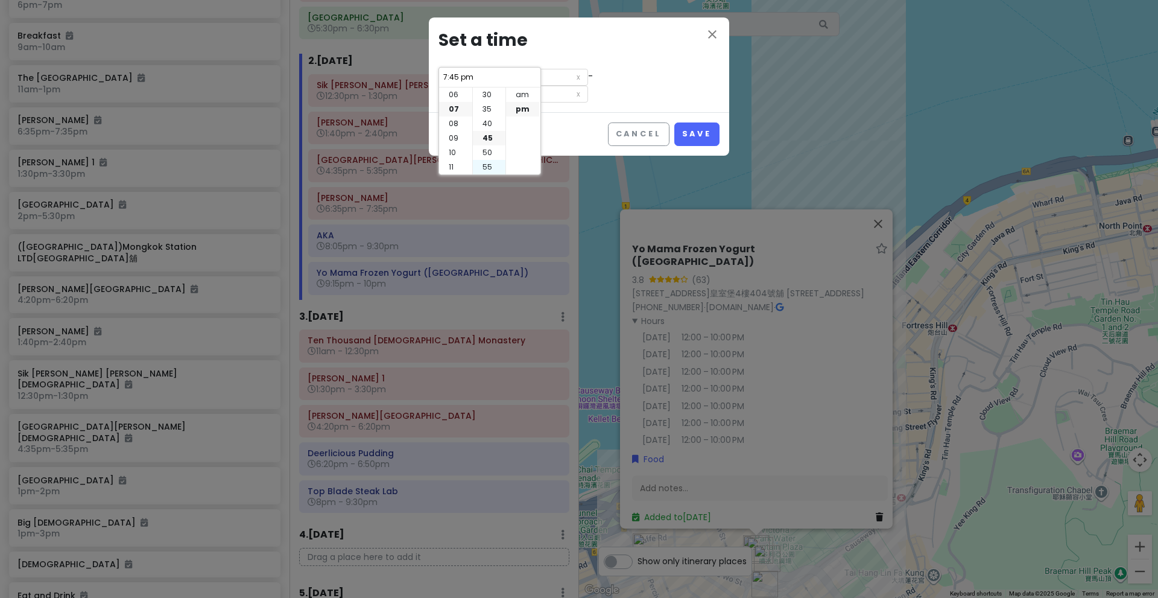
type input "9:20 pm"
type input "7:55 pm"
click at [551, 112] on div "Cancel Save" at bounding box center [579, 133] width 300 height 43
click at [692, 122] on button "Save" at bounding box center [696, 134] width 45 height 24
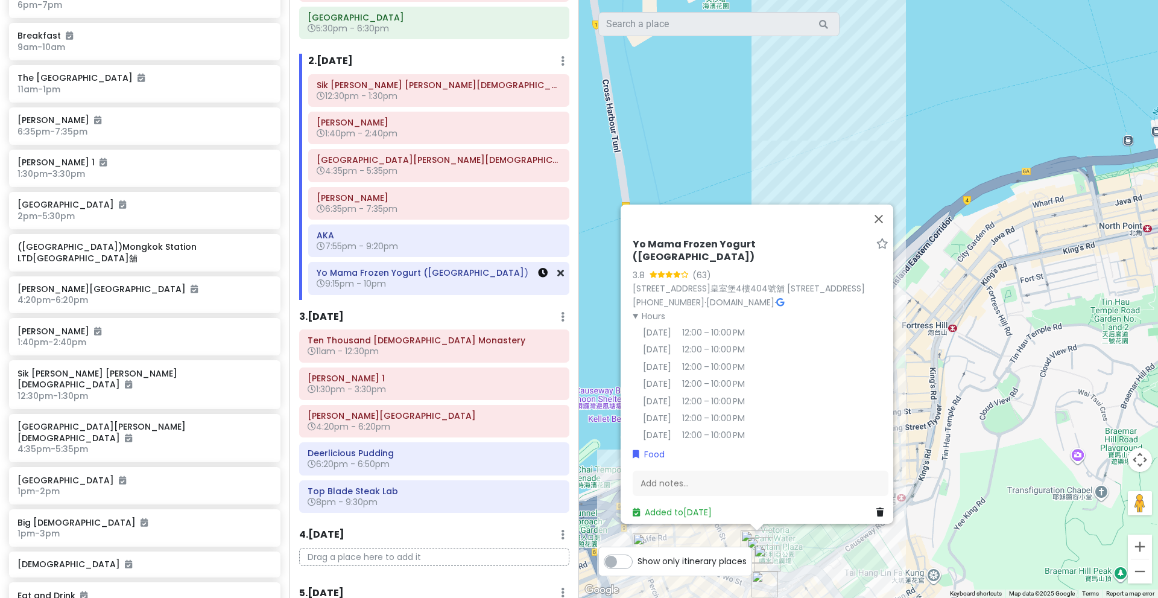
click at [538, 271] on icon at bounding box center [543, 273] width 10 height 10
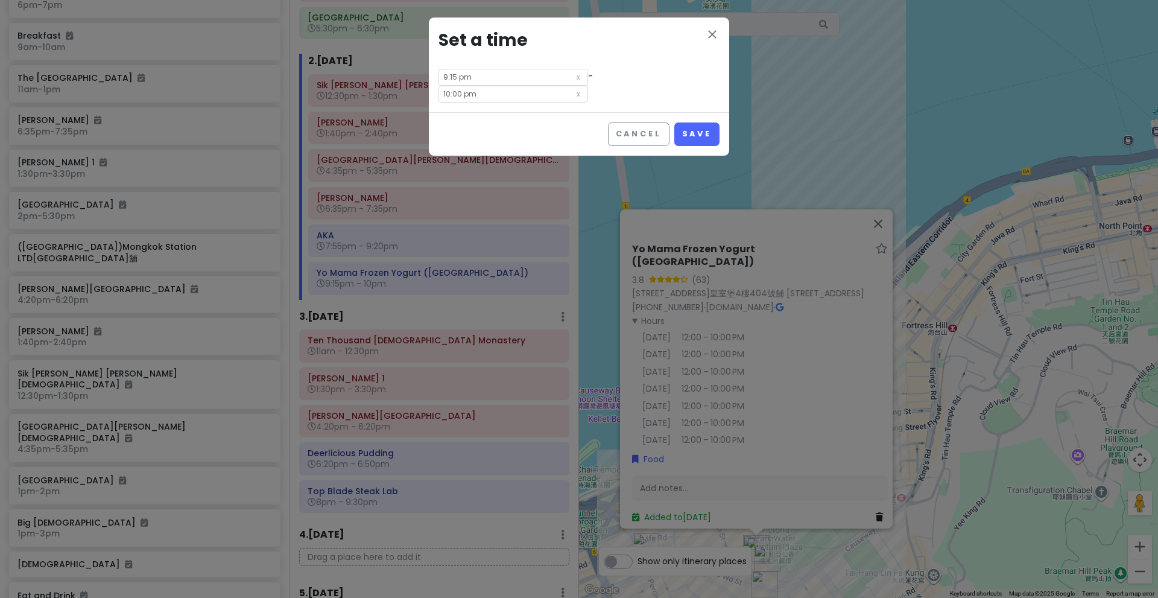
click at [471, 74] on input "9:15 pm" at bounding box center [514, 77] width 150 height 17
click at [486, 114] on li "20" at bounding box center [489, 109] width 33 height 14
type input "9:20 pm"
type input "10:05 pm"
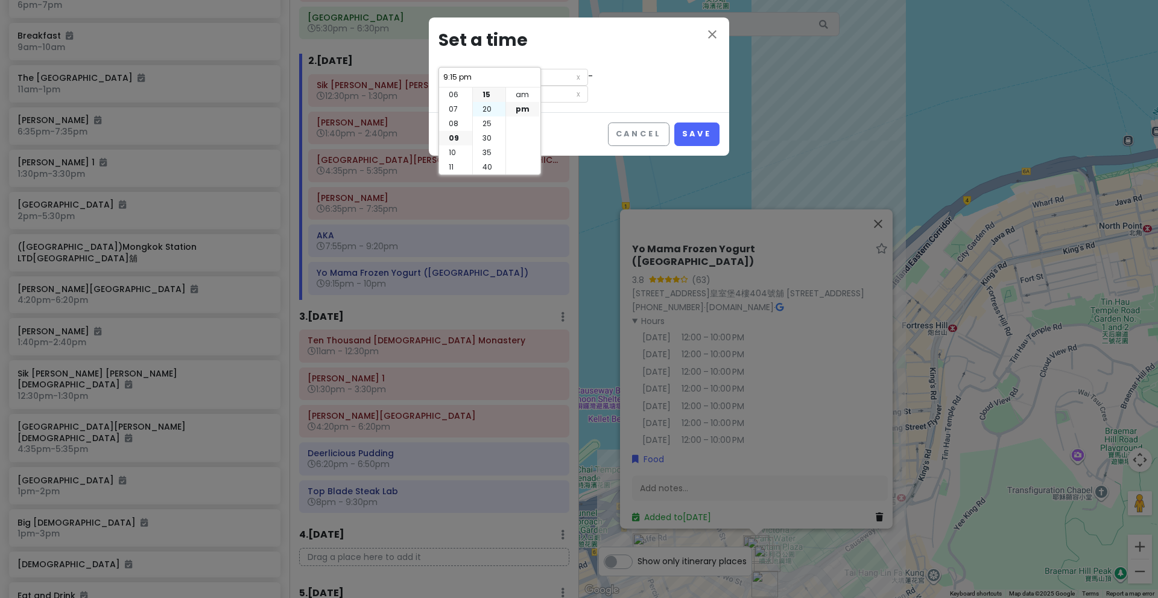
type input "9:20 pm"
click at [586, 86] on input "10:05 pm" at bounding box center [514, 94] width 150 height 17
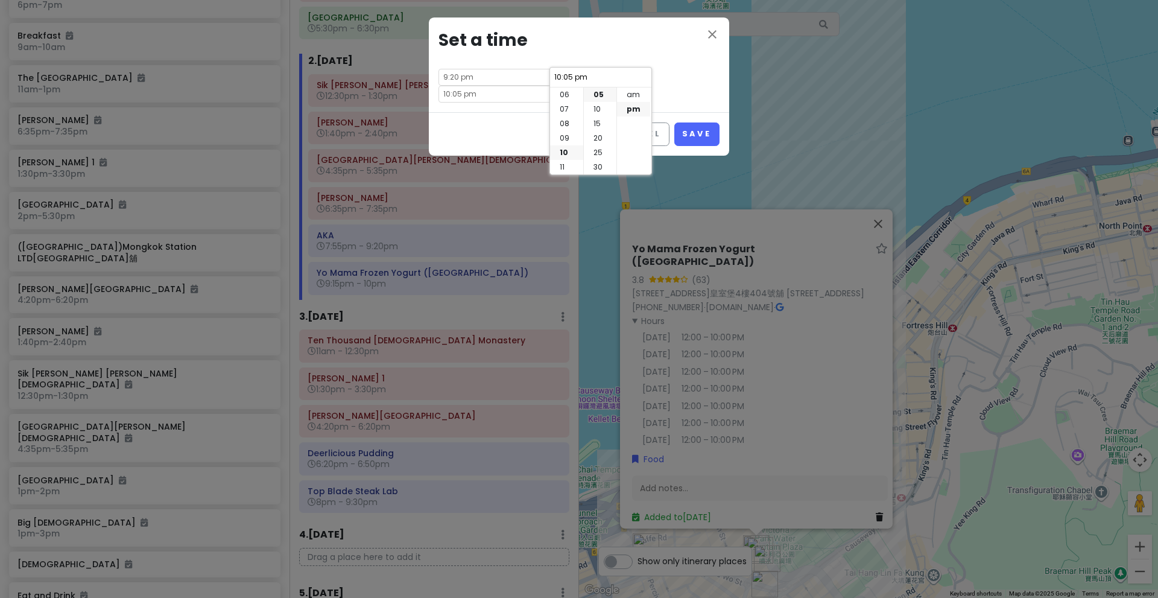
scroll to position [0, 0]
click at [604, 95] on li "00" at bounding box center [600, 94] width 33 height 14
type input "10:00 pm"
click at [680, 94] on div "close Set a time 9:20 pm - 10:00 pm" at bounding box center [579, 64] width 300 height 95
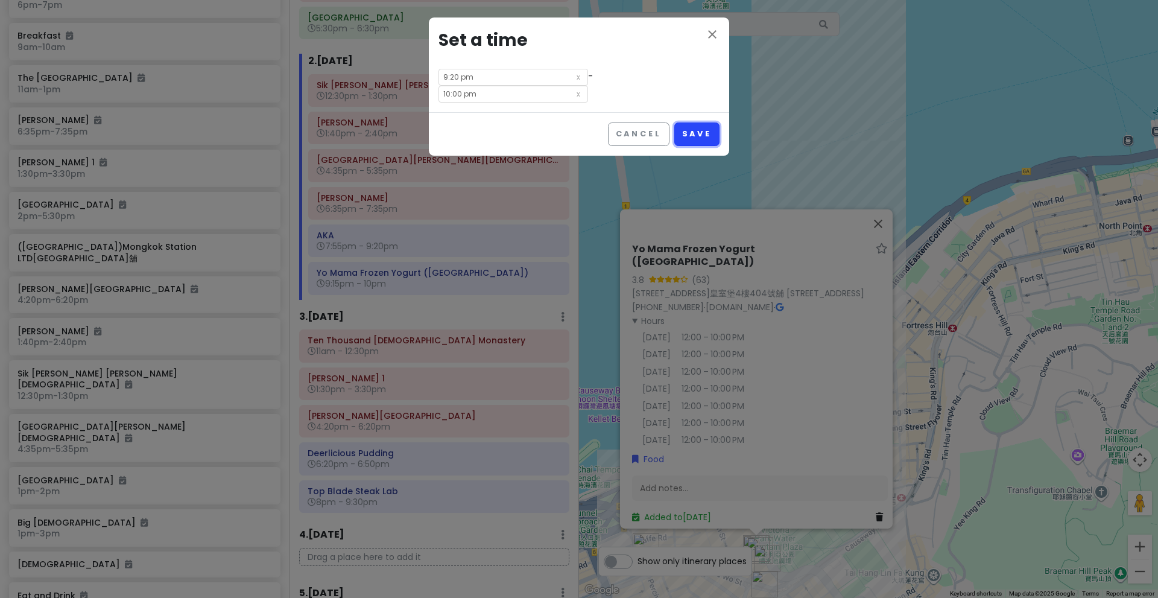
click at [693, 122] on button "Save" at bounding box center [696, 134] width 45 height 24
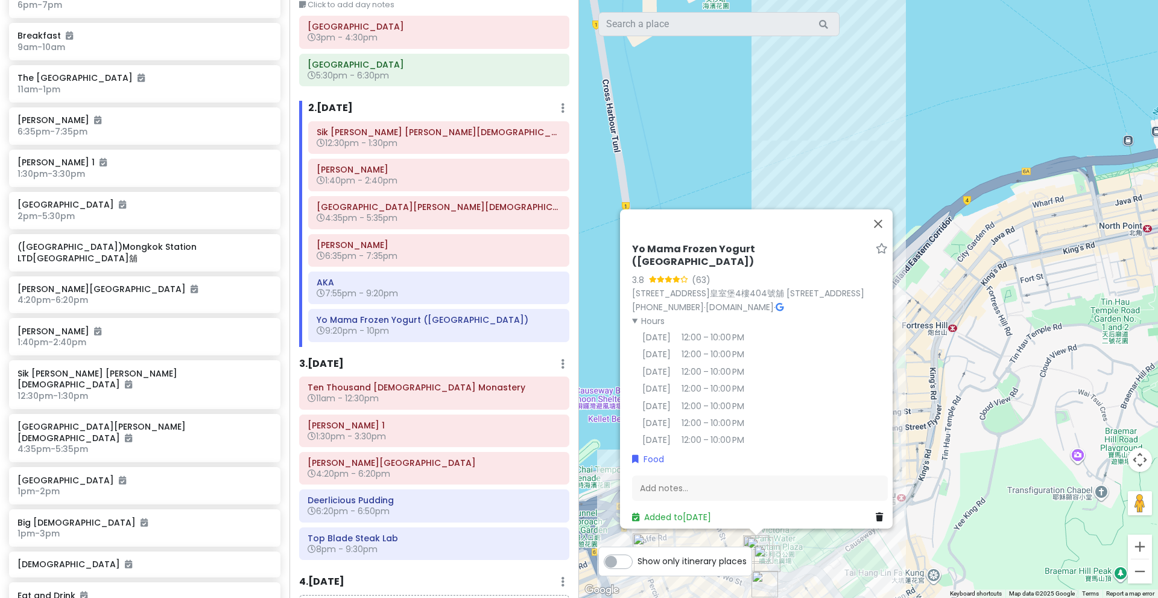
scroll to position [66, 0]
drag, startPoint x: 992, startPoint y: 419, endPoint x: 897, endPoint y: 280, distance: 168.0
click at [897, 280] on div "Yo Mama Frozen Yogurt ([GEOGRAPHIC_DATA]) 3.8 (63) [STREET_ADDRESS]舖 [STREET_AD…" at bounding box center [868, 299] width 579 height 598
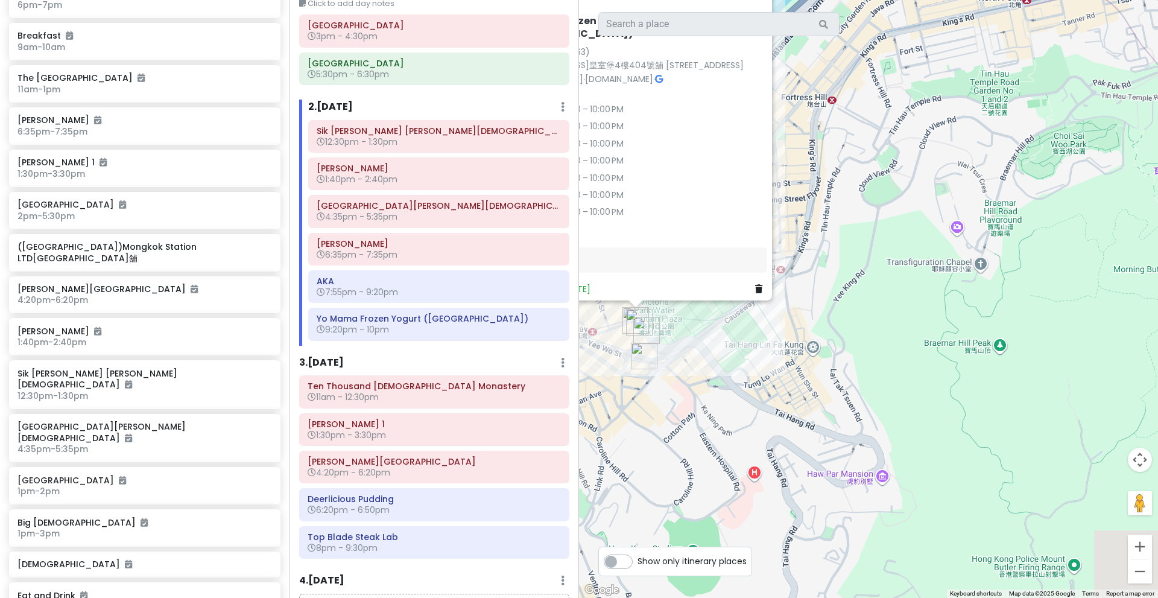
drag, startPoint x: 910, startPoint y: 333, endPoint x: 875, endPoint y: 223, distance: 115.8
click at [875, 223] on div "Yo Mama Frozen Yogurt ([GEOGRAPHIC_DATA]) 3.8 (63) [STREET_ADDRESS]舖 [STREET_AD…" at bounding box center [868, 299] width 579 height 598
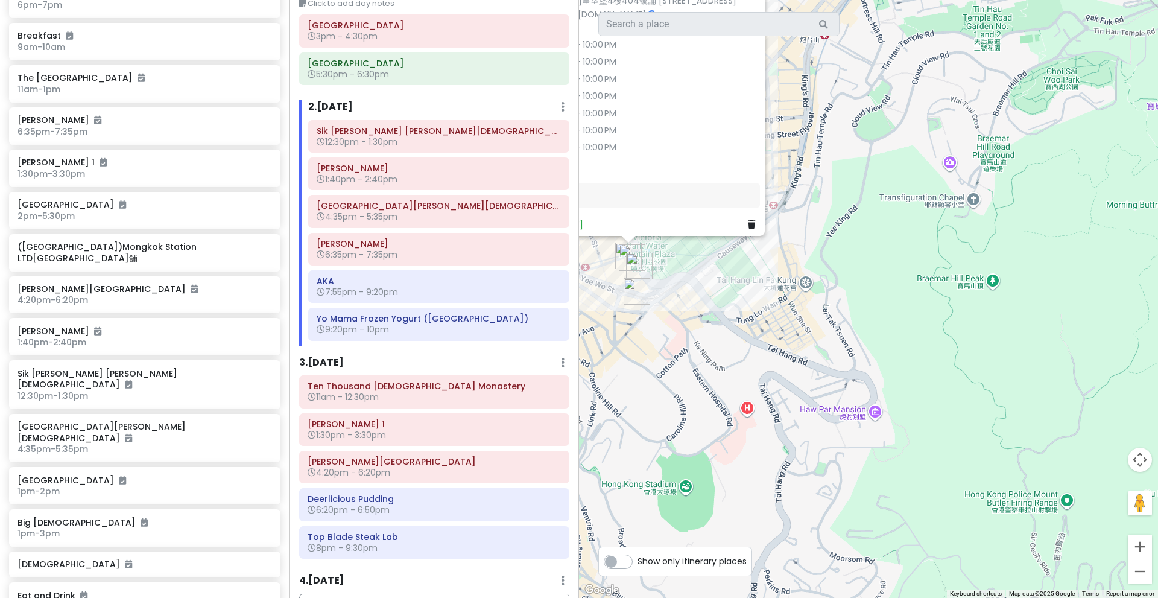
drag, startPoint x: 820, startPoint y: 244, endPoint x: 770, endPoint y: 134, distance: 120.9
click at [770, 134] on div "Yo Mama Frozen Yogurt ([GEOGRAPHIC_DATA]) 3.8 (63) [STREET_ADDRESS]舖 [STREET_AD…" at bounding box center [868, 299] width 579 height 598
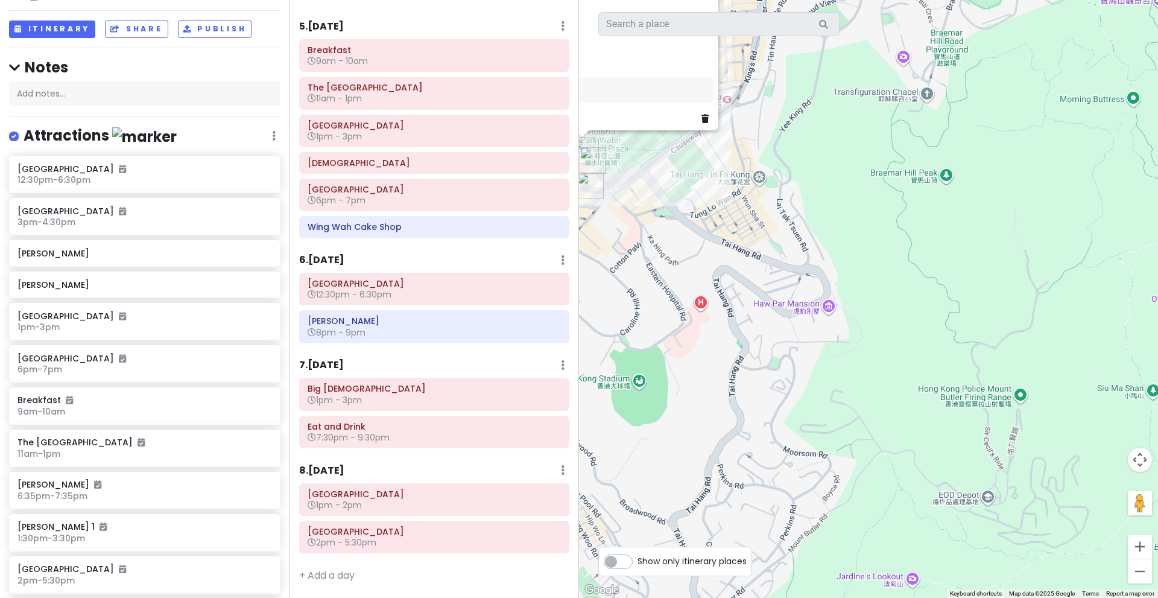
scroll to position [43, 0]
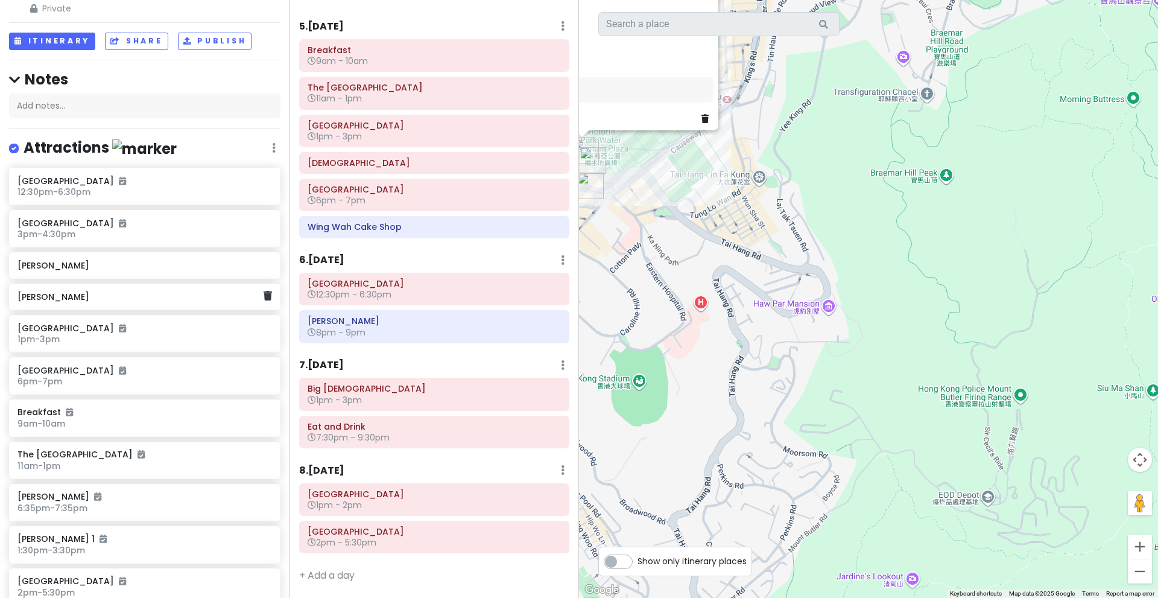
click at [219, 300] on h6 "[PERSON_NAME]" at bounding box center [140, 296] width 246 height 11
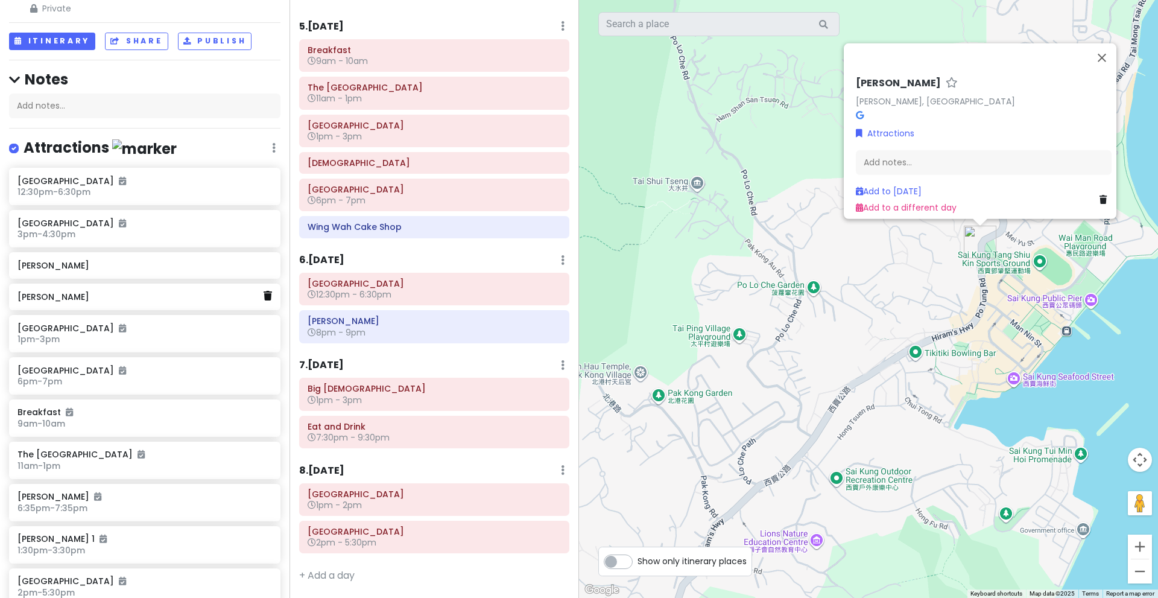
click at [264, 298] on icon at bounding box center [268, 296] width 8 height 10
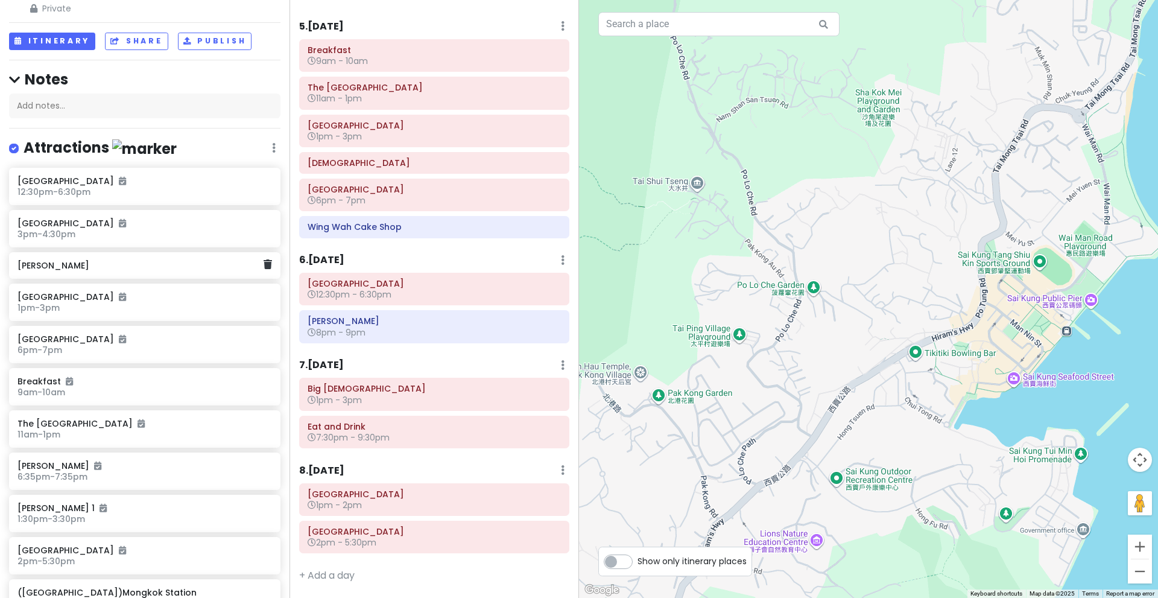
click at [216, 273] on div "[PERSON_NAME]" at bounding box center [140, 265] width 246 height 17
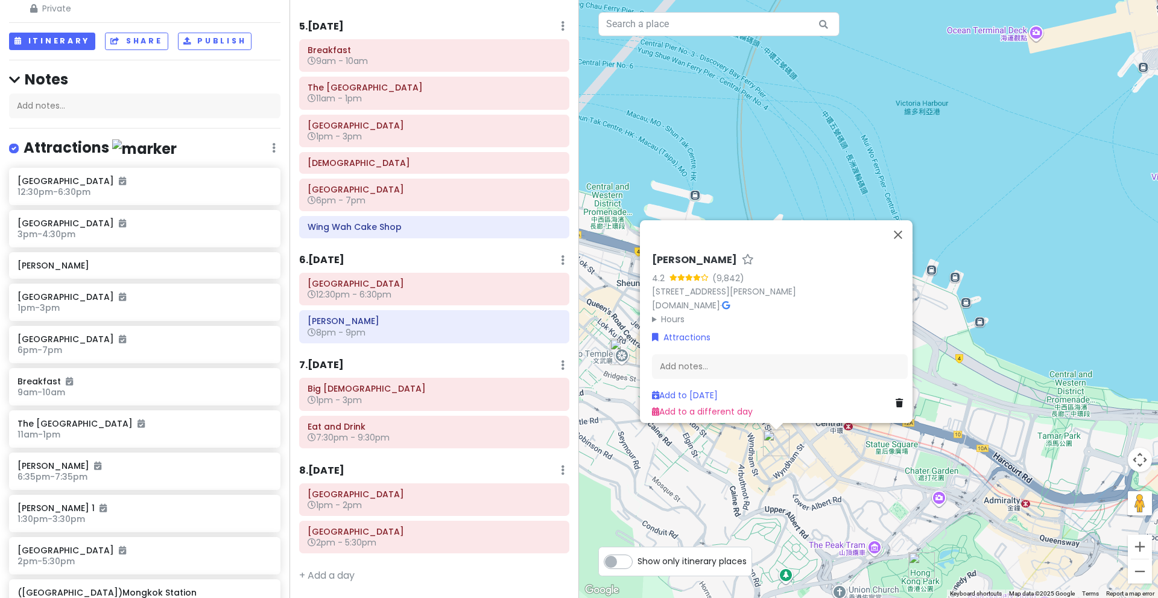
drag, startPoint x: 751, startPoint y: 261, endPoint x: 778, endPoint y: 124, distance: 139.6
click at [778, 124] on div "[PERSON_NAME] 4.2 (9,842) 1 [PERSON_NAME], Central, [GEOGRAPHIC_DATA] [DOMAIN_N…" at bounding box center [868, 299] width 579 height 598
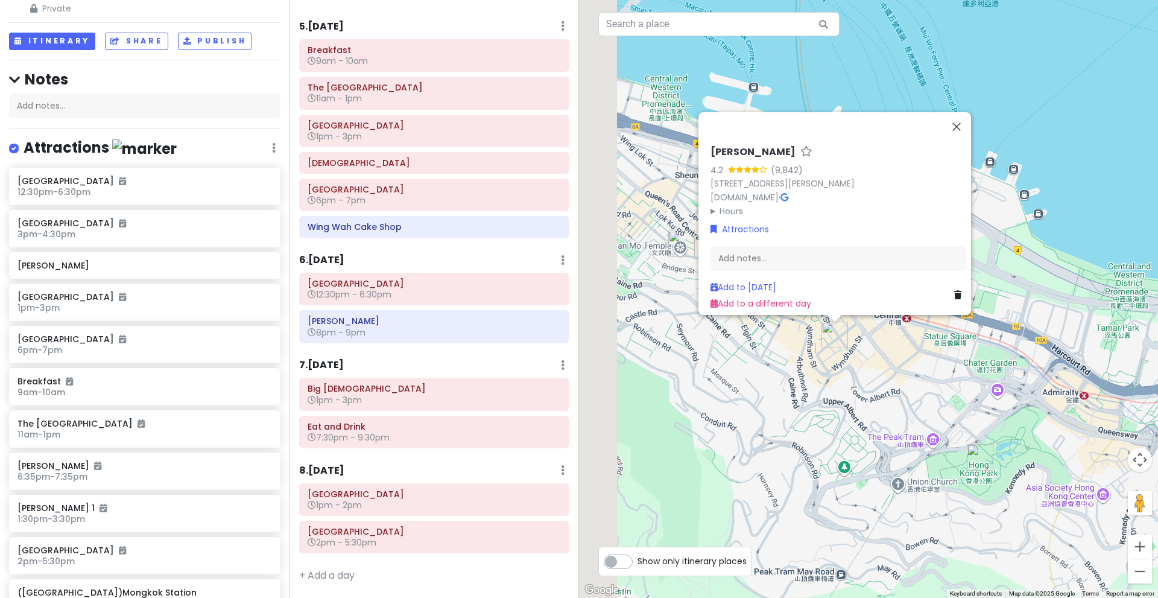
drag, startPoint x: 814, startPoint y: 395, endPoint x: 886, endPoint y: 303, distance: 116.3
click at [886, 303] on div "[PERSON_NAME] 4.2 (9,842) 1 [PERSON_NAME], Central, [GEOGRAPHIC_DATA] [DOMAIN_N…" at bounding box center [868, 299] width 579 height 598
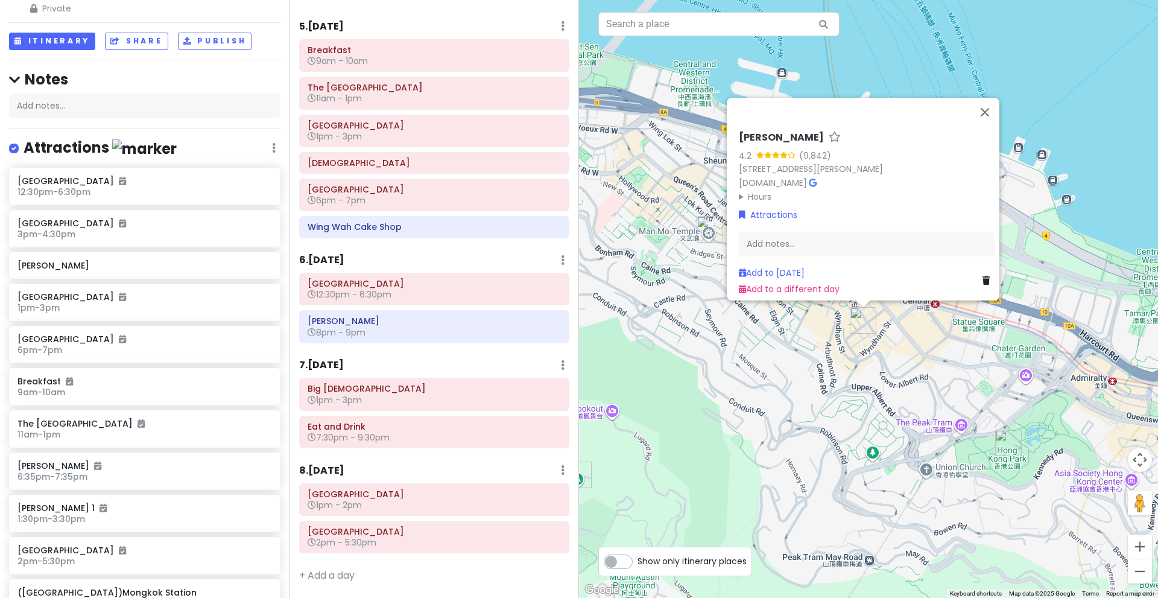
click at [823, 358] on div "[PERSON_NAME] 4.2 (9,842) 1 [PERSON_NAME], Central, [GEOGRAPHIC_DATA] [DOMAIN_N…" at bounding box center [868, 299] width 579 height 598
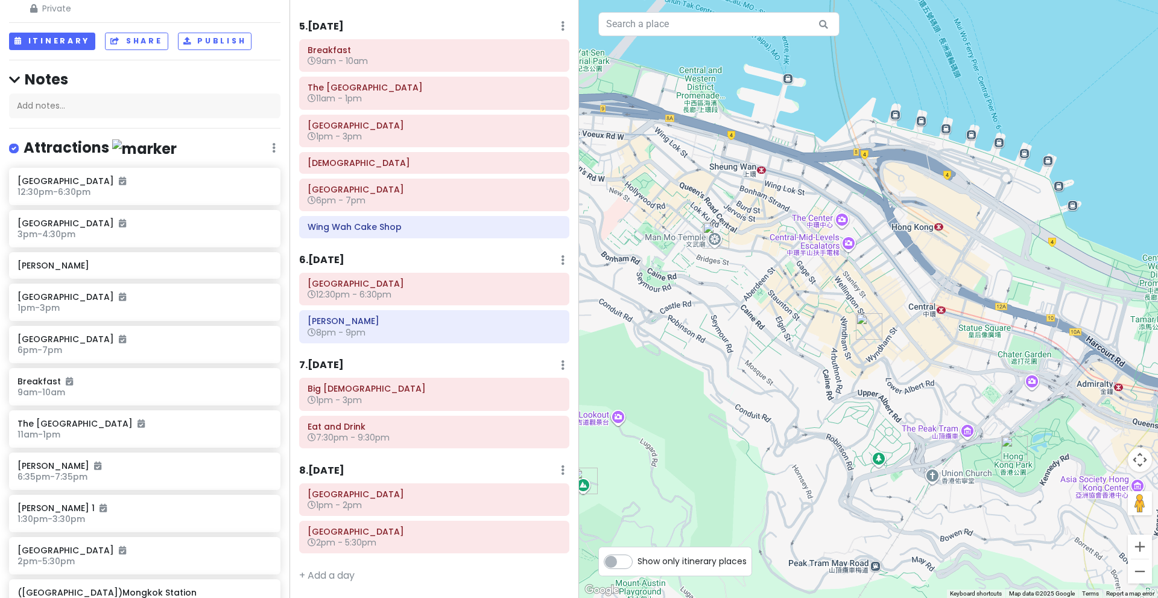
drag, startPoint x: 886, startPoint y: 375, endPoint x: 896, endPoint y: 382, distance: 12.2
click at [896, 382] on div at bounding box center [868, 299] width 579 height 598
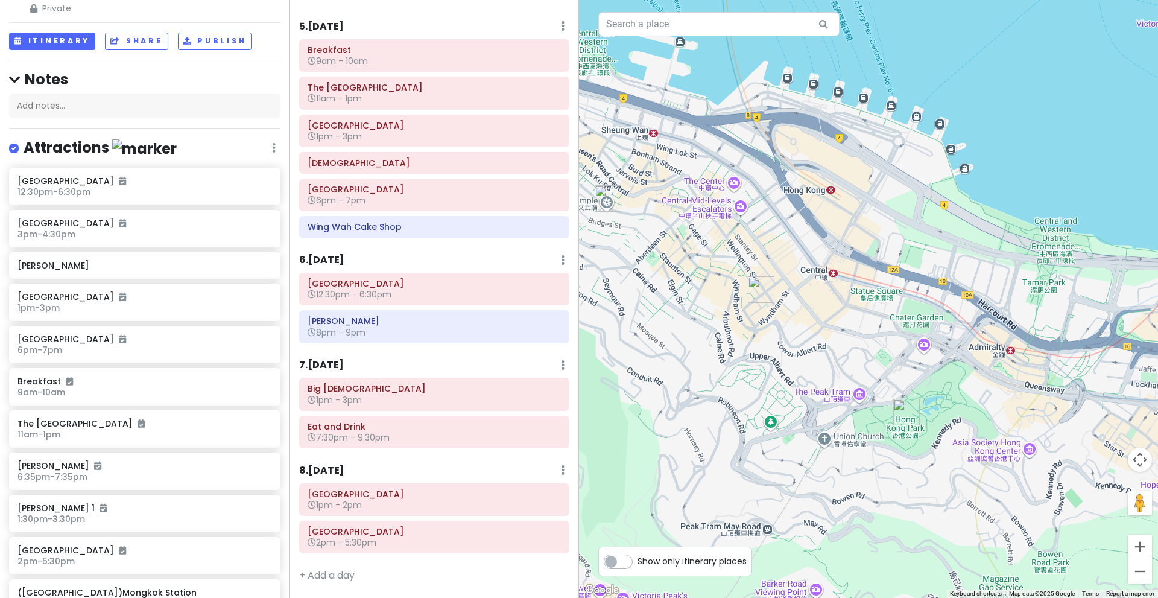
drag, startPoint x: 991, startPoint y: 366, endPoint x: 838, endPoint y: 311, distance: 162.0
click at [838, 311] on div at bounding box center [868, 299] width 579 height 598
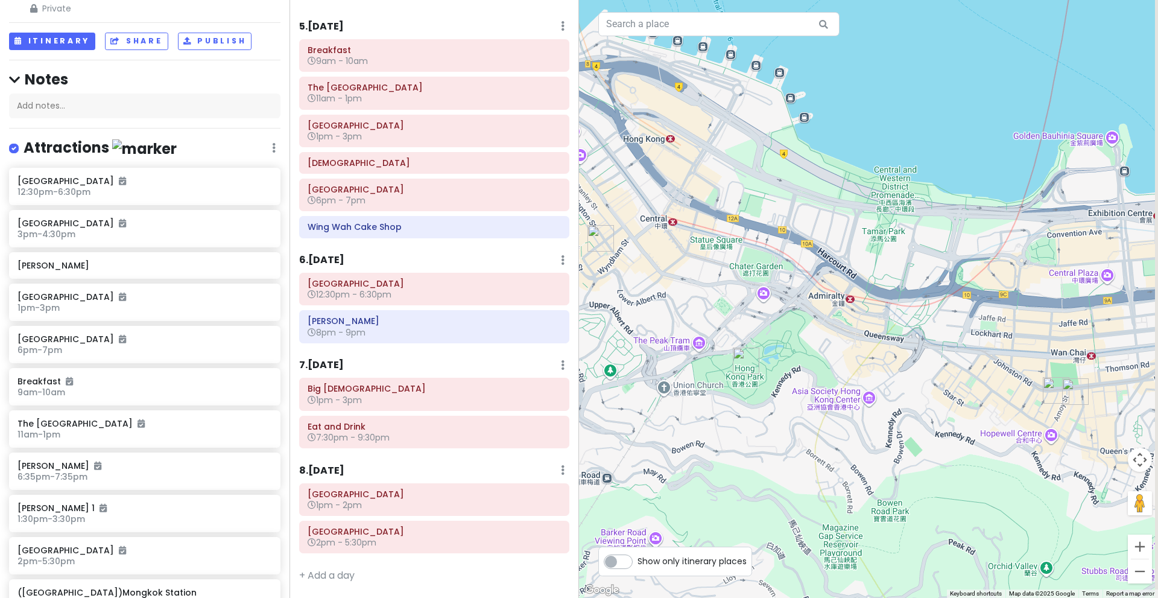
drag, startPoint x: 936, startPoint y: 361, endPoint x: 782, endPoint y: 318, distance: 160.3
click at [782, 318] on div at bounding box center [868, 299] width 579 height 598
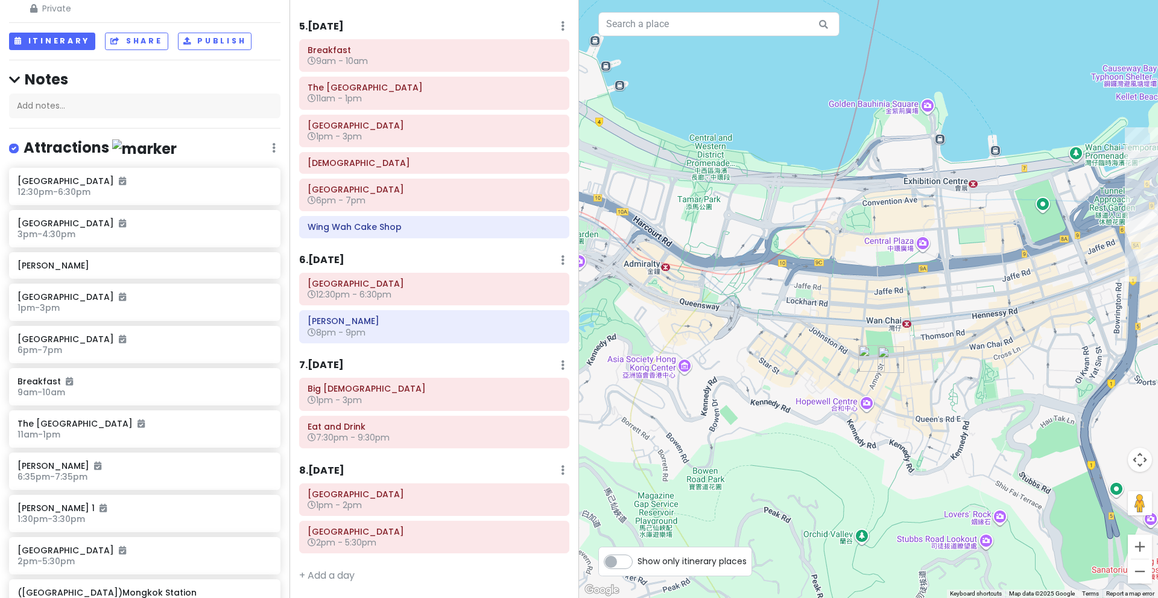
drag, startPoint x: 848, startPoint y: 349, endPoint x: 736, endPoint y: 346, distance: 111.6
click at [736, 346] on div at bounding box center [868, 299] width 579 height 598
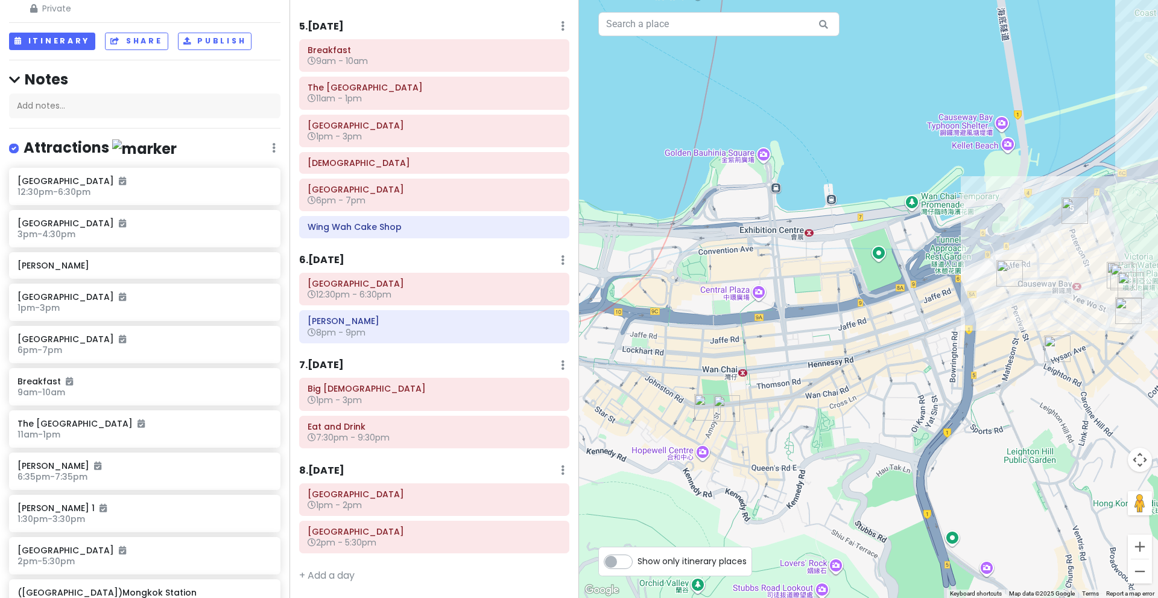
drag, startPoint x: 802, startPoint y: 350, endPoint x: 649, endPoint y: 406, distance: 163.2
click at [649, 406] on div at bounding box center [868, 299] width 579 height 598
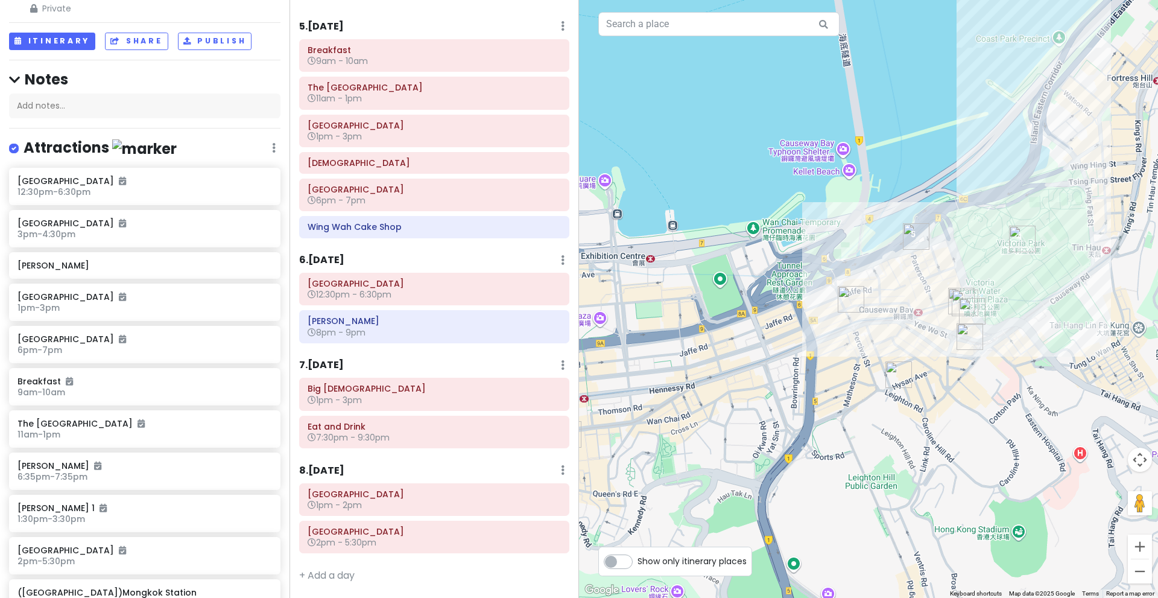
drag, startPoint x: 840, startPoint y: 399, endPoint x: 665, endPoint y: 399, distance: 174.9
click at [665, 399] on div at bounding box center [868, 299] width 579 height 598
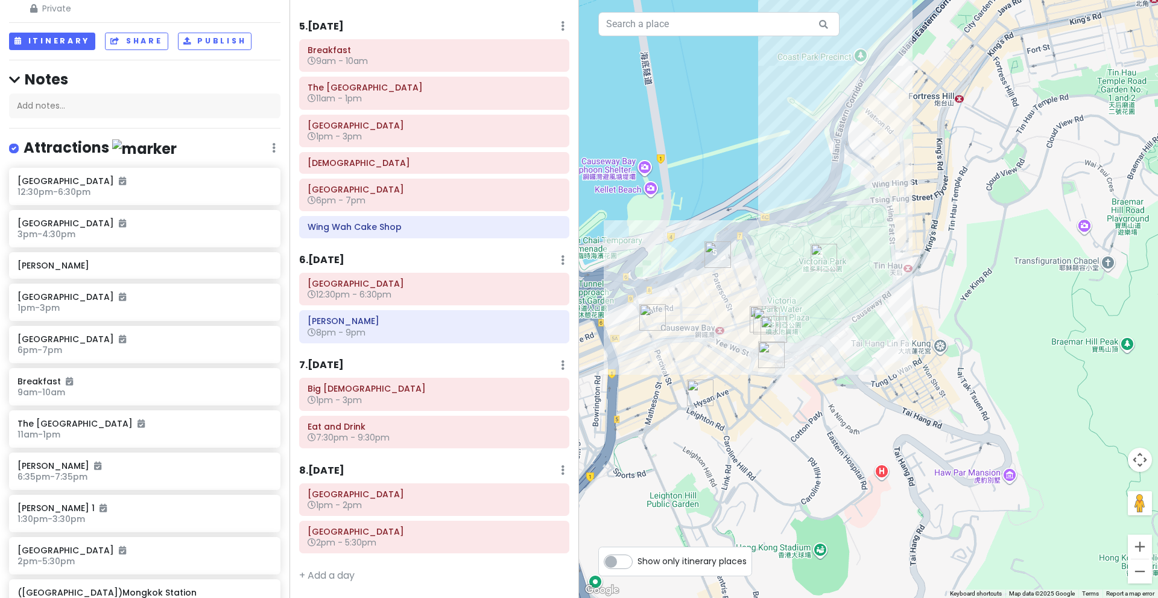
drag, startPoint x: 899, startPoint y: 449, endPoint x: 732, endPoint y: 499, distance: 174.0
click at [732, 499] on div at bounding box center [868, 299] width 579 height 598
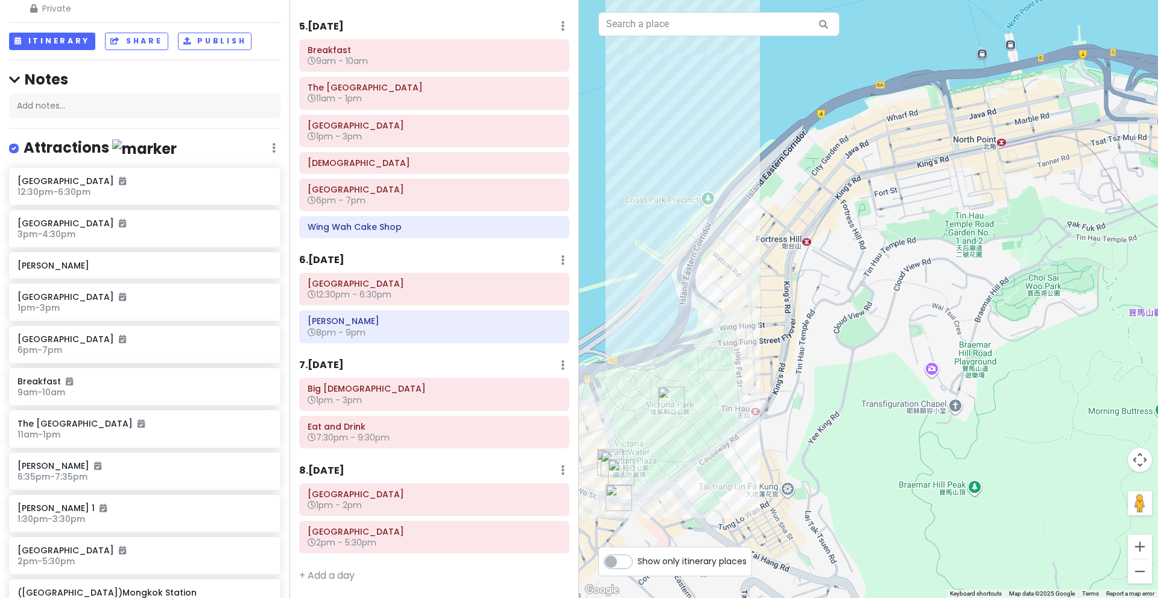
drag, startPoint x: 884, startPoint y: 359, endPoint x: 919, endPoint y: 180, distance: 182.1
click at [919, 180] on div at bounding box center [868, 299] width 579 height 598
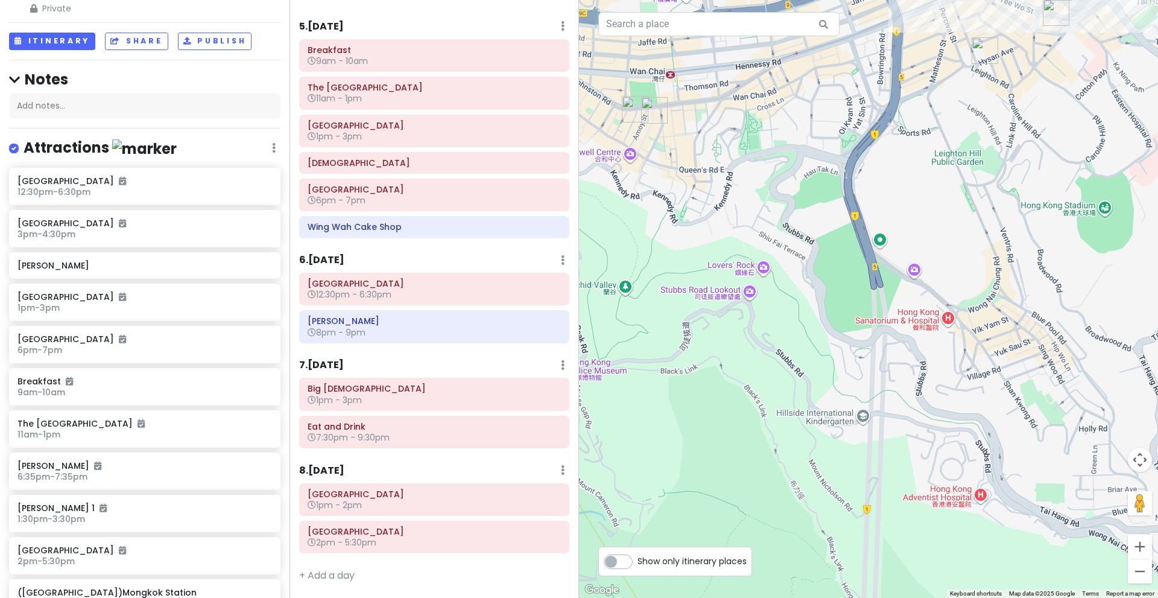
drag, startPoint x: 913, startPoint y: 218, endPoint x: 919, endPoint y: 383, distance: 165.4
click at [919, 383] on div at bounding box center [868, 299] width 579 height 598
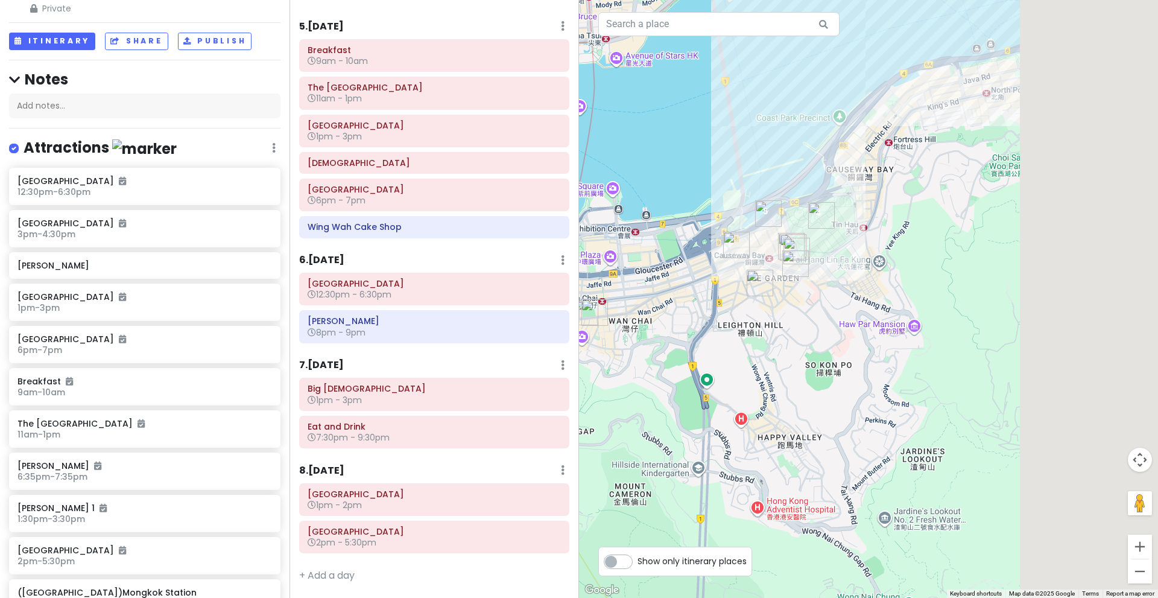
drag, startPoint x: 1057, startPoint y: 212, endPoint x: 859, endPoint y: 295, distance: 215.2
click at [859, 295] on div at bounding box center [868, 299] width 579 height 598
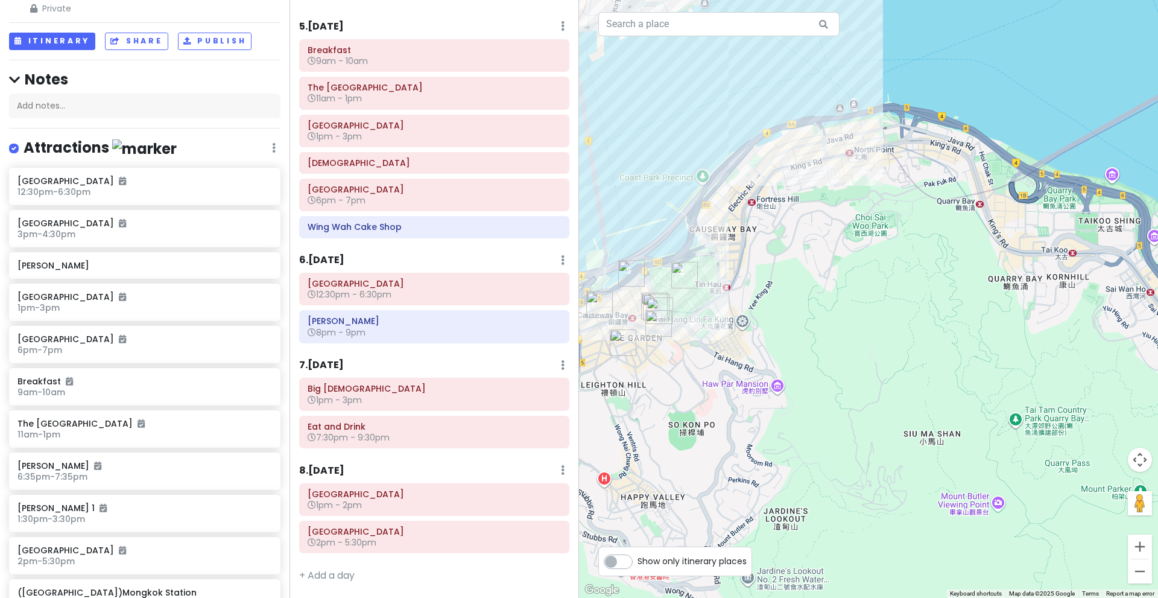
drag, startPoint x: 884, startPoint y: 296, endPoint x: 1059, endPoint y: 183, distance: 208.3
click at [1059, 183] on div at bounding box center [868, 299] width 579 height 598
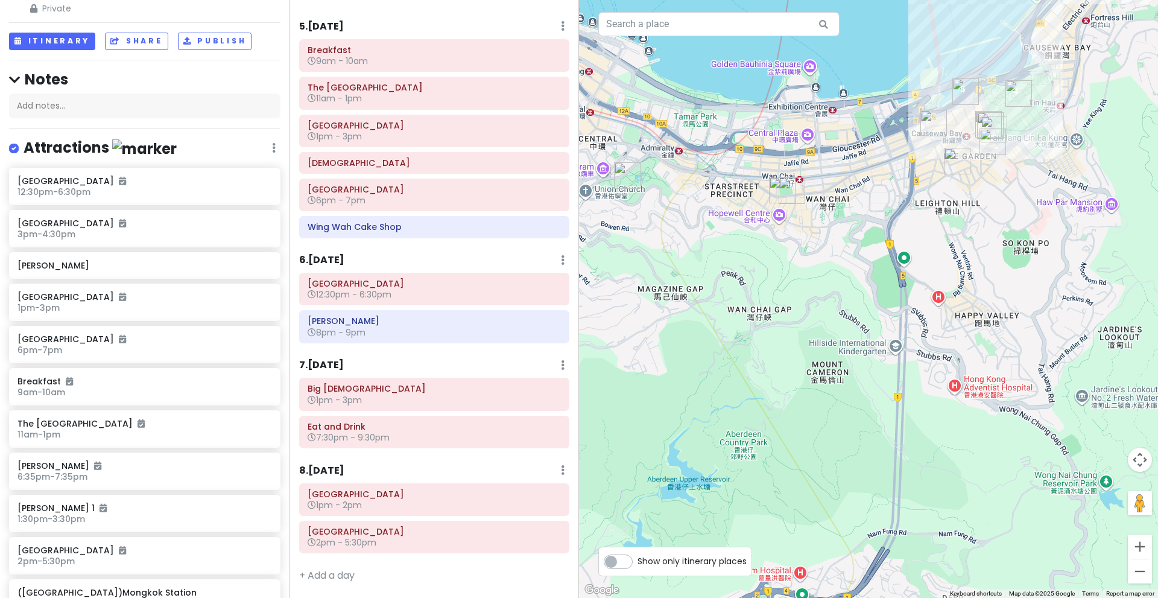
drag, startPoint x: 845, startPoint y: 239, endPoint x: 985, endPoint y: 249, distance: 140.9
click at [985, 249] on div at bounding box center [868, 299] width 579 height 598
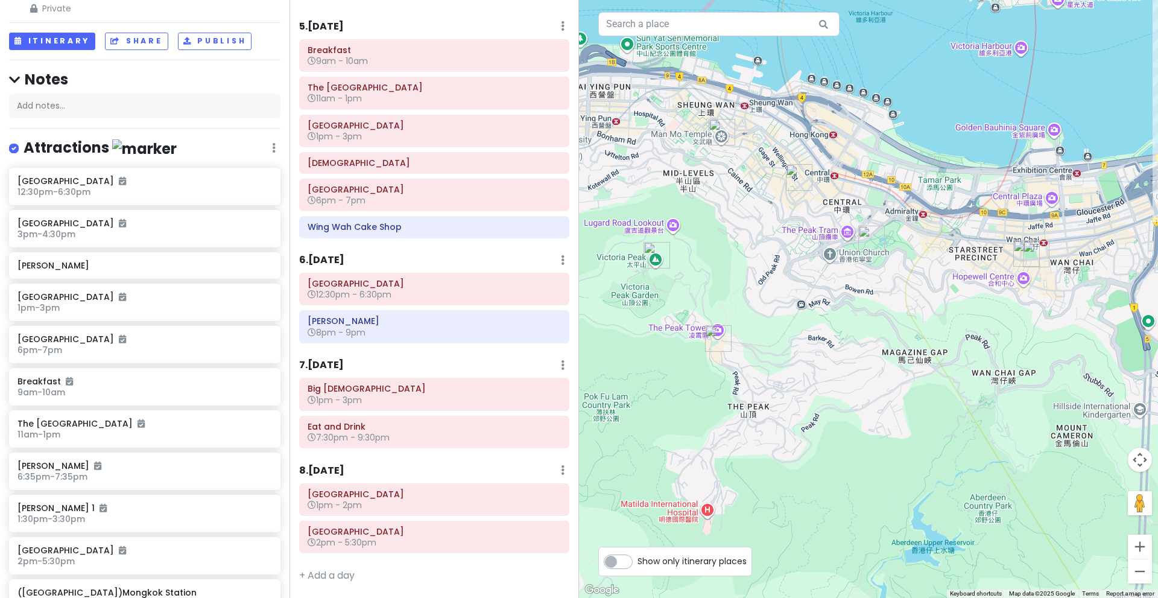
drag, startPoint x: 873, startPoint y: 242, endPoint x: 927, endPoint y: 298, distance: 76.8
click at [927, 298] on div at bounding box center [868, 299] width 579 height 598
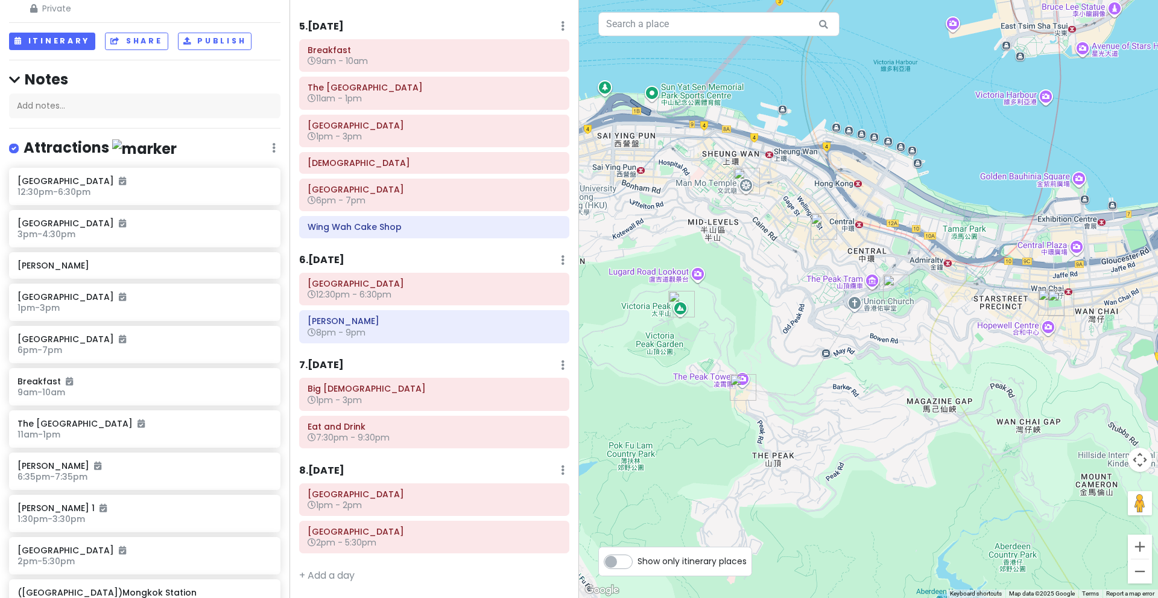
drag, startPoint x: 865, startPoint y: 300, endPoint x: 881, endPoint y: 337, distance: 39.7
click at [881, 337] on div at bounding box center [868, 299] width 579 height 598
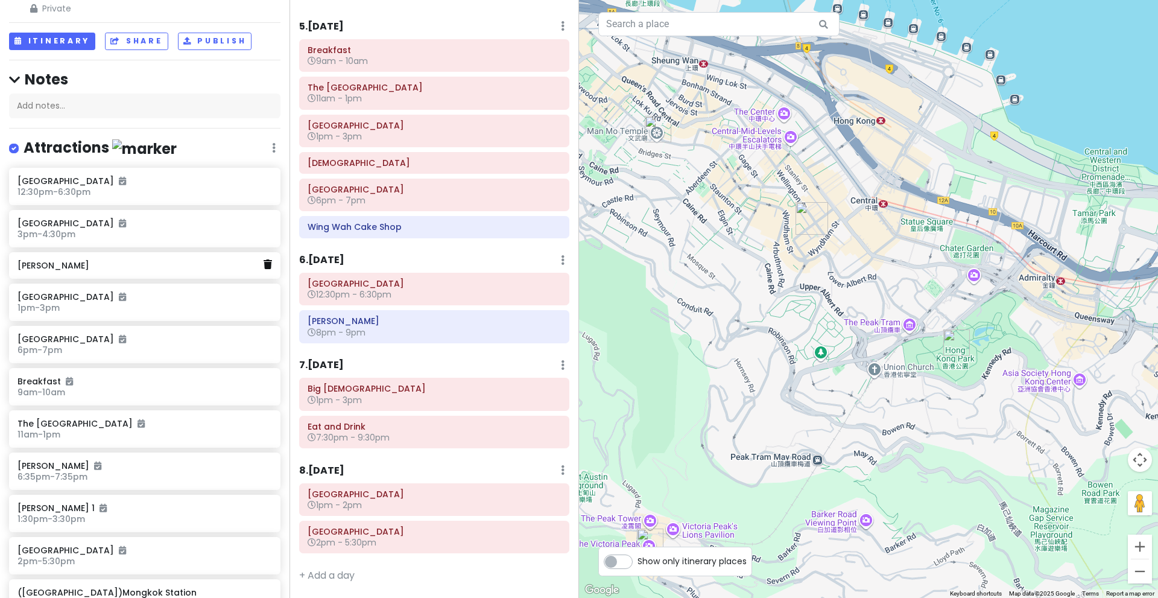
click at [264, 261] on icon at bounding box center [268, 264] width 8 height 10
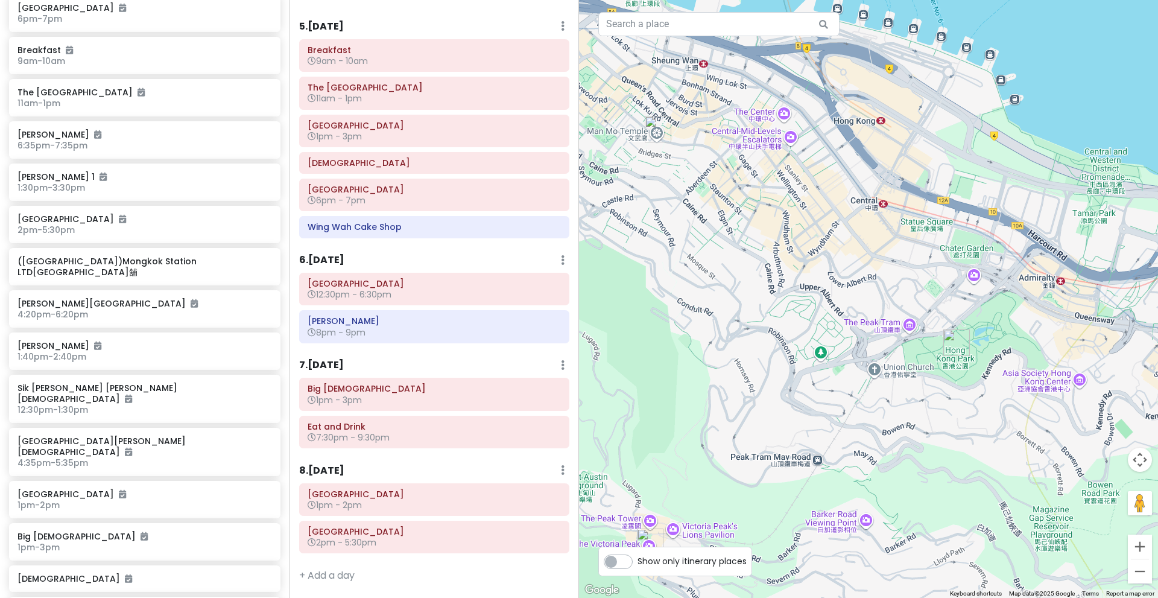
scroll to position [349, 0]
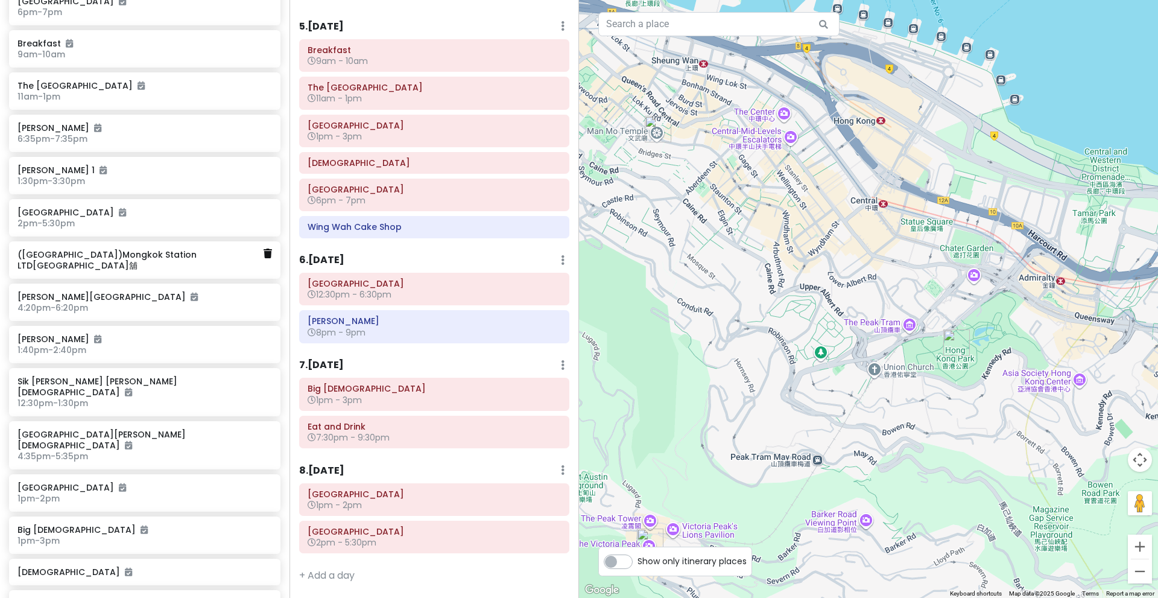
click at [264, 252] on icon at bounding box center [268, 254] width 8 height 10
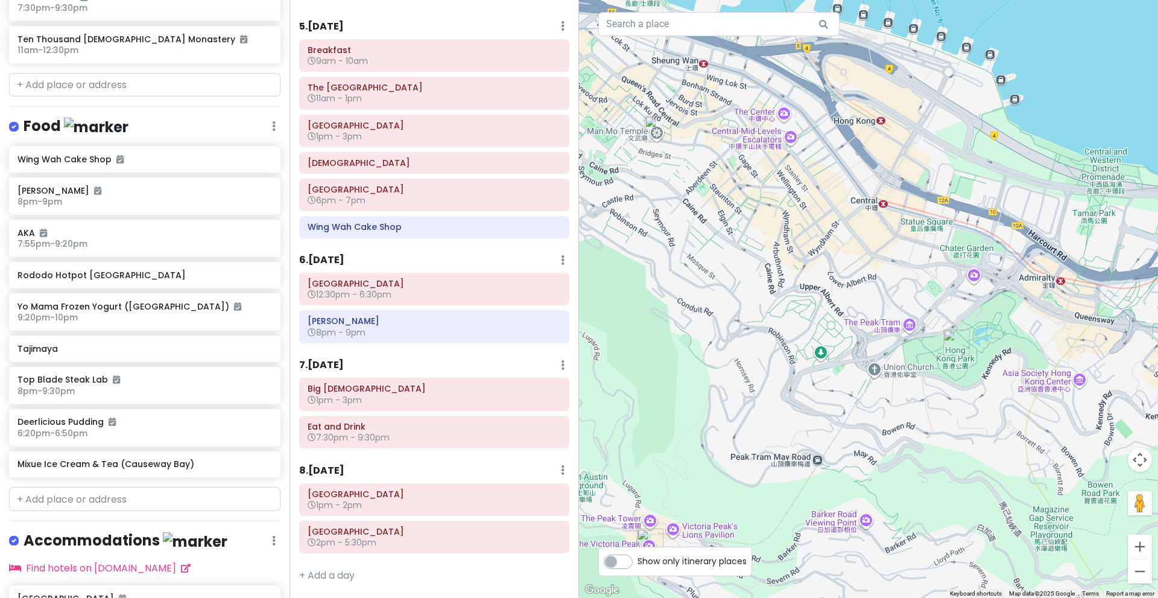
scroll to position [918, 0]
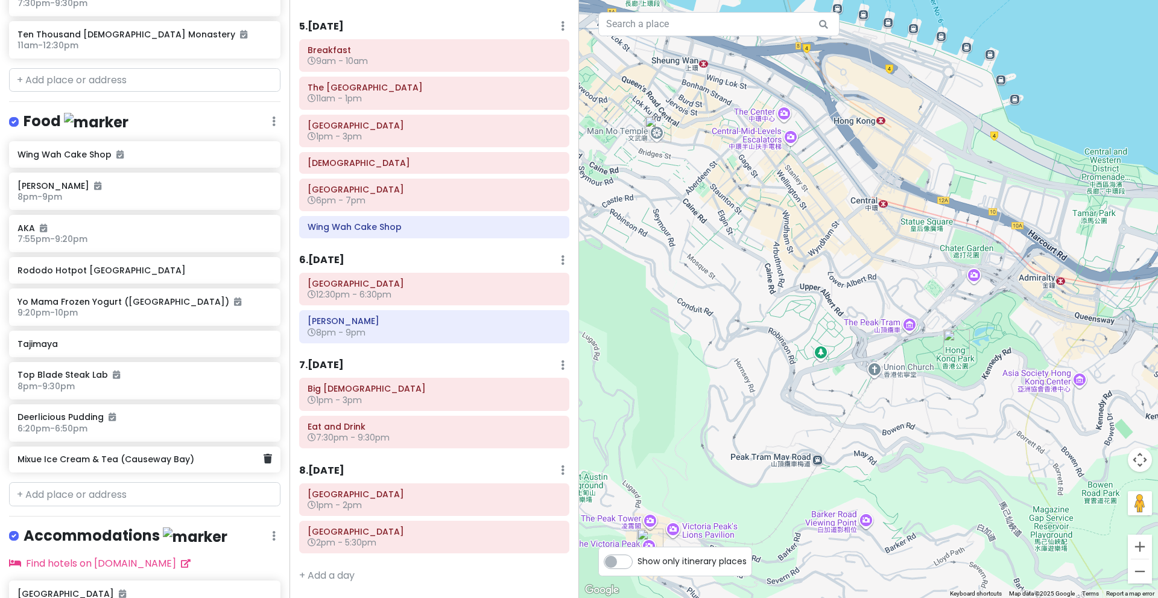
click at [227, 451] on div "Mixue Ice Cream & Tea (Causeway Bay)" at bounding box center [140, 459] width 246 height 17
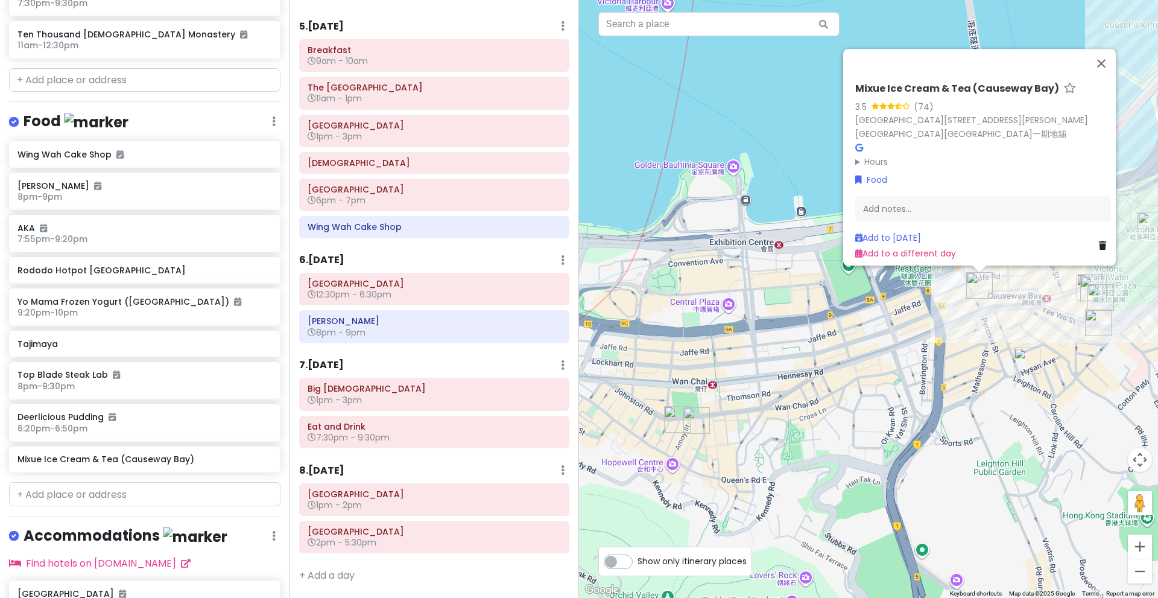
drag, startPoint x: 1041, startPoint y: 303, endPoint x: 950, endPoint y: 330, distance: 94.5
click at [950, 330] on div "Mixue Ice Cream & Tea ([GEOGRAPHIC_DATA]) 3.5 (74) [GEOGRAPHIC_DATA][STREET_ADD…" at bounding box center [868, 299] width 579 height 598
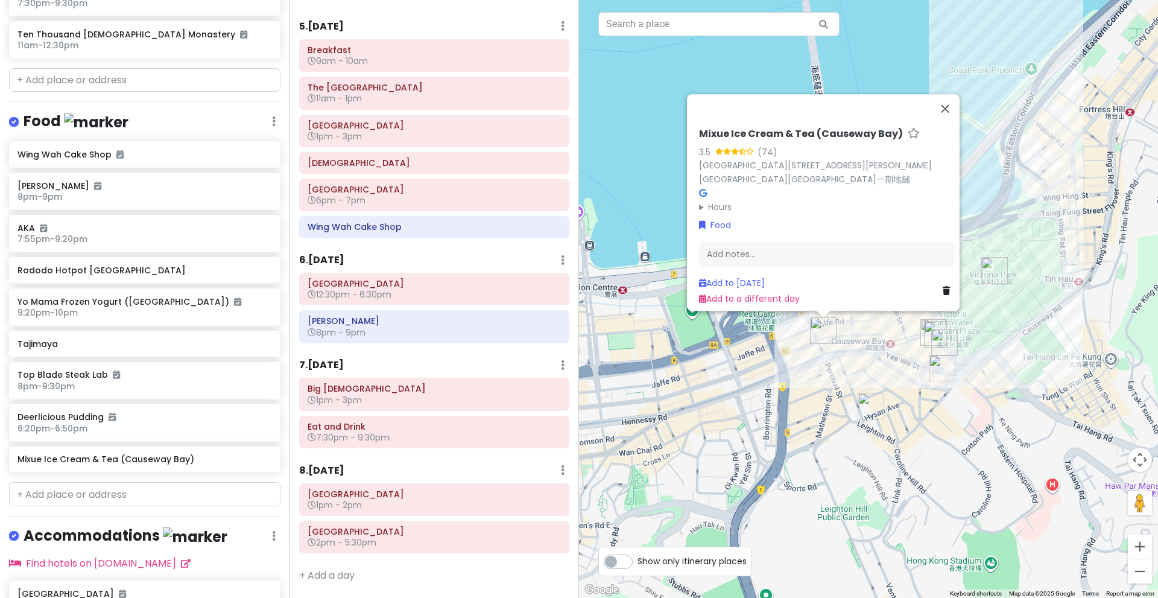
click at [871, 404] on img "Top Blade Steak Lab" at bounding box center [871, 406] width 27 height 27
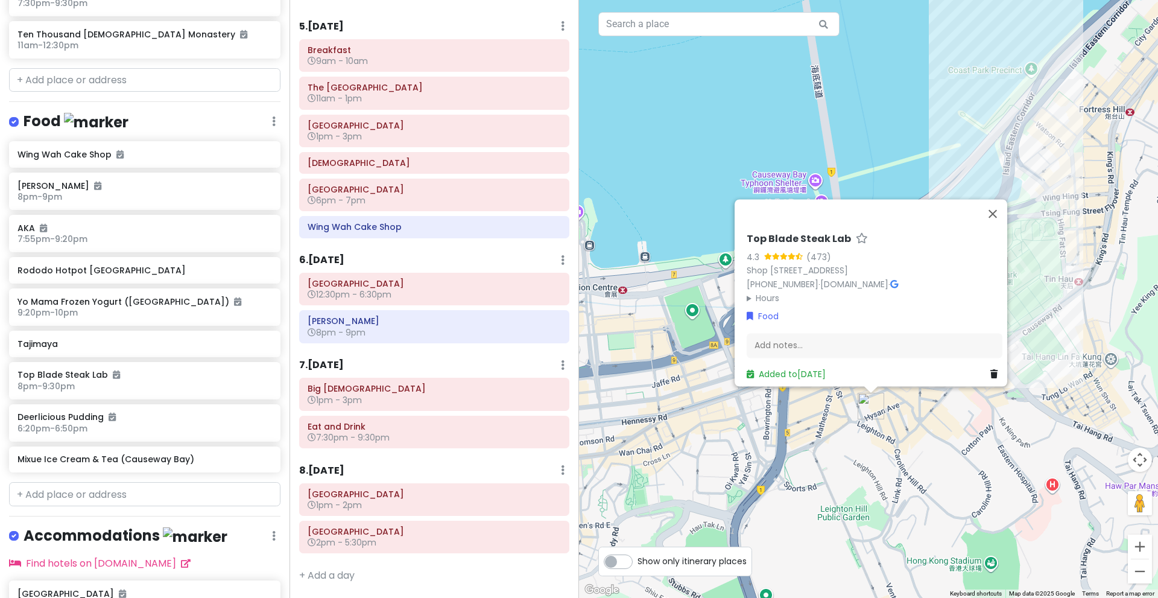
click at [851, 431] on div "Top Blade Steak Lab 4.3 (473) Shop [STREET_ADDRESS] [PHONE_NUMBER] · [DOMAIN_NA…" at bounding box center [868, 299] width 579 height 598
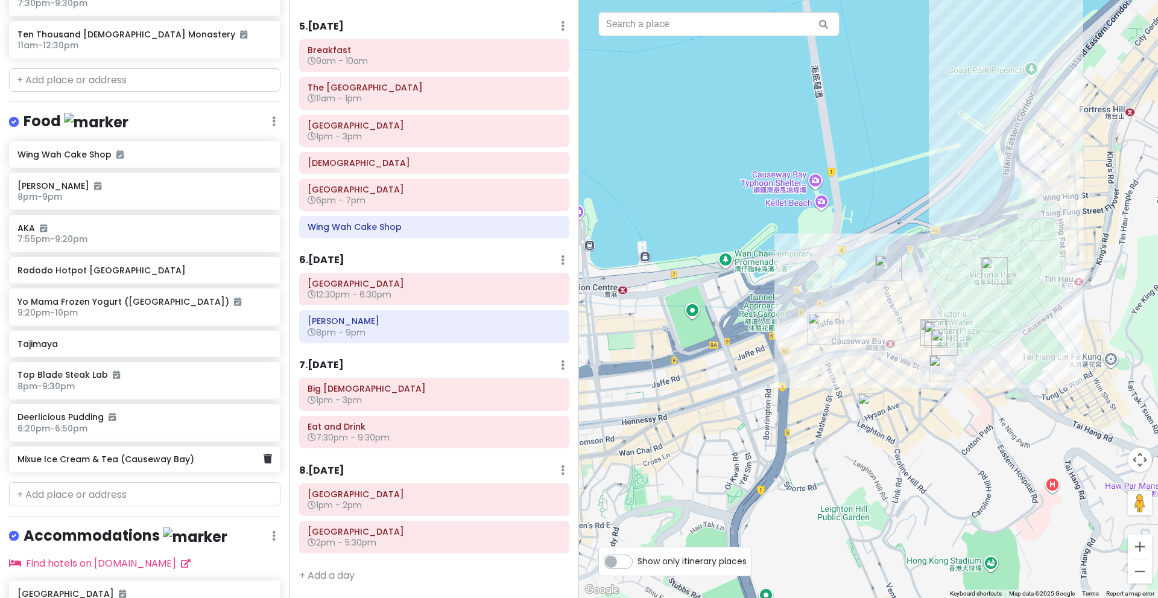
click at [209, 446] on div "Mixue Ice Cream & Tea (Causeway Bay)" at bounding box center [144, 459] width 271 height 27
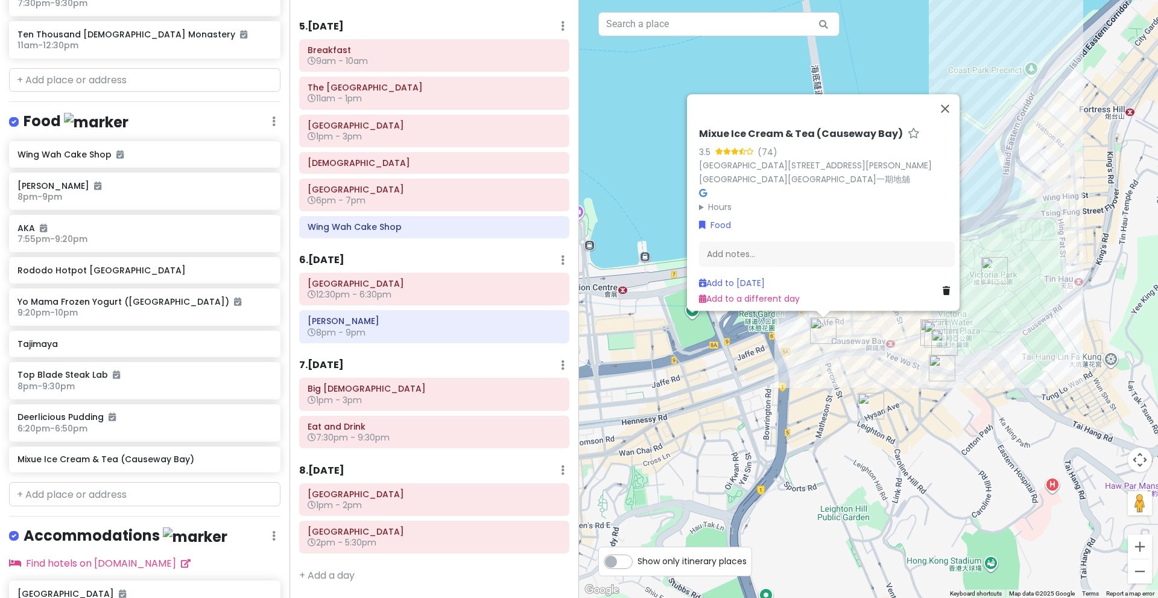
click at [712, 200] on summary "Hours" at bounding box center [827, 206] width 256 height 13
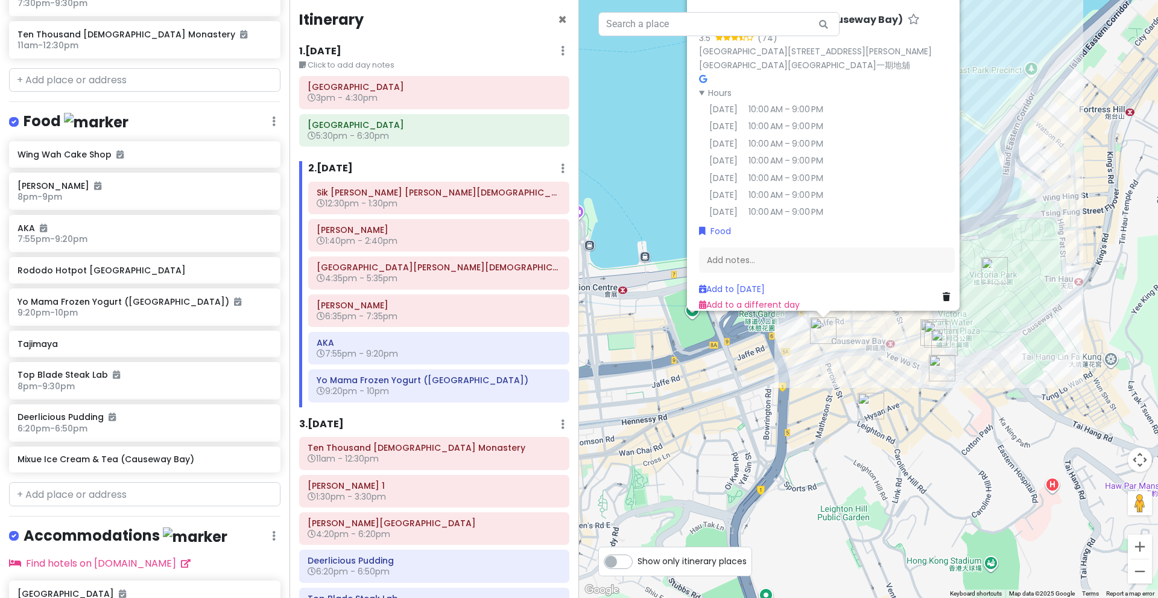
scroll to position [0, 0]
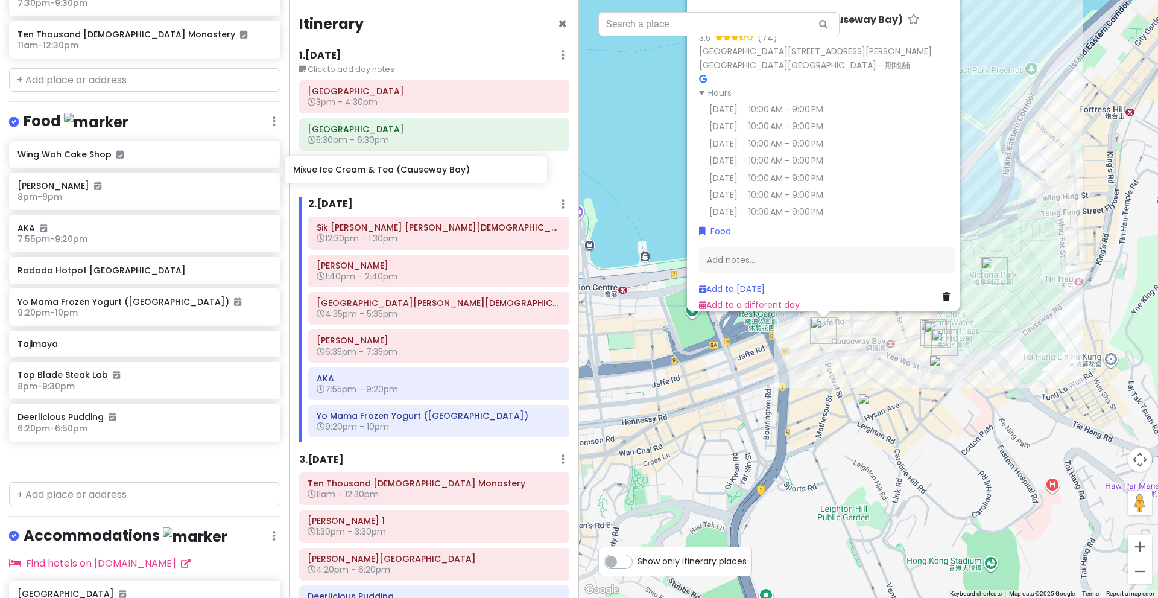
drag, startPoint x: 132, startPoint y: 440, endPoint x: 408, endPoint y: 174, distance: 383.9
click at [408, 174] on div "Hong Kong Trip Private Change Dates Make a Copy Delete Trip Go Pro ⚡️ Give Feed…" at bounding box center [579, 299] width 1158 height 598
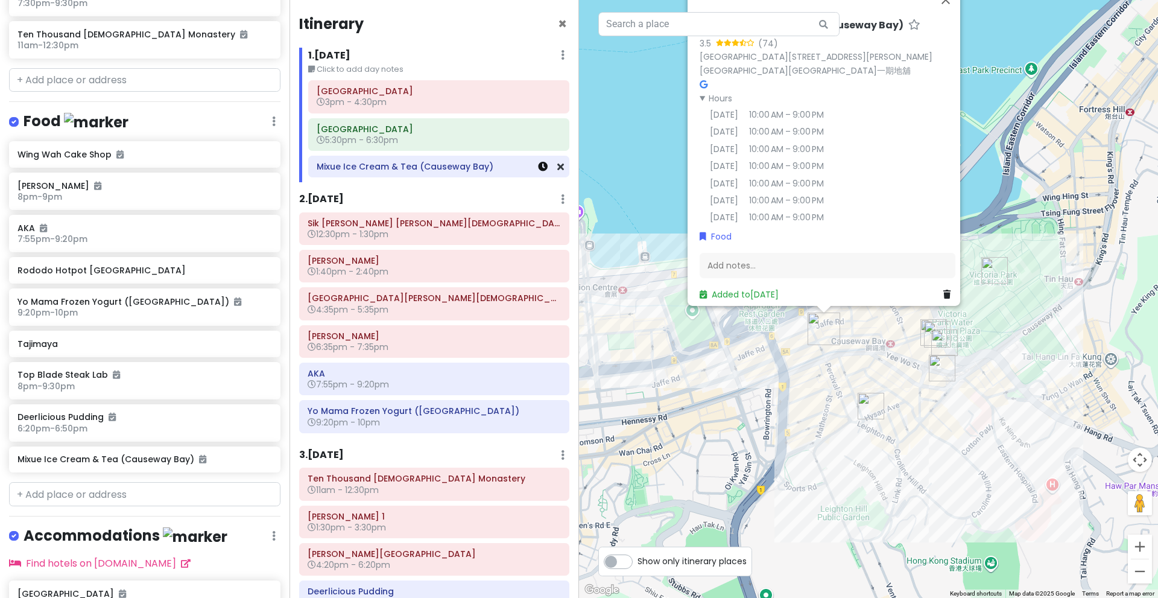
click at [538, 170] on icon at bounding box center [543, 167] width 10 height 10
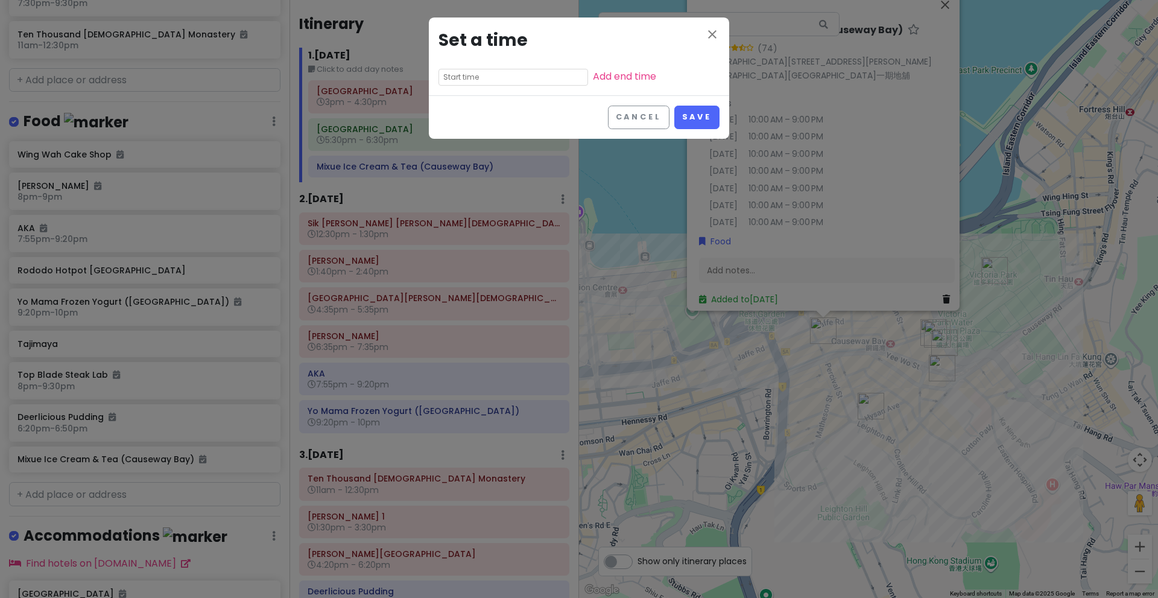
click at [484, 75] on input "text" at bounding box center [514, 77] width 150 height 17
click at [455, 142] on li "08" at bounding box center [455, 141] width 33 height 14
type input "8:05 pm"
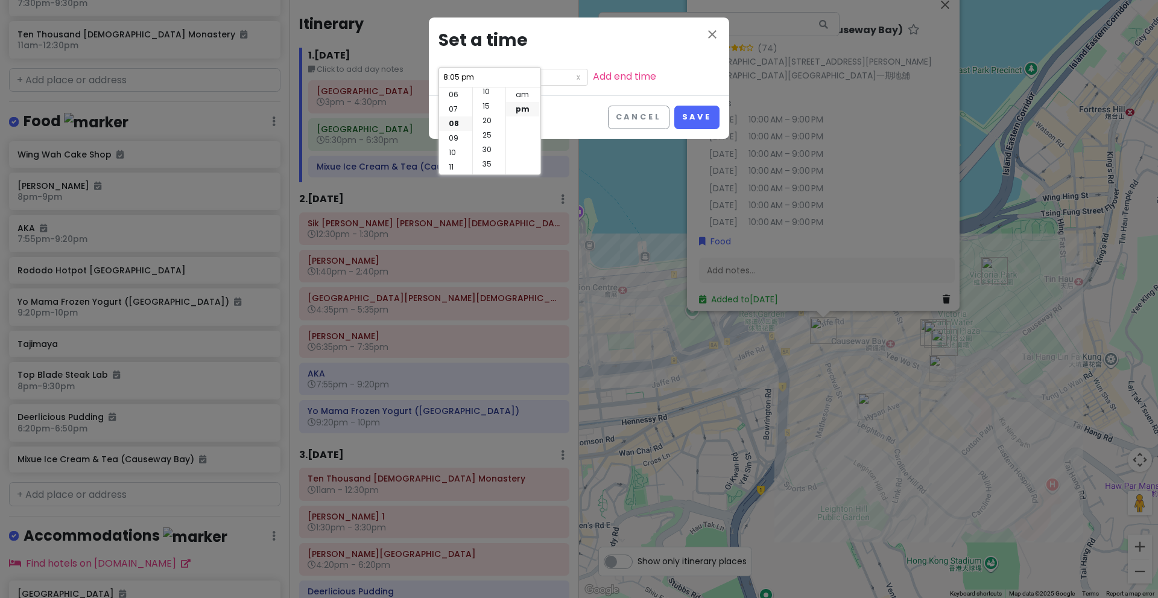
scroll to position [39, 0]
click at [487, 139] on li "30" at bounding box center [489, 143] width 33 height 14
type input "8:30 pm"
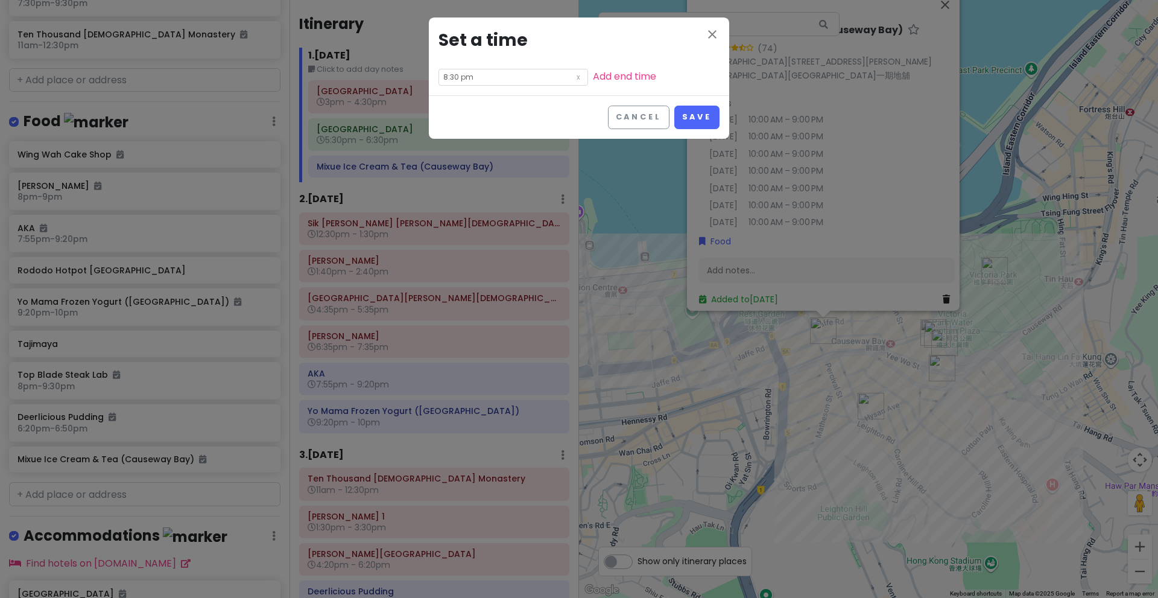
click at [563, 95] on div "Cancel Save" at bounding box center [579, 116] width 300 height 43
click at [593, 74] on link "Add end time" at bounding box center [624, 76] width 63 height 14
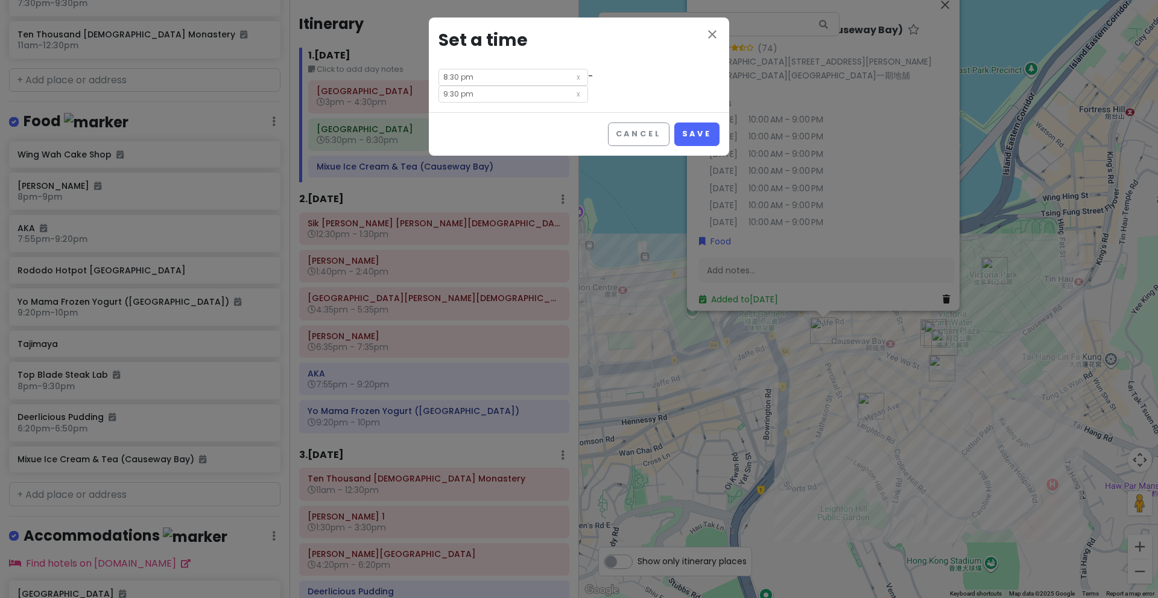
click at [588, 86] on input "9:30 pm" at bounding box center [514, 94] width 150 height 17
click at [594, 93] on li "00" at bounding box center [600, 94] width 33 height 14
type input "9:00 pm"
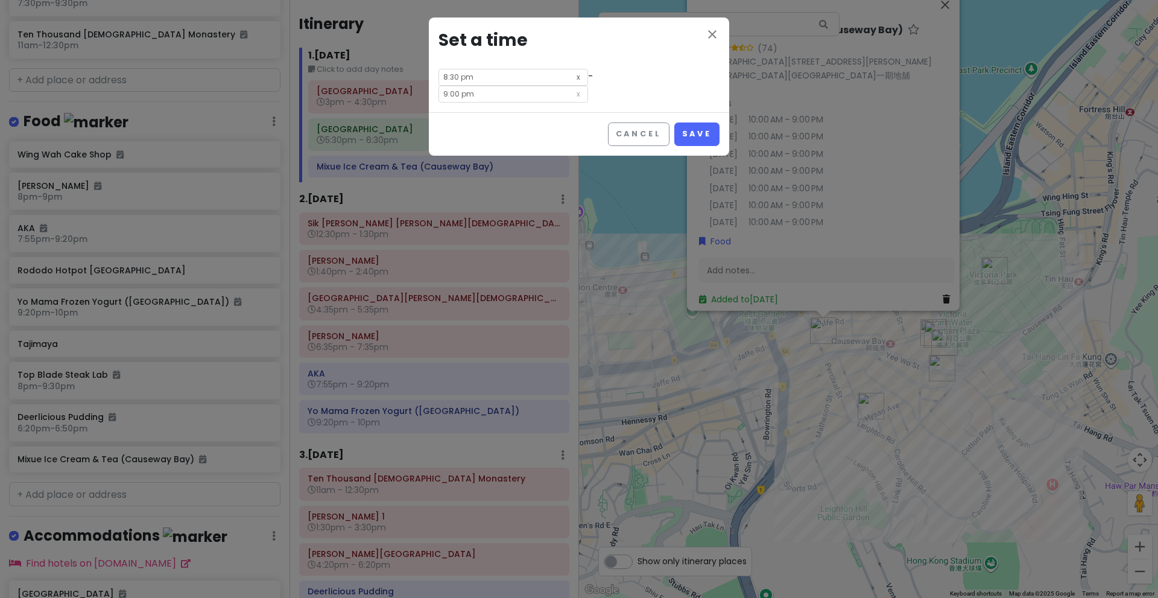
click at [572, 81] on icon at bounding box center [578, 76] width 12 height 14
click at [495, 80] on input "text" at bounding box center [514, 77] width 150 height 17
click at [457, 125] on li "08" at bounding box center [455, 123] width 33 height 14
type input "8:05 pm"
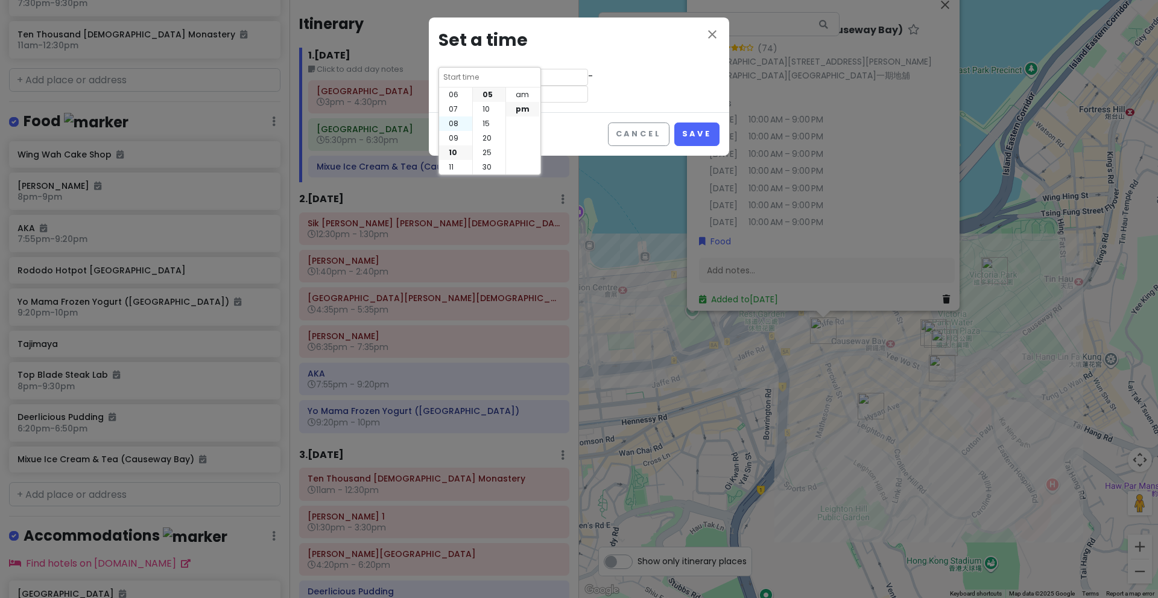
type input "8:05 pm"
click at [563, 86] on input "text" at bounding box center [514, 94] width 150 height 17
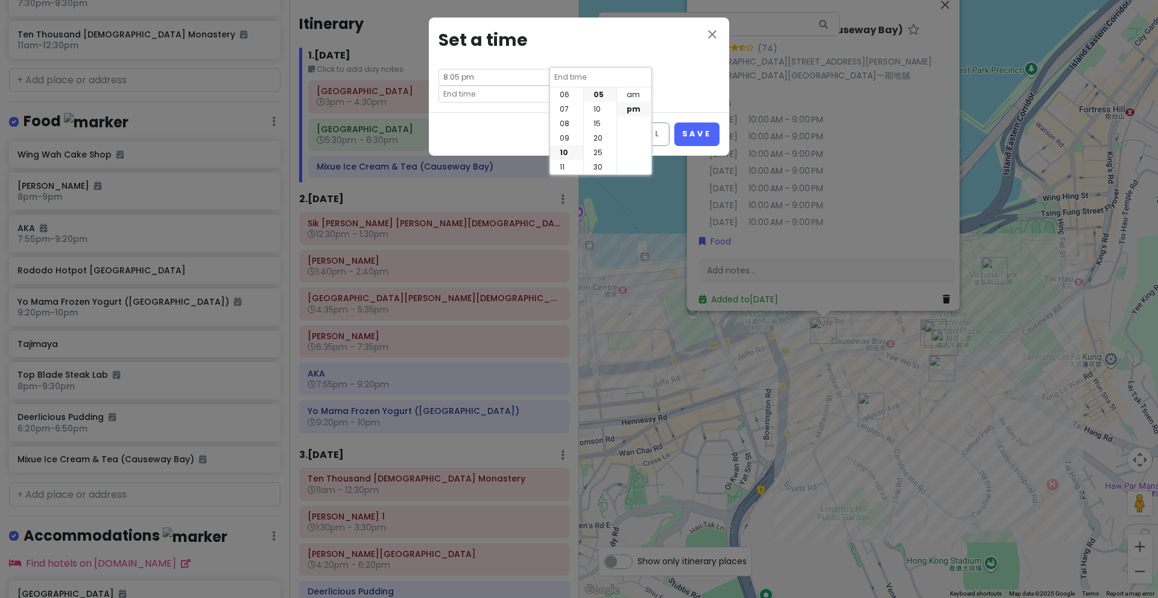
scroll to position [0, 0]
click at [560, 141] on li "09" at bounding box center [566, 138] width 33 height 14
type input "9:05 pm"
click at [595, 97] on li "00" at bounding box center [600, 94] width 33 height 14
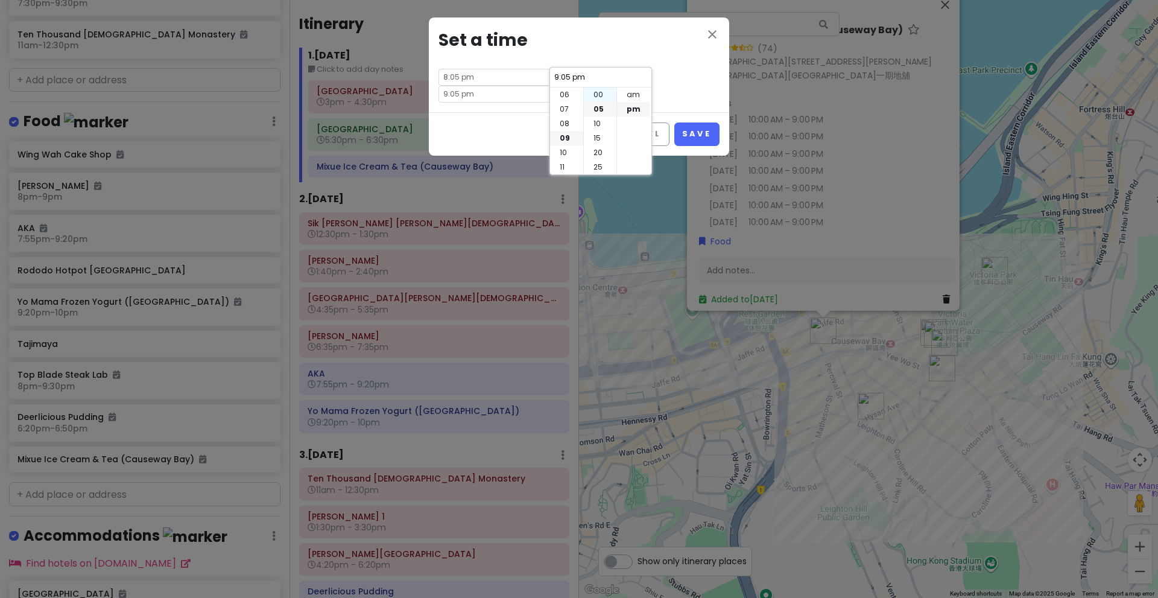
type input "9:00 pm"
click at [653, 86] on div "close Set a time 8:05 pm - 9:00 pm" at bounding box center [579, 64] width 300 height 95
click at [691, 122] on button "Save" at bounding box center [696, 134] width 45 height 24
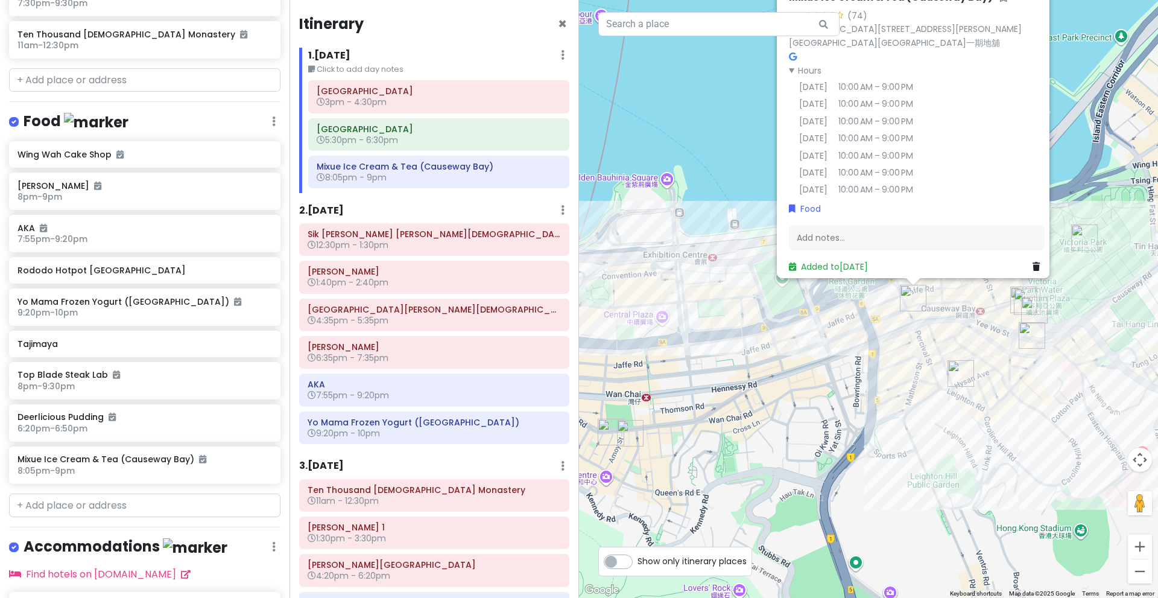
drag, startPoint x: 741, startPoint y: 384, endPoint x: 853, endPoint y: 339, distance: 120.2
click at [853, 339] on div "Mixue Ice Cream & Tea ([GEOGRAPHIC_DATA]) 3.5 (74) [GEOGRAPHIC_DATA][STREET_ADD…" at bounding box center [868, 299] width 579 height 598
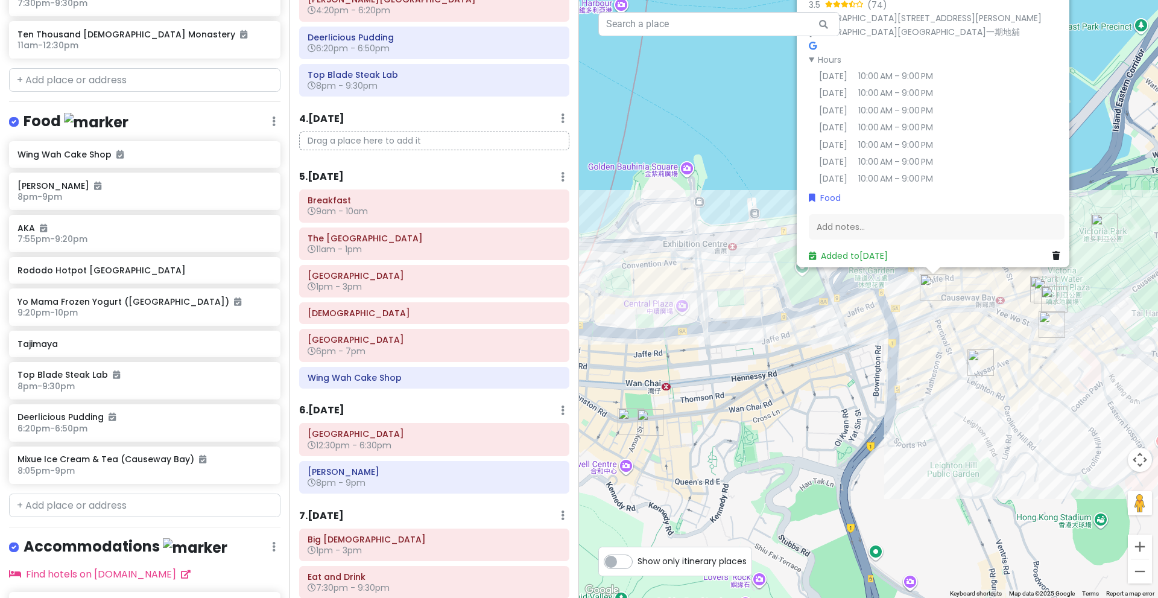
scroll to position [567, 0]
click at [466, 358] on div "[GEOGRAPHIC_DATA] 6pm - 7pm" at bounding box center [434, 343] width 269 height 31
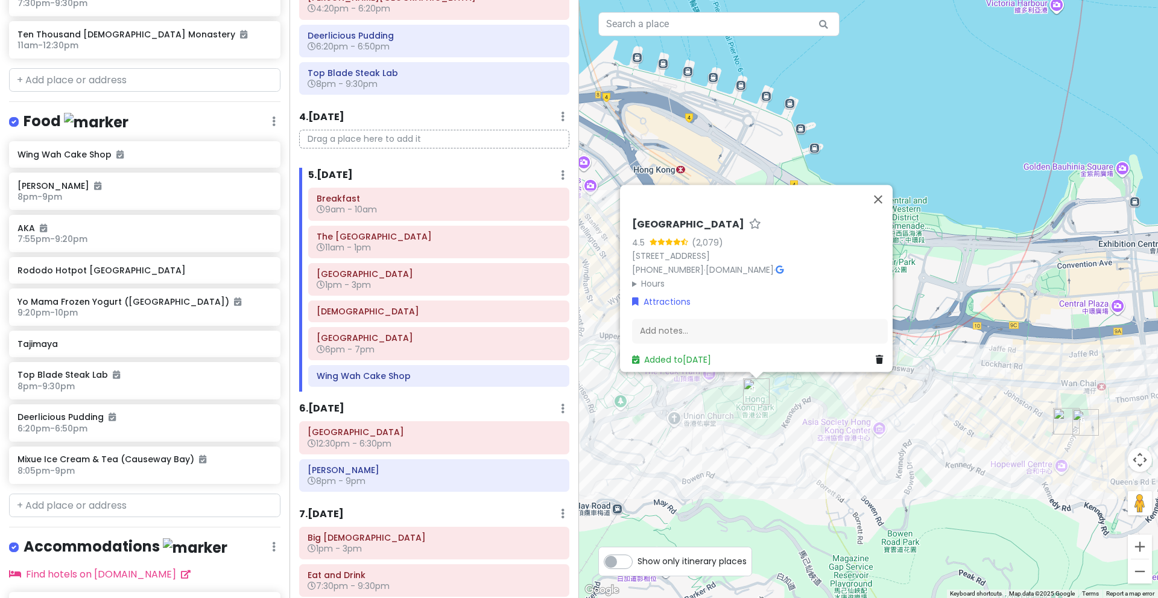
click at [969, 468] on div "[GEOGRAPHIC_DATA] 4.5 (2,079) [STREET_ADDRESS] [PHONE_NUMBER] · [DOMAIN_NAME] ·…" at bounding box center [868, 299] width 579 height 598
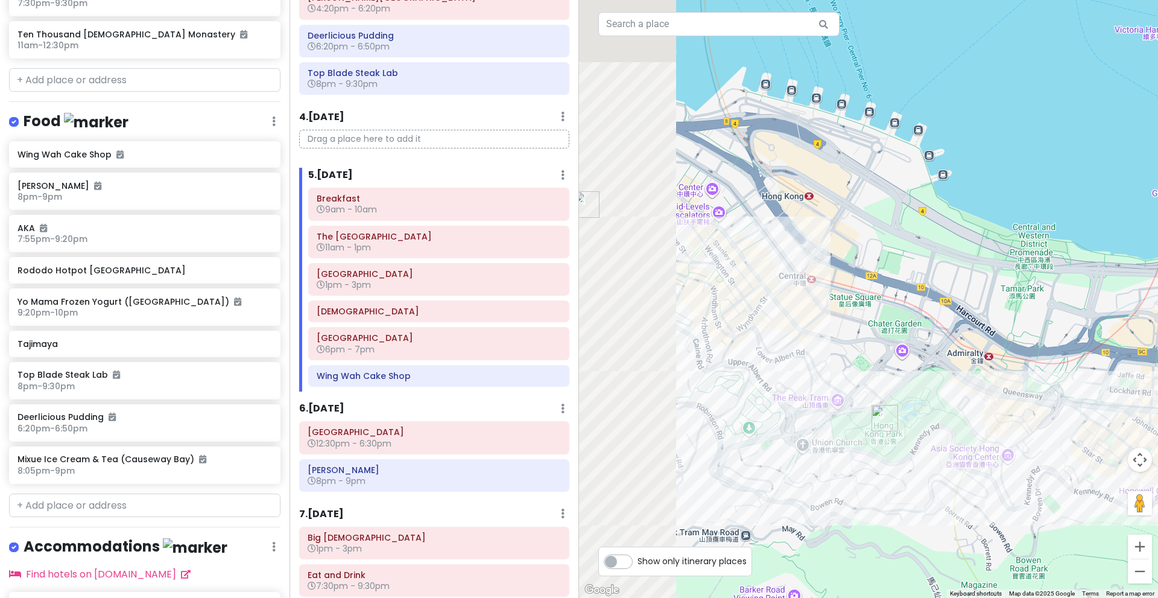
drag, startPoint x: 830, startPoint y: 472, endPoint x: 1094, endPoint y: 524, distance: 269.3
click at [1094, 524] on div at bounding box center [868, 299] width 579 height 598
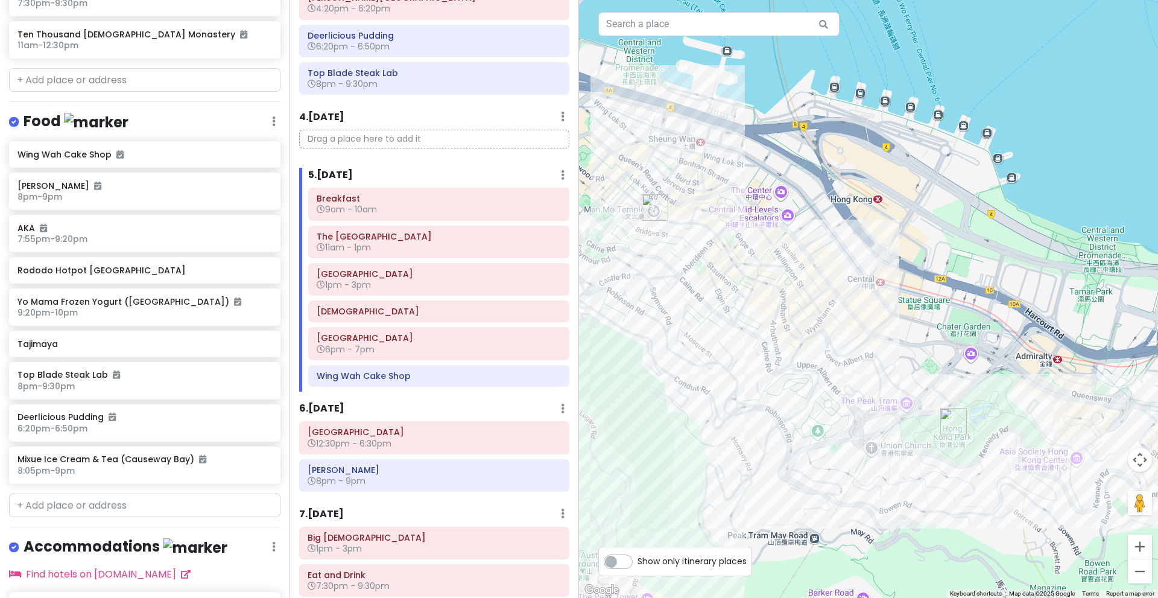
drag, startPoint x: 970, startPoint y: 484, endPoint x: 878, endPoint y: 460, distance: 94.8
click at [878, 460] on div at bounding box center [868, 299] width 579 height 598
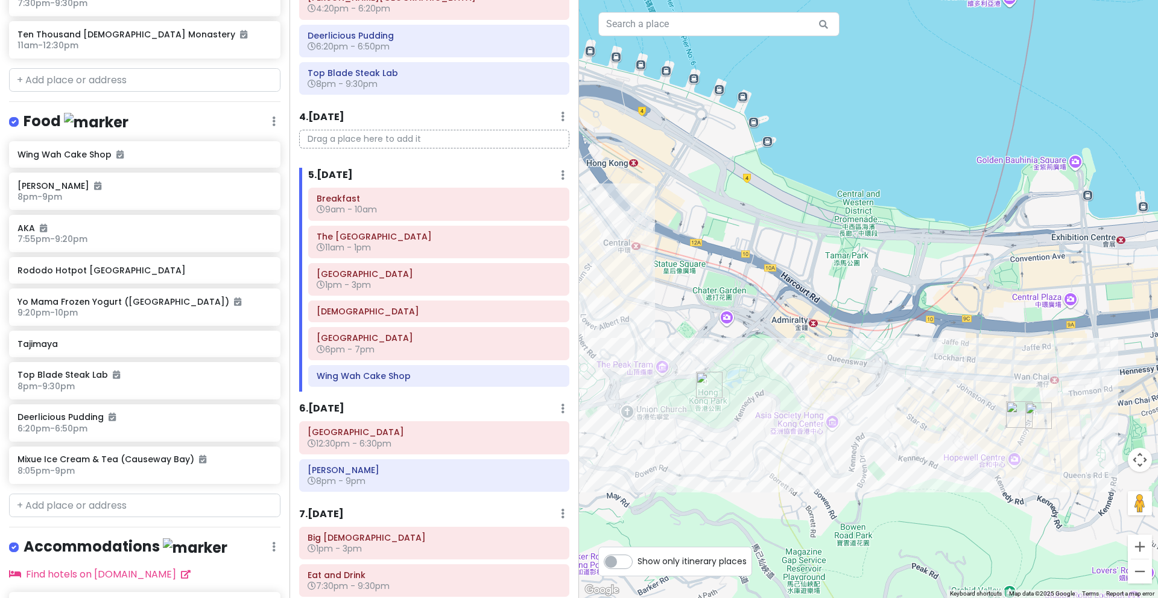
drag, startPoint x: 1056, startPoint y: 490, endPoint x: 851, endPoint y: 461, distance: 207.0
click at [851, 461] on div at bounding box center [868, 299] width 579 height 598
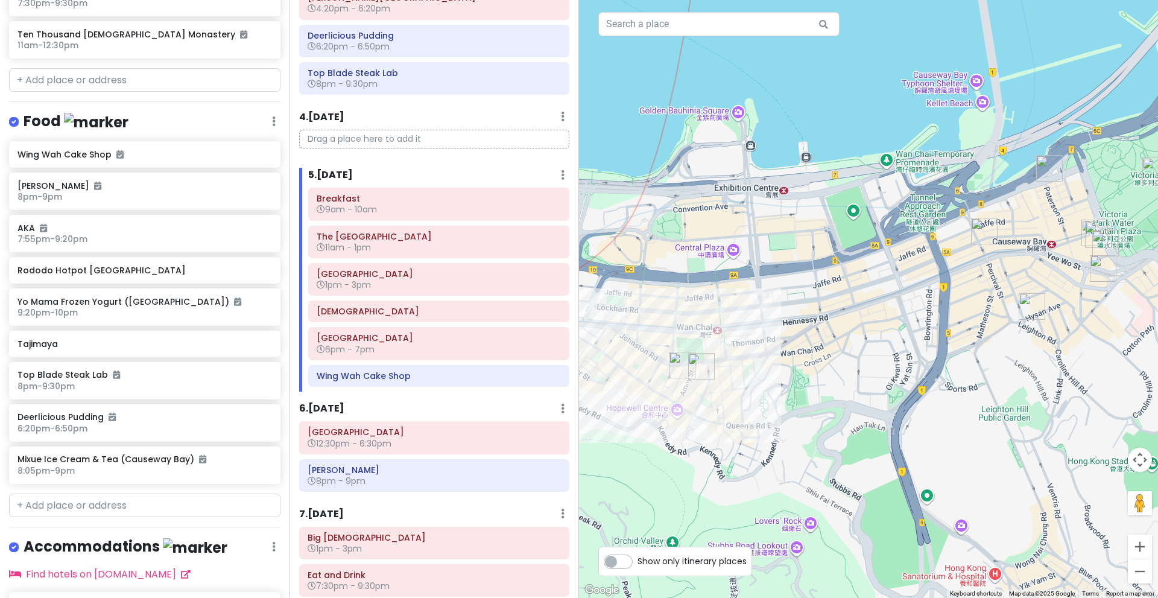
drag, startPoint x: 835, startPoint y: 447, endPoint x: 966, endPoint y: 457, distance: 131.9
click at [966, 457] on div at bounding box center [868, 299] width 579 height 598
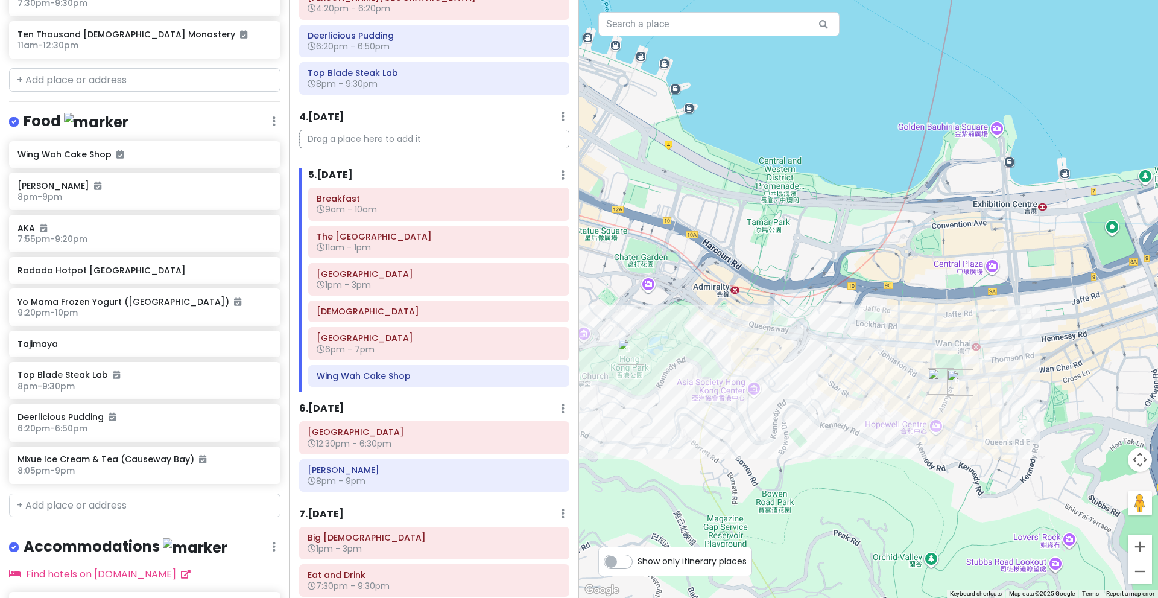
click at [939, 372] on img "Yakitori Kobako" at bounding box center [941, 381] width 27 height 27
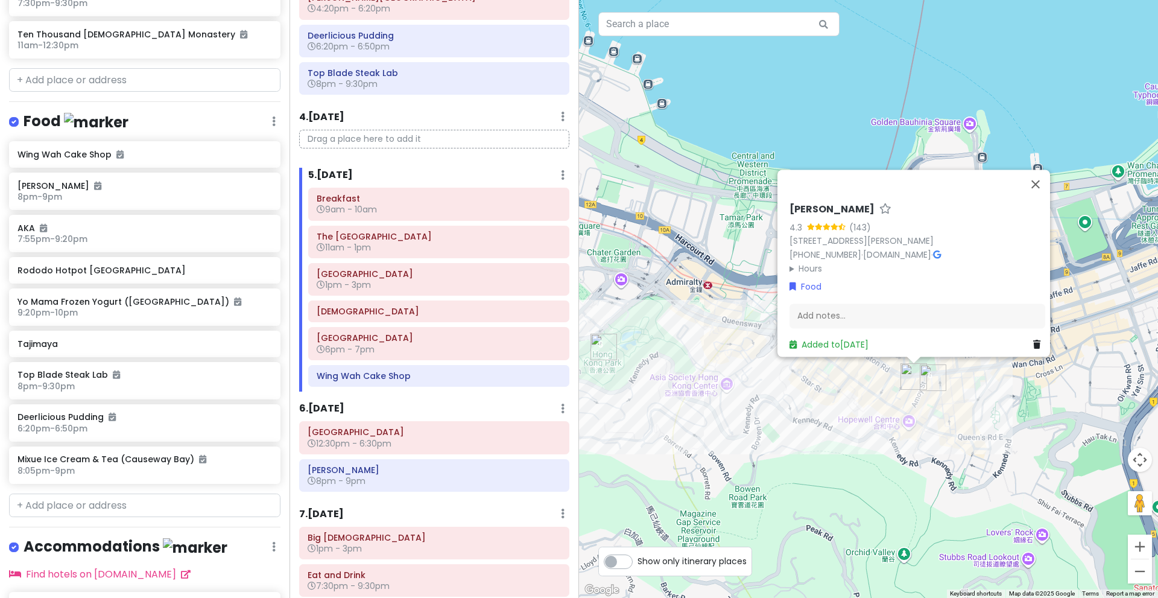
drag, startPoint x: 919, startPoint y: 442, endPoint x: 890, endPoint y: 438, distance: 28.7
click at [890, 438] on div "[PERSON_NAME] 4.3 (143) G/F, [PERSON_NAME] Mansion, [STREET_ADDRESS][PERSON_NAM…" at bounding box center [868, 299] width 579 height 598
click at [563, 378] on div "Breakfast 9am - 10am [GEOGRAPHIC_DATA] 11am - 1pm [GEOGRAPHIC_DATA] 1pm - 3pm […" at bounding box center [438, 290] width 279 height 204
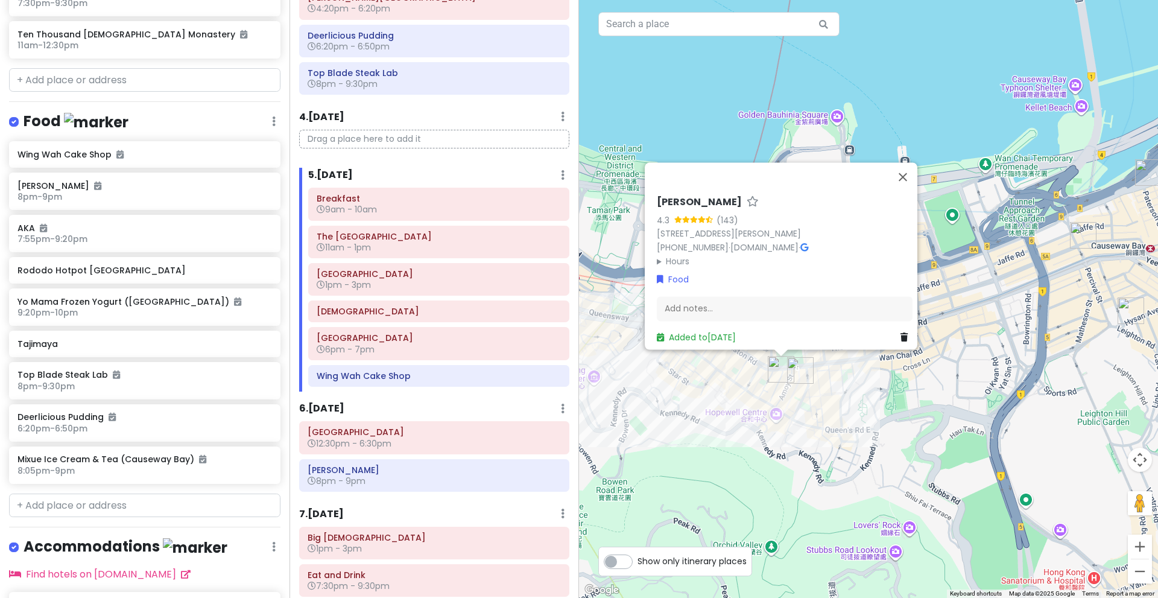
drag, startPoint x: 963, startPoint y: 444, endPoint x: 820, endPoint y: 437, distance: 143.1
click at [820, 437] on div "[PERSON_NAME] 4.3 (143) G/F, [PERSON_NAME] Mansion, [STREET_ADDRESS][PERSON_NAM…" at bounding box center [868, 299] width 579 height 598
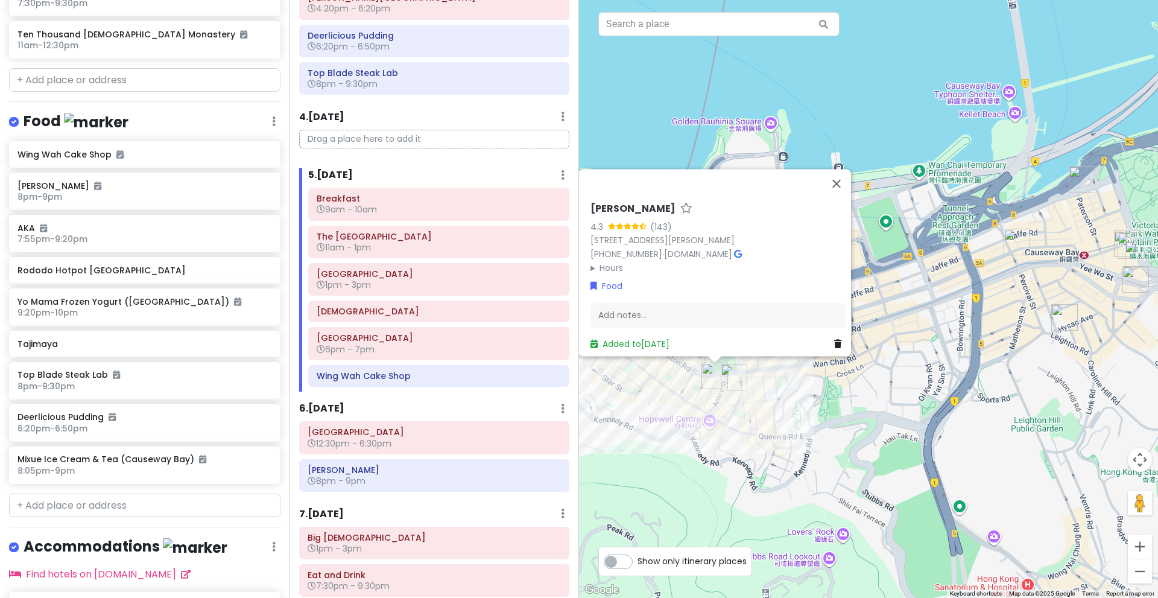
drag, startPoint x: 968, startPoint y: 414, endPoint x: 858, endPoint y: 421, distance: 109.4
click at [858, 421] on div "[PERSON_NAME] 4.3 (143) G/F, [PERSON_NAME] Mansion, [STREET_ADDRESS][PERSON_NAM…" at bounding box center [868, 299] width 579 height 598
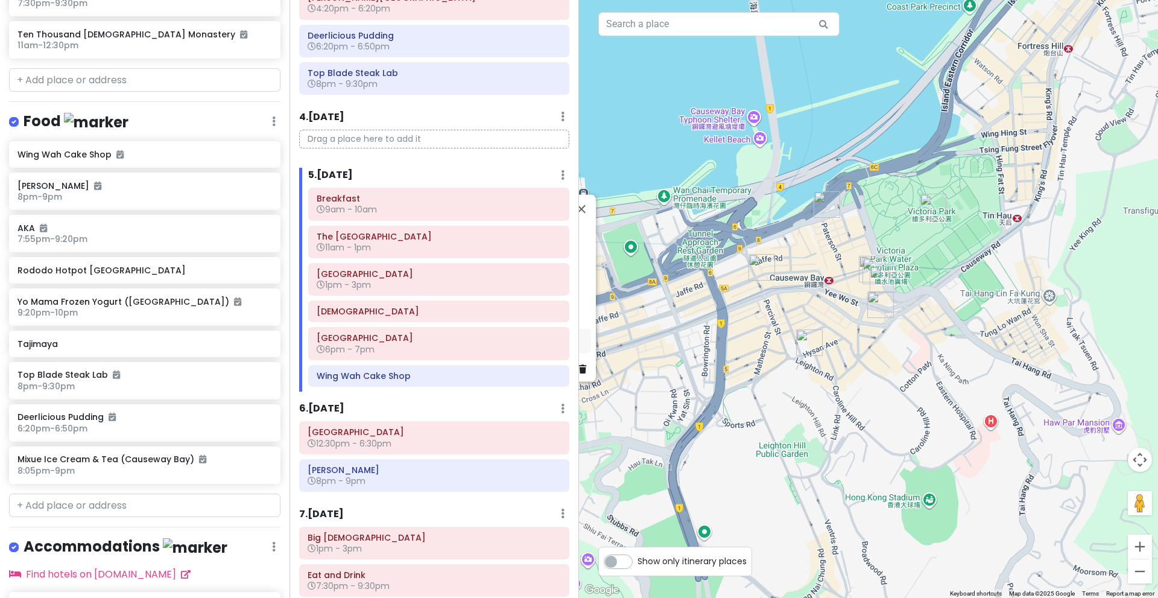
drag, startPoint x: 943, startPoint y: 421, endPoint x: 1303, endPoint y: 282, distance: 386.1
click at [1158, 282] on html "Hong Kong Trip Private Change Dates Make a Copy Delete Trip Go Pro ⚡️ Give Feed…" at bounding box center [579, 299] width 1158 height 598
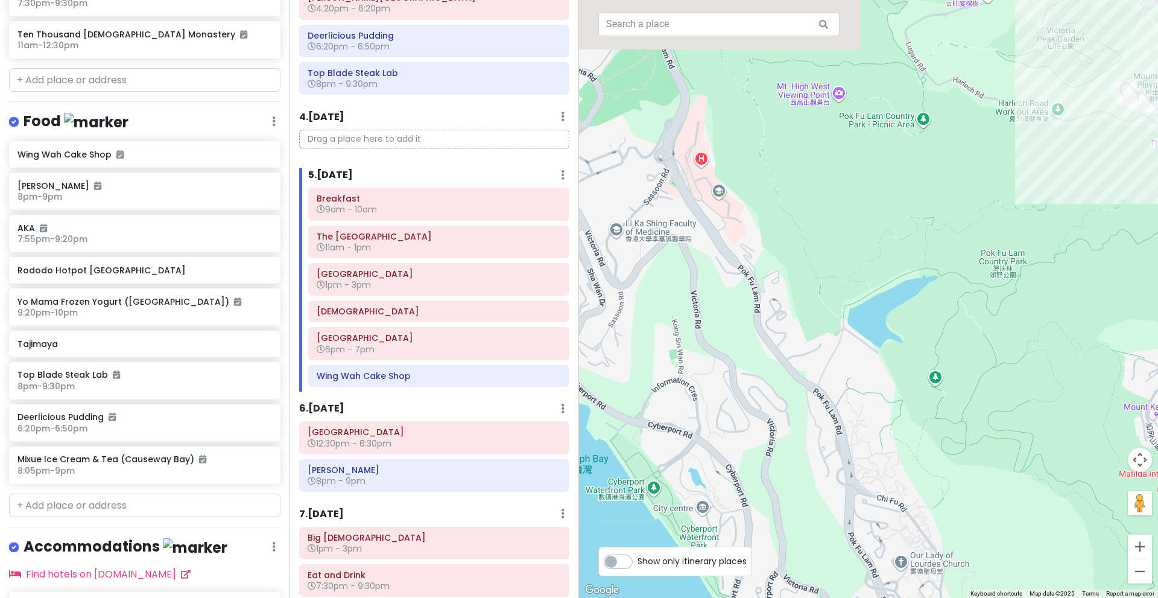
drag, startPoint x: 1127, startPoint y: 143, endPoint x: 981, endPoint y: 314, distance: 224.7
click at [981, 314] on div "[PERSON_NAME] 4.3 (143) G/F, [PERSON_NAME] Mansion, [STREET_ADDRESS][PERSON_NAM…" at bounding box center [868, 299] width 579 height 598
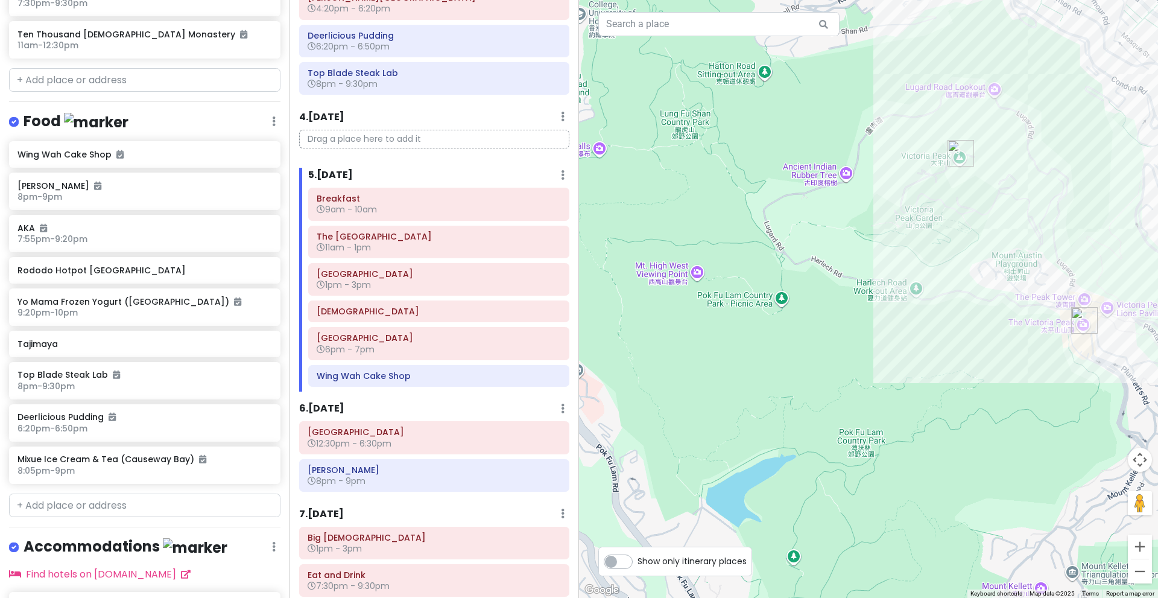
drag, startPoint x: 1060, startPoint y: 247, endPoint x: 884, endPoint y: 354, distance: 206.5
click at [884, 354] on div "[PERSON_NAME] 4.3 (143) G/F, [PERSON_NAME] Mansion, [STREET_ADDRESS][PERSON_NAM…" at bounding box center [868, 299] width 579 height 598
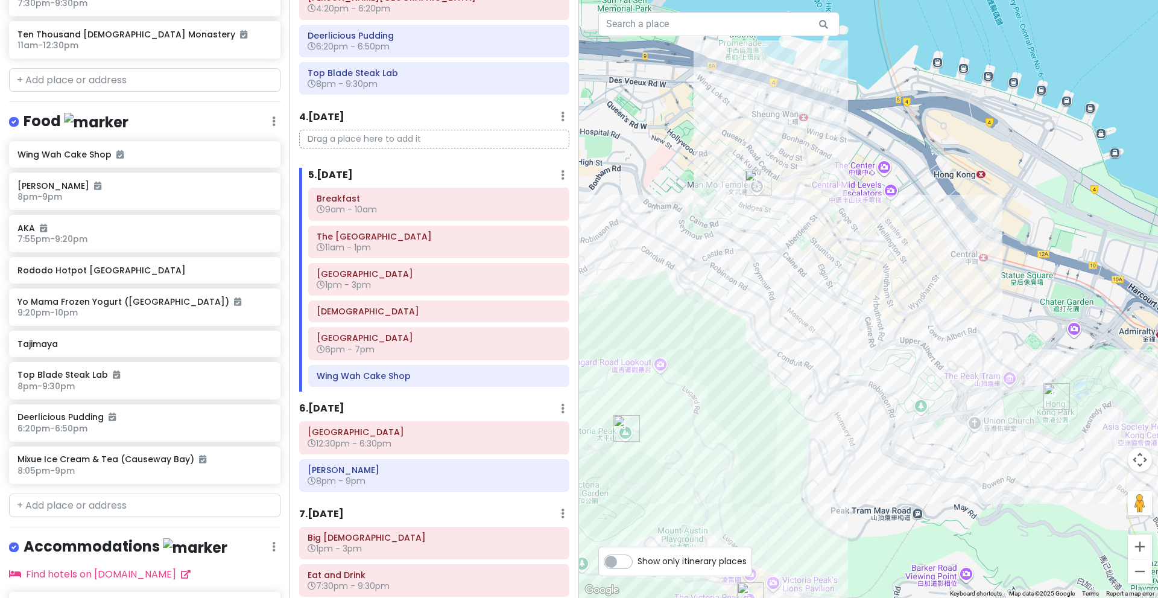
drag, startPoint x: 989, startPoint y: 327, endPoint x: 1073, endPoint y: 428, distance: 131.5
click at [1073, 428] on div "[PERSON_NAME] 4.3 (143) G/F, [PERSON_NAME] Mansion, [STREET_ADDRESS][PERSON_NAM…" at bounding box center [868, 299] width 579 height 598
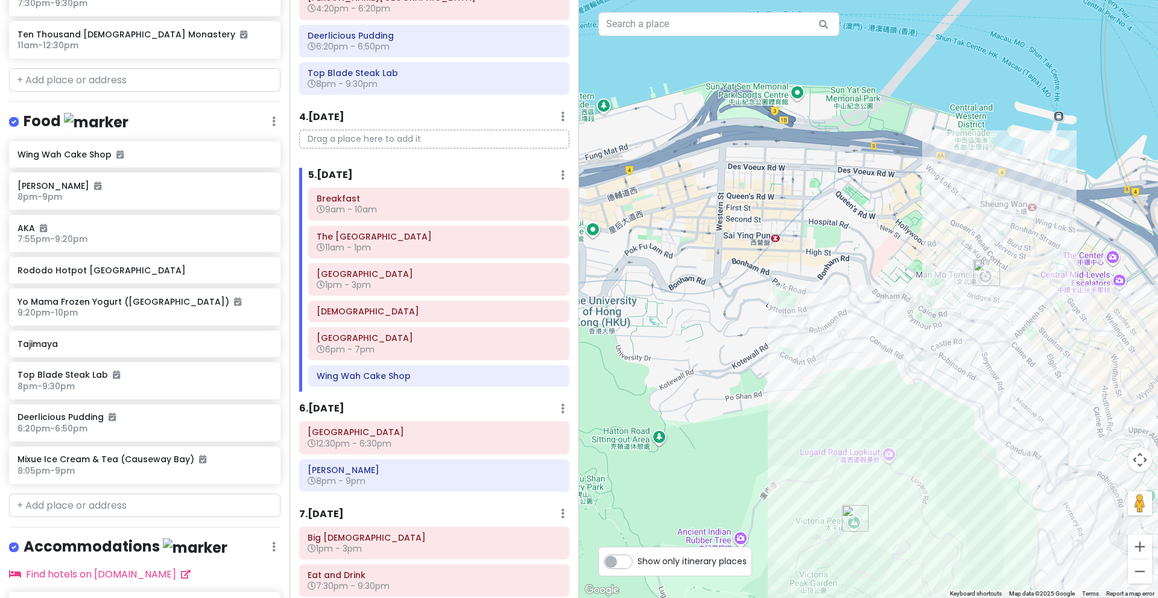
drag, startPoint x: 907, startPoint y: 355, endPoint x: 893, endPoint y: 331, distance: 28.4
click at [893, 331] on div "[PERSON_NAME] 4.3 (143) G/F, [PERSON_NAME] Mansion, [STREET_ADDRESS][PERSON_NAM…" at bounding box center [868, 299] width 579 height 598
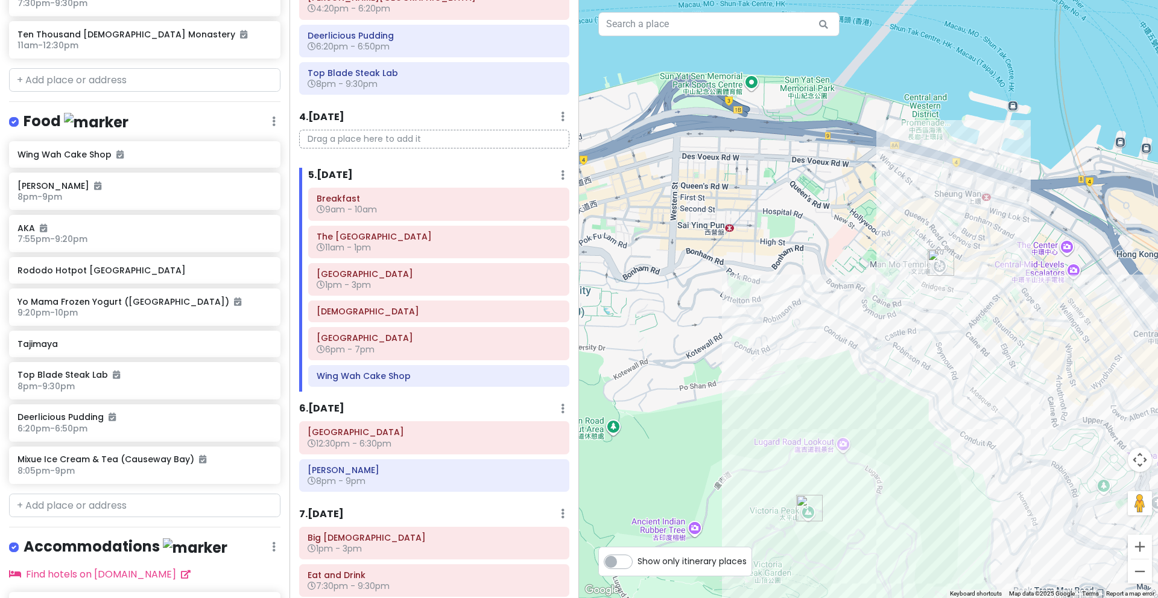
drag, startPoint x: 1000, startPoint y: 378, endPoint x: 1015, endPoint y: 400, distance: 26.4
click at [1015, 400] on div "[PERSON_NAME] 4.3 (143) G/F, [PERSON_NAME] Mansion, [STREET_ADDRESS][PERSON_NAM…" at bounding box center [868, 299] width 579 height 598
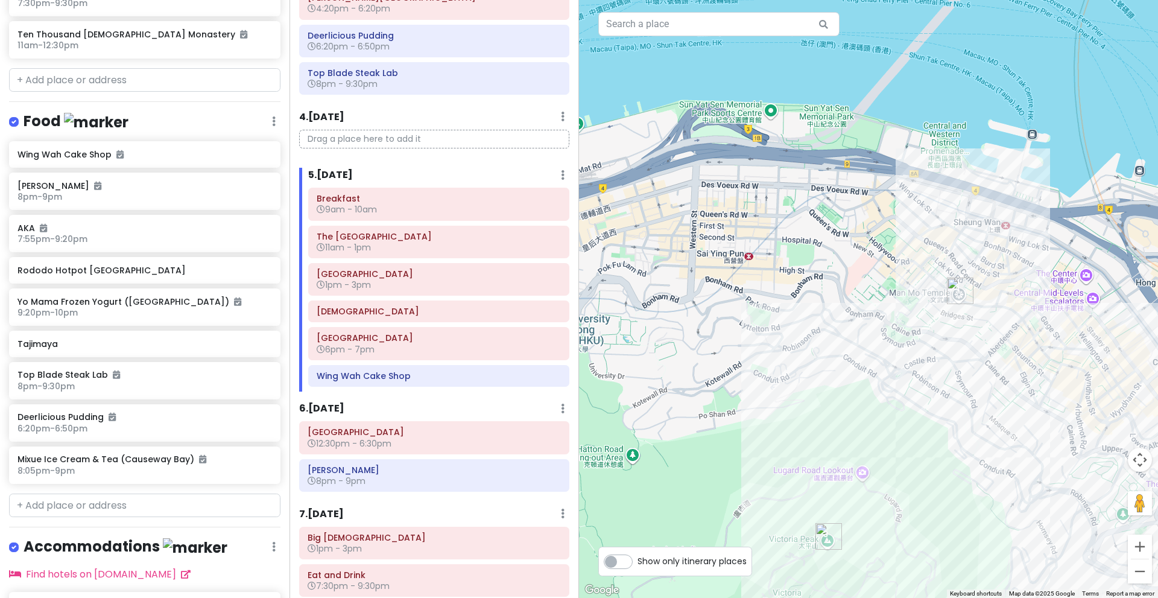
drag, startPoint x: 1015, startPoint y: 400, endPoint x: 834, endPoint y: 278, distance: 218.2
click at [834, 278] on div "[PERSON_NAME] 4.3 (143) G/F, [PERSON_NAME] Mansion, [STREET_ADDRESS][PERSON_NAM…" at bounding box center [868, 299] width 579 height 598
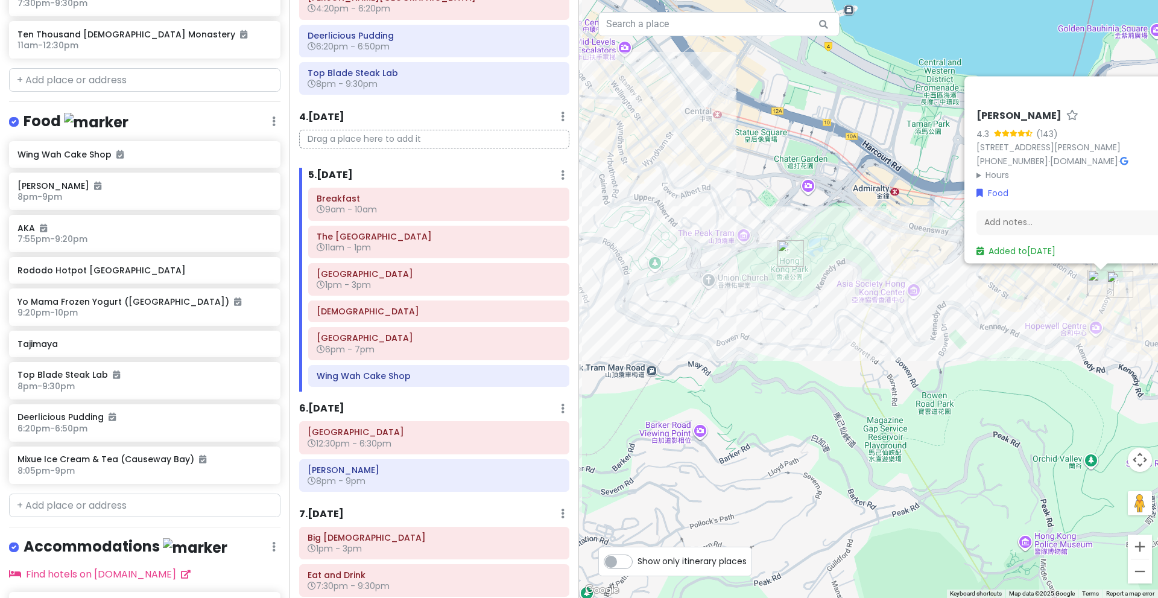
drag, startPoint x: 1016, startPoint y: 296, endPoint x: 851, endPoint y: 246, distance: 172.1
click at [851, 246] on div "[PERSON_NAME] 4.3 (143) G/F, [PERSON_NAME] Mansion, [STREET_ADDRESS][PERSON_NAM…" at bounding box center [868, 299] width 579 height 598
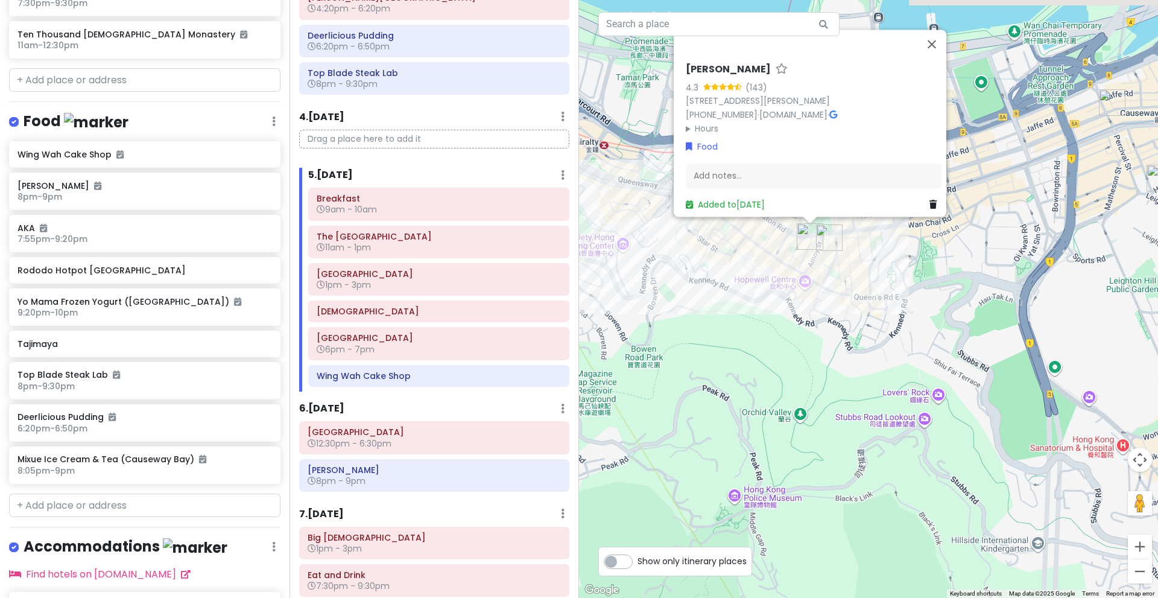
drag, startPoint x: 959, startPoint y: 270, endPoint x: 858, endPoint y: 355, distance: 131.5
click at [858, 355] on div "[PERSON_NAME] 4.3 (143) G/F, [PERSON_NAME] Mansion, [STREET_ADDRESS][PERSON_NAM…" at bounding box center [868, 299] width 579 height 598
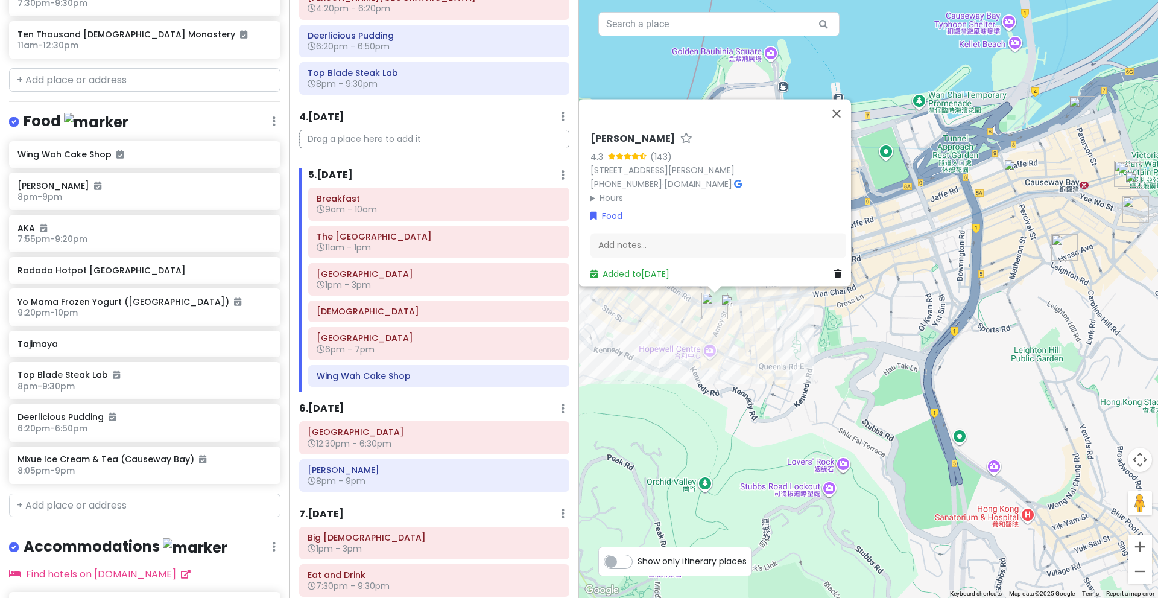
click at [944, 293] on div "[PERSON_NAME] 4.3 (143) G/F, [PERSON_NAME] Mansion, [STREET_ADDRESS][PERSON_NAM…" at bounding box center [868, 299] width 579 height 598
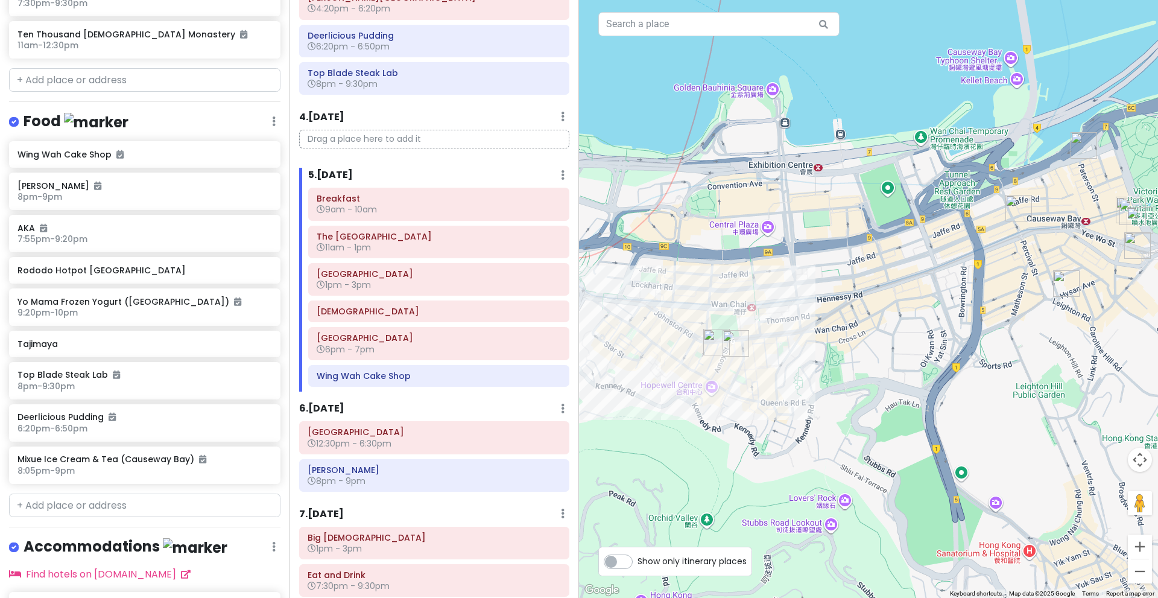
drag, startPoint x: 959, startPoint y: 282, endPoint x: 1070, endPoint y: 290, distance: 111.3
click at [1070, 290] on div at bounding box center [868, 299] width 579 height 598
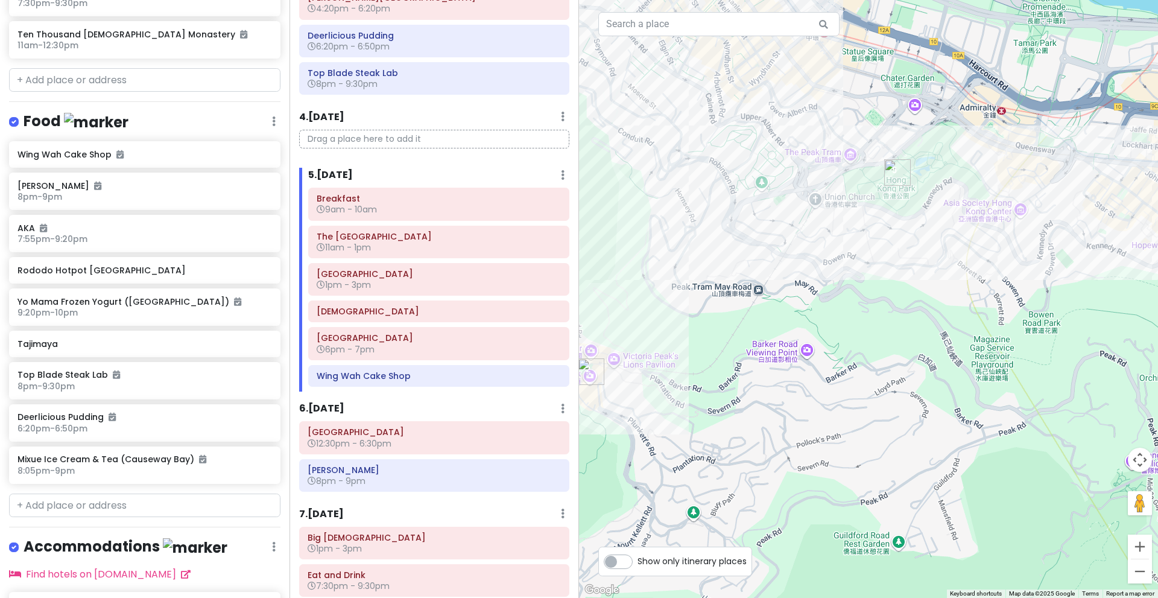
drag, startPoint x: 924, startPoint y: 338, endPoint x: 990, endPoint y: 401, distance: 90.5
click at [990, 401] on div at bounding box center [868, 299] width 579 height 598
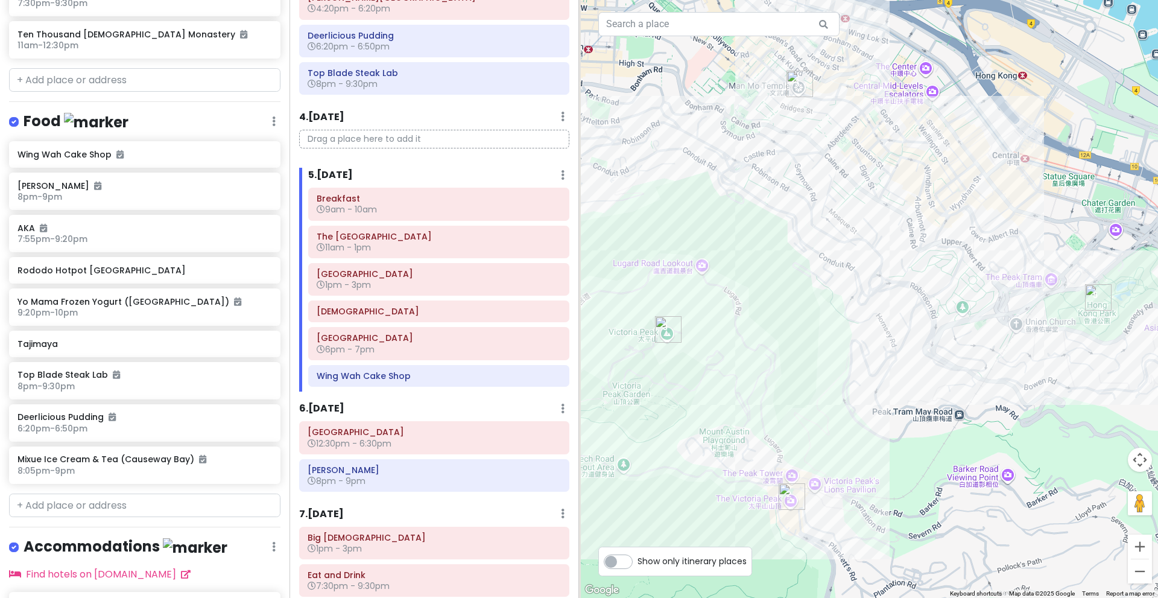
drag, startPoint x: 874, startPoint y: 309, endPoint x: 1020, endPoint y: 375, distance: 160.4
click at [1020, 375] on div at bounding box center [868, 299] width 579 height 598
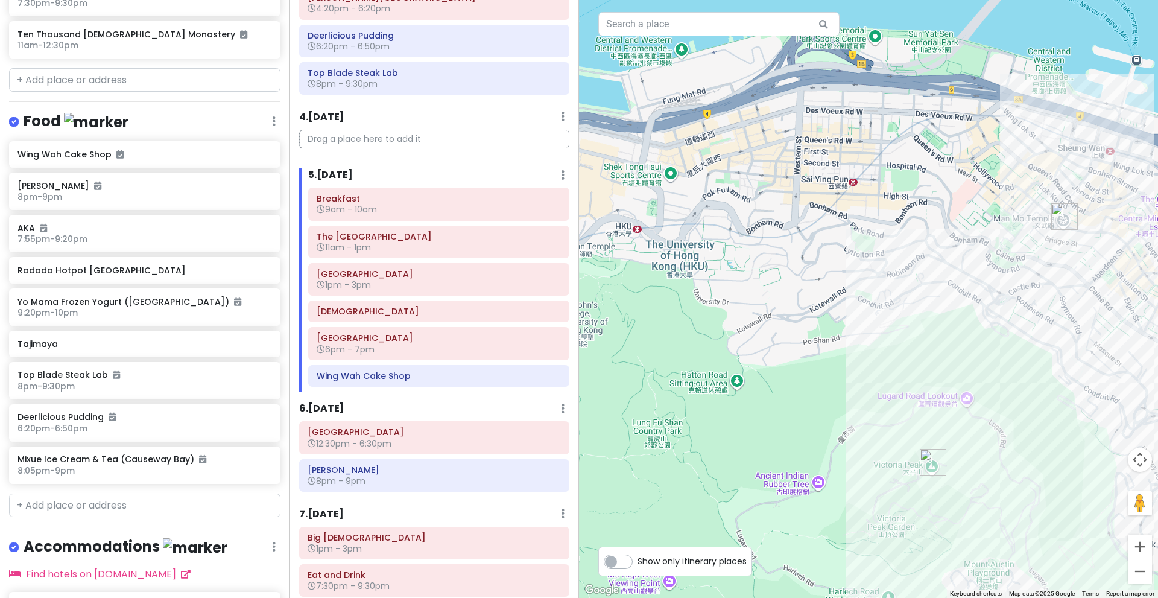
drag, startPoint x: 939, startPoint y: 268, endPoint x: 1047, endPoint y: 315, distance: 117.2
click at [1047, 315] on div at bounding box center [868, 299] width 579 height 598
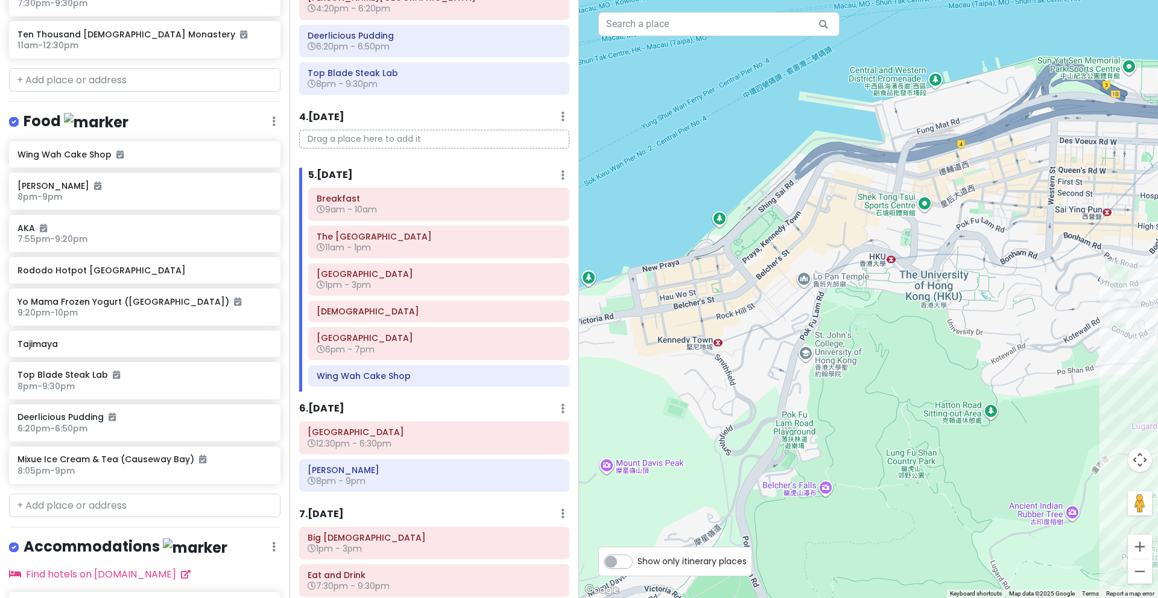
drag, startPoint x: 900, startPoint y: 315, endPoint x: 1109, endPoint y: 331, distance: 209.3
click at [1109, 331] on div at bounding box center [868, 299] width 579 height 598
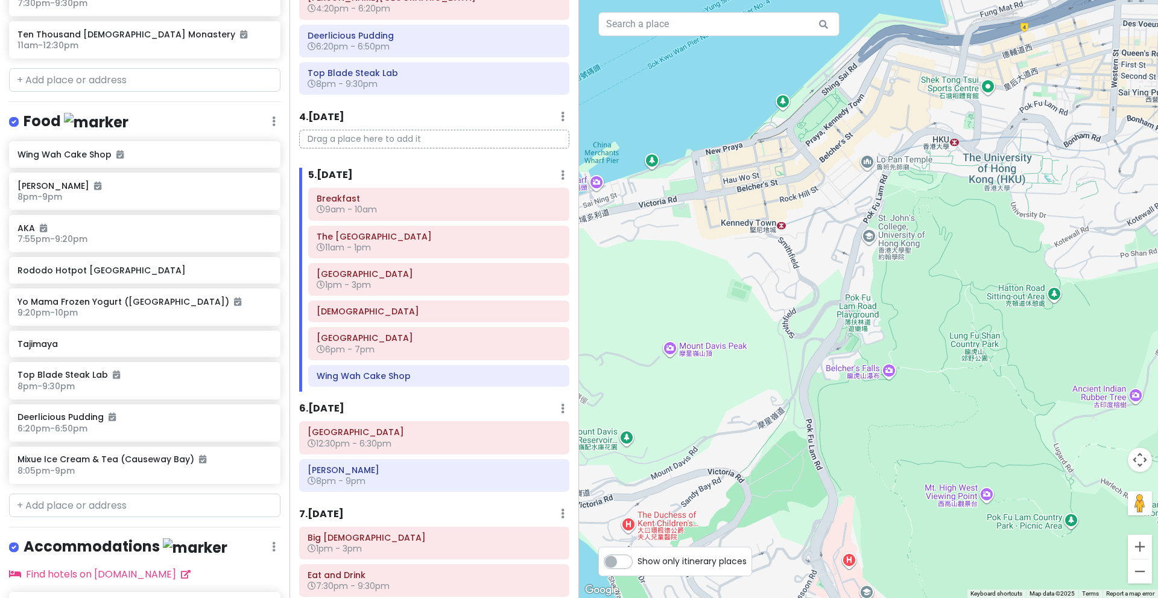
drag, startPoint x: 991, startPoint y: 327, endPoint x: 1033, endPoint y: 206, distance: 128.2
click at [1033, 206] on div at bounding box center [868, 299] width 579 height 598
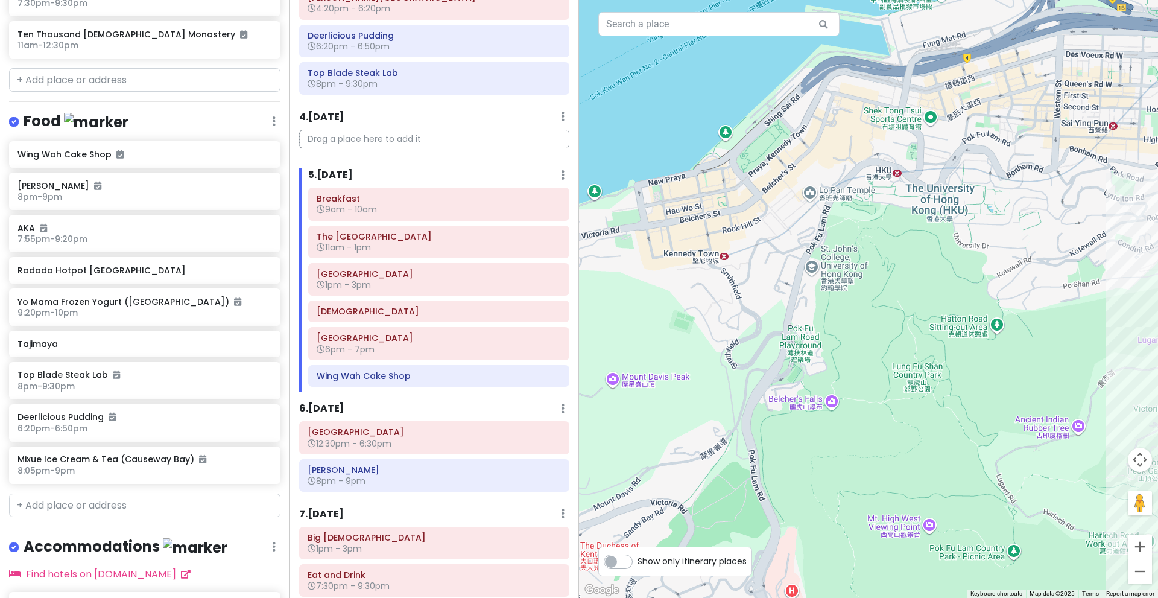
click at [1033, 206] on div at bounding box center [868, 299] width 579 height 598
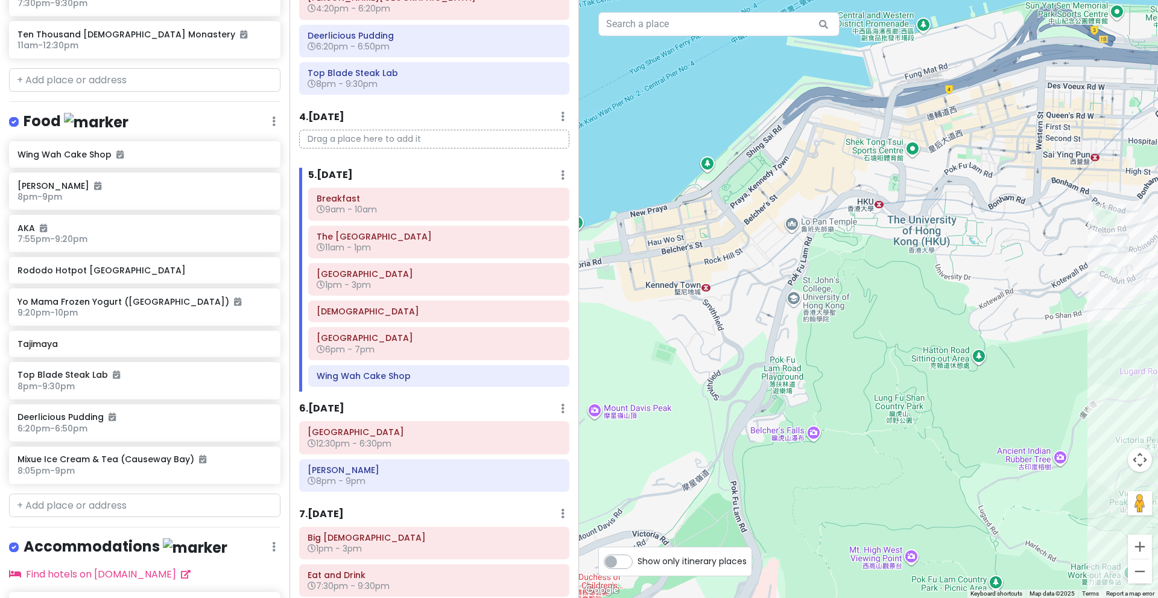
drag, startPoint x: 1097, startPoint y: 249, endPoint x: 917, endPoint y: 288, distance: 184.1
click at [917, 288] on div at bounding box center [868, 299] width 579 height 598
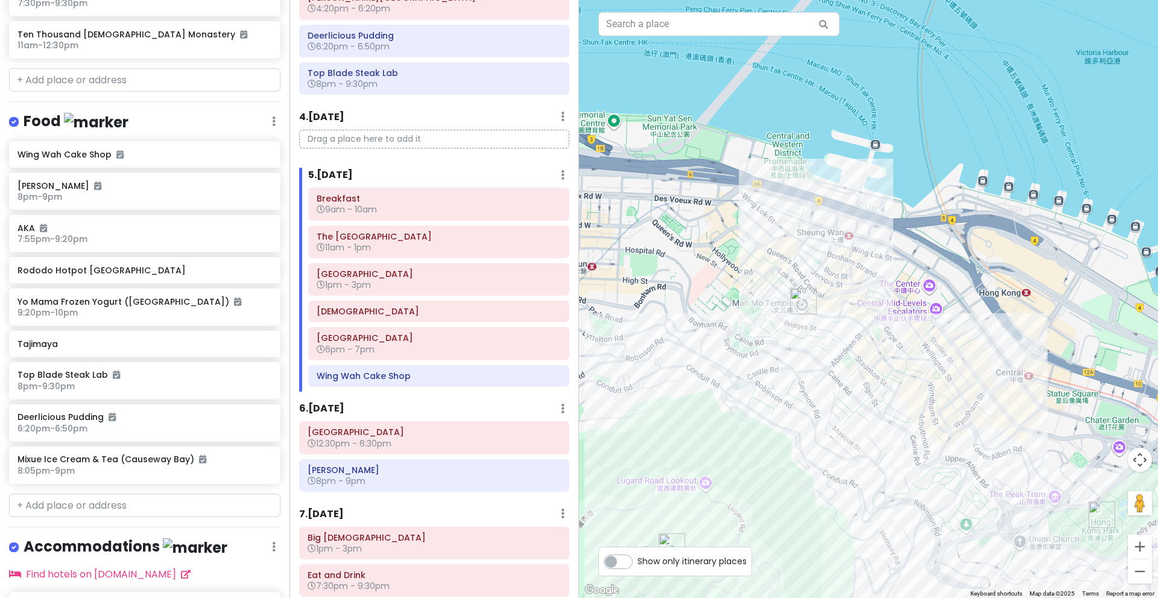
drag, startPoint x: 987, startPoint y: 298, endPoint x: 869, endPoint y: 218, distance: 143.0
click at [869, 218] on div at bounding box center [868, 299] width 579 height 598
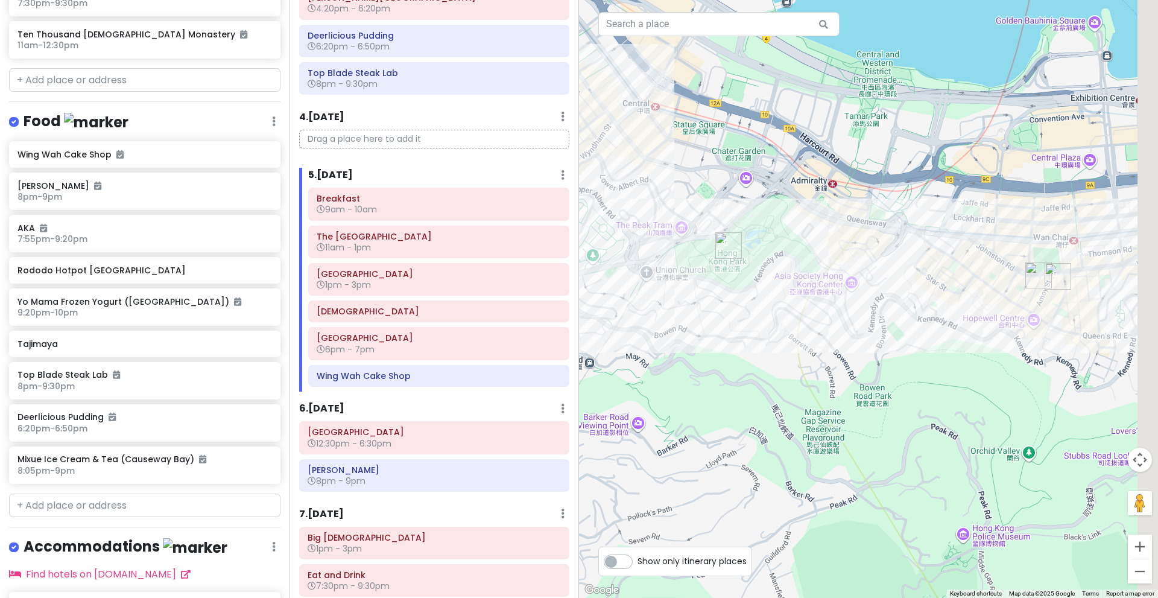
drag, startPoint x: 884, startPoint y: 279, endPoint x: 782, endPoint y: 206, distance: 125.2
click at [782, 206] on div at bounding box center [868, 299] width 579 height 598
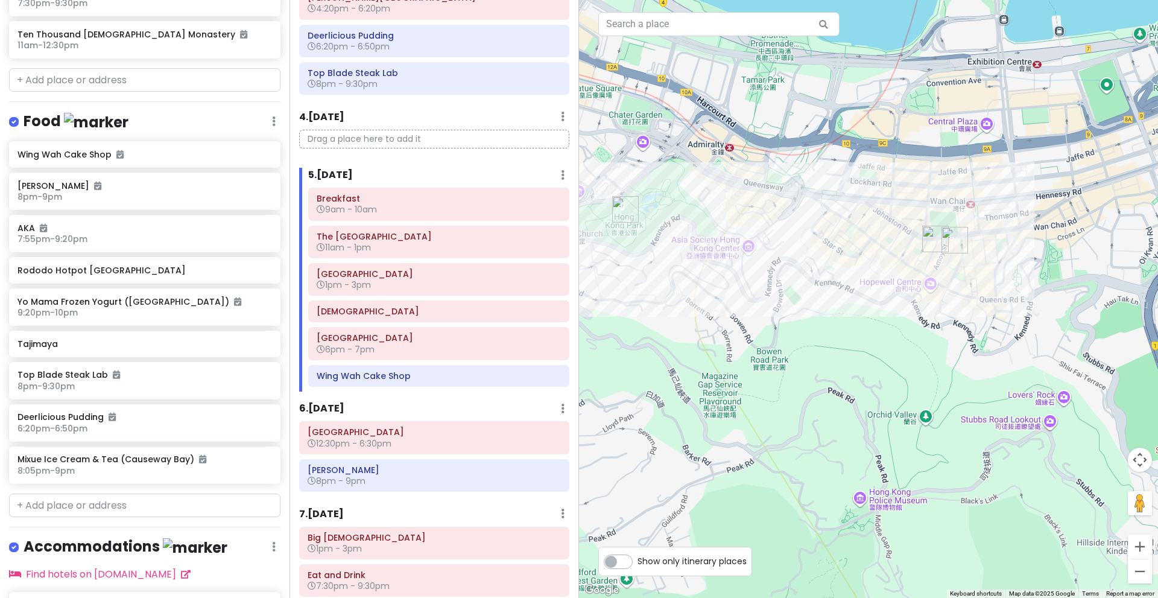
drag, startPoint x: 986, startPoint y: 210, endPoint x: 1030, endPoint y: 258, distance: 65.3
click at [1030, 258] on div at bounding box center [868, 299] width 579 height 598
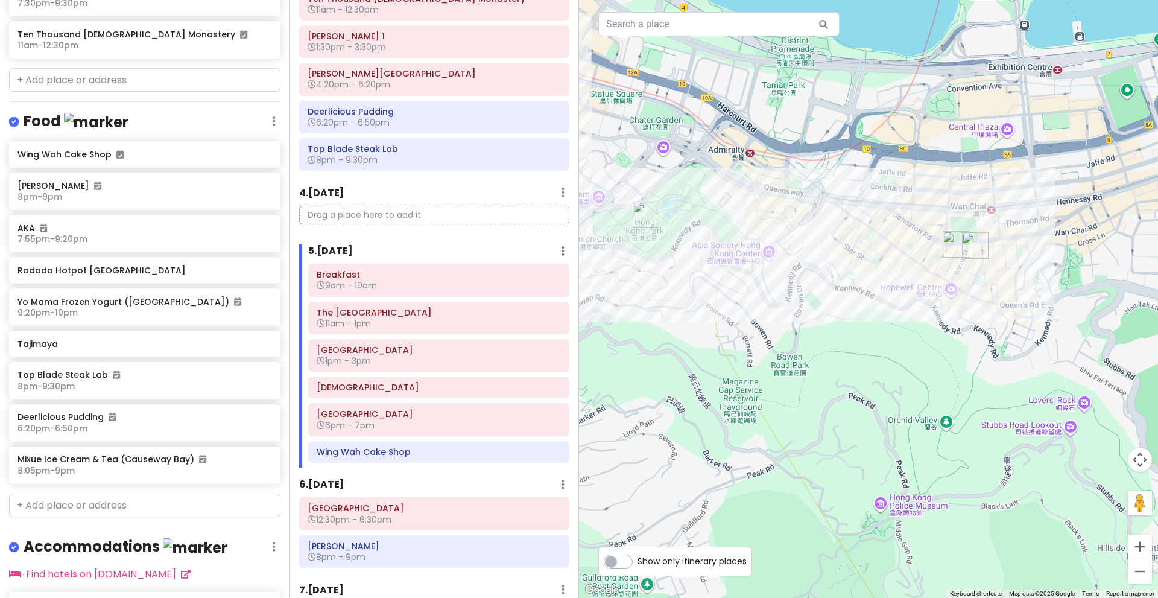
scroll to position [490, 0]
click at [420, 358] on h6 "1pm - 3pm" at bounding box center [439, 362] width 244 height 11
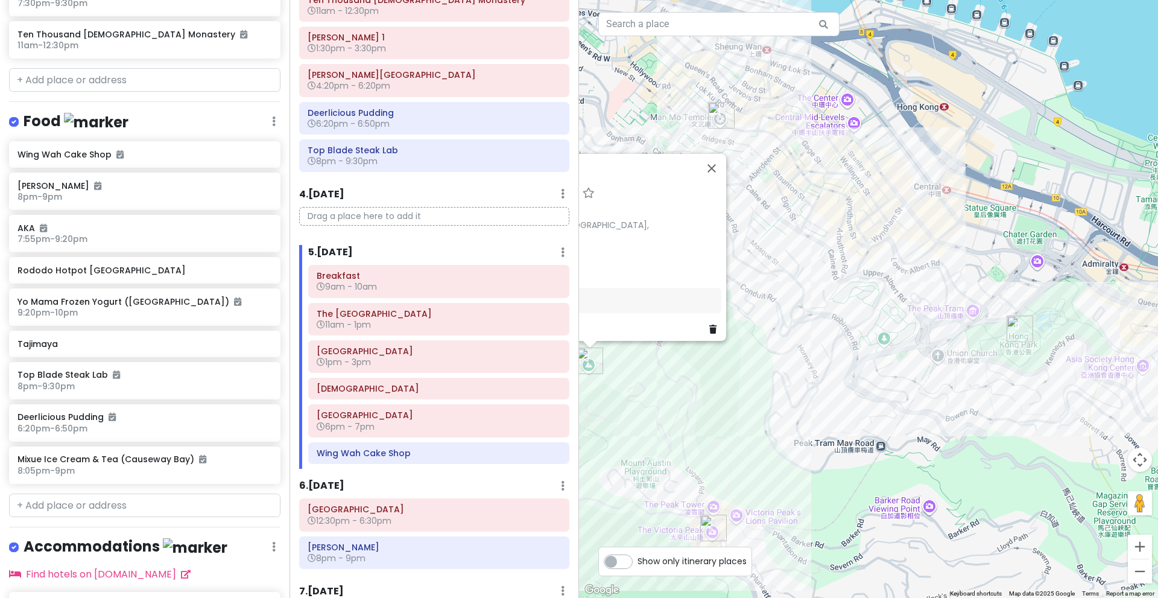
drag, startPoint x: 924, startPoint y: 265, endPoint x: 751, endPoint y: 383, distance: 208.8
click at [751, 383] on div "Victoria Peak 4.6 (4,643) [GEOGRAPHIC_DATA], [GEOGRAPHIC_DATA], [GEOGRAPHIC_DAT…" at bounding box center [868, 299] width 579 height 598
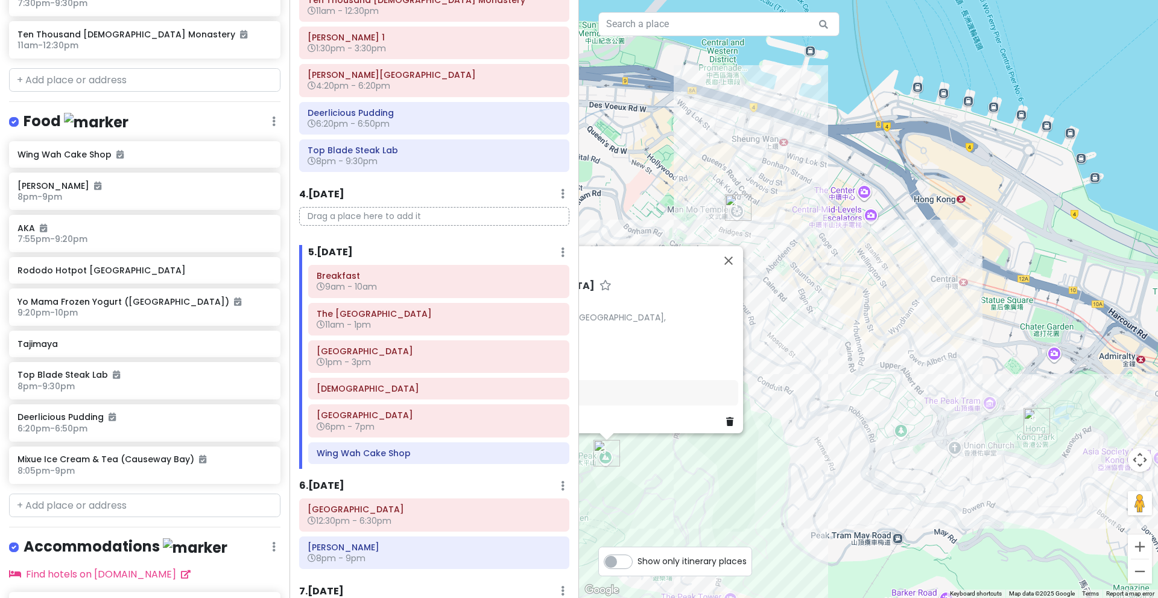
drag, startPoint x: 756, startPoint y: 301, endPoint x: 778, endPoint y: 397, distance: 98.3
click at [778, 397] on div "Victoria Peak 4.6 (4,643) [GEOGRAPHIC_DATA], [GEOGRAPHIC_DATA], [GEOGRAPHIC_DAT…" at bounding box center [868, 299] width 579 height 598
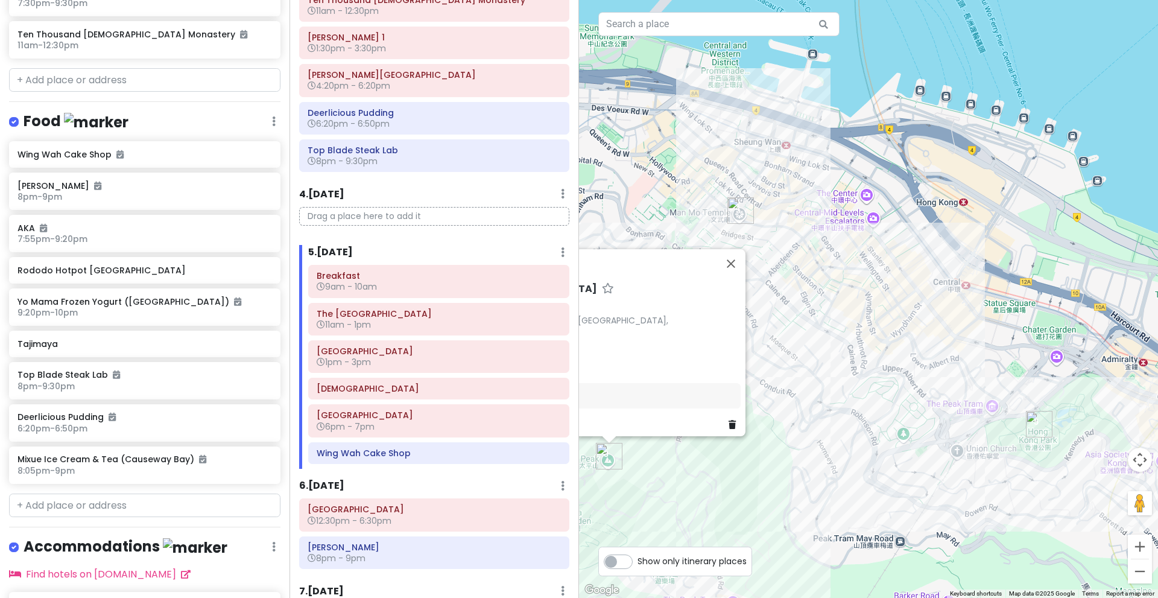
click at [798, 316] on div "Victoria Peak 4.6 (4,643) [GEOGRAPHIC_DATA], [GEOGRAPHIC_DATA], [GEOGRAPHIC_DAT…" at bounding box center [868, 299] width 579 height 598
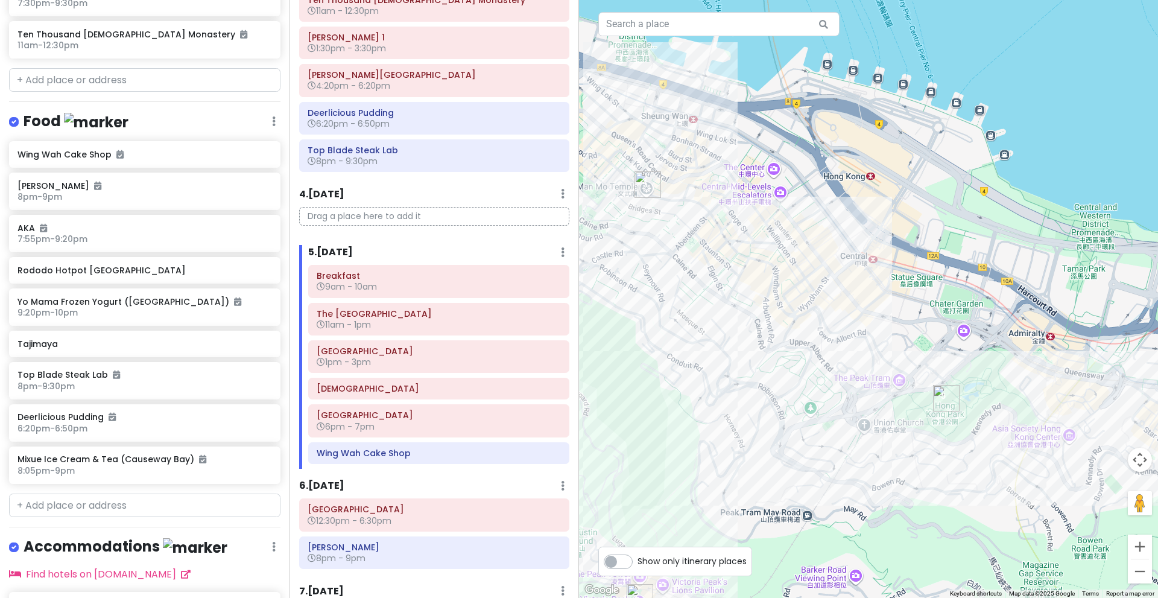
drag, startPoint x: 778, startPoint y: 326, endPoint x: 685, endPoint y: 302, distance: 95.8
click at [685, 302] on div at bounding box center [868, 299] width 579 height 598
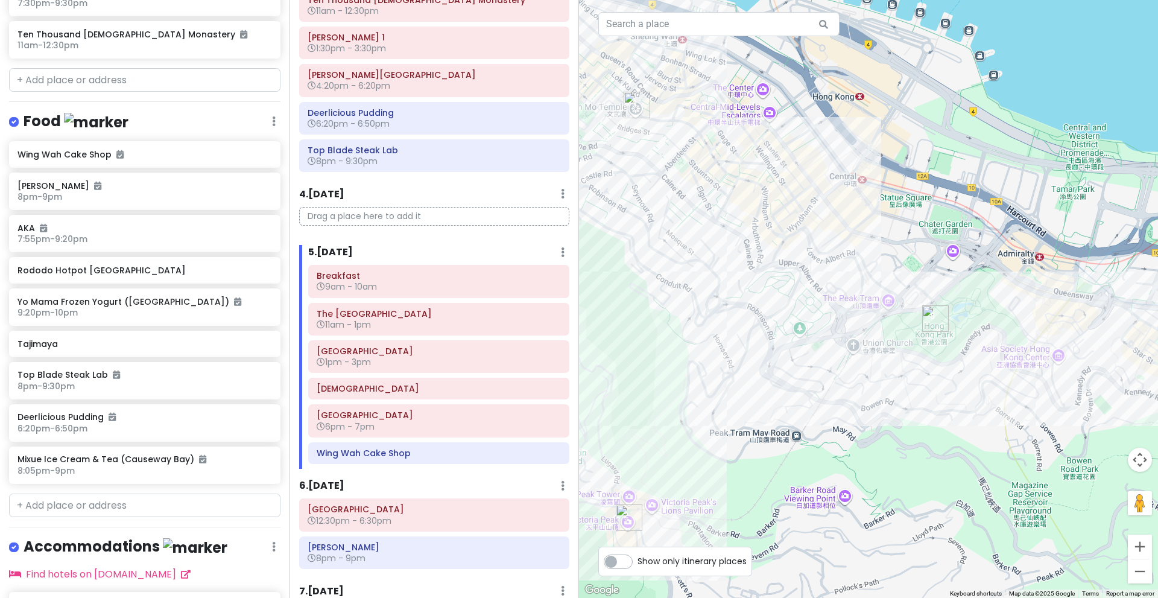
drag, startPoint x: 749, startPoint y: 338, endPoint x: 701, endPoint y: 230, distance: 118.6
click at [701, 230] on div at bounding box center [868, 299] width 579 height 598
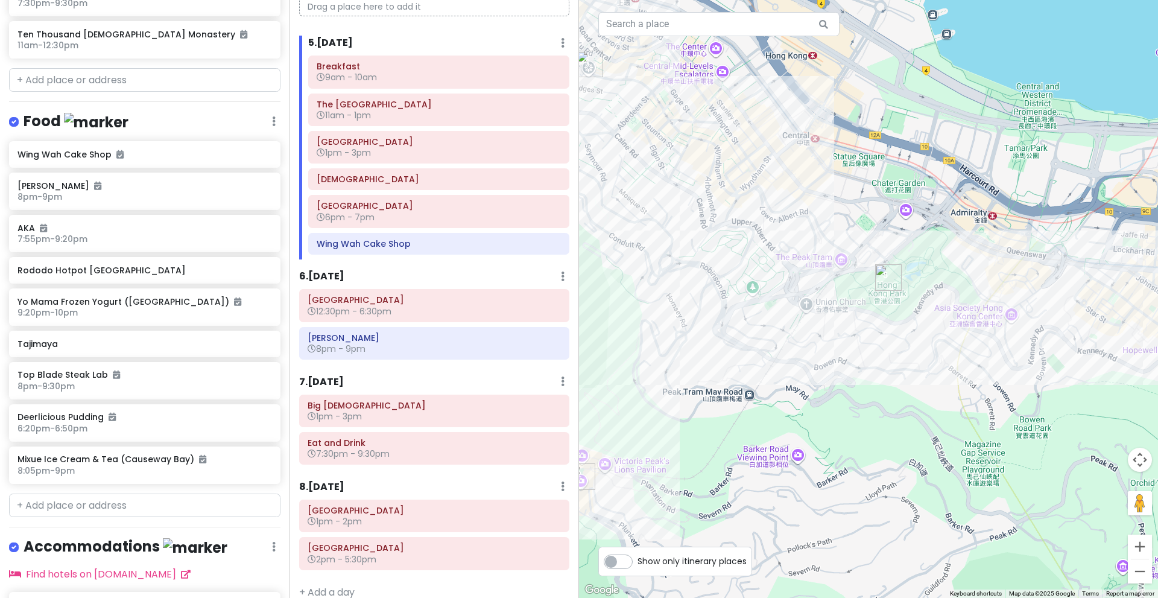
scroll to position [715, 0]
